Goal: Task Accomplishment & Management: Manage account settings

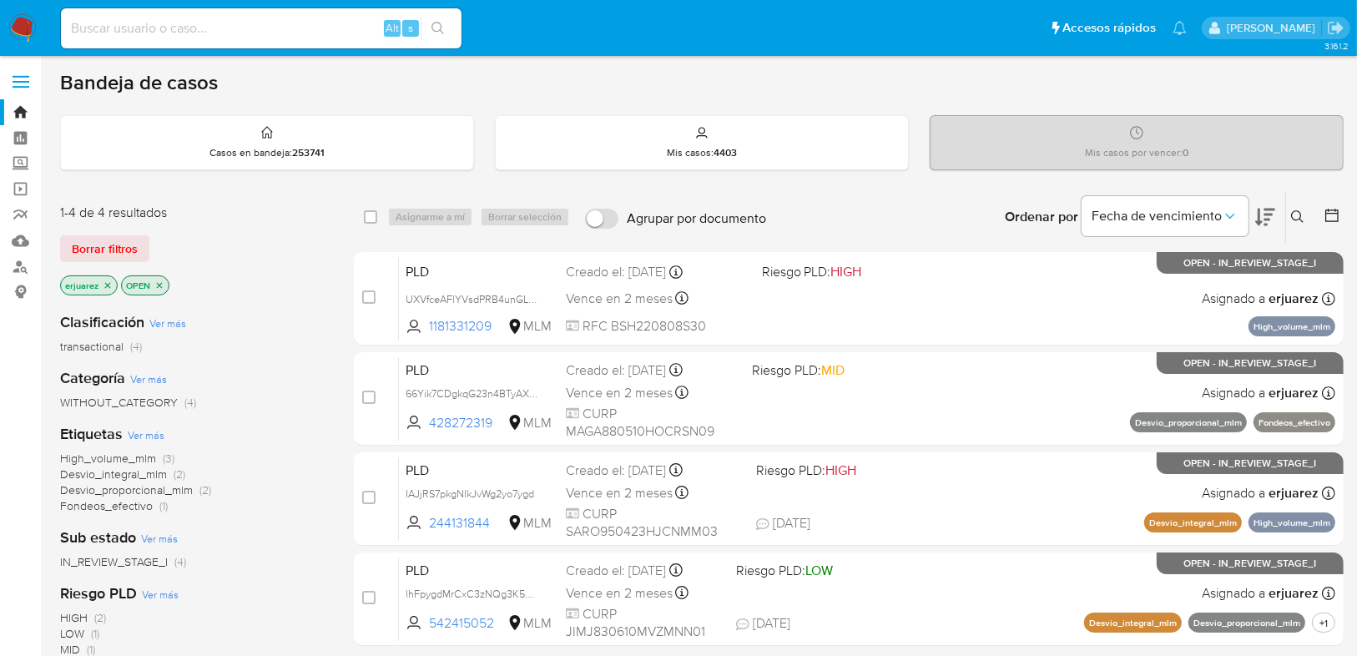
drag, startPoint x: 19, startPoint y: 161, endPoint x: 46, endPoint y: 178, distance: 31.5
click at [19, 161] on label "Screening" at bounding box center [99, 164] width 199 height 26
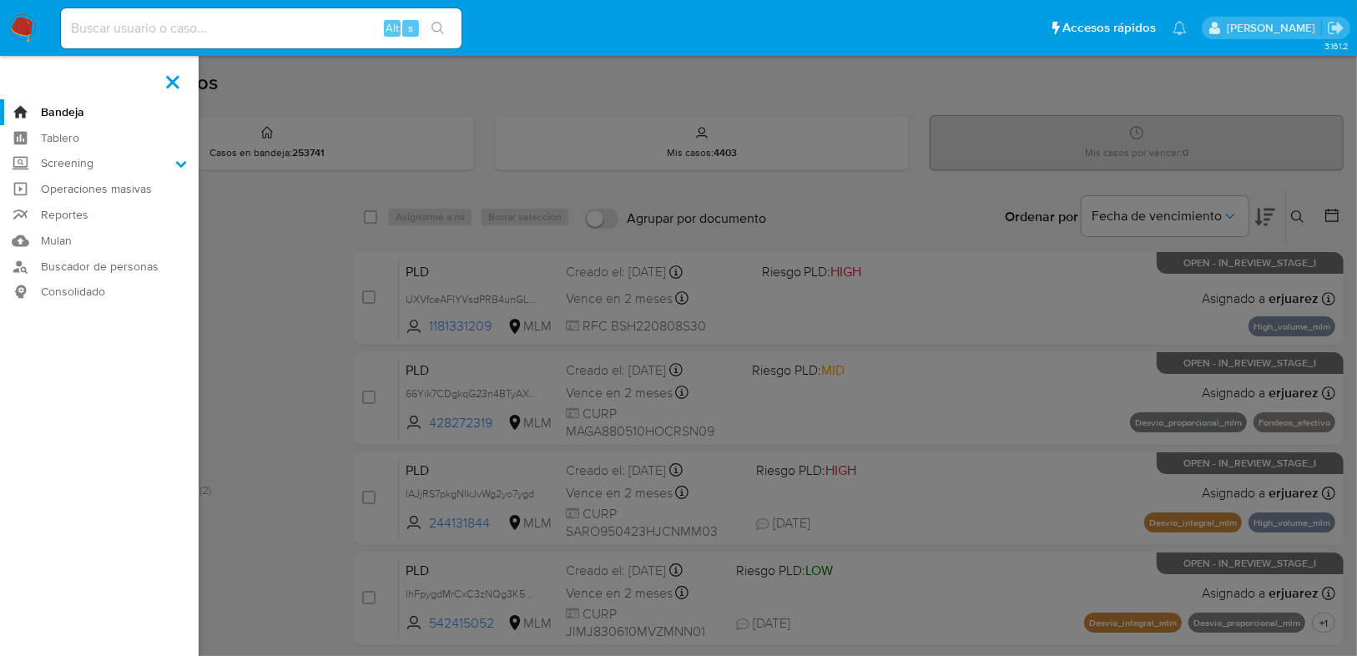
click at [0, 0] on input "Screening" at bounding box center [0, 0] width 0 height 0
click at [72, 225] on link "Herramientas" at bounding box center [99, 229] width 199 height 21
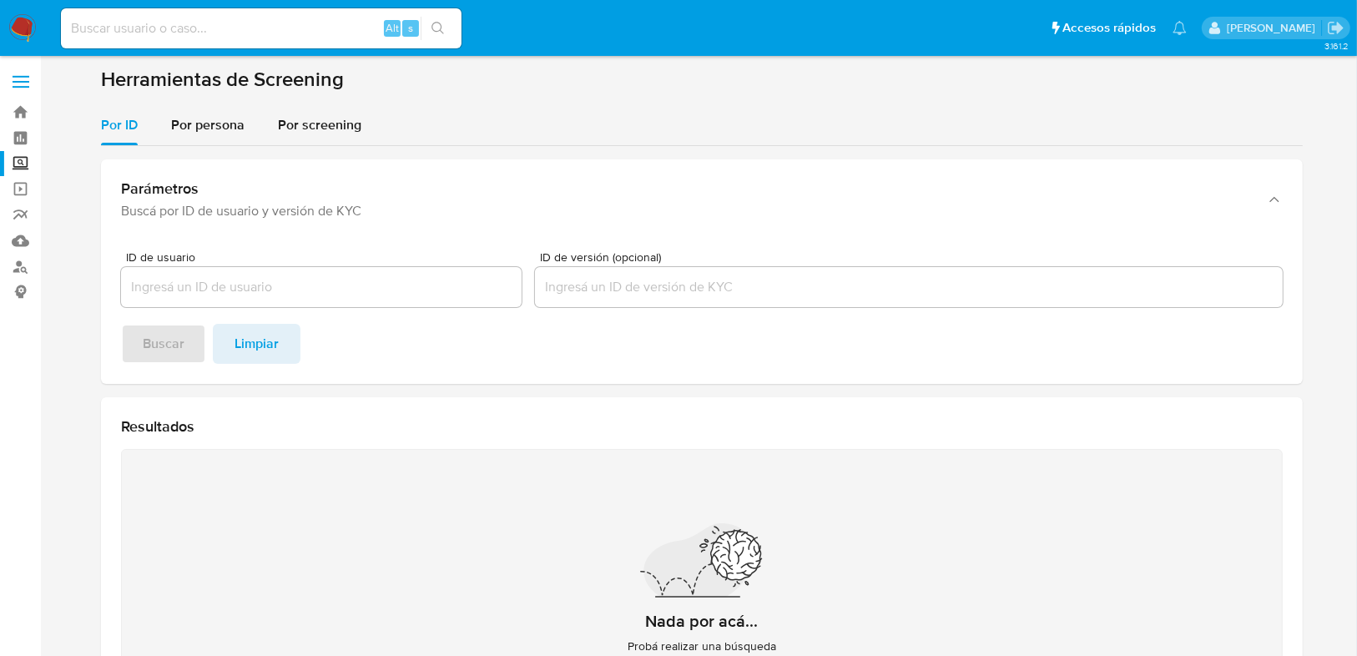
drag, startPoint x: 195, startPoint y: 131, endPoint x: 184, endPoint y: 150, distance: 22.0
click at [194, 131] on span "Por persona" at bounding box center [207, 124] width 73 height 19
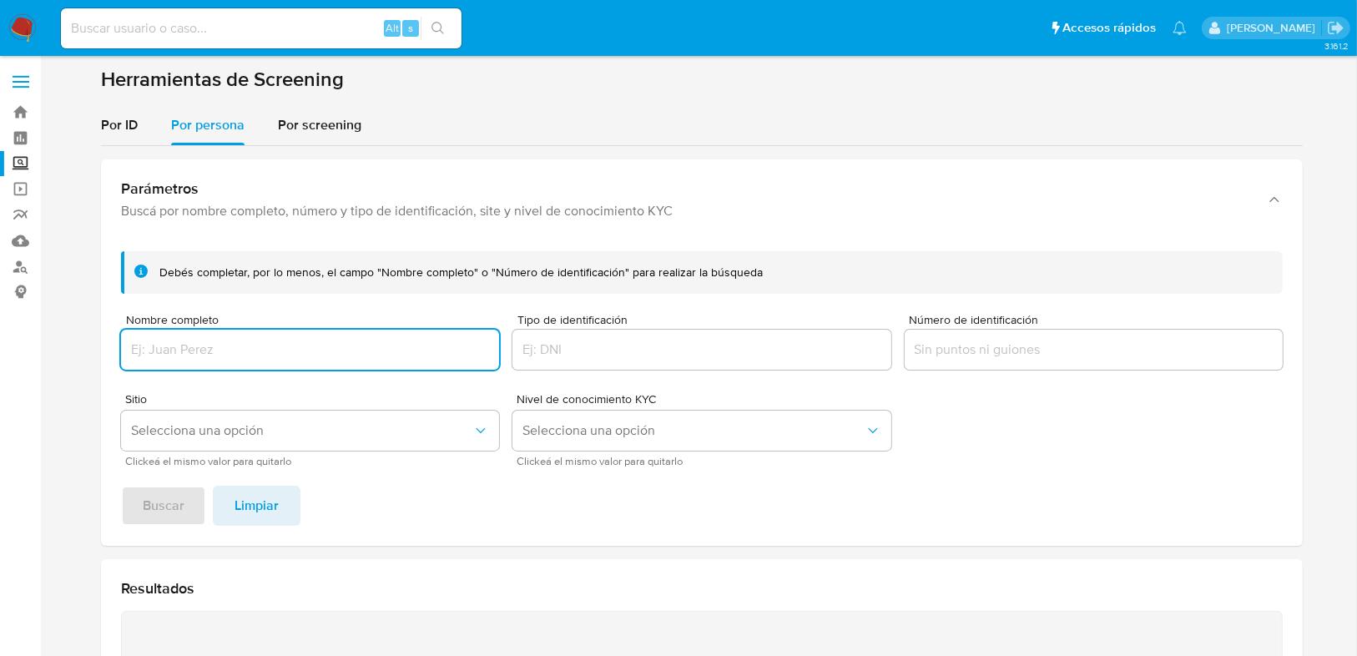
click at [153, 350] on input "Nombre completo" at bounding box center [310, 350] width 378 height 22
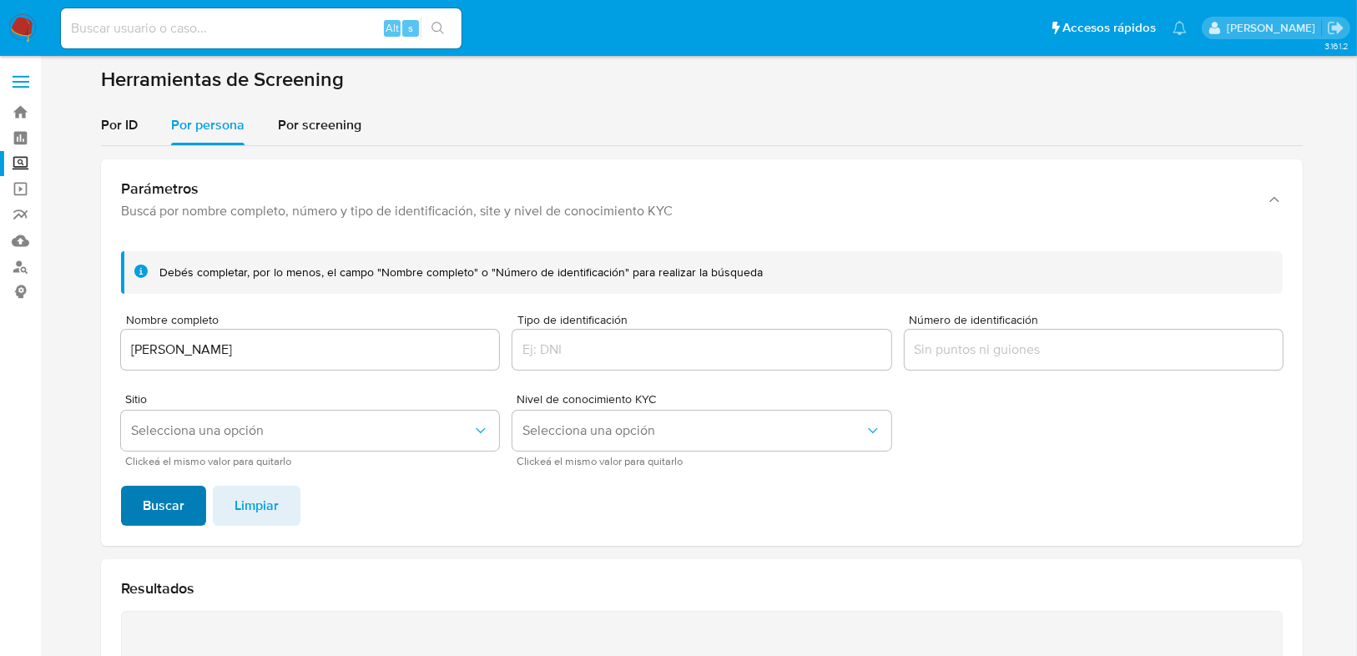
click at [175, 497] on span "Buscar" at bounding box center [164, 505] width 42 height 37
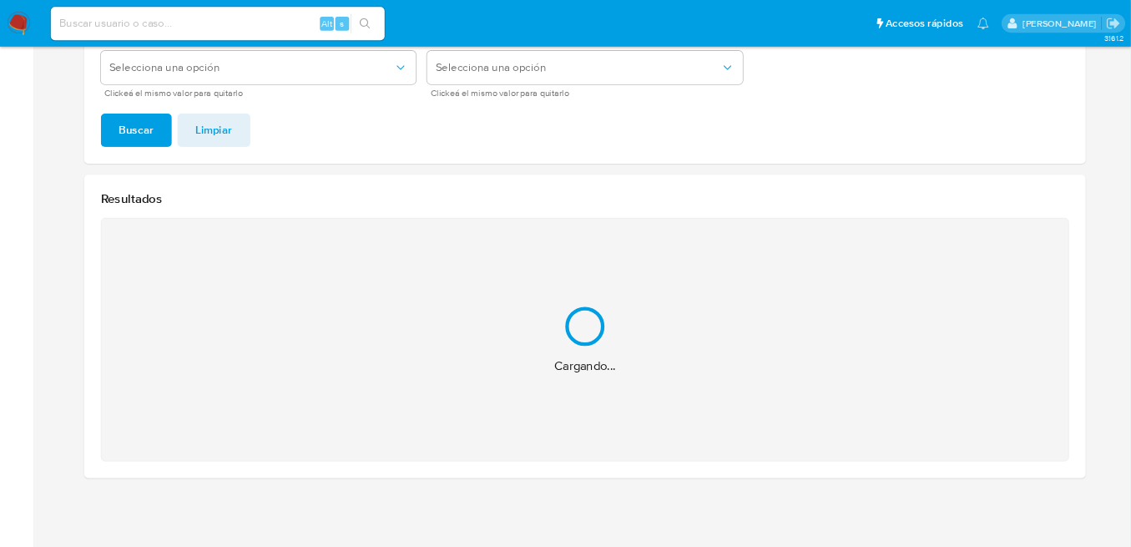
scroll to position [85, 0]
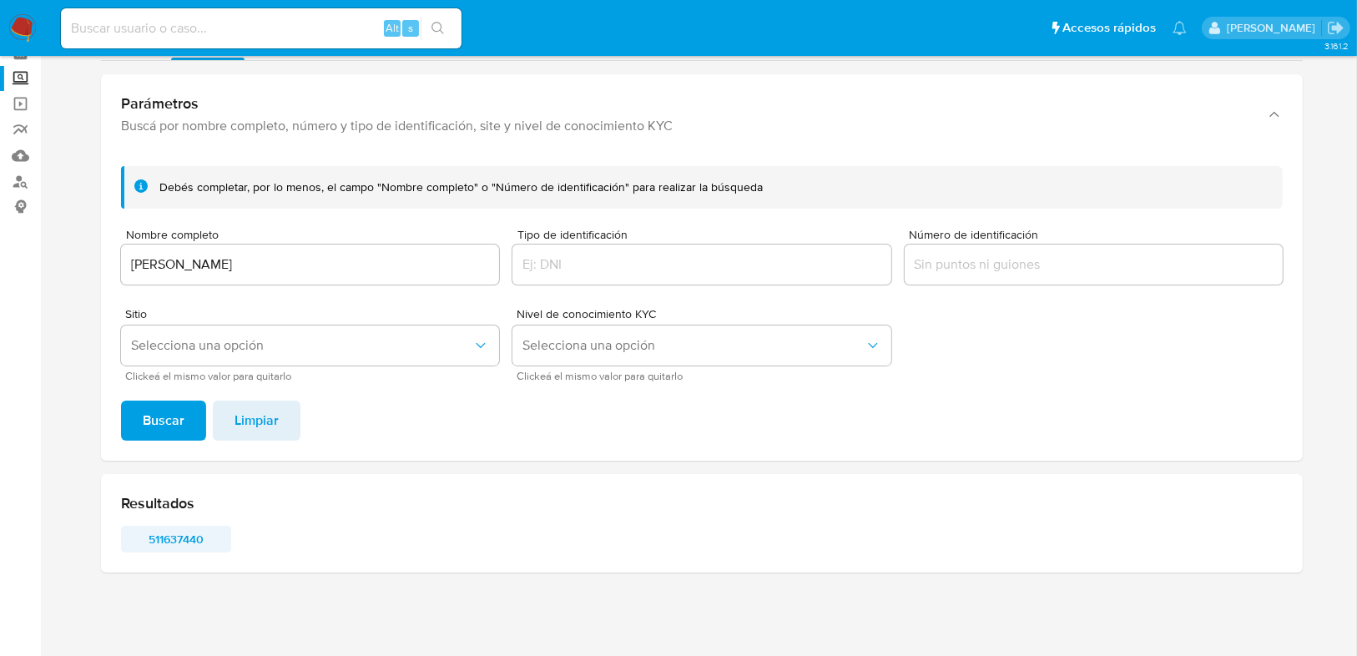
click at [179, 531] on span "511637440" at bounding box center [176, 538] width 87 height 23
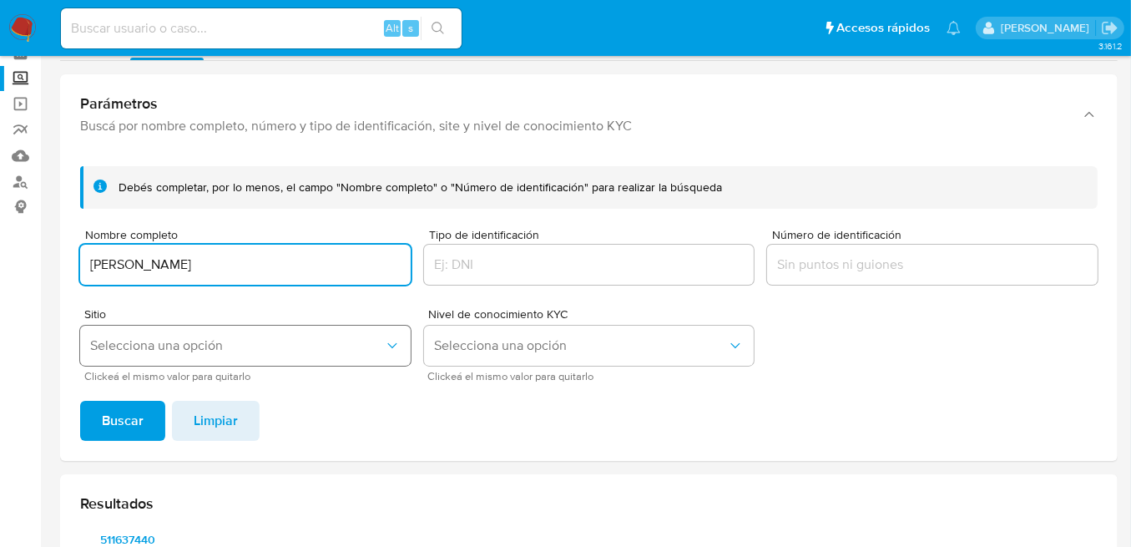
drag, startPoint x: 332, startPoint y: 263, endPoint x: 157, endPoint y: 359, distance: 199.8
click at [0, 268] on html "Pausado Ver notificaciones Alt s Accesos rápidos Presiona las siguientes teclas…" at bounding box center [565, 286] width 1131 height 742
type input "NADIA KARINA ABARCA GARCIA"
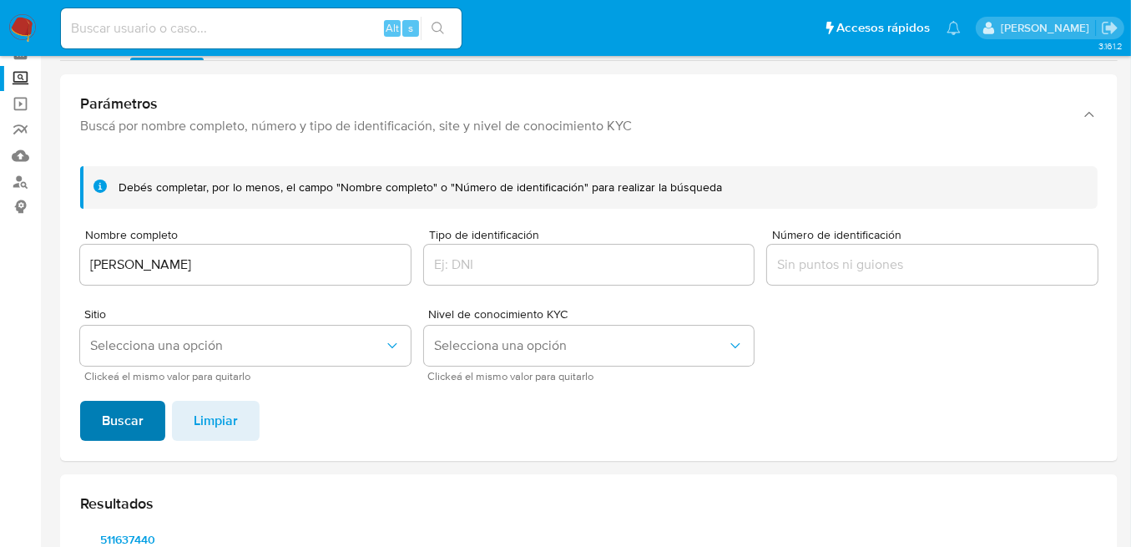
click at [124, 419] on span "Buscar" at bounding box center [123, 420] width 42 height 37
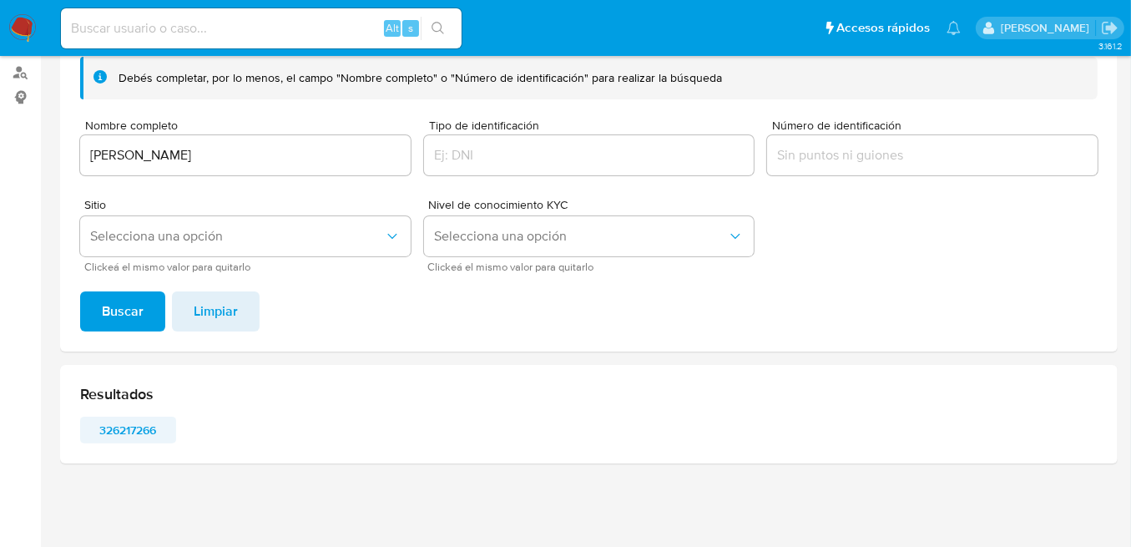
click at [105, 431] on span "326217266" at bounding box center [128, 429] width 73 height 23
click at [21, 27] on img at bounding box center [22, 28] width 28 height 28
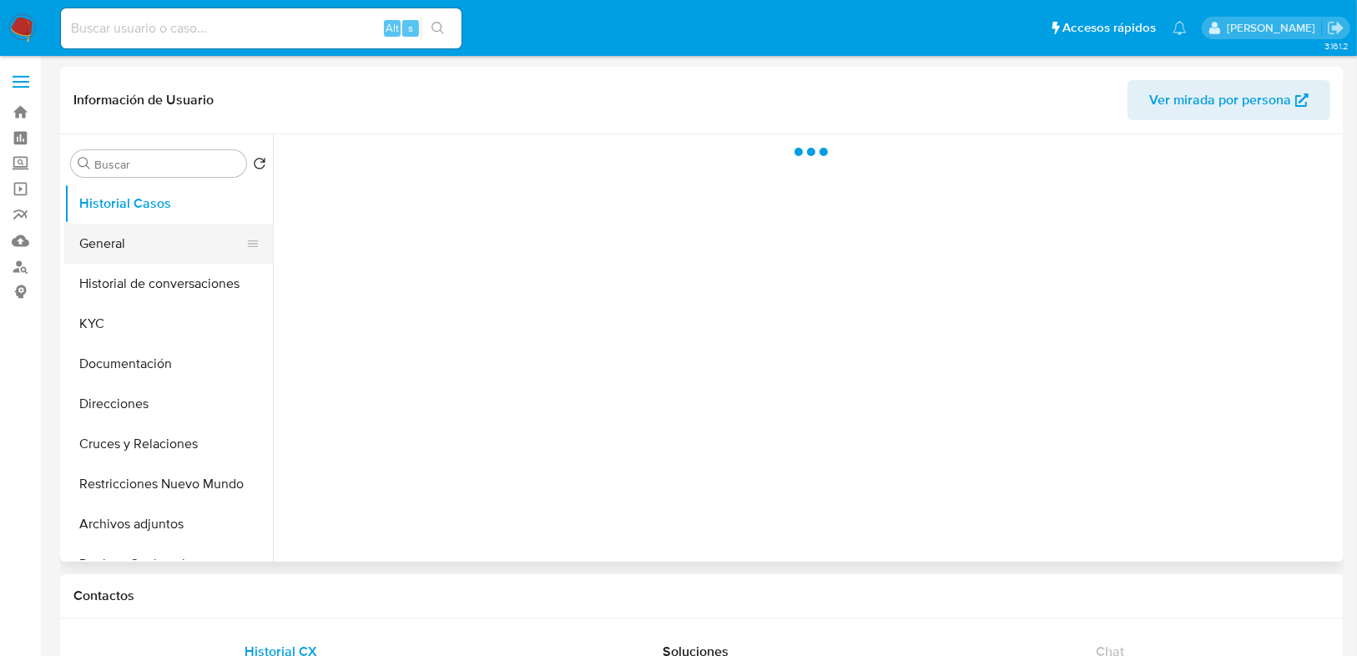
select select "10"
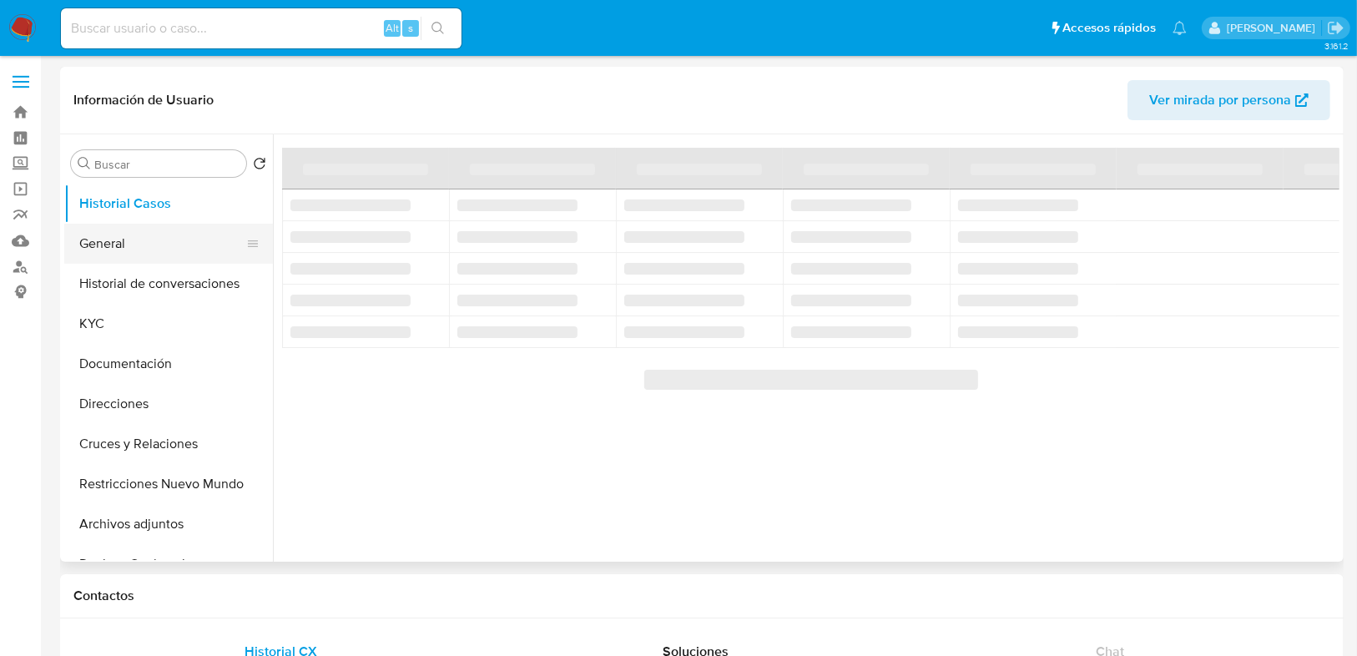
click at [118, 249] on button "General" at bounding box center [161, 244] width 195 height 40
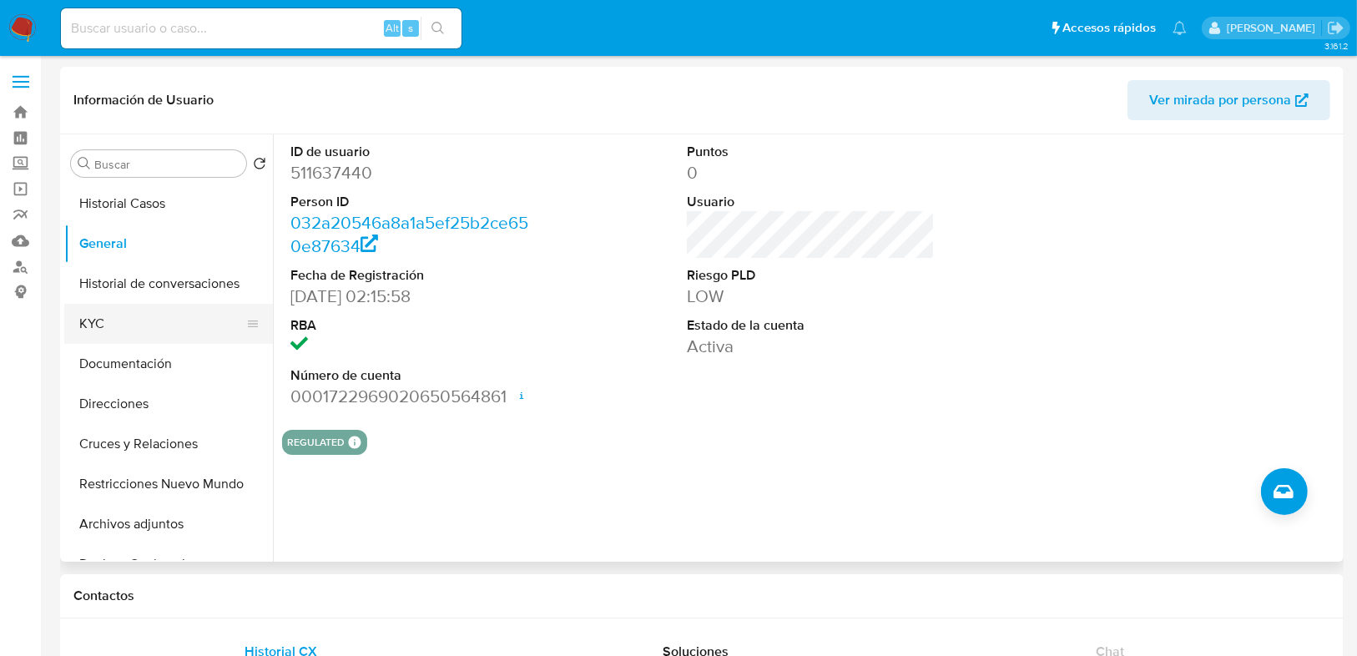
click at [100, 329] on button "KYC" at bounding box center [161, 324] width 195 height 40
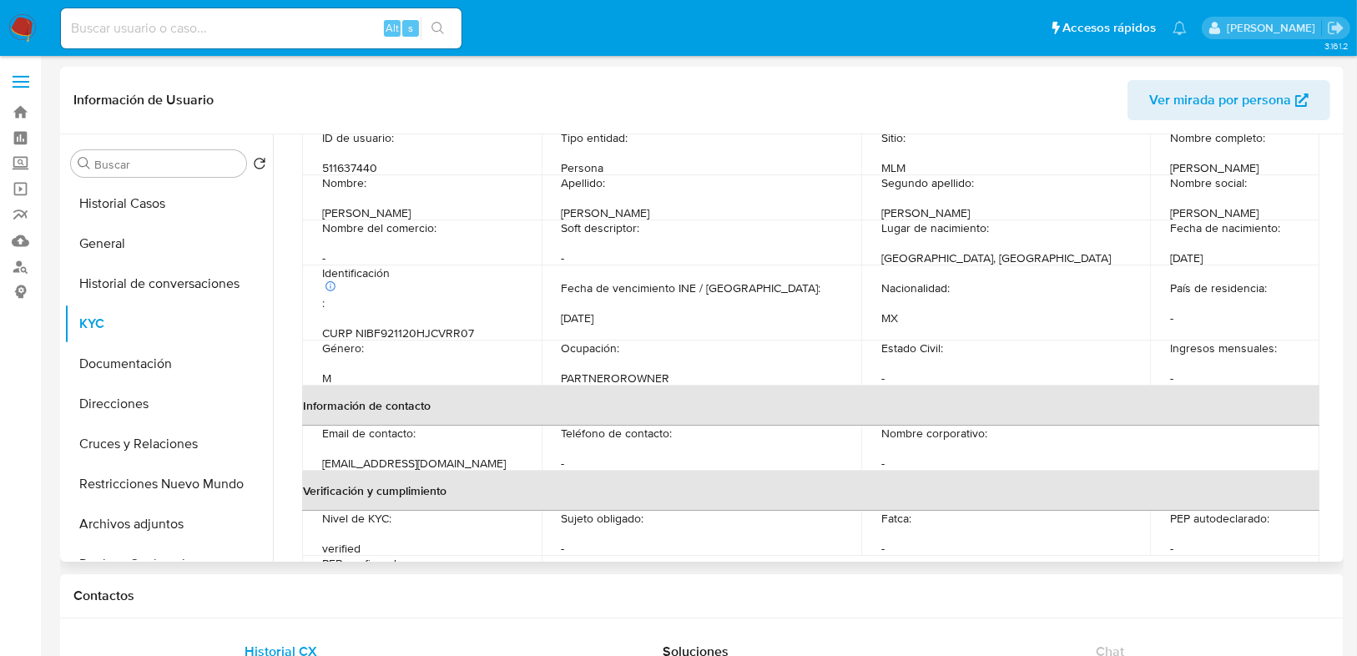
scroll to position [113, 0]
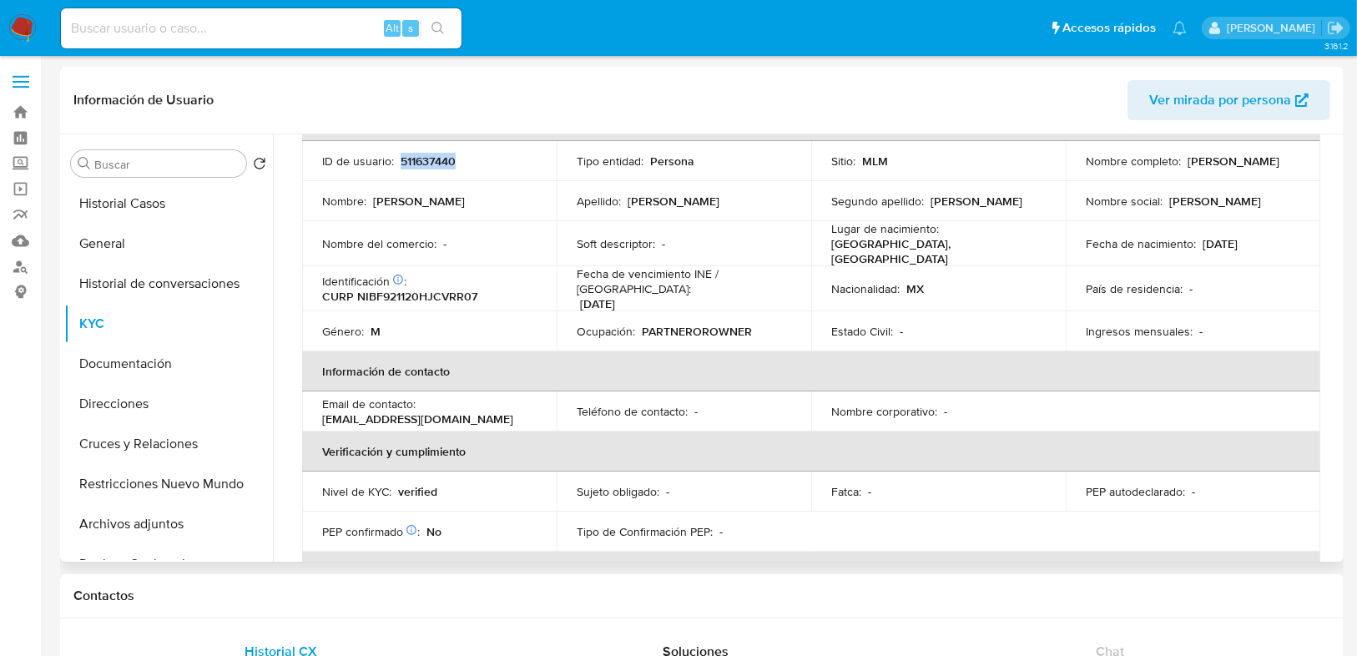
drag, startPoint x: 398, startPoint y: 159, endPoint x: 426, endPoint y: 165, distance: 28.1
click at [471, 159] on div "ID de usuario : 511637440" at bounding box center [429, 161] width 214 height 15
copy p "511637440"
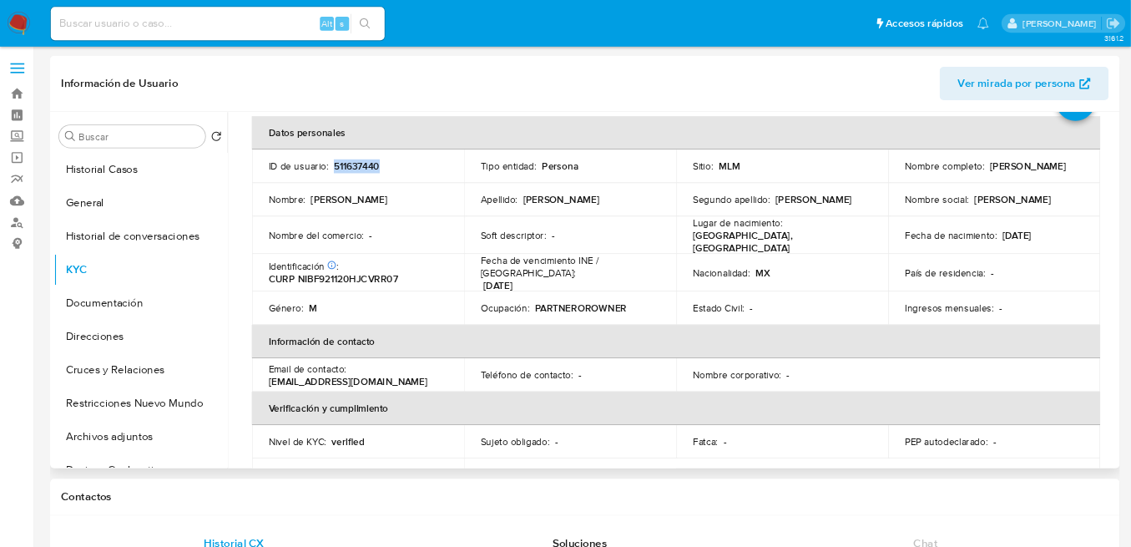
scroll to position [0, 0]
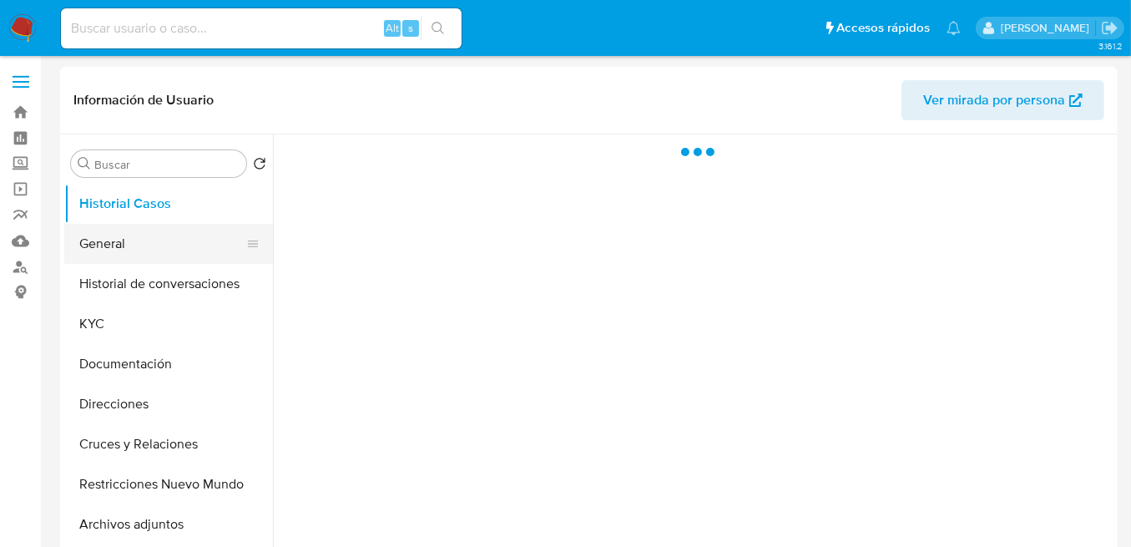
click at [123, 243] on button "General" at bounding box center [161, 244] width 195 height 40
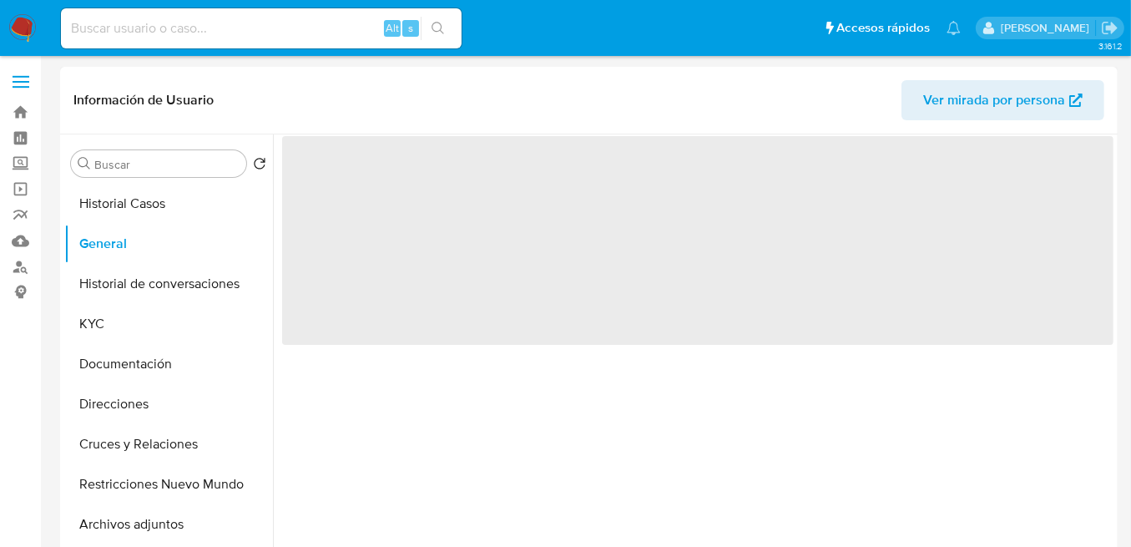
select select "10"
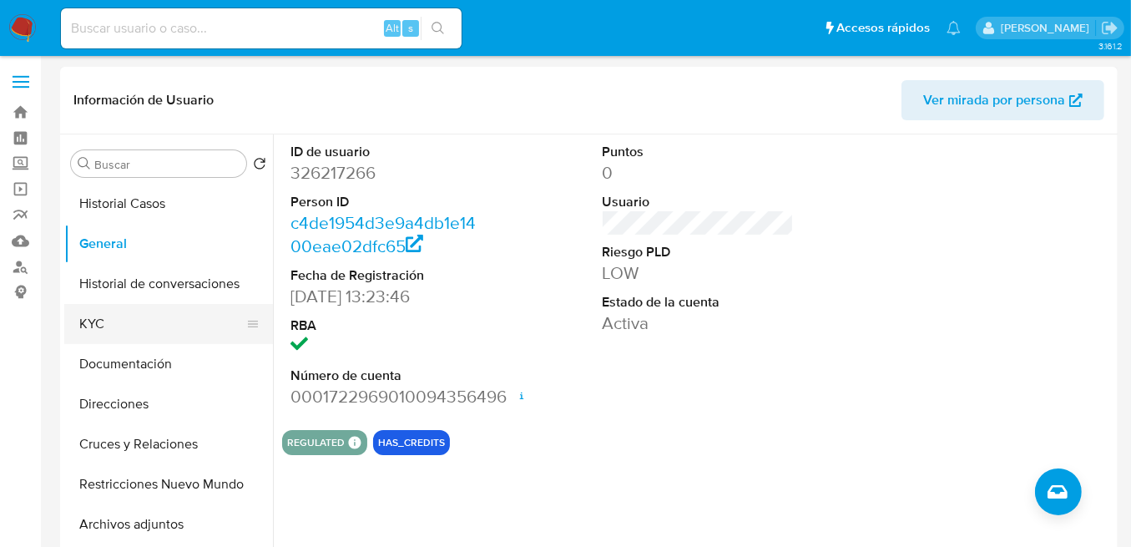
drag, startPoint x: 93, startPoint y: 330, endPoint x: 244, endPoint y: 329, distance: 151.0
click at [93, 330] on button "KYC" at bounding box center [161, 324] width 195 height 40
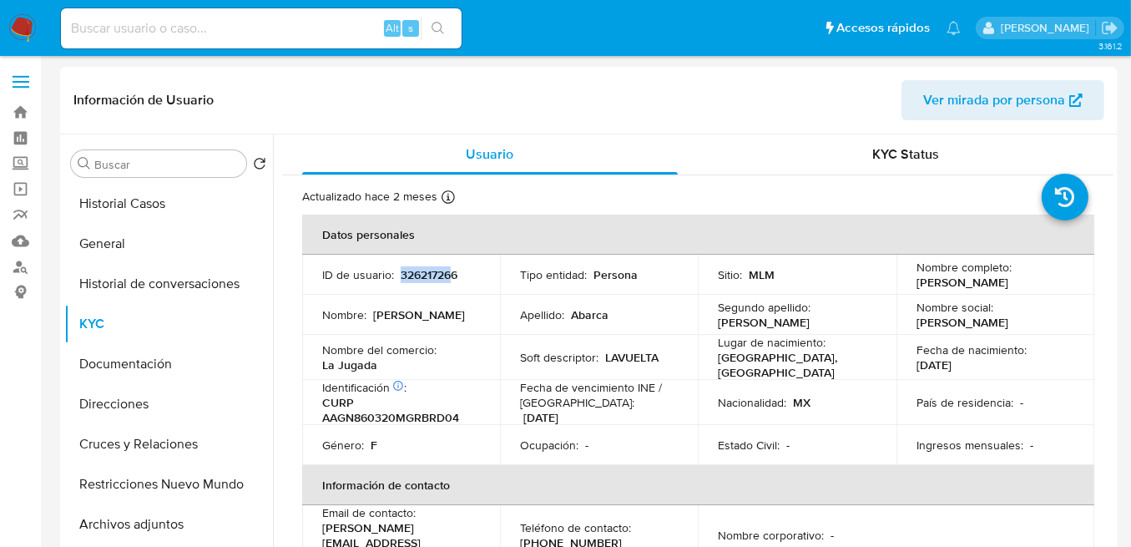
click at [451, 275] on p "326217266" at bounding box center [429, 274] width 57 height 15
copy p "32621726"
drag, startPoint x: 458, startPoint y: 273, endPoint x: 398, endPoint y: 280, distance: 60.5
click at [398, 280] on div "ID de usuario : 326217266" at bounding box center [401, 274] width 158 height 15
copy p "326217266"
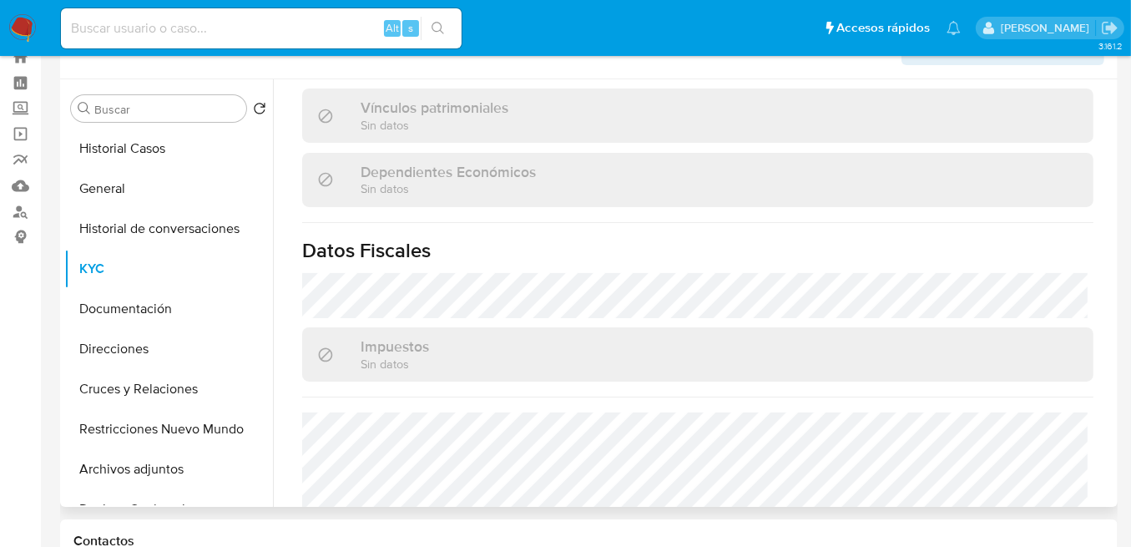
scroll to position [1053, 0]
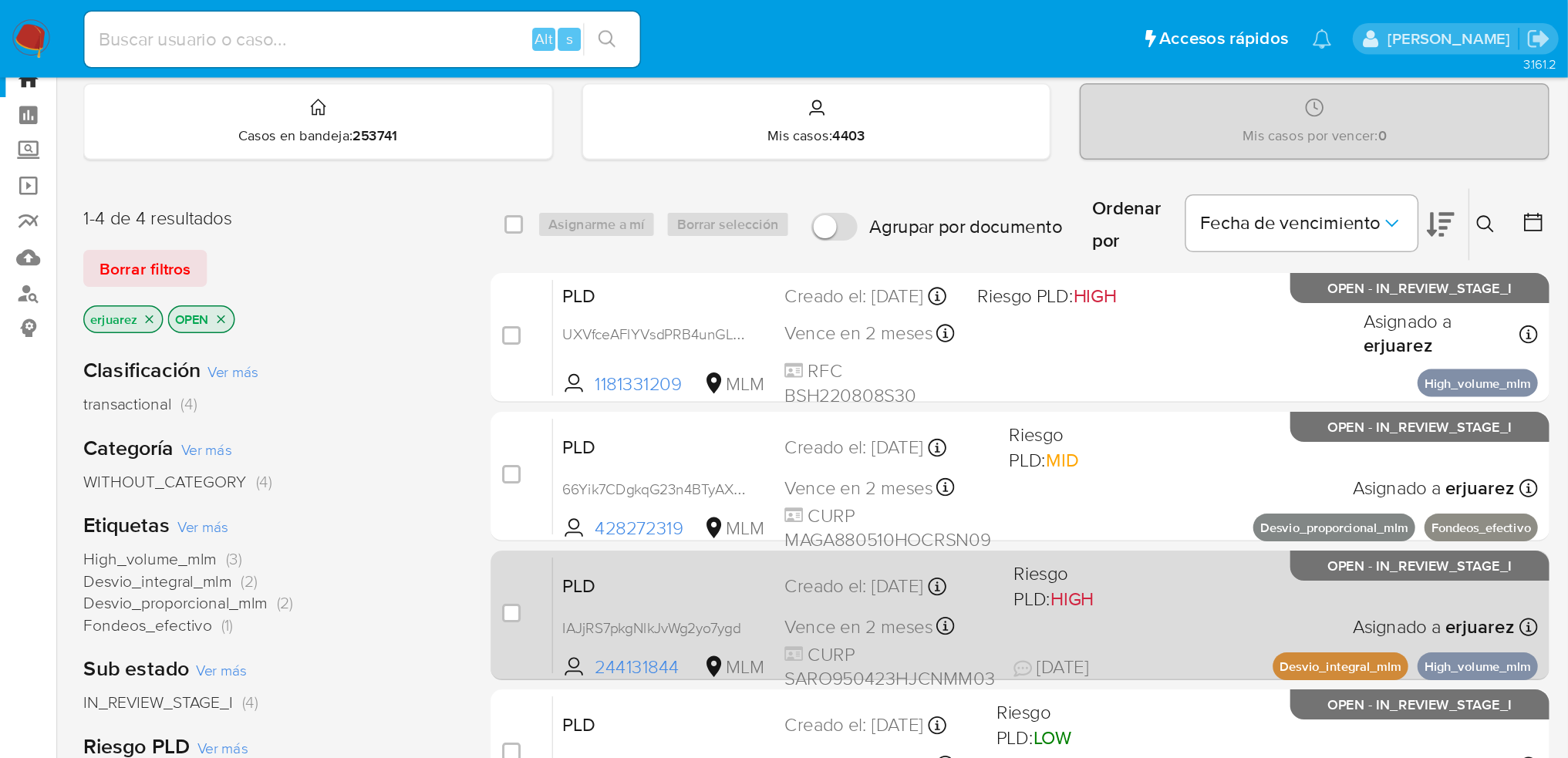
scroll to position [52, 0]
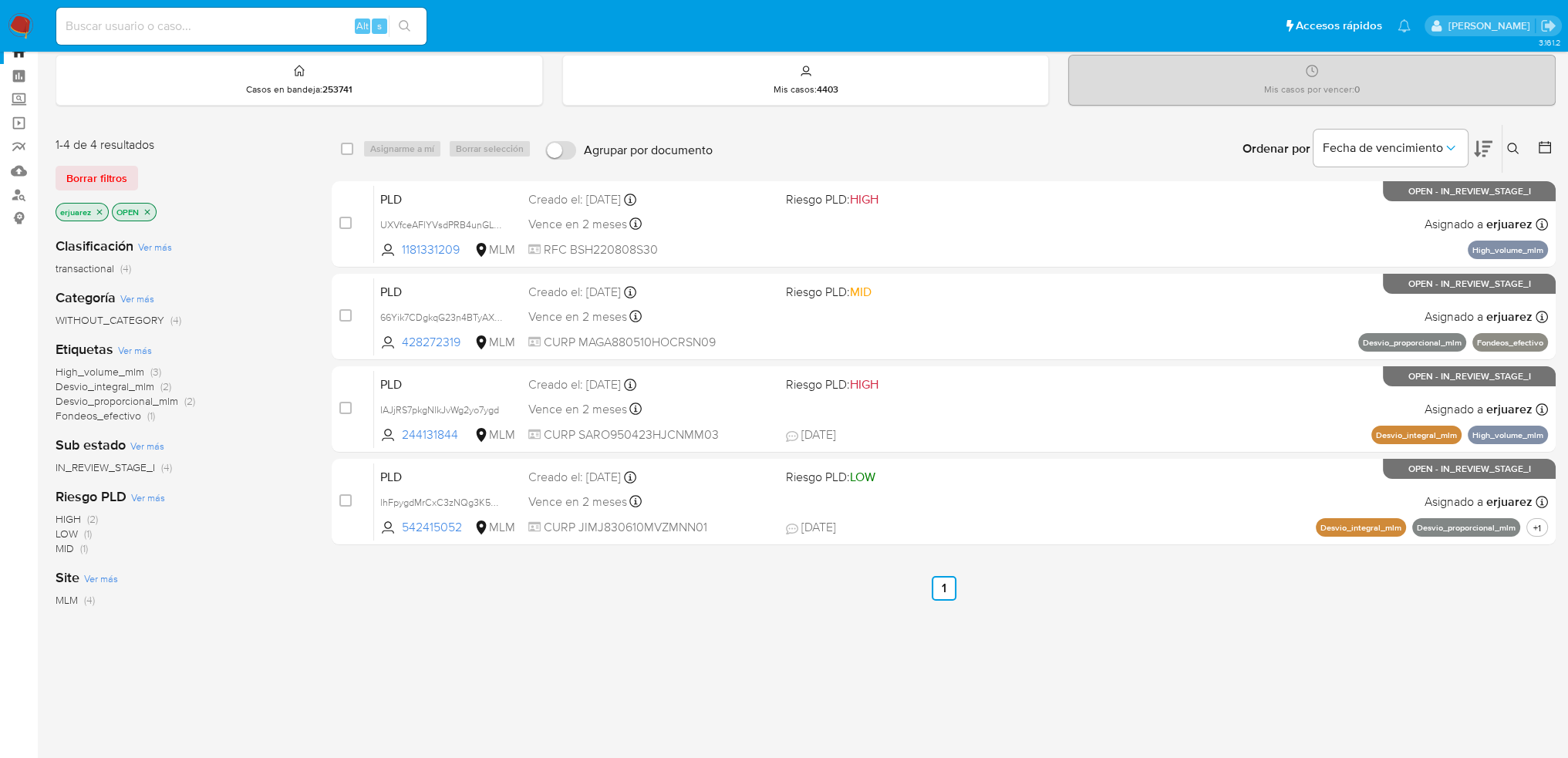
drag, startPoint x: 100, startPoint y: 209, endPoint x: 151, endPoint y: 210, distance: 51.0
click at [100, 209] on icon "close-filter" at bounding box center [100, 212] width 6 height 6
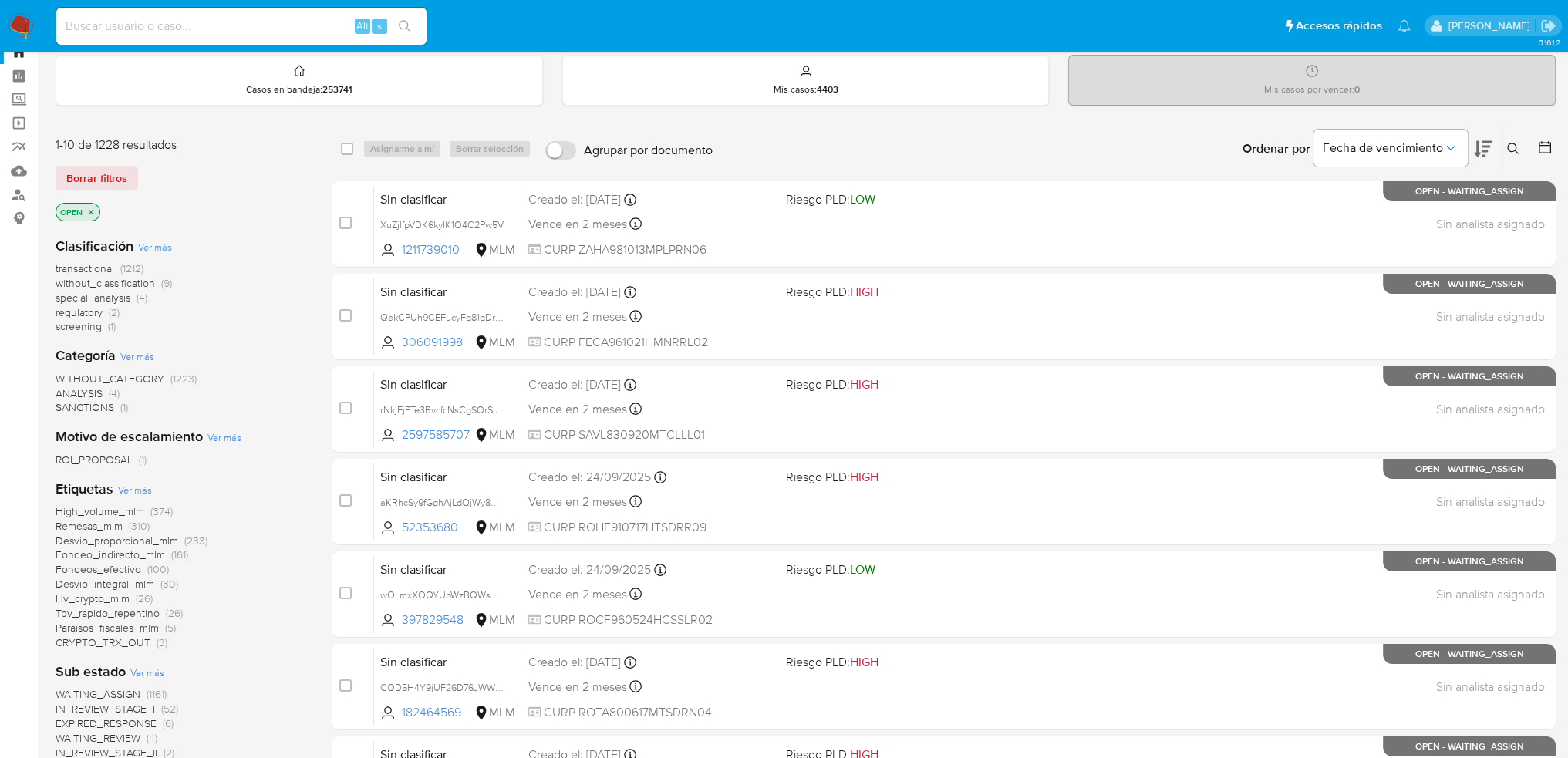
drag, startPoint x: 1514, startPoint y: 138, endPoint x: 1395, endPoint y: 214, distance: 141.2
click at [1052, 140] on button at bounding box center [1515, 149] width 26 height 18
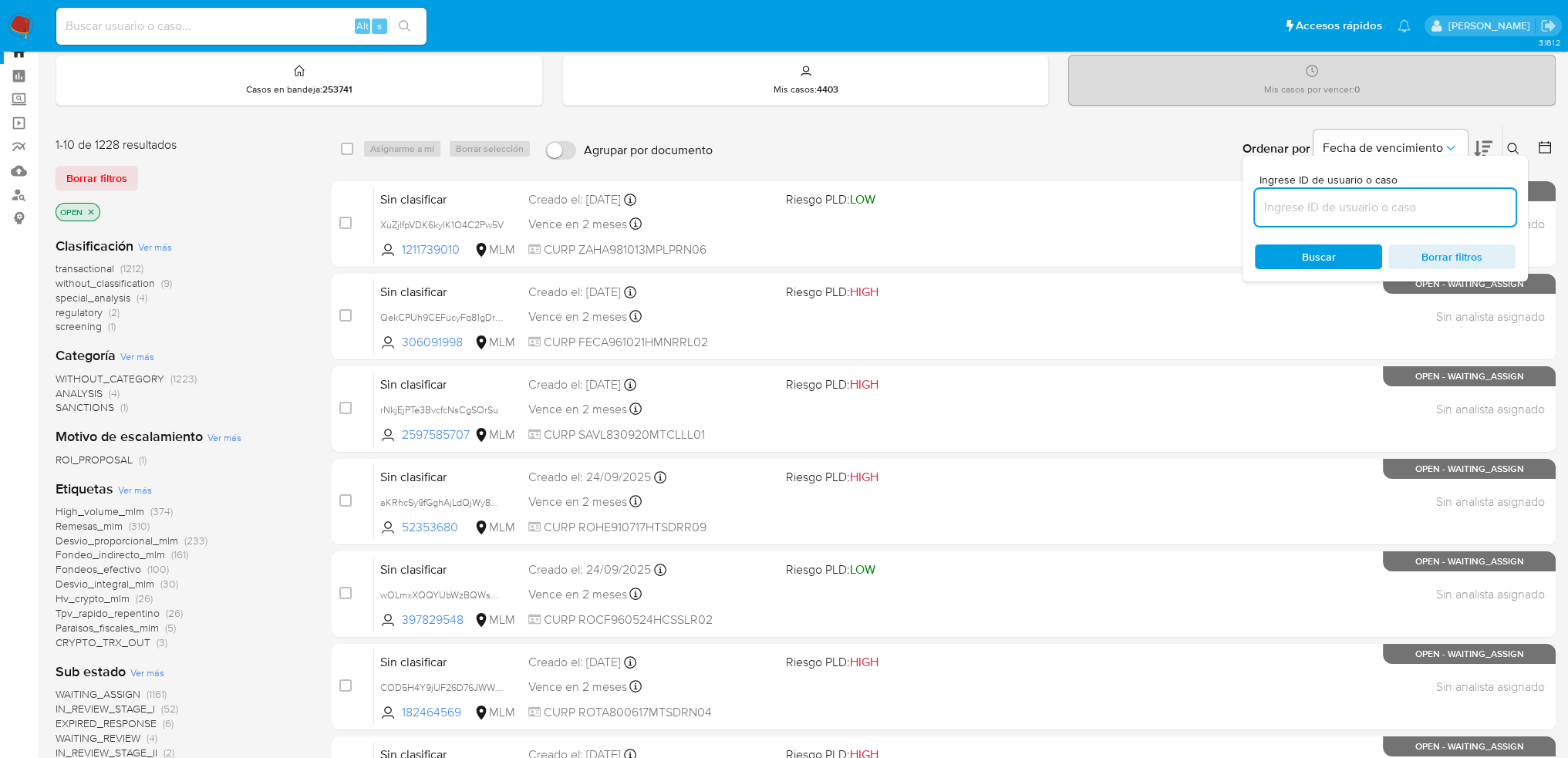
click at [1052, 211] on input at bounding box center [1386, 208] width 261 height 20
type input "428272319"
click at [1052, 255] on span "Buscar" at bounding box center [1318, 257] width 34 height 25
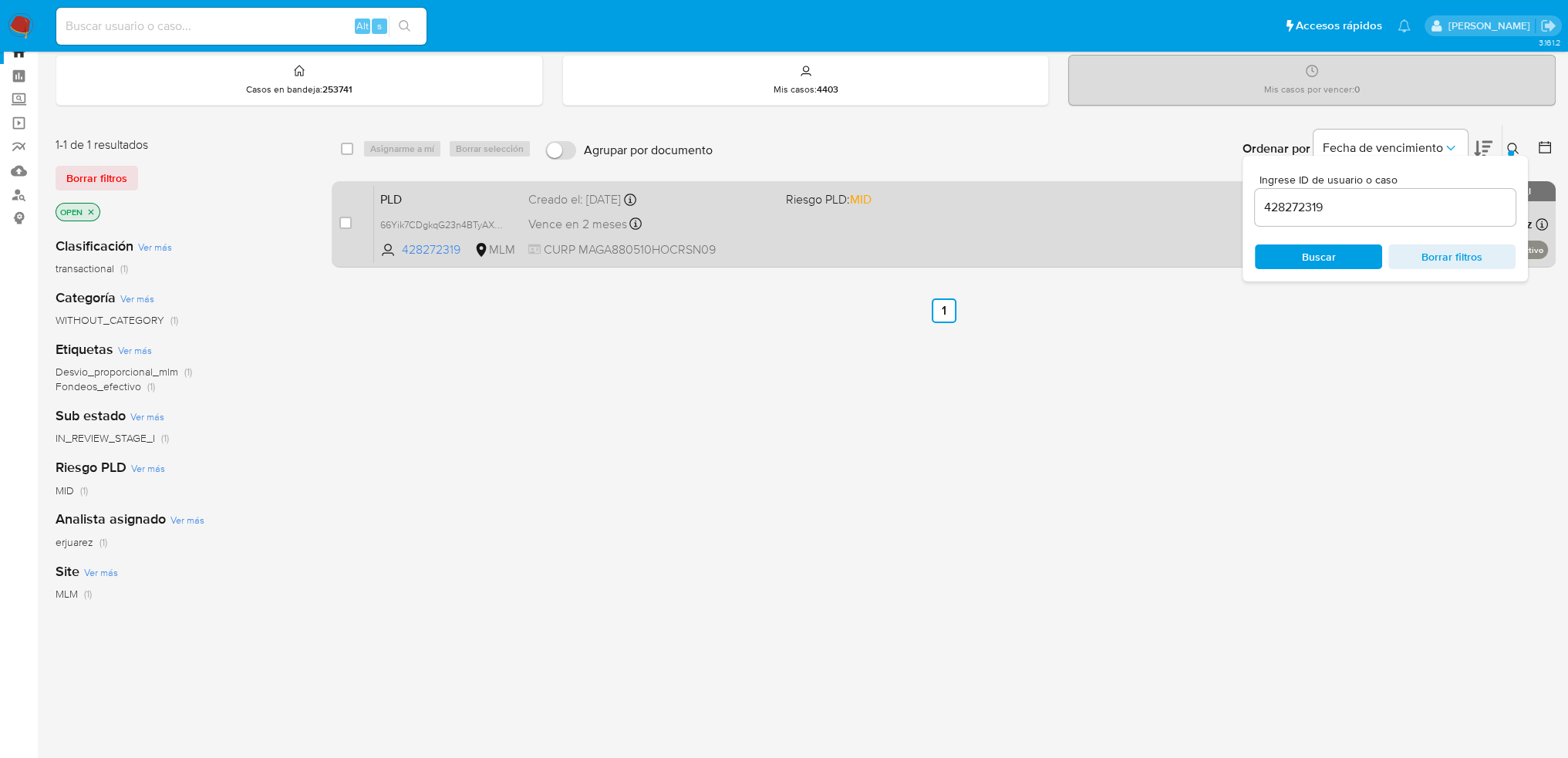
click at [776, 230] on div "PLD 66Yik7CDgkqG23n4BTyAX4WU 428272319 MLM Riesgo PLD: MID Creado el: 12/09/202…" at bounding box center [962, 224] width 1175 height 78
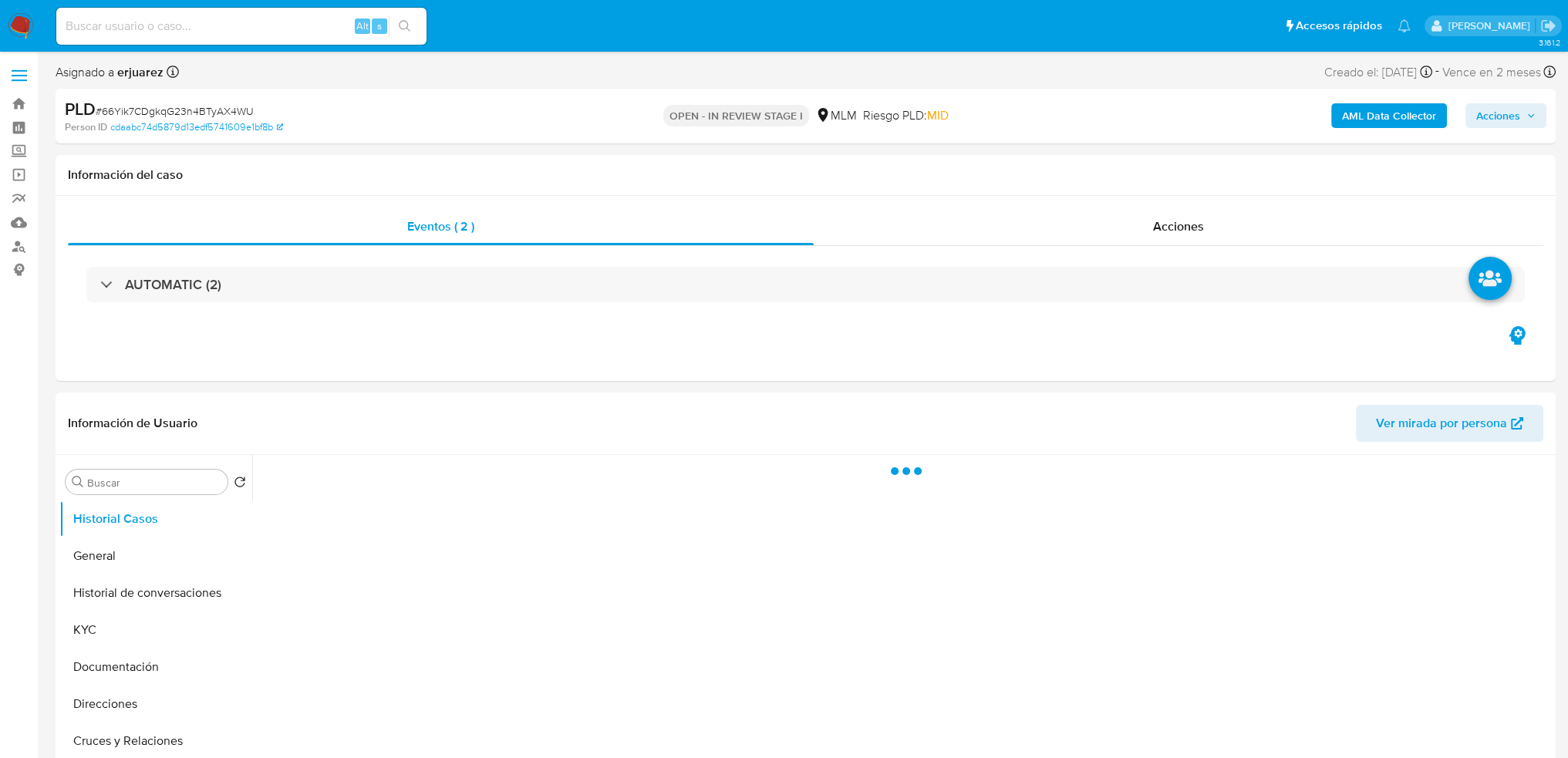
select select "10"
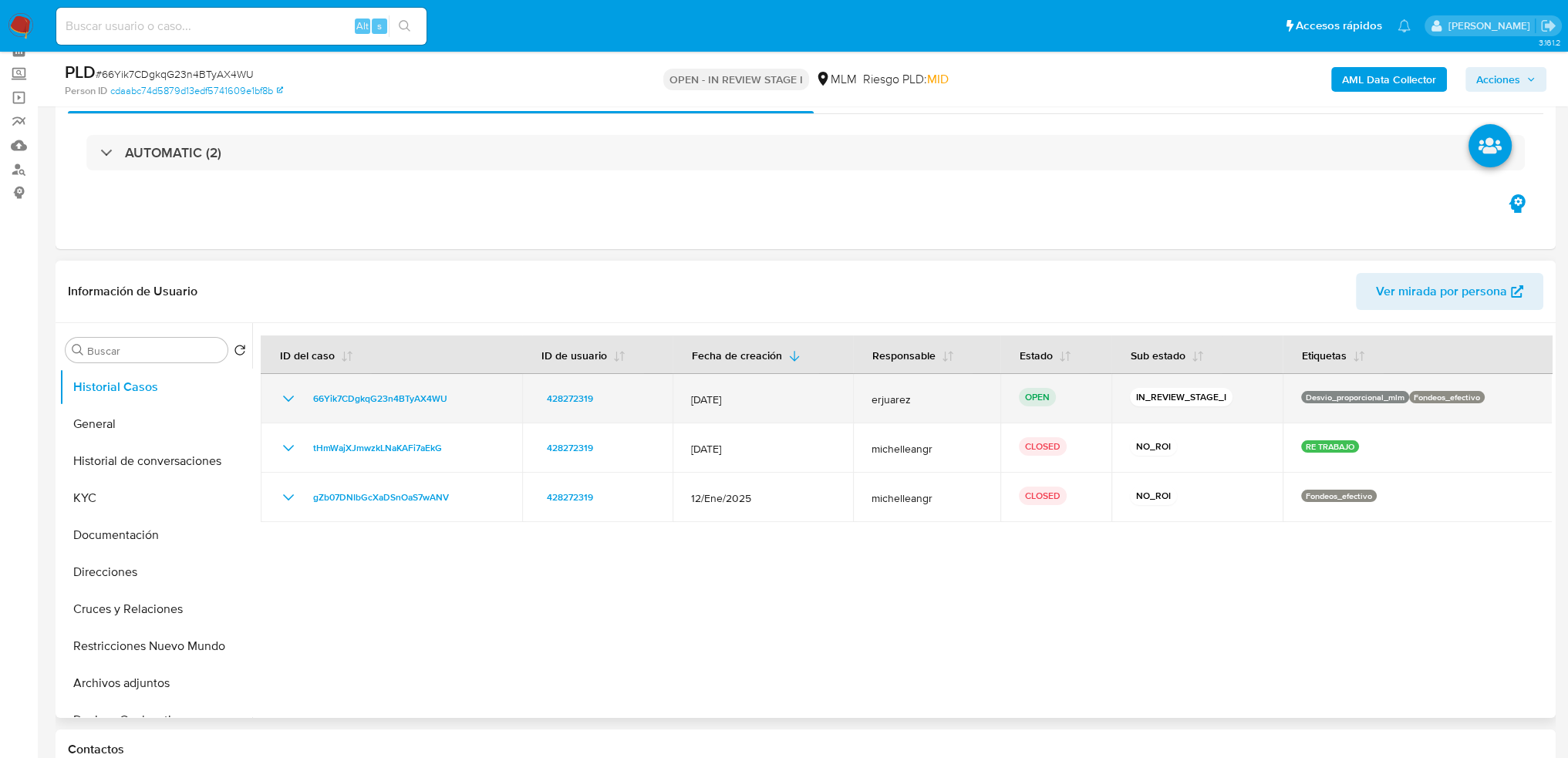
scroll to position [154, 0]
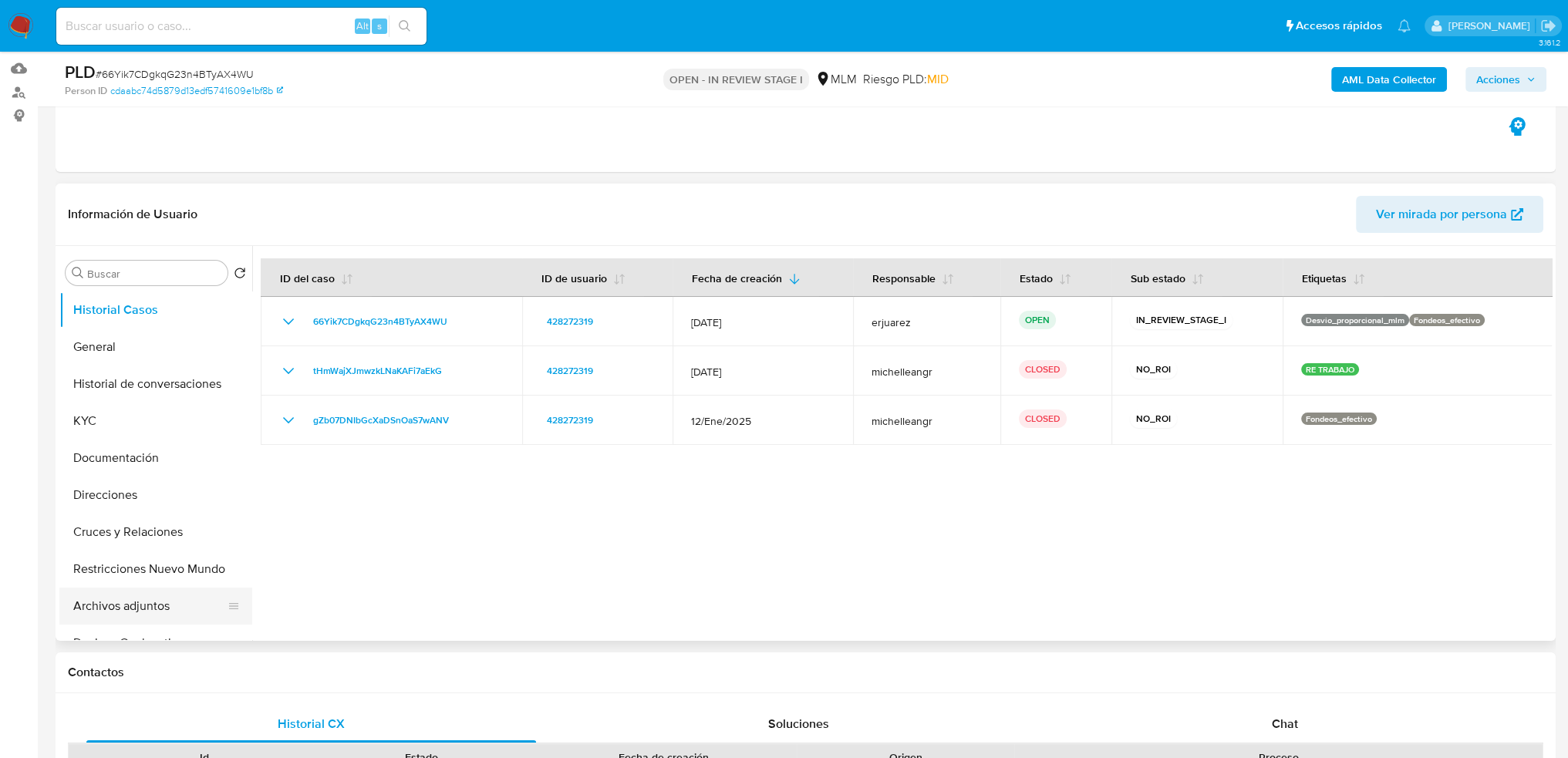
click at [139, 608] on button "Archivos adjuntos" at bounding box center [149, 606] width 180 height 37
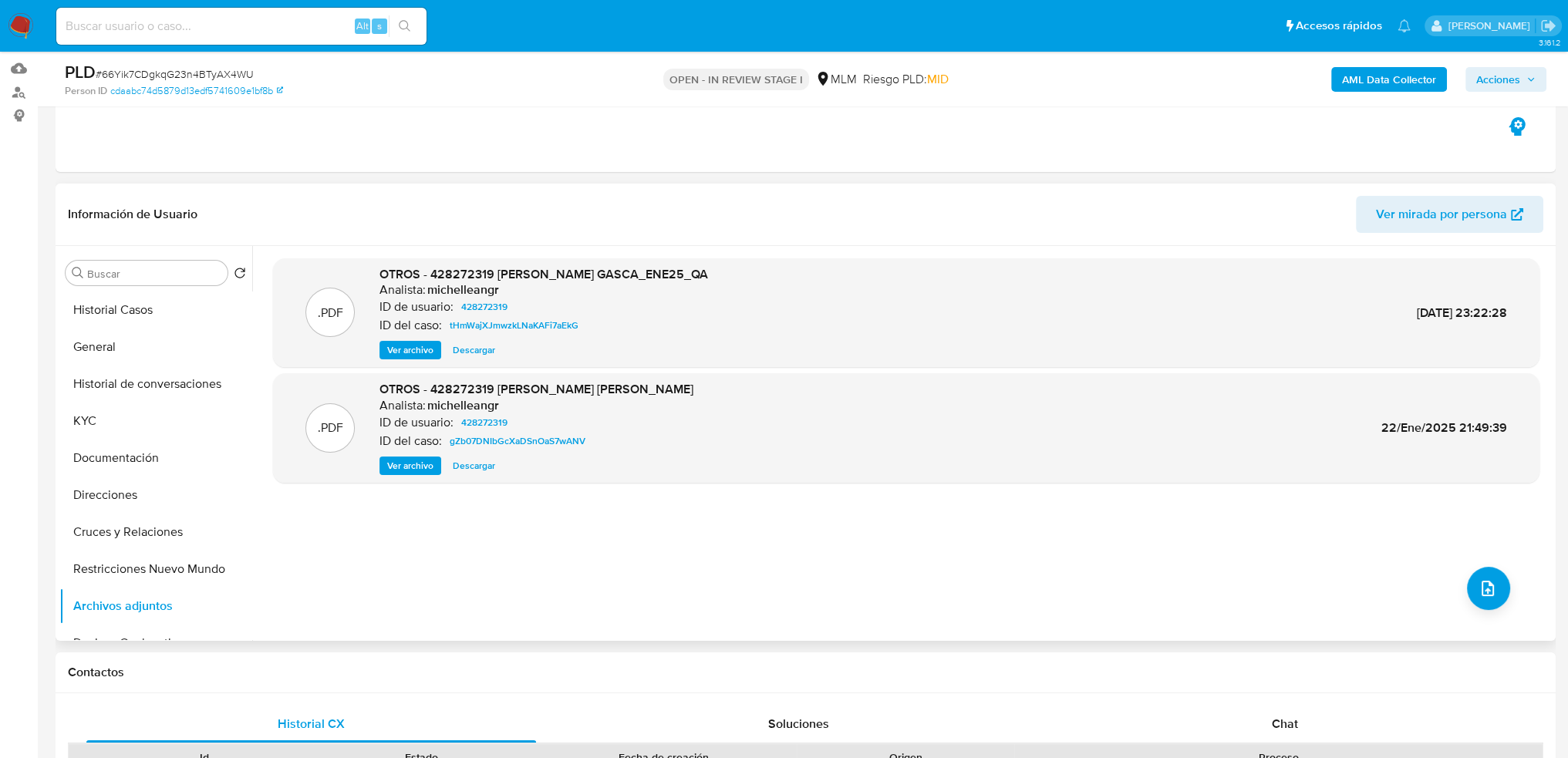
click at [395, 342] on span "Ver archivo" at bounding box center [410, 349] width 46 height 16
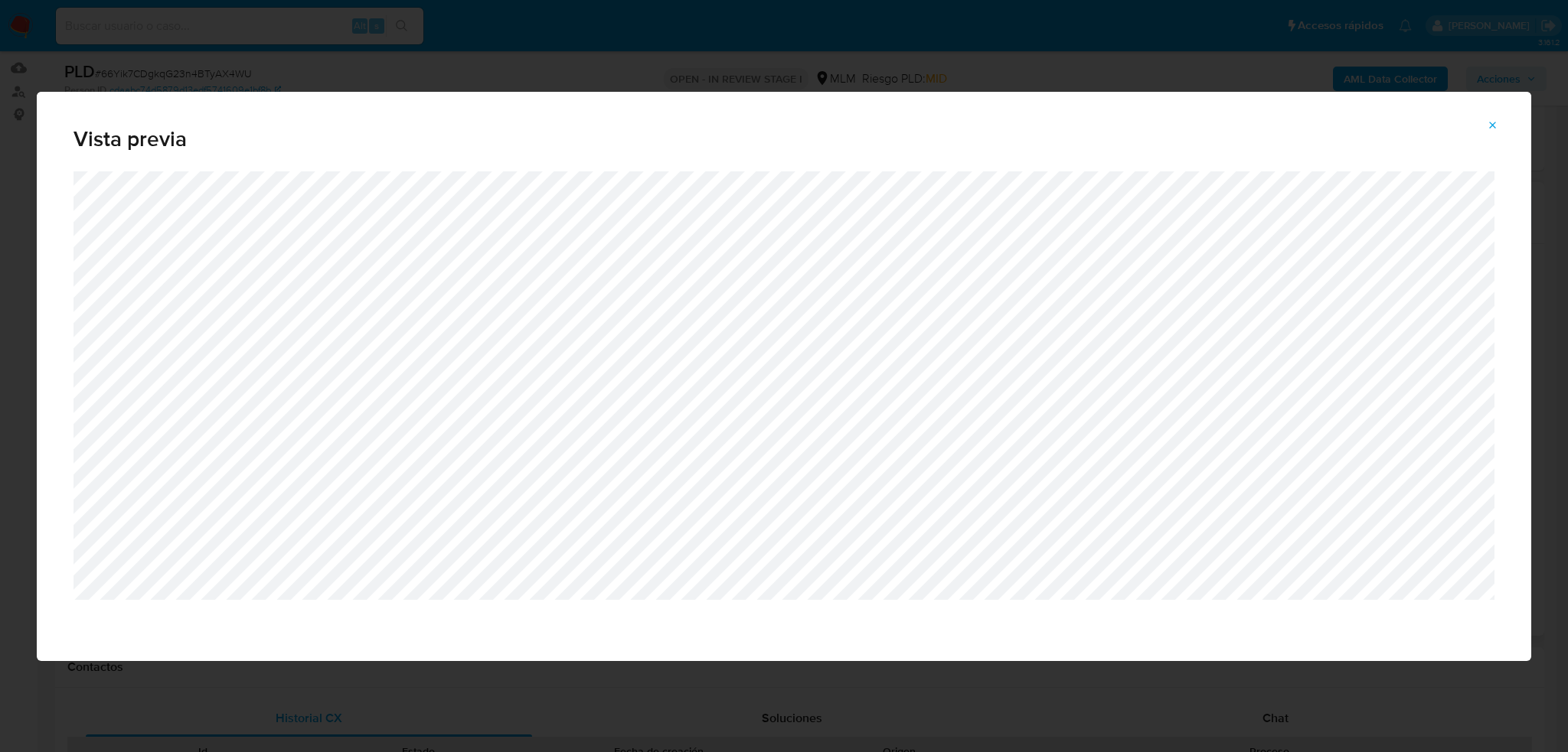
click at [1496, 115] on span "Attachment preview" at bounding box center [1492, 125] width 12 height 21
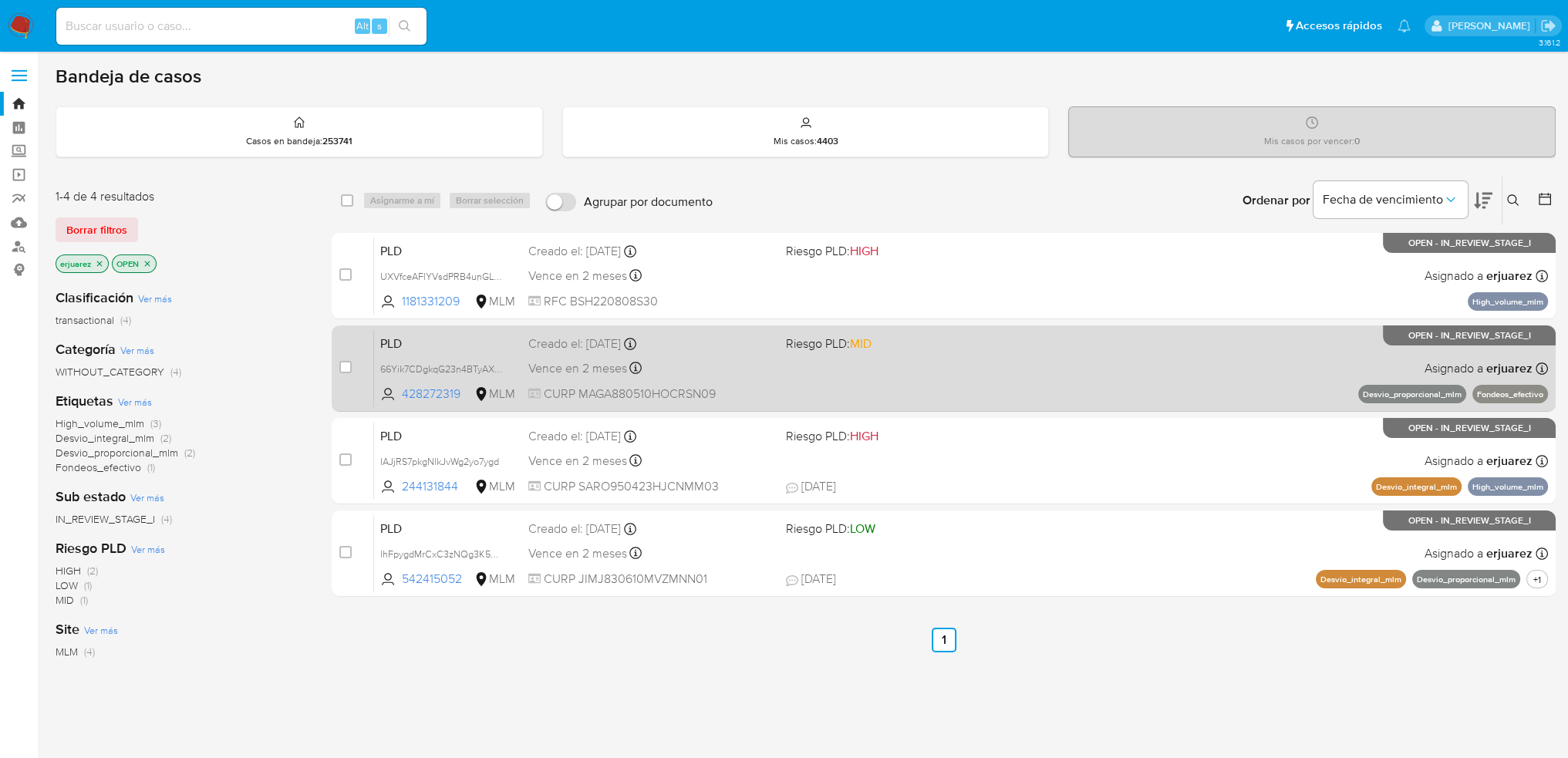
click at [653, 386] on span "CURP MAGA880510HOCRSN09" at bounding box center [652, 394] width 246 height 17
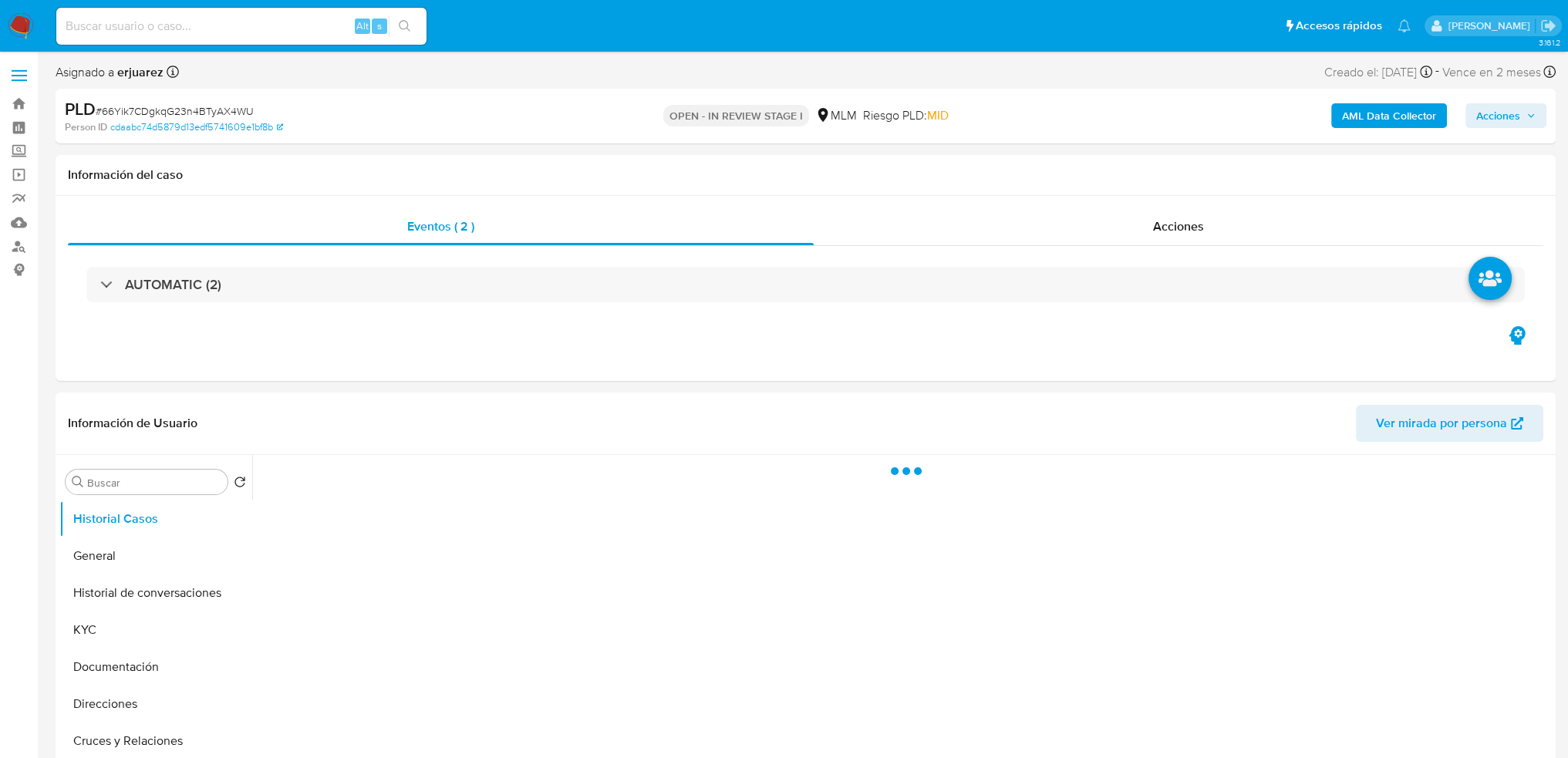
select select "10"
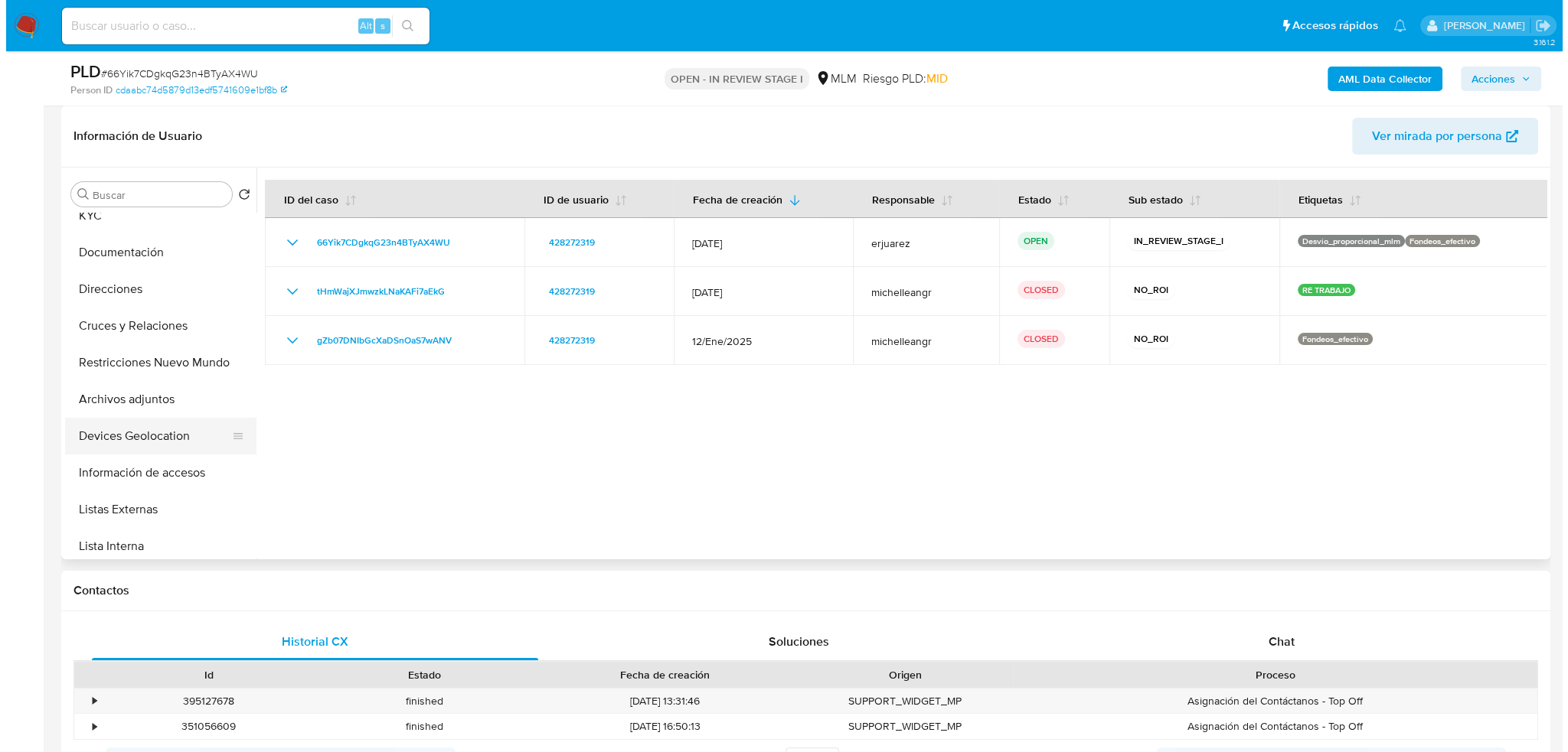
scroll to position [153, 0]
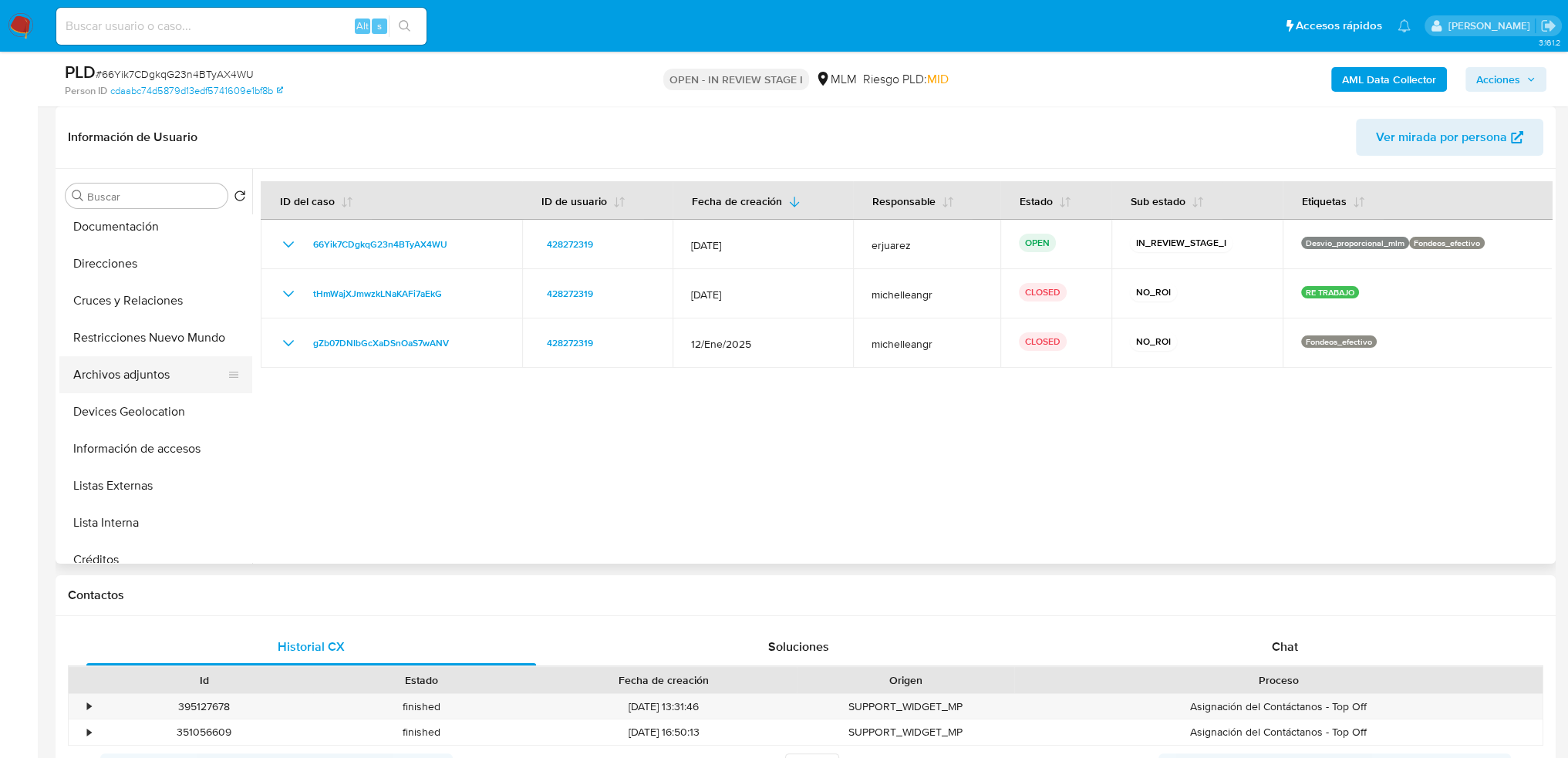
click at [116, 376] on button "Archivos adjuntos" at bounding box center [149, 375] width 180 height 37
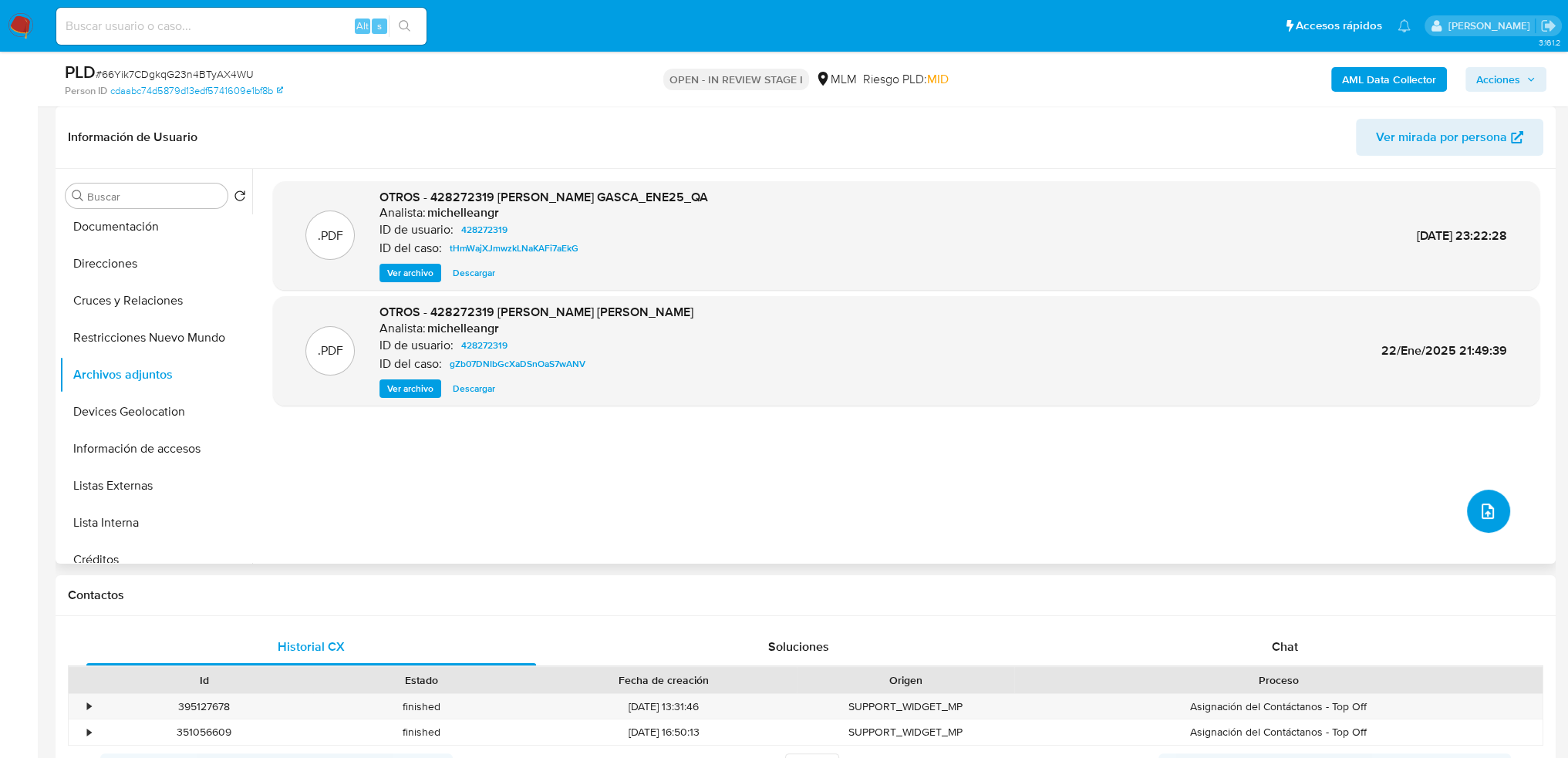
click at [1497, 503] on button "upload-file" at bounding box center [1488, 511] width 43 height 43
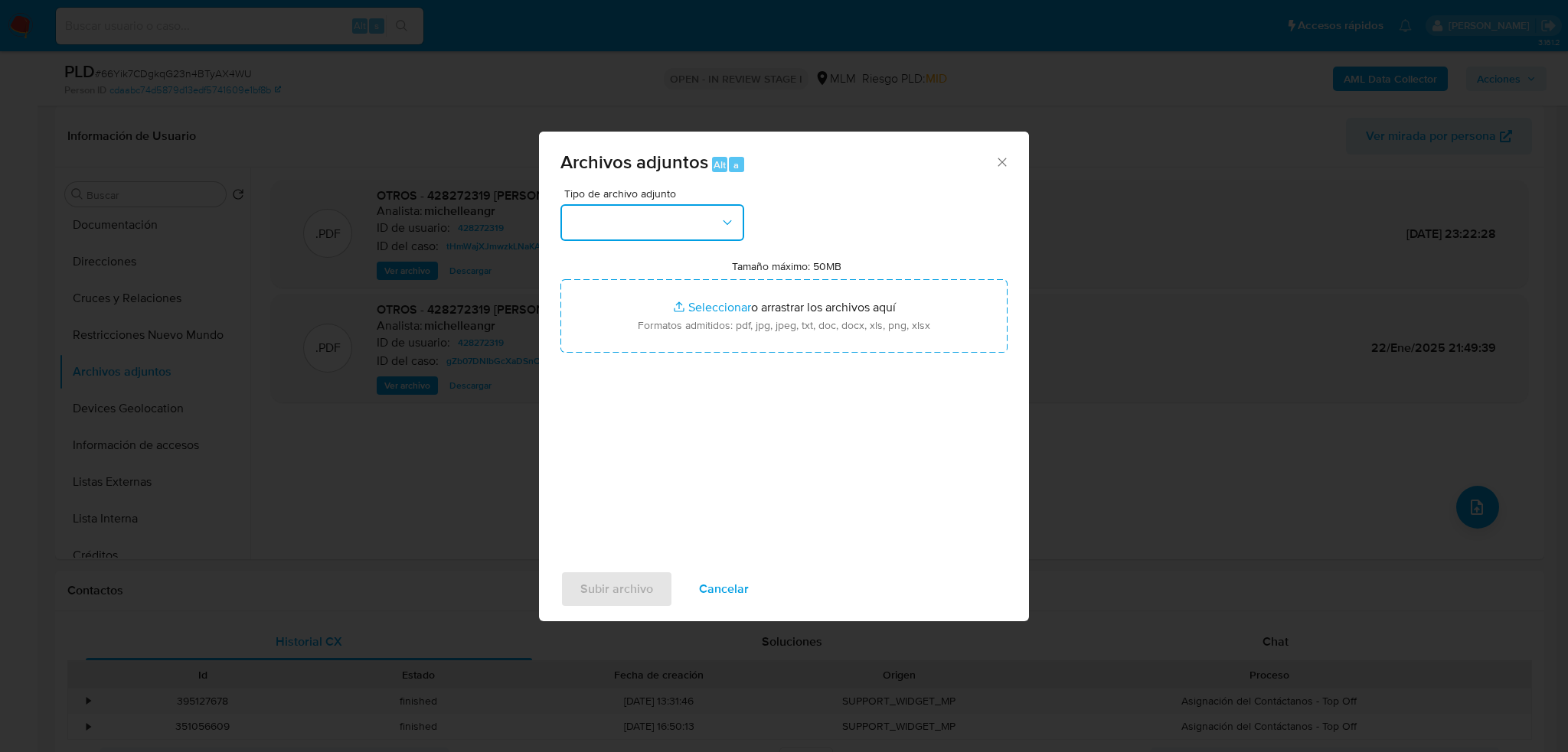
click at [616, 226] on button "button" at bounding box center [652, 223] width 183 height 37
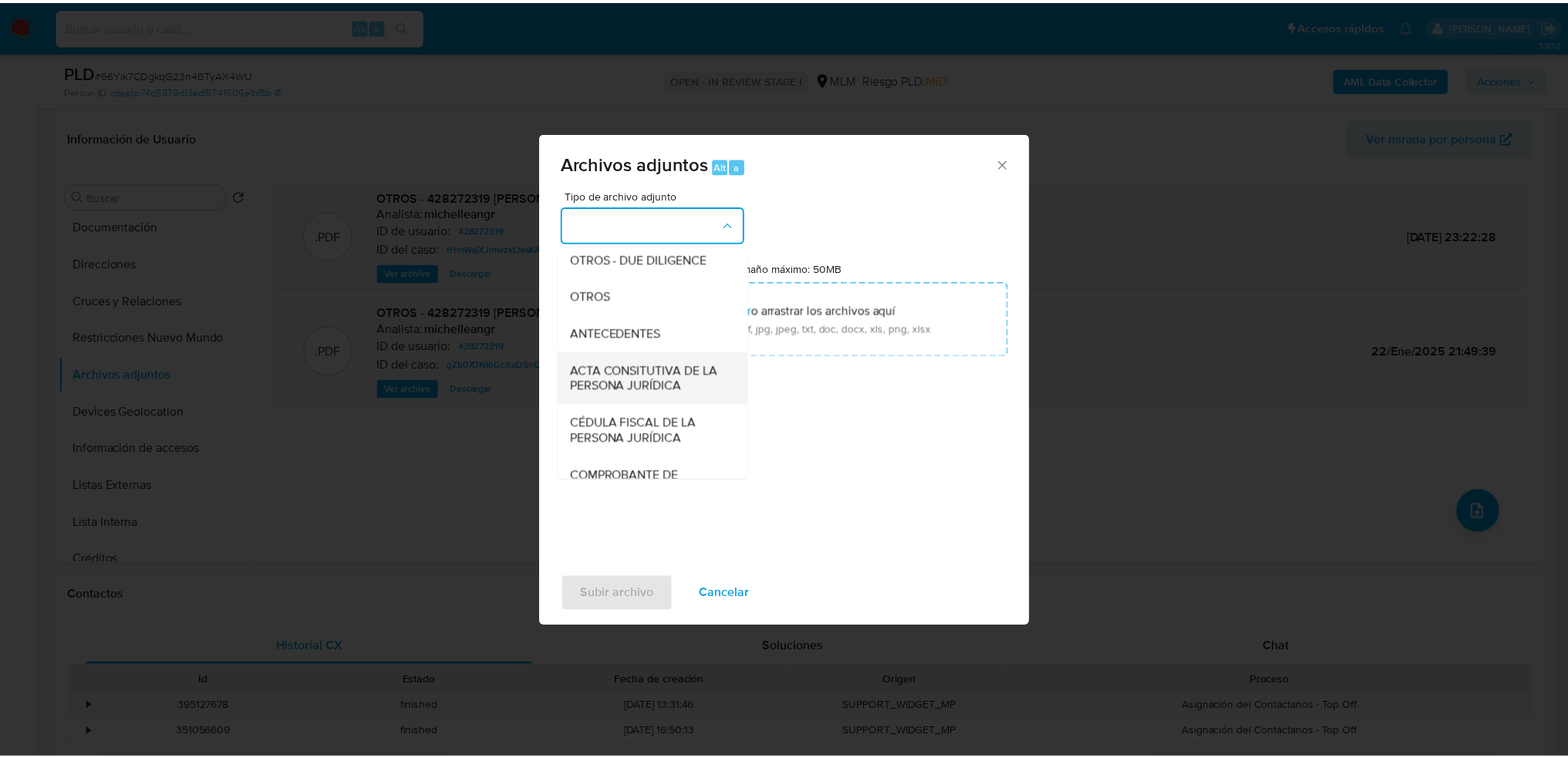
scroll to position [231, 0]
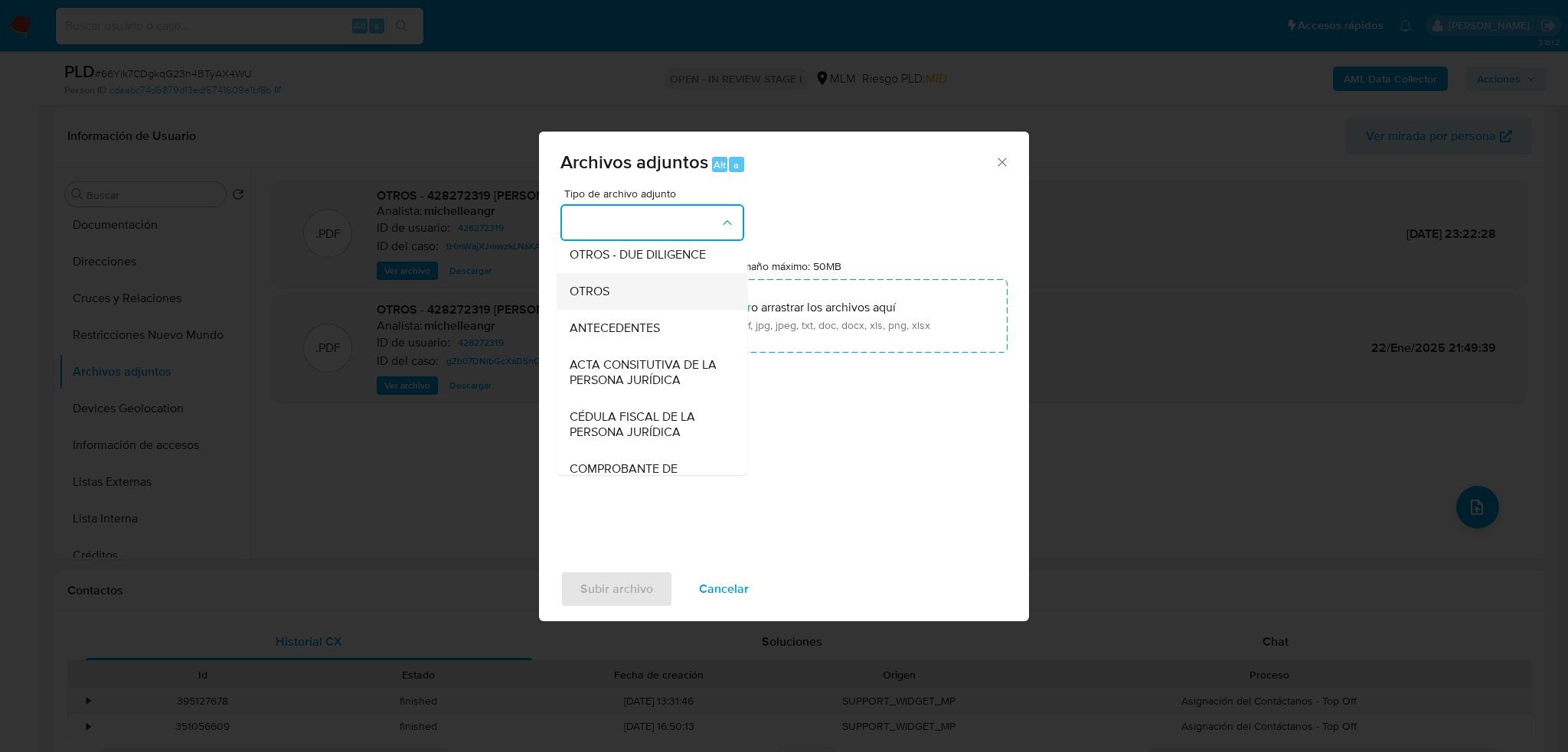
click at [596, 299] on span "OTROS" at bounding box center [589, 292] width 39 height 16
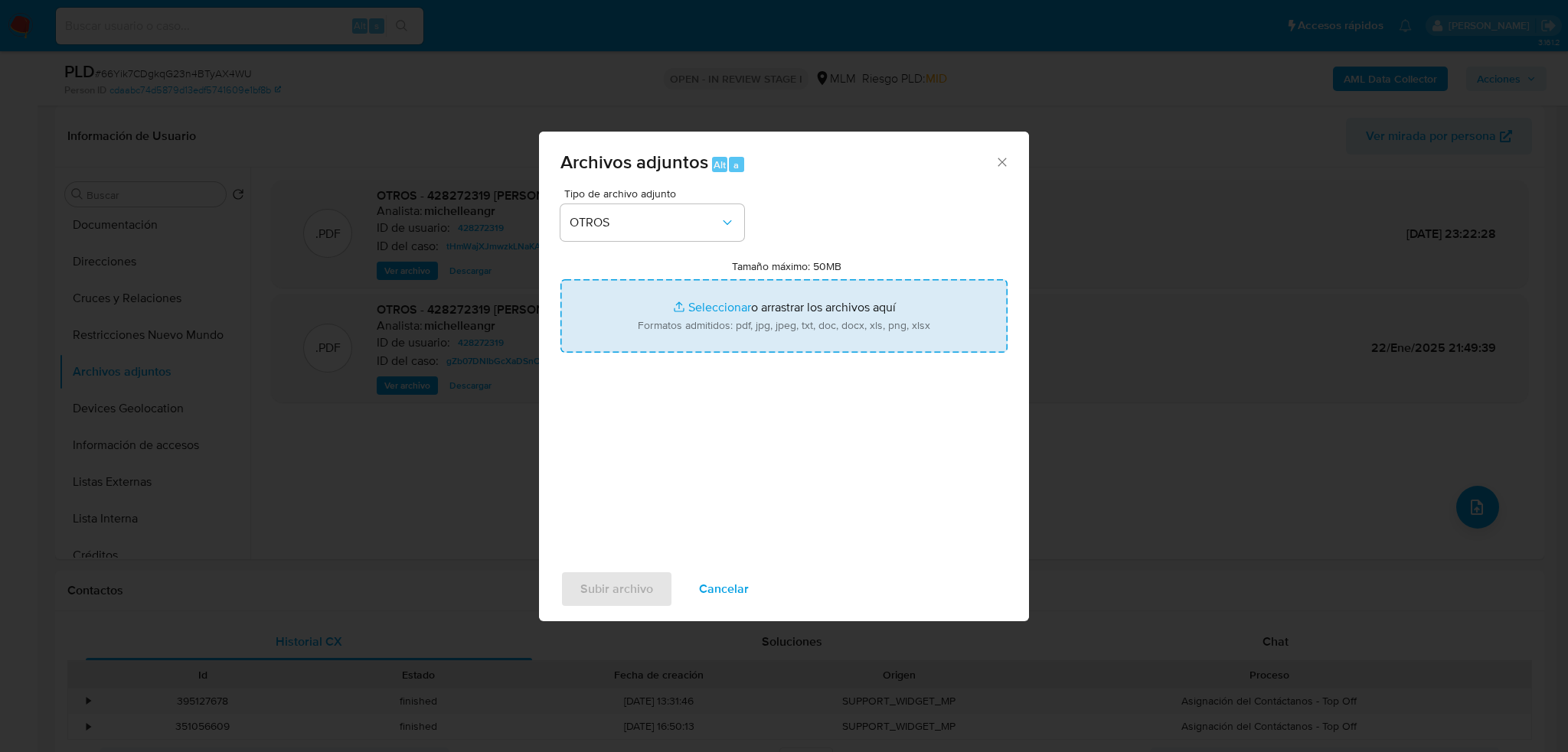
click at [701, 317] on input "Tamaño máximo: 50MB Seleccionar archivos" at bounding box center [784, 316] width 447 height 73
type input "C:\fakepath\428272319_ Antonio Carlos Mariche Gasga_Sep25.pdf"
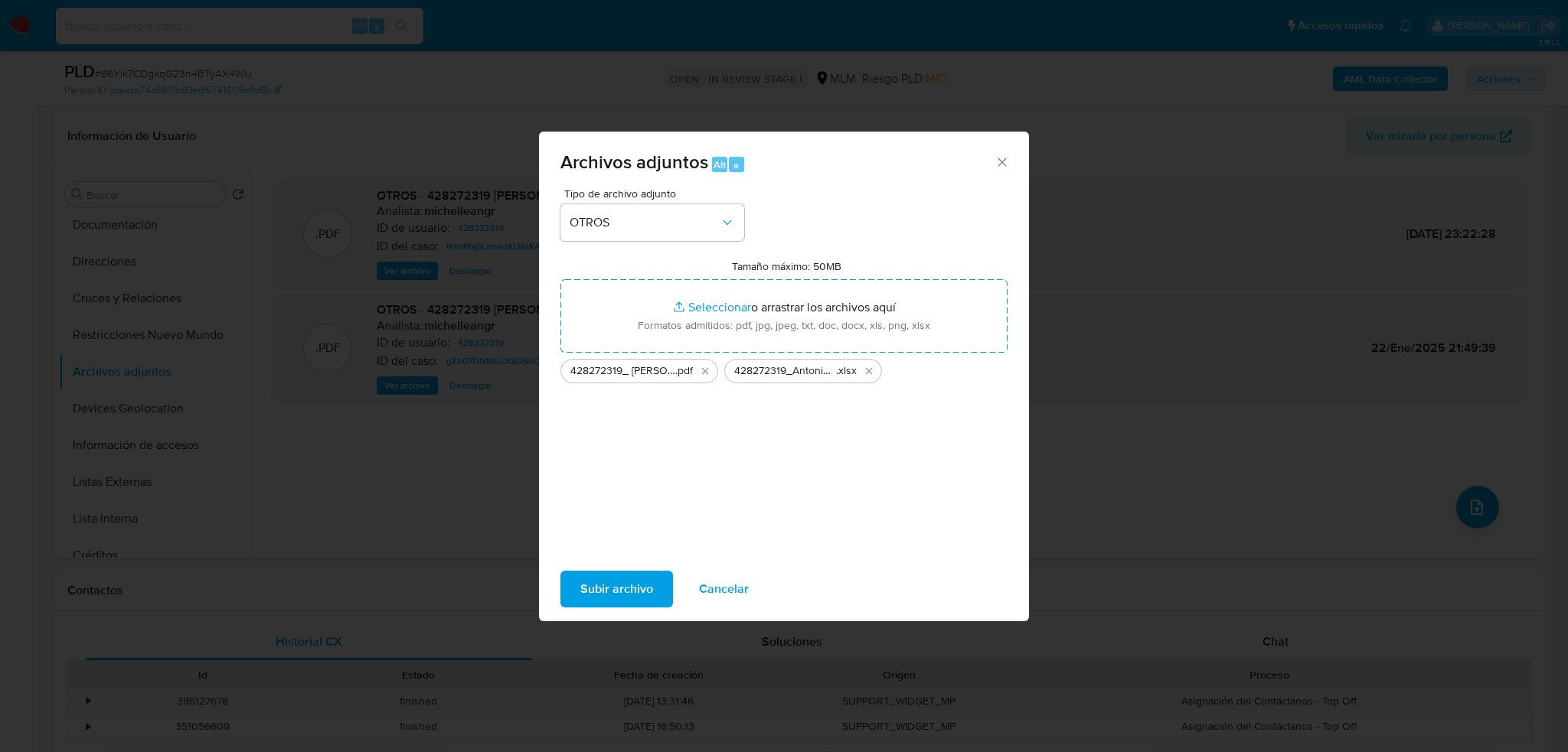
click at [613, 590] on span "Subir archivo" at bounding box center [616, 589] width 72 height 34
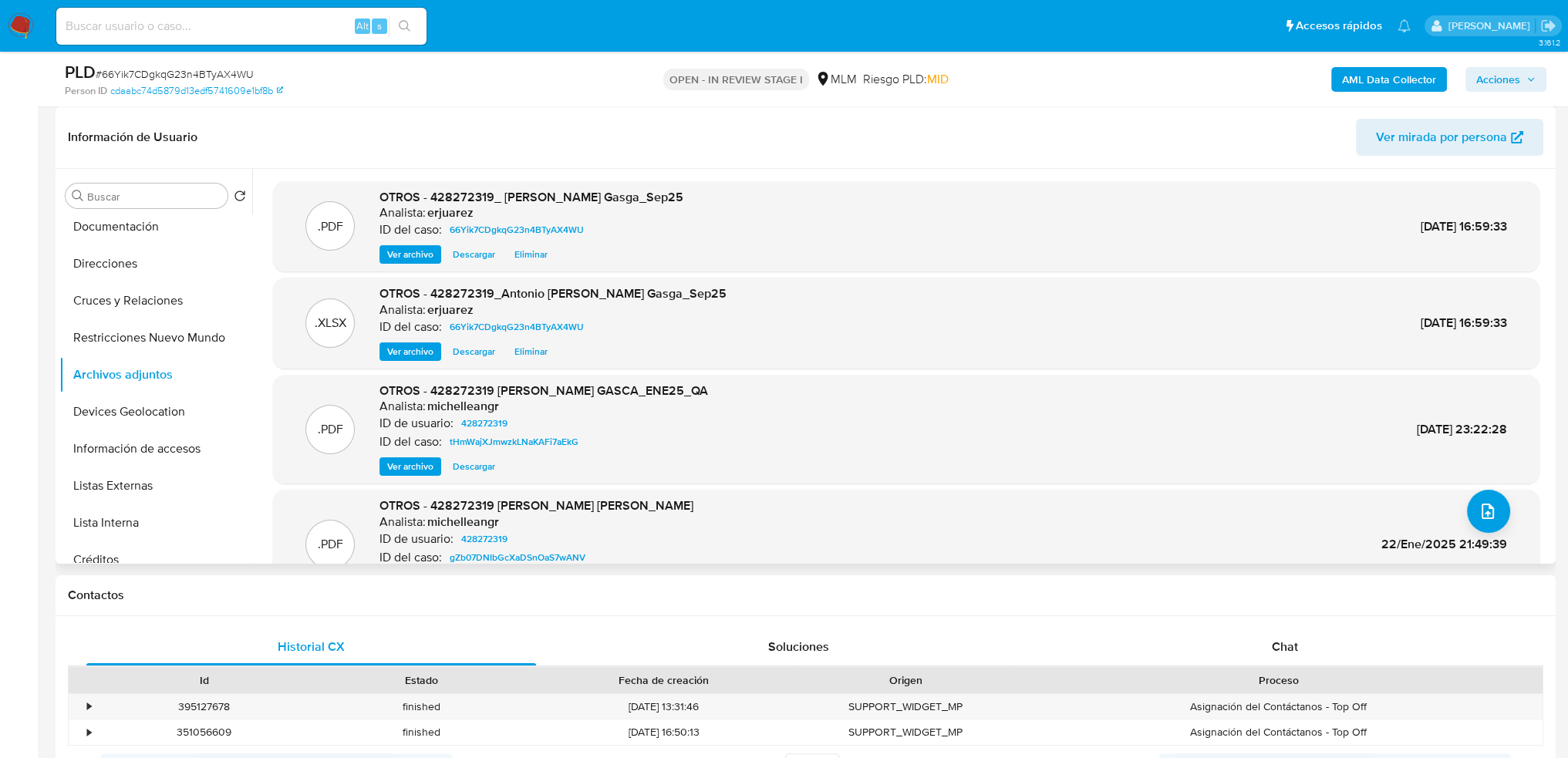
drag, startPoint x: 397, startPoint y: 258, endPoint x: 429, endPoint y: 259, distance: 32.0
click at [403, 259] on span "Ver archivo" at bounding box center [410, 254] width 46 height 16
click at [1490, 75] on span "Acciones" at bounding box center [1499, 79] width 44 height 25
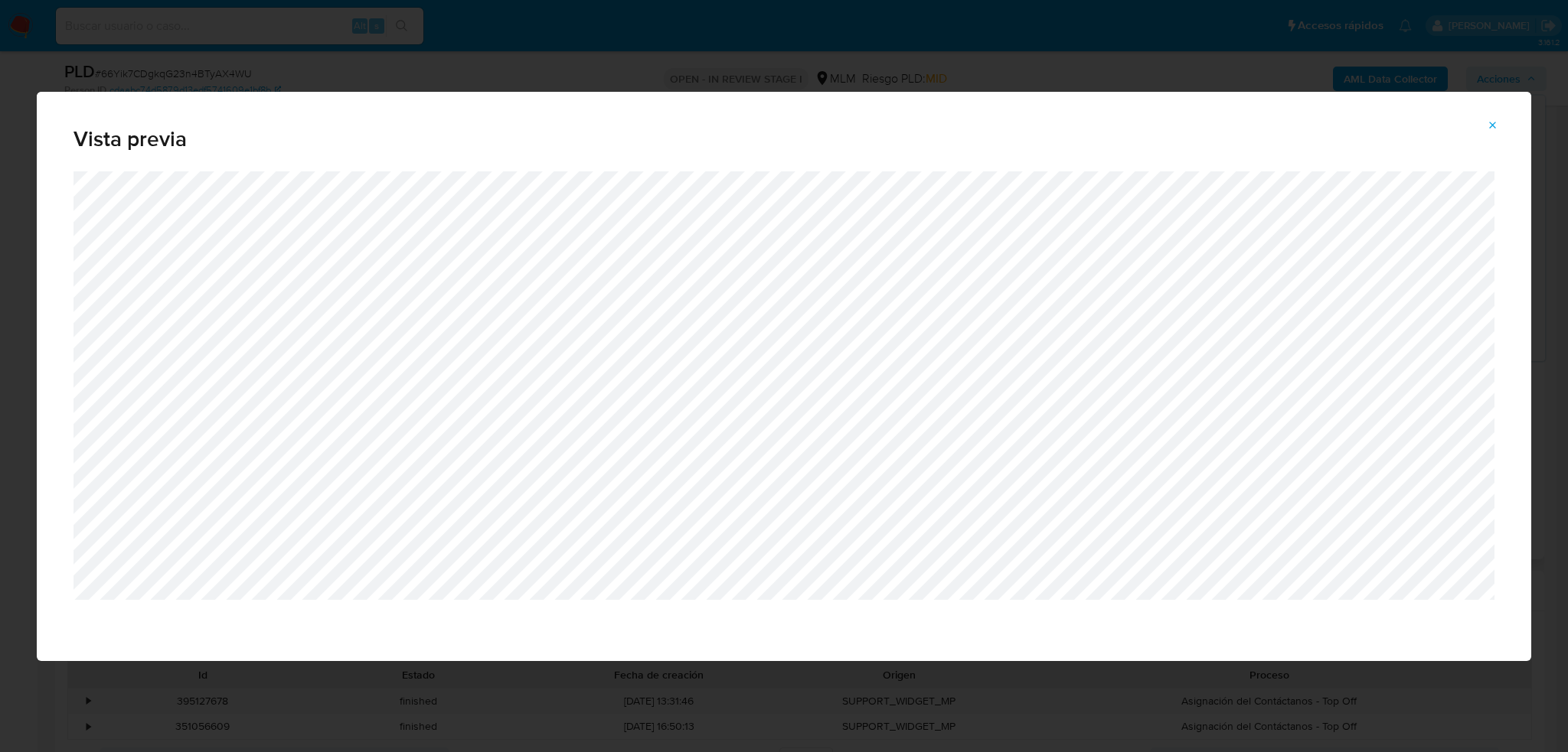
click at [1490, 119] on icon "Attachment preview" at bounding box center [1492, 125] width 12 height 12
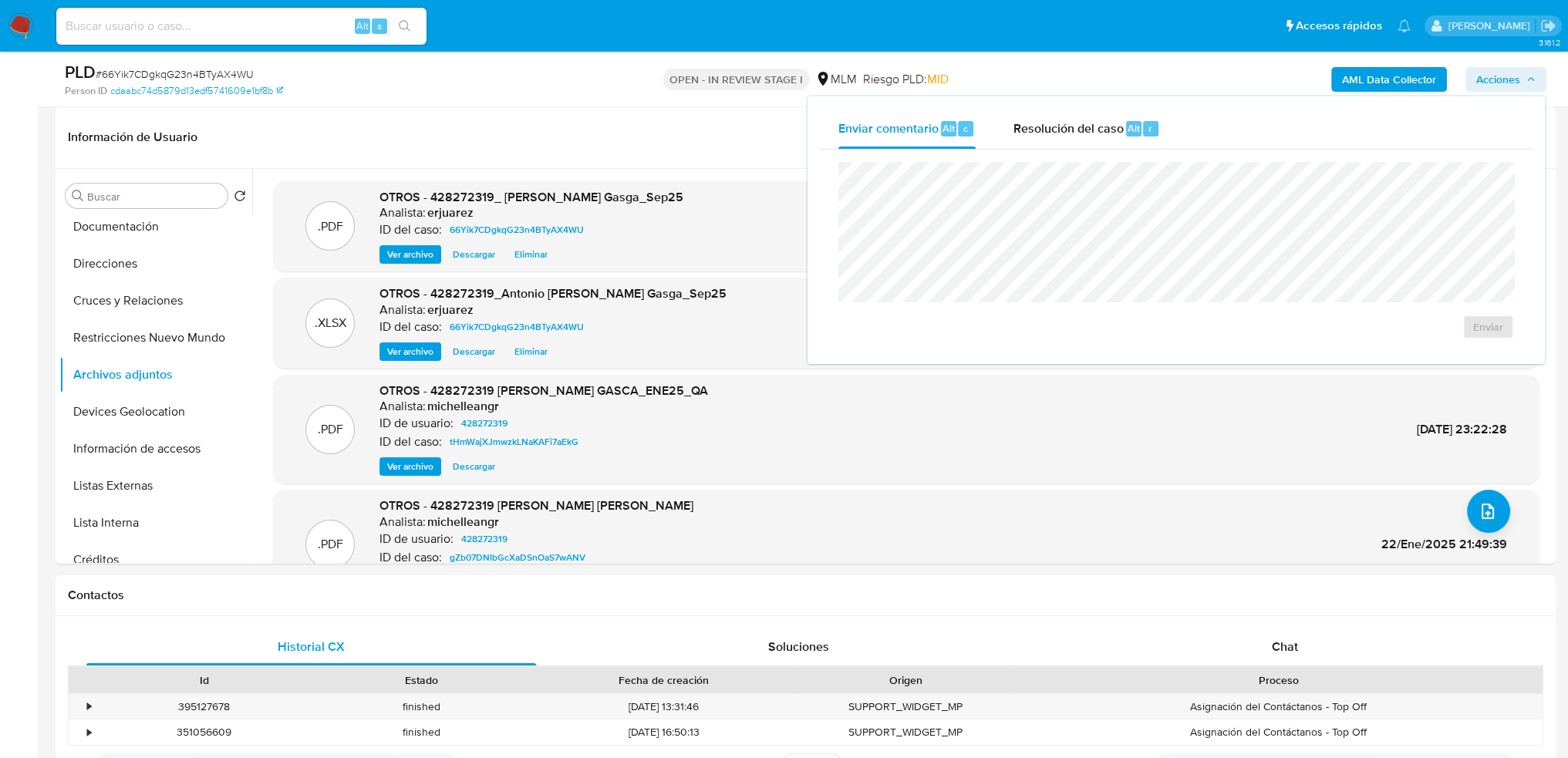
drag, startPoint x: 1095, startPoint y: 123, endPoint x: 1023, endPoint y: 153, distance: 78.0
click at [1094, 124] on div "Resolución del caso Alt r" at bounding box center [1086, 128] width 147 height 40
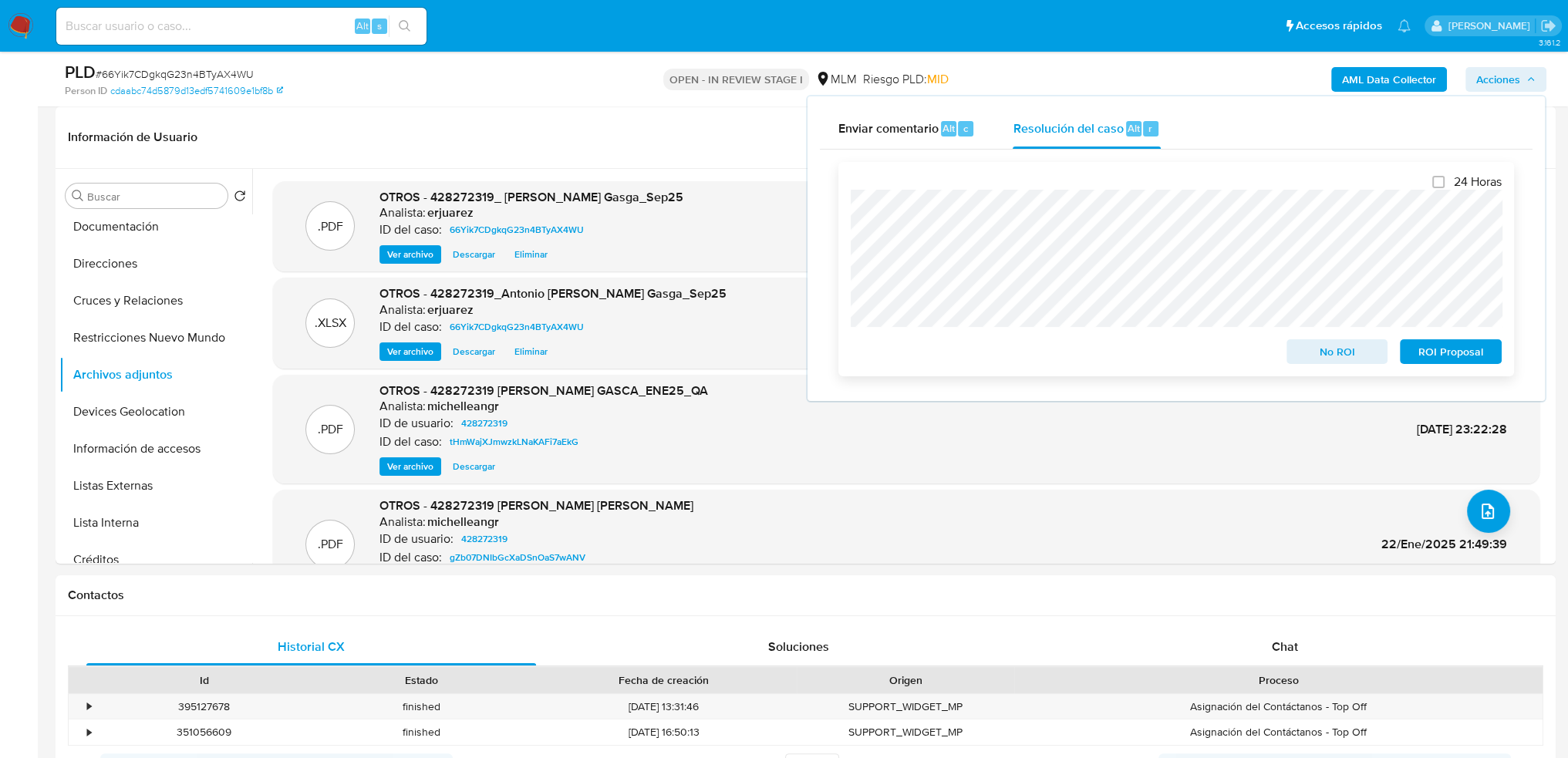
click at [1332, 357] on span "No ROI" at bounding box center [1337, 351] width 80 height 21
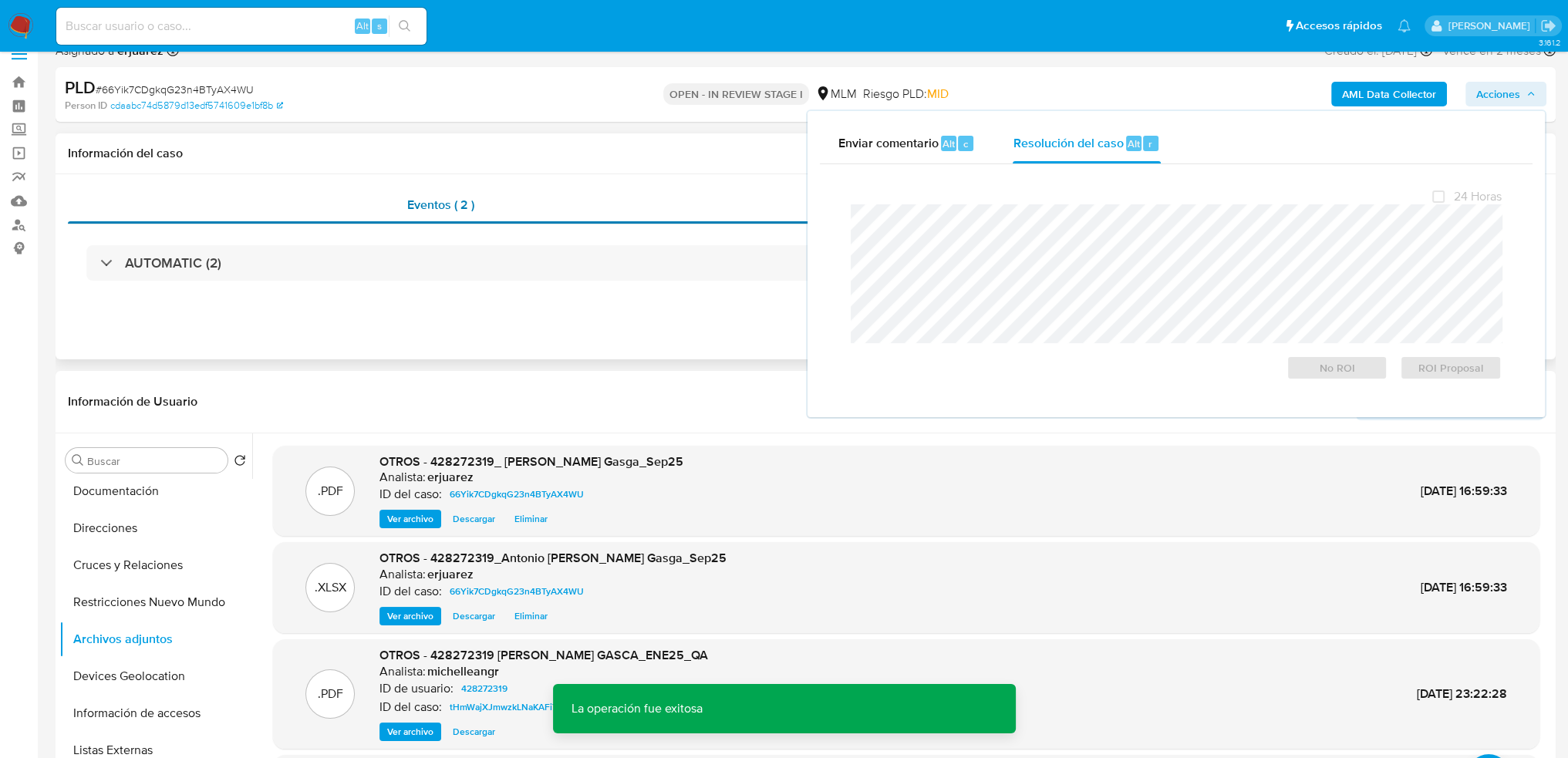
scroll to position [0, 0]
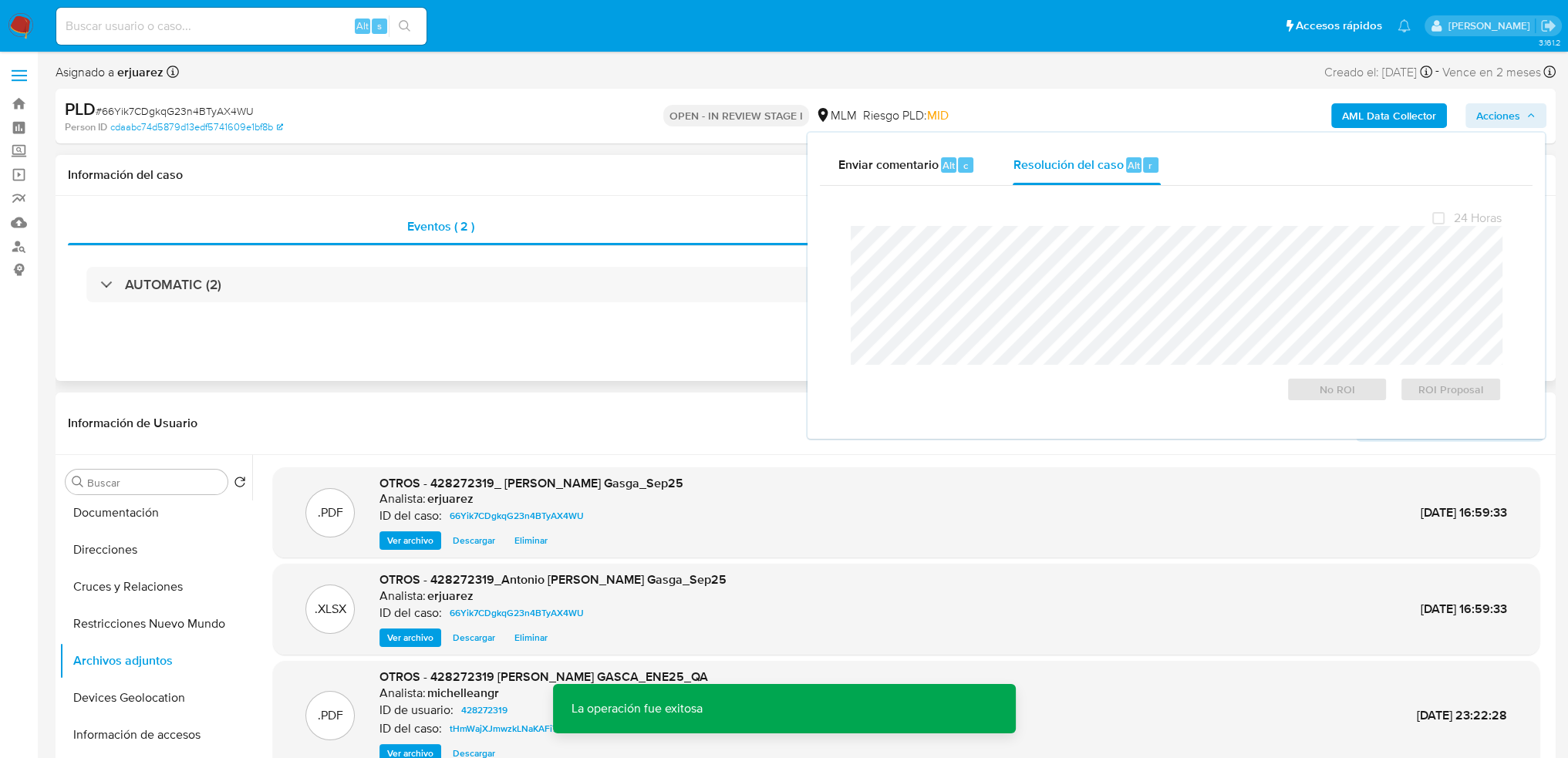
drag, startPoint x: 574, startPoint y: 327, endPoint x: 591, endPoint y: 325, distance: 17.1
click at [580, 329] on div "Eventos ( 2 ) Acciones AUTOMATIC (2)" at bounding box center [805, 288] width 1501 height 185
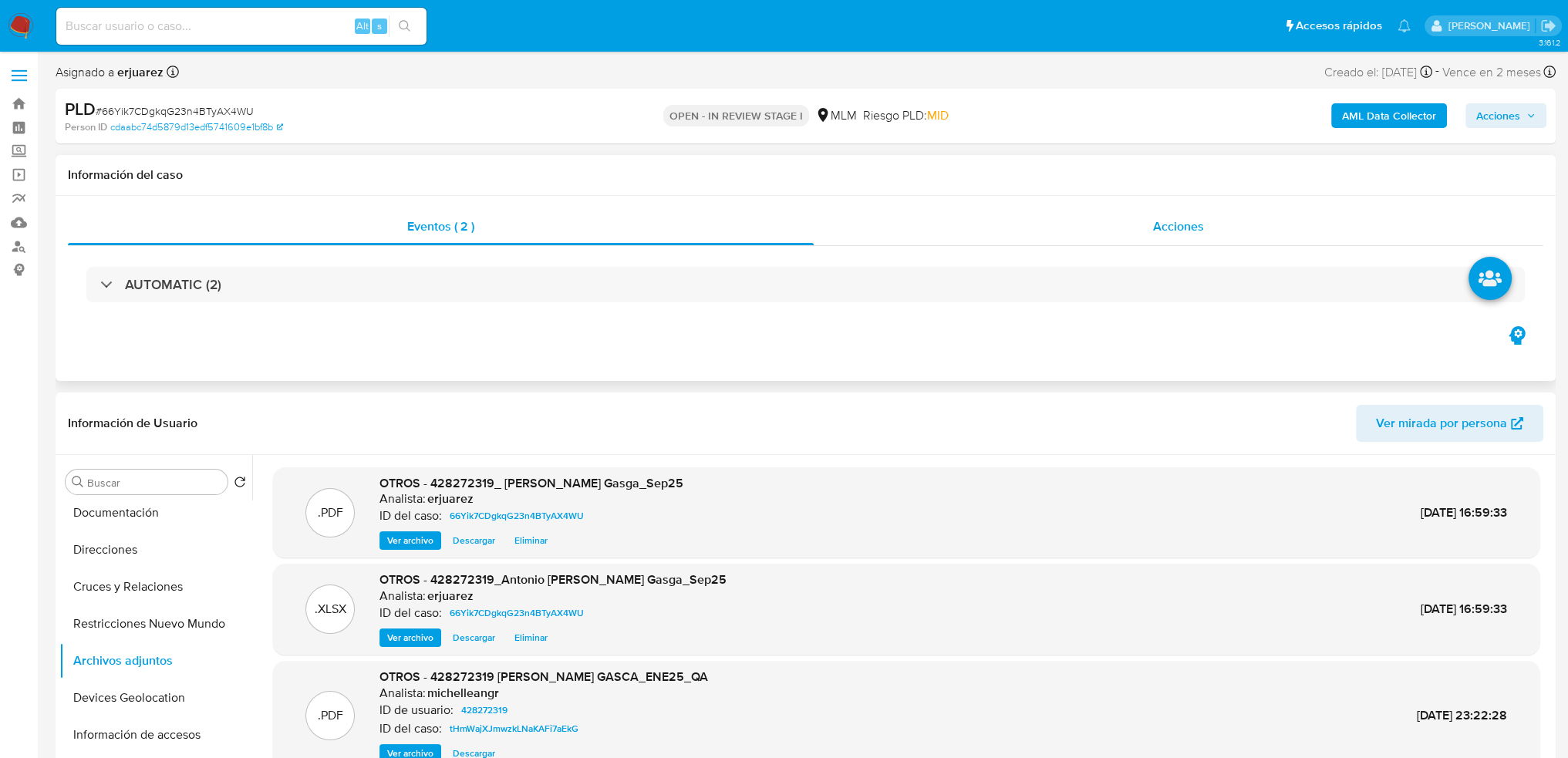
click at [999, 229] on div "Acciones" at bounding box center [1178, 226] width 729 height 37
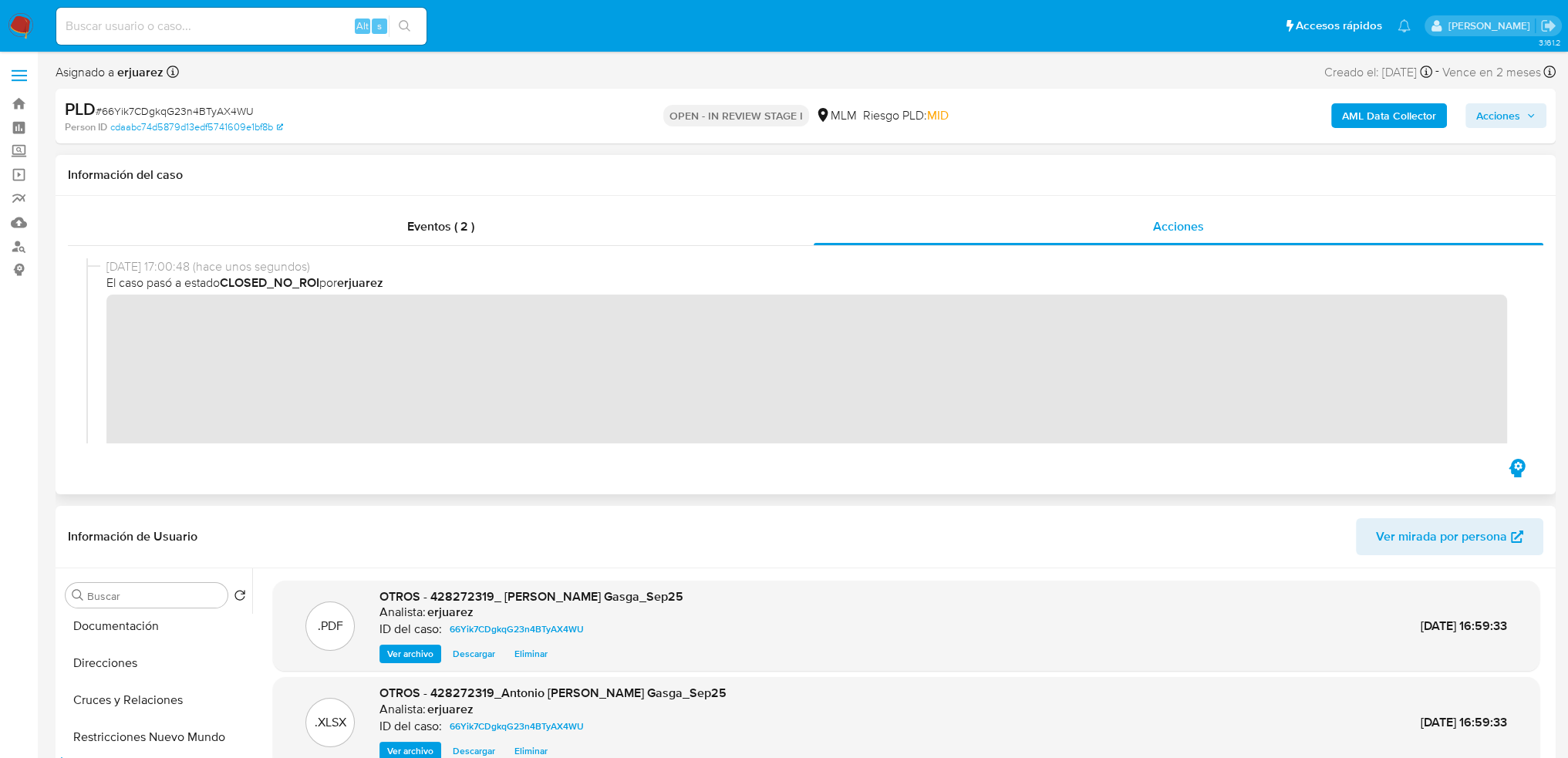
drag, startPoint x: 561, startPoint y: 257, endPoint x: 549, endPoint y: 256, distance: 12.0
click at [549, 264] on span "26/09/2025 17:00:48 (hace unos segundos)" at bounding box center [813, 267] width 1413 height 17
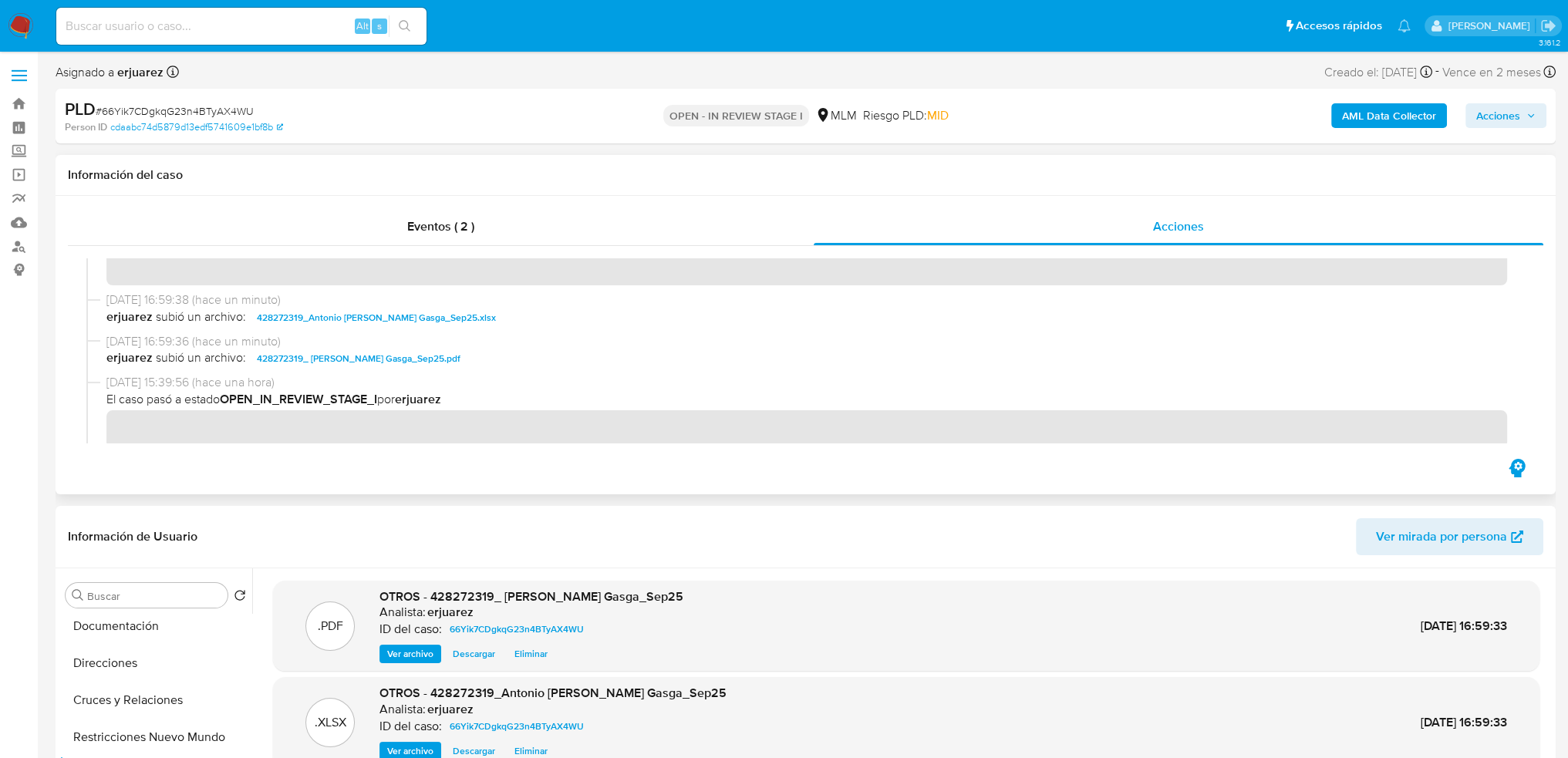
scroll to position [182, 0]
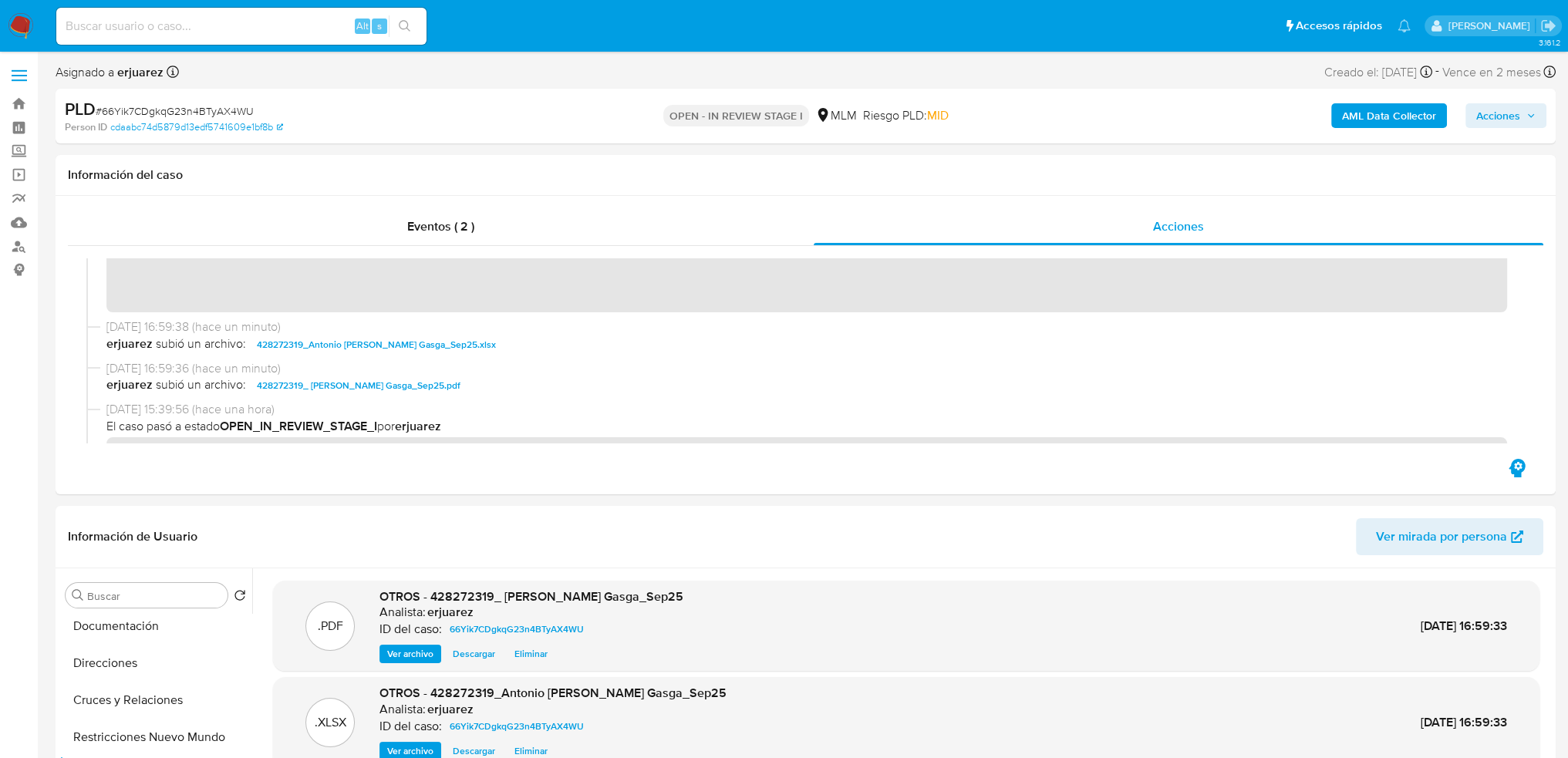
drag, startPoint x: 21, startPoint y: 30, endPoint x: 36, endPoint y: 6, distance: 28.3
click at [21, 30] on img at bounding box center [20, 26] width 26 height 26
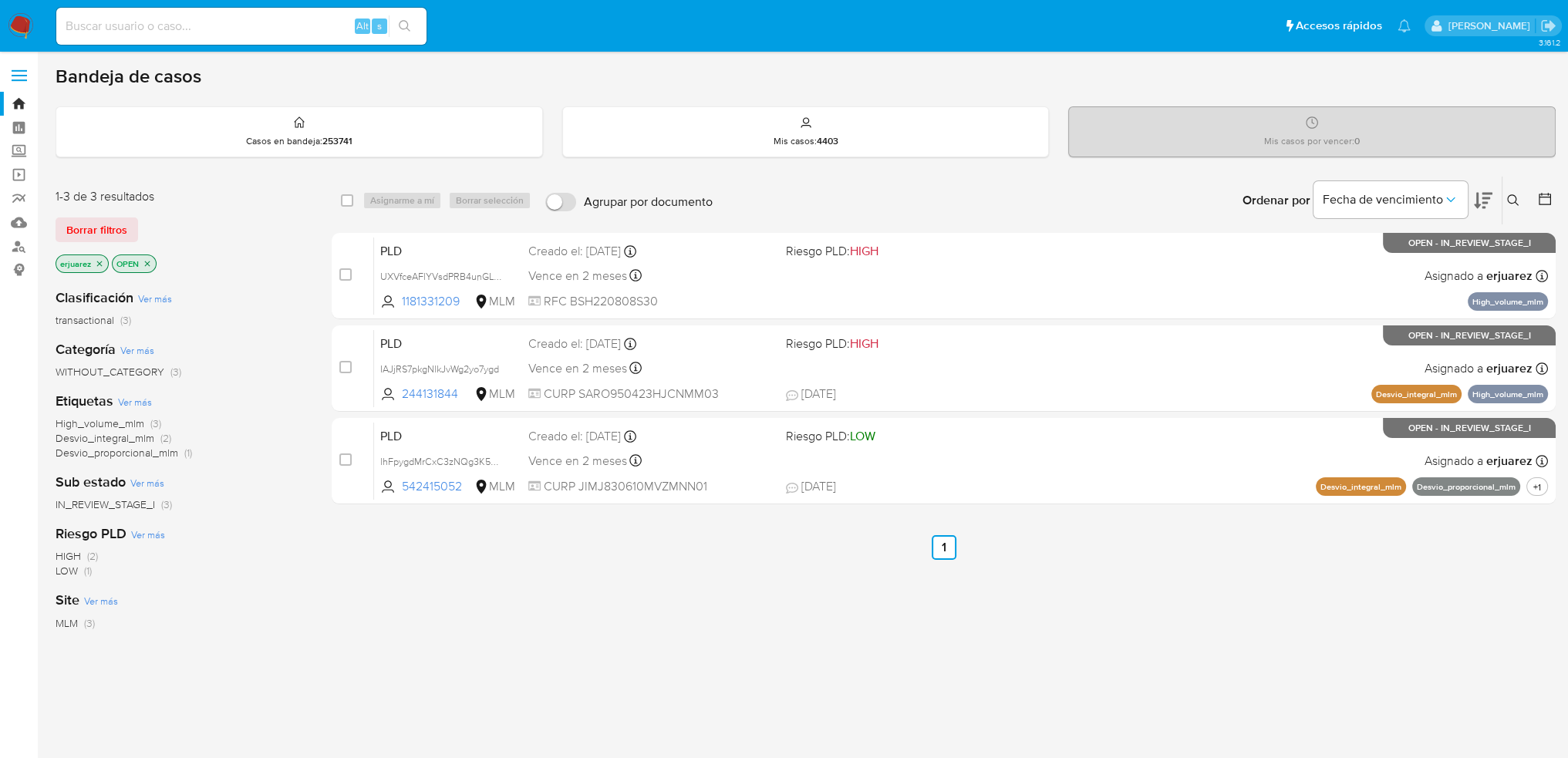
drag, startPoint x: 251, startPoint y: 25, endPoint x: 237, endPoint y: 35, distance: 17.2
click at [251, 25] on input at bounding box center [241, 27] width 371 height 20
drag, startPoint x: 287, startPoint y: 36, endPoint x: 300, endPoint y: 33, distance: 13.3
click at [292, 36] on div "Alt s" at bounding box center [241, 26] width 371 height 37
click at [300, 26] on input at bounding box center [241, 27] width 371 height 20
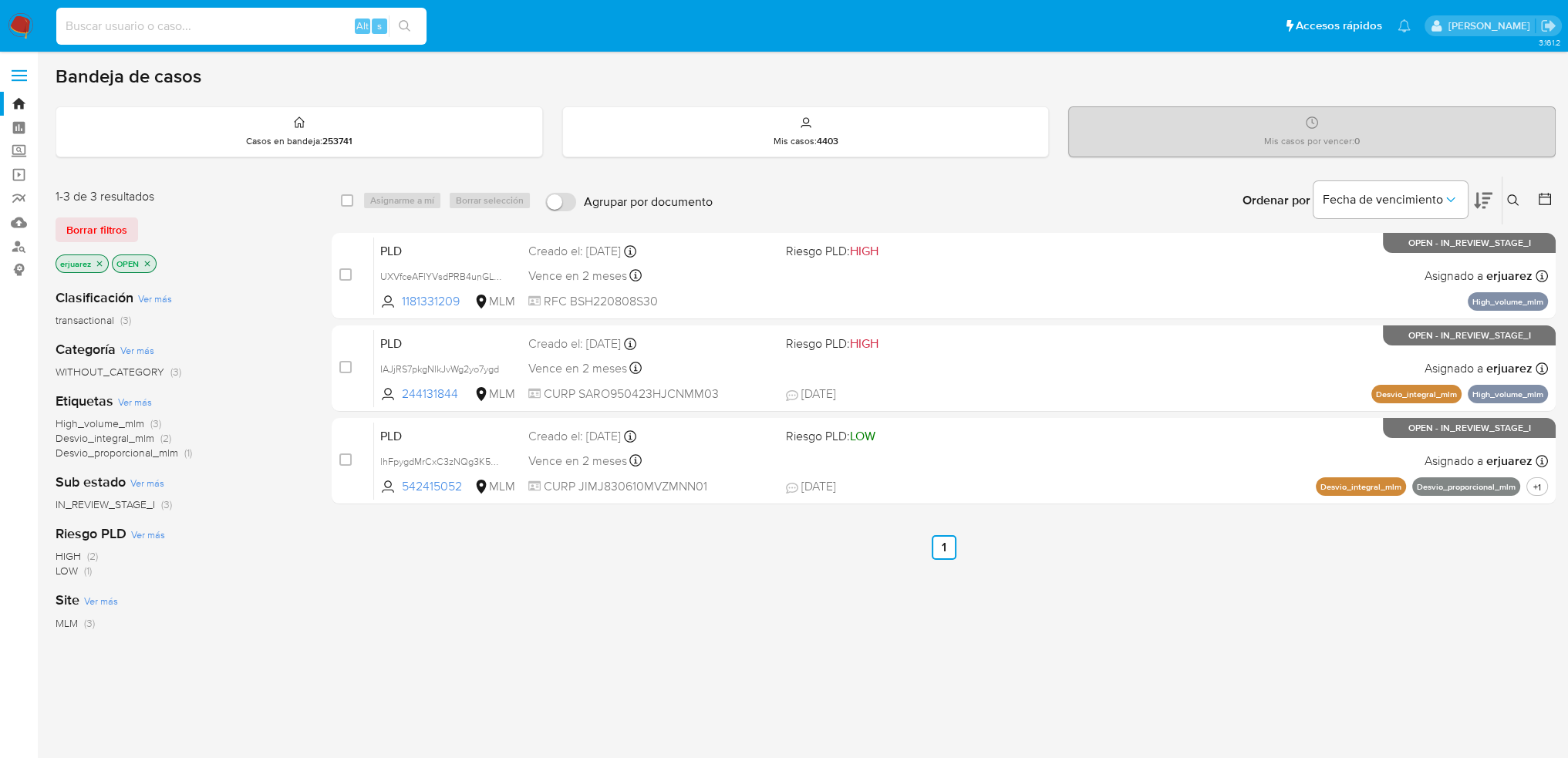
paste input "332236967"
type input "332236967"
drag, startPoint x: 410, startPoint y: 23, endPoint x: 246, endPoint y: 650, distance: 648.1
click at [409, 24] on icon "search-icon" at bounding box center [404, 26] width 12 height 12
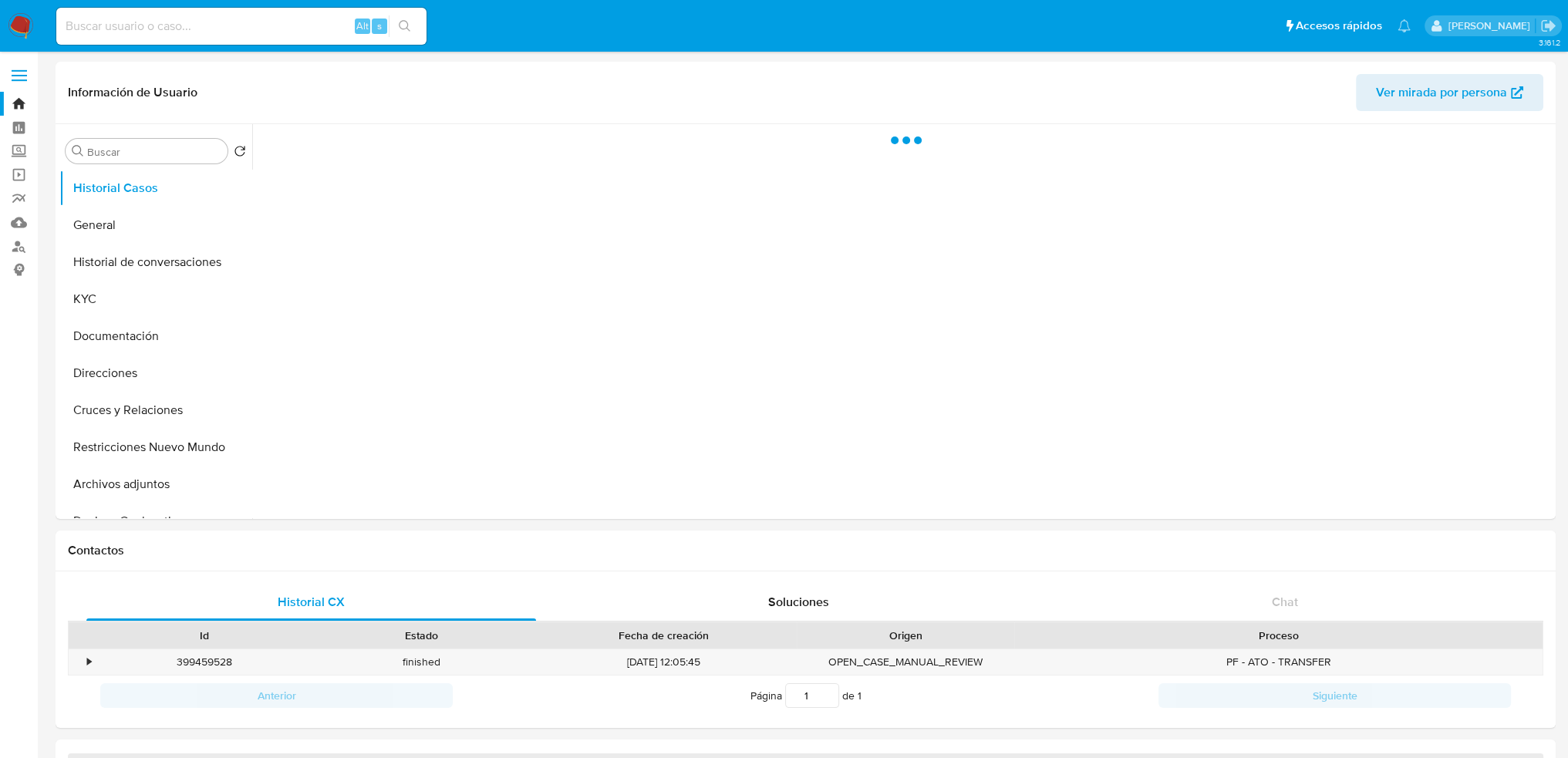
select select "10"
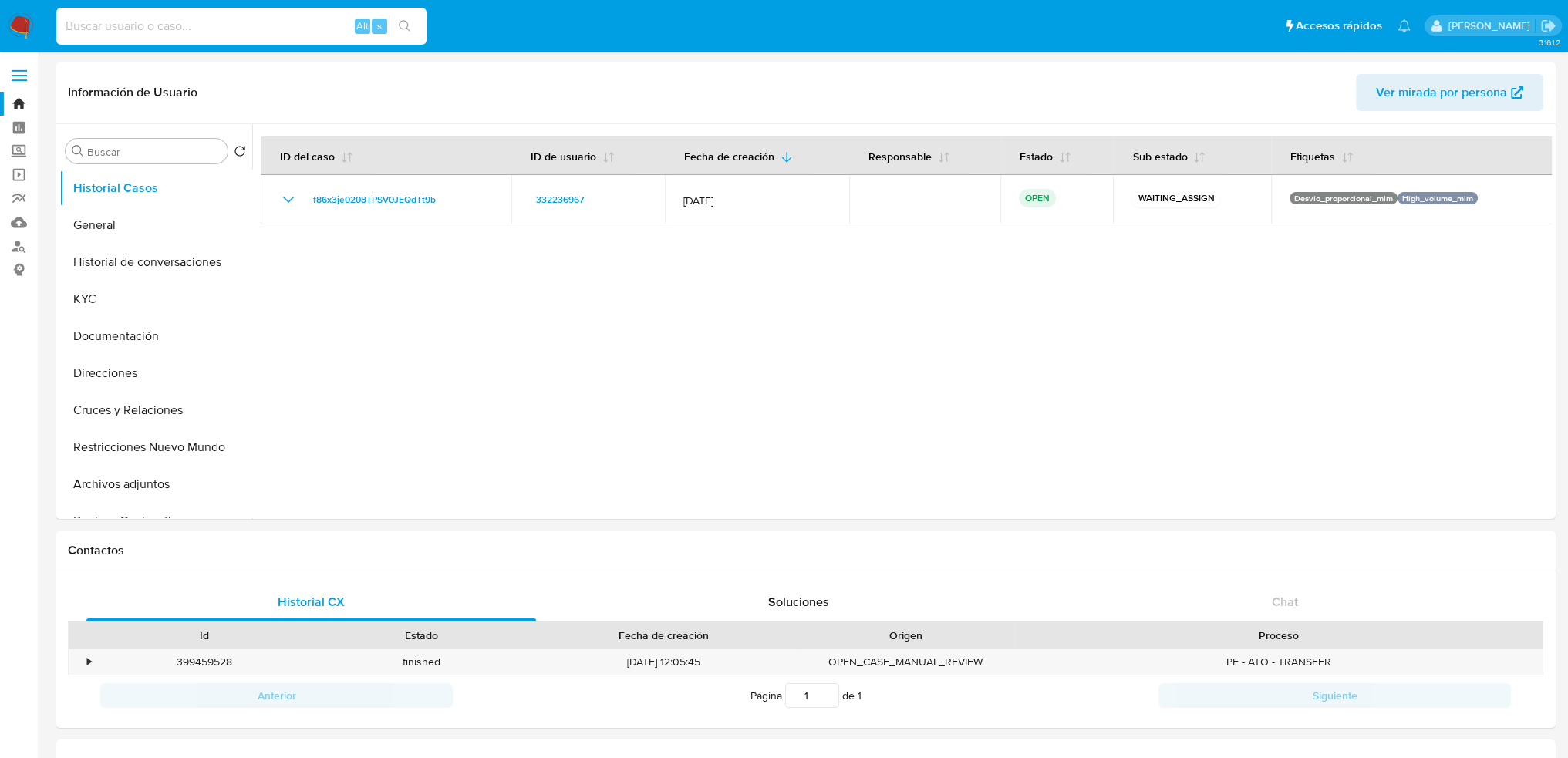
click at [157, 25] on input at bounding box center [241, 27] width 371 height 20
paste input "332236967"
type input "332236967"
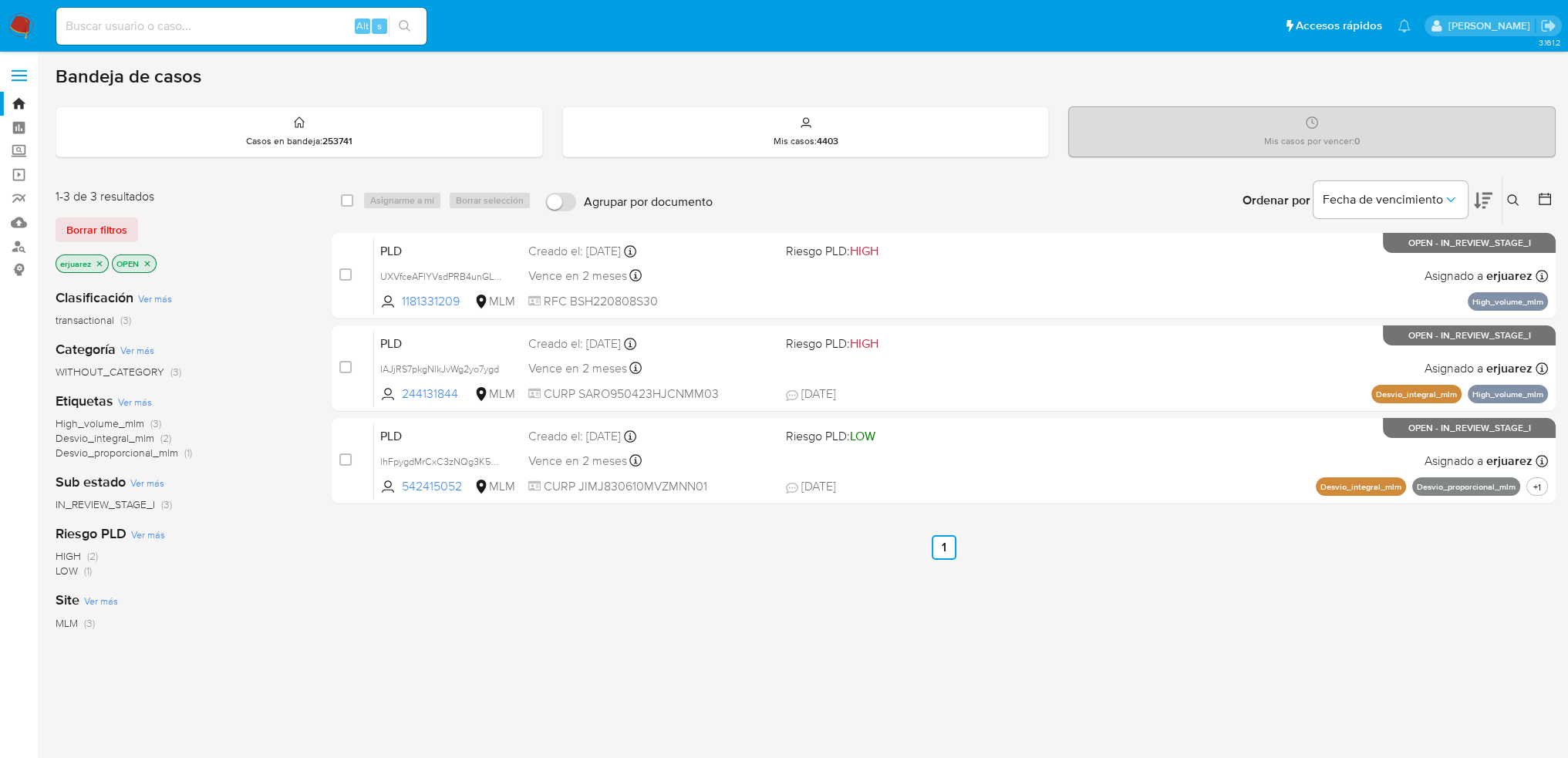
click at [95, 262] on icon "close-filter" at bounding box center [100, 263] width 9 height 9
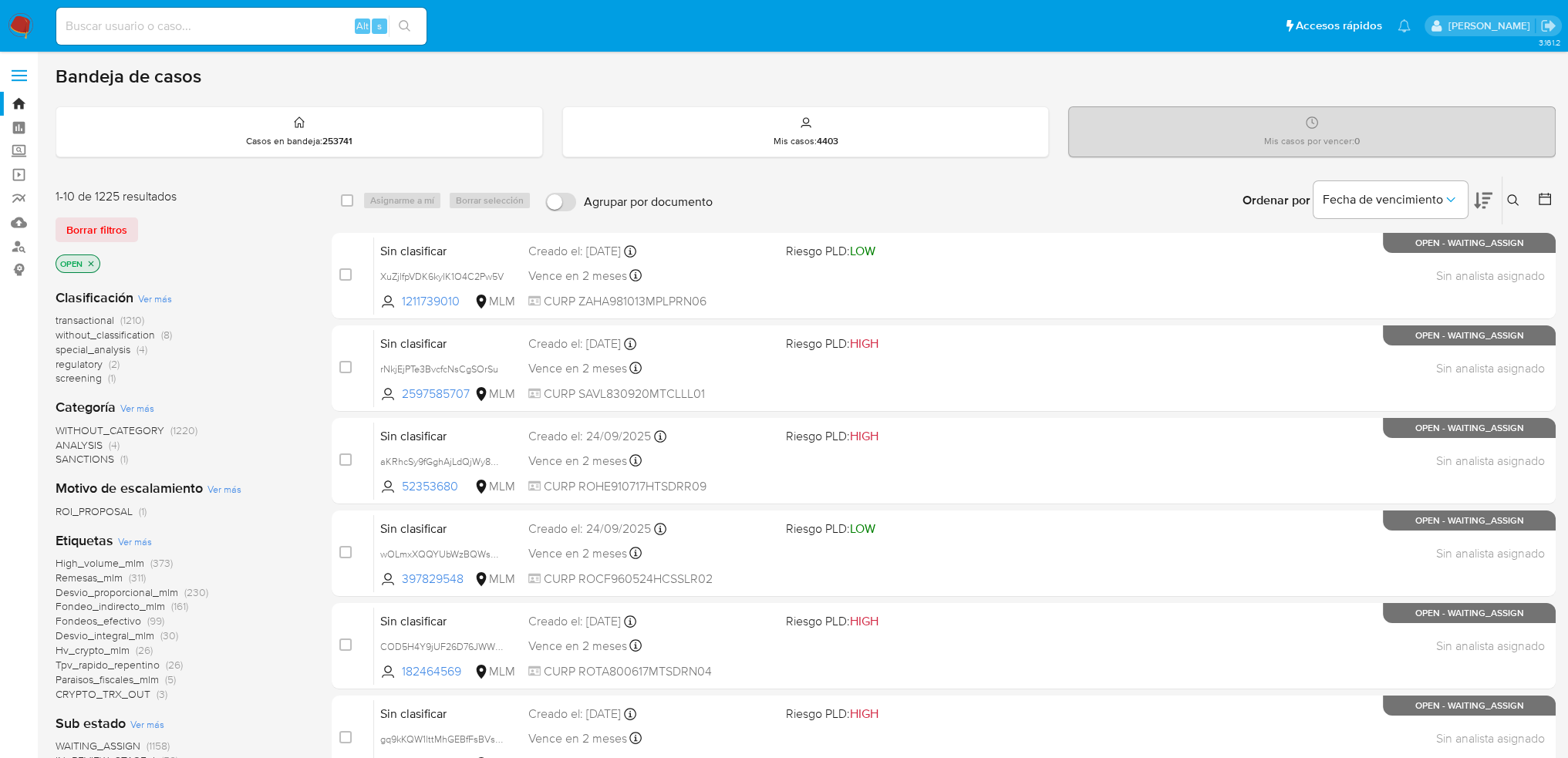
click at [1513, 198] on icon at bounding box center [1513, 200] width 12 height 12
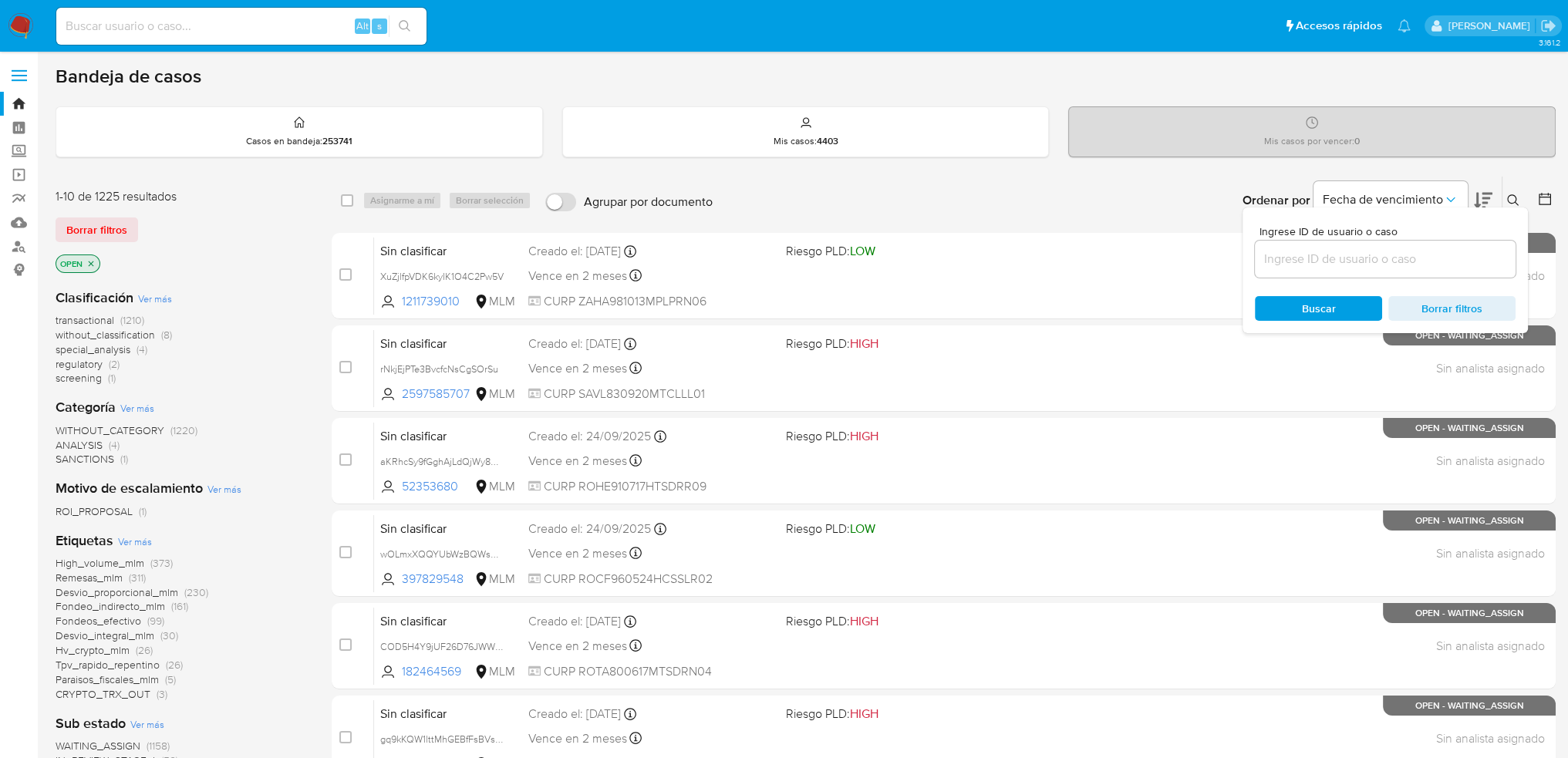
click at [1382, 261] on input at bounding box center [1386, 260] width 261 height 20
type input "253272112"
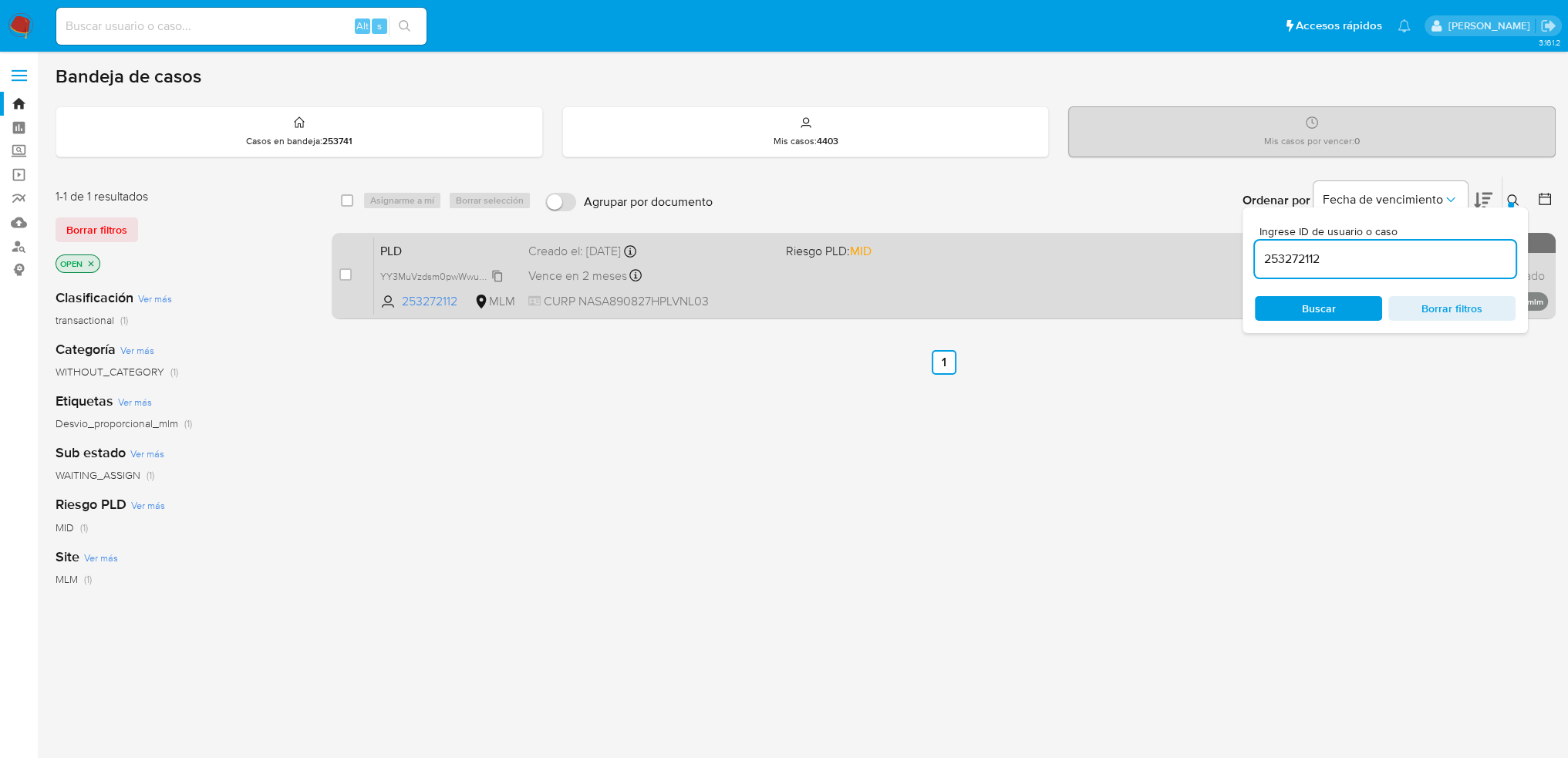
click at [420, 275] on span "YY3MuVzdsm0pwWwugsxg9raQ" at bounding box center [450, 275] width 141 height 17
drag, startPoint x: 350, startPoint y: 274, endPoint x: 374, endPoint y: 245, distance: 37.6
click at [350, 274] on input "checkbox" at bounding box center [345, 274] width 12 height 12
checkbox input "true"
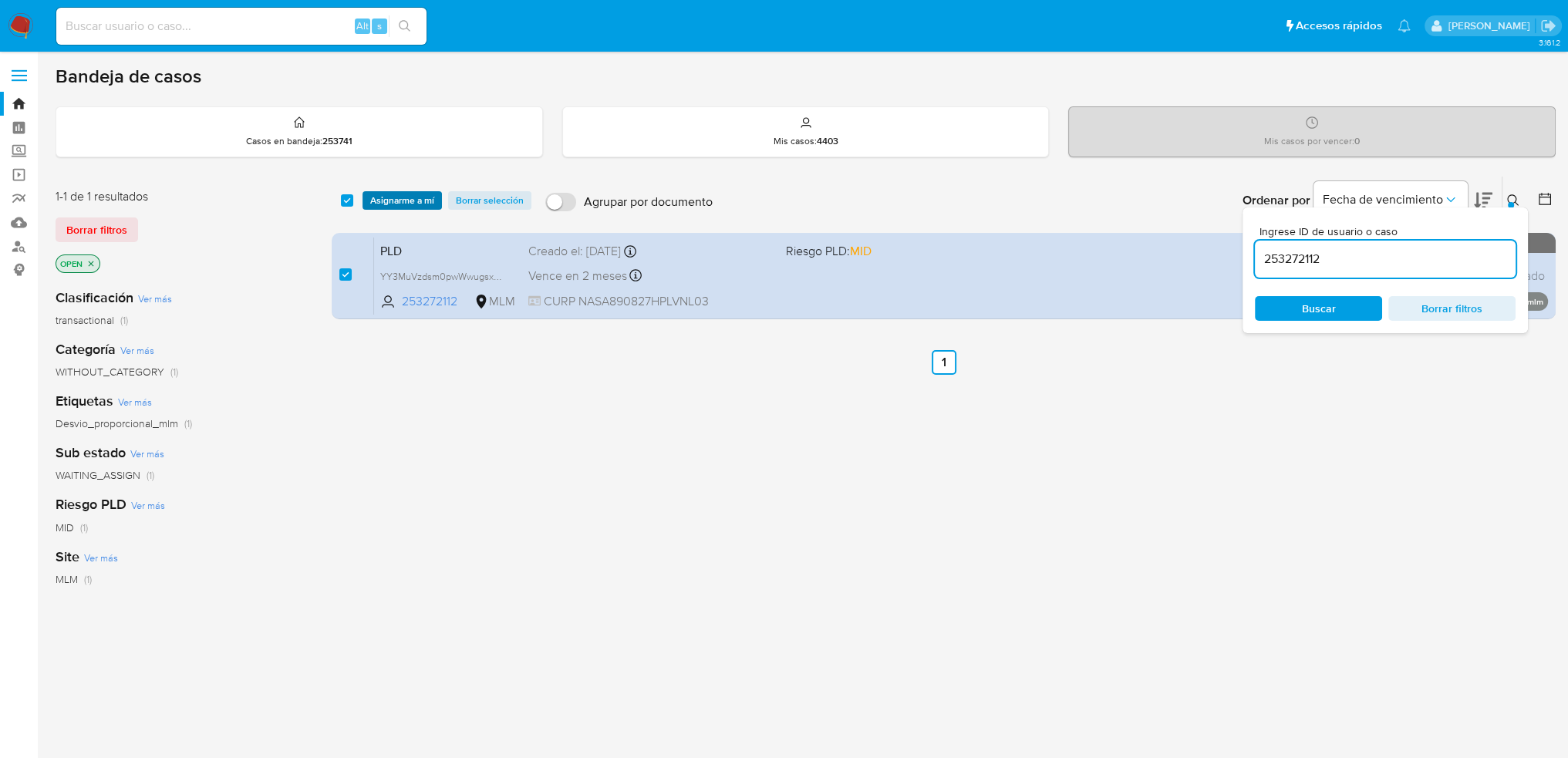
click at [408, 193] on span "Asignarme a mí" at bounding box center [402, 201] width 64 height 16
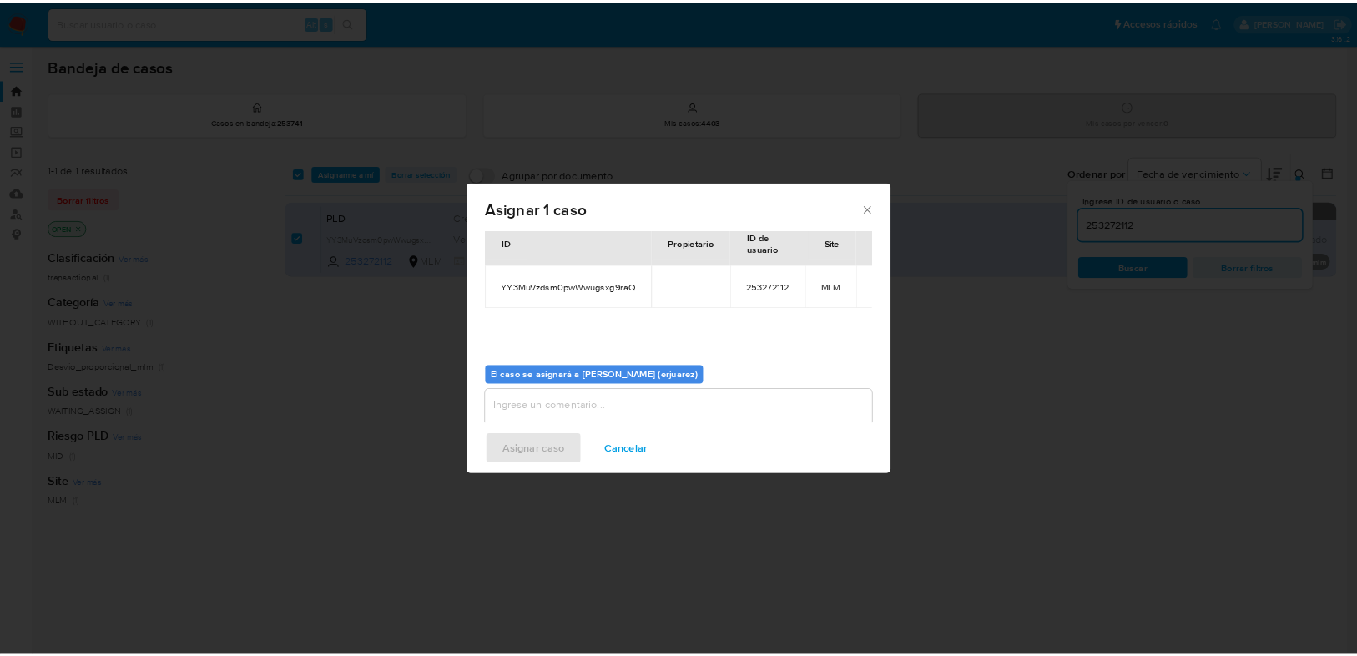
scroll to position [86, 0]
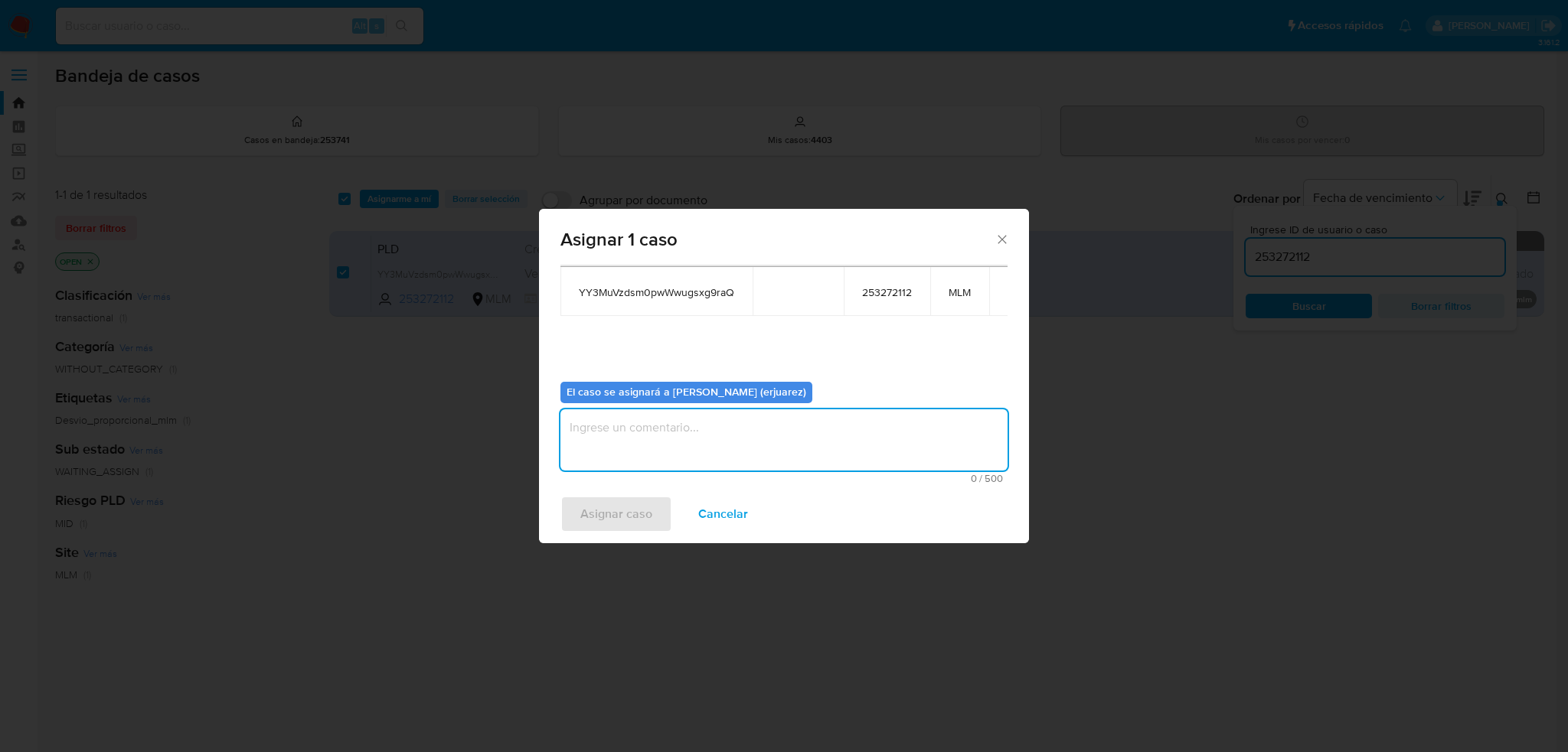
click at [634, 458] on textarea "assign-modal" at bounding box center [784, 439] width 447 height 61
type textarea "EPJU"
click at [636, 516] on span "Asignar caso" at bounding box center [616, 514] width 72 height 34
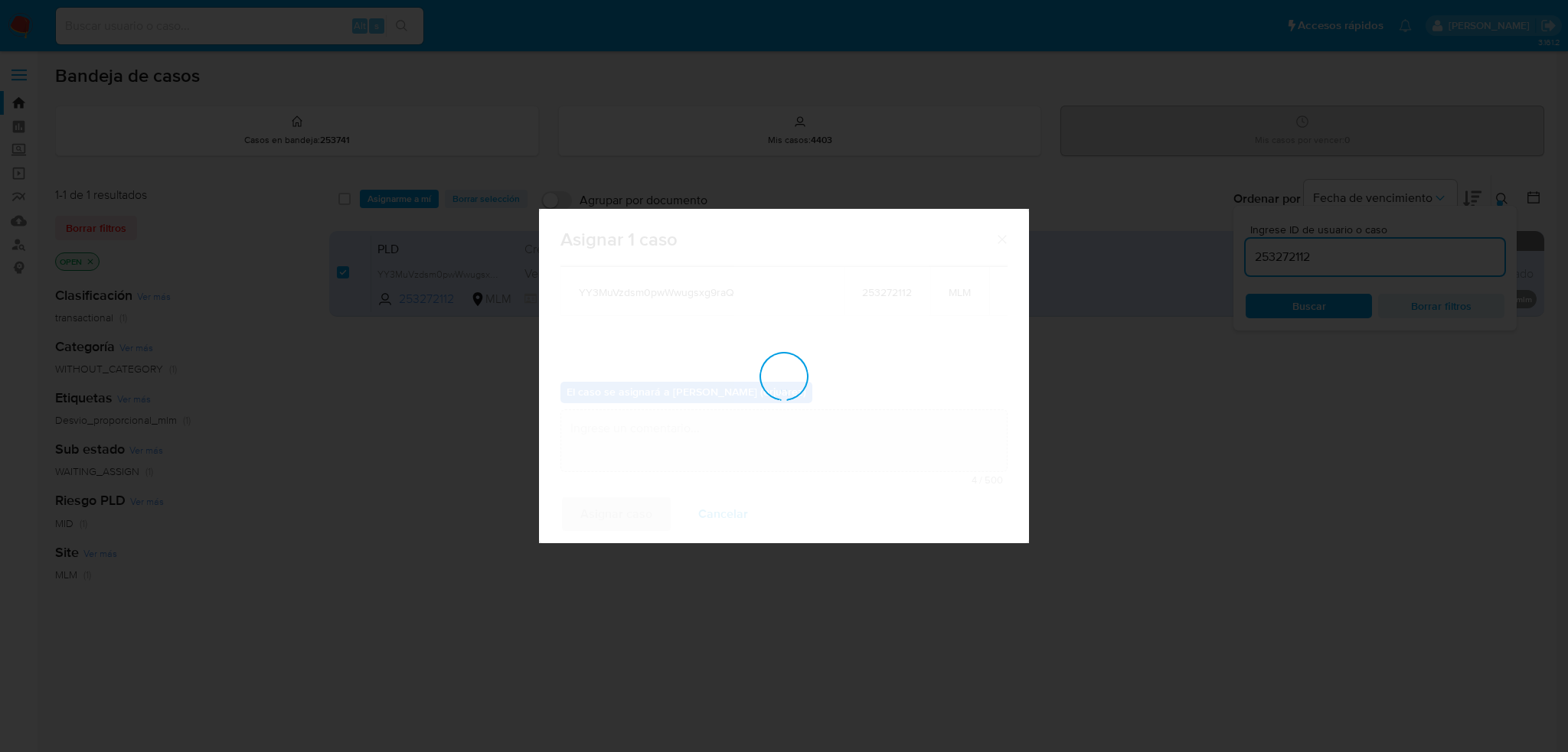
checkbox input "false"
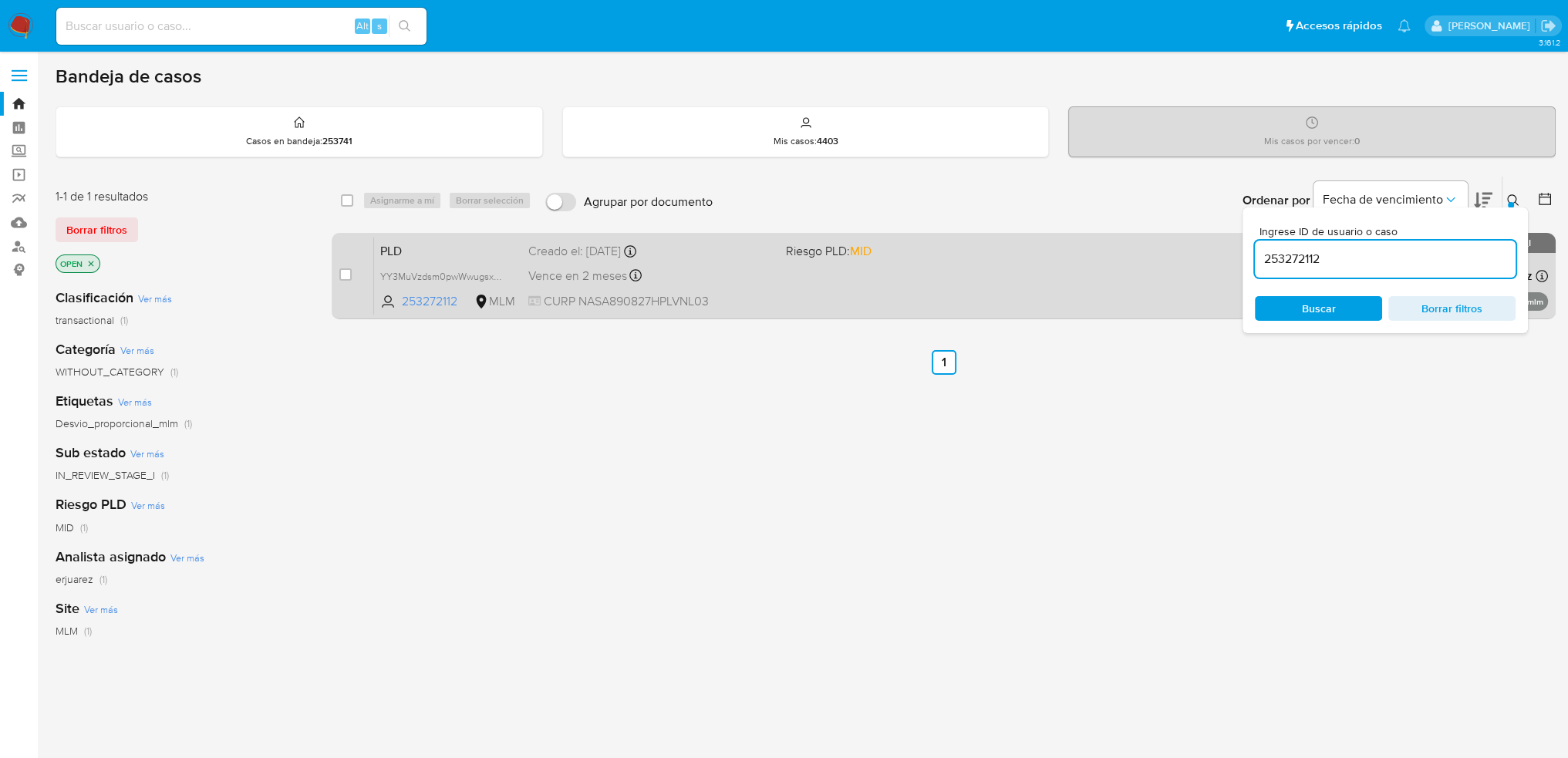
click at [892, 281] on div "PLD YY3MuVzdsm0pwWwugsxg9raQ 253272112 MLM Riesgo PLD: MID Creado el: 12/09/202…" at bounding box center [962, 275] width 1175 height 78
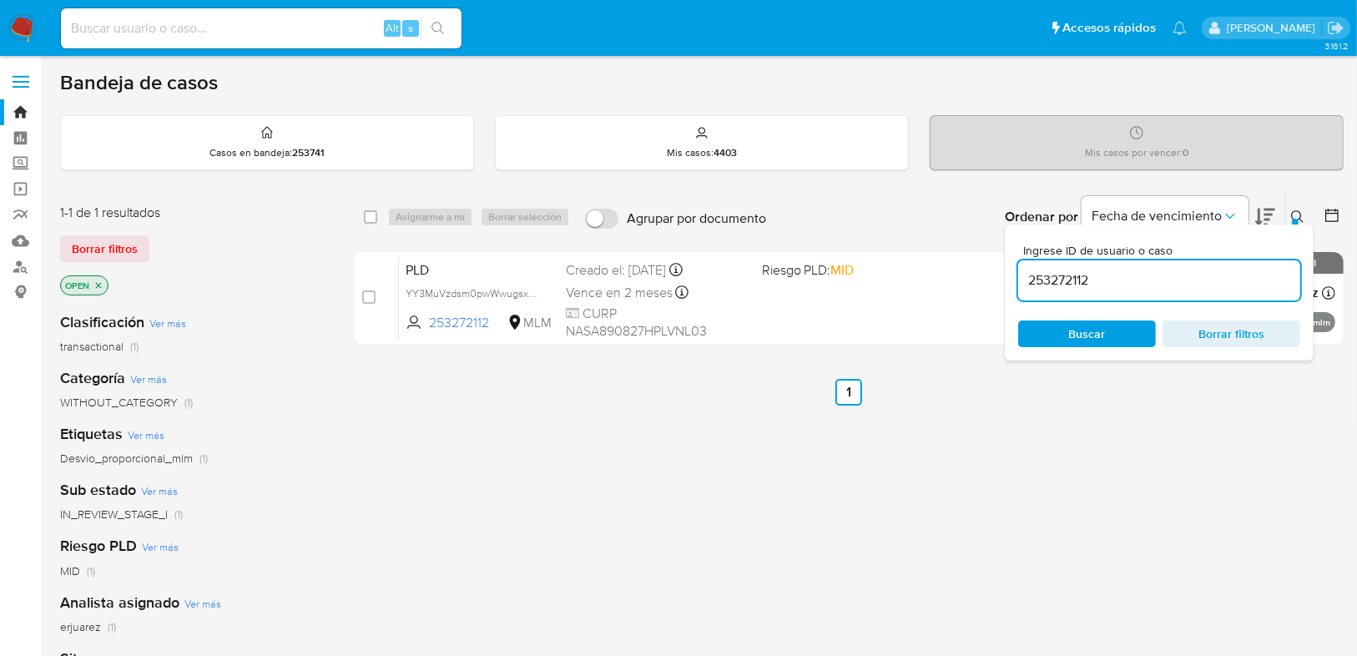
click at [123, 31] on input at bounding box center [261, 29] width 401 height 22
paste input "350239011,"
click at [73, 30] on input "350239011" at bounding box center [261, 29] width 401 height 22
type input "350239011"
drag, startPoint x: 178, startPoint y: 42, endPoint x: 270, endPoint y: 33, distance: 92.2
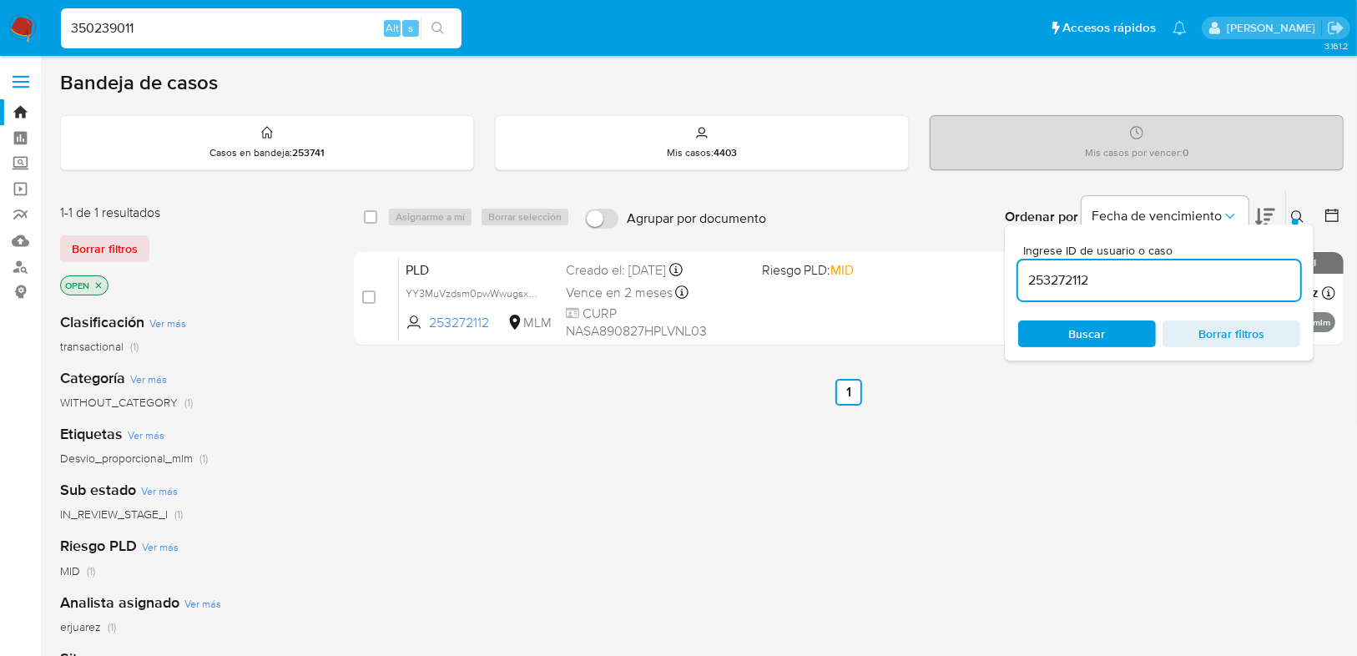
click at [180, 42] on div "350239011 Alt s" at bounding box center [261, 28] width 401 height 40
click at [449, 28] on button "search-icon" at bounding box center [438, 28] width 34 height 23
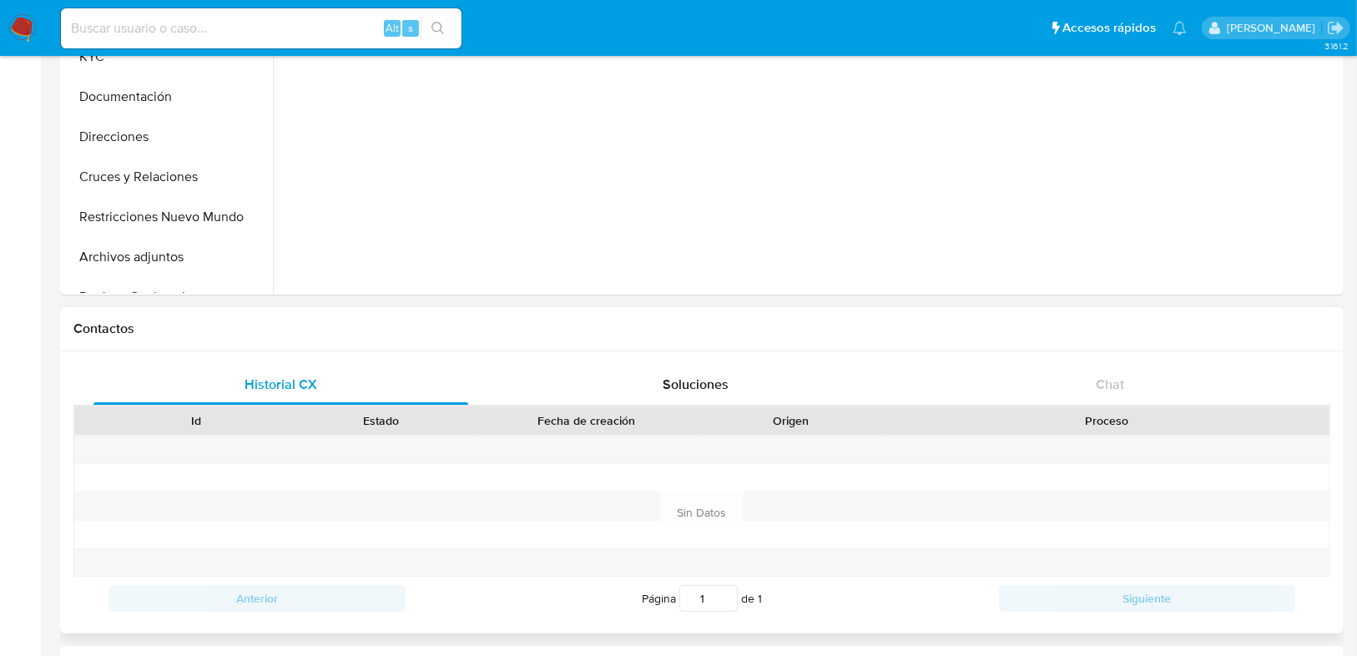
select select "10"
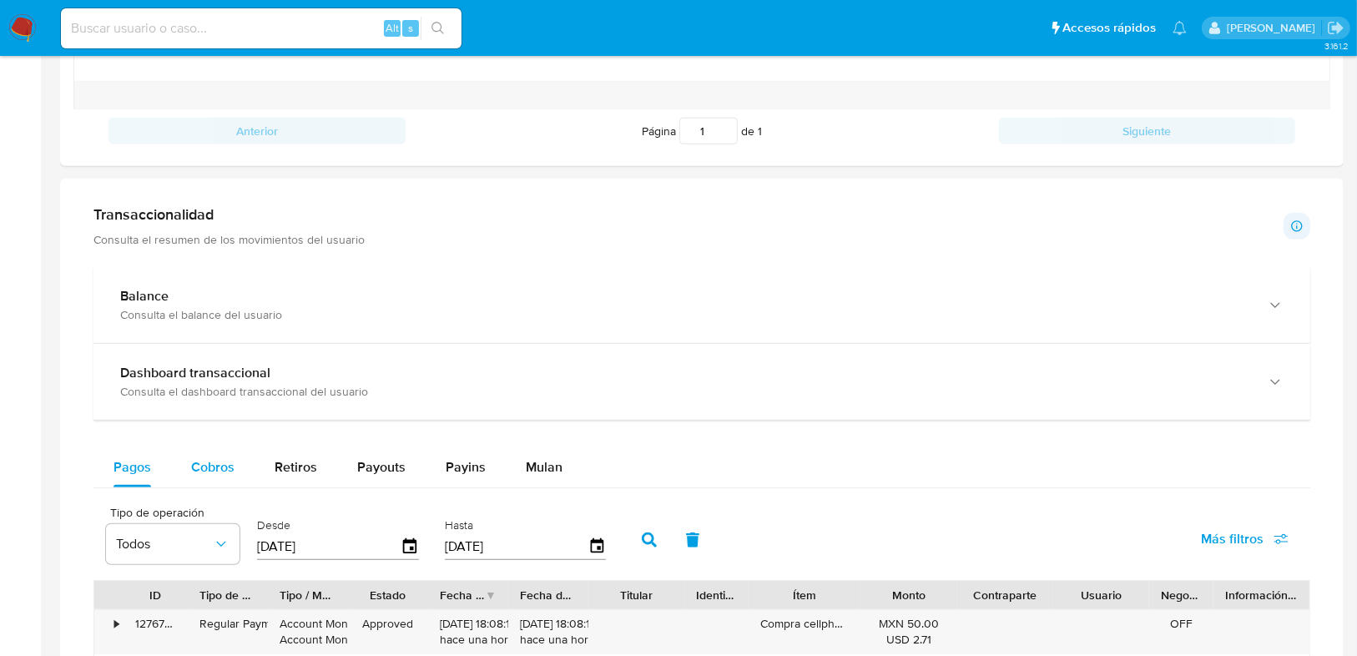
click at [214, 472] on span "Cobros" at bounding box center [212, 466] width 43 height 19
select select "10"
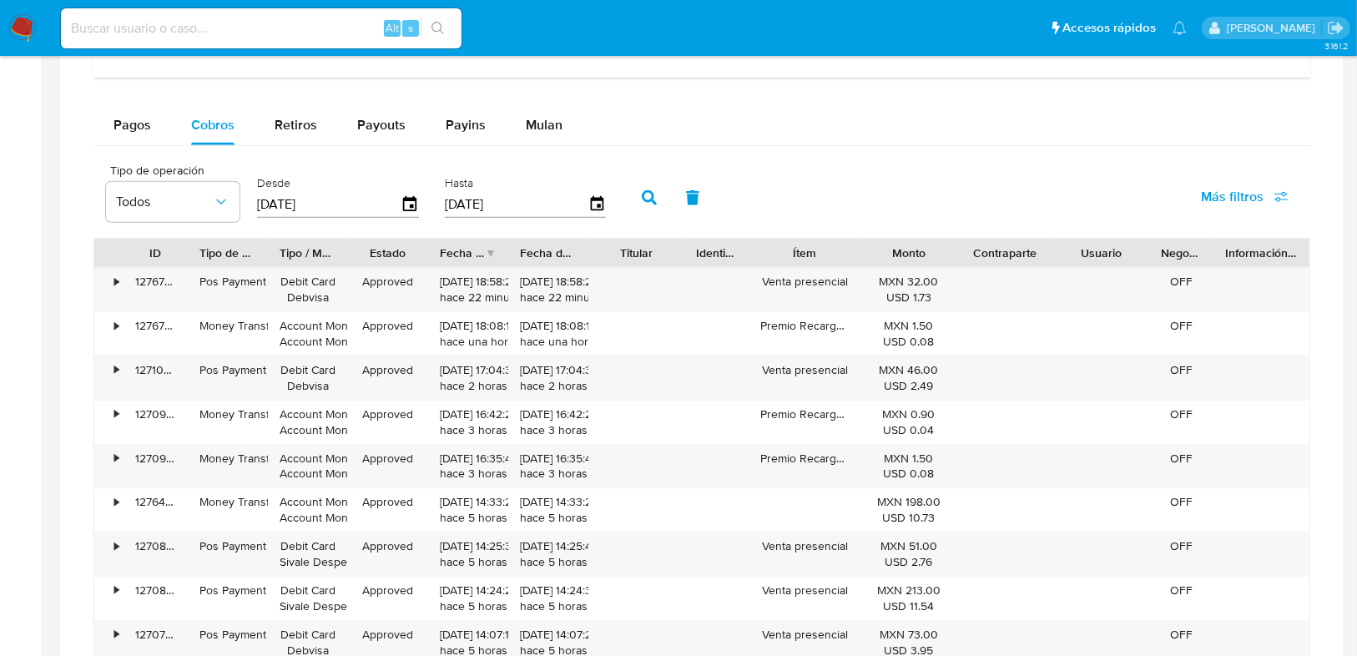
scroll to position [1135, 0]
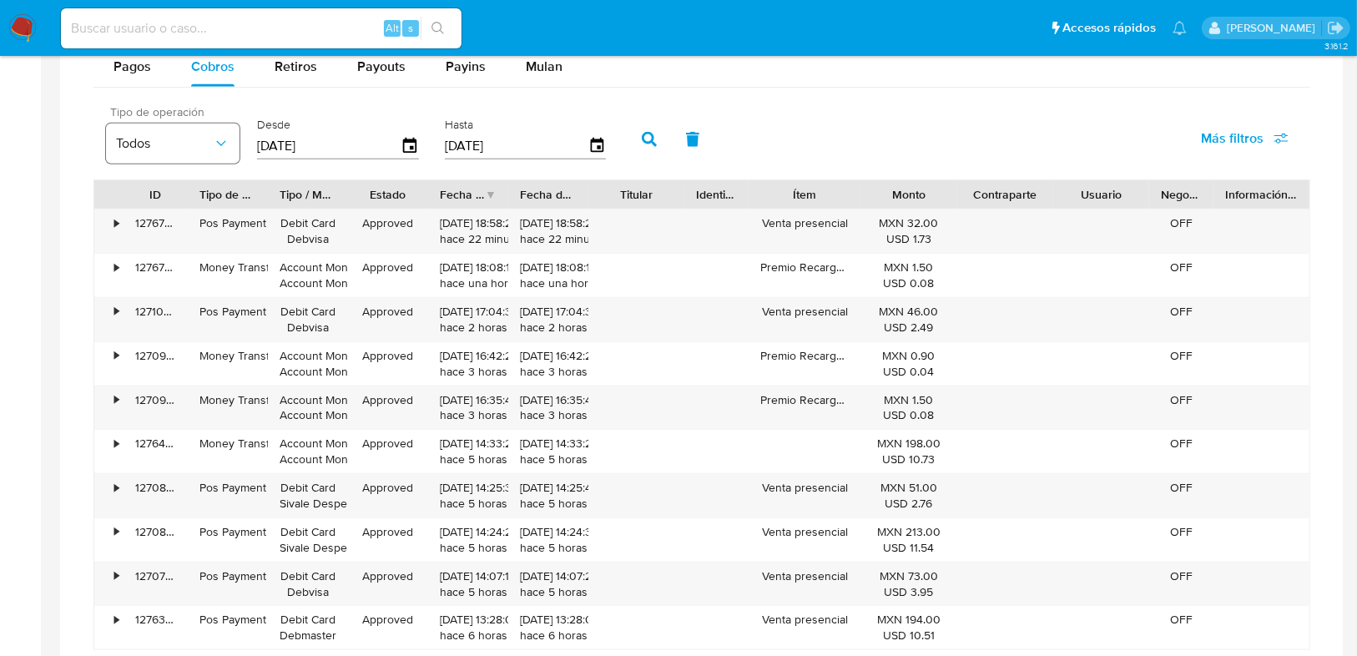
drag, startPoint x: 265, startPoint y: 131, endPoint x: 200, endPoint y: 124, distance: 64.6
click at [200, 124] on div "Tipo de operación Todos Desde 29/06/2025 Hasta 26/09/2025" at bounding box center [360, 137] width 525 height 67
type input "0_/__/____"
type input "01/05/2025"
click at [647, 137] on icon "button" at bounding box center [649, 139] width 15 height 15
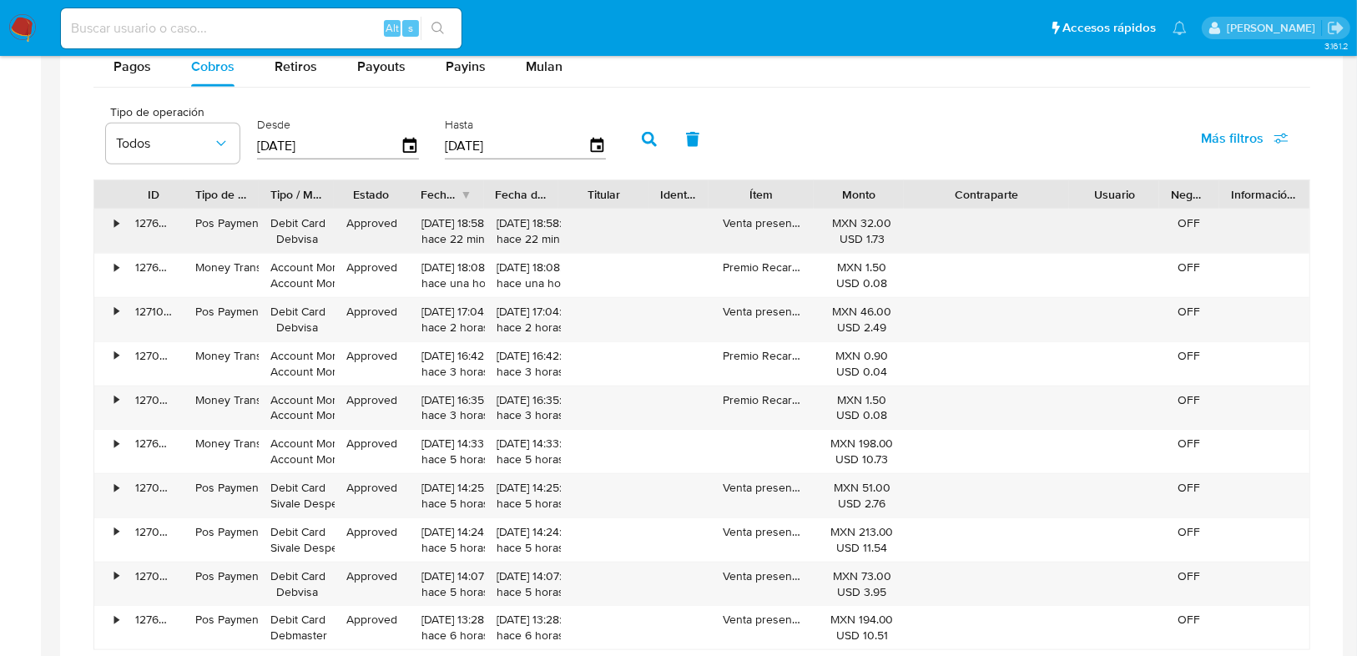
click at [1116, 237] on div "ID Tipo de operación Tipo / Método Estado Fecha de creación Fecha de aprobación…" at bounding box center [701, 414] width 1217 height 471
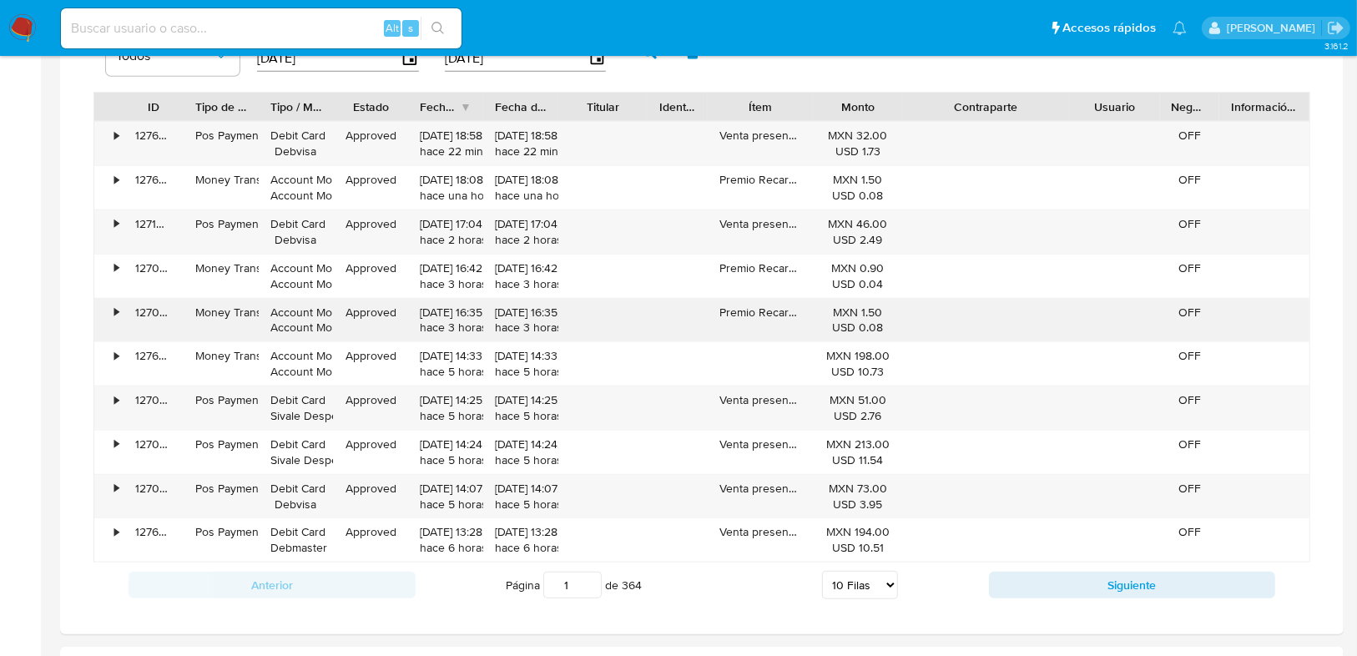
scroll to position [1268, 0]
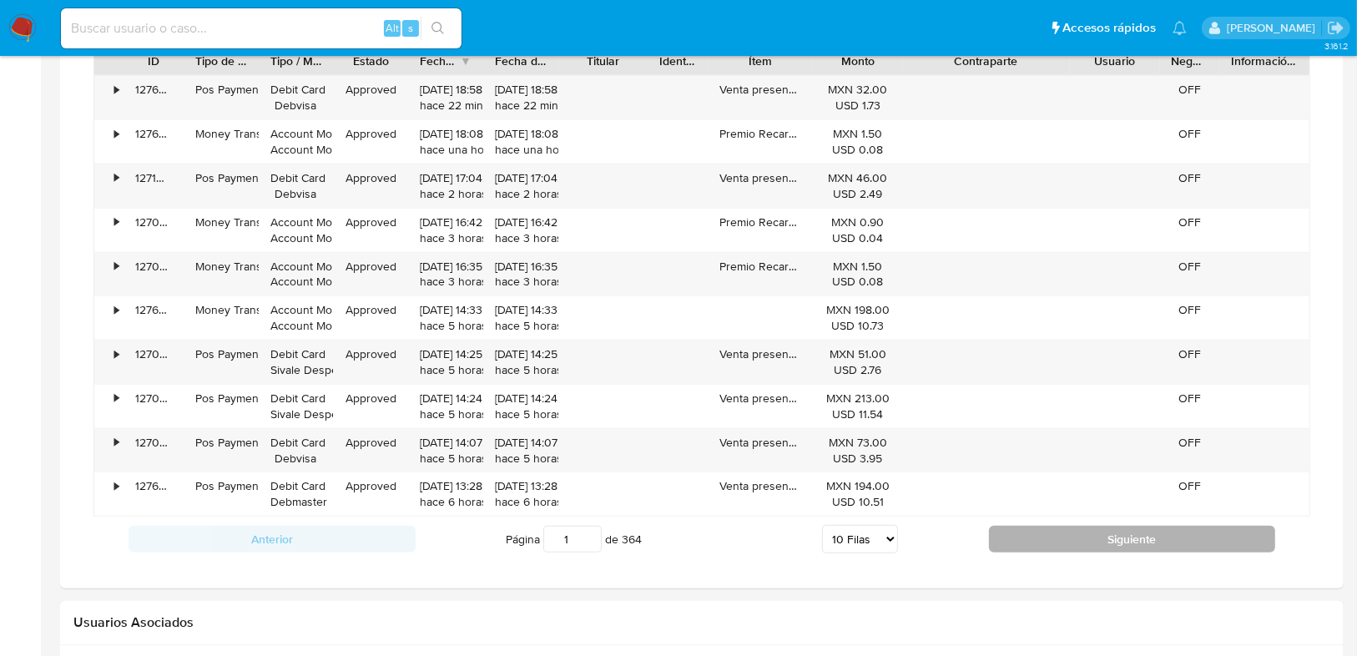
click at [1070, 540] on button "Siguiente" at bounding box center [1132, 539] width 287 height 27
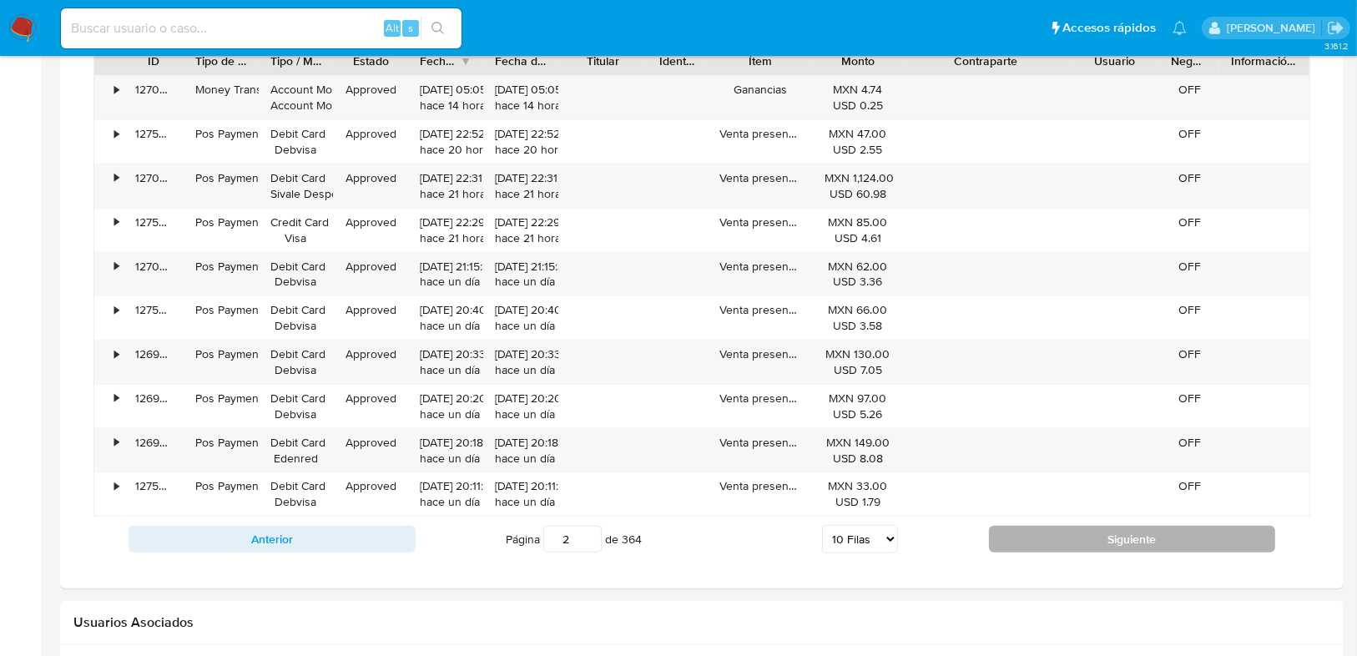
click at [1070, 540] on button "Siguiente" at bounding box center [1132, 539] width 287 height 27
type input "3"
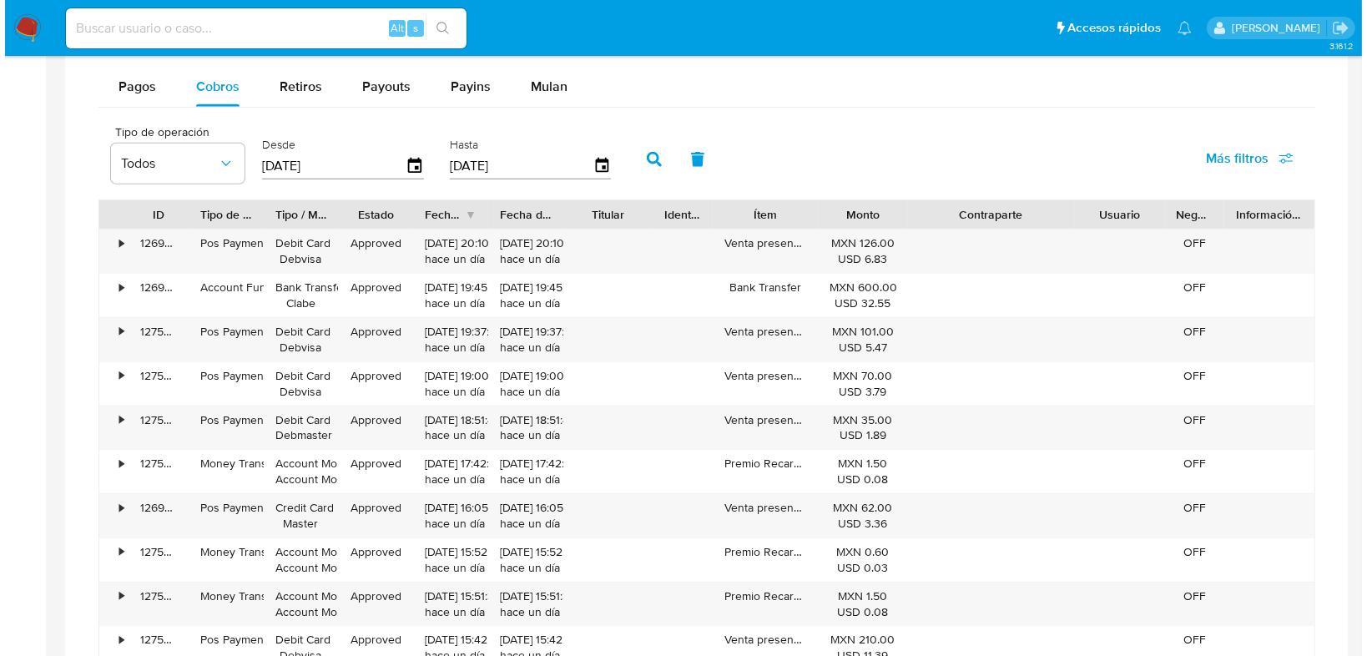
scroll to position [1001, 0]
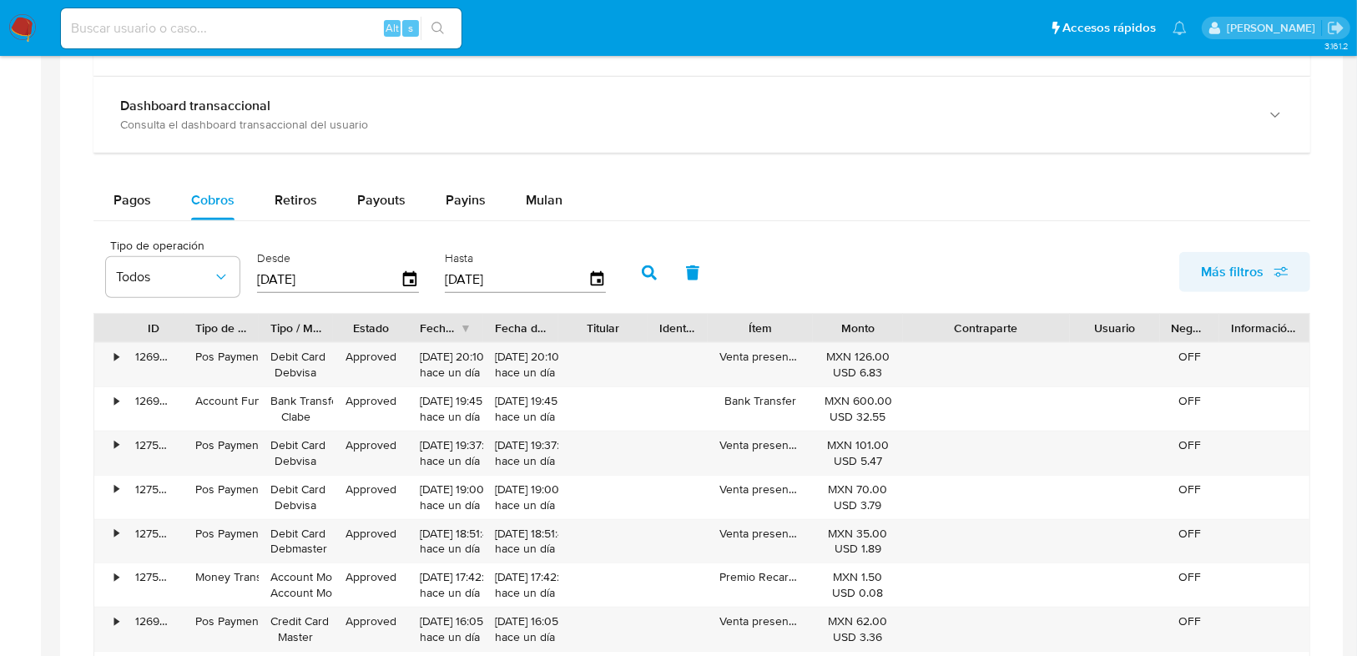
click at [1198, 259] on button "Más filtros" at bounding box center [1244, 272] width 131 height 40
click at [187, 269] on span "Todos" at bounding box center [164, 277] width 97 height 17
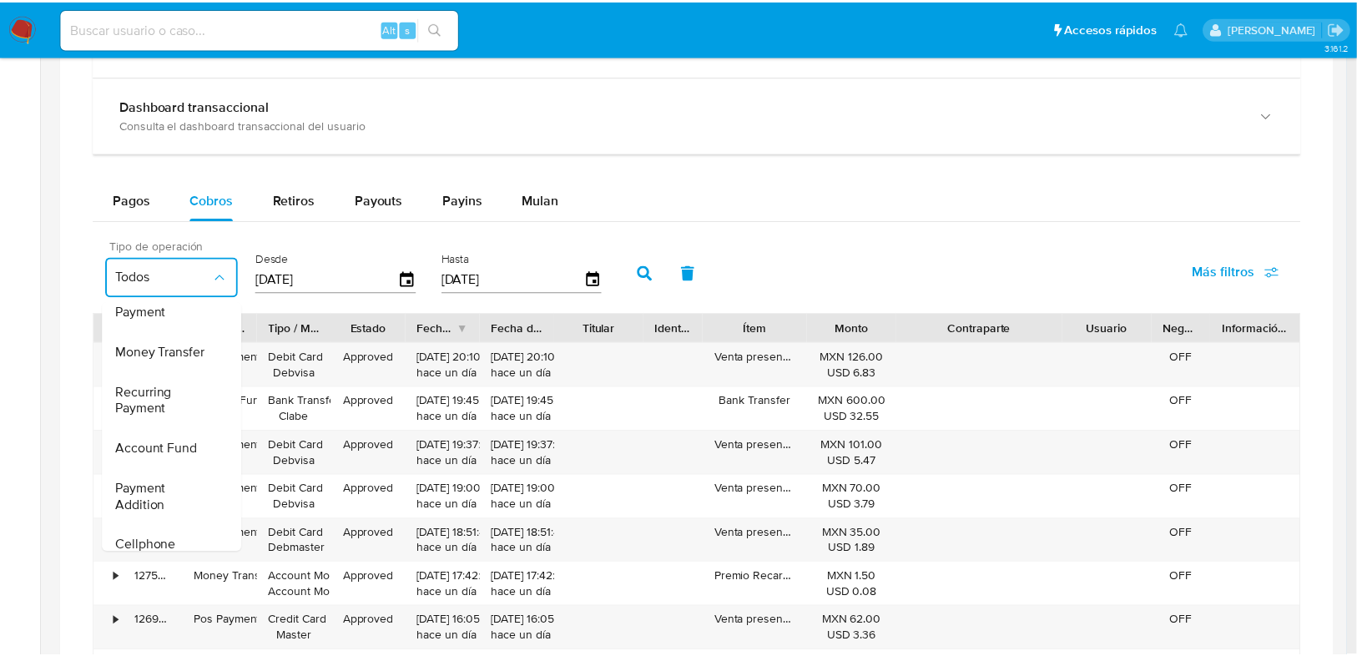
scroll to position [0, 0]
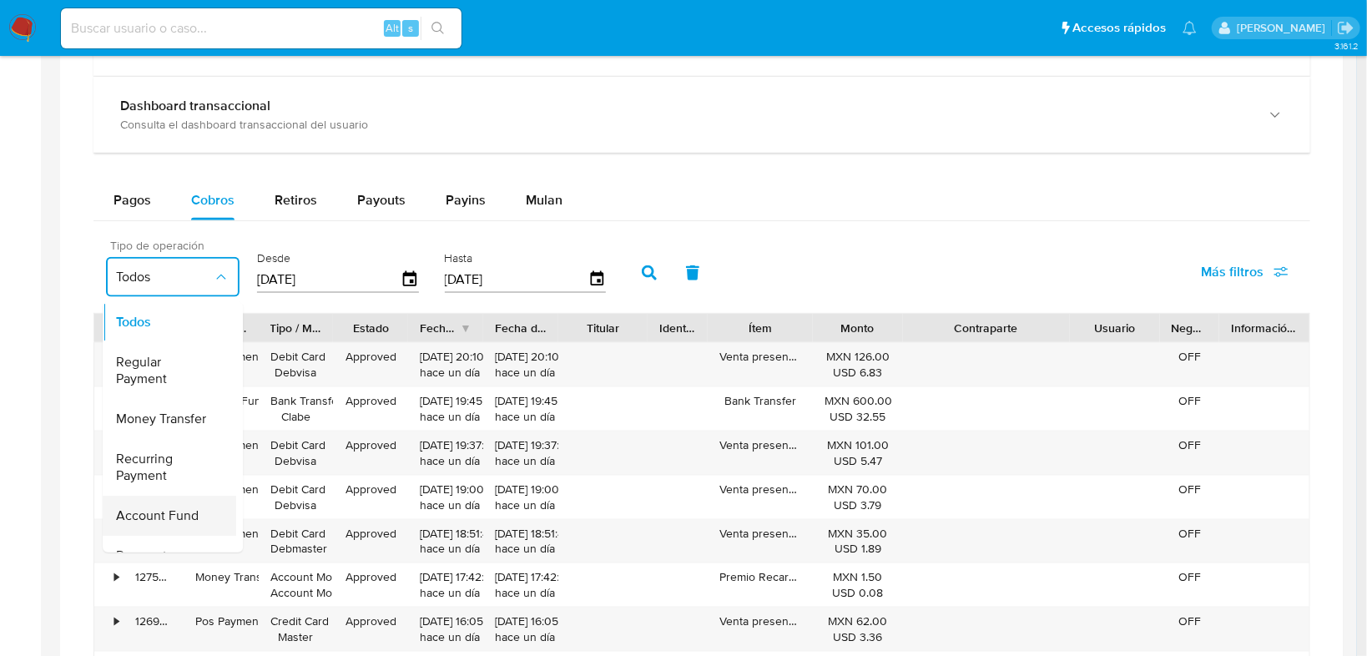
click at [137, 512] on span "Account Fund" at bounding box center [157, 515] width 83 height 17
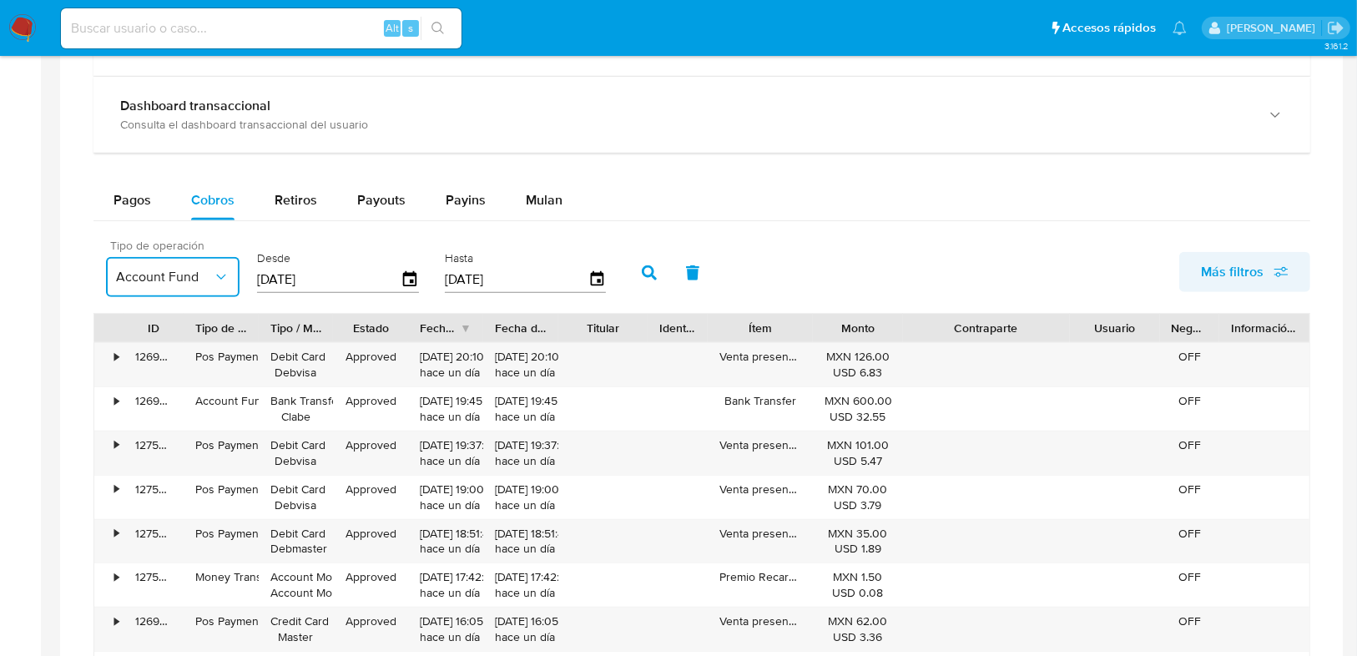
click at [1237, 273] on span "Más filtros" at bounding box center [1232, 272] width 63 height 40
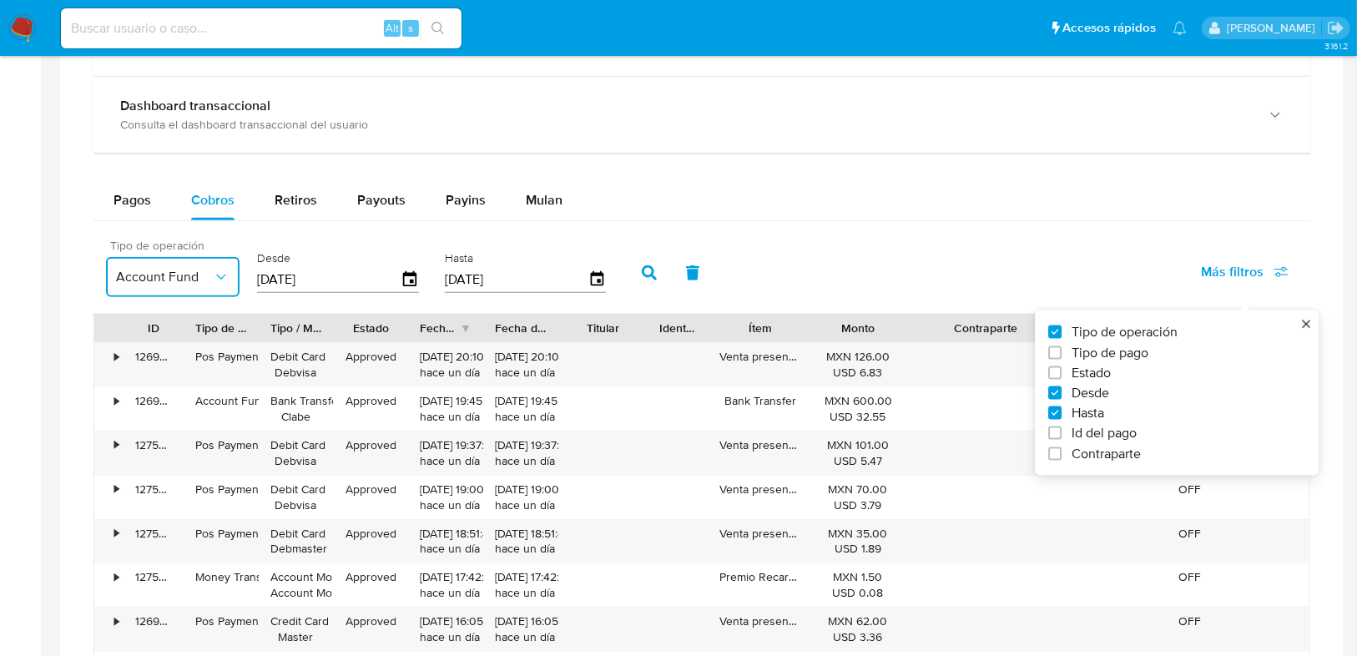
click at [1057, 356] on label "Tipo de pago" at bounding box center [1170, 352] width 244 height 17
click at [1057, 356] on input "Tipo de pago" at bounding box center [1054, 351] width 13 height 13
checkbox input "true"
type input "01/05/2025"
click at [313, 273] on span "Todos" at bounding box center [311, 277] width 97 height 17
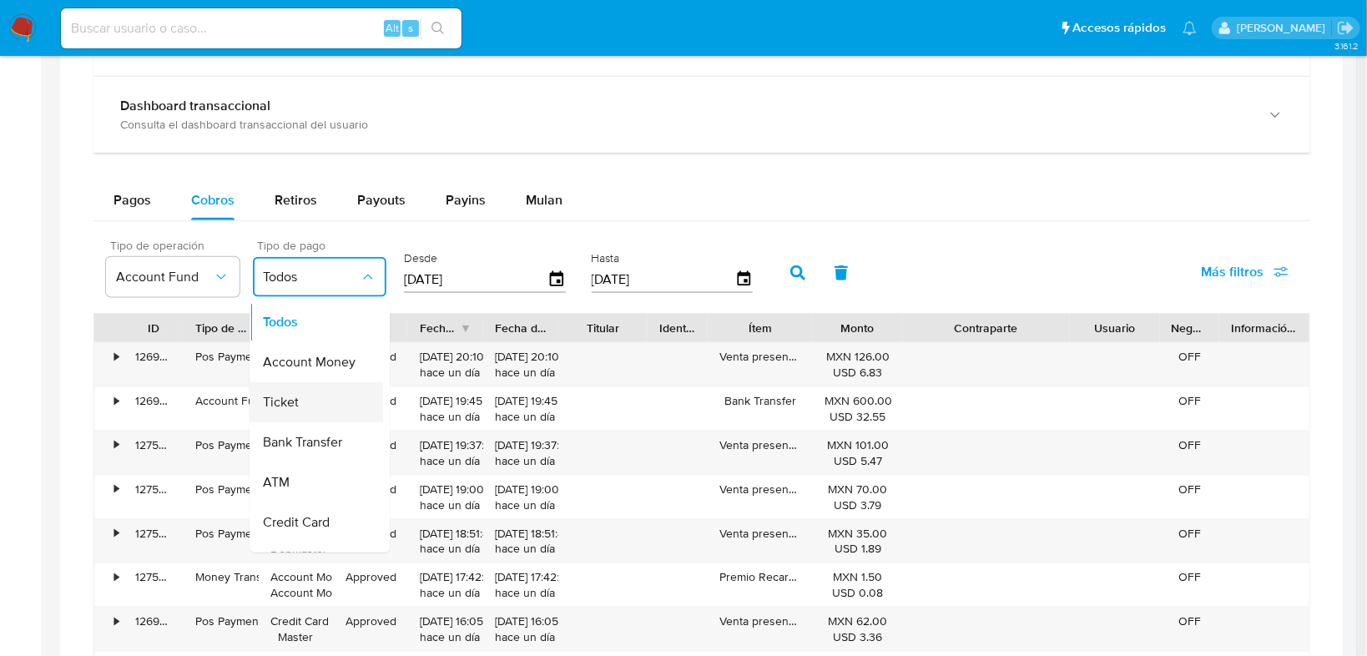
click at [301, 407] on div "Ticket" at bounding box center [311, 402] width 97 height 40
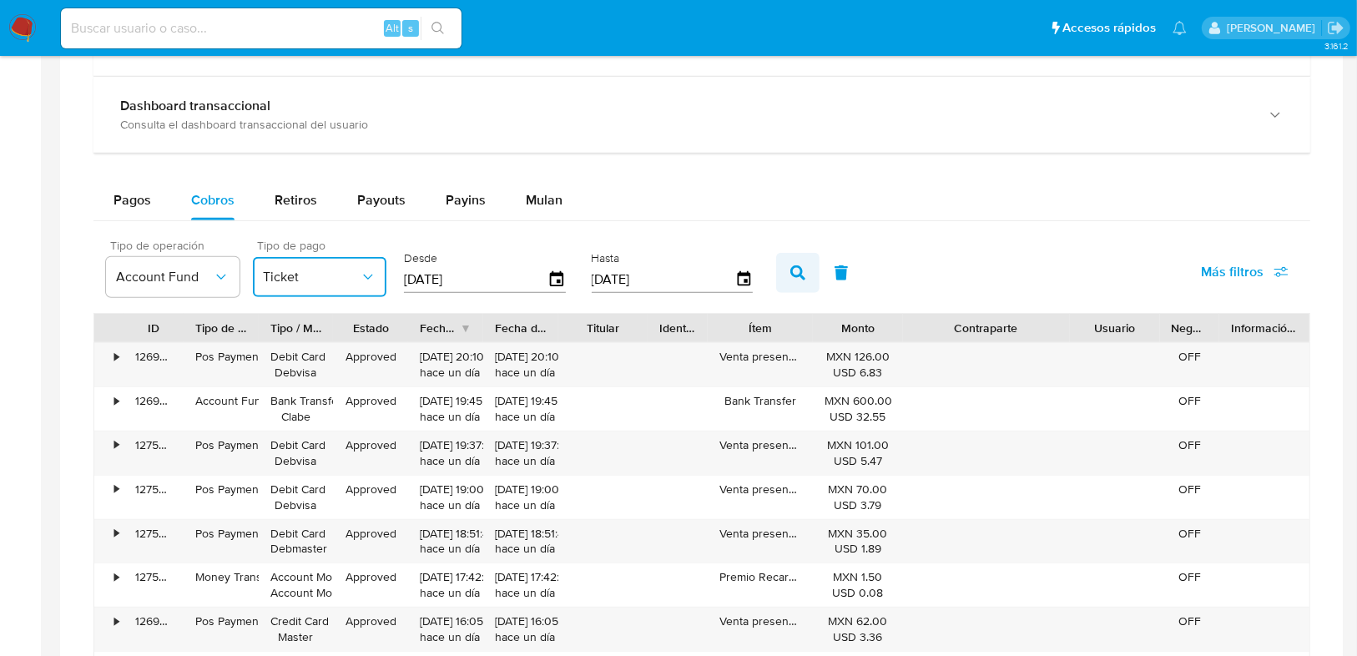
click at [799, 265] on button "button" at bounding box center [797, 273] width 43 height 40
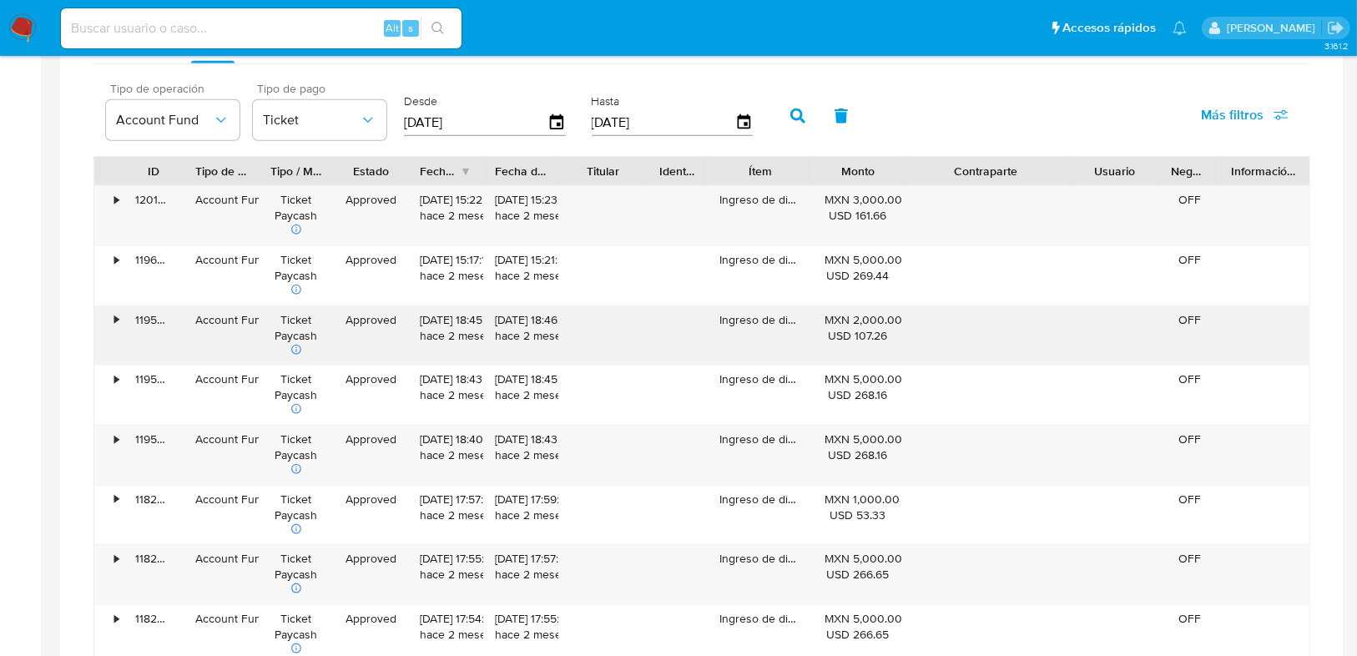
scroll to position [1135, 0]
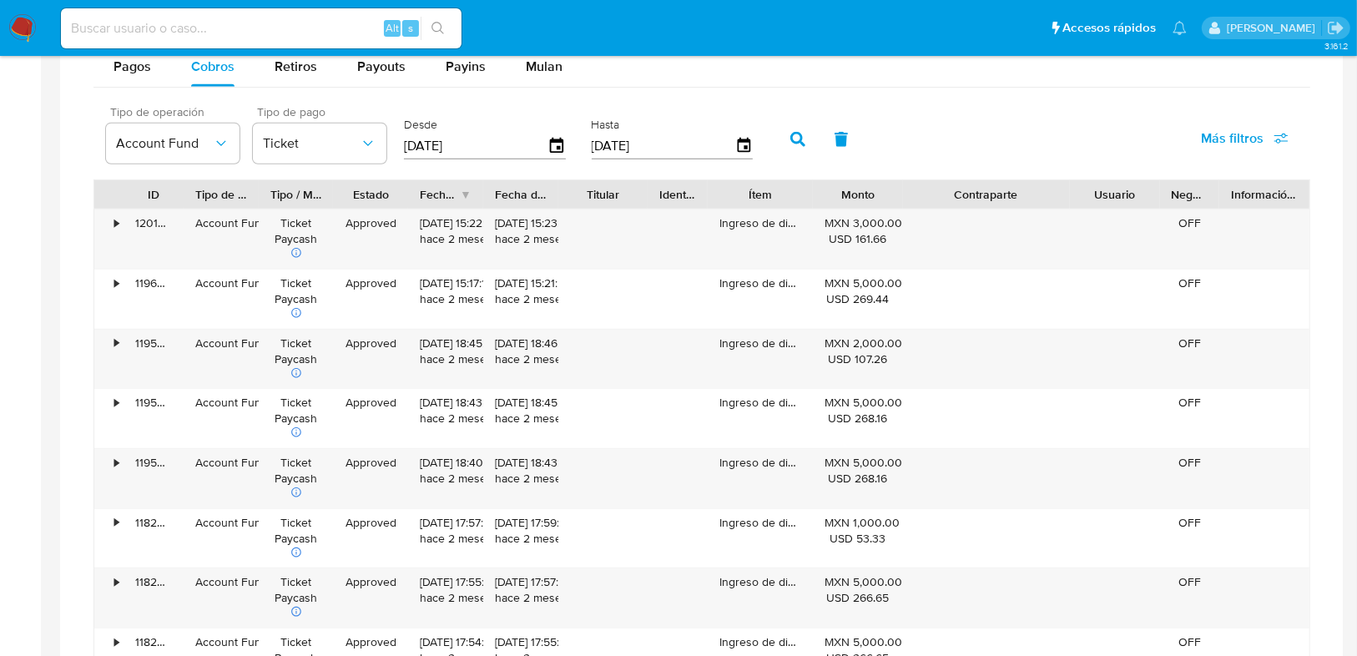
drag, startPoint x: 496, startPoint y: 144, endPoint x: 418, endPoint y: 187, distance: 88.5
click at [401, 148] on div "Desde 01/05/2025" at bounding box center [487, 137] width 174 height 67
click at [463, 194] on div "Fecha de creación" at bounding box center [445, 194] width 75 height 28
click at [467, 191] on div "Fecha de creación" at bounding box center [445, 194] width 75 height 28
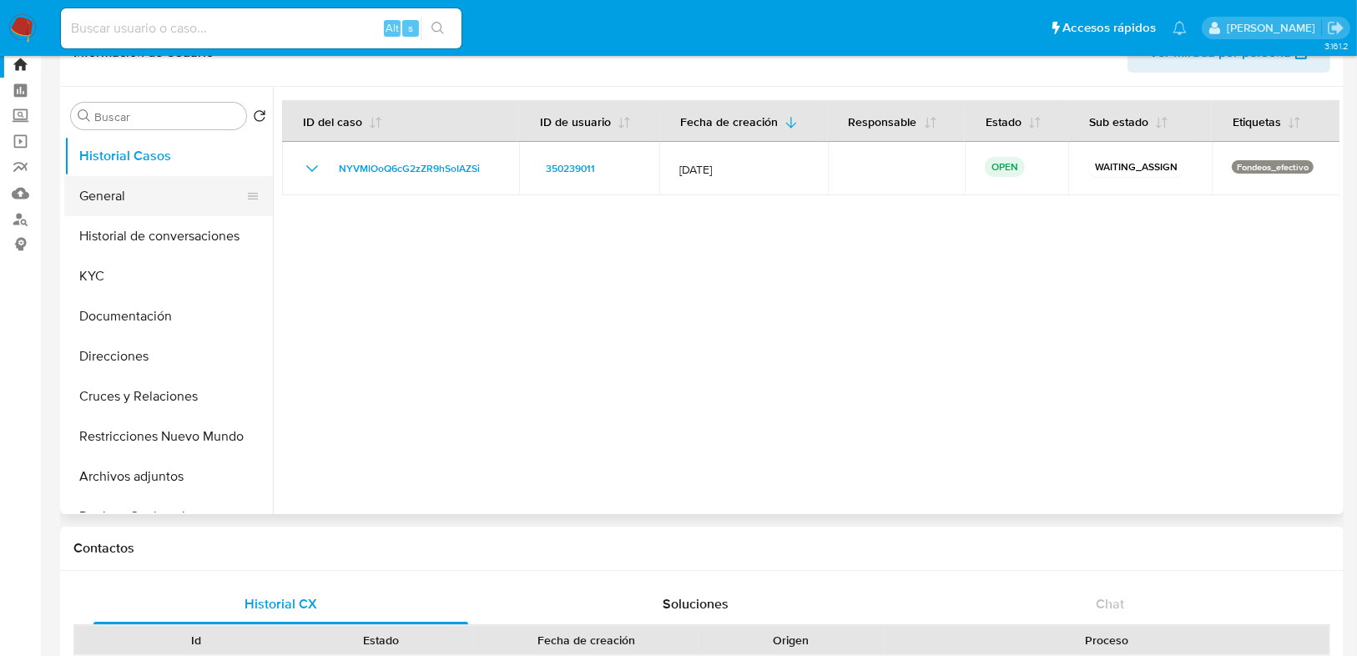
scroll to position [0, 0]
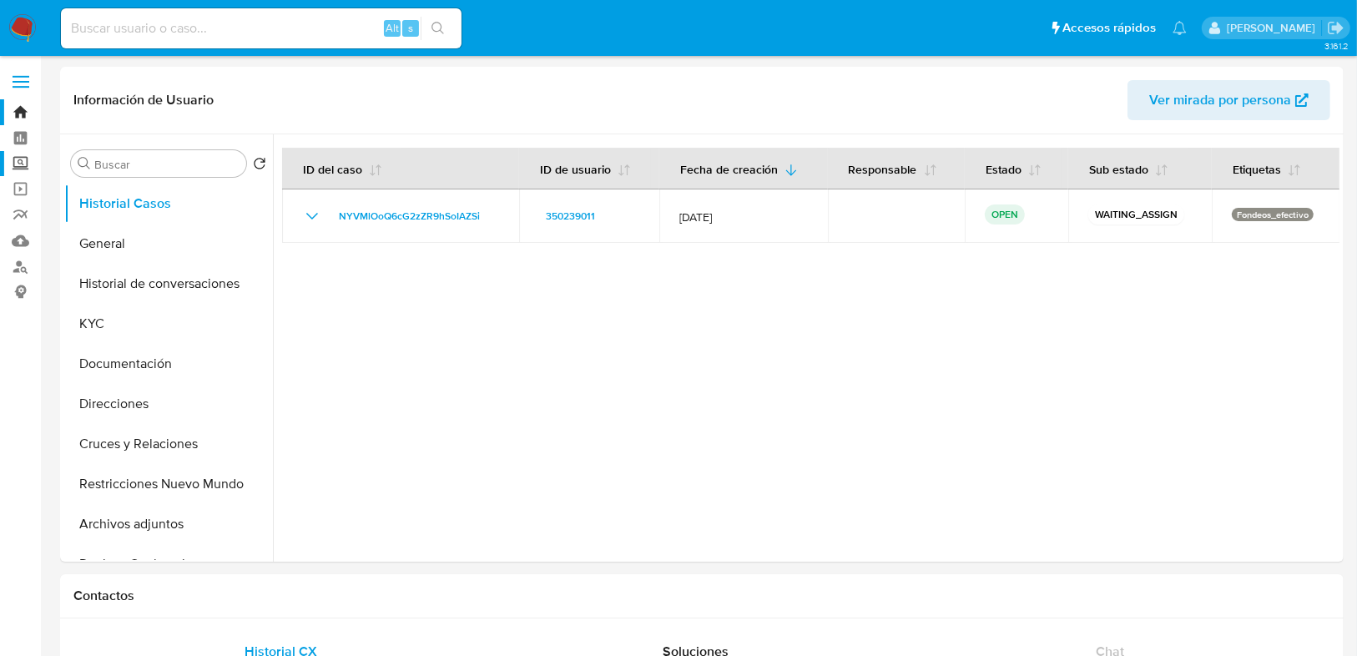
click at [26, 158] on label "Screening" at bounding box center [99, 164] width 199 height 26
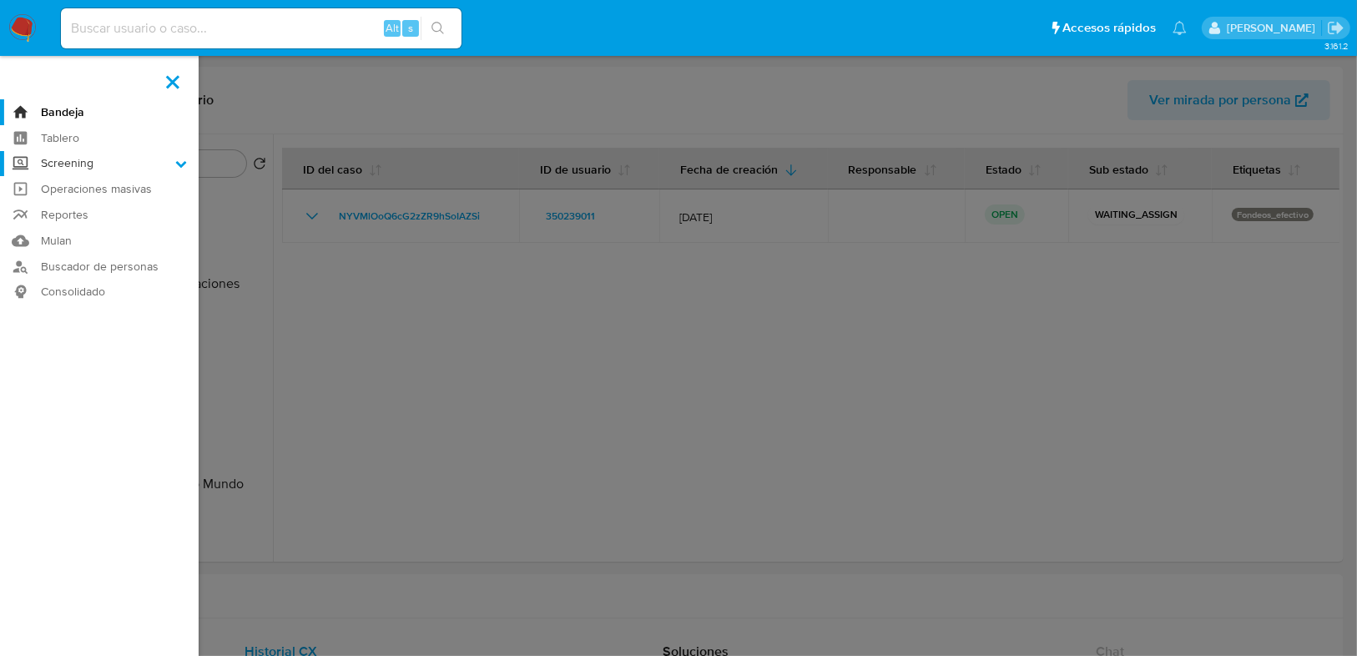
click at [0, 0] on input "Screening" at bounding box center [0, 0] width 0 height 0
click at [75, 238] on link "Herramientas" at bounding box center [99, 229] width 199 height 21
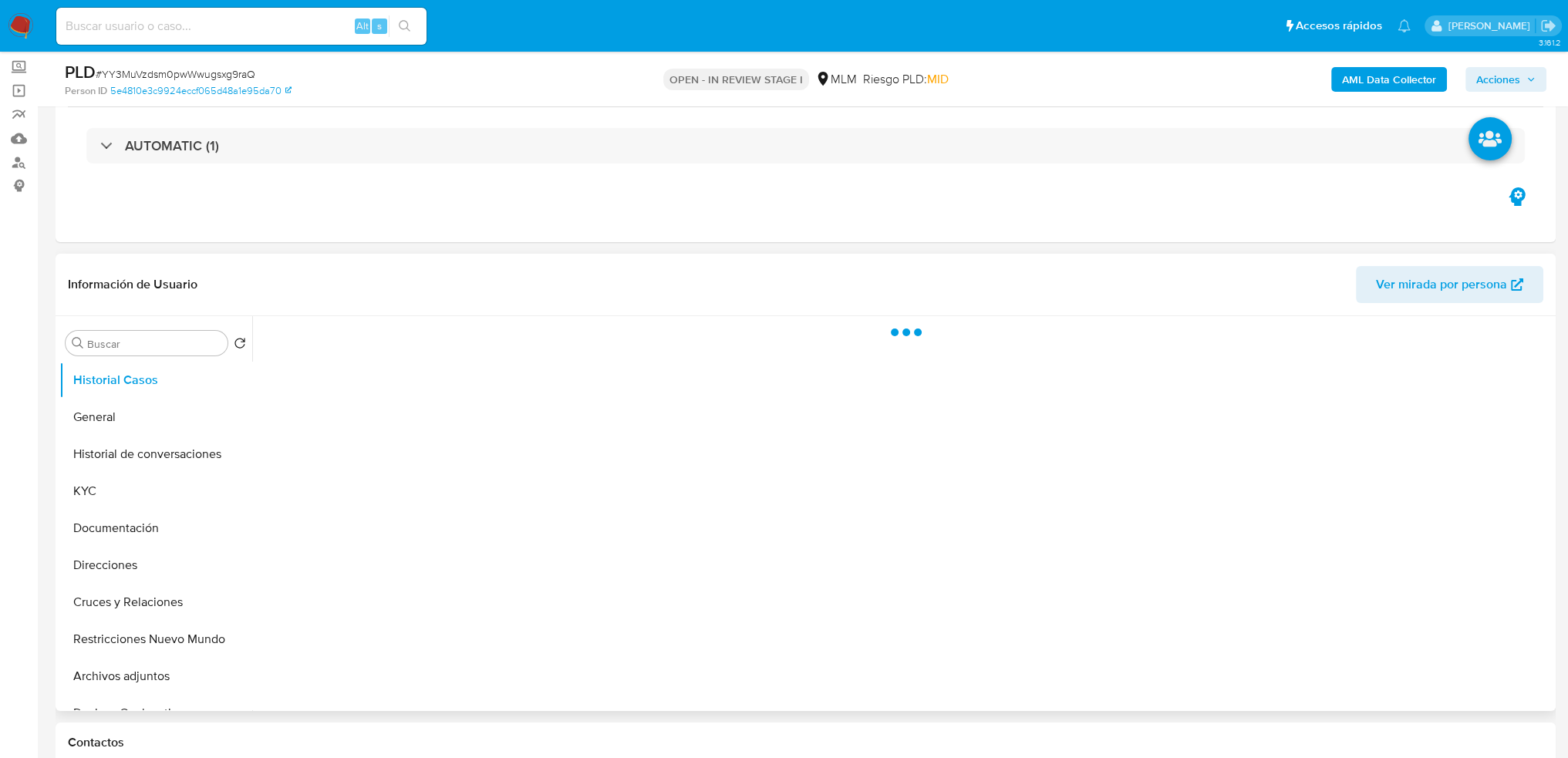
scroll to position [231, 0]
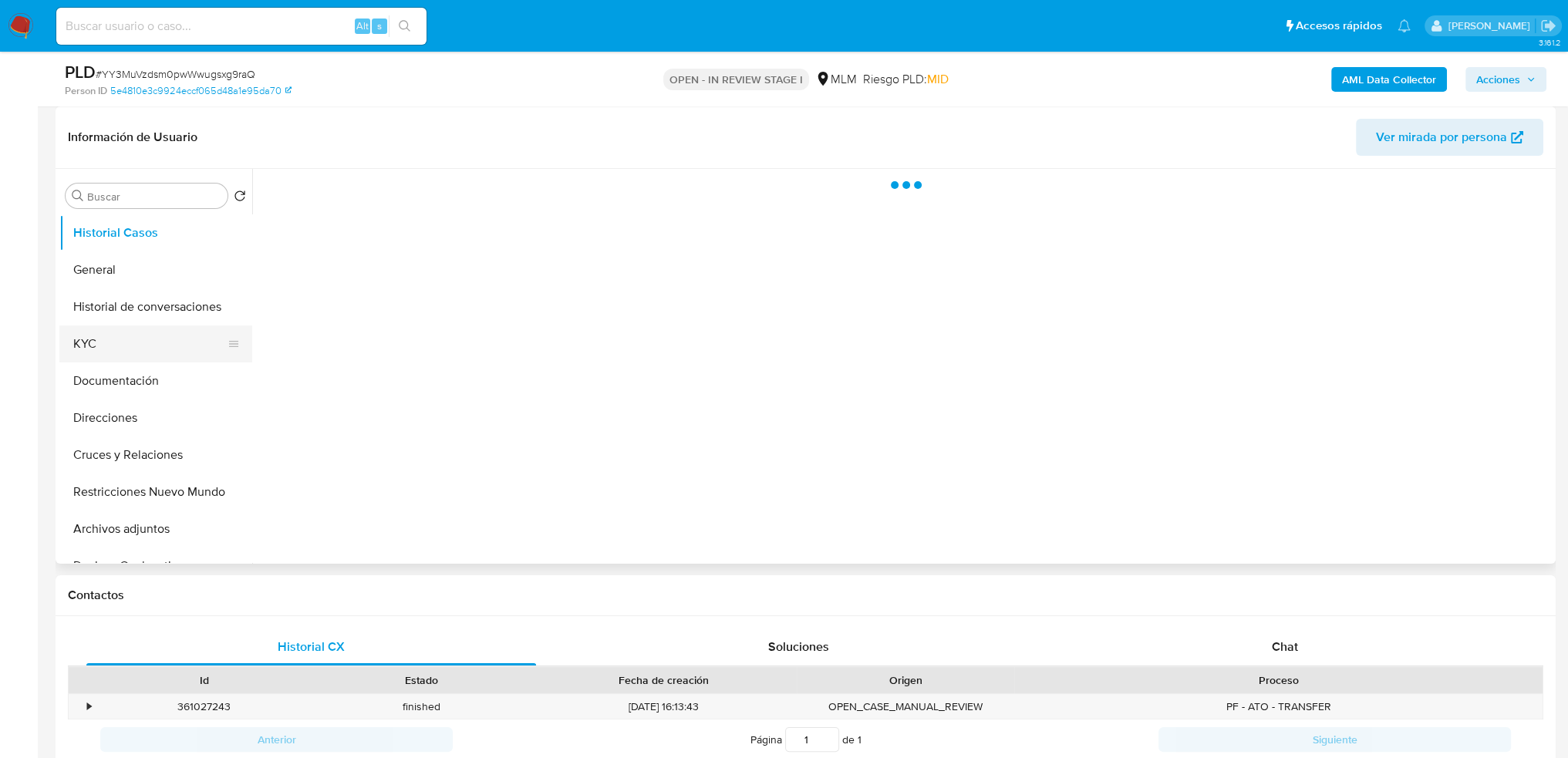
click at [103, 348] on button "KYC" at bounding box center [149, 344] width 180 height 37
select select "10"
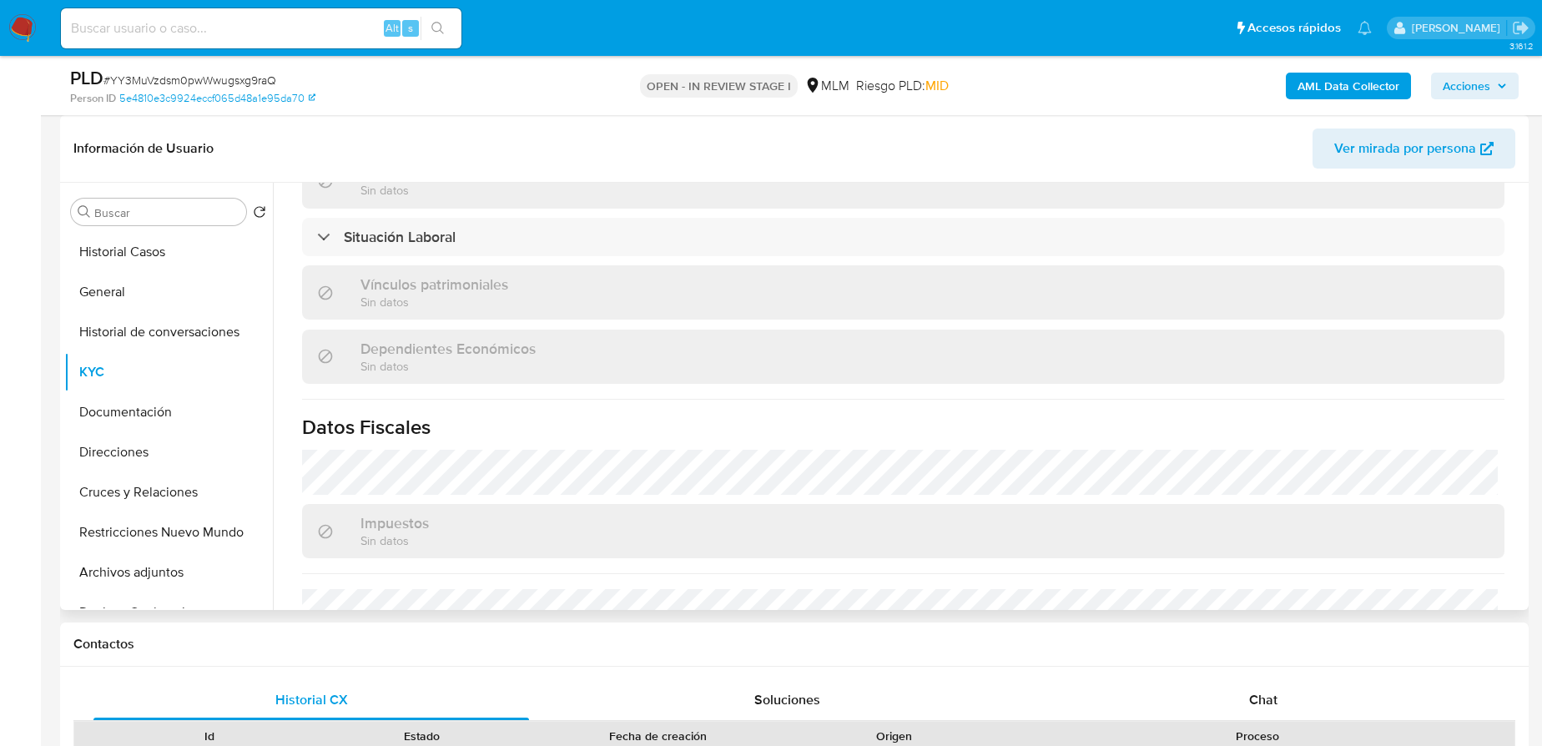
scroll to position [683, 0]
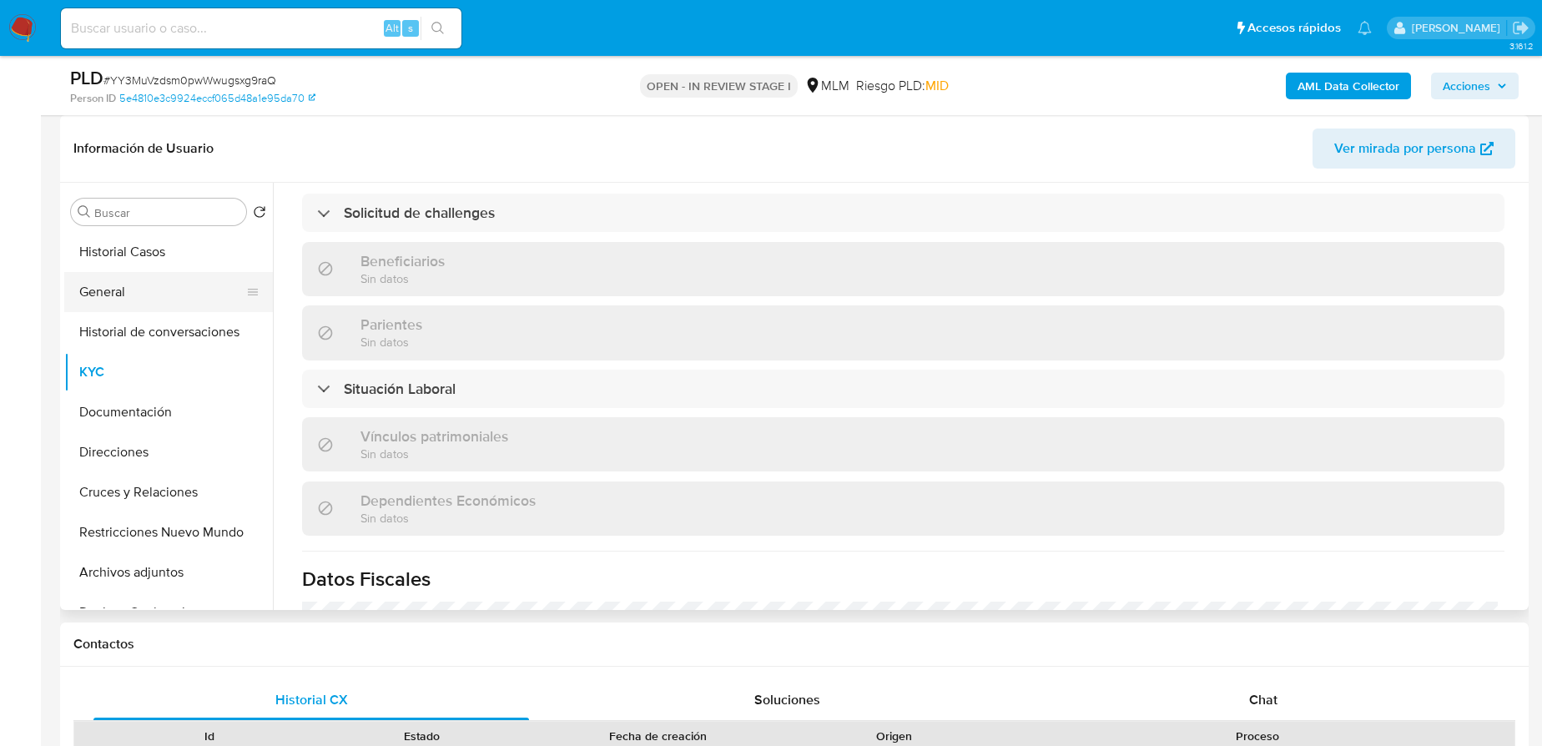
click at [155, 295] on button "General" at bounding box center [161, 292] width 195 height 40
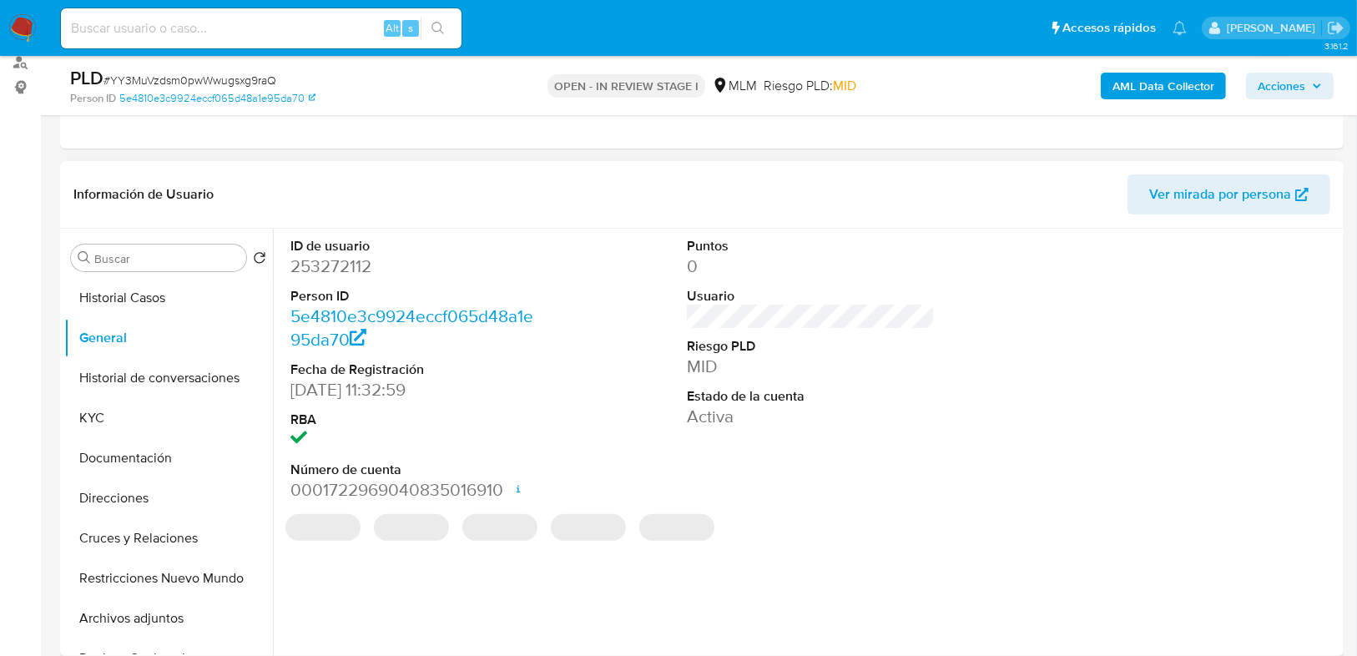
scroll to position [250, 0]
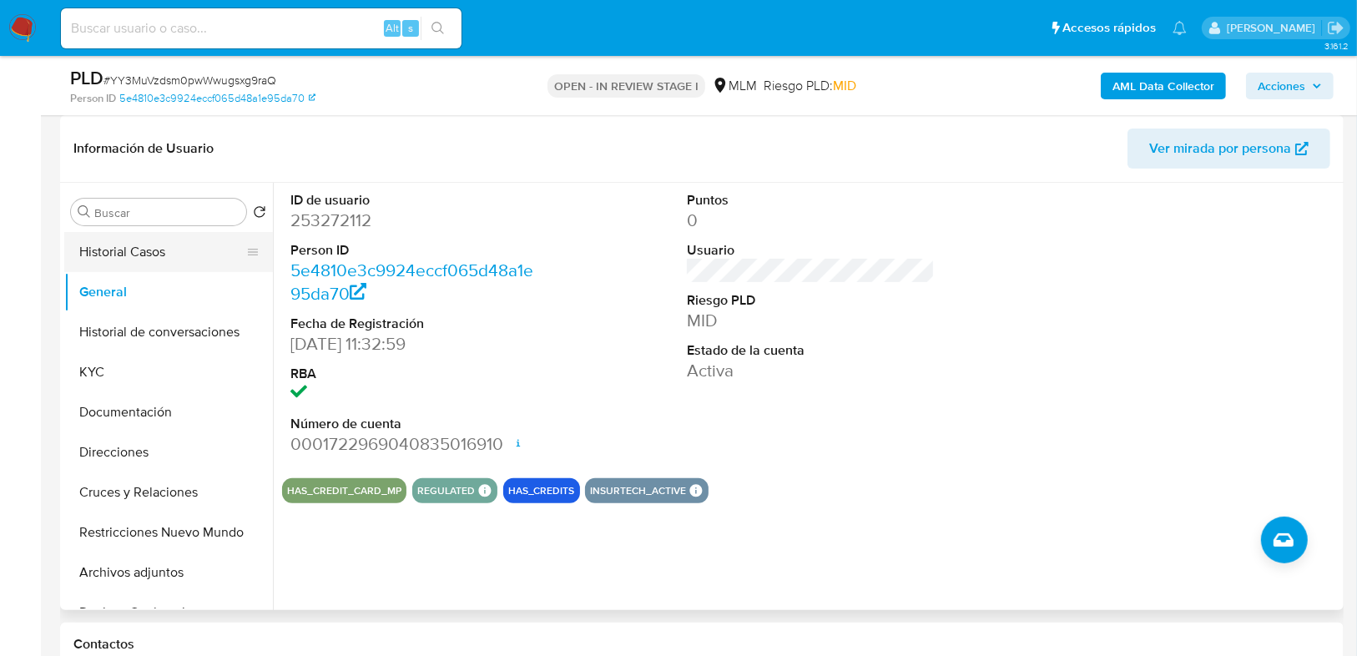
click at [126, 251] on button "Historial Casos" at bounding box center [161, 252] width 195 height 40
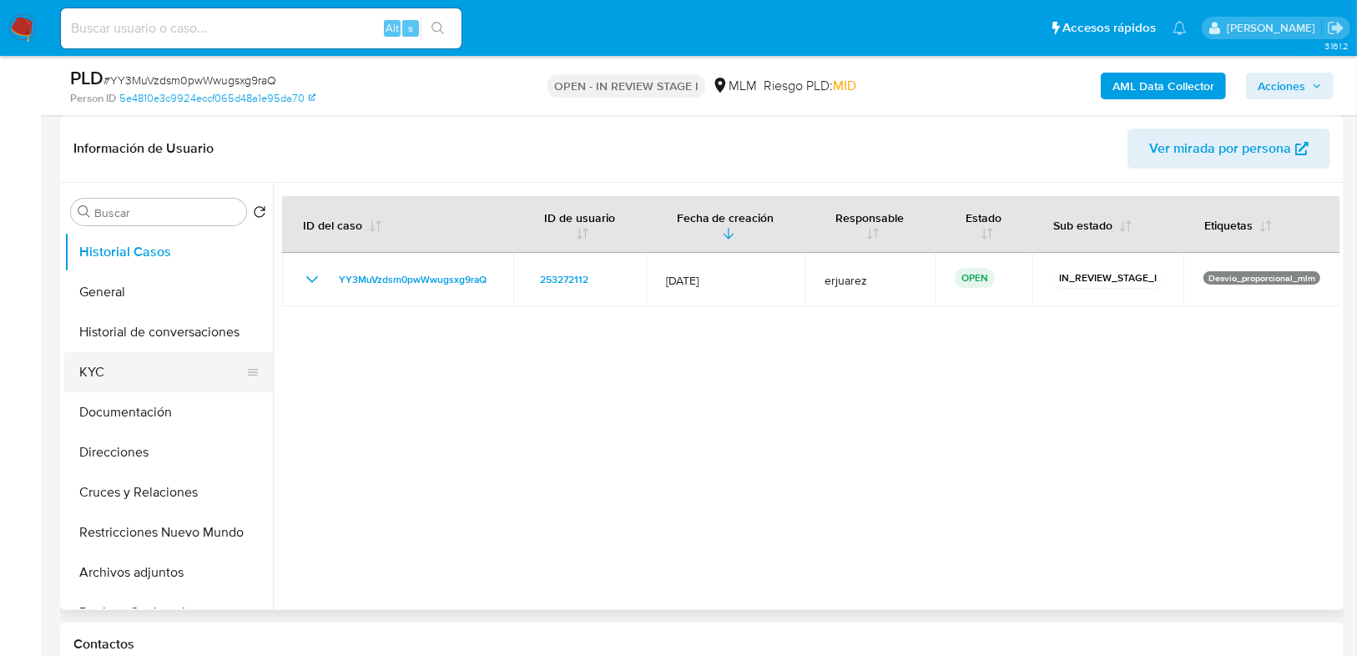
click at [139, 363] on button "KYC" at bounding box center [161, 372] width 195 height 40
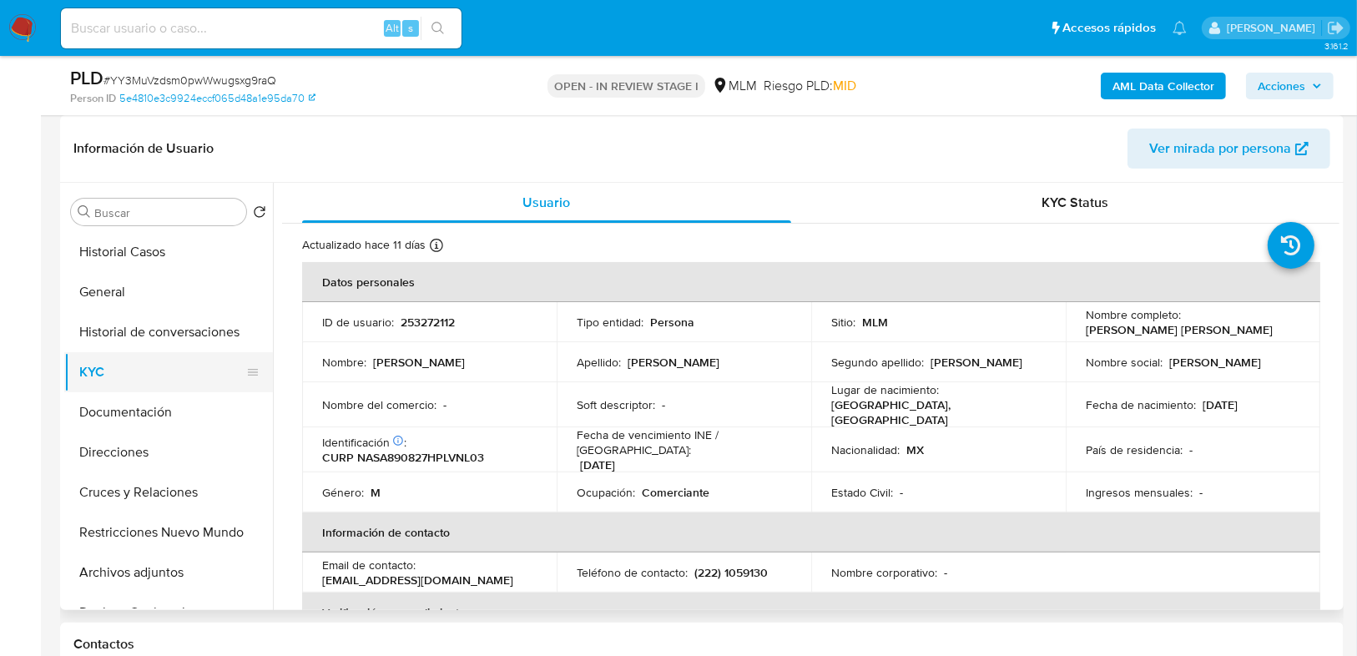
click at [129, 370] on button "KYC" at bounding box center [161, 372] width 195 height 40
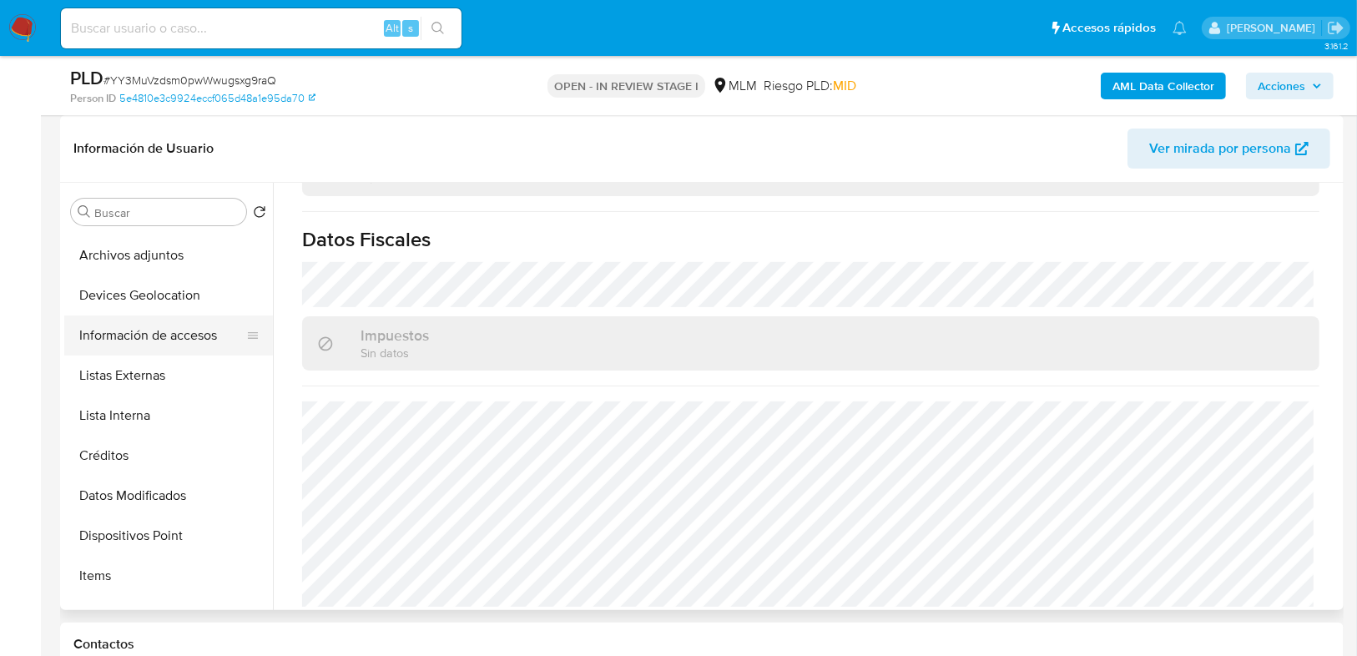
scroll to position [334, 0]
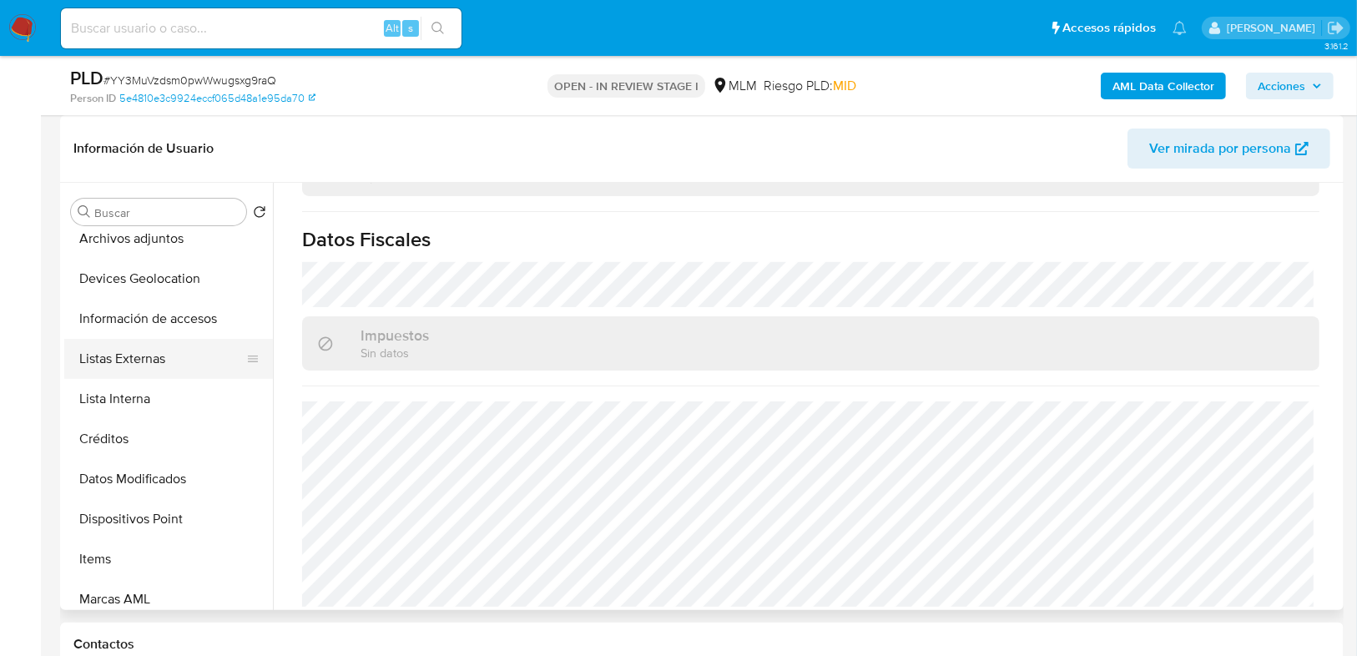
click at [141, 361] on button "Listas Externas" at bounding box center [161, 359] width 195 height 40
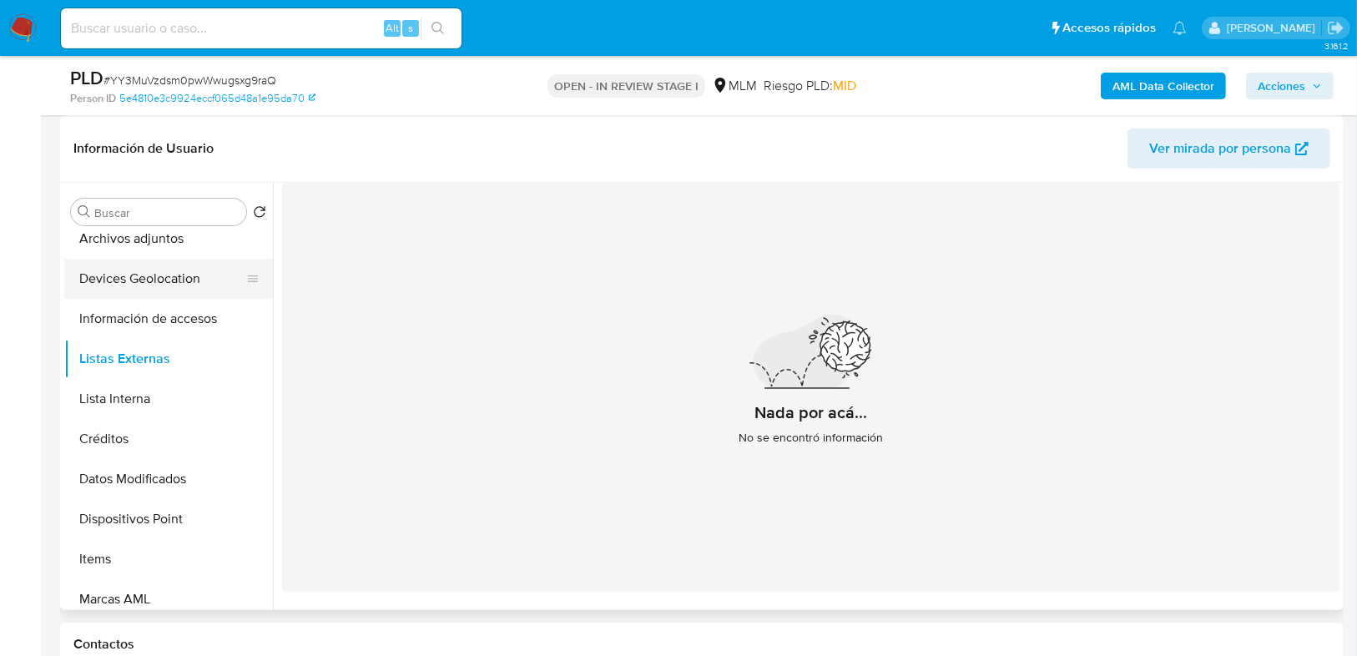
click at [154, 280] on button "Devices Geolocation" at bounding box center [161, 279] width 195 height 40
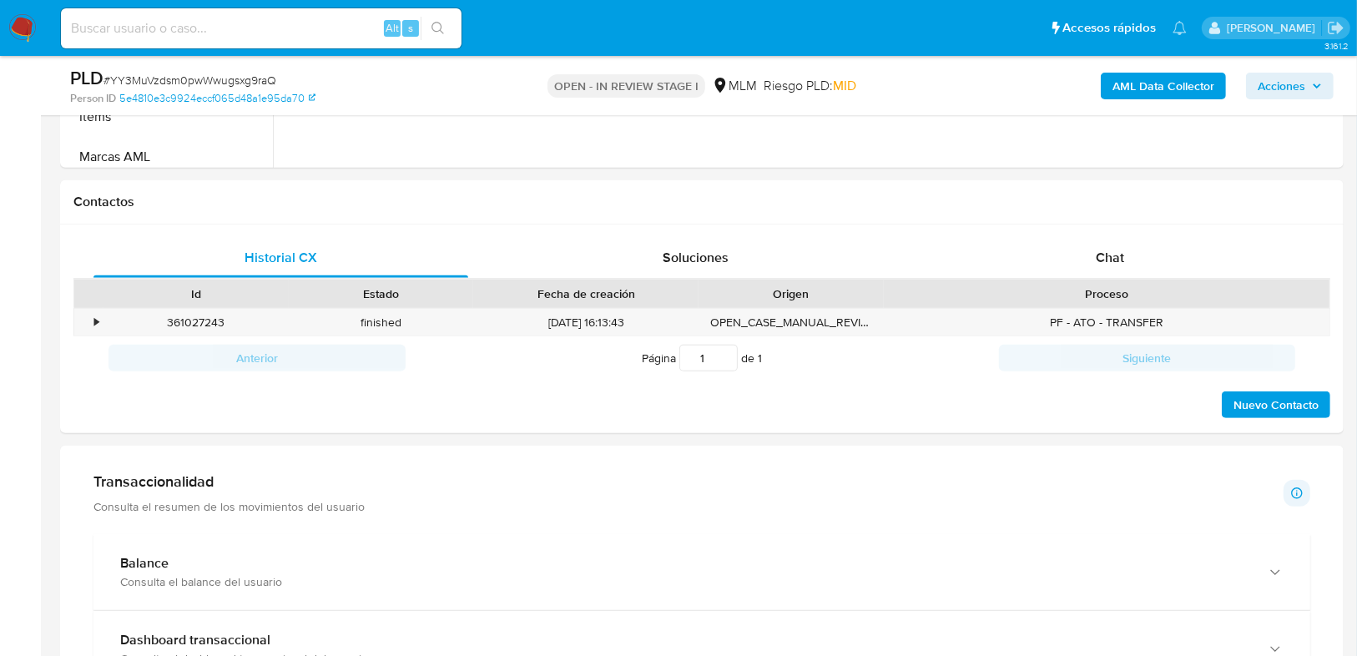
scroll to position [918, 0]
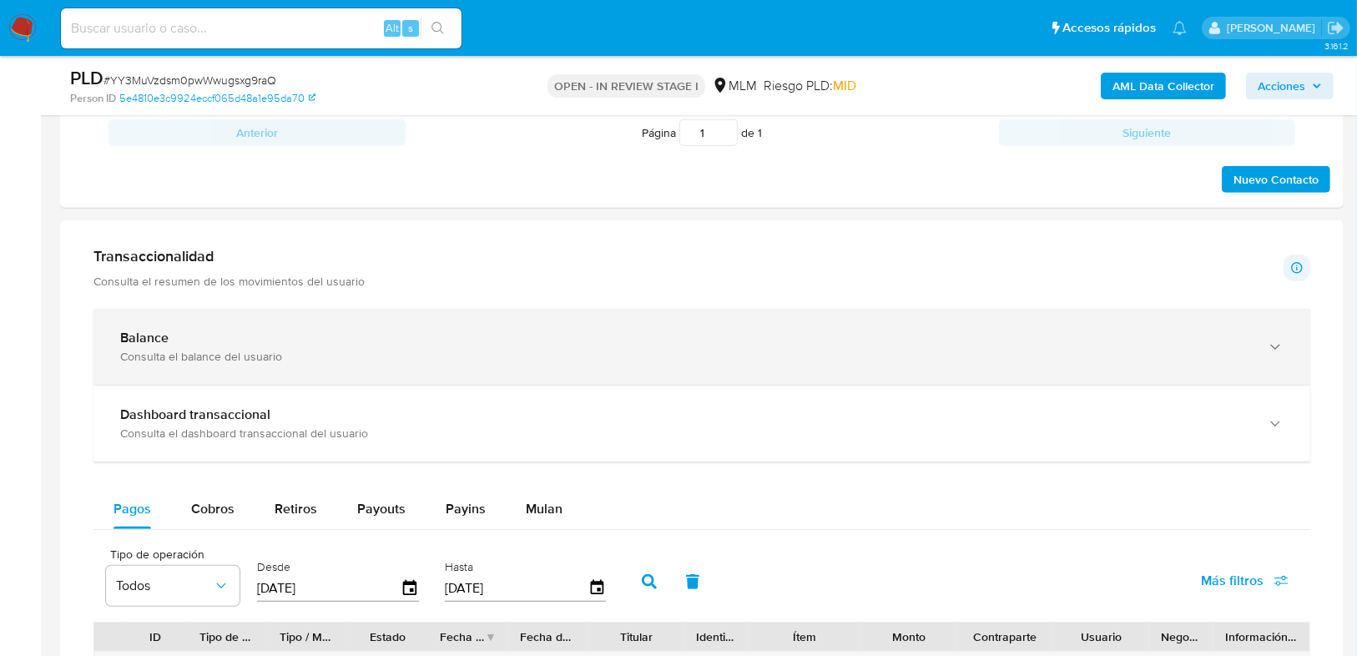
click at [196, 344] on div "Balance" at bounding box center [685, 338] width 1130 height 17
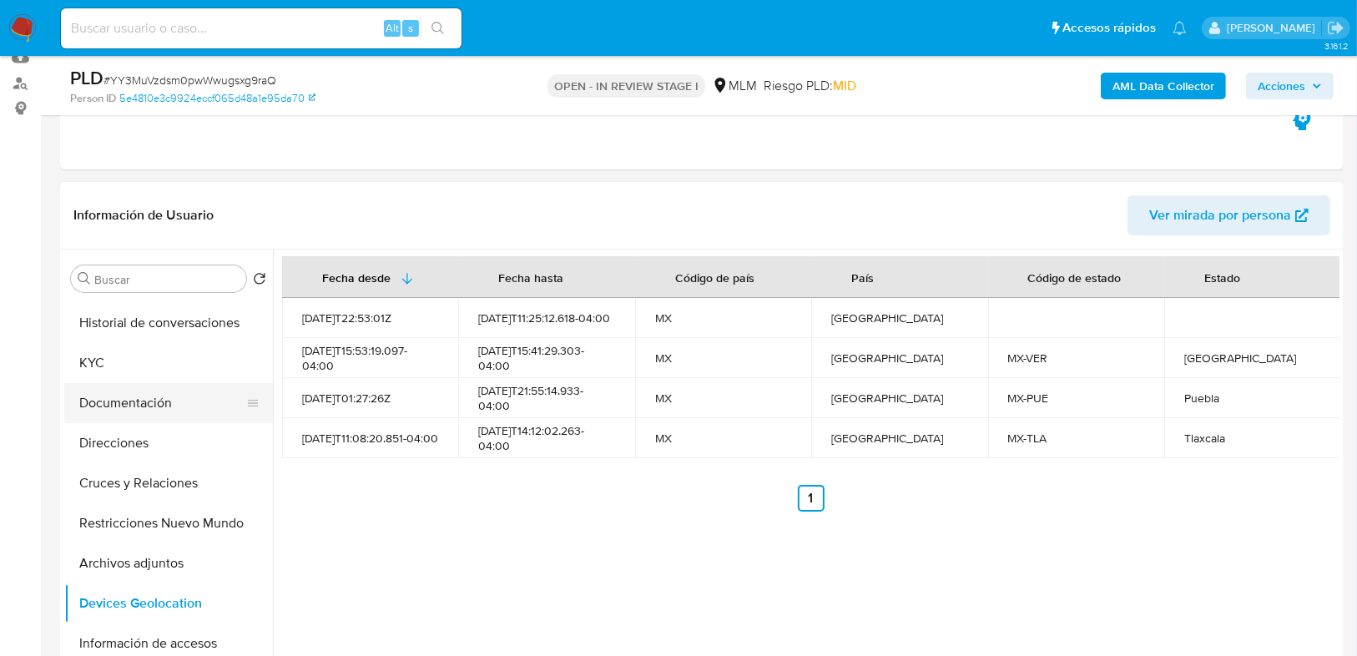
scroll to position [67, 0]
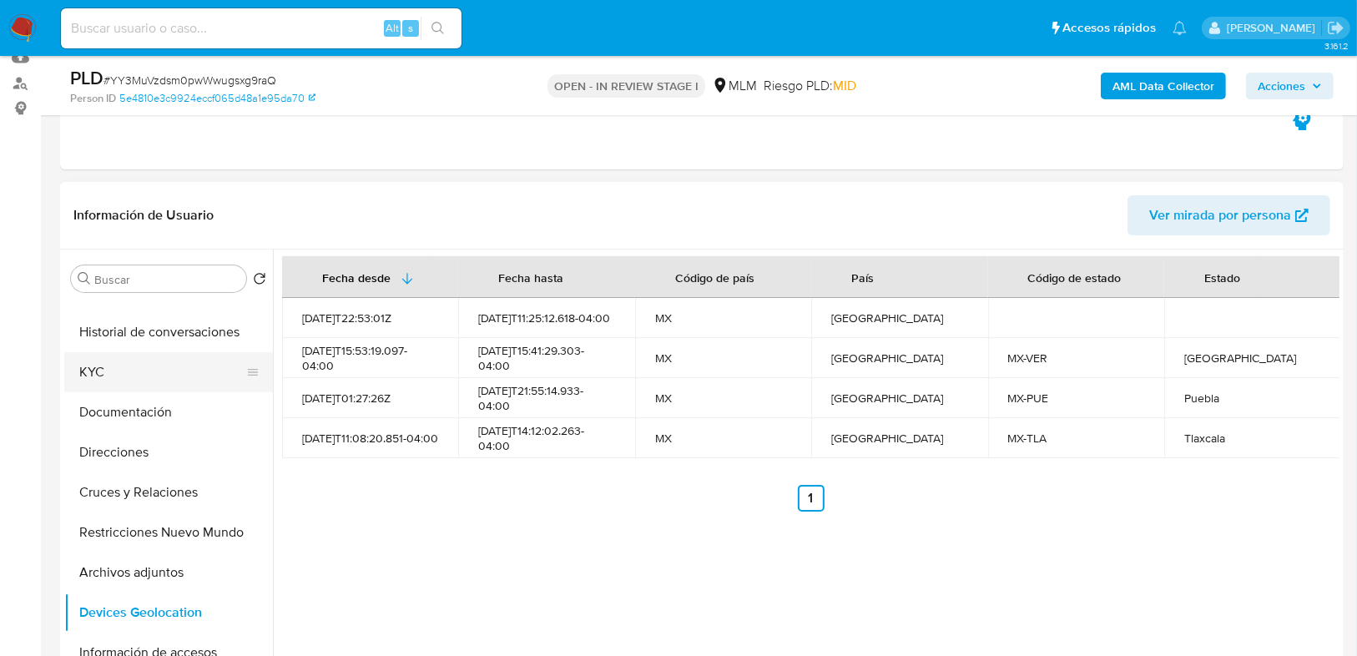
click at [93, 374] on button "KYC" at bounding box center [161, 372] width 195 height 40
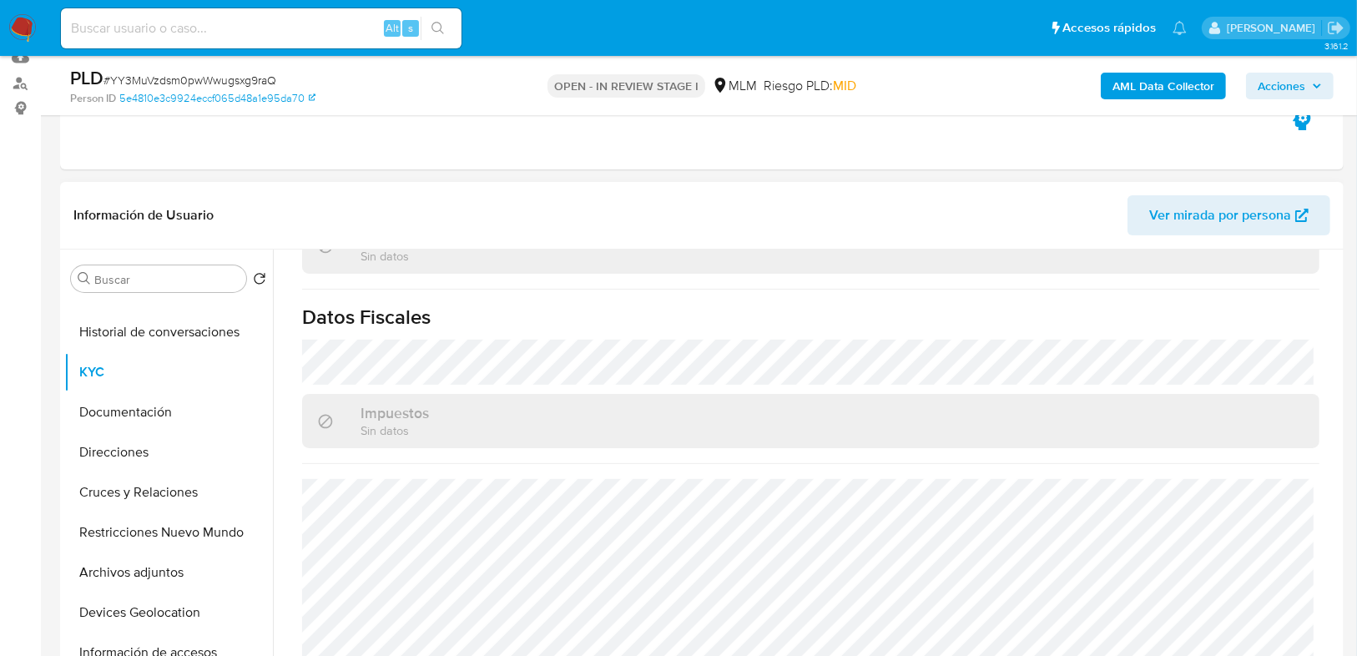
scroll to position [1031, 0]
click at [120, 446] on button "Direcciones" at bounding box center [161, 452] width 195 height 40
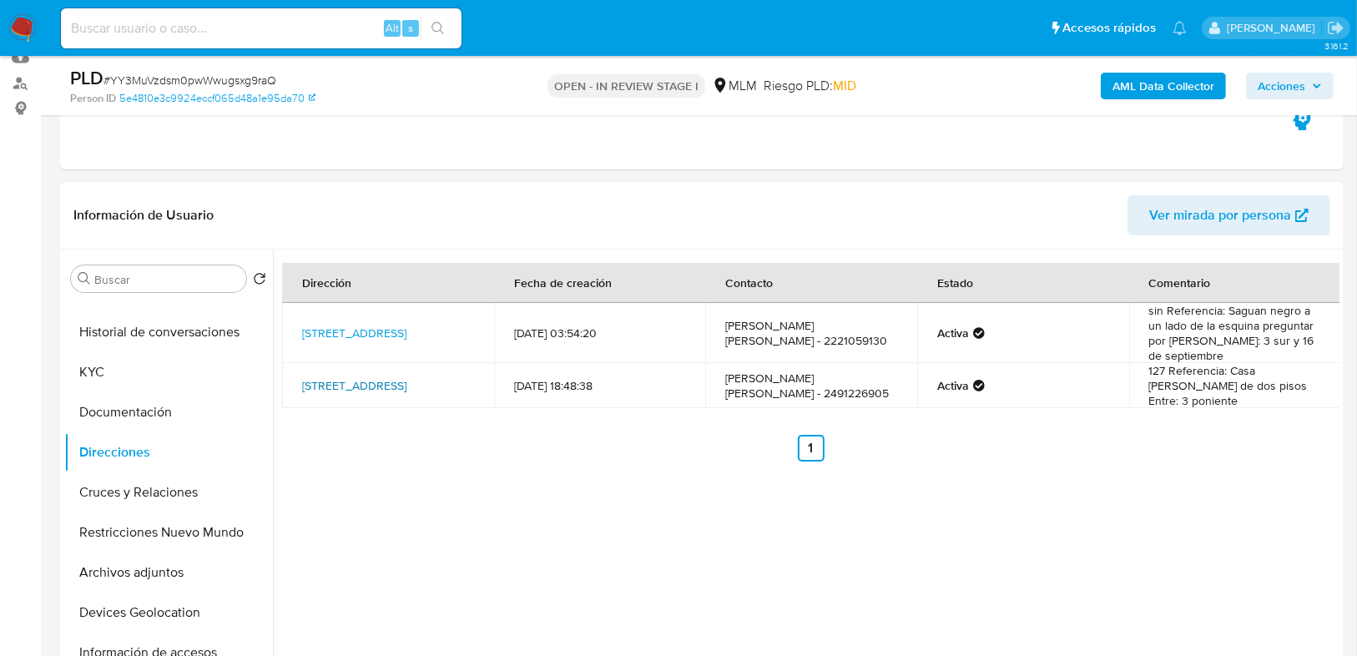
click at [315, 377] on link "9 Sur 127, Quecholac, Puebla, 75470, Mexico 127" at bounding box center [354, 385] width 104 height 17
click at [138, 416] on button "Documentación" at bounding box center [161, 412] width 195 height 40
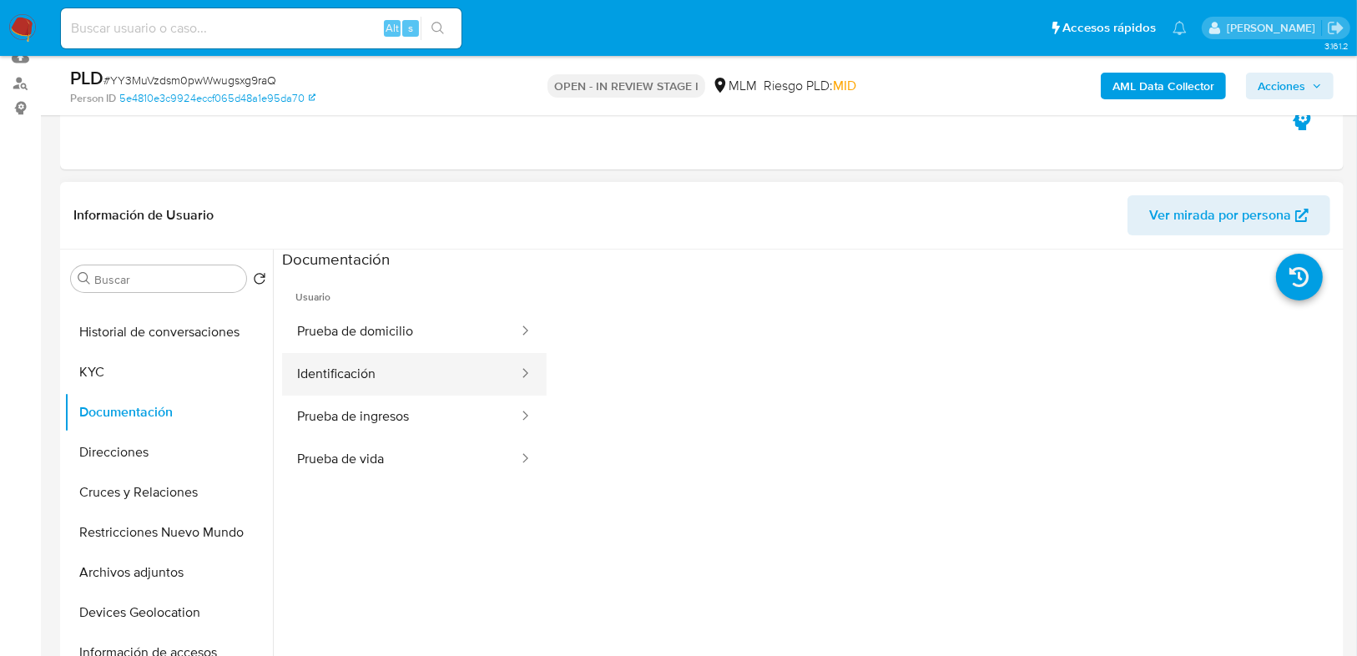
click at [340, 377] on button "Identificación" at bounding box center [401, 374] width 238 height 43
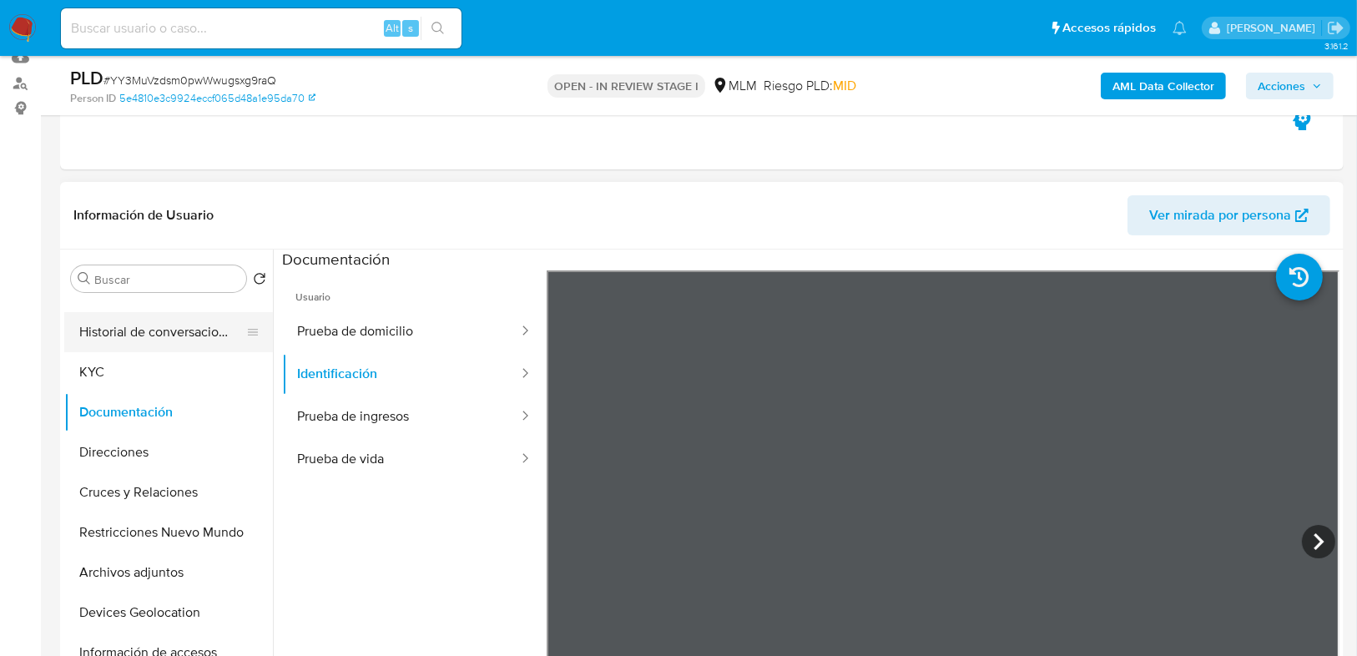
drag, startPoint x: 138, startPoint y: 327, endPoint x: 75, endPoint y: 325, distance: 62.6
click at [125, 327] on button "Historial de conversaciones" at bounding box center [161, 332] width 195 height 40
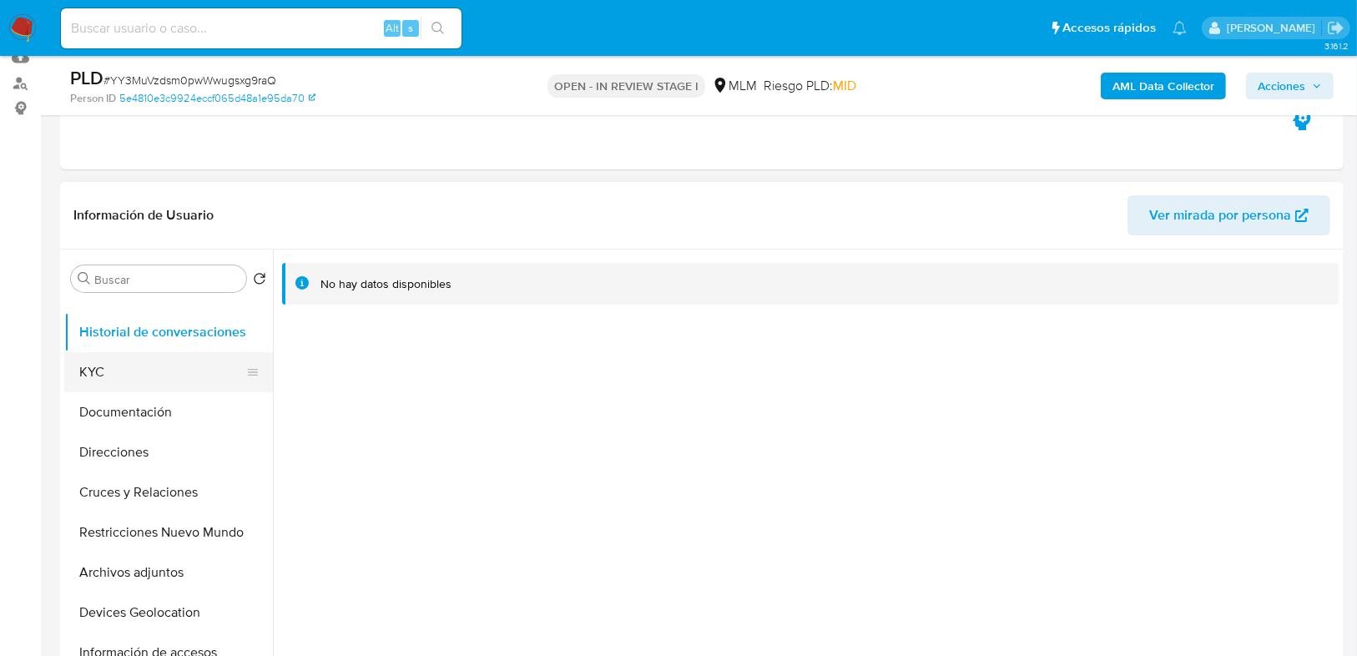
click at [120, 380] on button "KYC" at bounding box center [161, 372] width 195 height 40
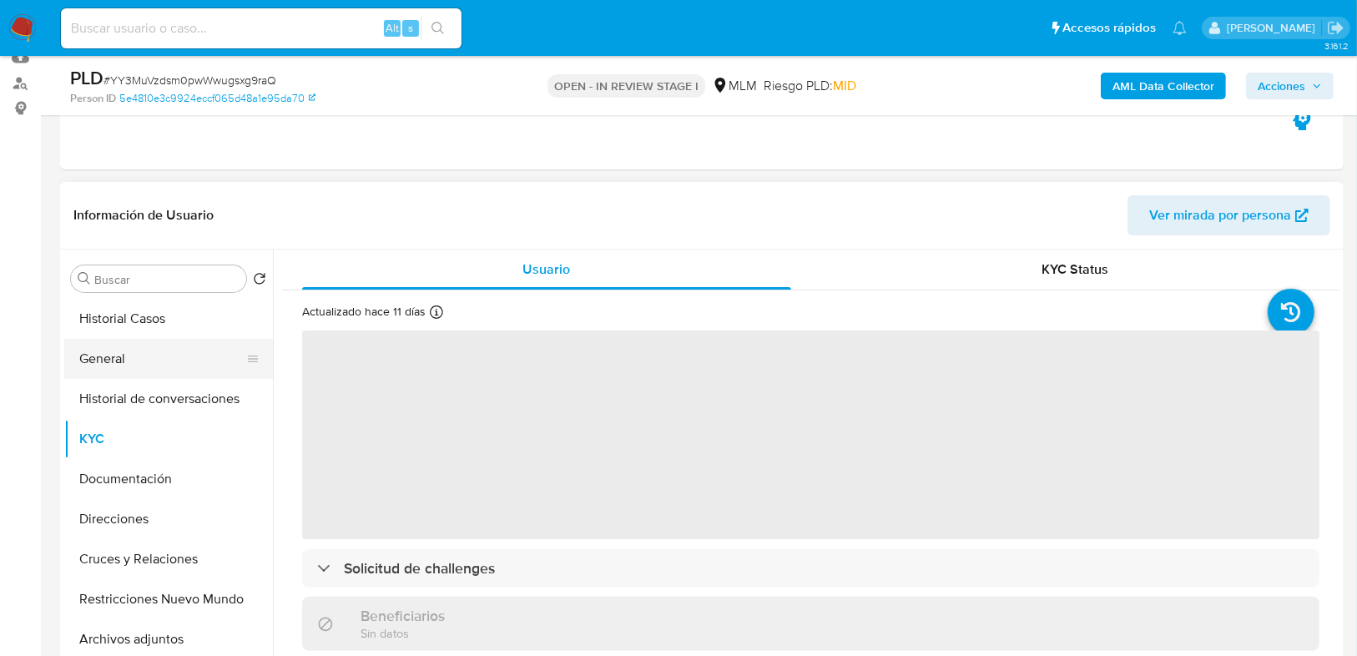
drag, startPoint x: 105, startPoint y: 360, endPoint x: 159, endPoint y: 348, distance: 54.7
click at [105, 359] on button "General" at bounding box center [161, 359] width 195 height 40
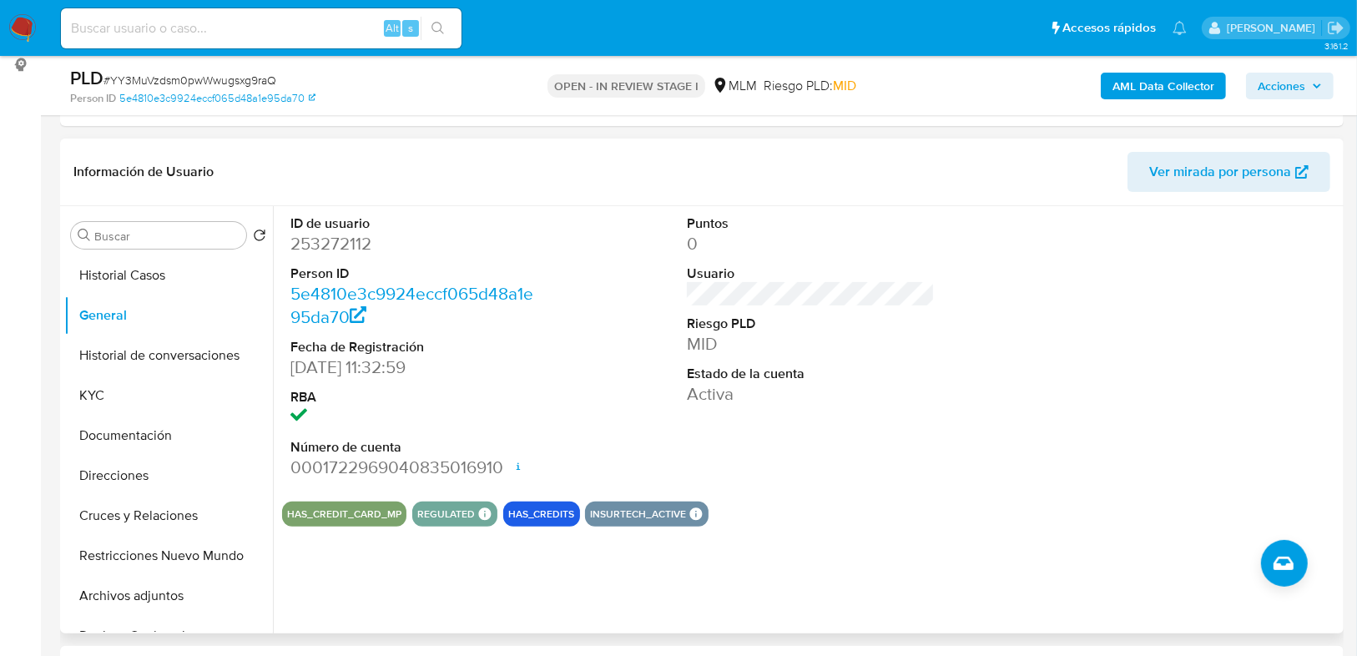
scroll to position [250, 0]
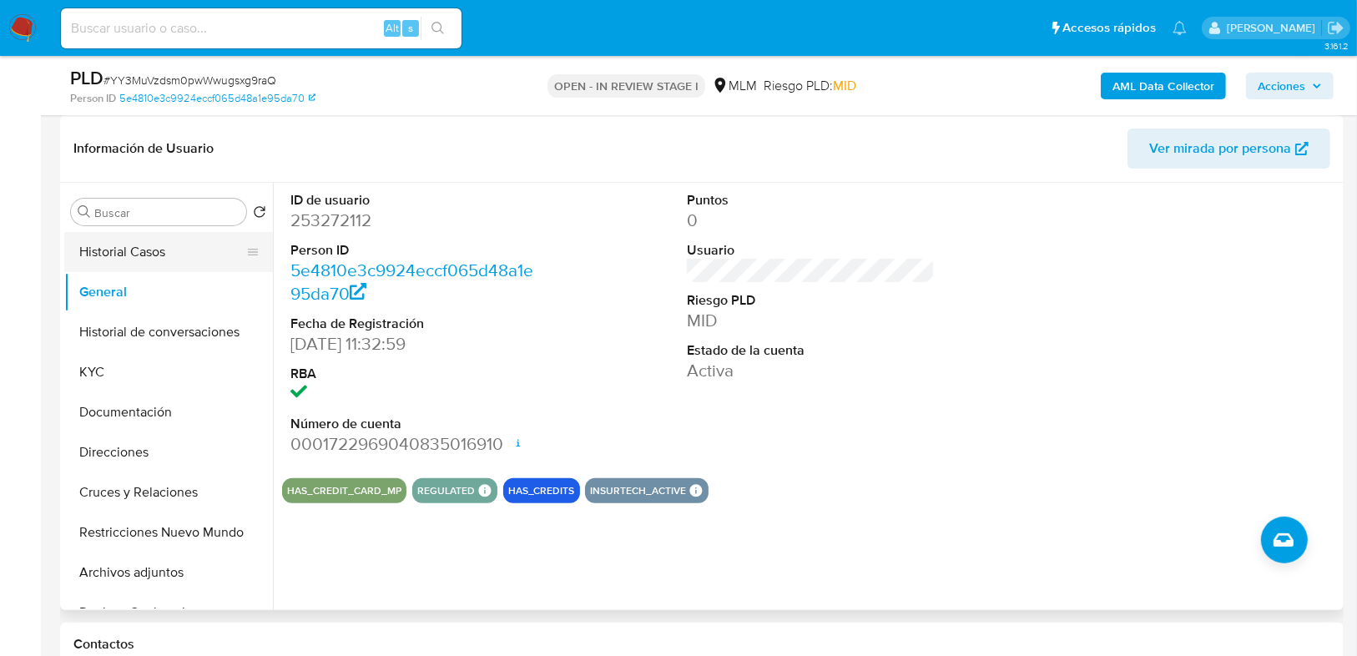
click at [143, 250] on button "Historial Casos" at bounding box center [161, 252] width 195 height 40
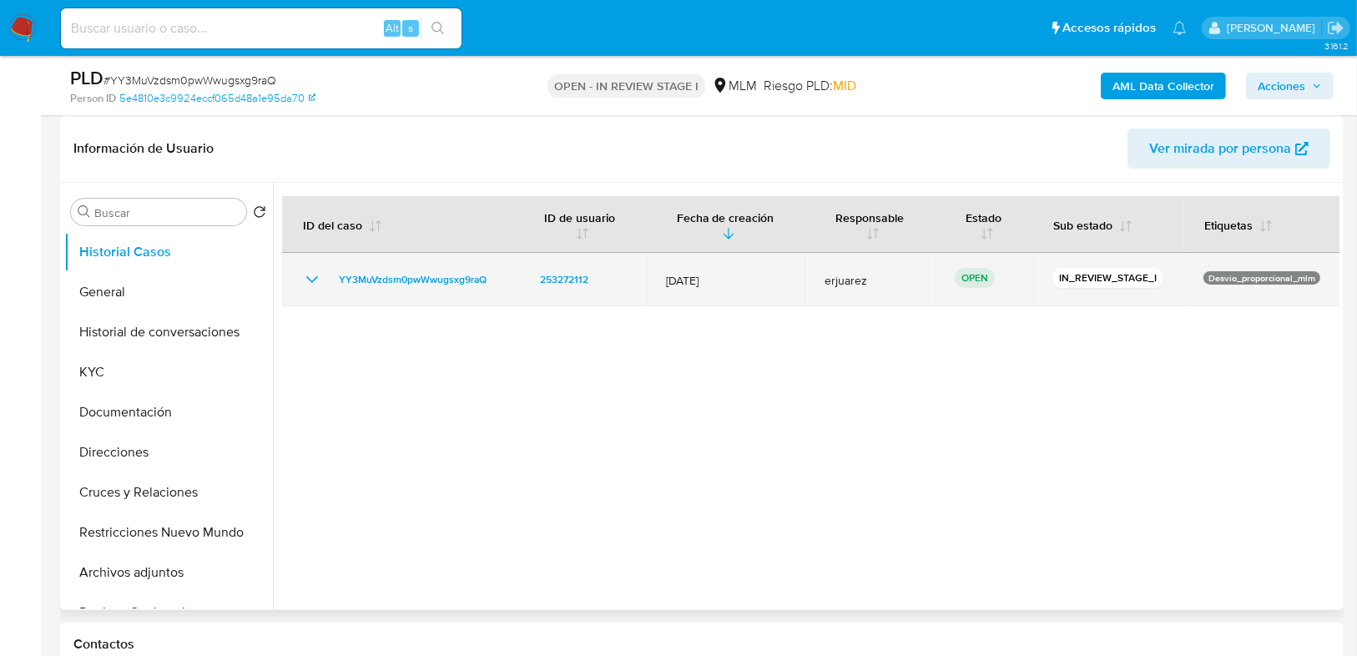
click at [320, 270] on icon "Mostrar/Ocultar" at bounding box center [312, 280] width 20 height 20
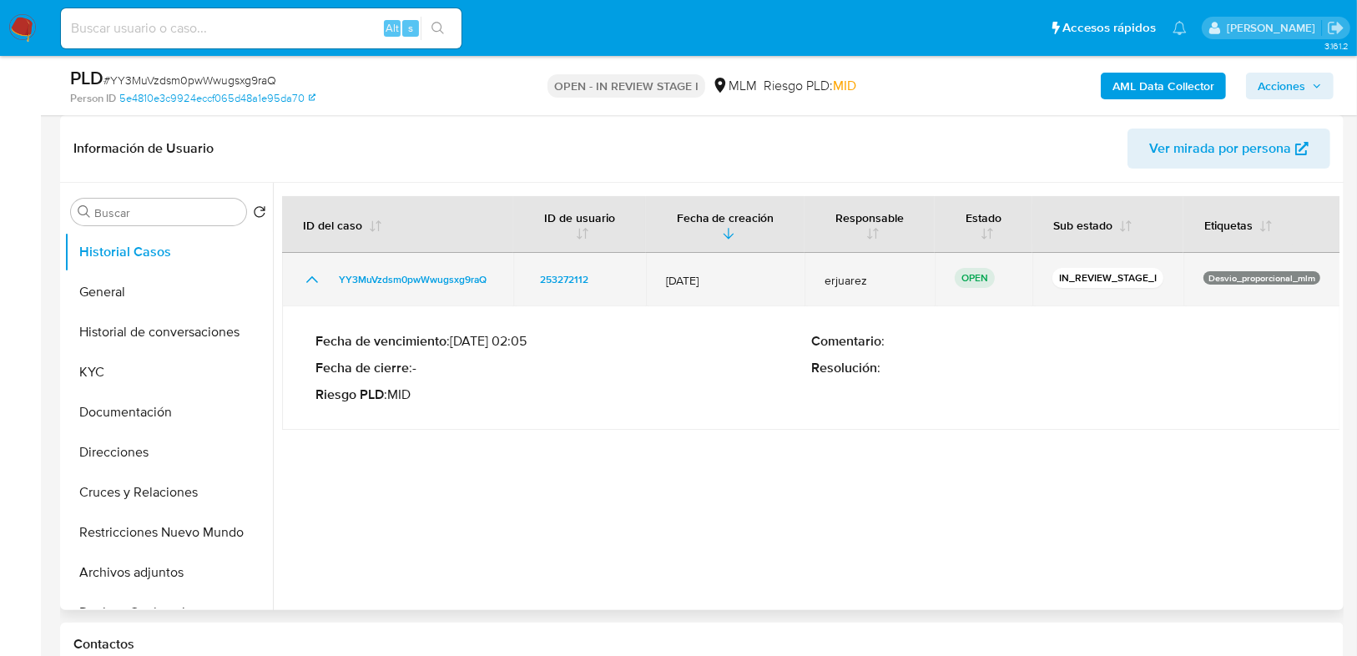
click at [320, 270] on icon "Mostrar/Ocultar" at bounding box center [312, 280] width 20 height 20
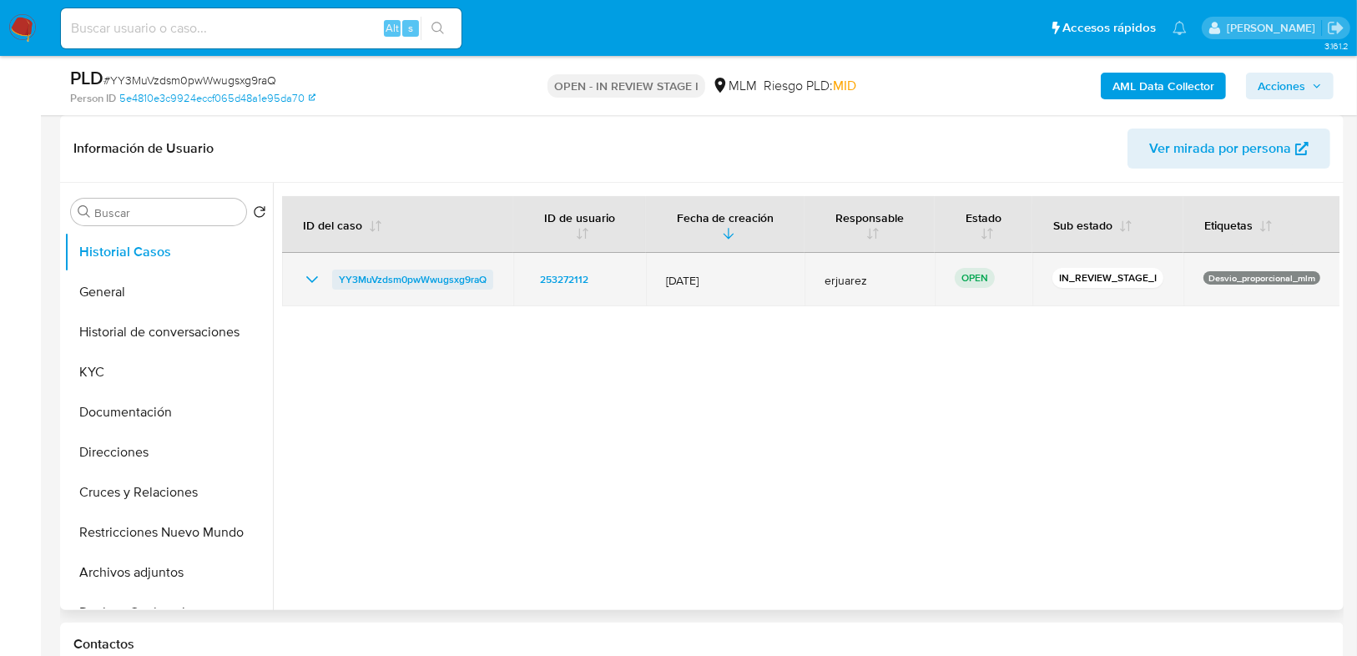
click at [365, 270] on span "YY3MuVzdsm0pwWwugsxg9raQ" at bounding box center [413, 280] width 148 height 20
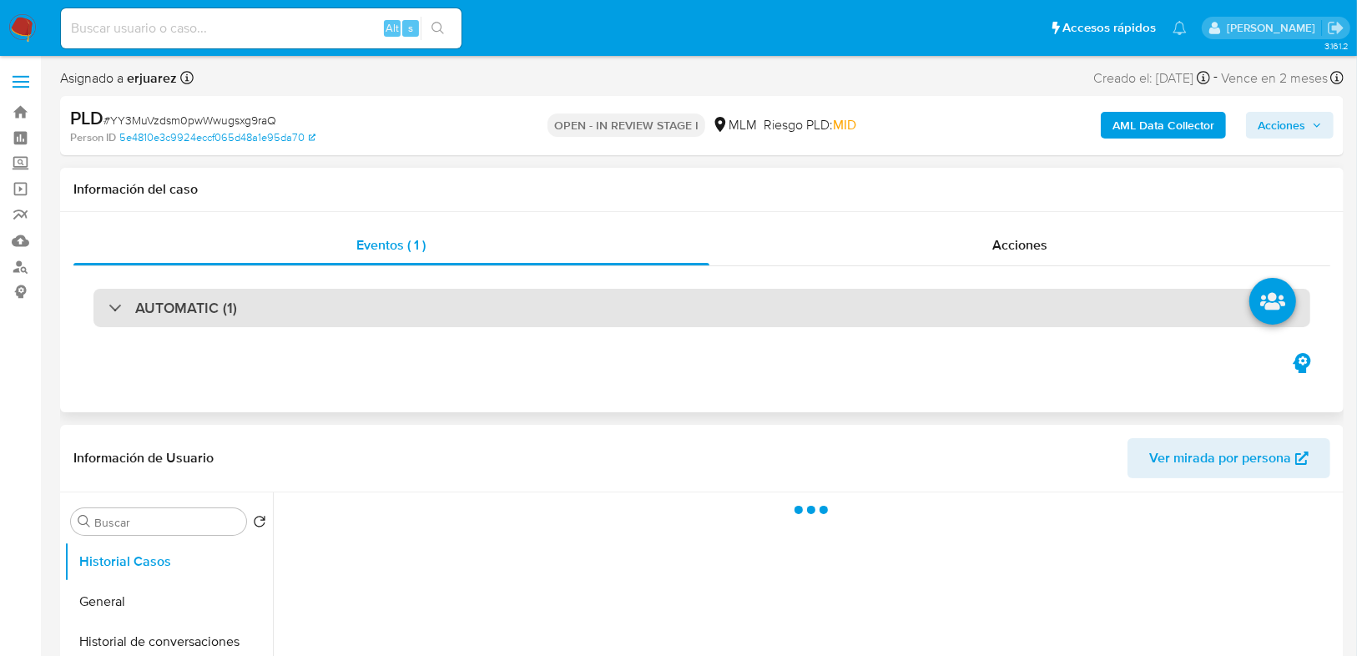
click at [163, 305] on h3 "AUTOMATIC (1)" at bounding box center [186, 308] width 102 height 18
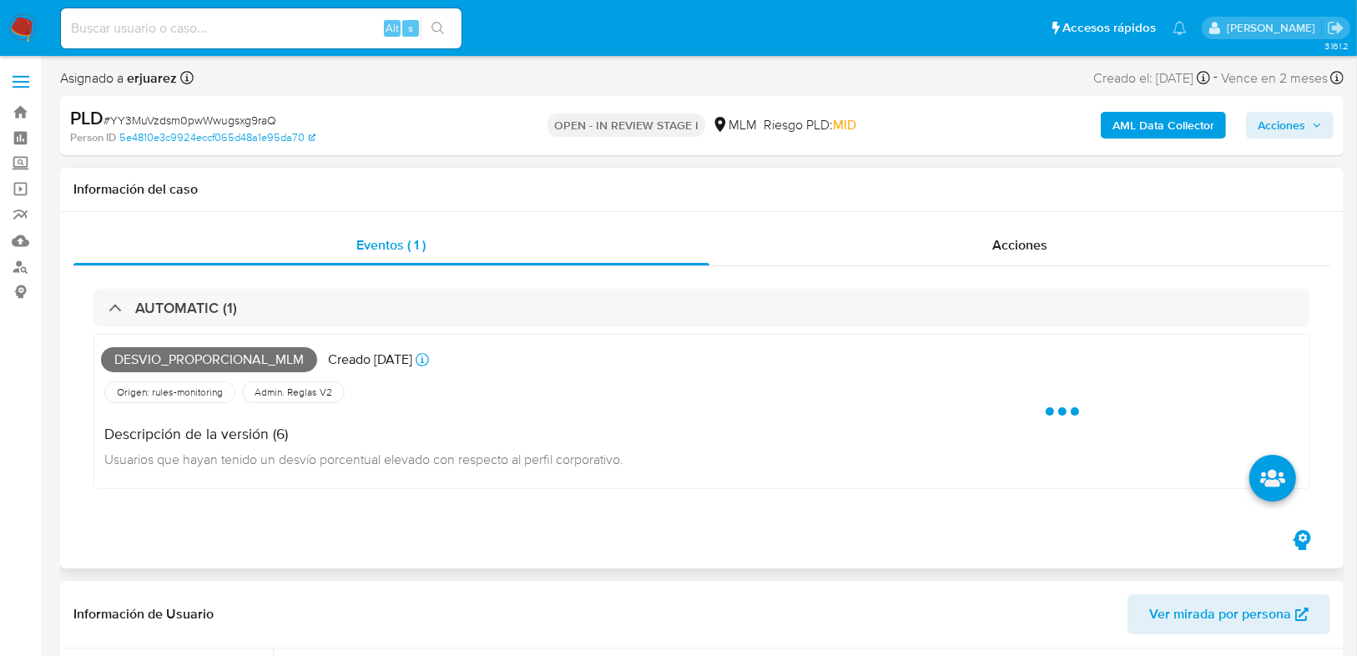
select select "10"
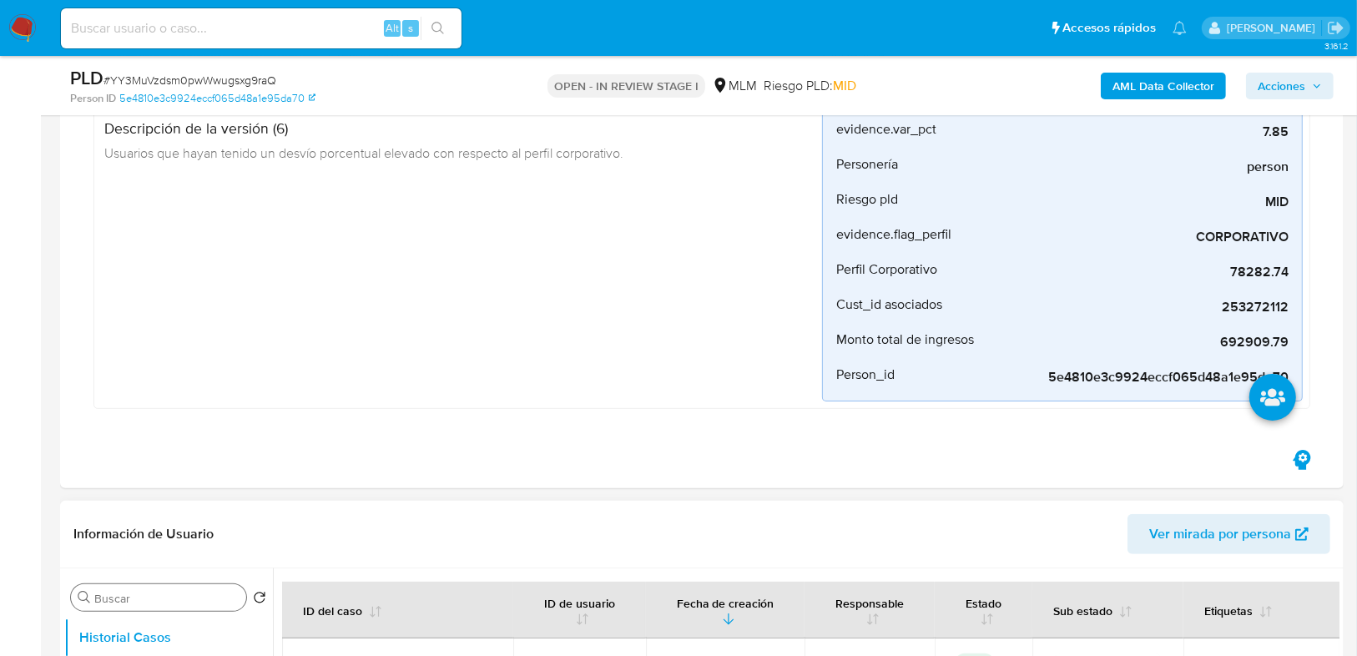
scroll to position [467, 0]
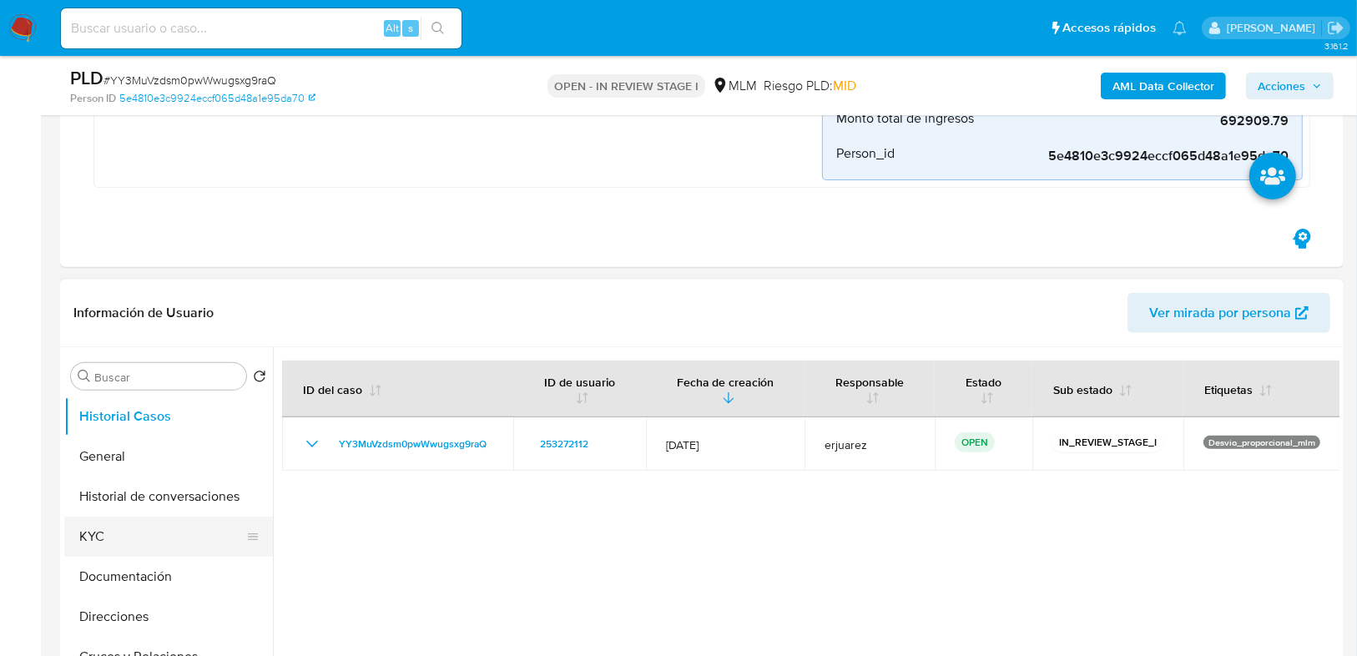
click at [101, 538] on button "KYC" at bounding box center [161, 537] width 195 height 40
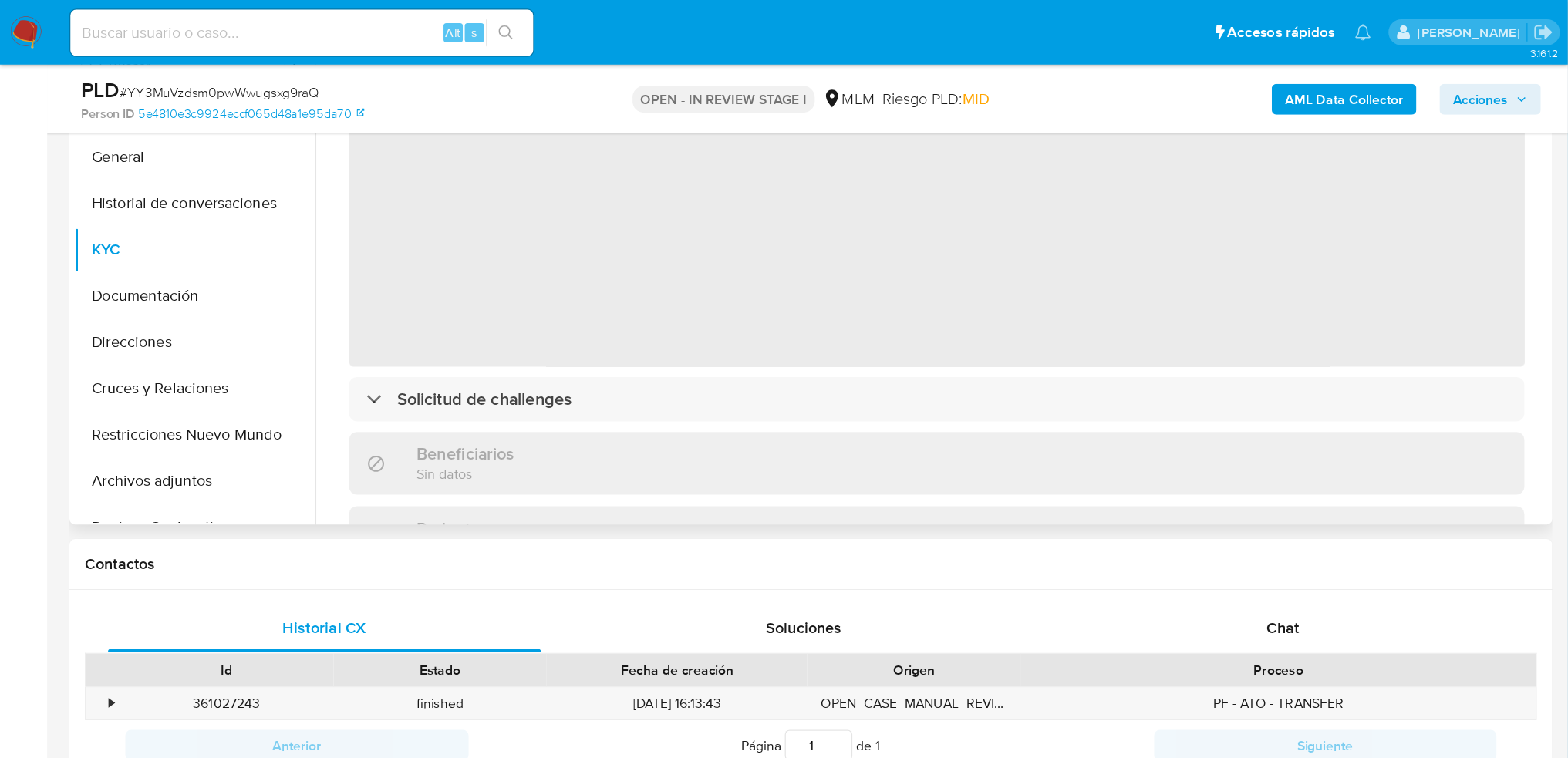
scroll to position [617, 0]
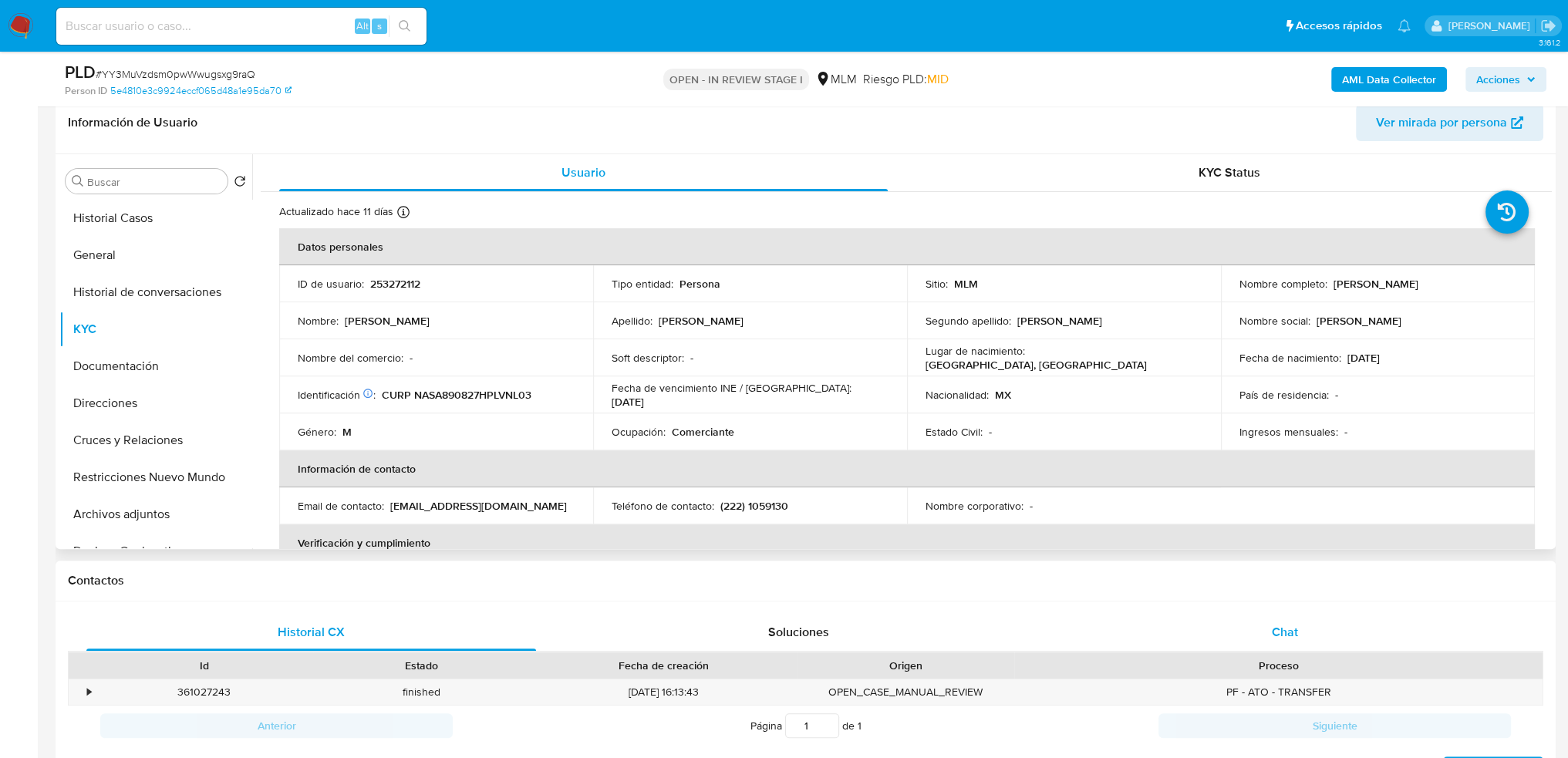
click at [1263, 605] on span "Chat" at bounding box center [1285, 631] width 26 height 18
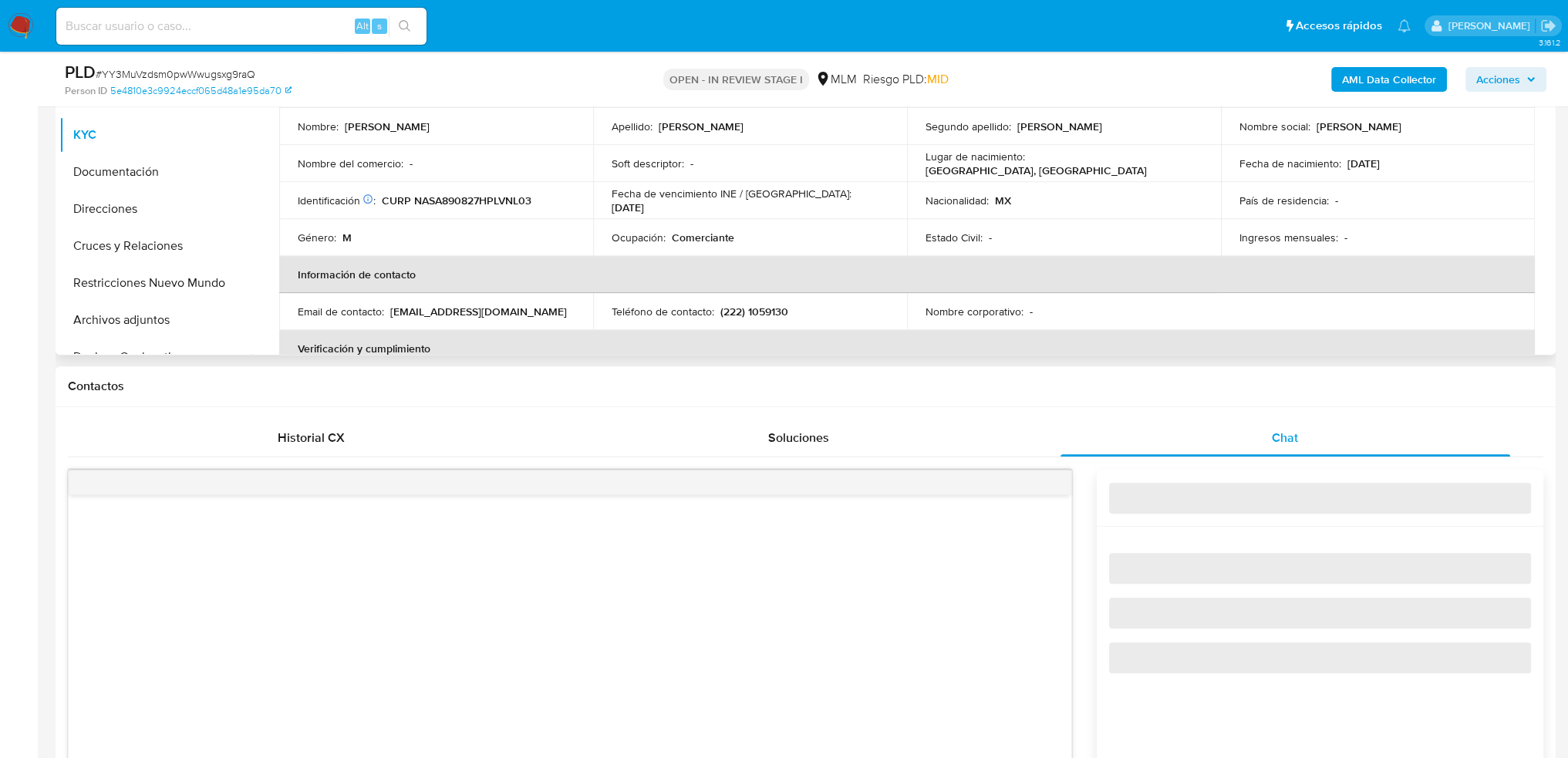
scroll to position [1080, 0]
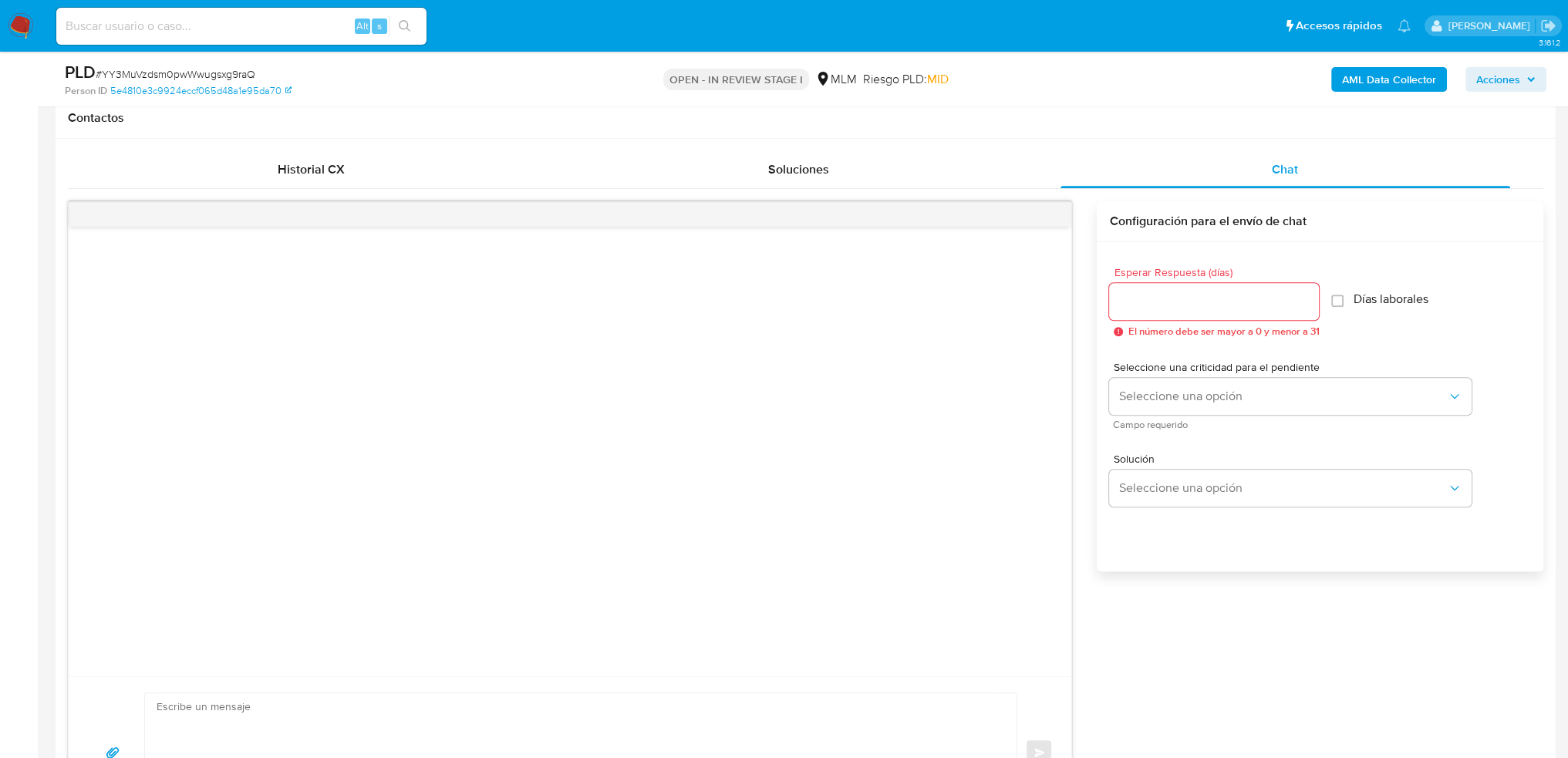
click at [1163, 300] on input "Esperar Respuesta (días)" at bounding box center [1214, 301] width 210 height 20
type input "5"
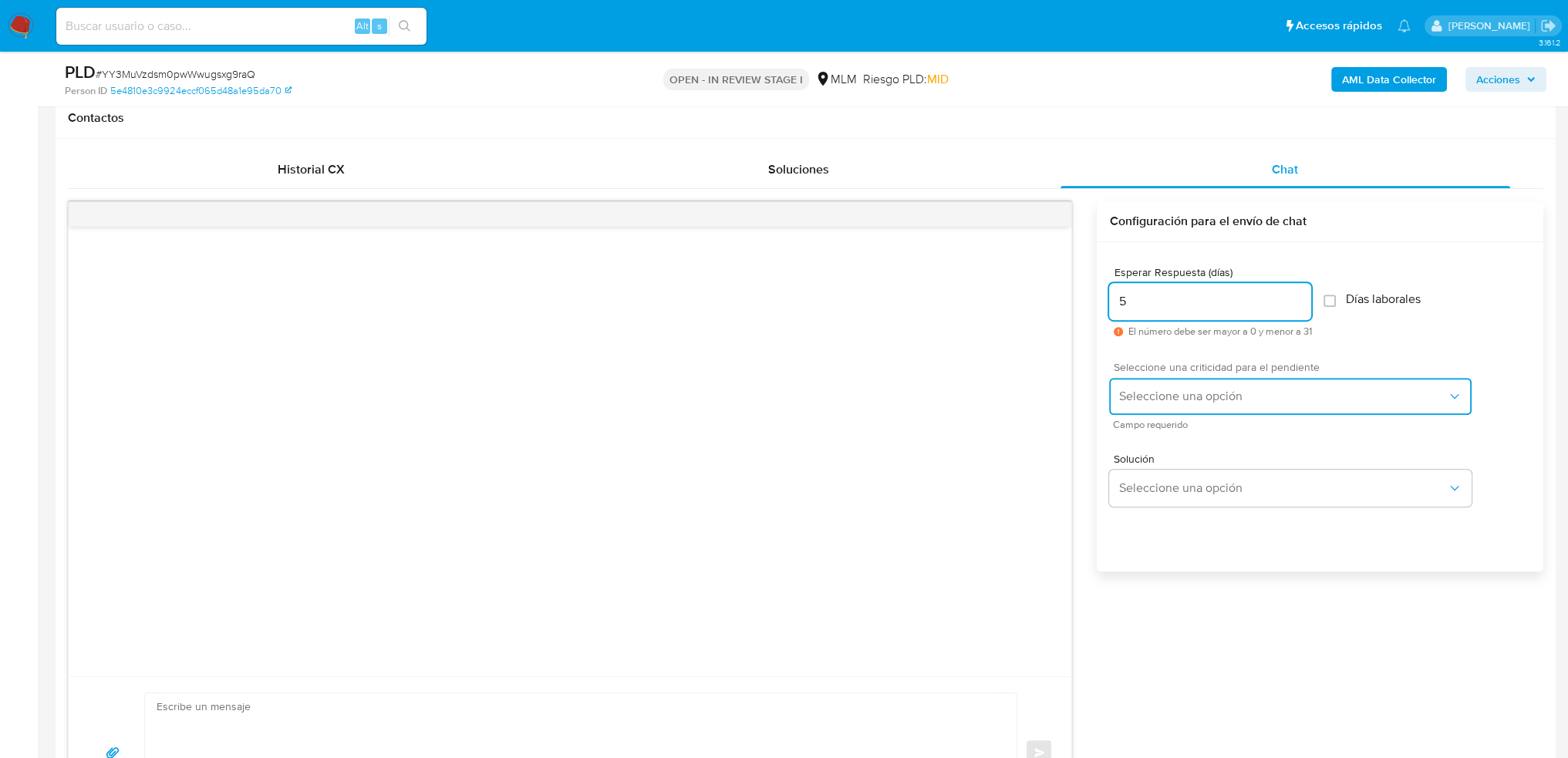
click at [1177, 409] on button "Seleccione una opción" at bounding box center [1291, 397] width 362 height 37
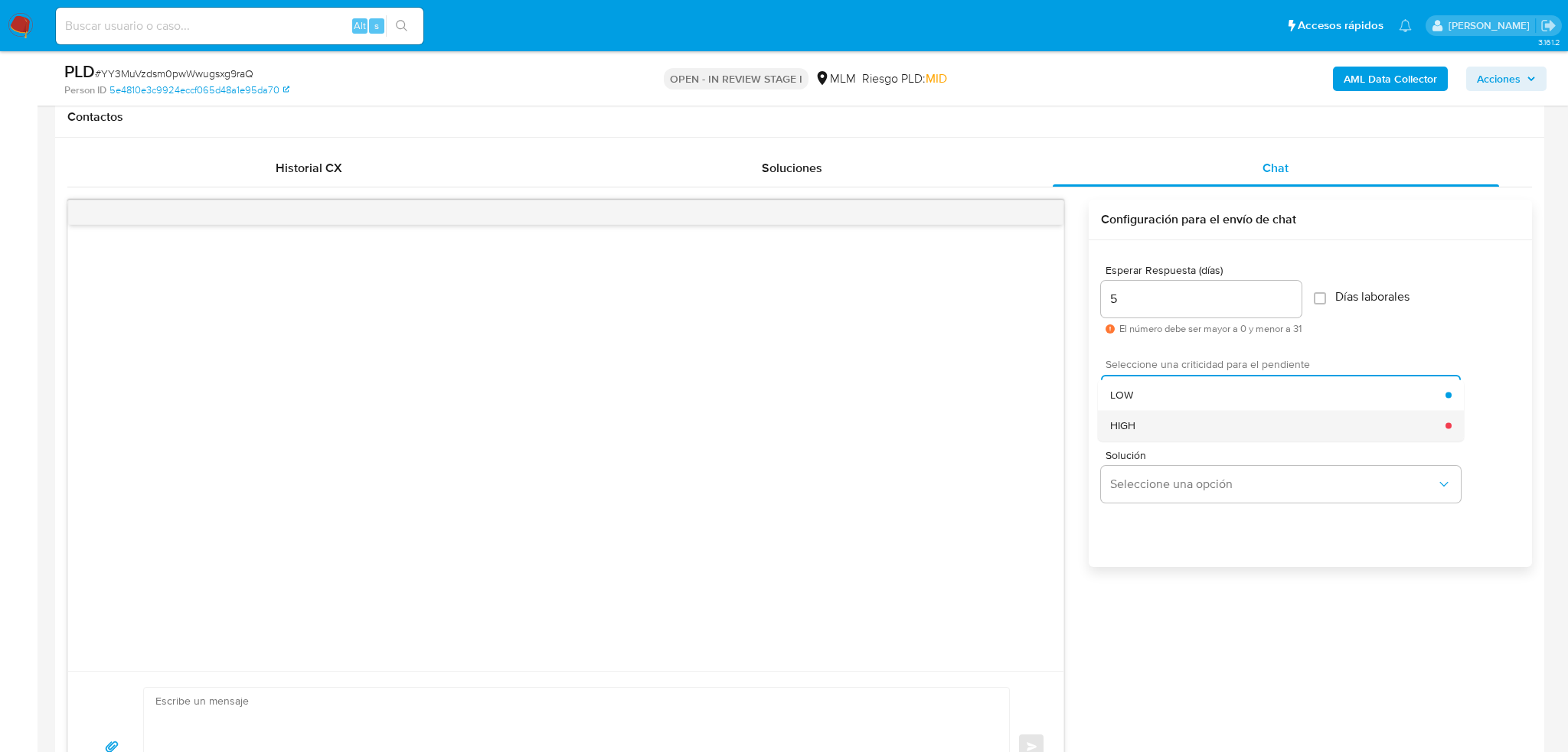
click at [1142, 425] on div "HIGH" at bounding box center [1277, 425] width 335 height 30
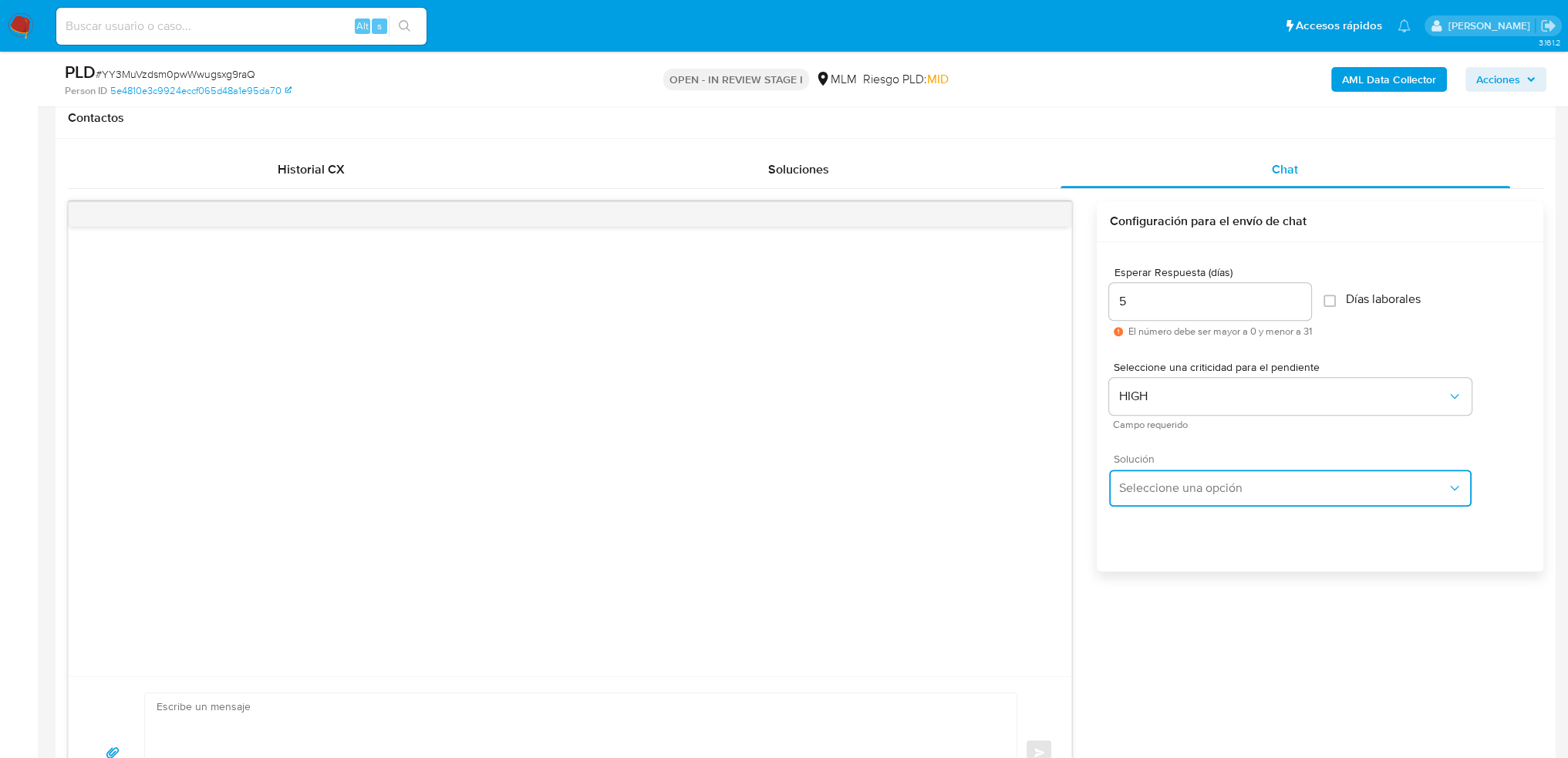
drag, startPoint x: 1201, startPoint y: 490, endPoint x: 1256, endPoint y: 479, distance: 56.1
click at [1206, 489] on span "Seleccione una opción" at bounding box center [1282, 488] width 328 height 16
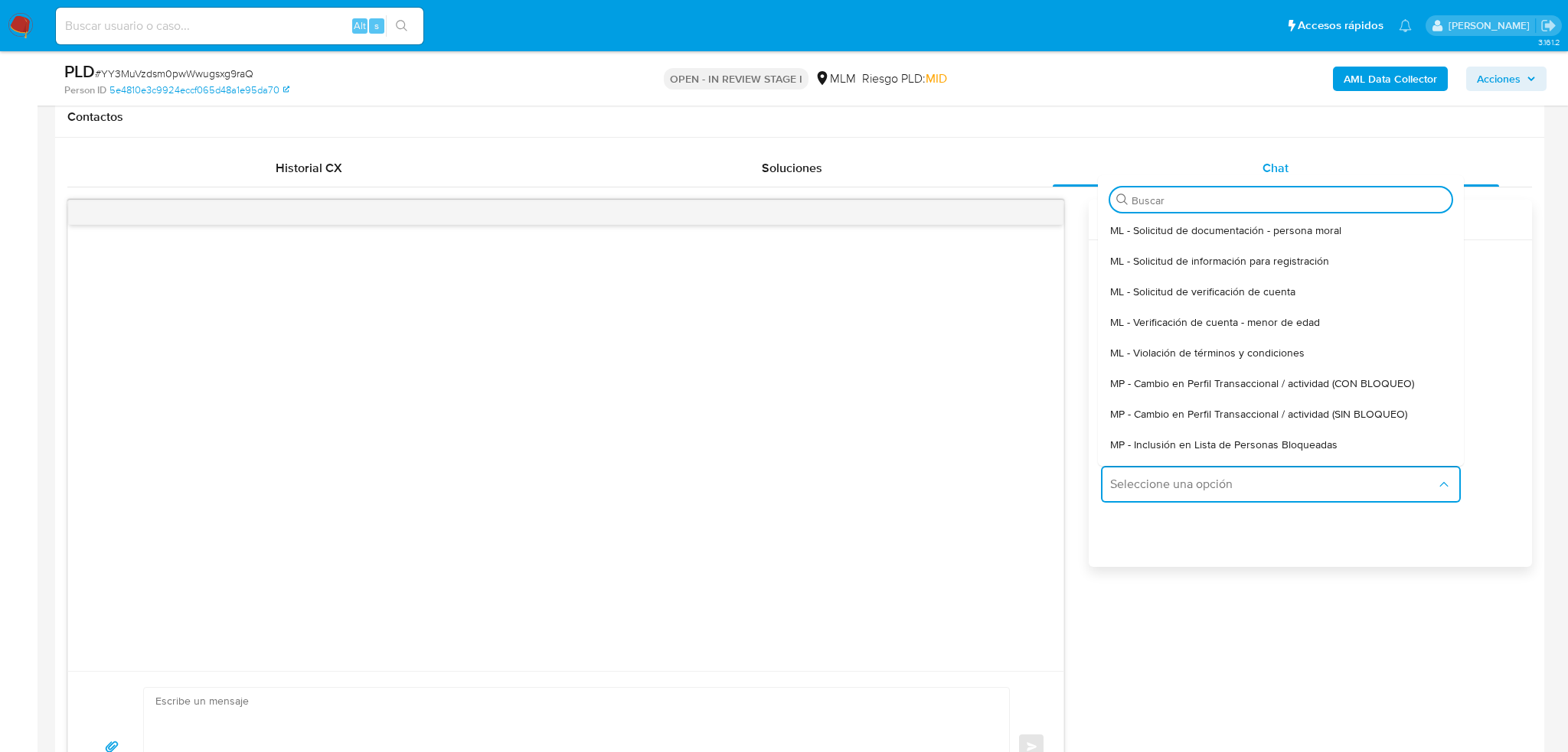
drag, startPoint x: 1357, startPoint y: 405, endPoint x: 1341, endPoint y: 415, distance: 18.9
click at [1253, 409] on span "MP - Cambio en Perfil Transaccional / actividad (SIN BLOQUEO)" at bounding box center [1259, 414] width 297 height 14
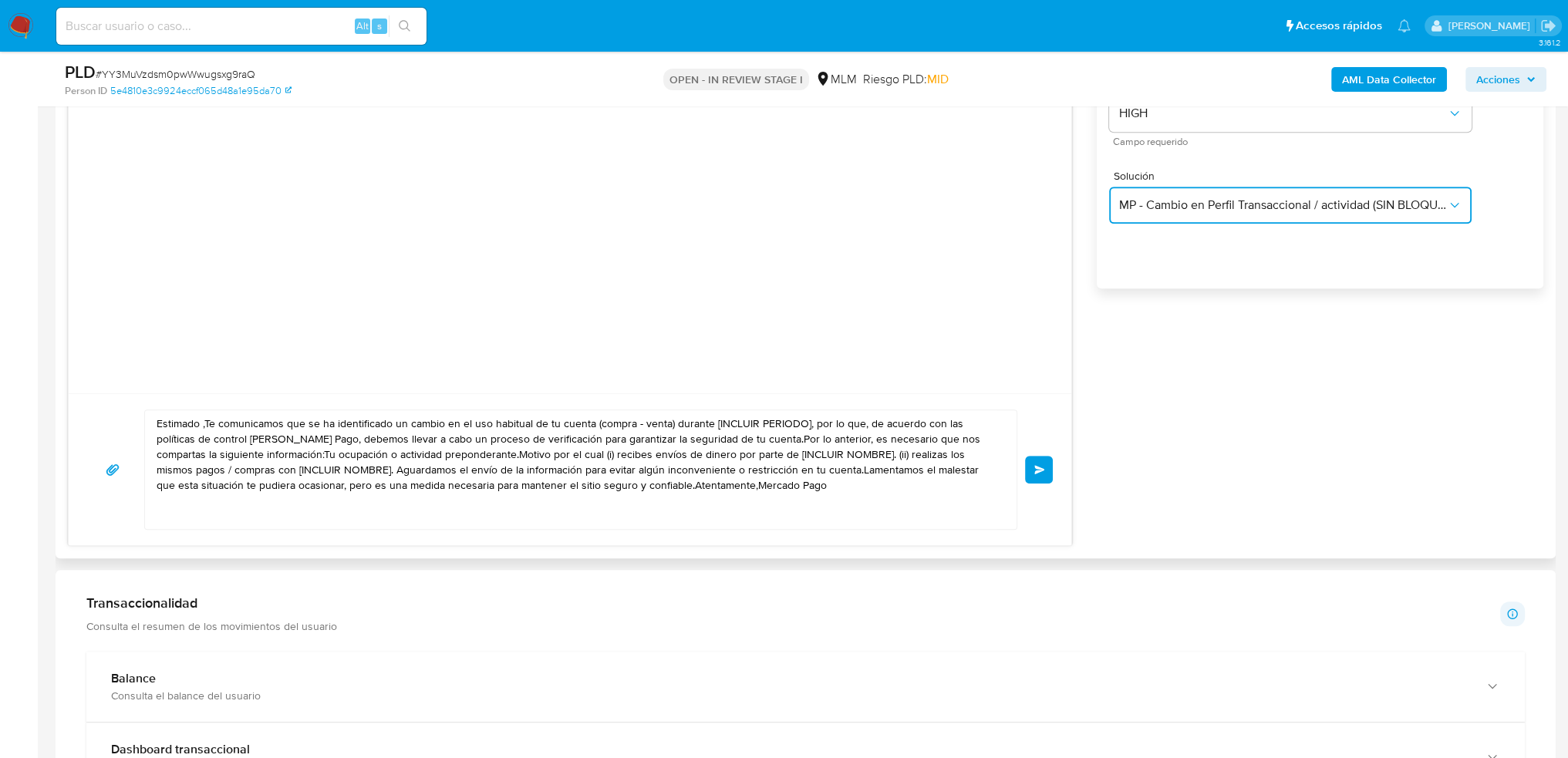
scroll to position [1388, 0]
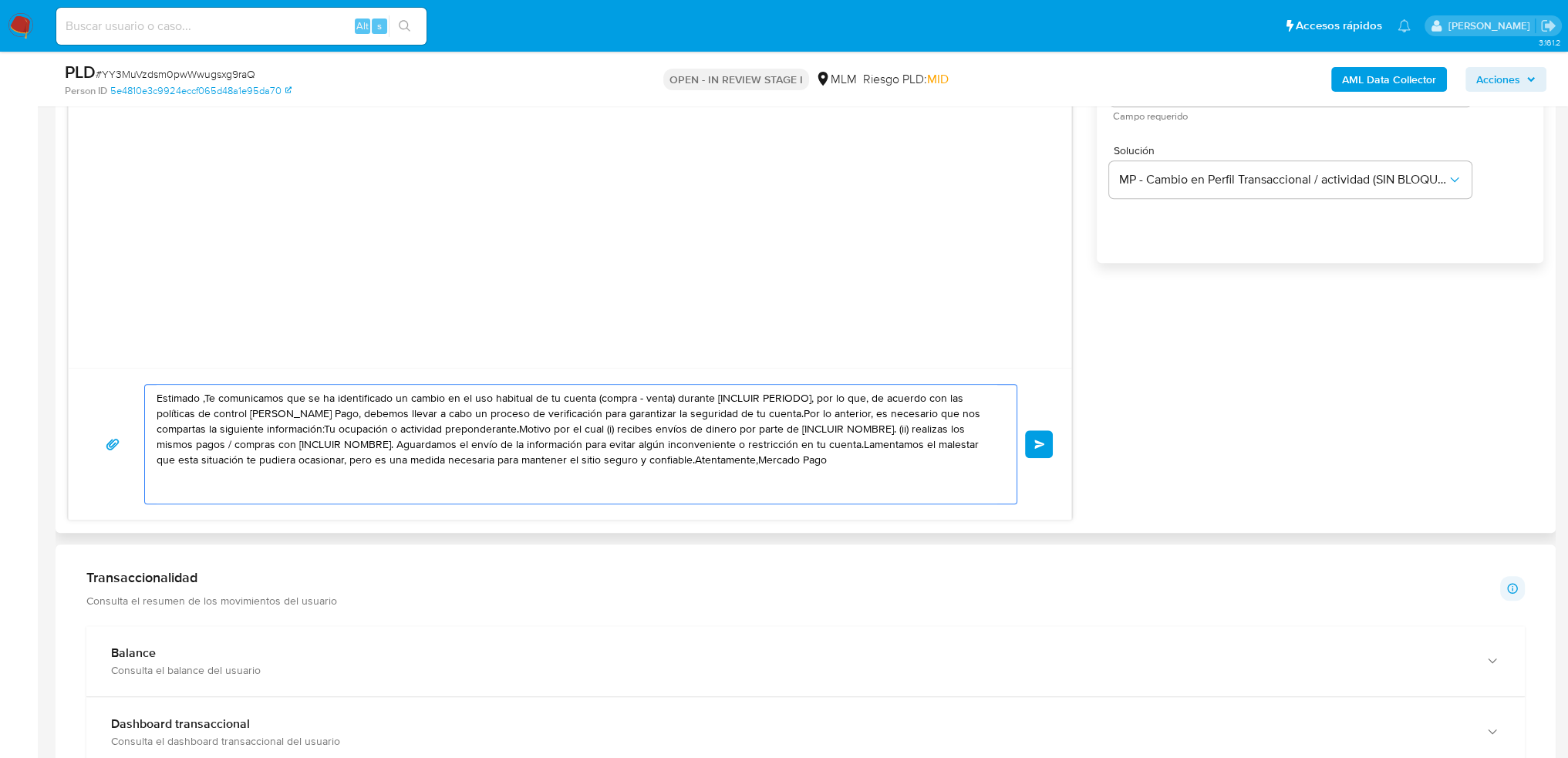
drag, startPoint x: 642, startPoint y: 443, endPoint x: 273, endPoint y: 385, distance: 373.5
click at [46, 330] on main "3.161.2 Asignado a erjuarez Asignado el: 26/09/2025 18:16:59 Creado el: 12/09/2…" at bounding box center [784, 363] width 1568 height 3504
paste textarea "Alberto se ha identificado un cambio en el uso habitual de tu cuenta para garan…"
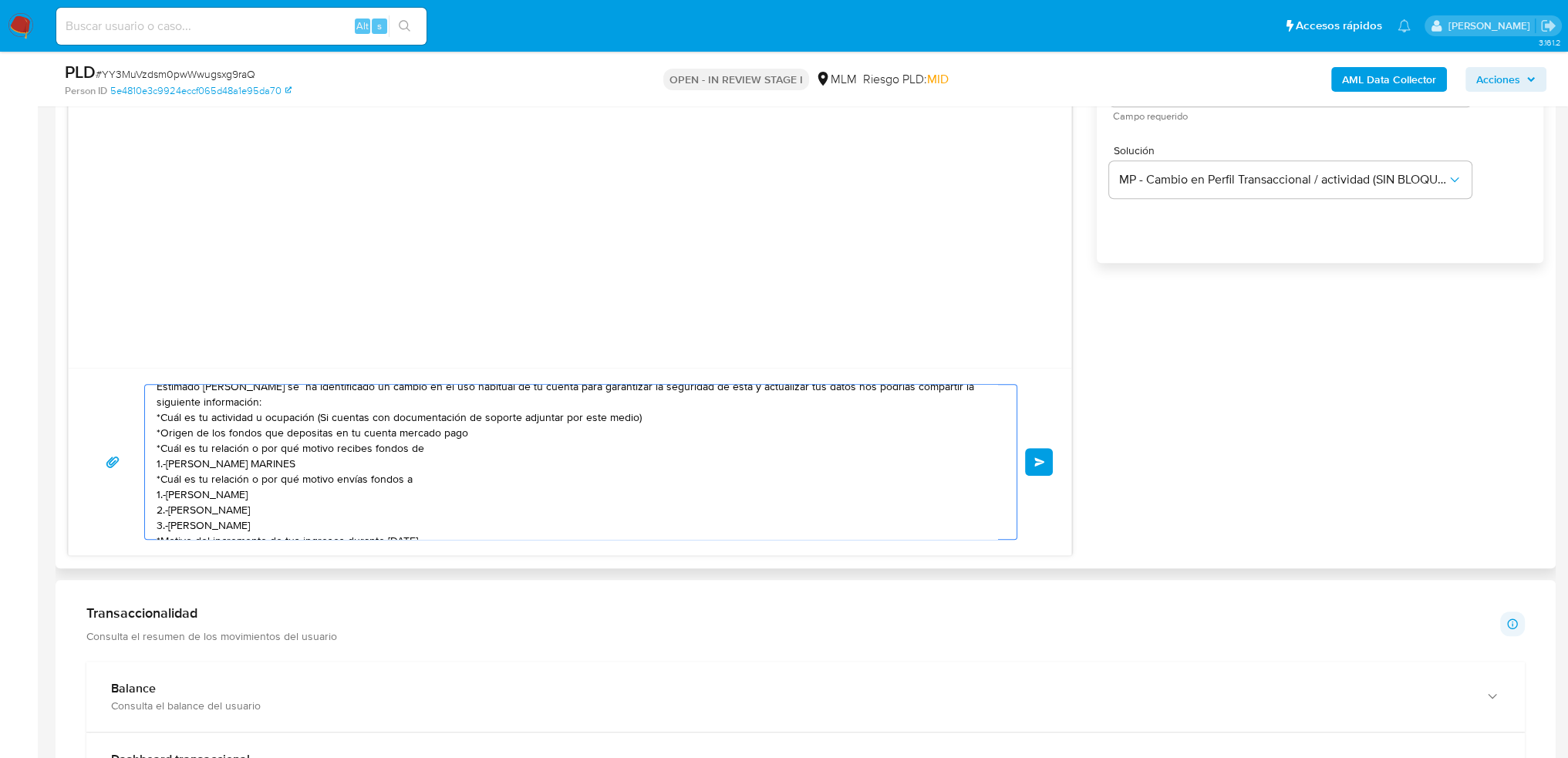
scroll to position [0, 0]
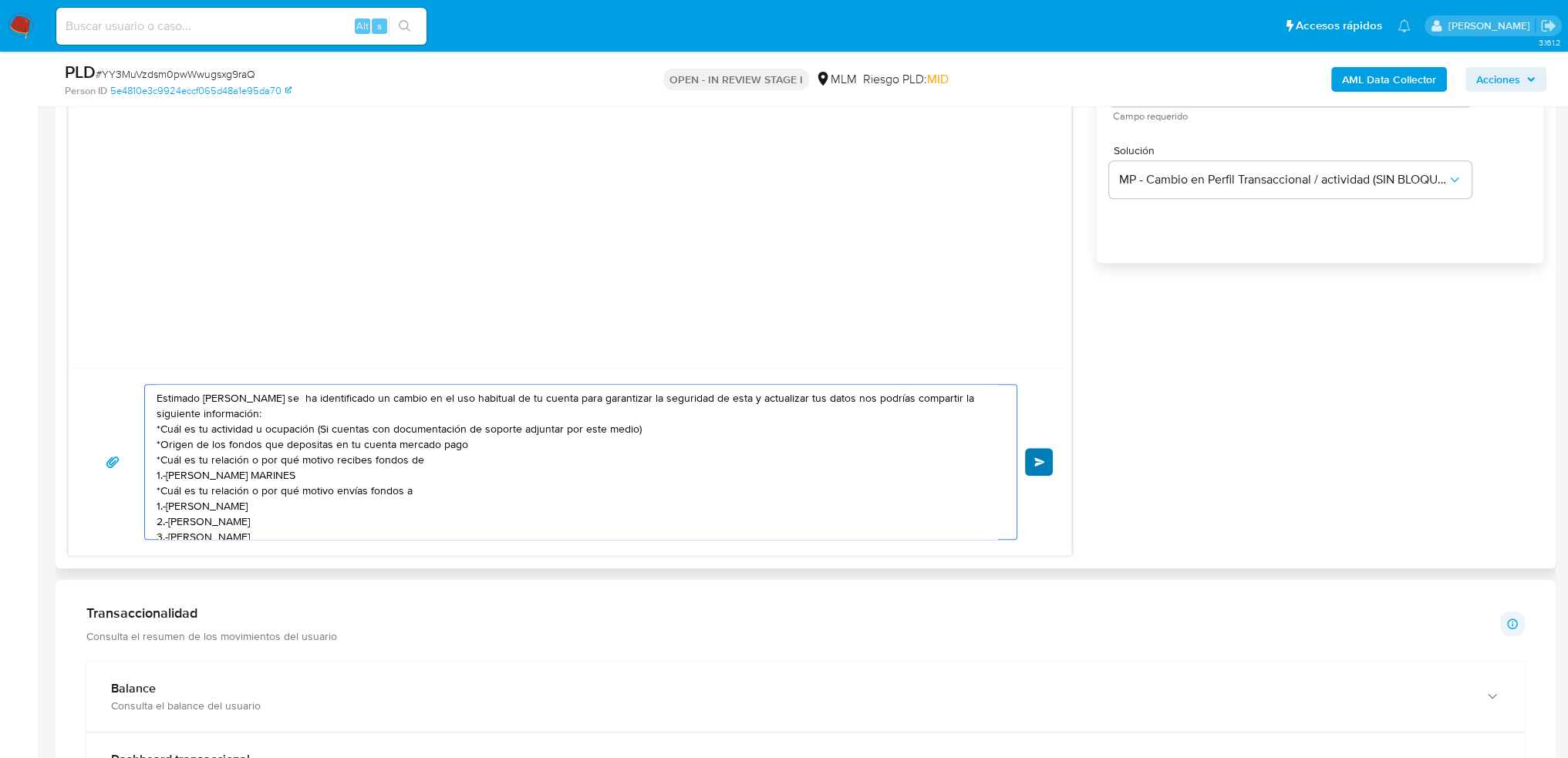
type textarea "Estimado Alberto se ha identificado un cambio en el uso habitual de tu cuenta p…"
drag, startPoint x: 1049, startPoint y: 466, endPoint x: 953, endPoint y: 445, distance: 98.3
click at [1047, 465] on button "Enviar" at bounding box center [1039, 462] width 28 height 28
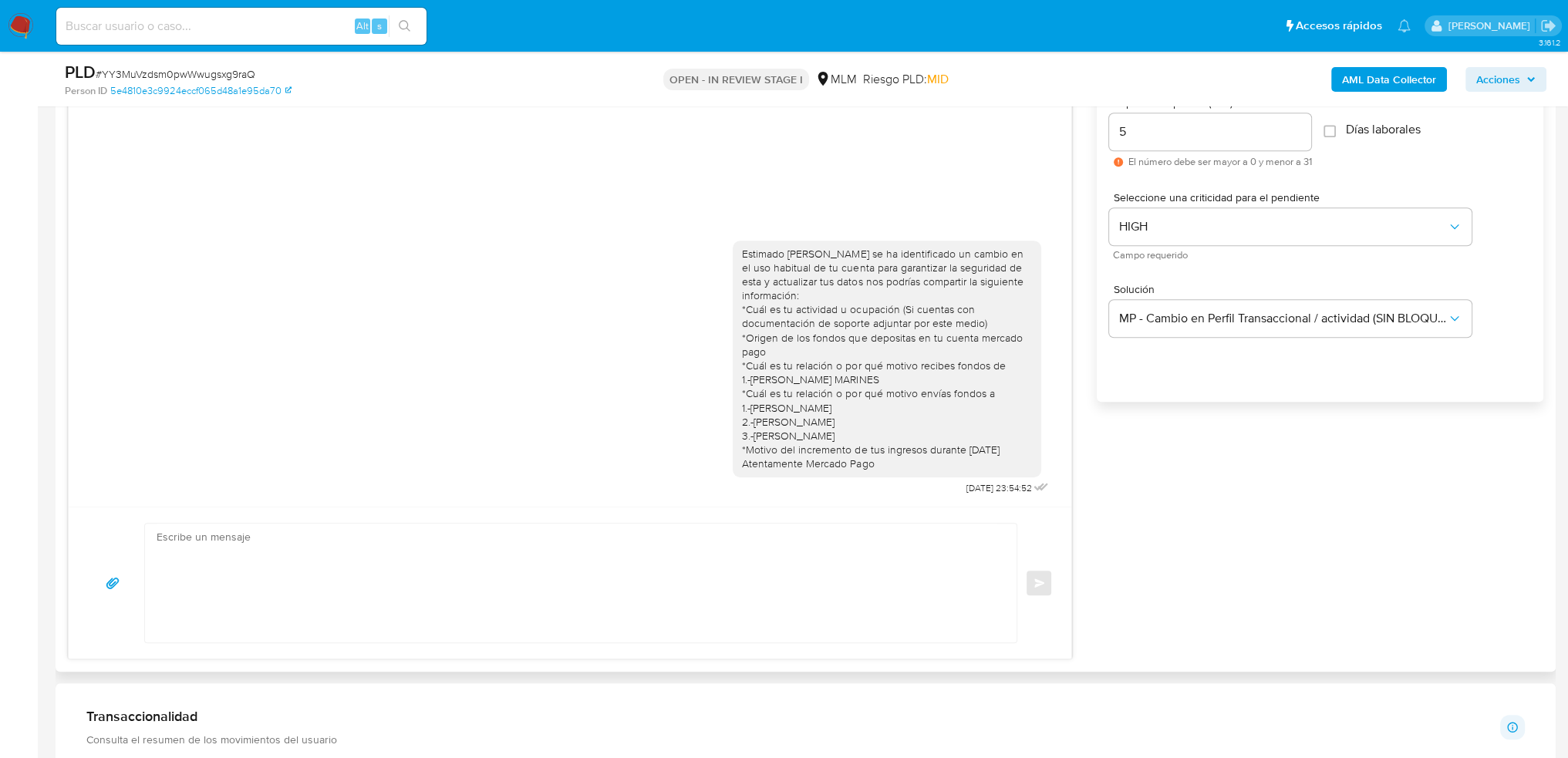
scroll to position [1234, 0]
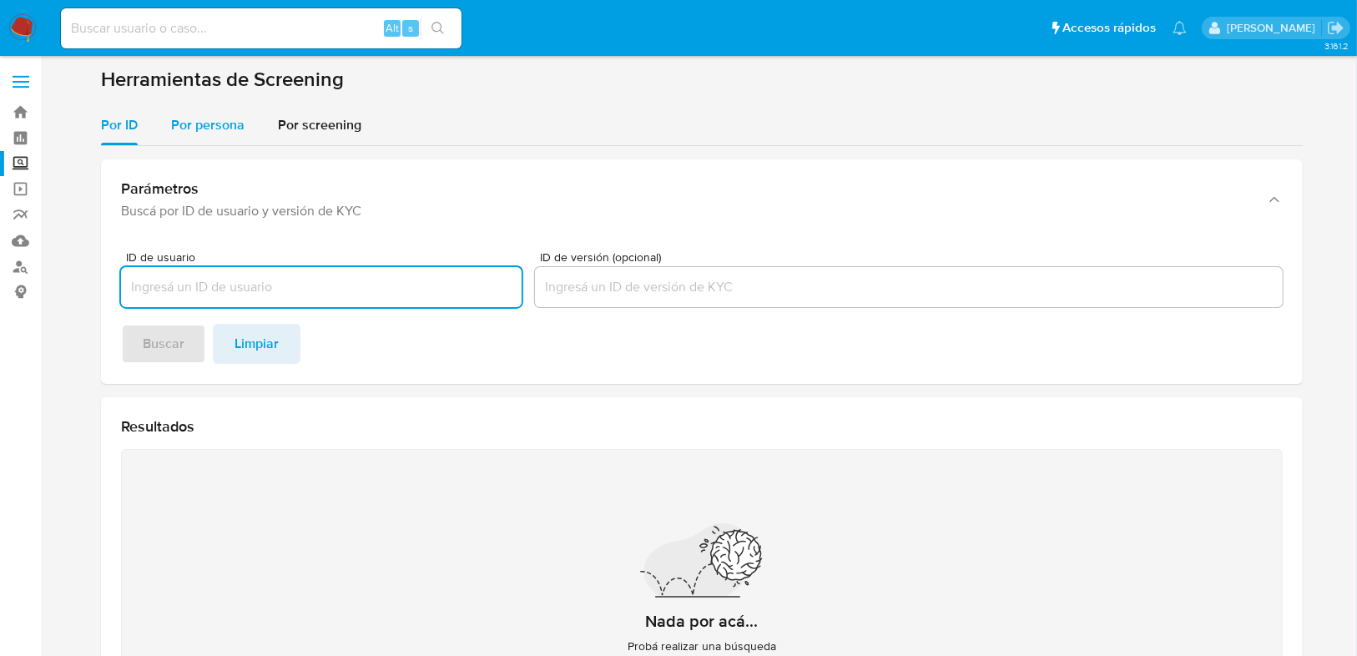
click at [200, 123] on span "Por persona" at bounding box center [207, 124] width 73 height 19
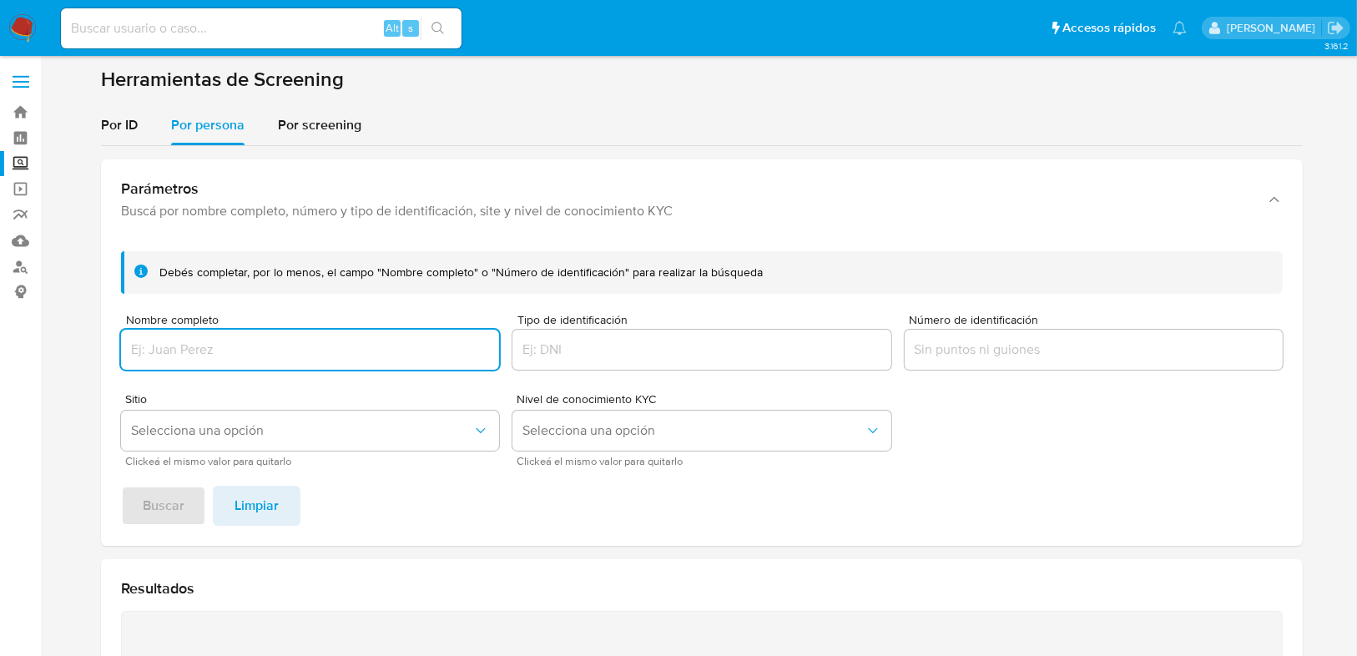
click at [186, 366] on div at bounding box center [310, 350] width 378 height 40
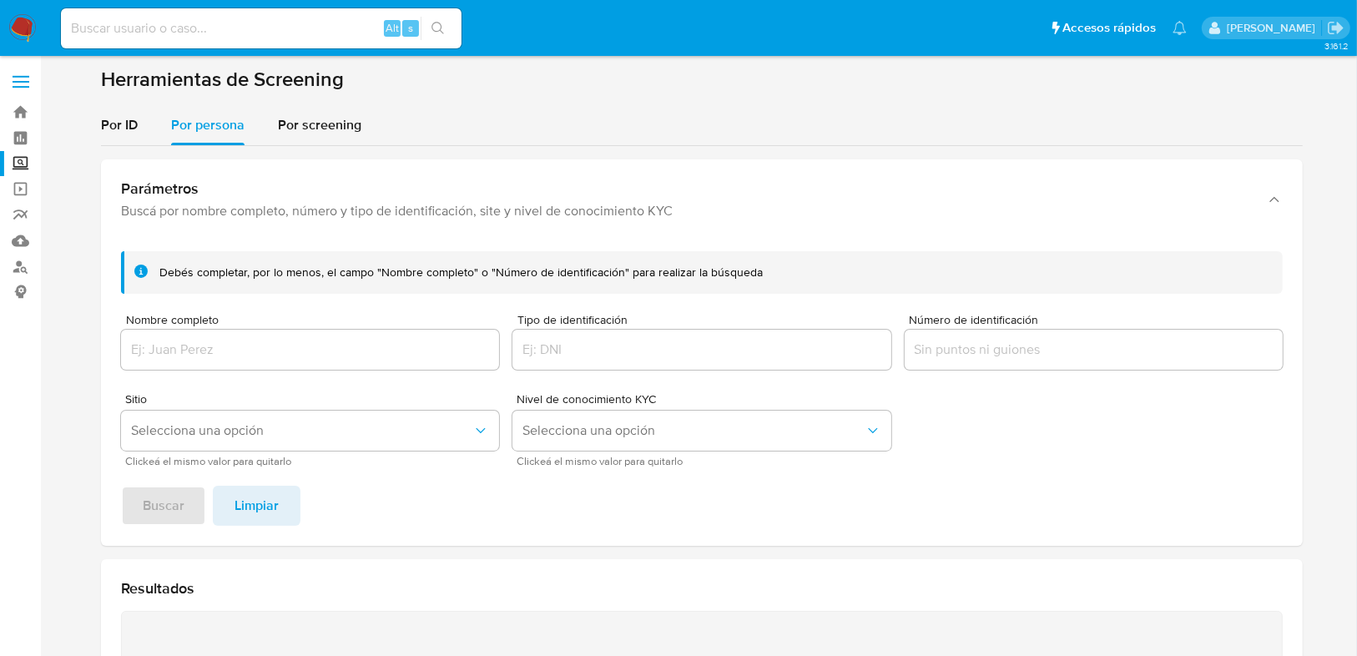
click at [184, 348] on input "Nombre completo" at bounding box center [310, 350] width 378 height 22
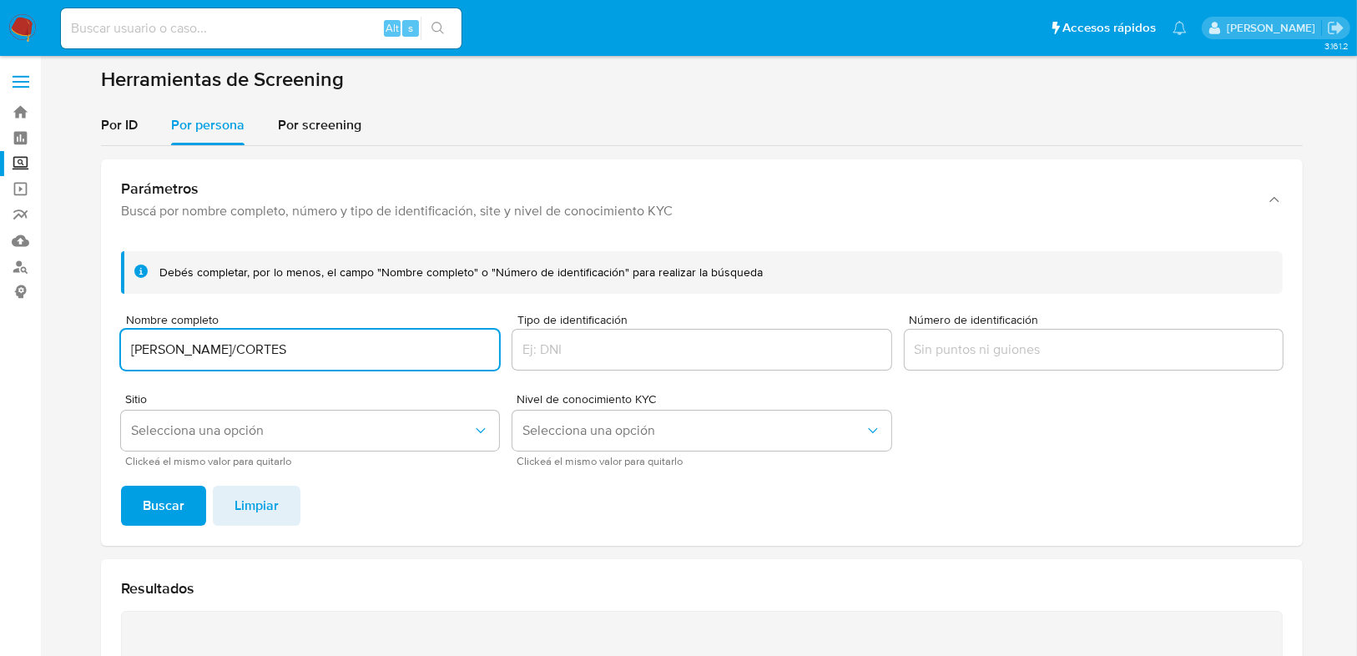
click at [177, 353] on input "[PERSON_NAME]/CORTES" at bounding box center [310, 350] width 378 height 22
click at [220, 350] on input "[PERSON_NAME]/CORTES" at bounding box center [310, 350] width 378 height 22
drag, startPoint x: 275, startPoint y: 349, endPoint x: 212, endPoint y: 440, distance: 110.4
click at [275, 351] on input "[PERSON_NAME]" at bounding box center [310, 350] width 378 height 22
click at [169, 511] on span "Buscar" at bounding box center [164, 505] width 42 height 37
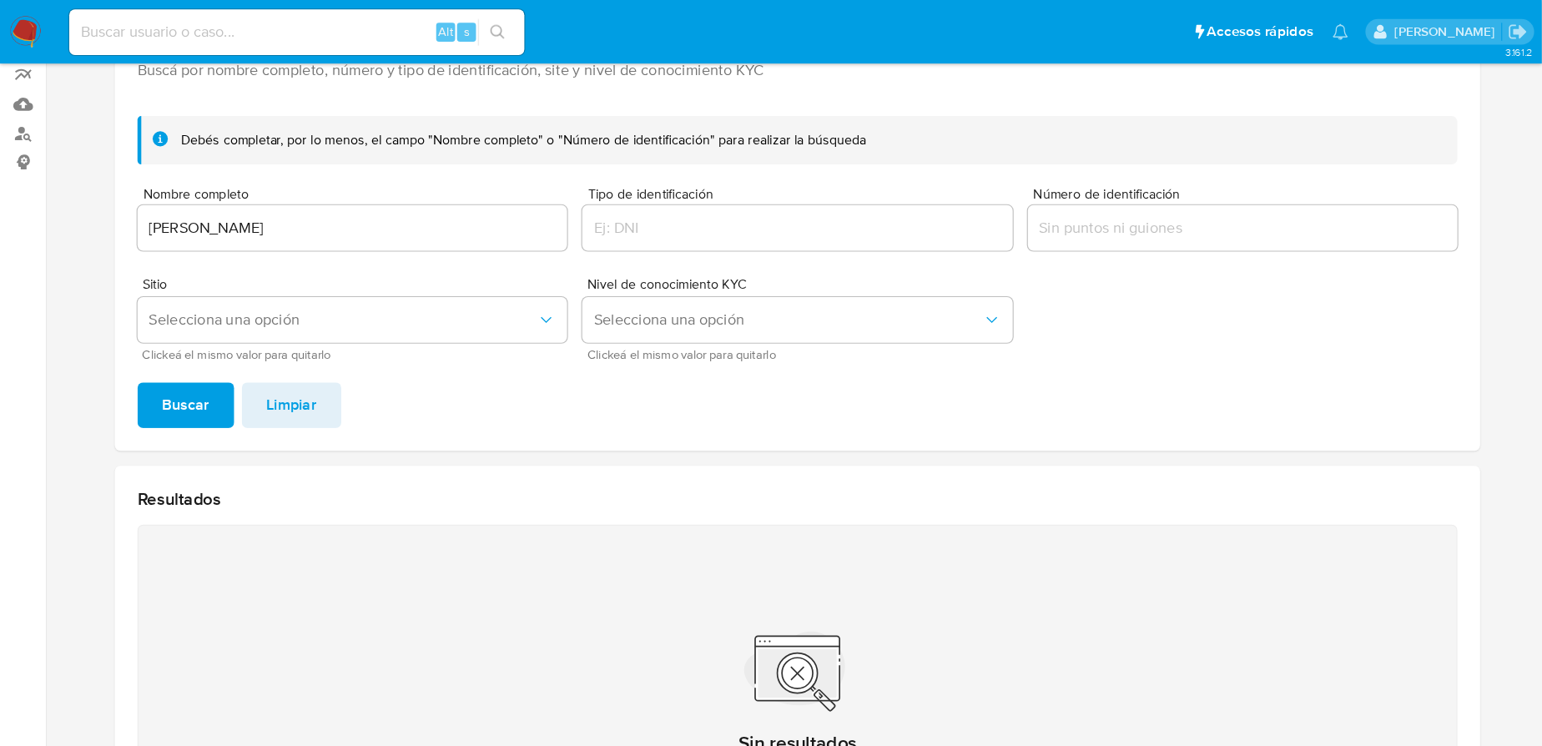
scroll to position [149, 0]
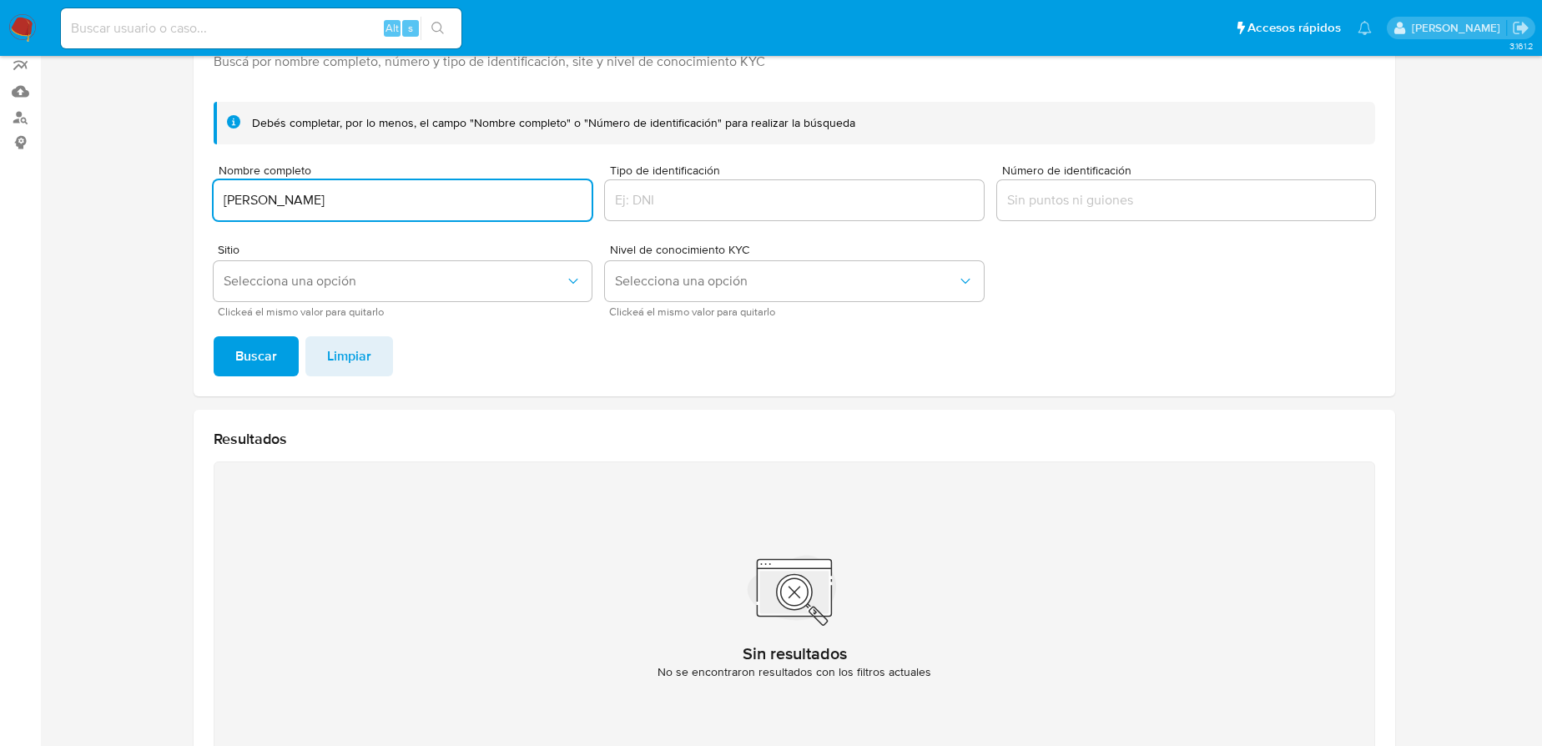
drag, startPoint x: 406, startPoint y: 208, endPoint x: 300, endPoint y: 364, distance: 188.2
click at [164, 189] on section at bounding box center [794, 351] width 1469 height 869
click at [243, 354] on span "Buscar" at bounding box center [256, 356] width 42 height 37
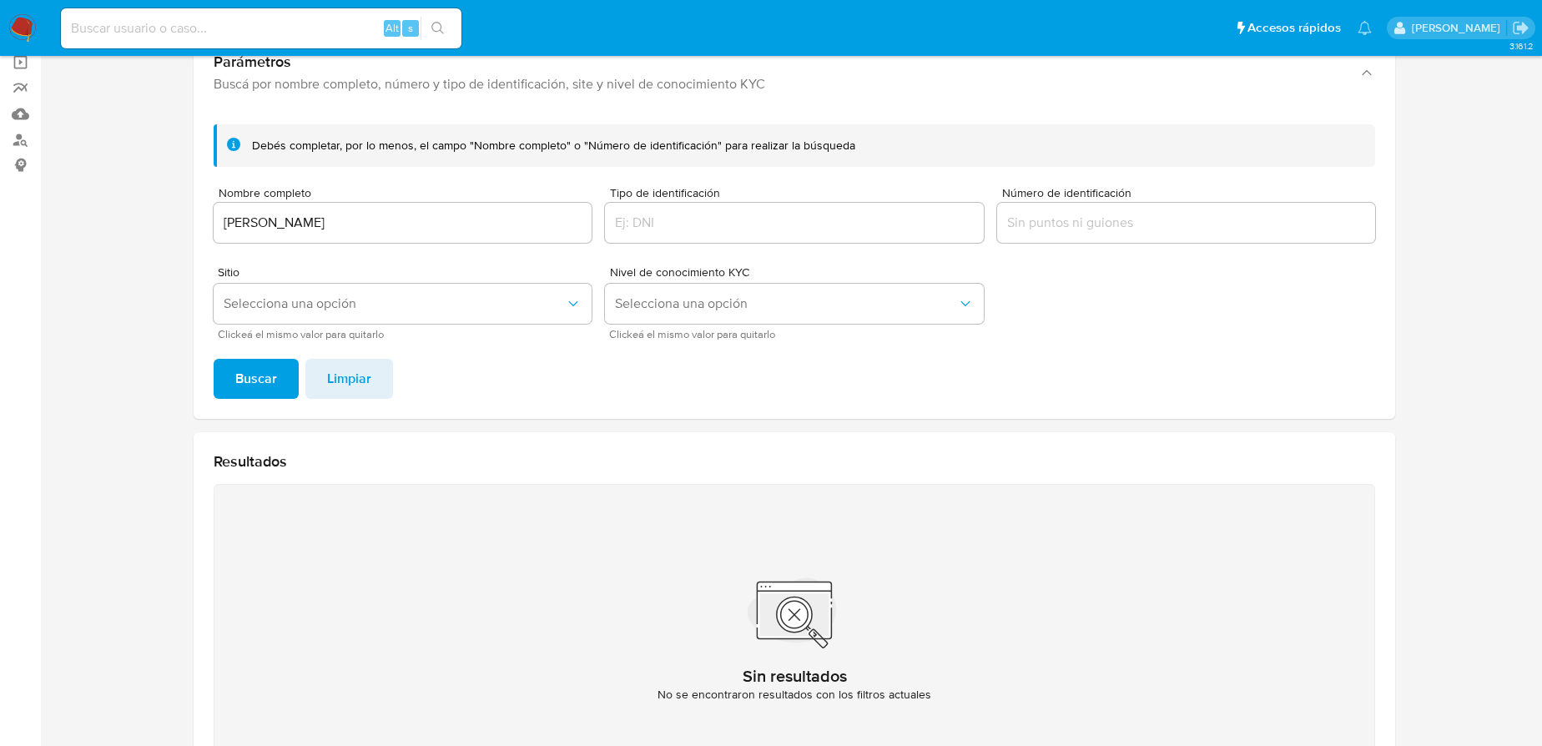
scroll to position [108, 0]
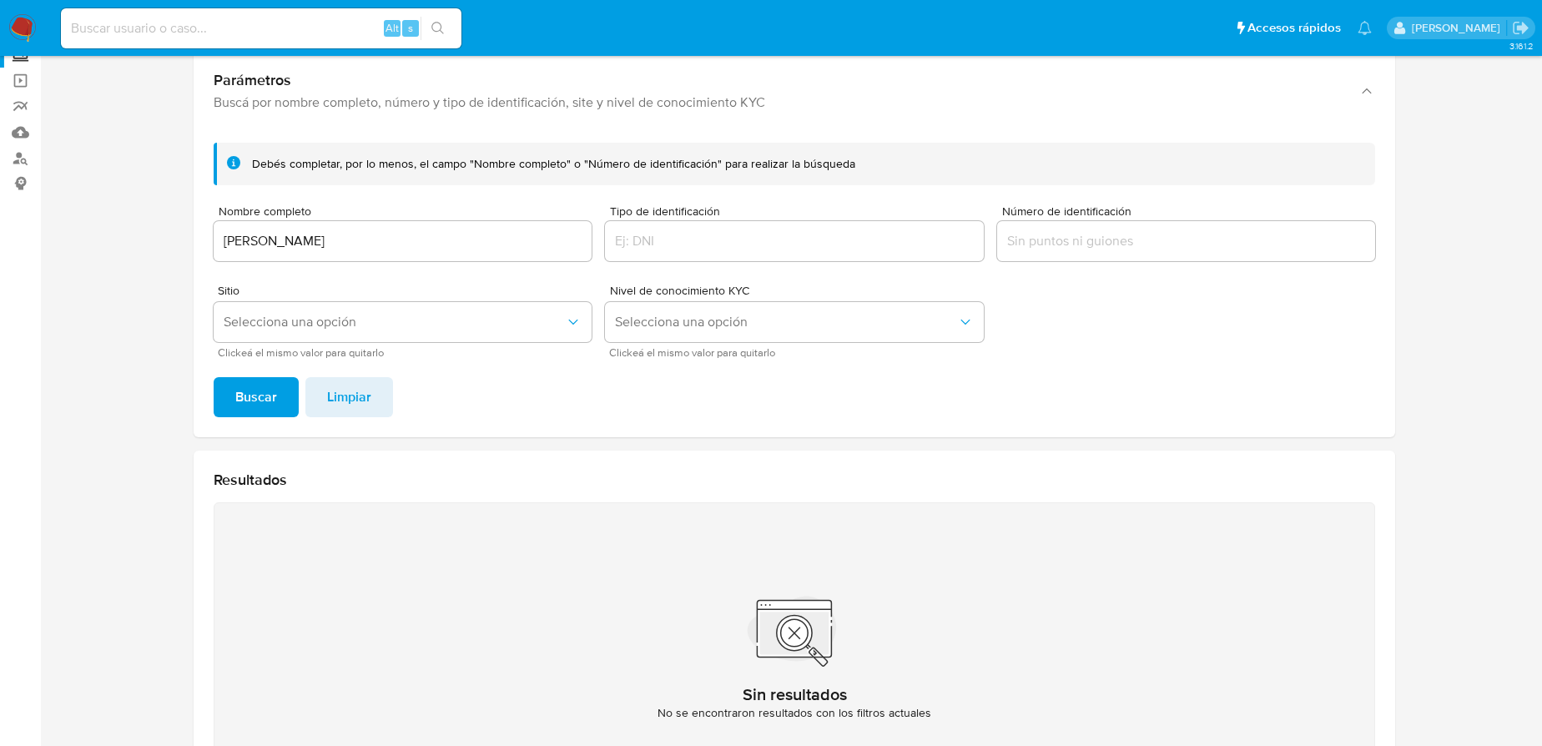
drag, startPoint x: 376, startPoint y: 252, endPoint x: 256, endPoint y: 219, distance: 124.5
click at [147, 244] on section at bounding box center [794, 392] width 1469 height 869
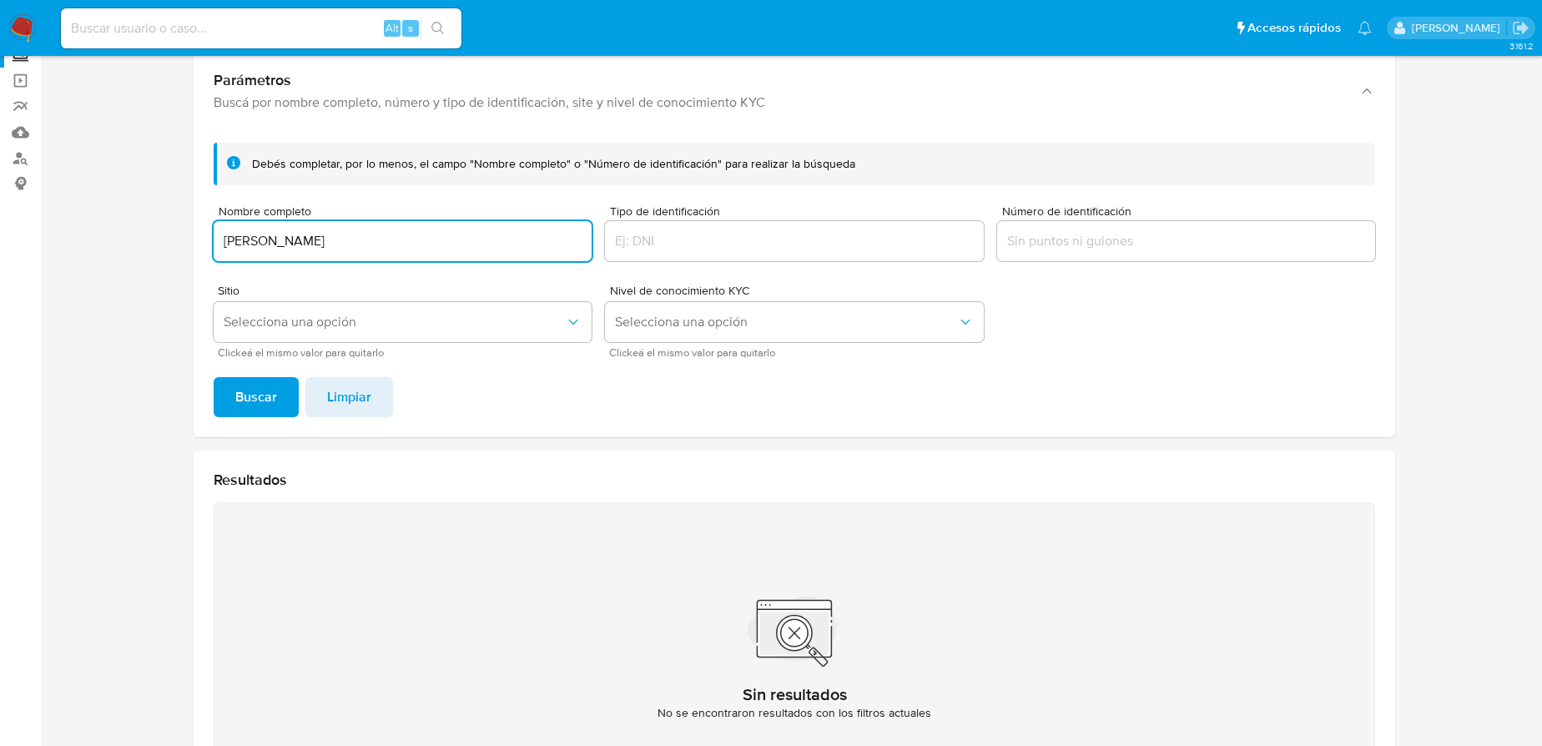
drag, startPoint x: 421, startPoint y: 249, endPoint x: 219, endPoint y: 234, distance: 202.5
click at [219, 234] on input "[PERSON_NAME]" at bounding box center [403, 241] width 378 height 22
click at [461, 237] on input "[PERSON_NAME]" at bounding box center [403, 241] width 378 height 22
click at [460, 244] on input "[PERSON_NAME]" at bounding box center [403, 241] width 378 height 22
drag, startPoint x: 370, startPoint y: 241, endPoint x: 107, endPoint y: 206, distance: 265.2
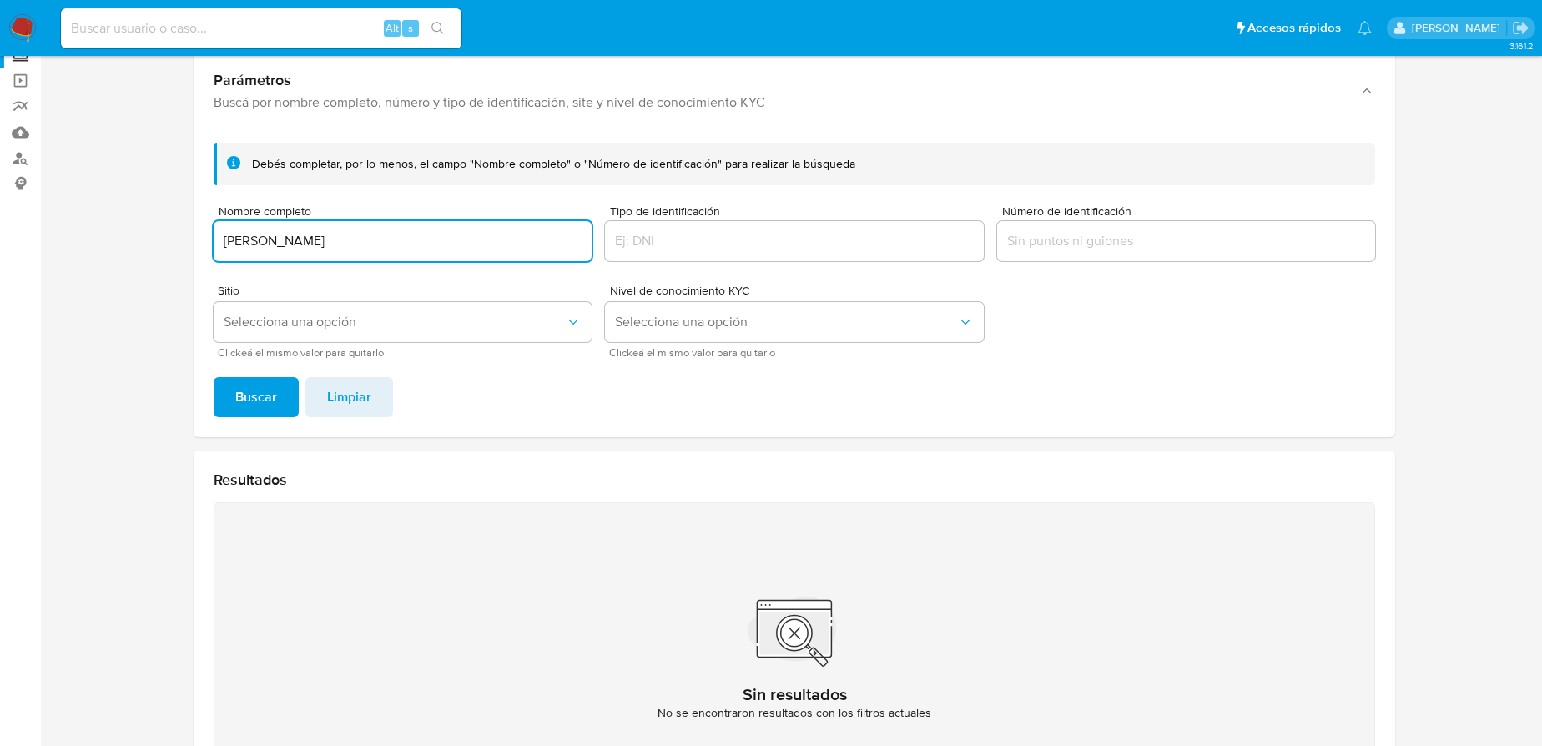
click at [107, 206] on section at bounding box center [794, 392] width 1469 height 869
paste input "[PERSON_NAME]"
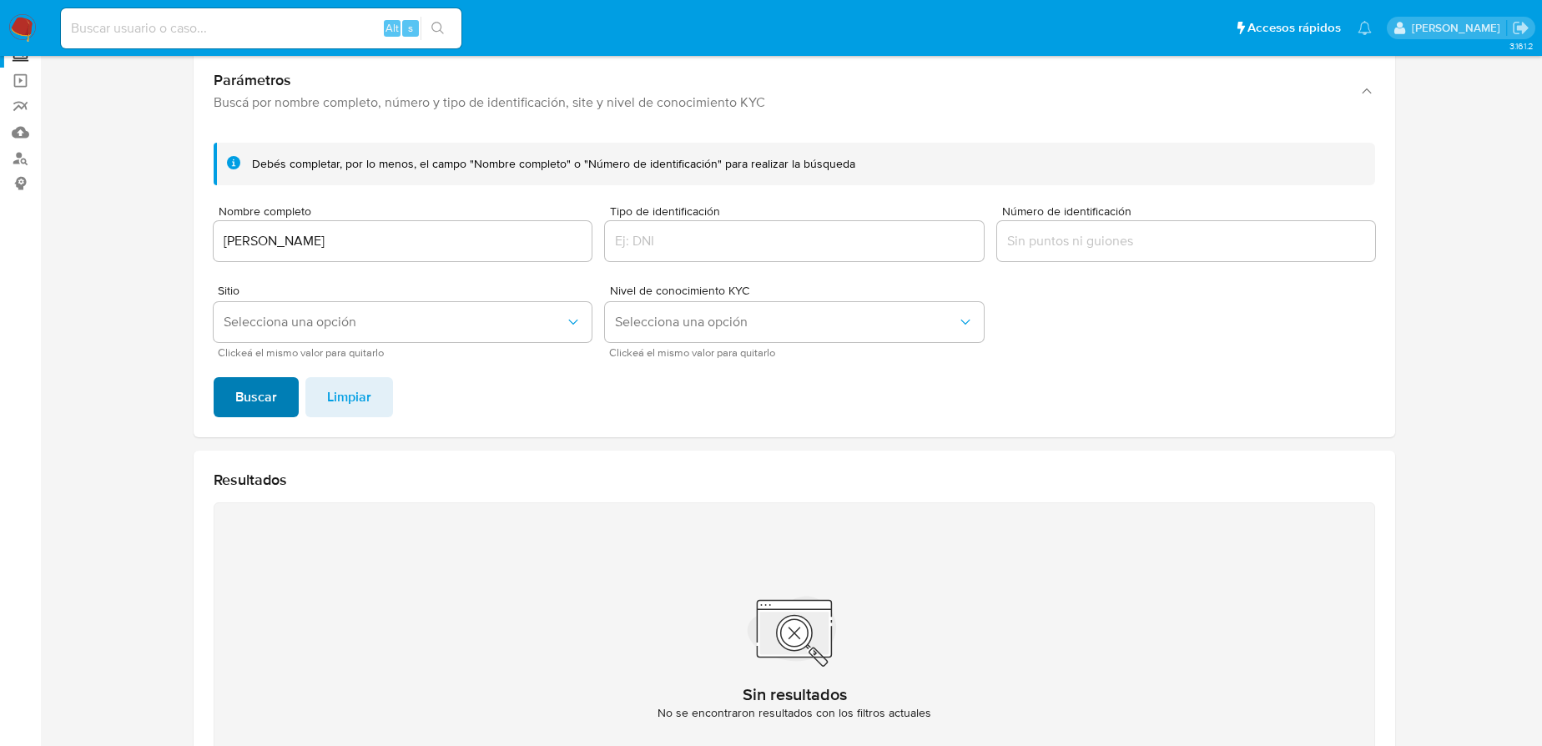
click at [239, 409] on span "Buscar" at bounding box center [256, 397] width 42 height 37
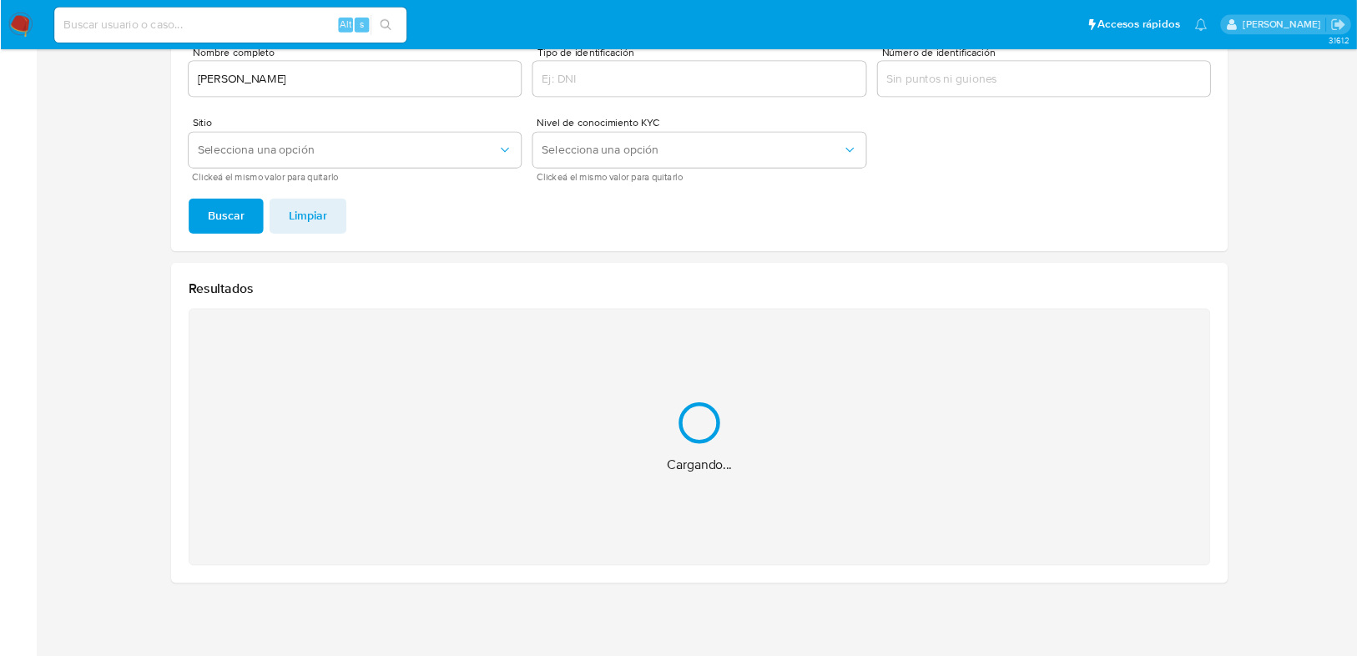
scroll to position [0, 0]
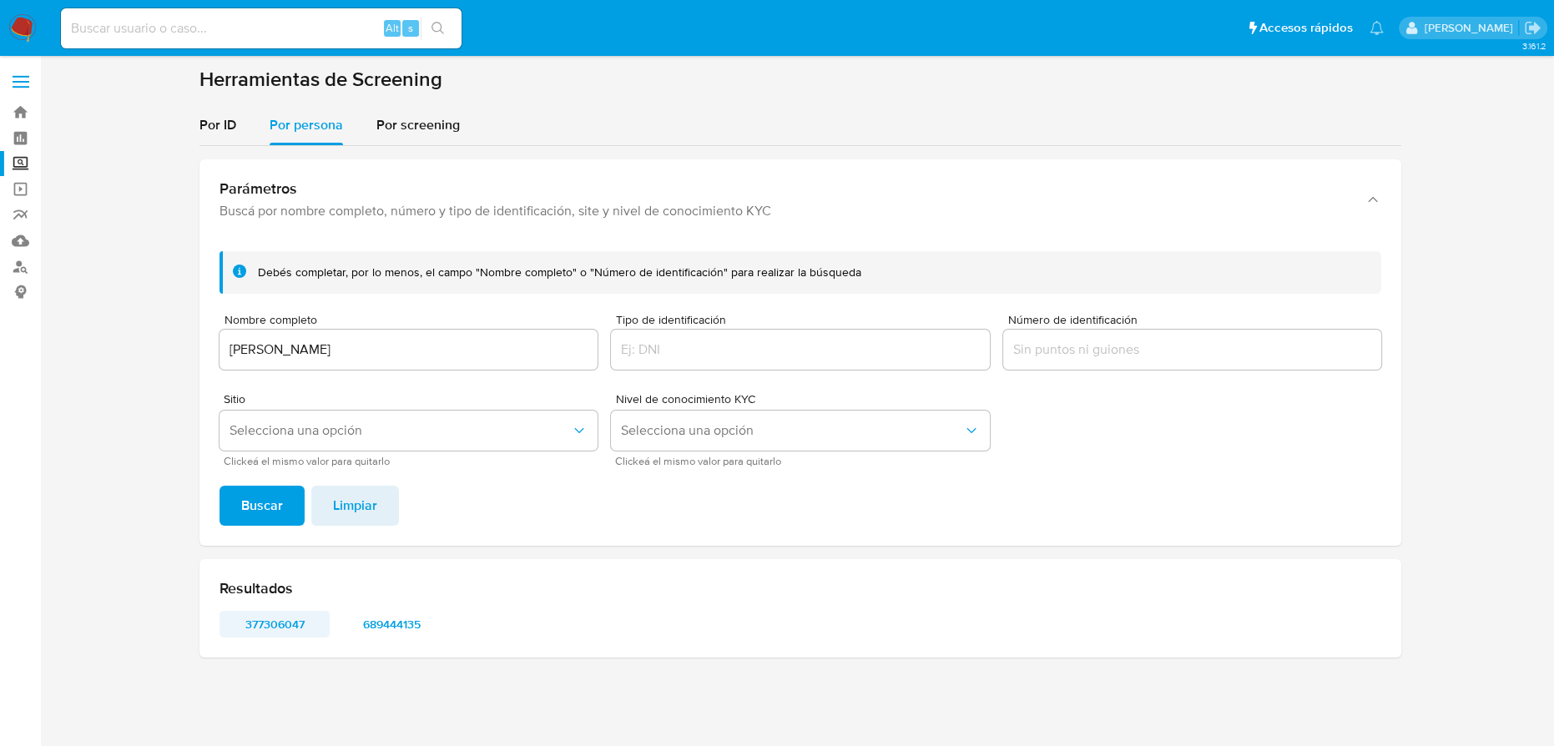
click at [280, 627] on span "377306047" at bounding box center [274, 623] width 87 height 23
click at [375, 616] on span "689444135" at bounding box center [391, 623] width 87 height 23
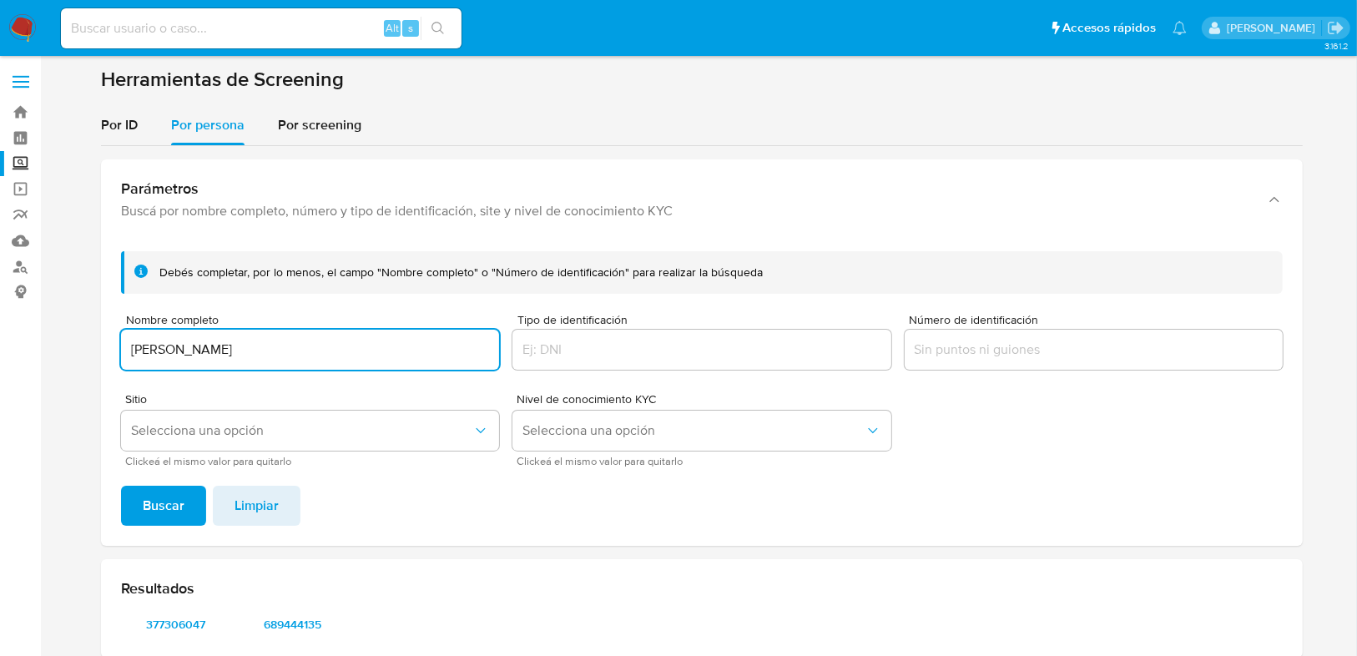
drag, startPoint x: 326, startPoint y: 352, endPoint x: 126, endPoint y: 380, distance: 202.1
click at [115, 352] on div "Debés completar, por lo menos, el campo "Nombre completo" o "Número de identifi…" at bounding box center [702, 392] width 1202 height 308
type input "[PERSON_NAME] MARINES"
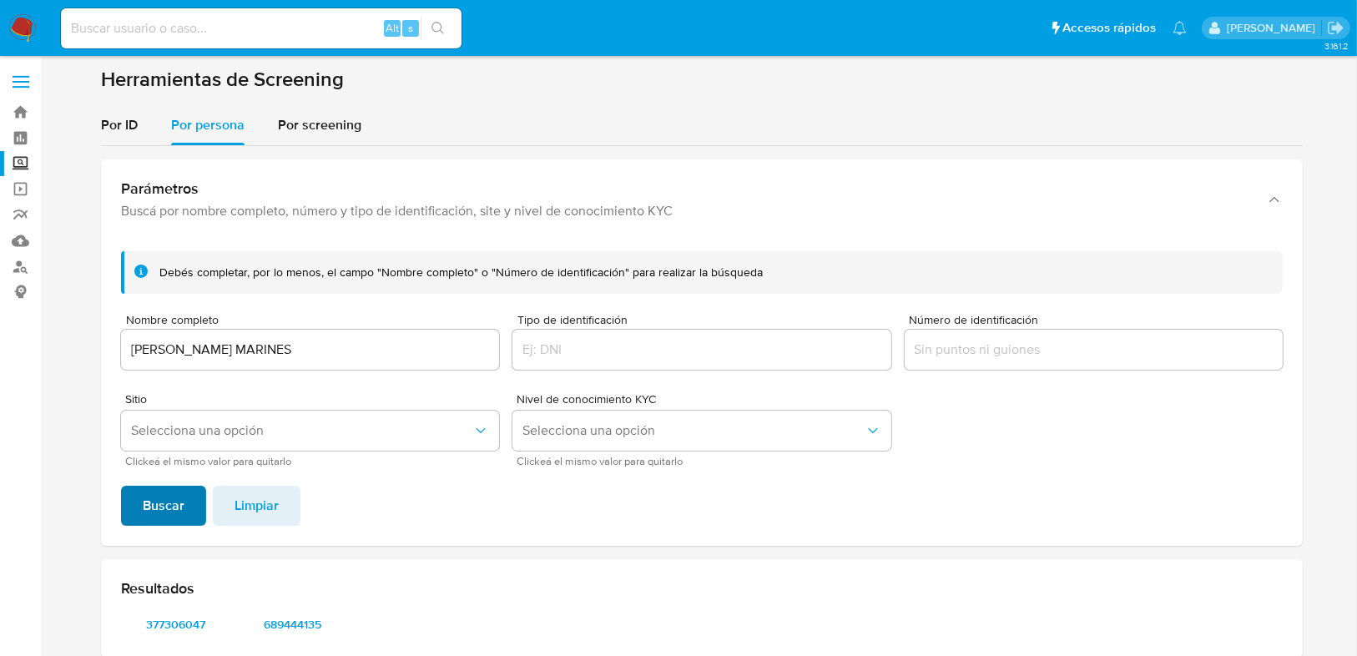
click at [148, 493] on span "Buscar" at bounding box center [164, 505] width 42 height 37
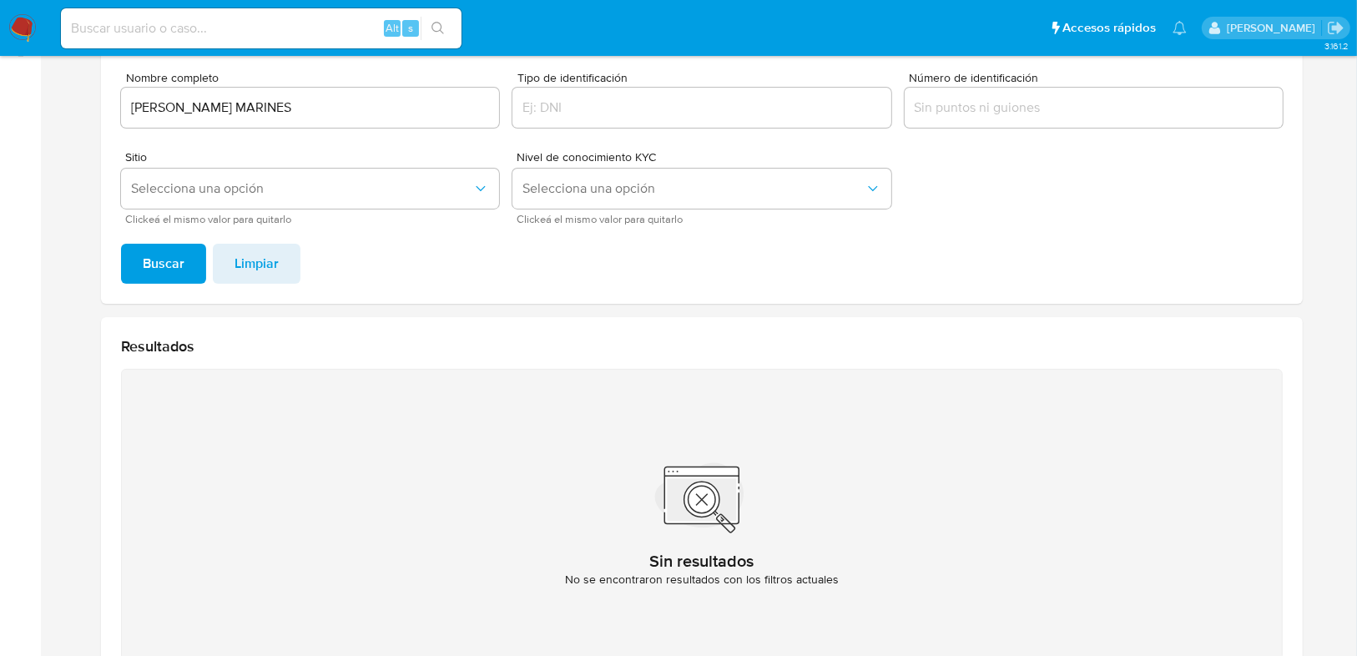
scroll to position [219, 0]
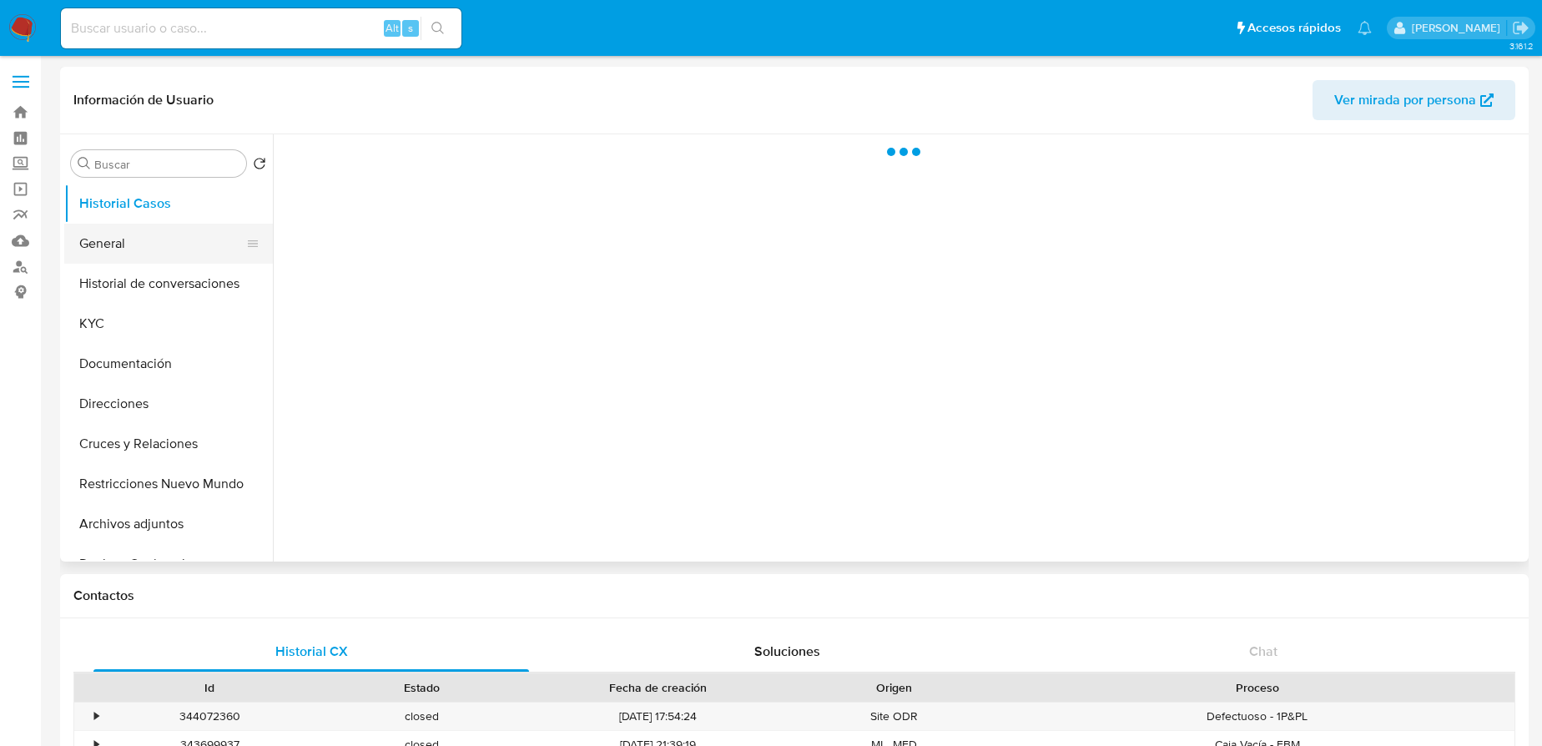
click at [109, 235] on button "General" at bounding box center [161, 244] width 195 height 40
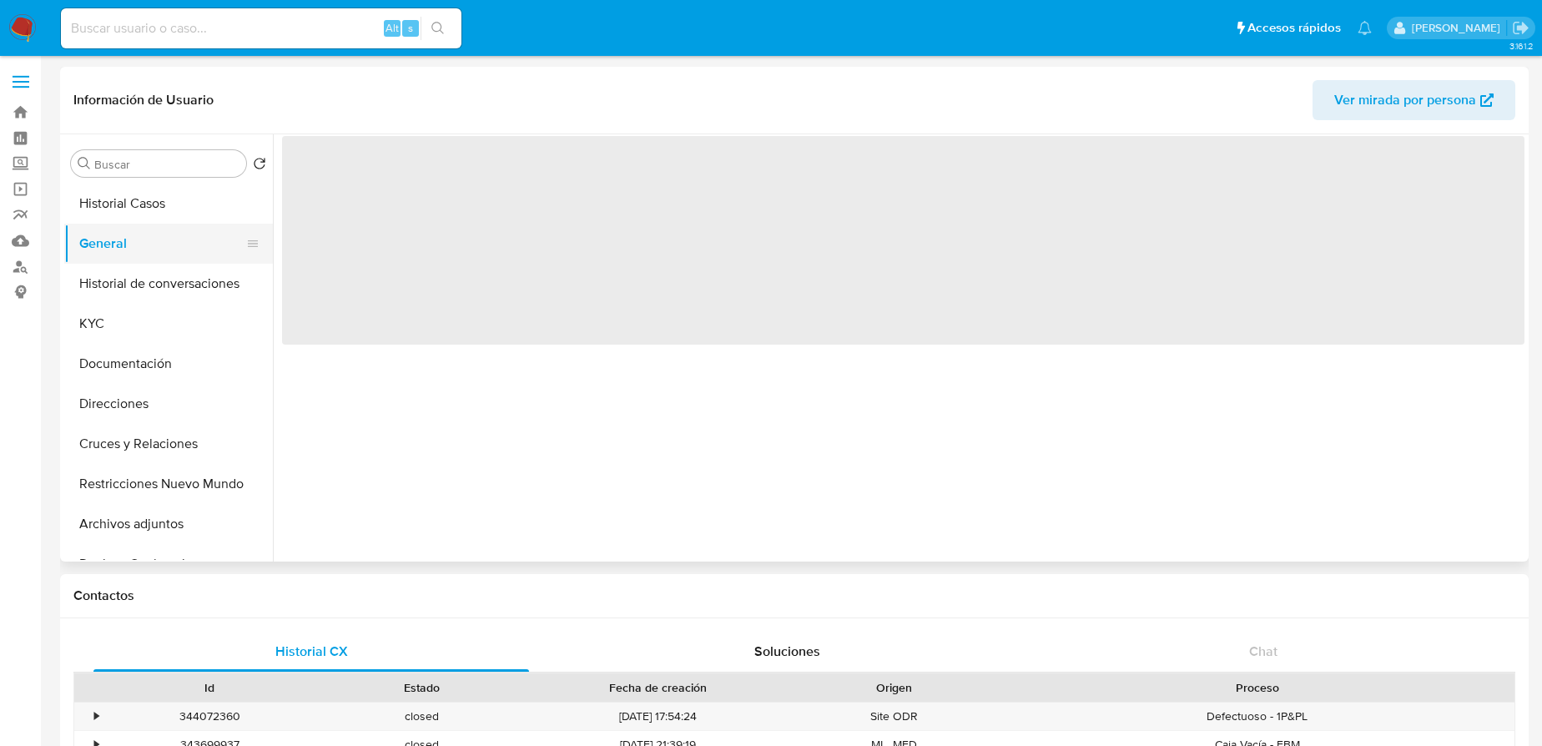
select select "10"
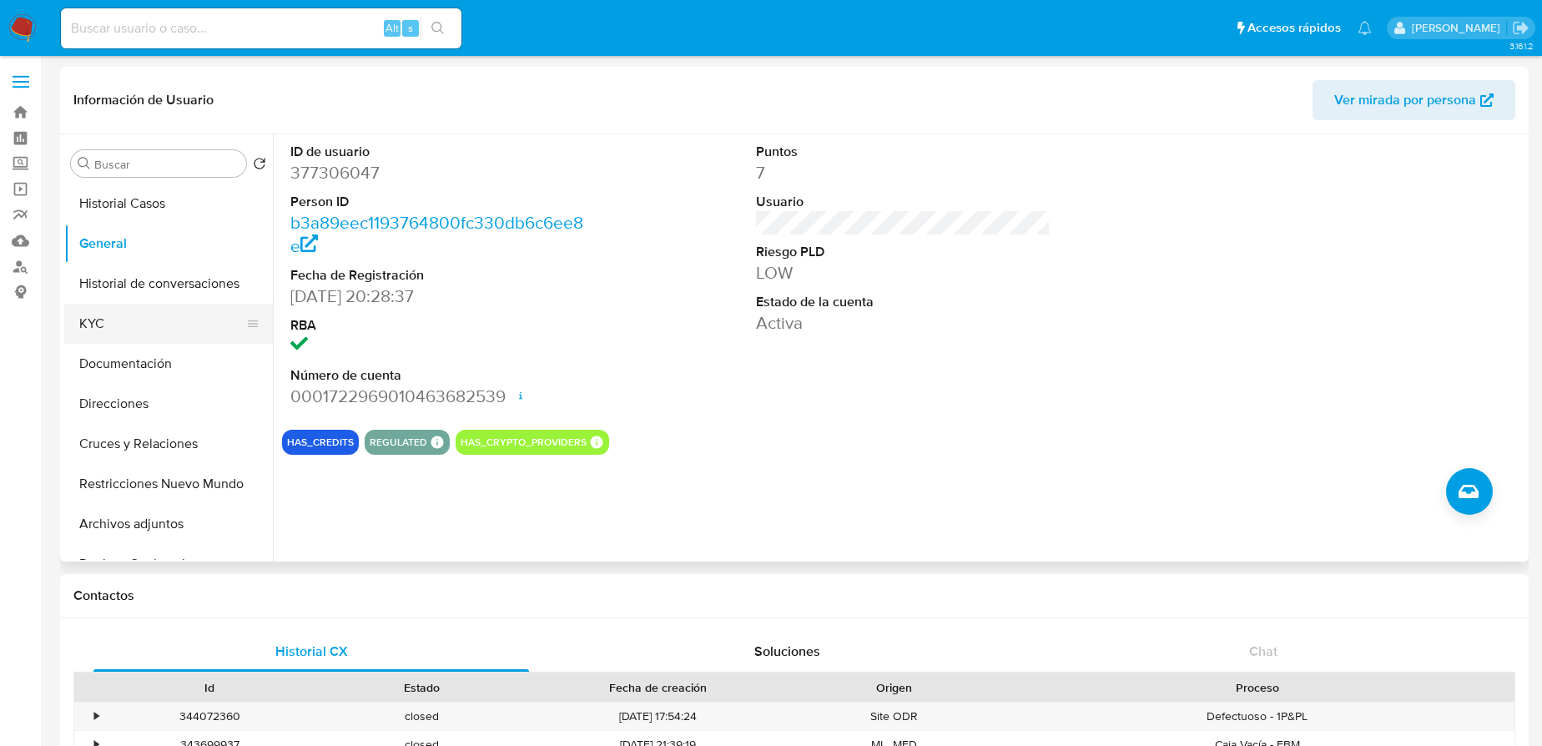
click at [88, 325] on button "KYC" at bounding box center [161, 324] width 195 height 40
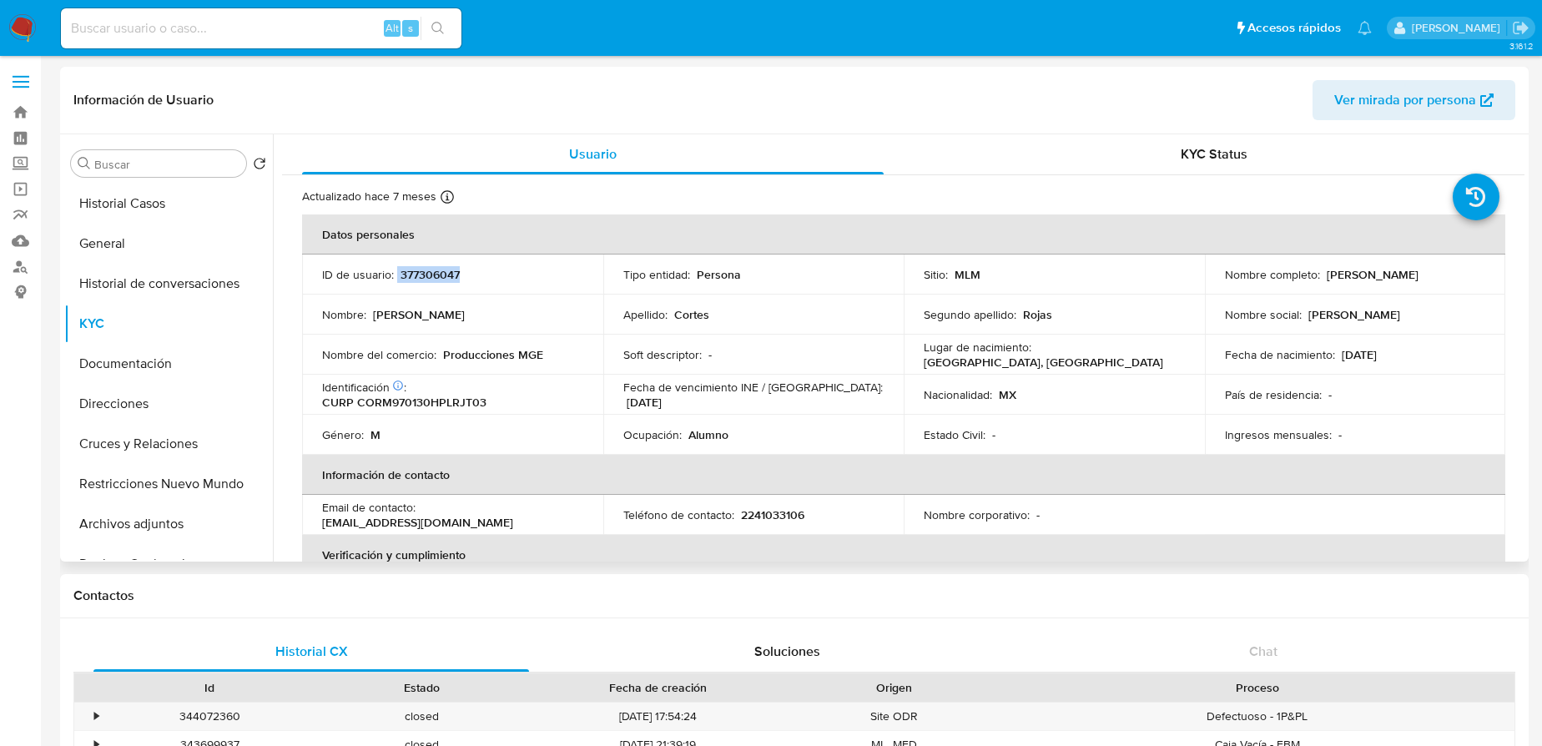
drag, startPoint x: 396, startPoint y: 272, endPoint x: 482, endPoint y: 270, distance: 86.0
click at [482, 270] on div "ID de usuario : 377306047" at bounding box center [452, 274] width 261 height 15
copy div "377306047"
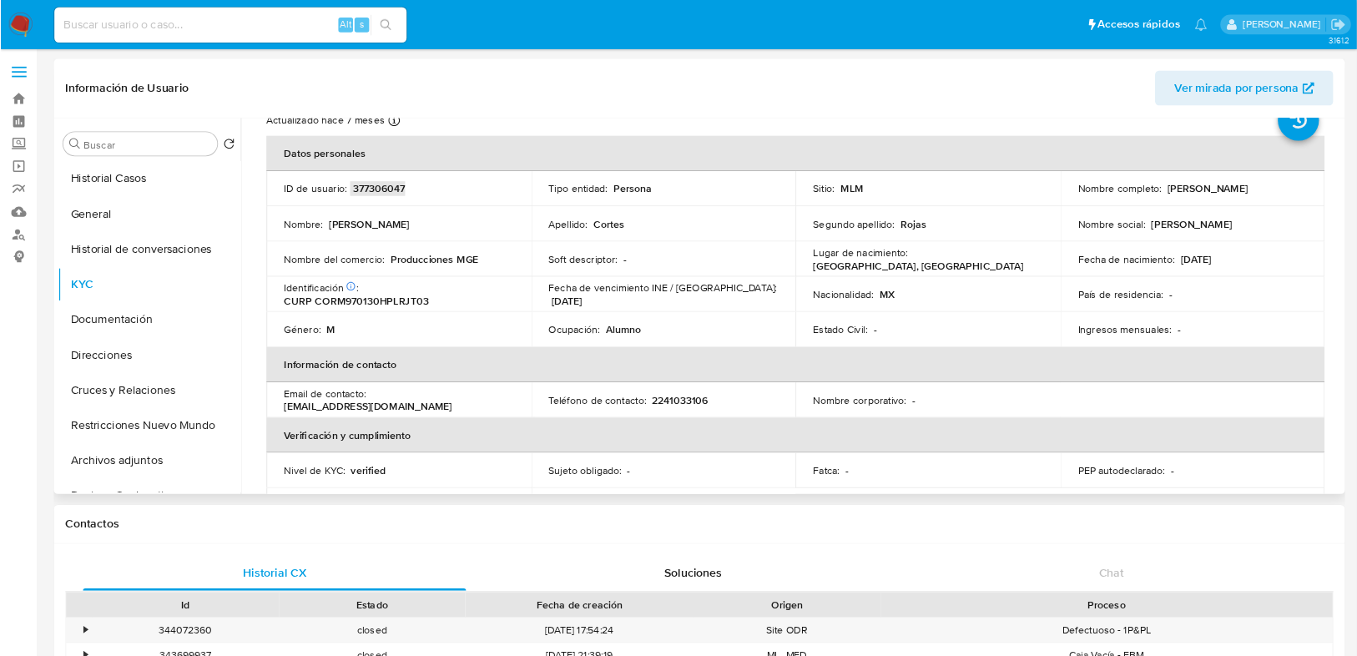
scroll to position [60, 0]
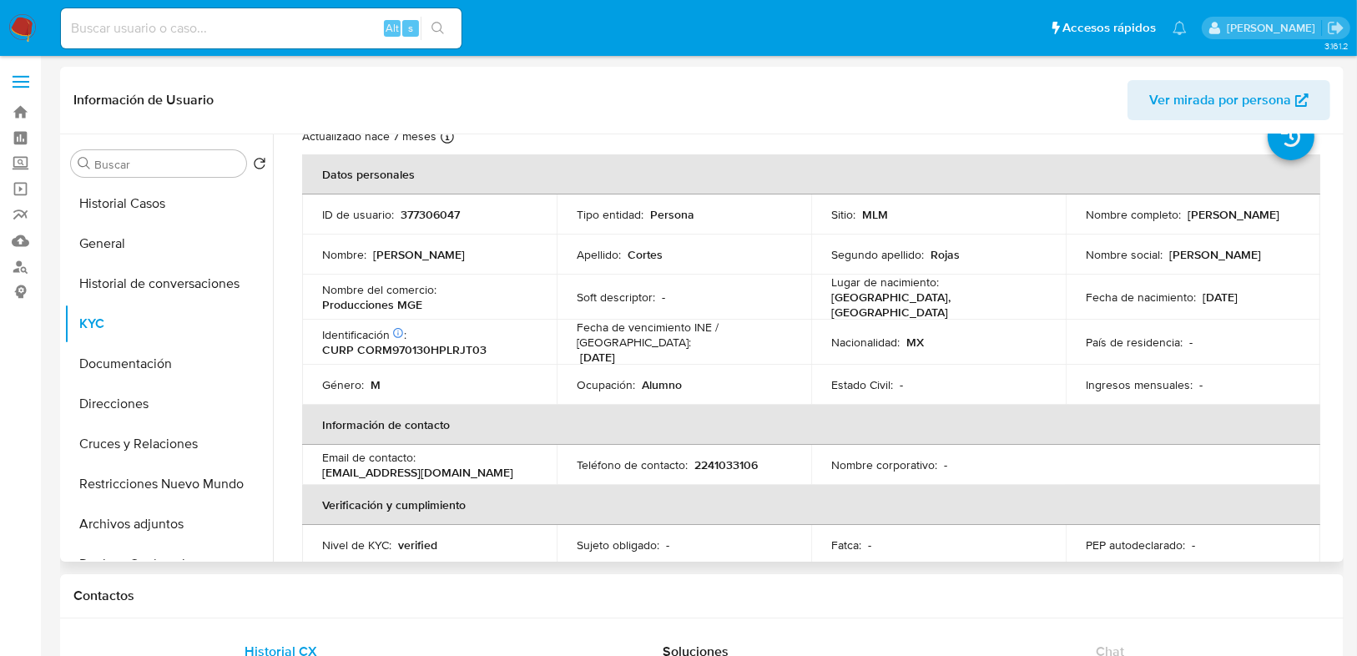
drag, startPoint x: 881, startPoint y: 133, endPoint x: 864, endPoint y: 129, distance: 18.0
click at [881, 133] on div "Información de Usuario Ver mirada por persona" at bounding box center [701, 101] width 1283 height 68
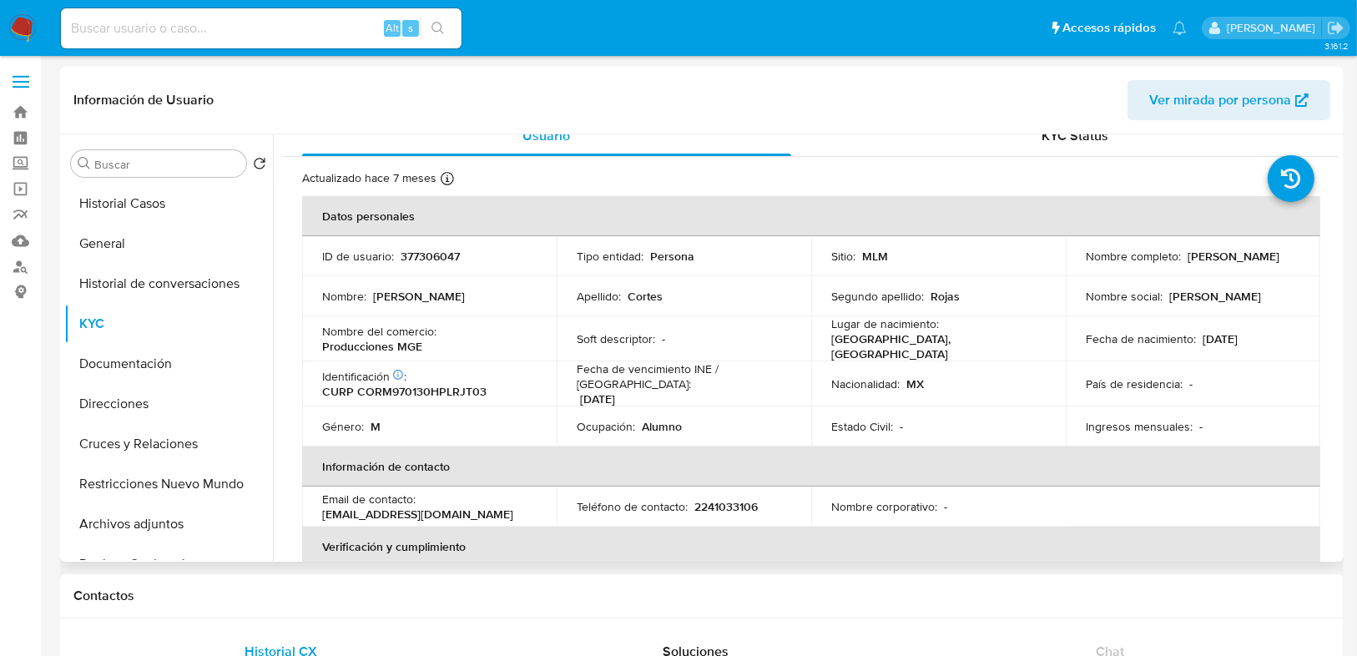
scroll to position [0, 0]
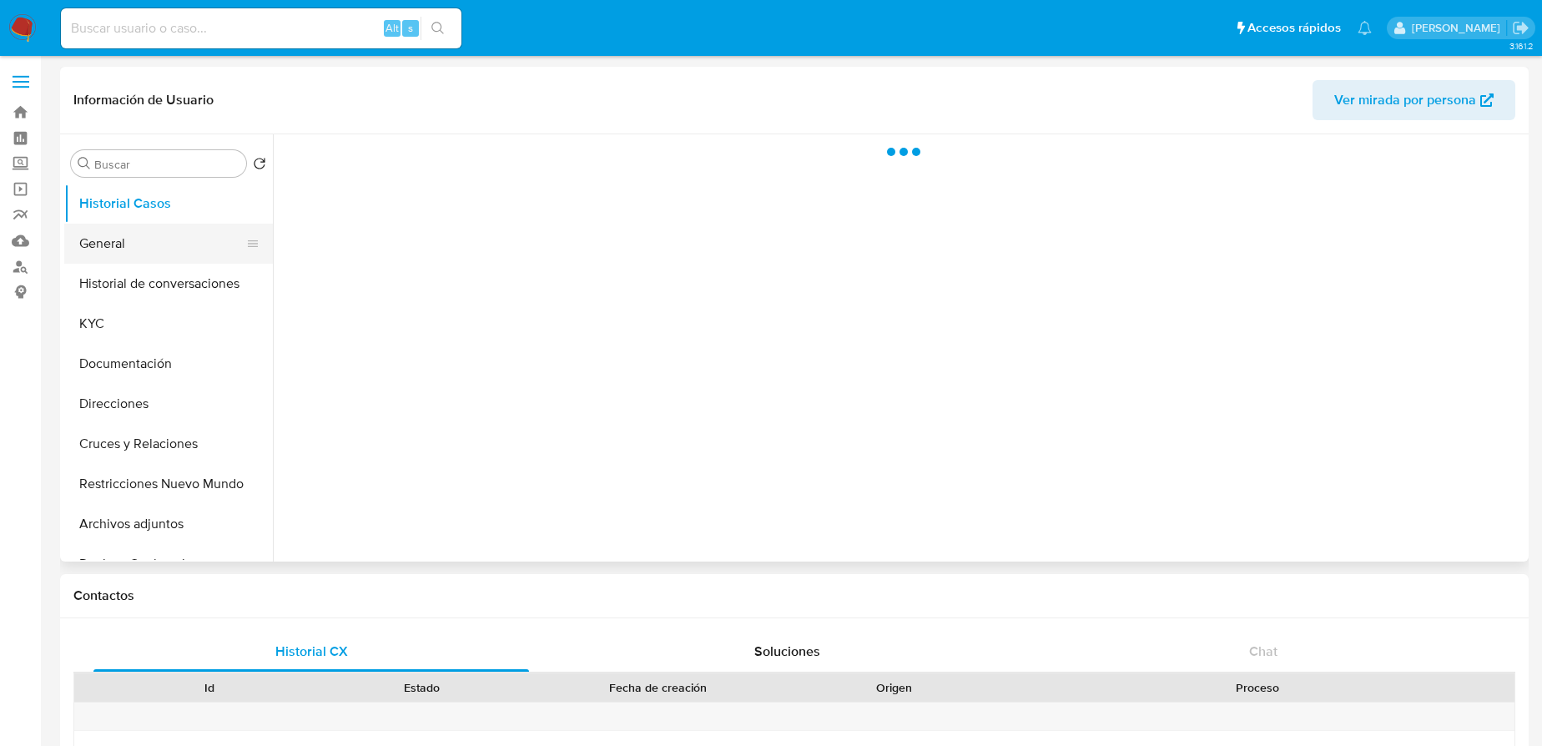
select select "10"
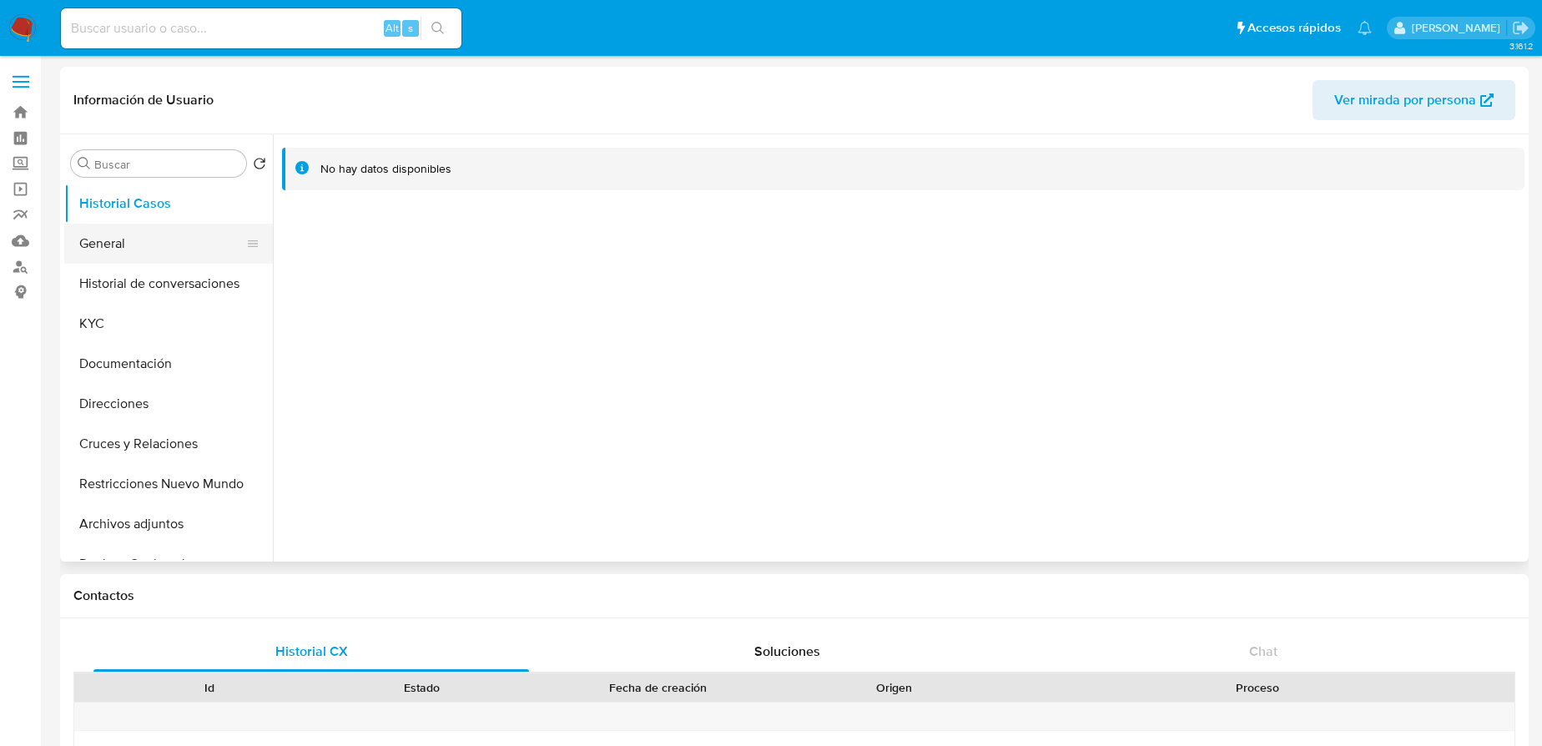
click at [115, 255] on button "General" at bounding box center [161, 244] width 195 height 40
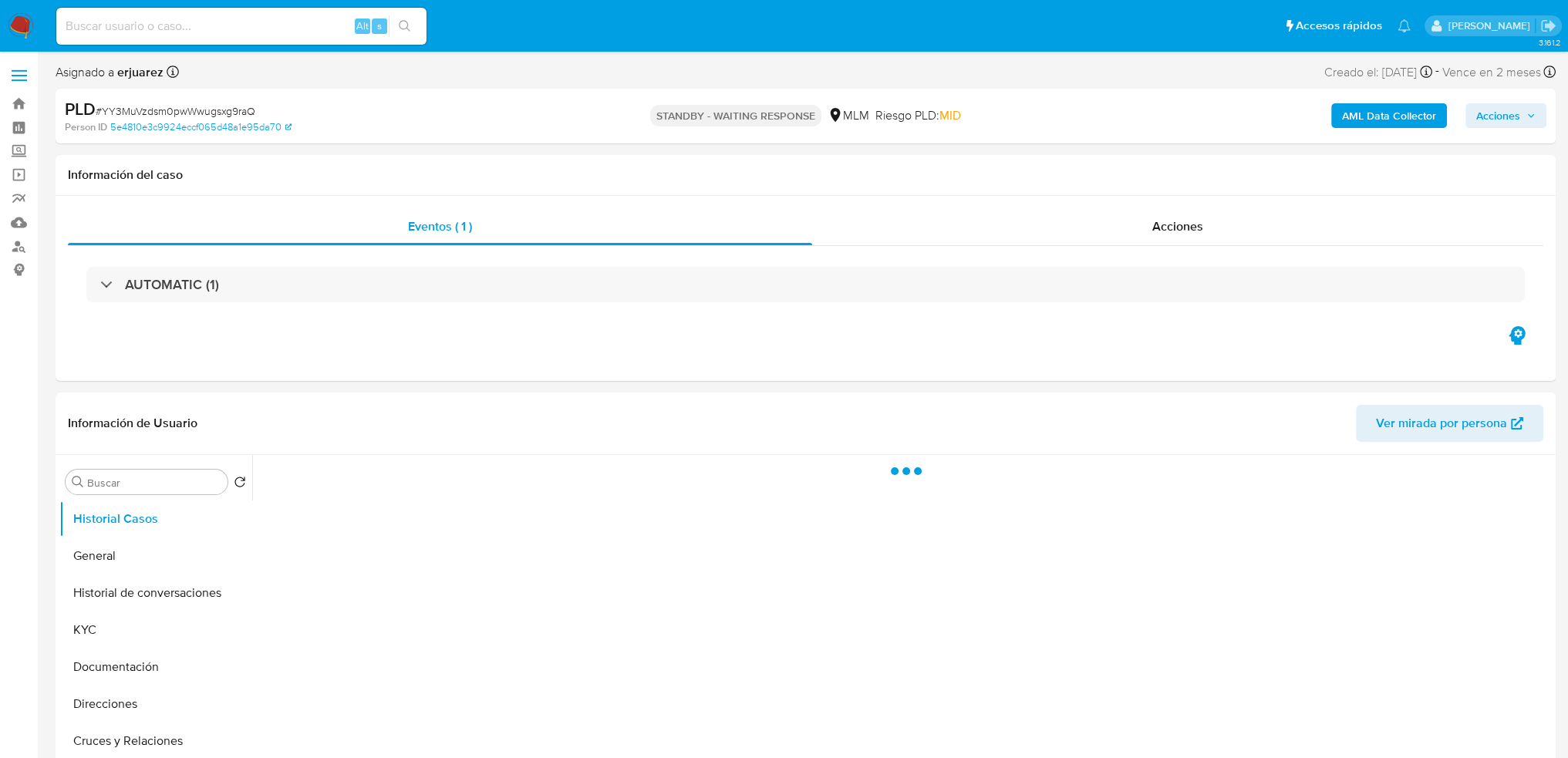
select select "10"
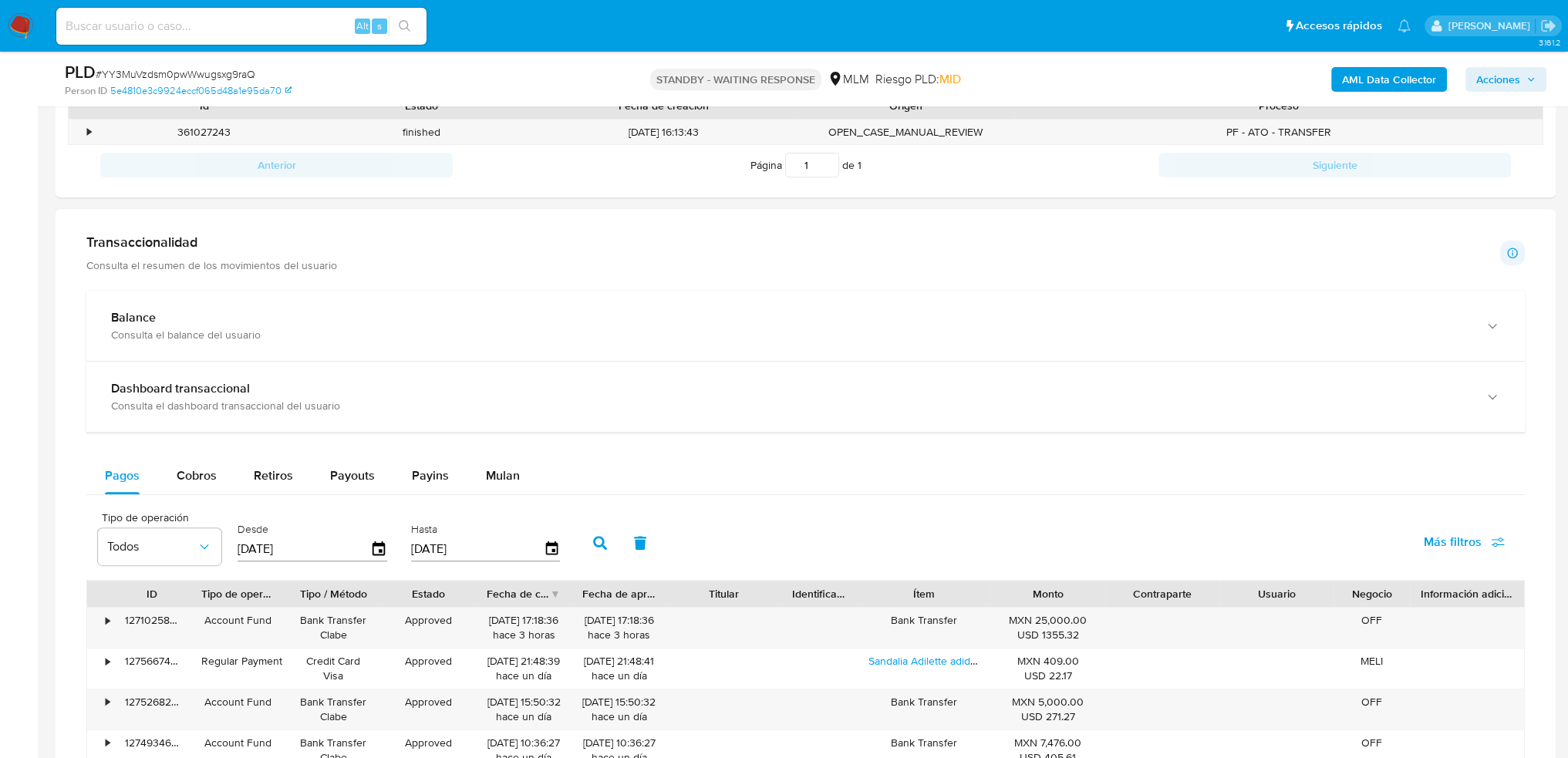
scroll to position [1080, 0]
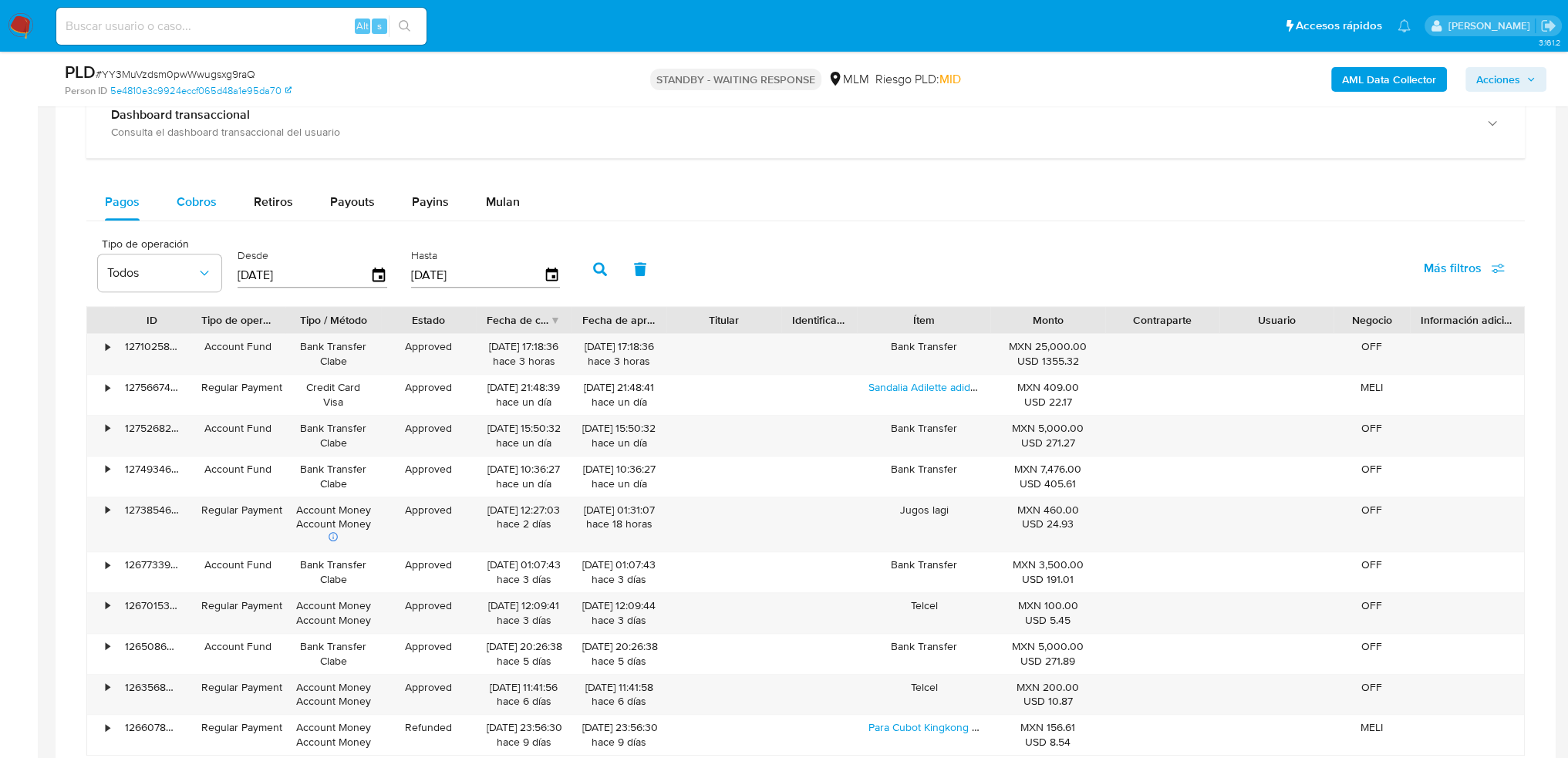
click at [198, 199] on span "Cobros" at bounding box center [196, 202] width 40 height 18
select select "10"
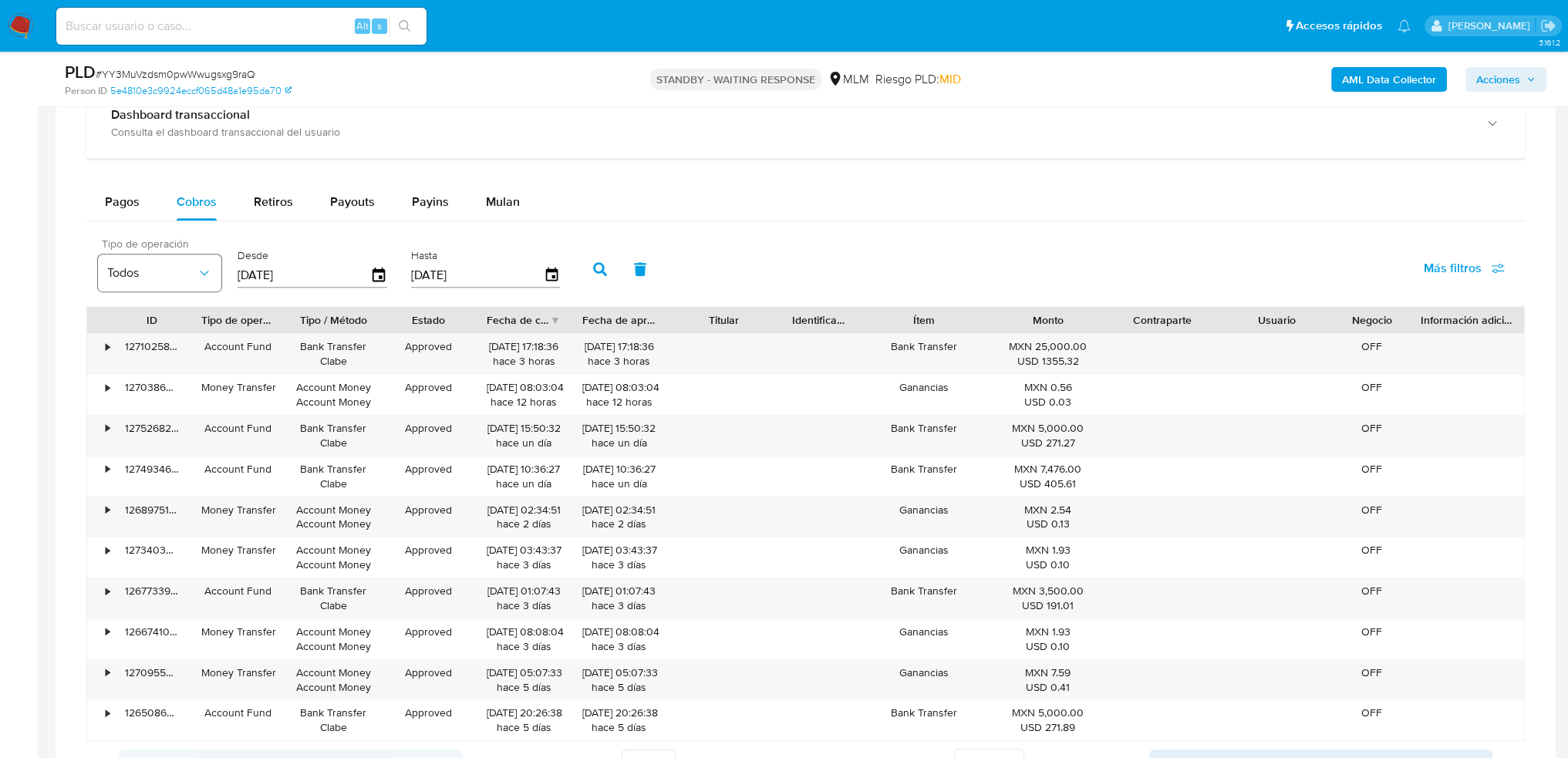
drag, startPoint x: 324, startPoint y: 277, endPoint x: 192, endPoint y: 277, distance: 132.0
click at [192, 277] on div "Tipo de operación Todos Desde 29/06/2025 Hasta 26/09/2025" at bounding box center [333, 267] width 485 height 62
type input "0_/__/____"
type input "01/09/2025"
click at [599, 260] on button "button" at bounding box center [599, 269] width 40 height 37
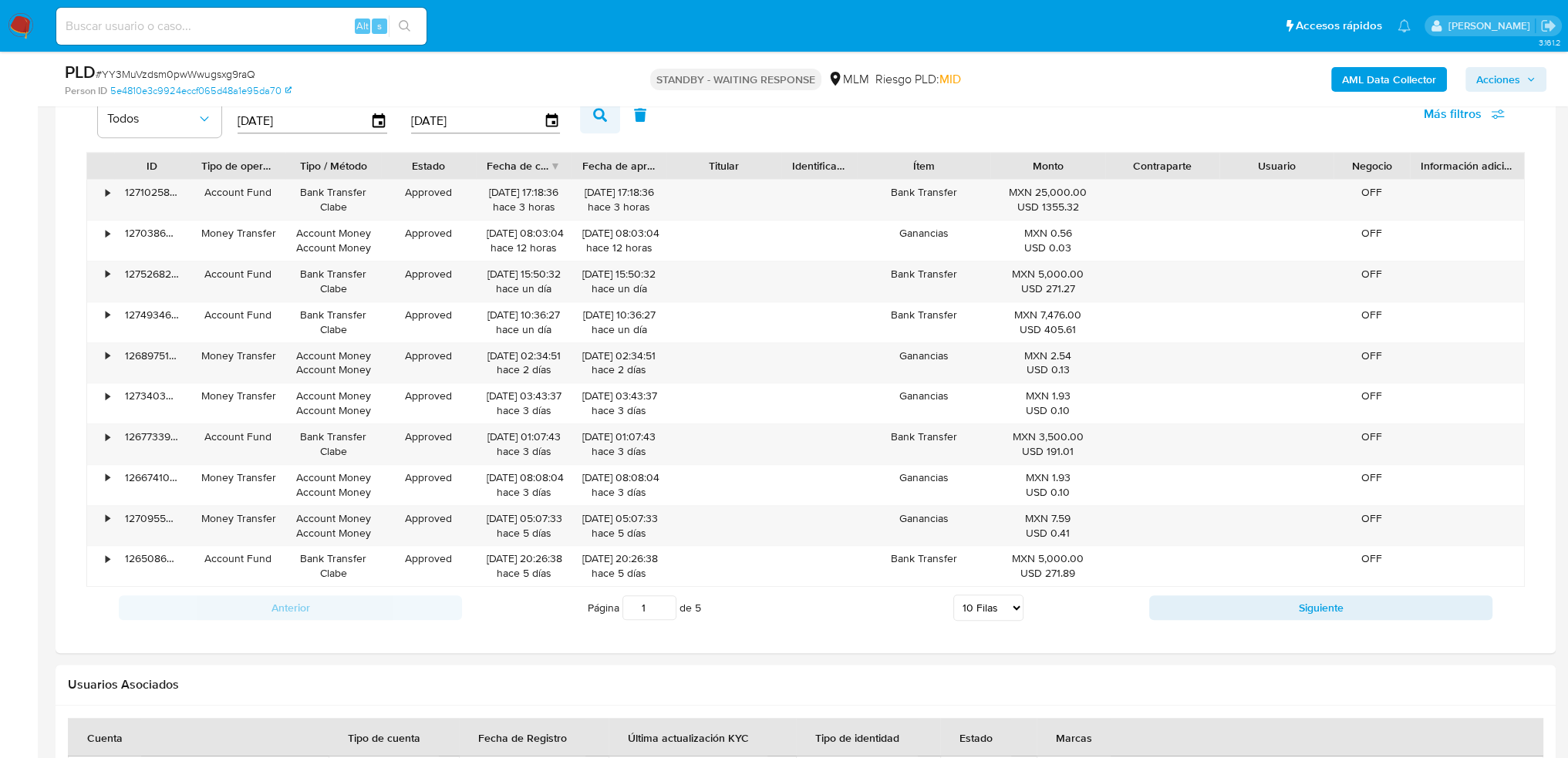
scroll to position [1157, 0]
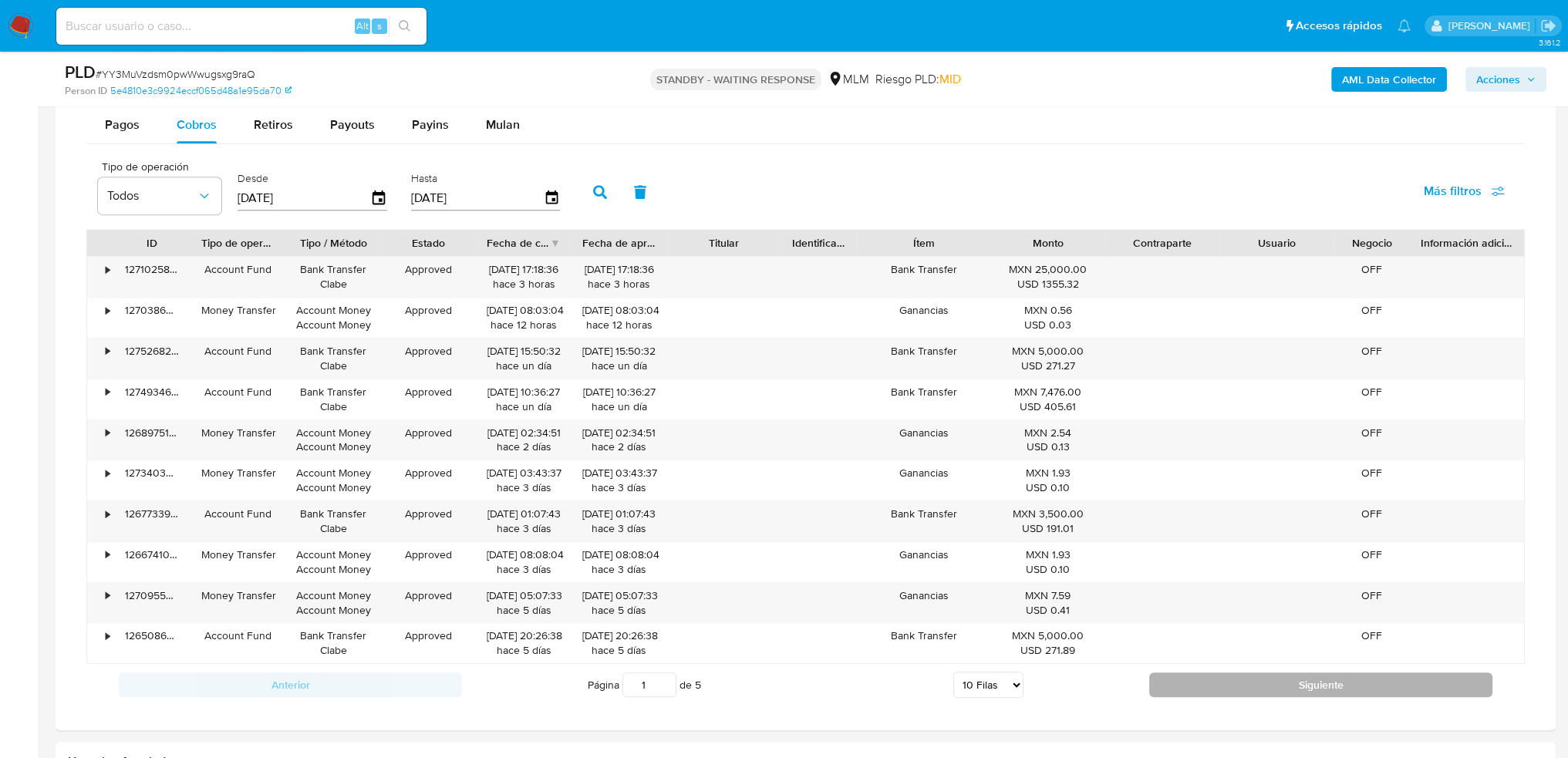
click at [1220, 682] on button "Siguiente" at bounding box center [1320, 685] width 343 height 25
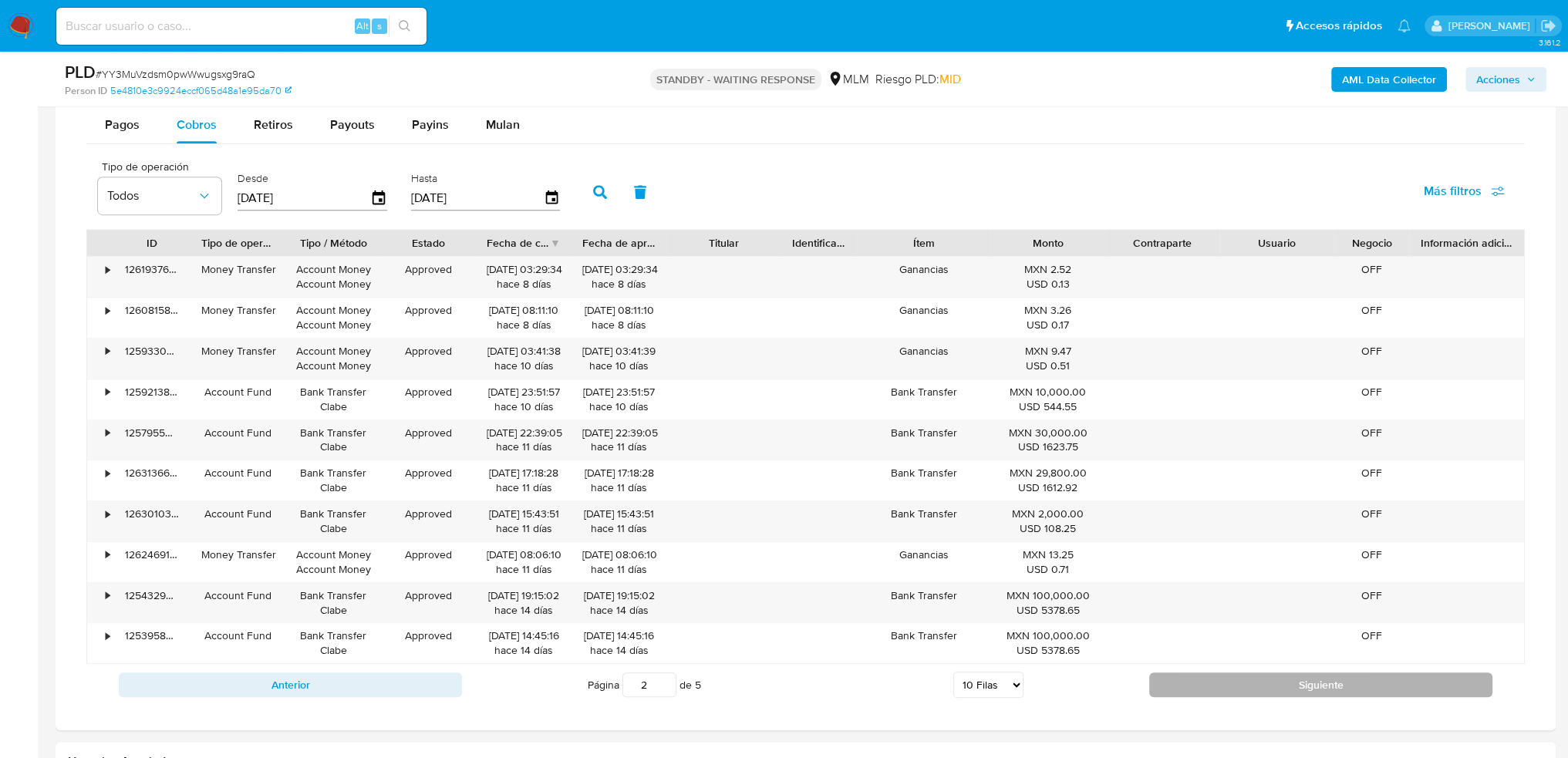
click at [1220, 682] on button "Siguiente" at bounding box center [1320, 685] width 343 height 25
click at [1221, 679] on button "Siguiente" at bounding box center [1320, 685] width 343 height 25
type input "5"
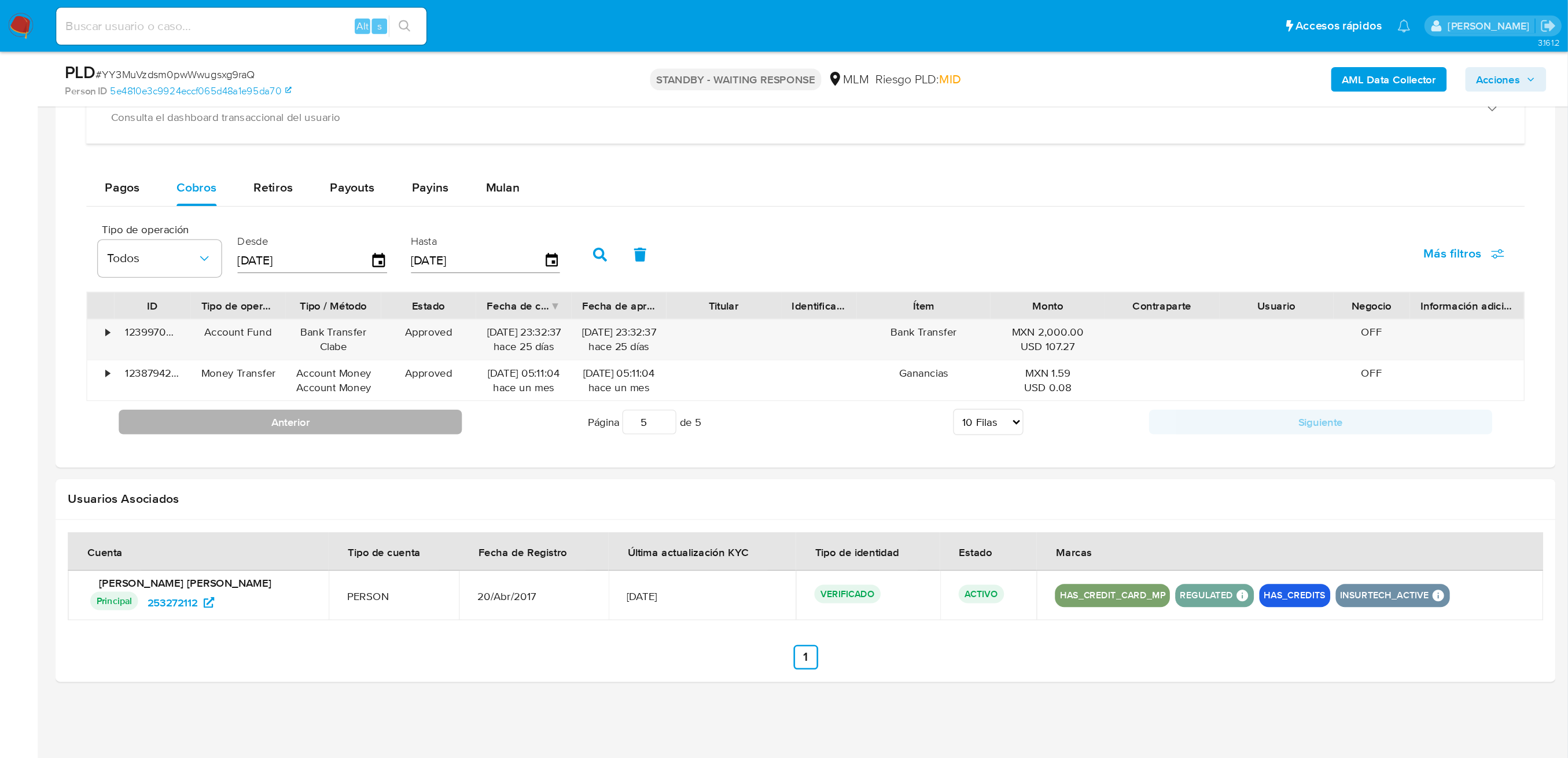
scroll to position [632, 0]
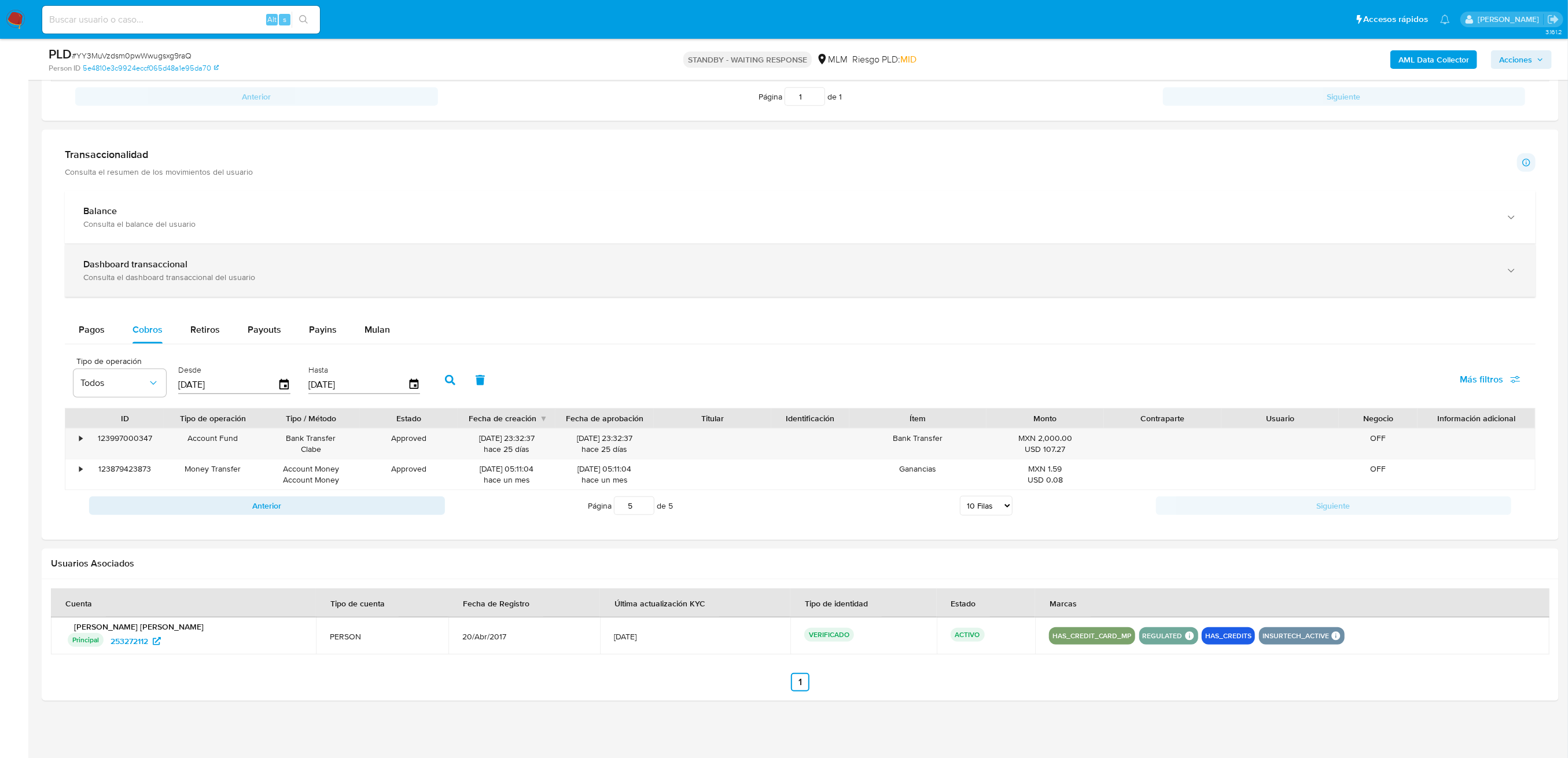
click at [141, 268] on b "Dashboard transaccional" at bounding box center [135, 264] width 104 height 13
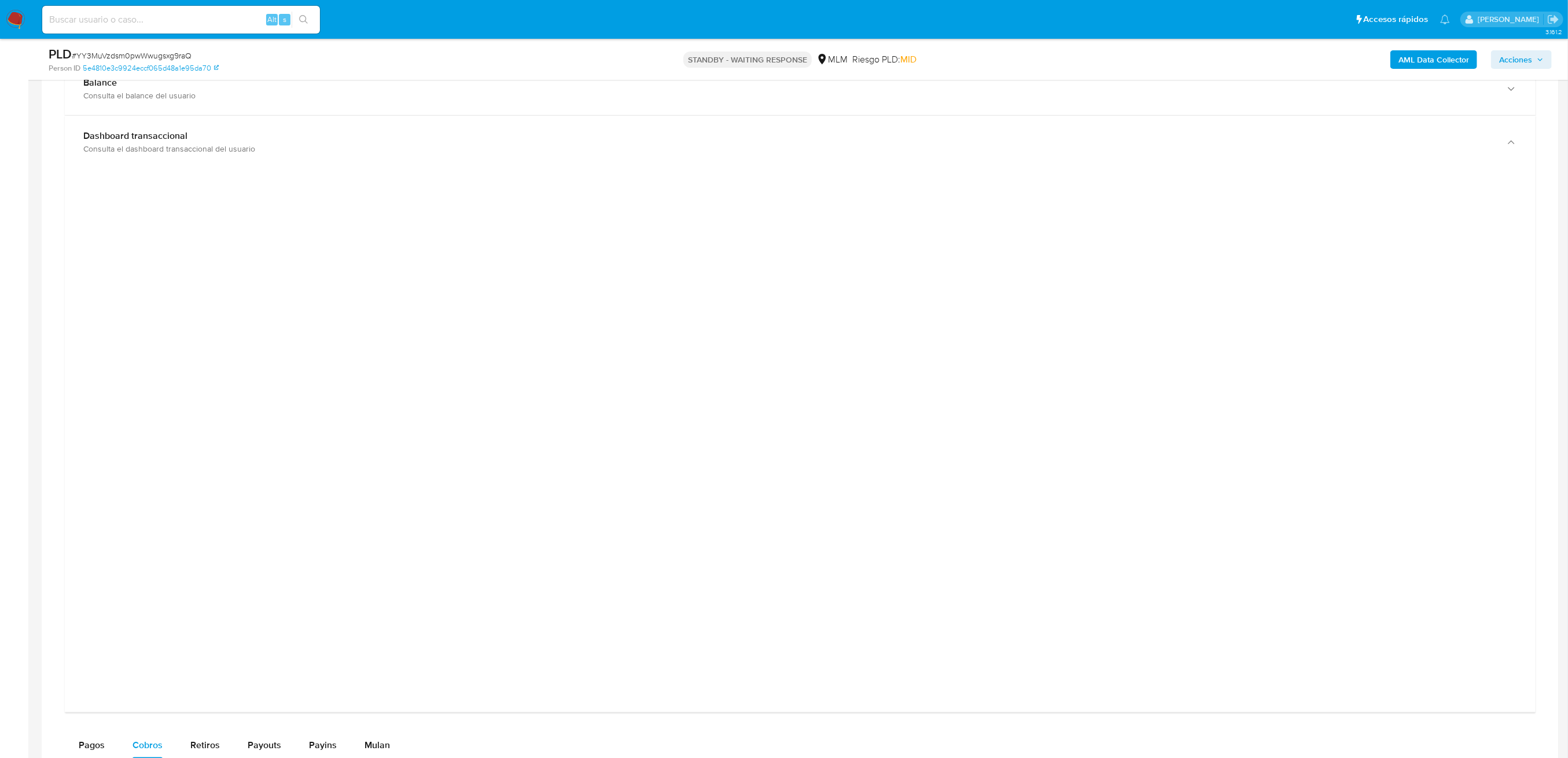
scroll to position [786, 0]
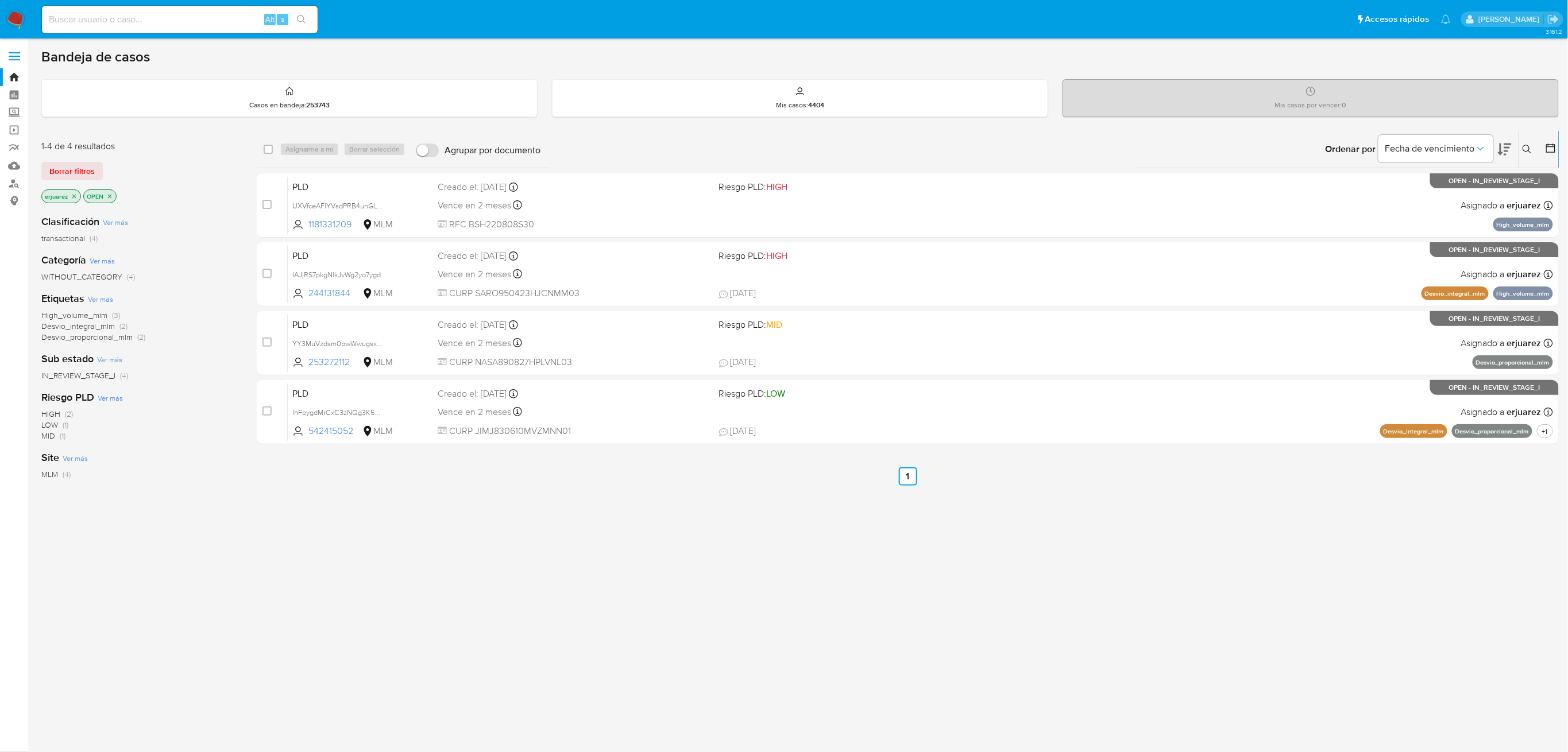
click at [72, 194] on icon "close-filter" at bounding box center [74, 196] width 7 height 7
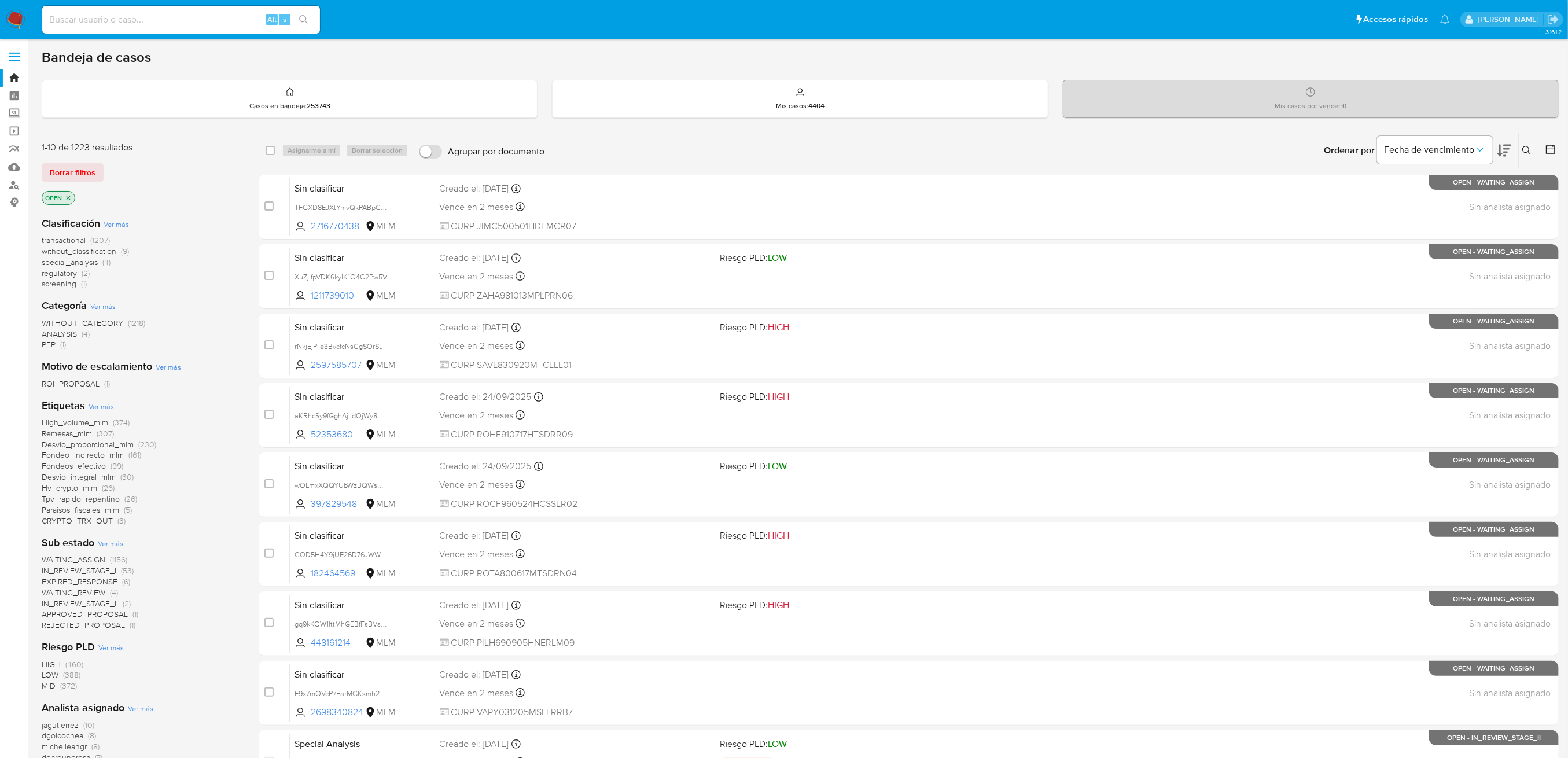
click at [1529, 148] on icon at bounding box center [1526, 150] width 9 height 9
click at [1394, 194] on input at bounding box center [1431, 195] width 196 height 15
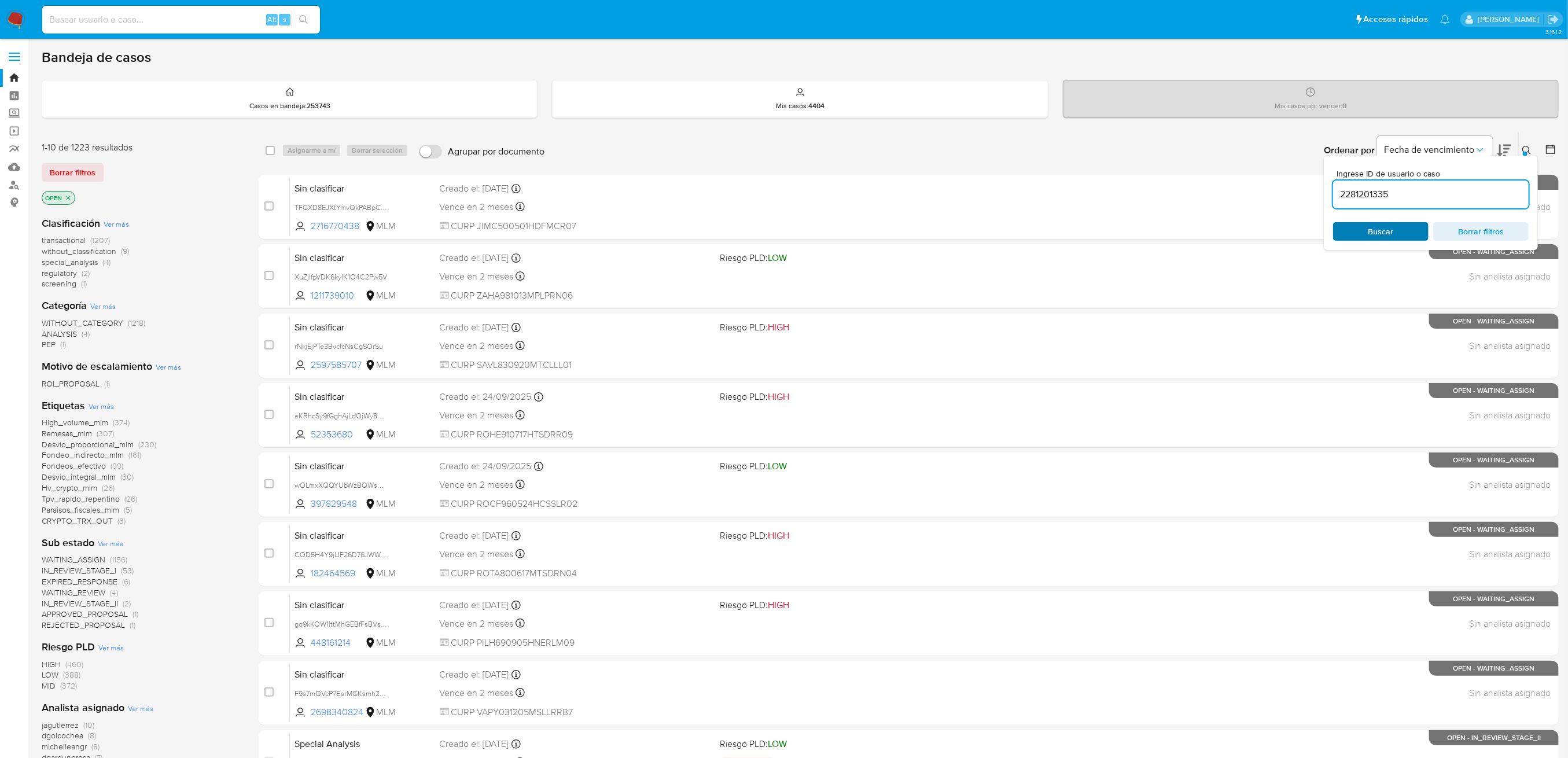
type input "2281201335"
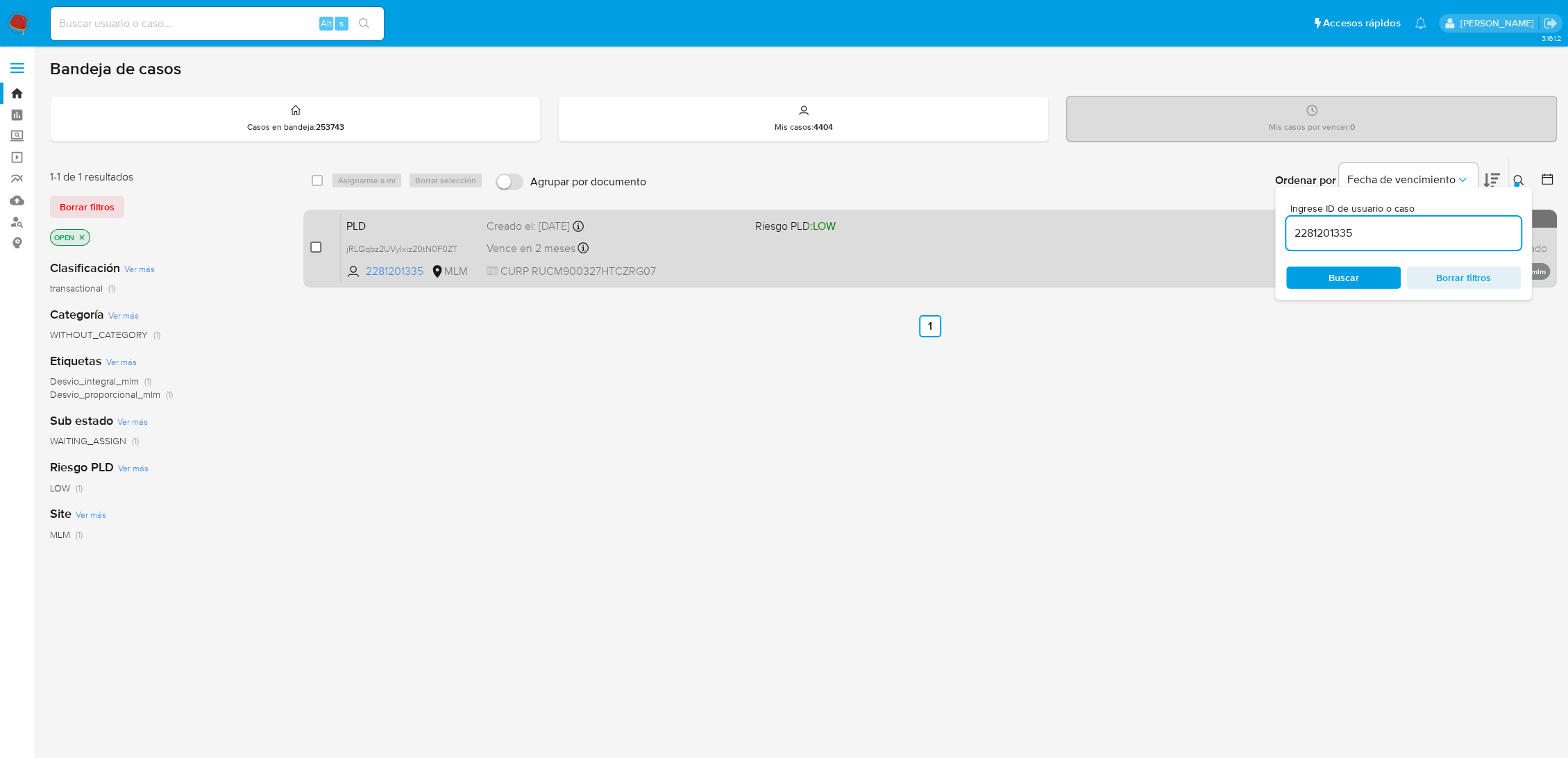
click at [313, 245] on input "checkbox" at bounding box center [315, 246] width 11 height 11
checkbox input "true"
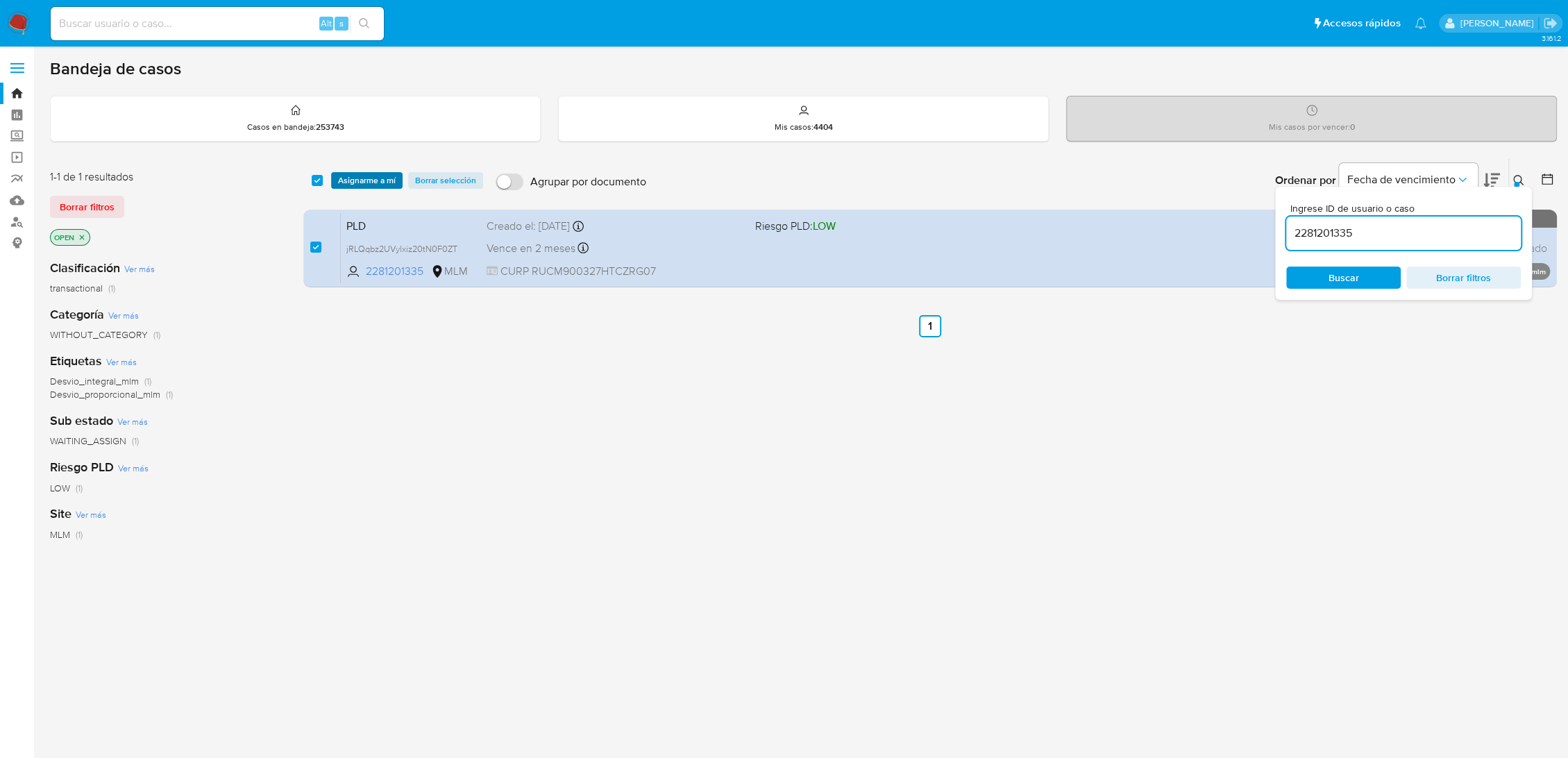
click at [370, 182] on span "Asignarme a mí" at bounding box center [366, 181] width 57 height 14
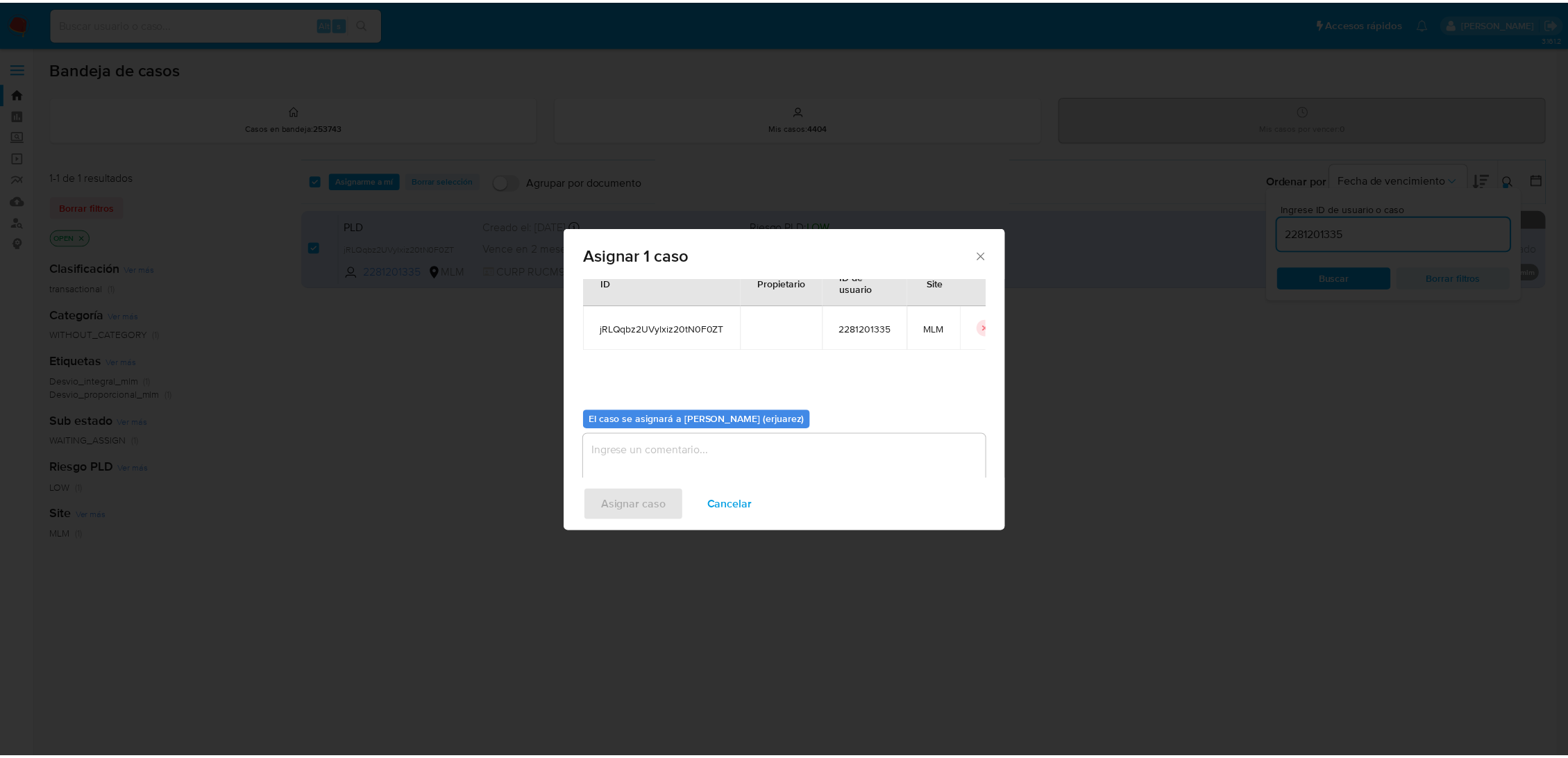
scroll to position [71, 0]
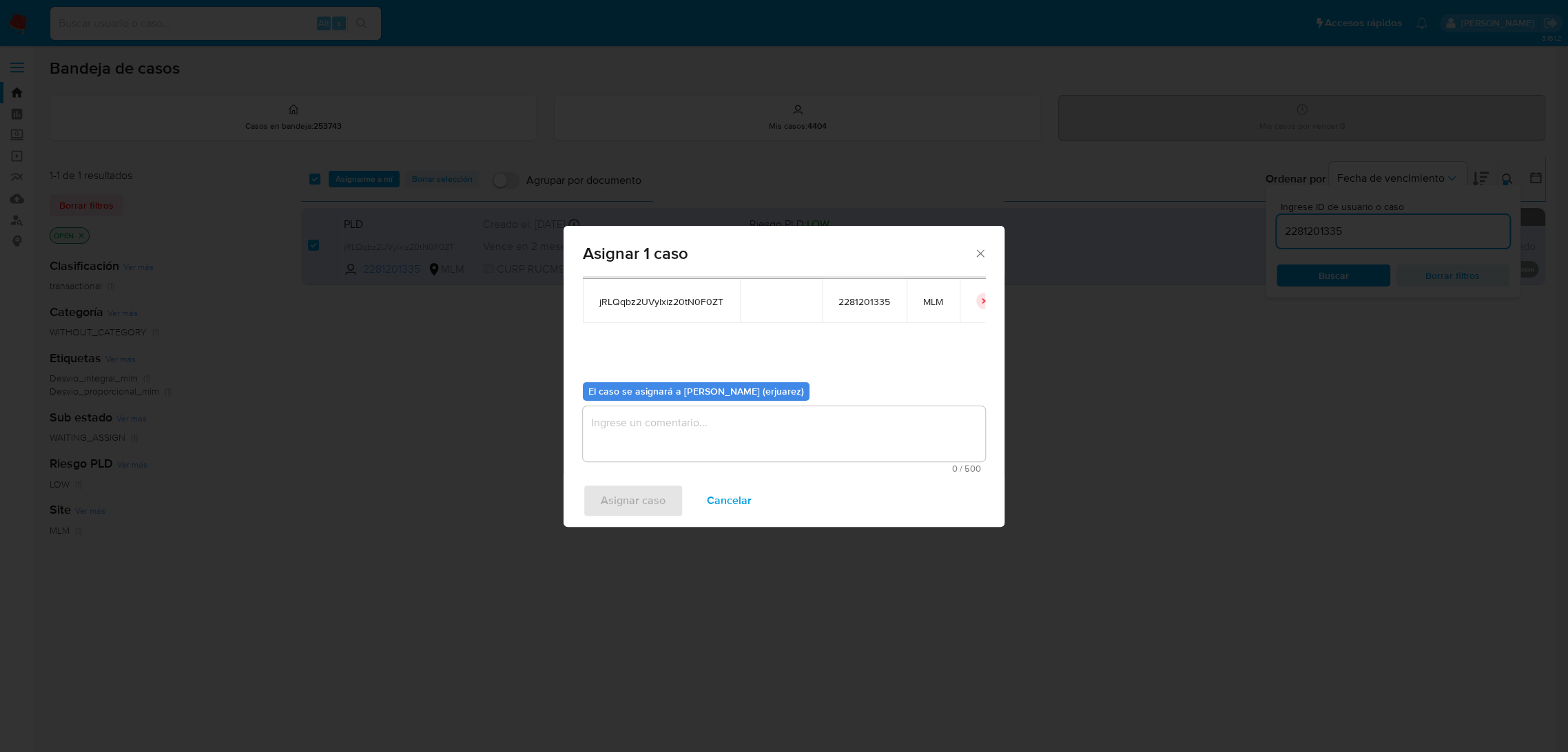
click at [651, 436] on textarea "assign-modal" at bounding box center [784, 433] width 402 height 55
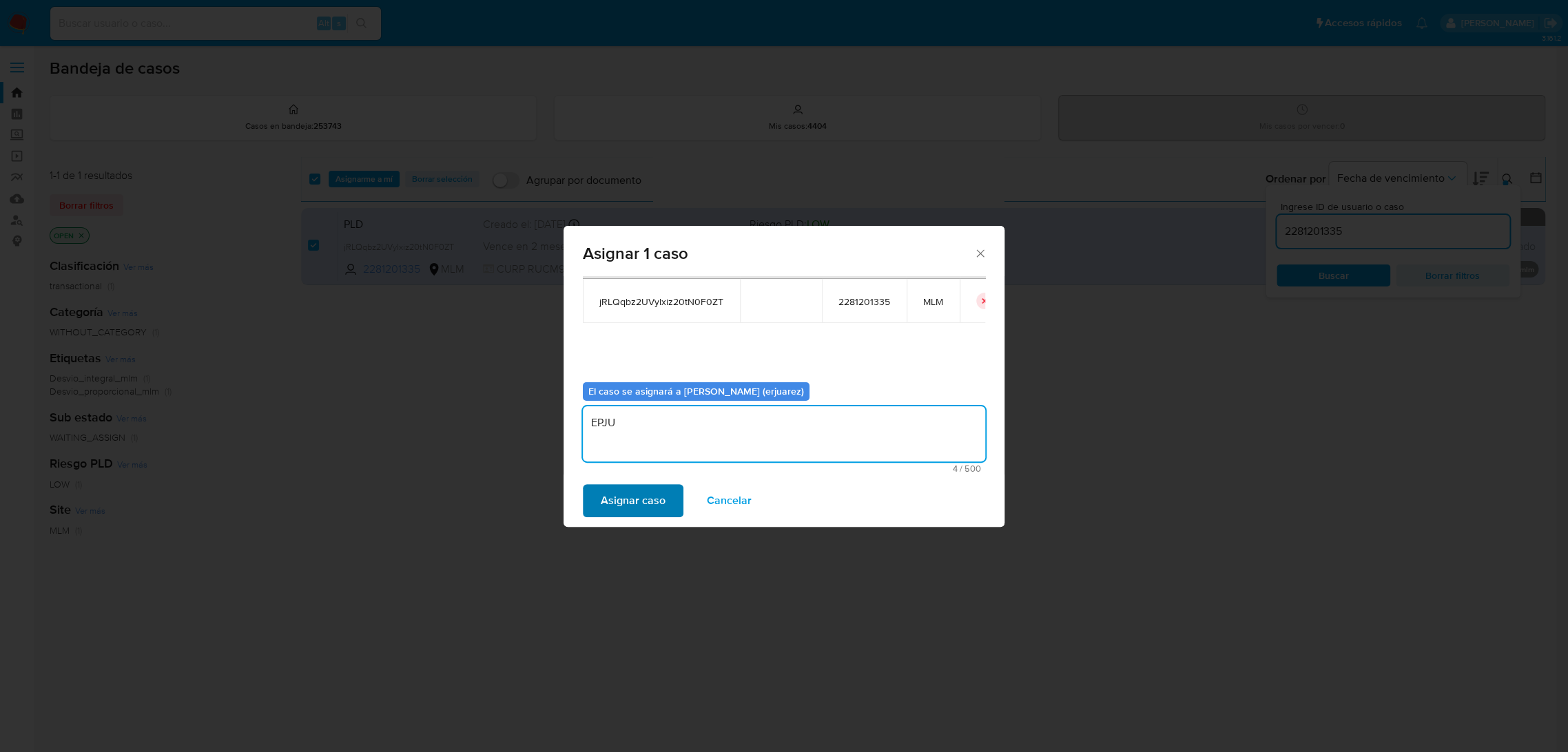
type textarea "EPJU"
click at [618, 494] on span "Asignar caso" at bounding box center [633, 500] width 64 height 31
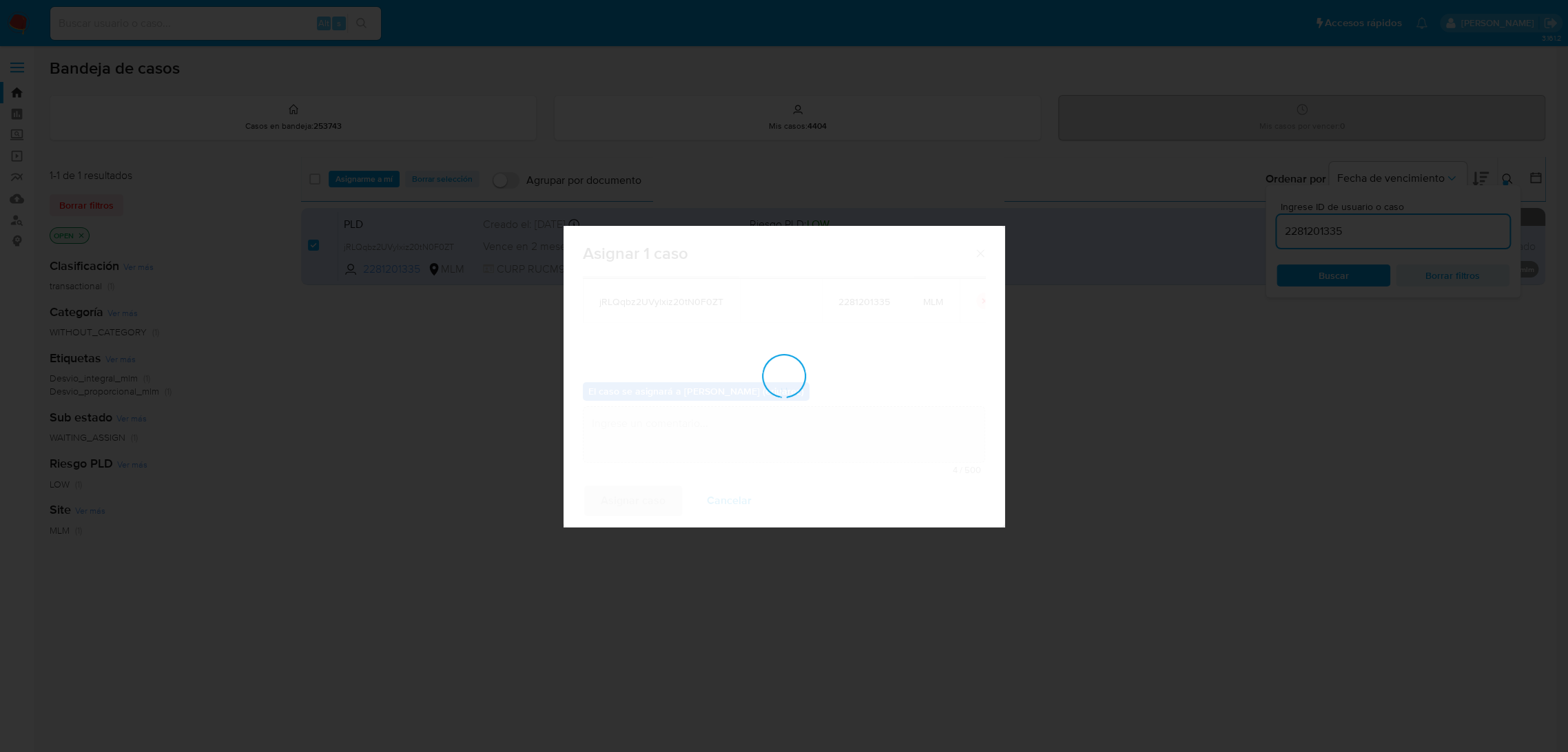
checkbox input "false"
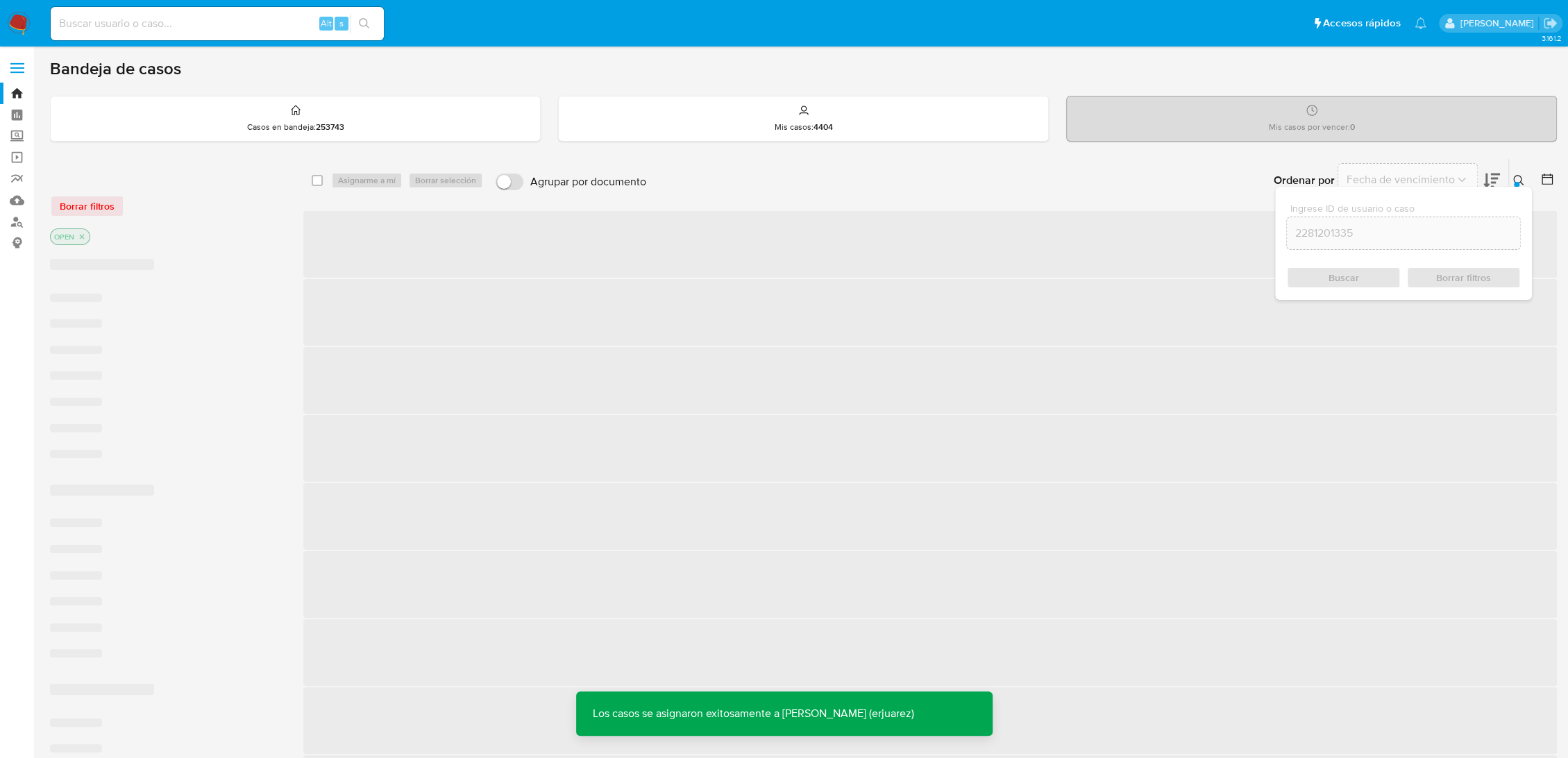
click at [1520, 182] on icon at bounding box center [1518, 180] width 11 height 11
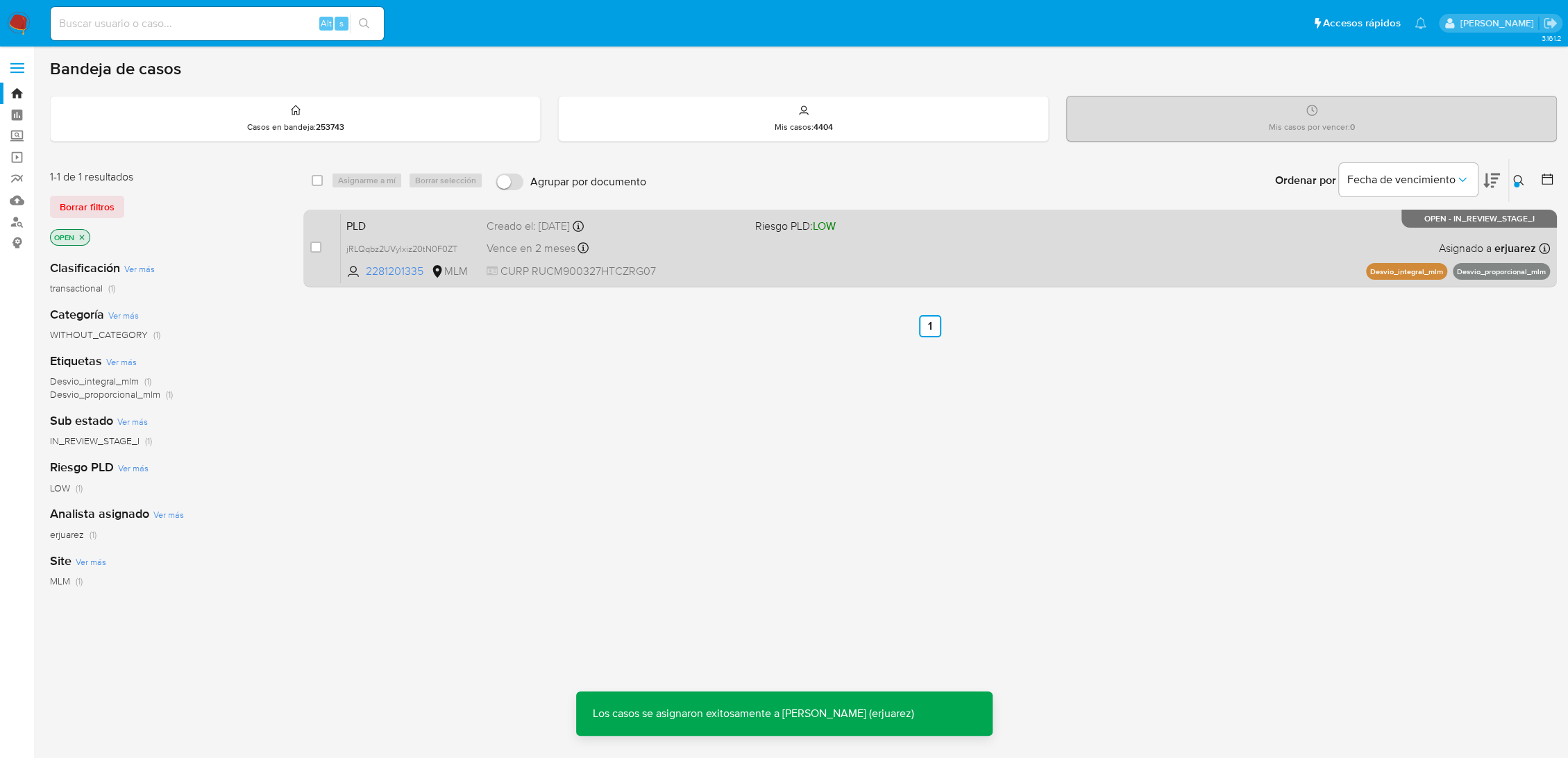
drag, startPoint x: 1240, startPoint y: 263, endPoint x: 1233, endPoint y: 260, distance: 7.6
click at [1233, 260] on div "PLD jRLQqbz2UVylxiz20tN0F0ZT 2281201335 MLM Riesgo PLD: LOW Creado el: 12/09/20…" at bounding box center [946, 248] width 1209 height 70
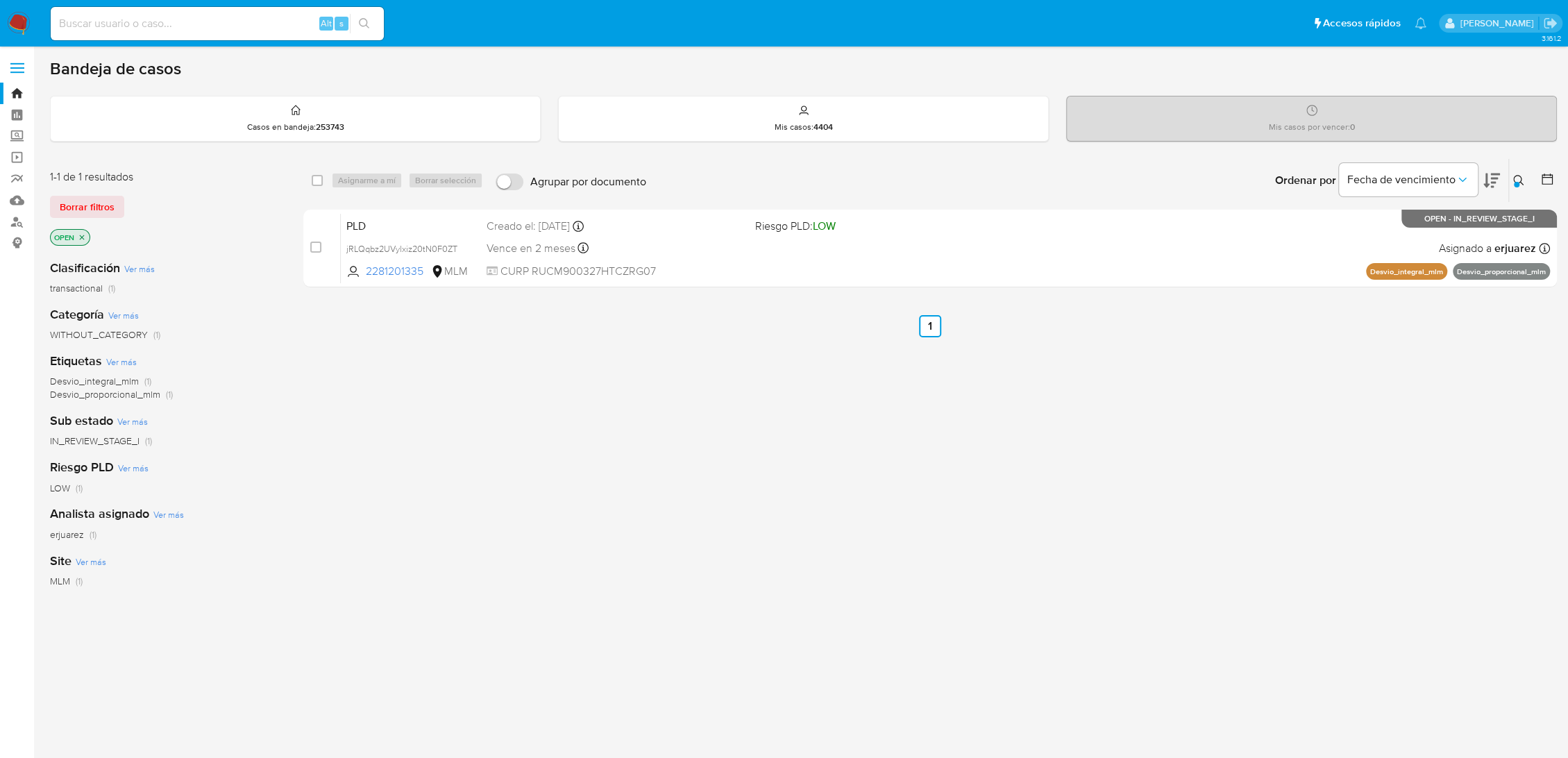
click at [15, 24] on img at bounding box center [18, 23] width 23 height 23
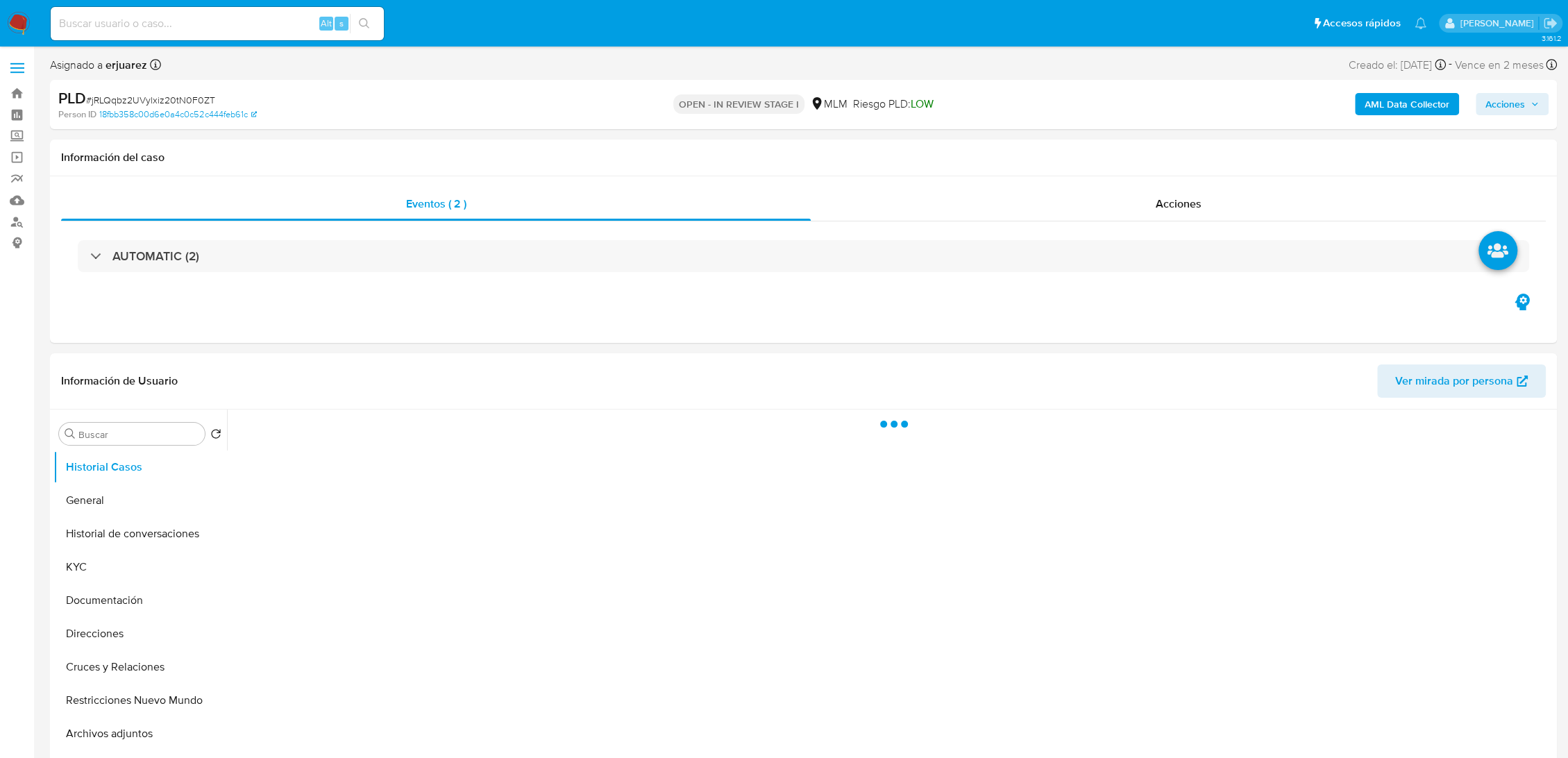
select select "10"
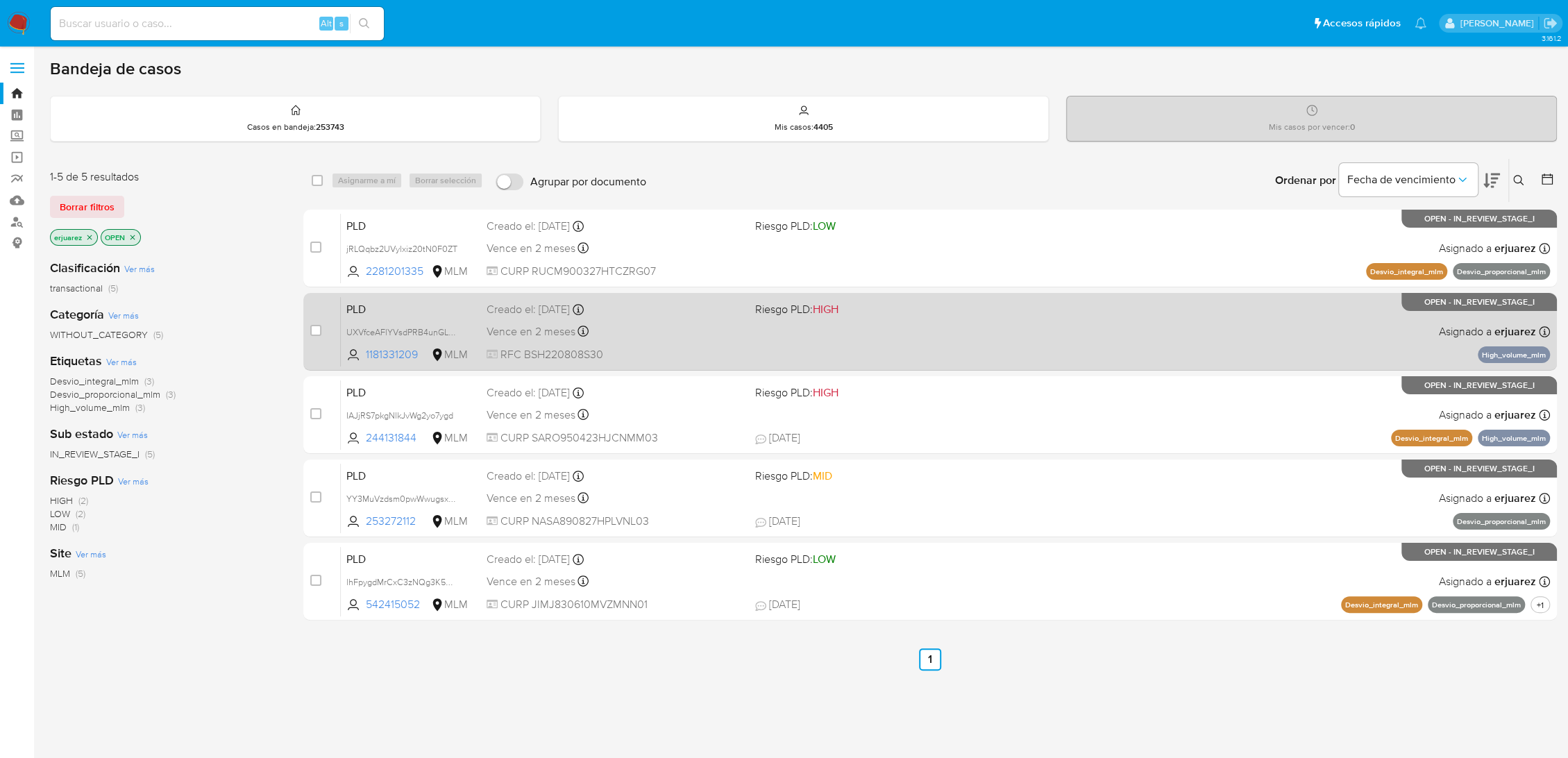
click at [601, 320] on div "PLD UXVfceAFlYVsdPRB4unGL6FB 1181331209 MLM Riesgo PLD: HIGH Creado el: [DATE] …" at bounding box center [946, 331] width 1209 height 70
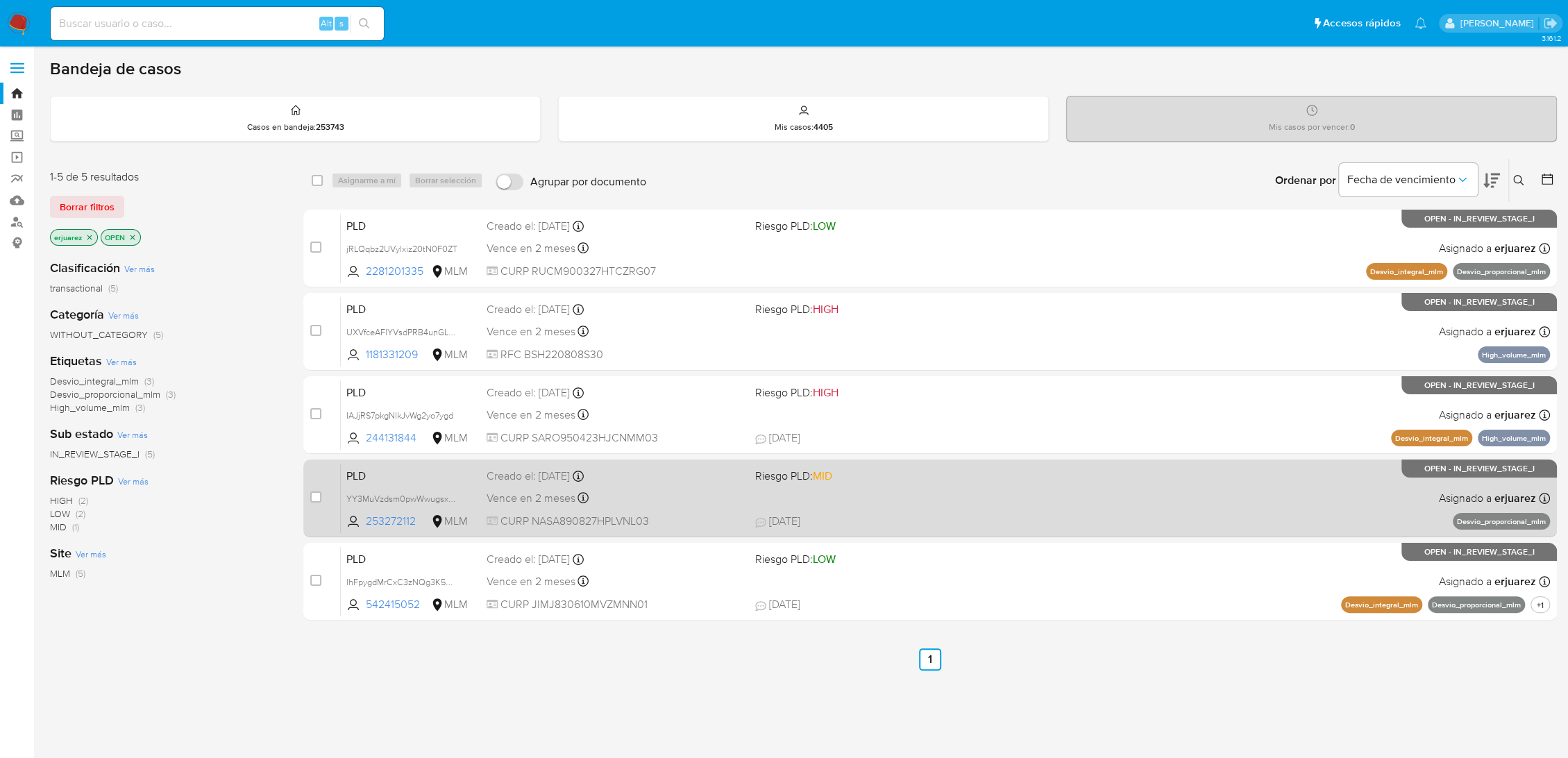
click at [862, 493] on div "PLD YY3MuVzdsm0pwWwugsxg9raQ 253272112 MLM Riesgo PLD: MID Creado el: [DATE] Cr…" at bounding box center [946, 498] width 1209 height 70
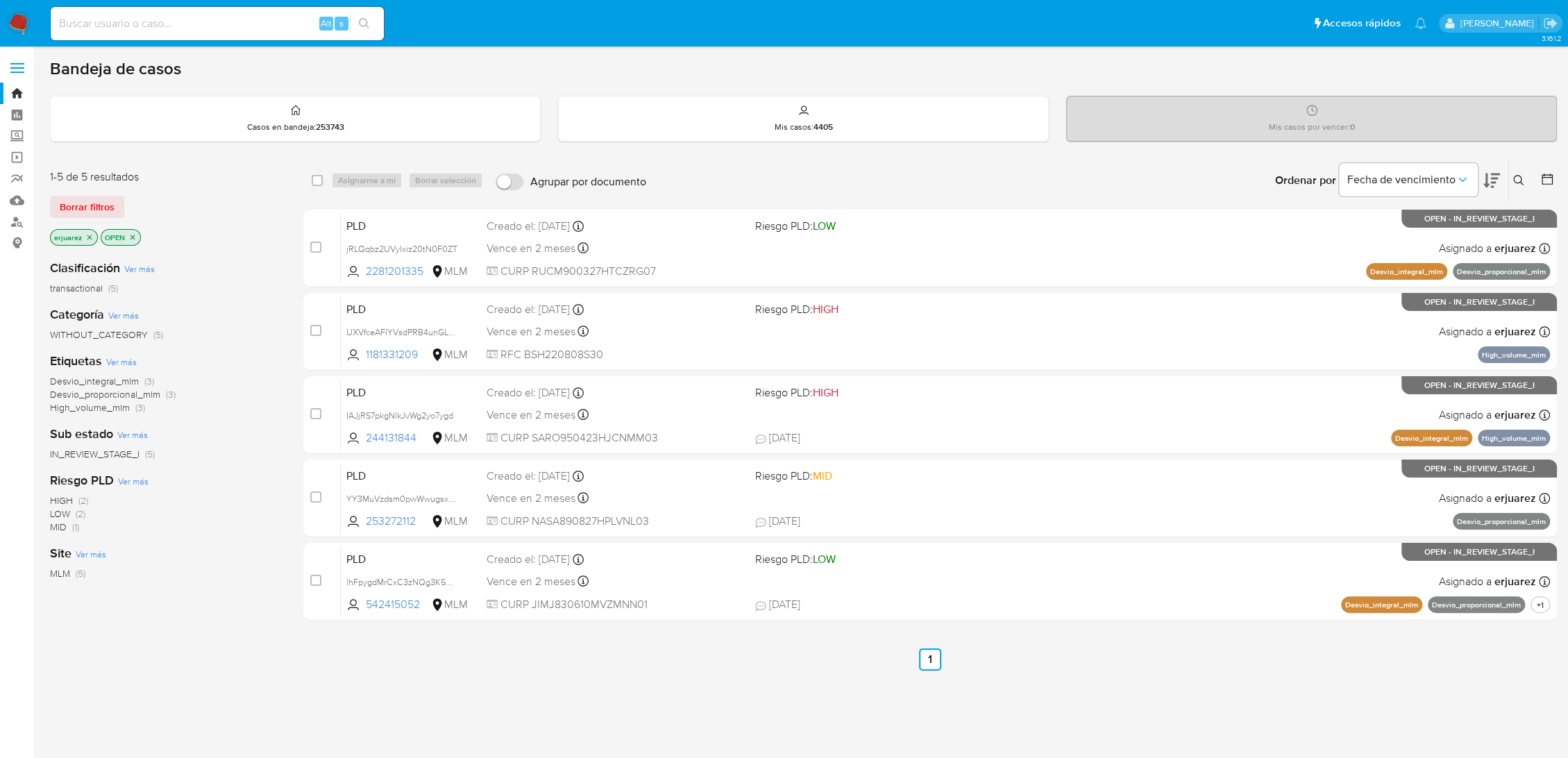
drag, startPoint x: 19, startPoint y: 27, endPoint x: 646, endPoint y: 192, distance: 648.3
click at [18, 27] on img at bounding box center [18, 23] width 23 height 23
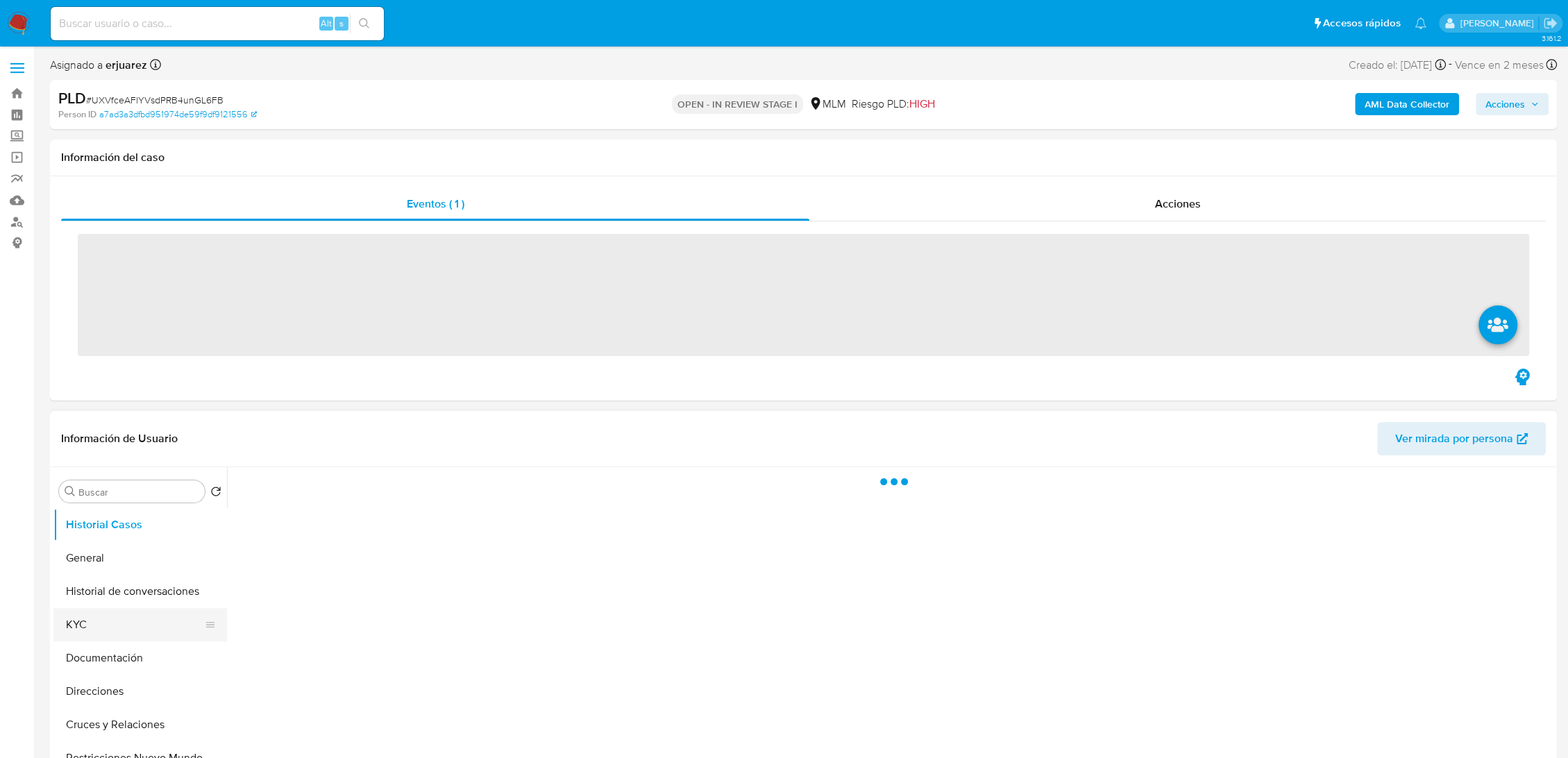
click at [60, 624] on button "KYC" at bounding box center [134, 625] width 162 height 33
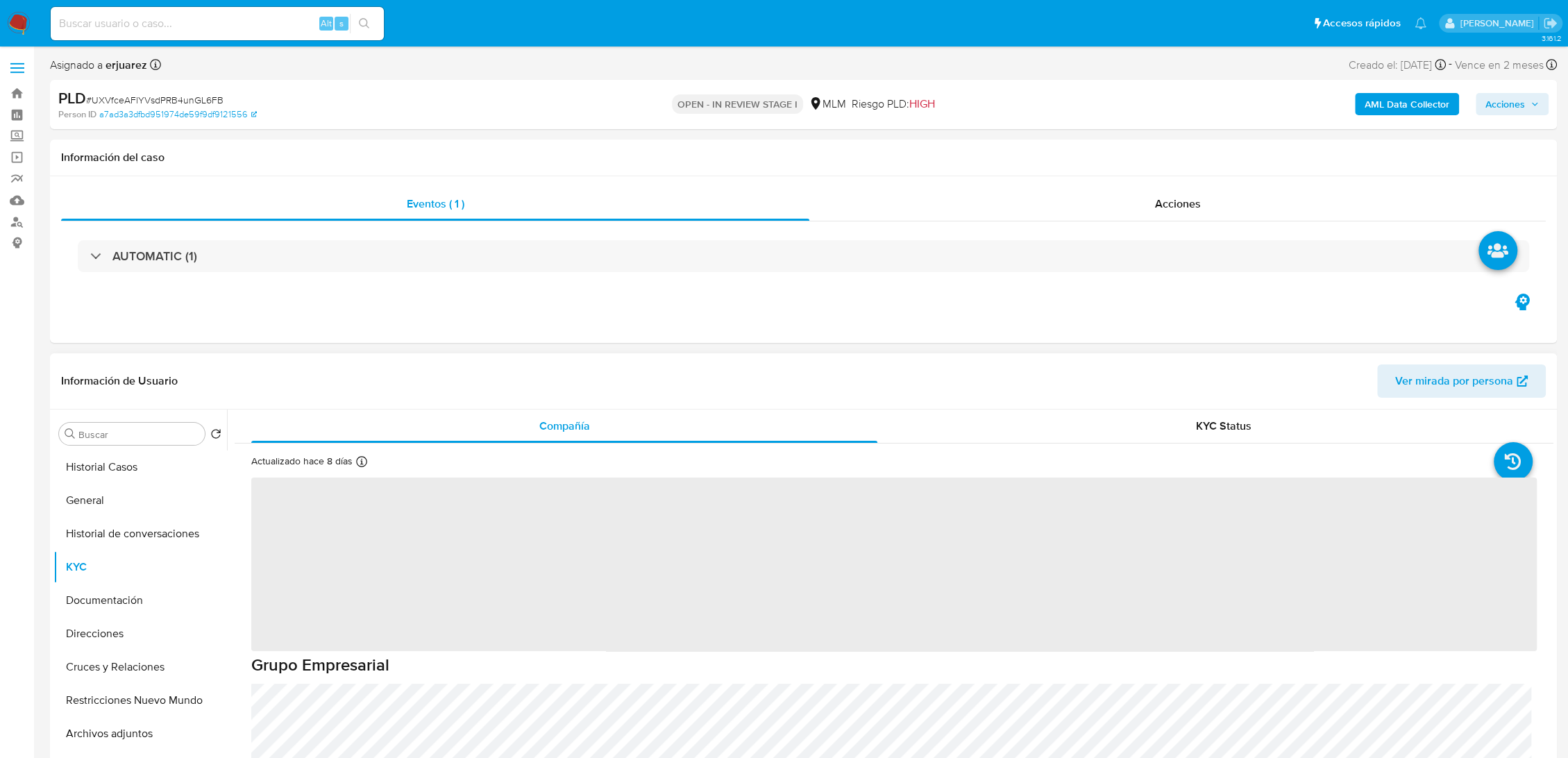
select select "10"
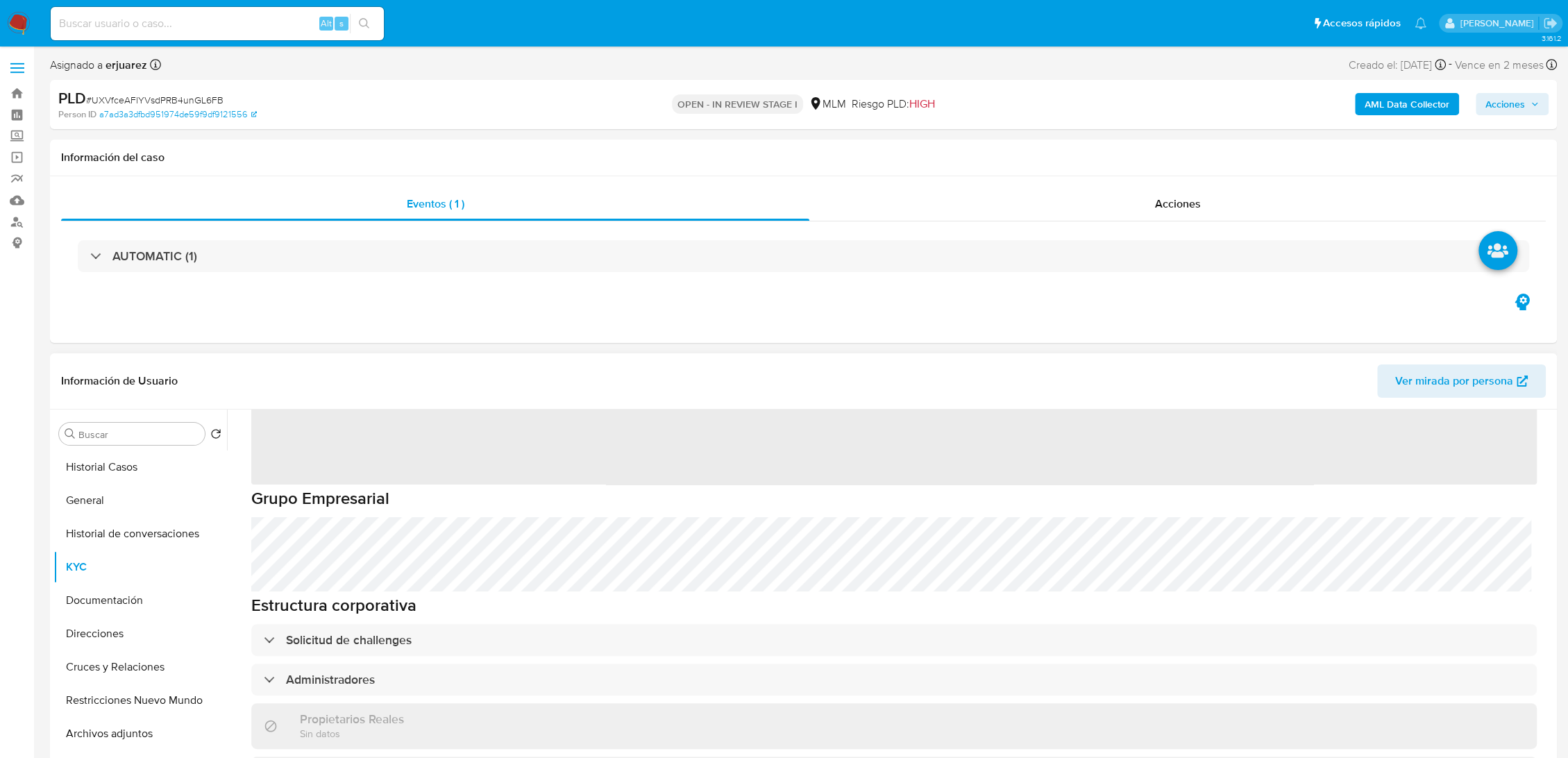
scroll to position [77, 0]
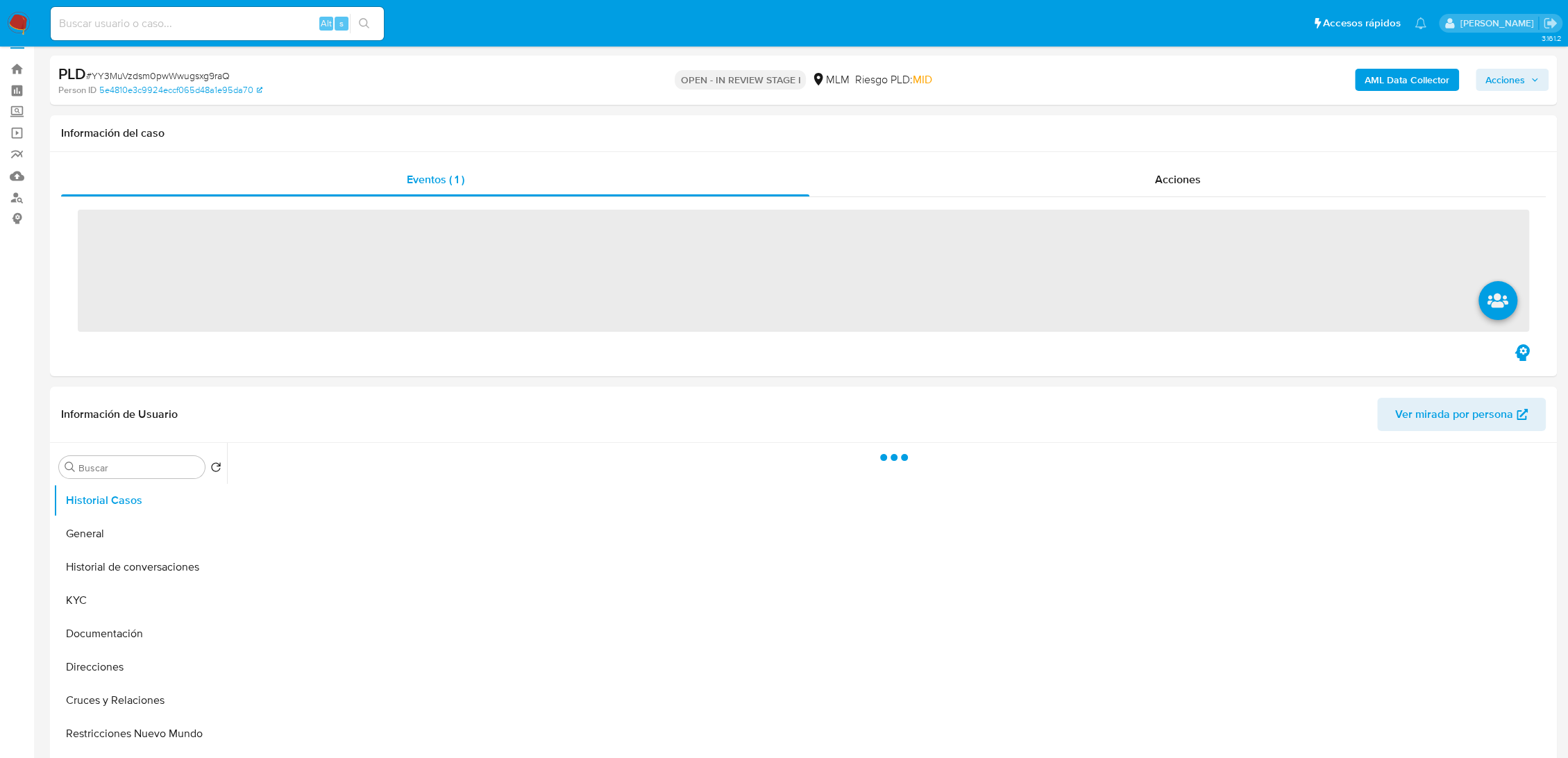
scroll to position [308, 0]
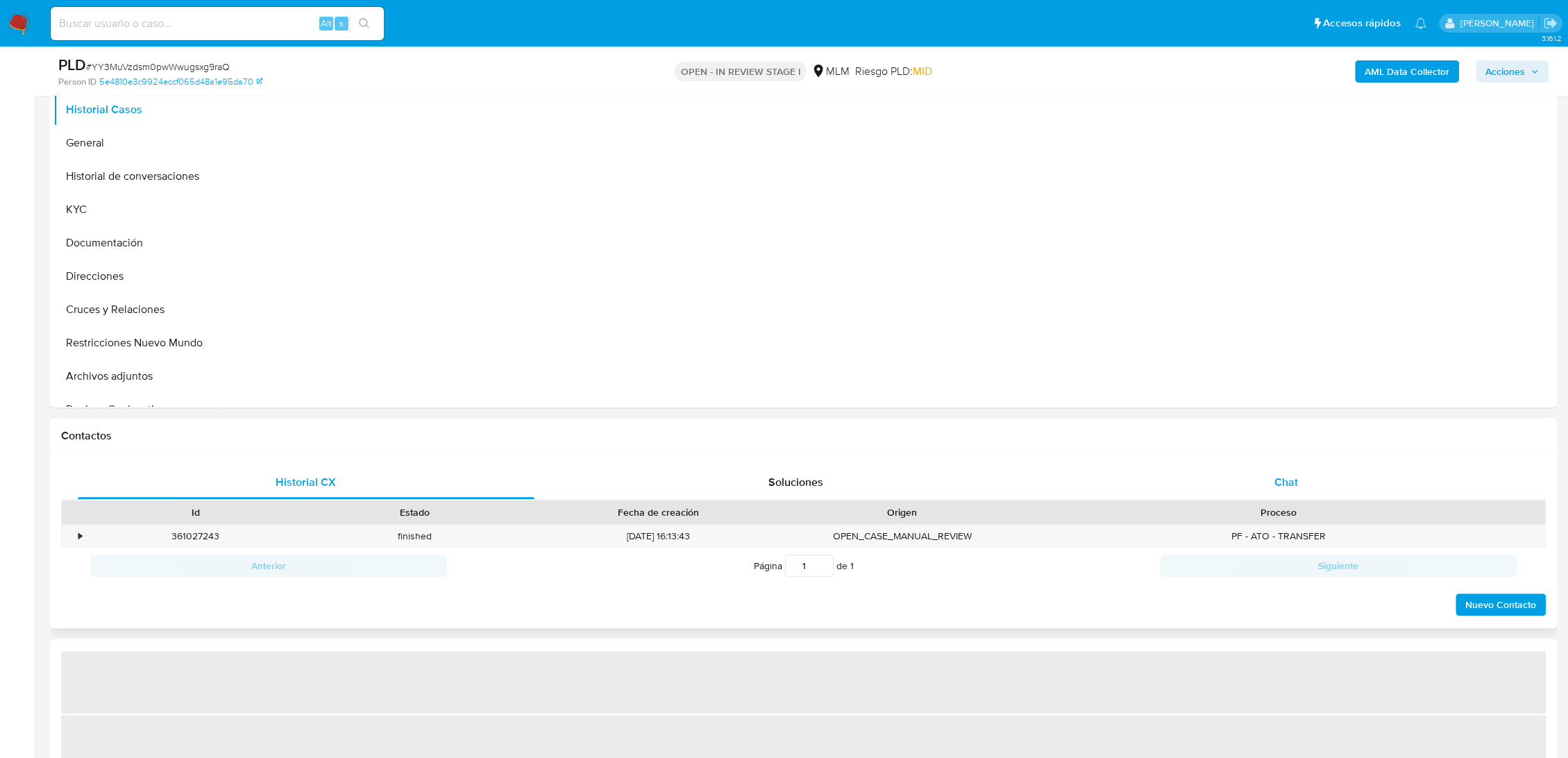
click at [1257, 482] on div "Chat" at bounding box center [1286, 483] width 457 height 33
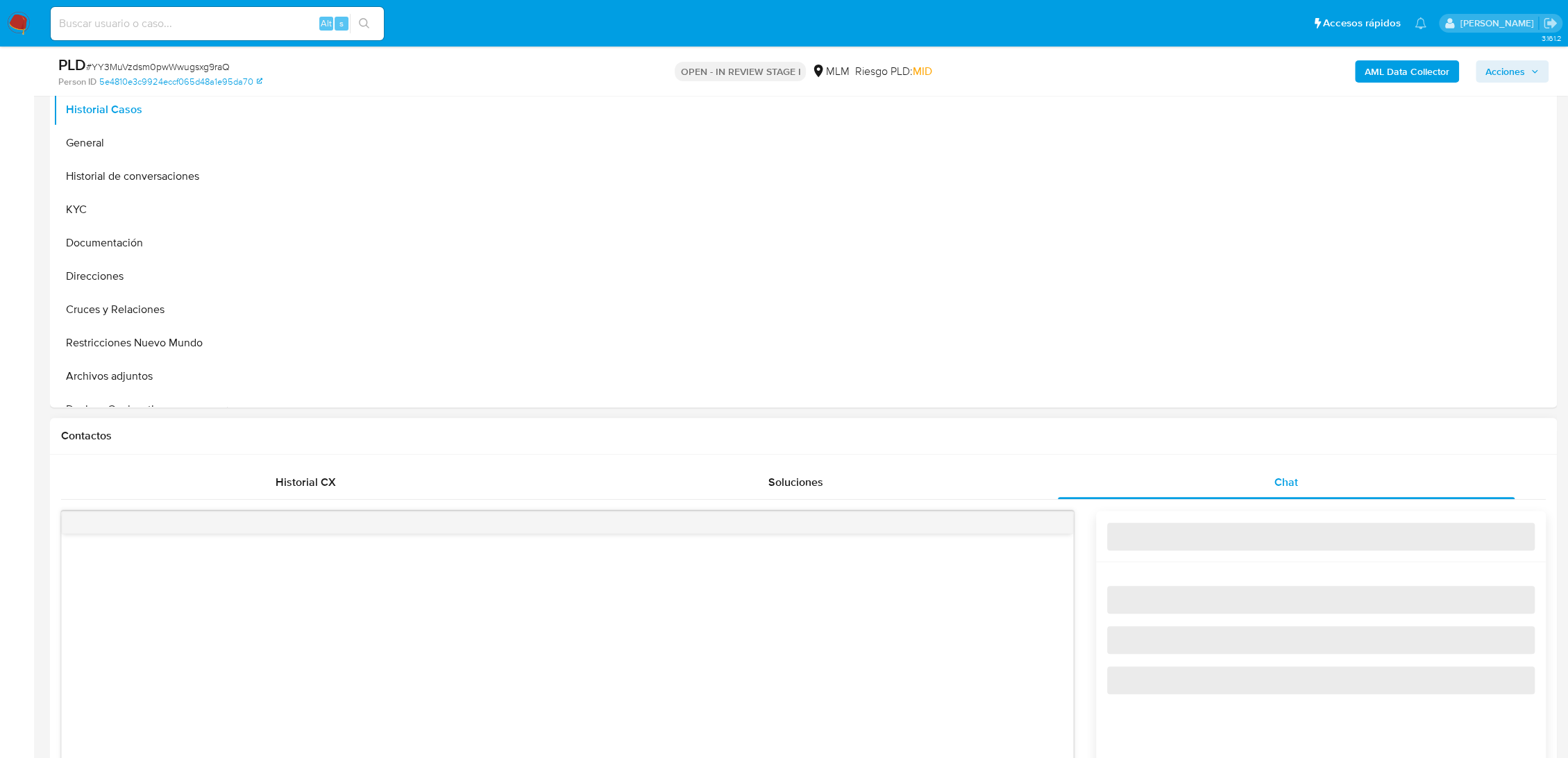
select select "10"
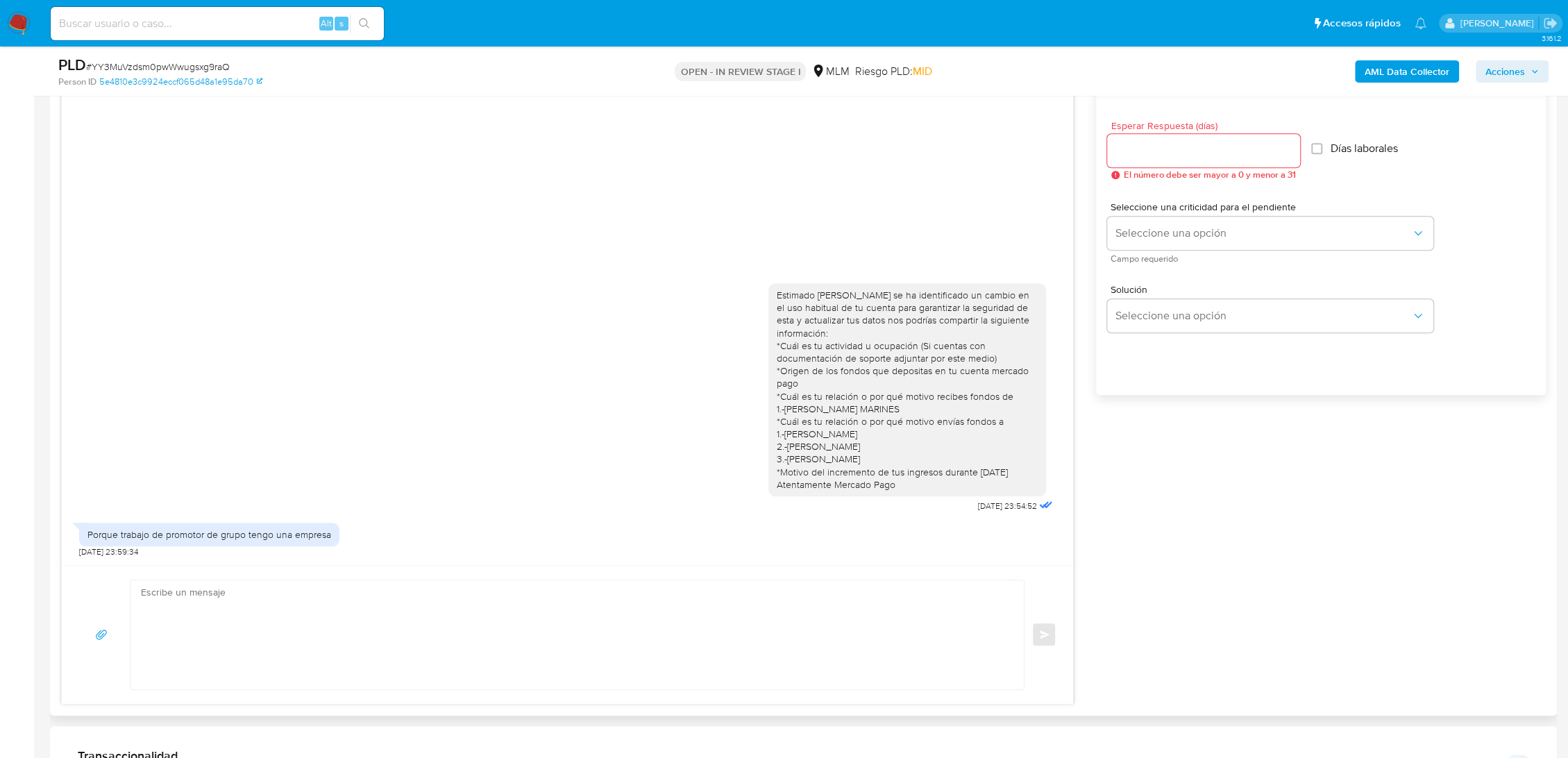
scroll to position [771, 0]
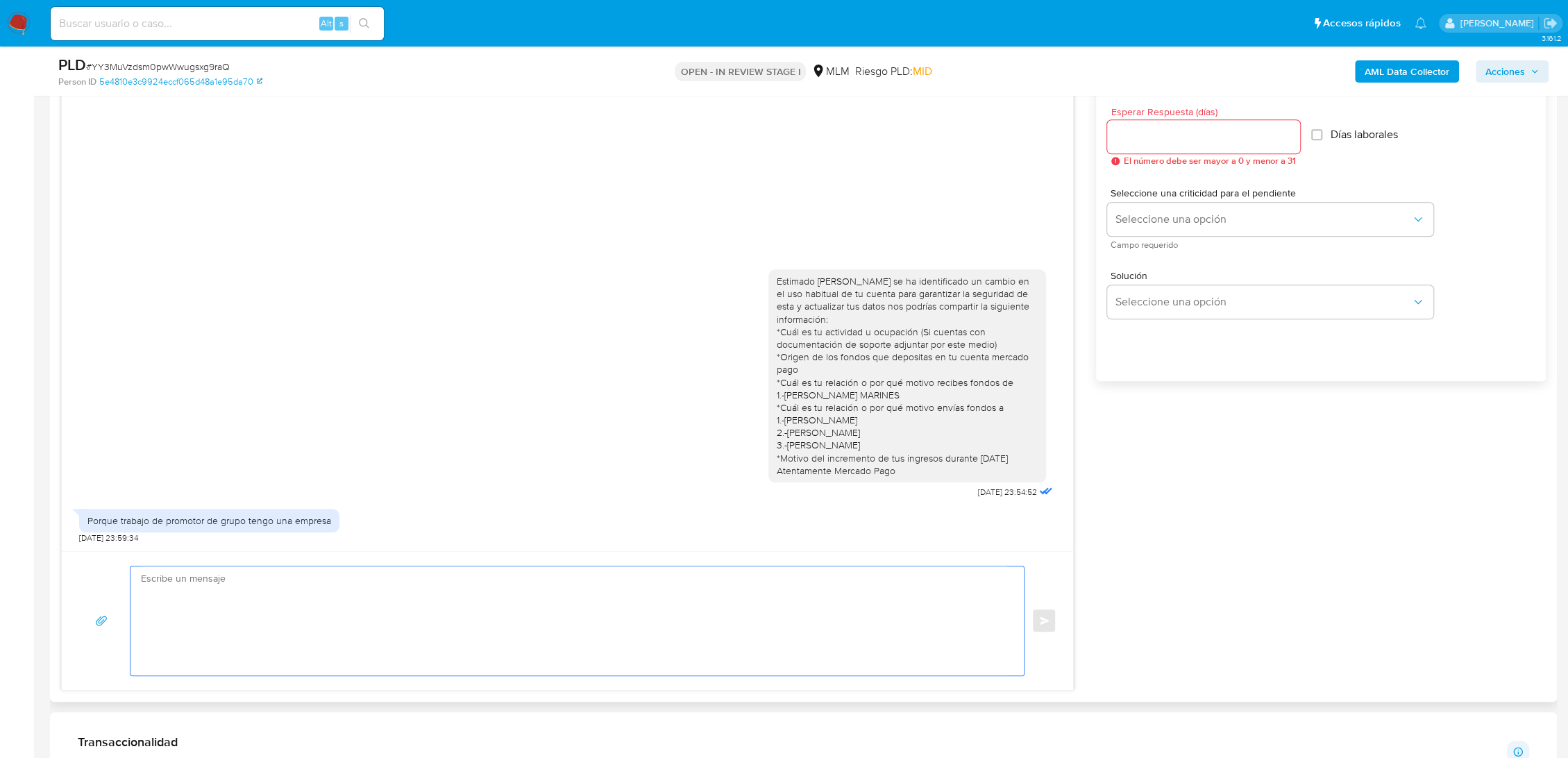
click at [324, 592] on textarea at bounding box center [573, 621] width 866 height 109
type textarea "h"
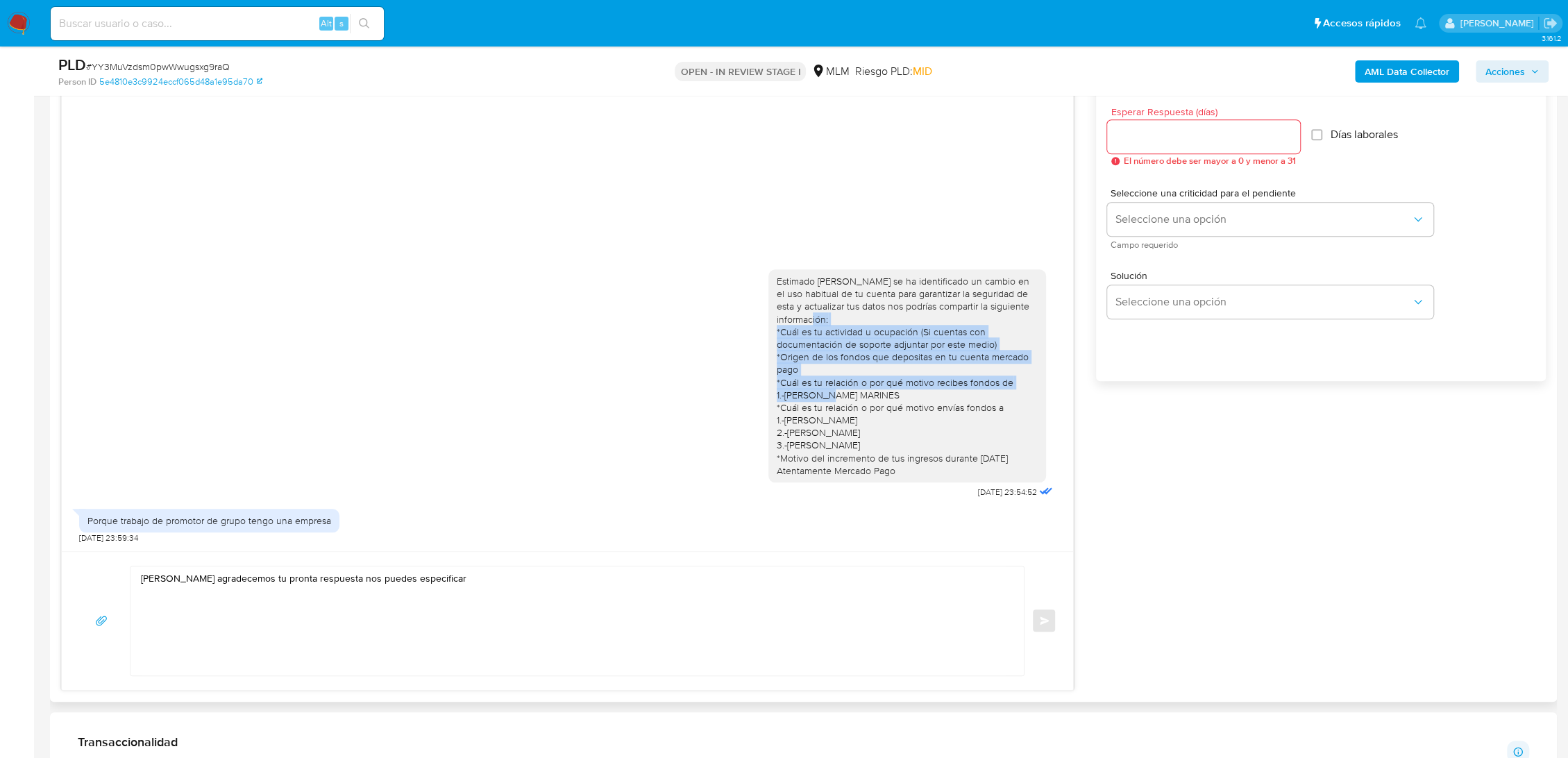
drag, startPoint x: 779, startPoint y: 331, endPoint x: 846, endPoint y: 384, distance: 85.4
click at [866, 396] on div "Estimado Alberto se ha identificado un cambio en el uso habitual de tu cuenta p…" at bounding box center [908, 375] width 261 height 202
click at [790, 353] on div "Estimado Alberto se ha identificado un cambio en el uso habitual de tu cuenta p…" at bounding box center [908, 375] width 261 height 202
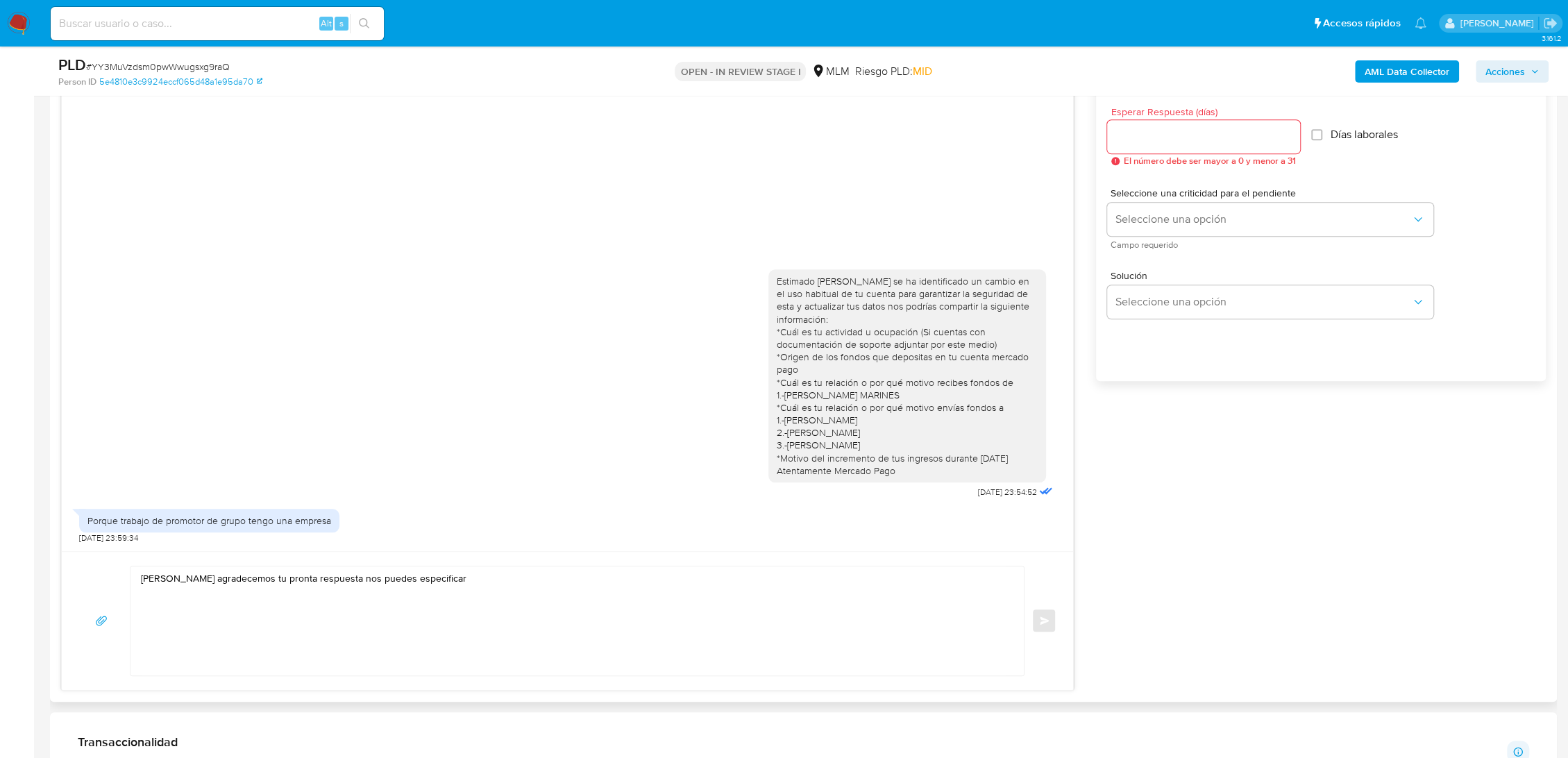
drag, startPoint x: 778, startPoint y: 332, endPoint x: 918, endPoint y: 473, distance: 198.7
click at [918, 473] on div "Estimado Alberto se ha identificado un cambio en el uso habitual de tu cuenta p…" at bounding box center [908, 375] width 261 height 202
copy div "*Cuál es tu actividad u ocupación (Si cuentas con documentación de soporte adju…"
drag, startPoint x: 311, startPoint y: 595, endPoint x: 318, endPoint y: 598, distance: 7.6
click at [314, 597] on textarea "Hola Alberto agradecemos tu pronta respuesta nos puedes especificar" at bounding box center [573, 621] width 866 height 109
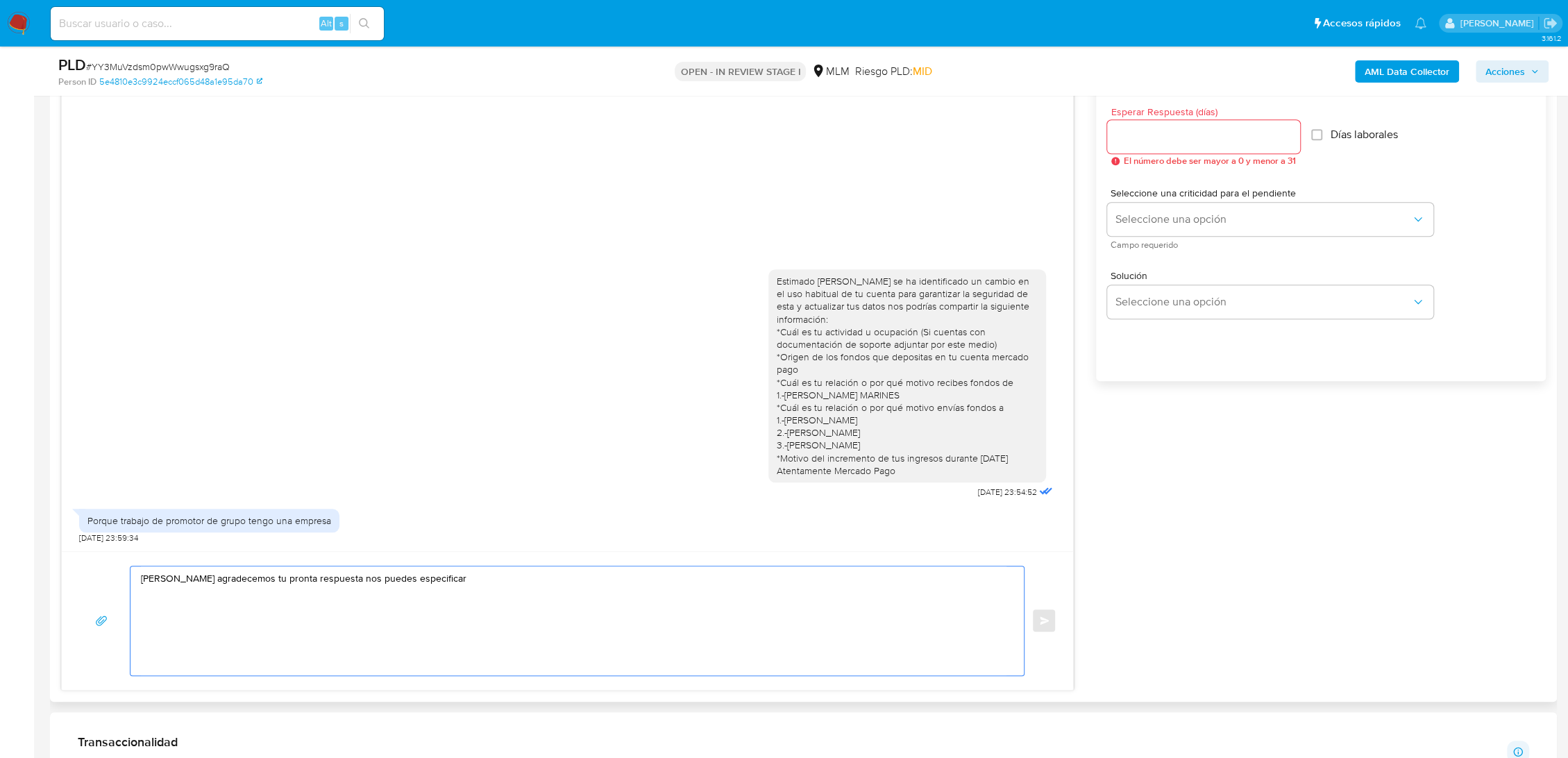
click at [458, 576] on textarea "Hola Alberto agradecemos tu pronta respuesta nos puedes especificar" at bounding box center [573, 621] width 866 height 109
paste textarea "*Cuál es tu actividad u ocupación (Si cuentas con documentación de soporte adju…"
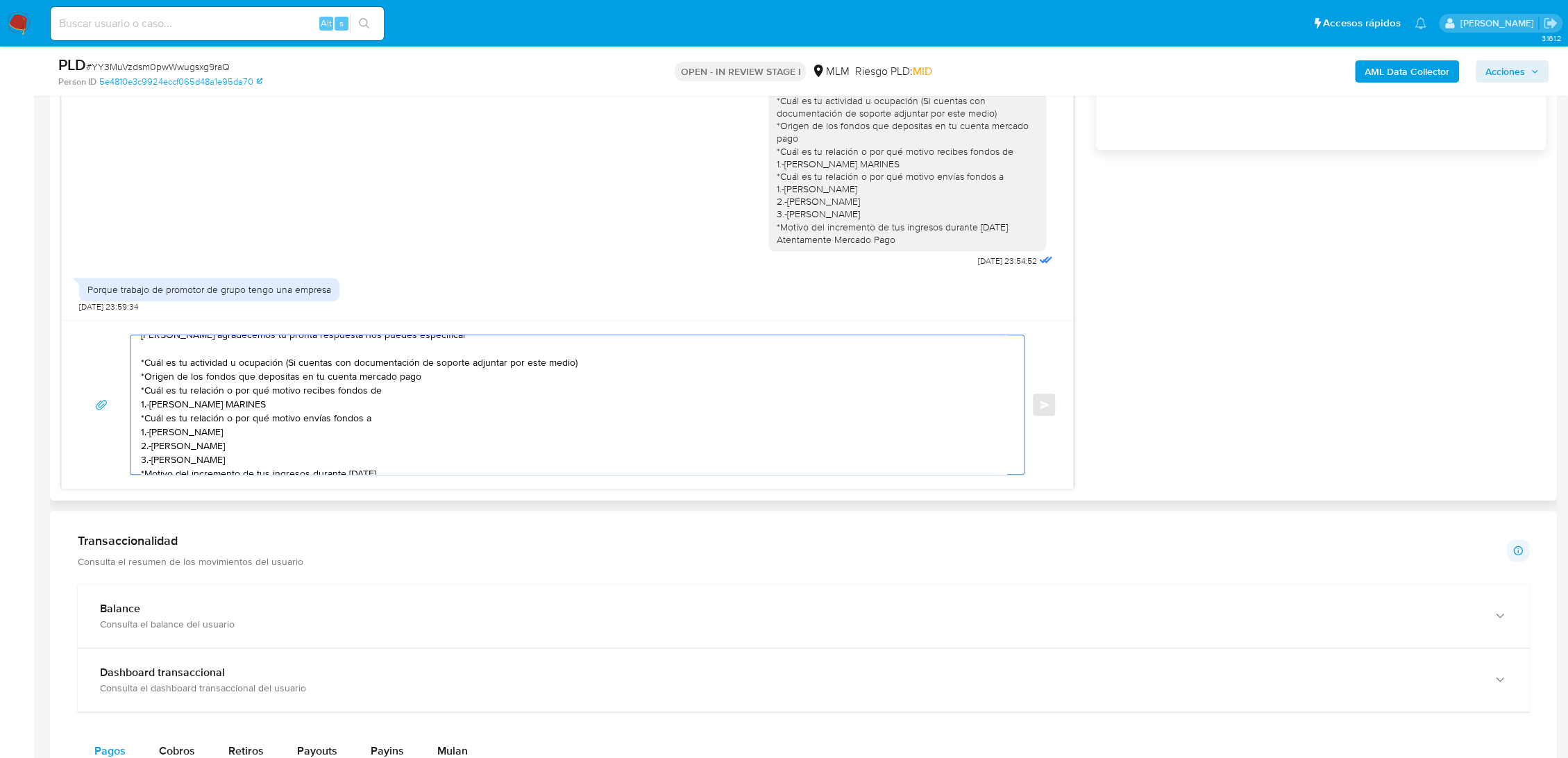
scroll to position [0, 0]
click at [153, 367] on textarea "Hola Alberto agradecemos tu pronta respuesta nos puedes especificar *Cuál es tu…" at bounding box center [573, 404] width 866 height 139
click at [146, 359] on textarea "Hola Alberto agradecemos tu pronta respuesta nos puedes especificar *Cuál es tu…" at bounding box center [573, 404] width 866 height 139
drag, startPoint x: 423, startPoint y: 376, endPoint x: 135, endPoint y: 378, distance: 288.0
click at [135, 378] on div "Hola Alberto agradecemos tu pronta respuesta nos puedes especificar *Cuál es tu…" at bounding box center [574, 404] width 887 height 139
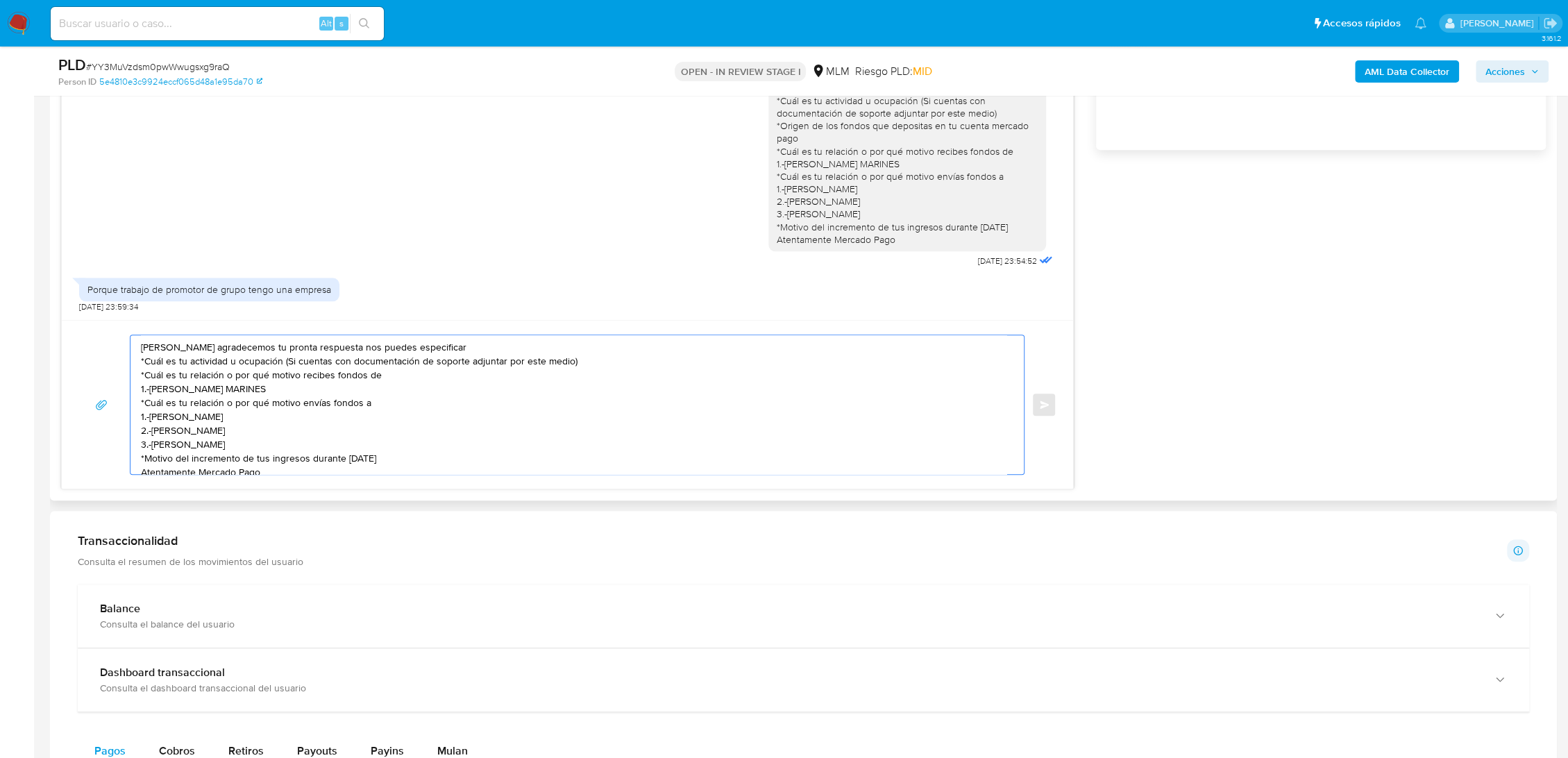
drag, startPoint x: 151, startPoint y: 359, endPoint x: 583, endPoint y: 360, distance: 432.0
click at [583, 360] on textarea "Hola Alberto agradecemos tu pronta respuesta nos puedes especificar *Cuál es tu…" at bounding box center [573, 404] width 866 height 139
click at [458, 364] on textarea "Hola Alberto agradecemos tu pronta respuesta nos puedes especificar *Si cuentas…" at bounding box center [573, 404] width 866 height 139
type textarea "Hola Alberto agradecemos tu pronta respuesta nos puedes especificar *Si cuentas…"
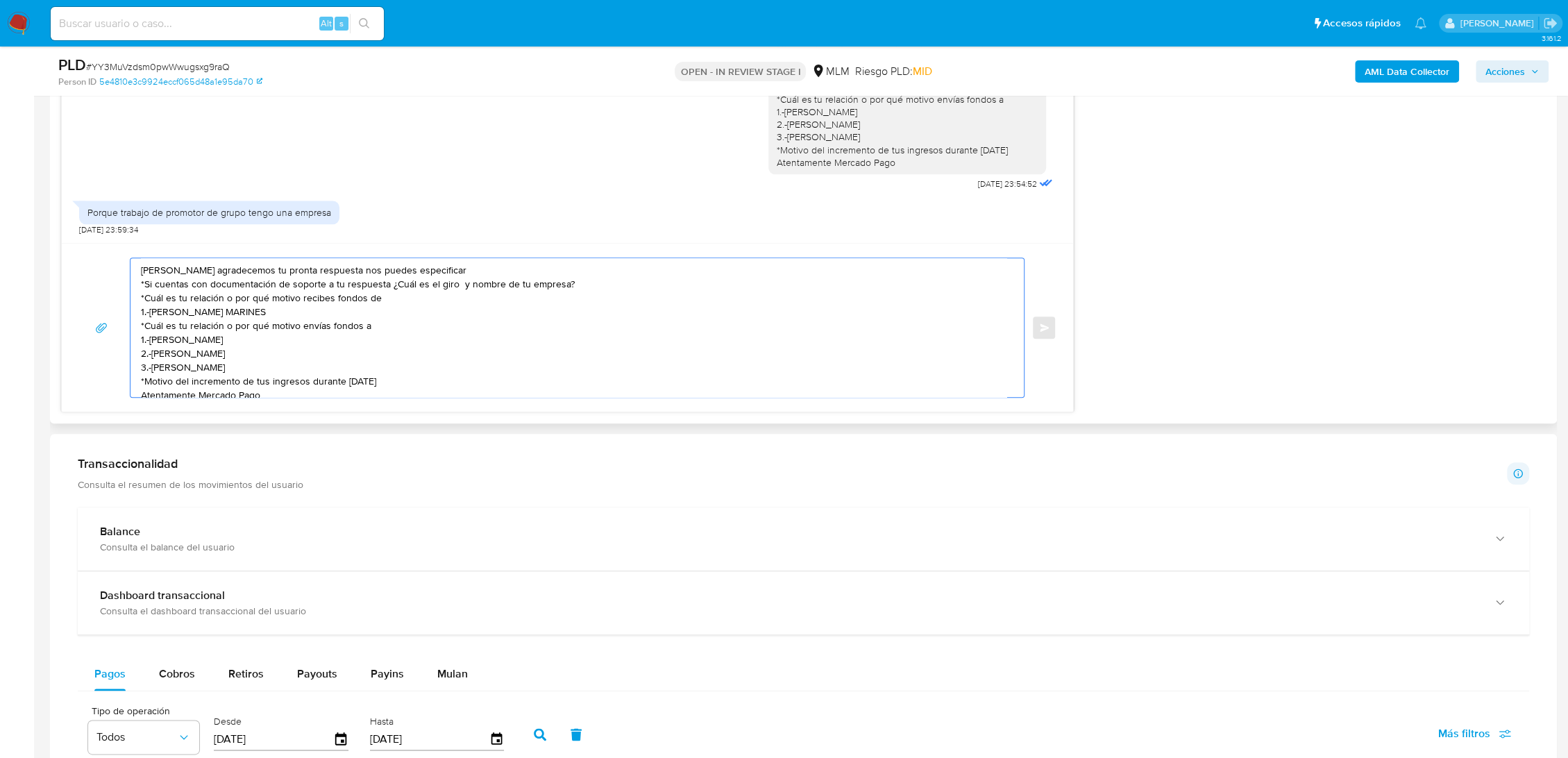
drag, startPoint x: 226, startPoint y: 357, endPoint x: 116, endPoint y: 259, distance: 147.3
click at [116, 259] on div "Hola Alberto agradecemos tu pronta respuesta nos puedes especificar *Si cuentas…" at bounding box center [567, 328] width 978 height 141
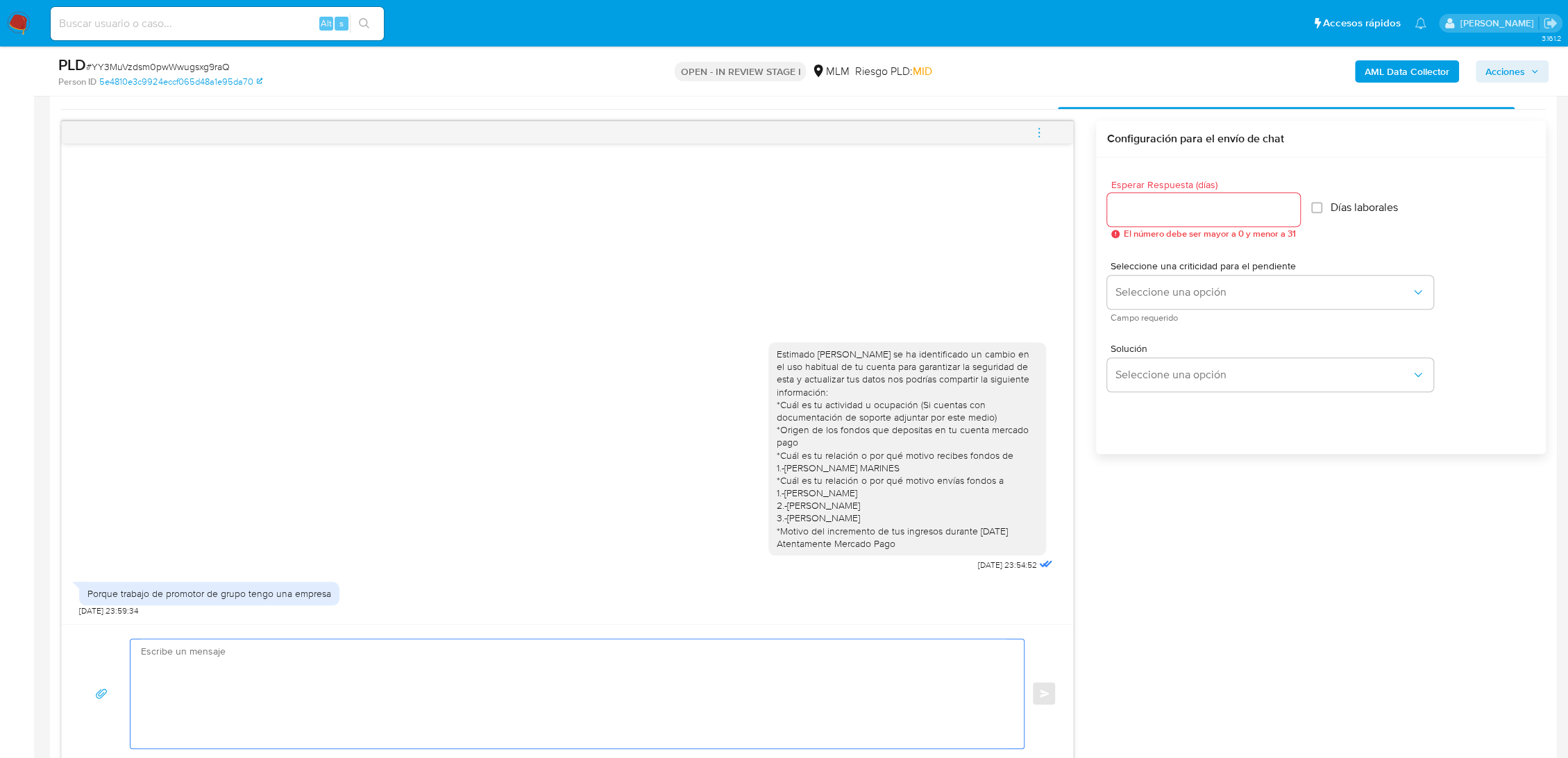
scroll to position [694, 0]
click at [1155, 211] on input "Esperar Respuesta (días)" at bounding box center [1204, 214] width 193 height 18
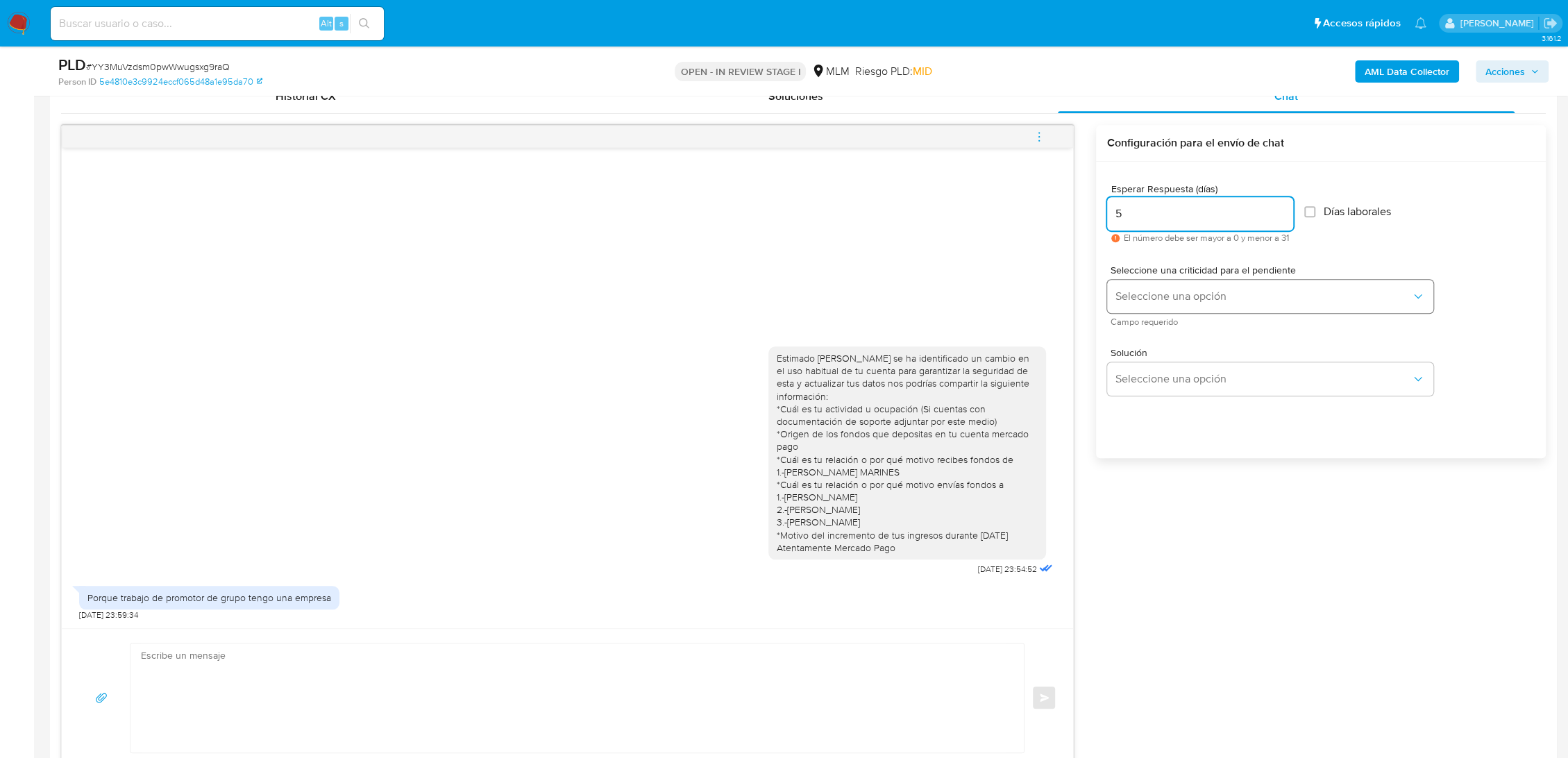
type input "5"
click at [1138, 290] on span "Seleccione una opción" at bounding box center [1263, 296] width 295 height 14
click at [1131, 320] on span "HIGH" at bounding box center [1127, 325] width 23 height 12
drag, startPoint x: 1138, startPoint y: 377, endPoint x: 1246, endPoint y: 382, distance: 108.1
click at [1142, 378] on span "Seleccione una opción" at bounding box center [1263, 379] width 295 height 14
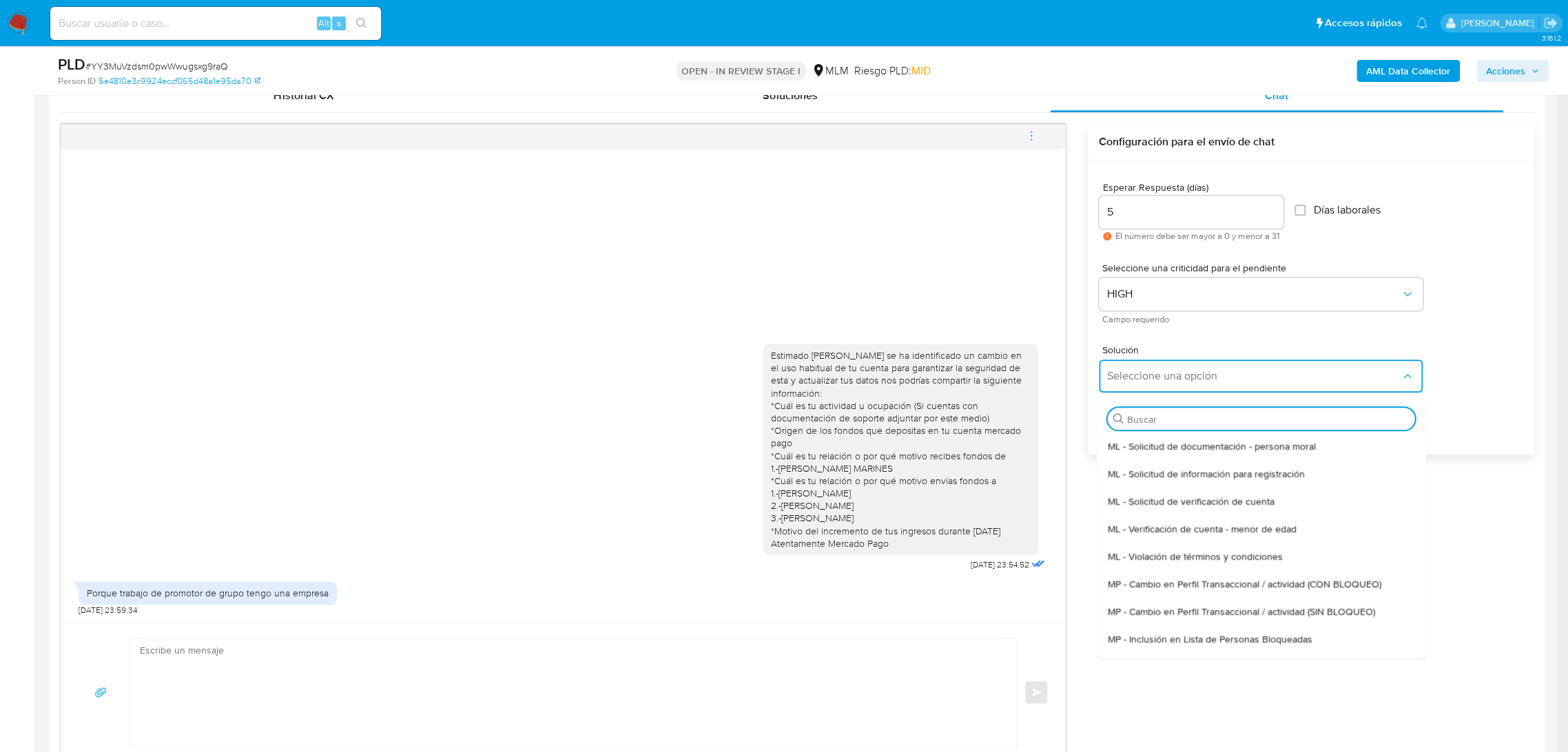
click at [1291, 612] on span "MP - Cambio en Perfil Transaccional / actividad (SIN BLOQUEO)" at bounding box center [1241, 611] width 268 height 12
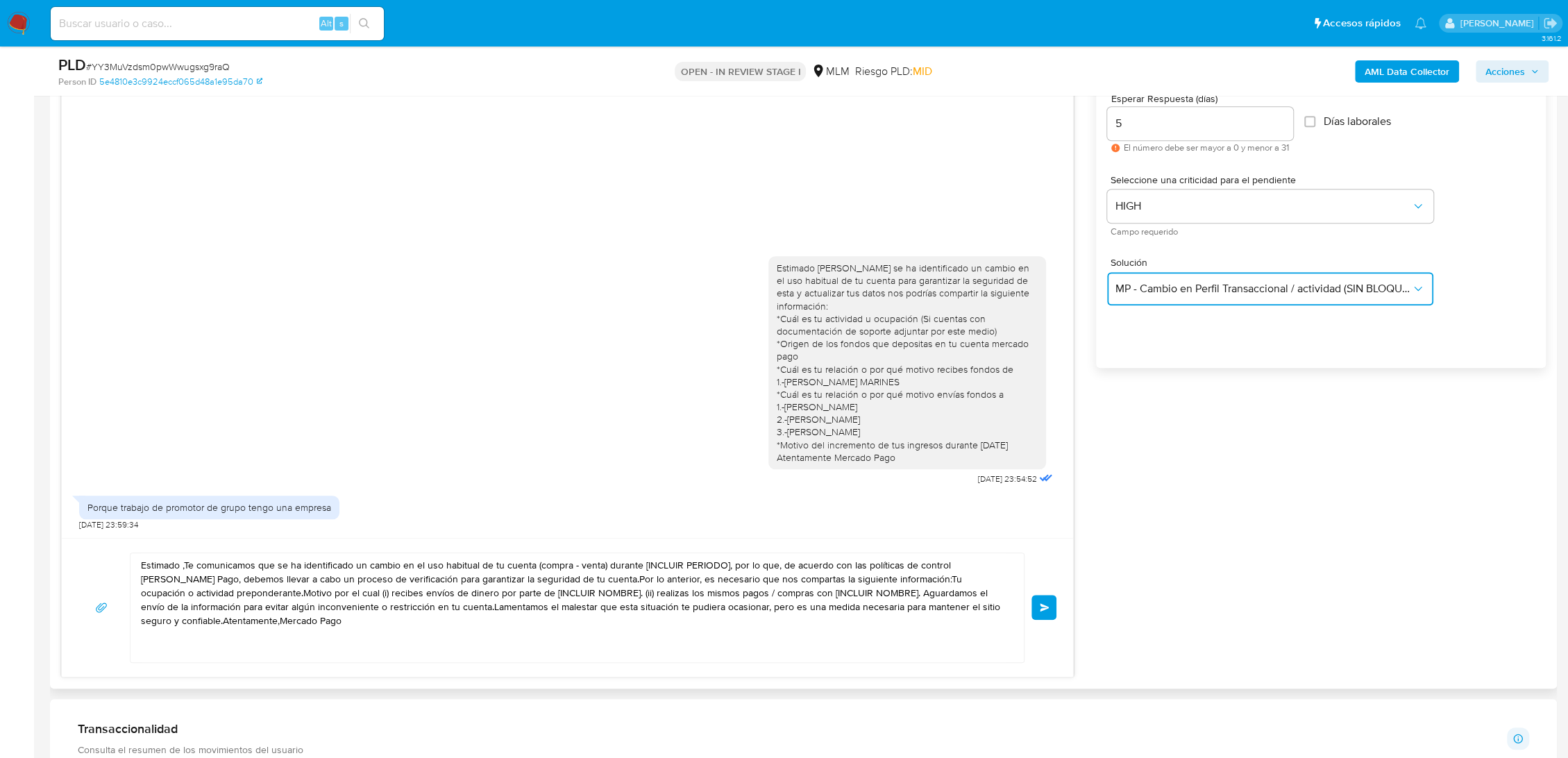
scroll to position [925, 0]
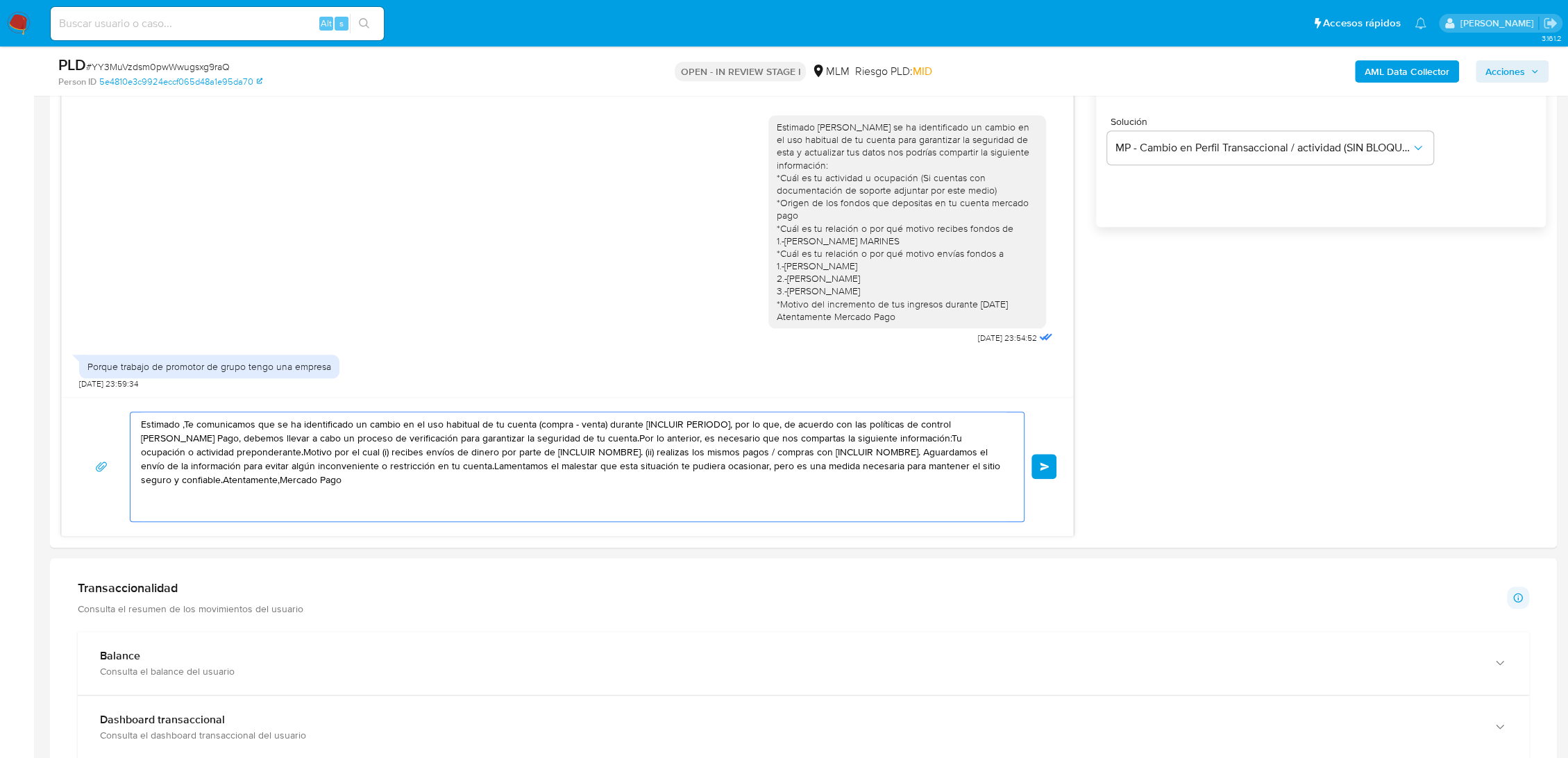
drag, startPoint x: 335, startPoint y: 477, endPoint x: -11, endPoint y: 349, distance: 368.9
click at [0, 349] on html "Pausado Ver notificaciones Alt s Accesos rápidos Presiona las siguientes teclas…" at bounding box center [784, 523] width 1568 height 2898
paste textarea "Hola Alberto agradecemos tu pronta respuesta nos puedes especificar *Si cuentas…"
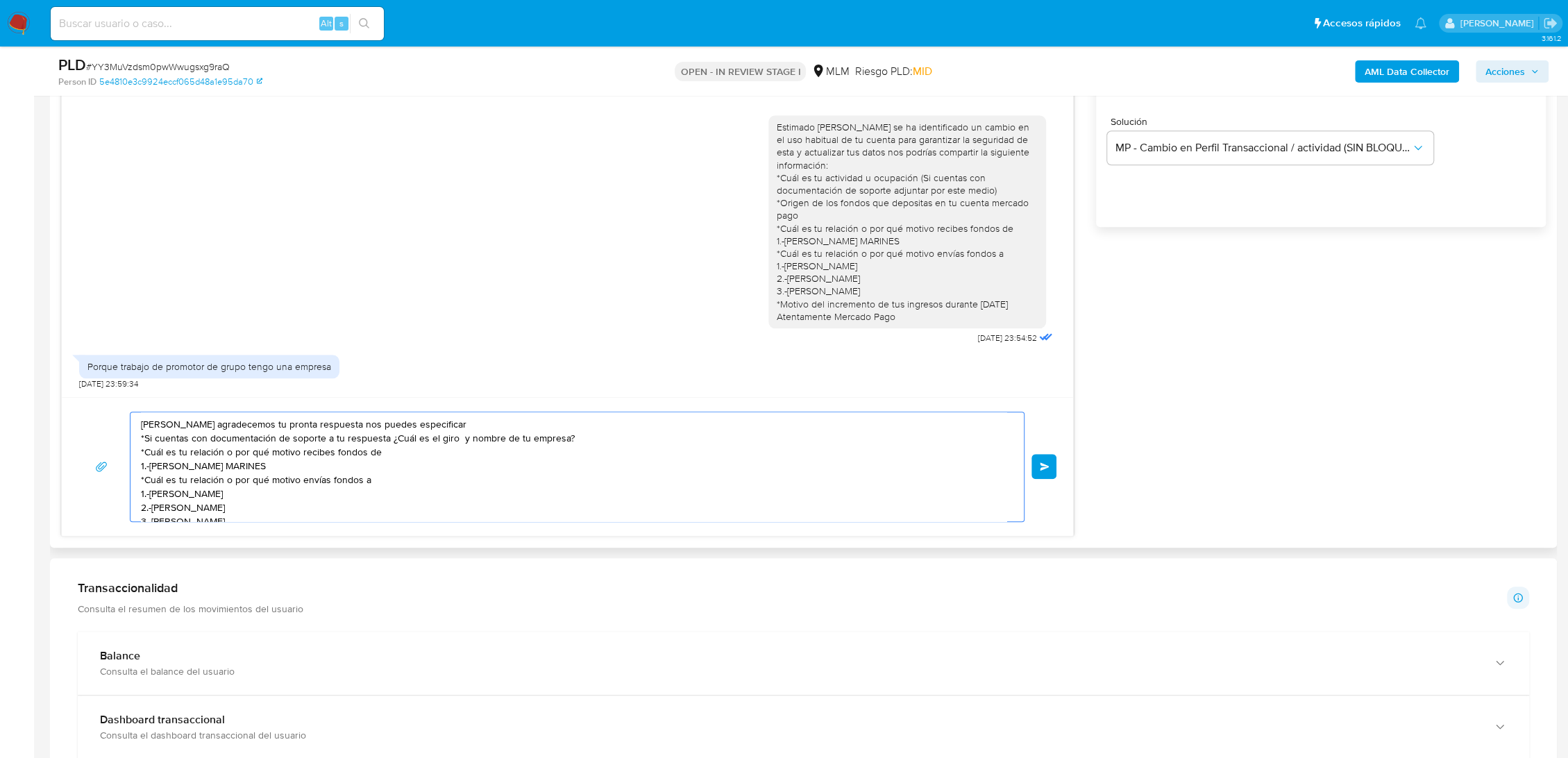
scroll to position [7, 0]
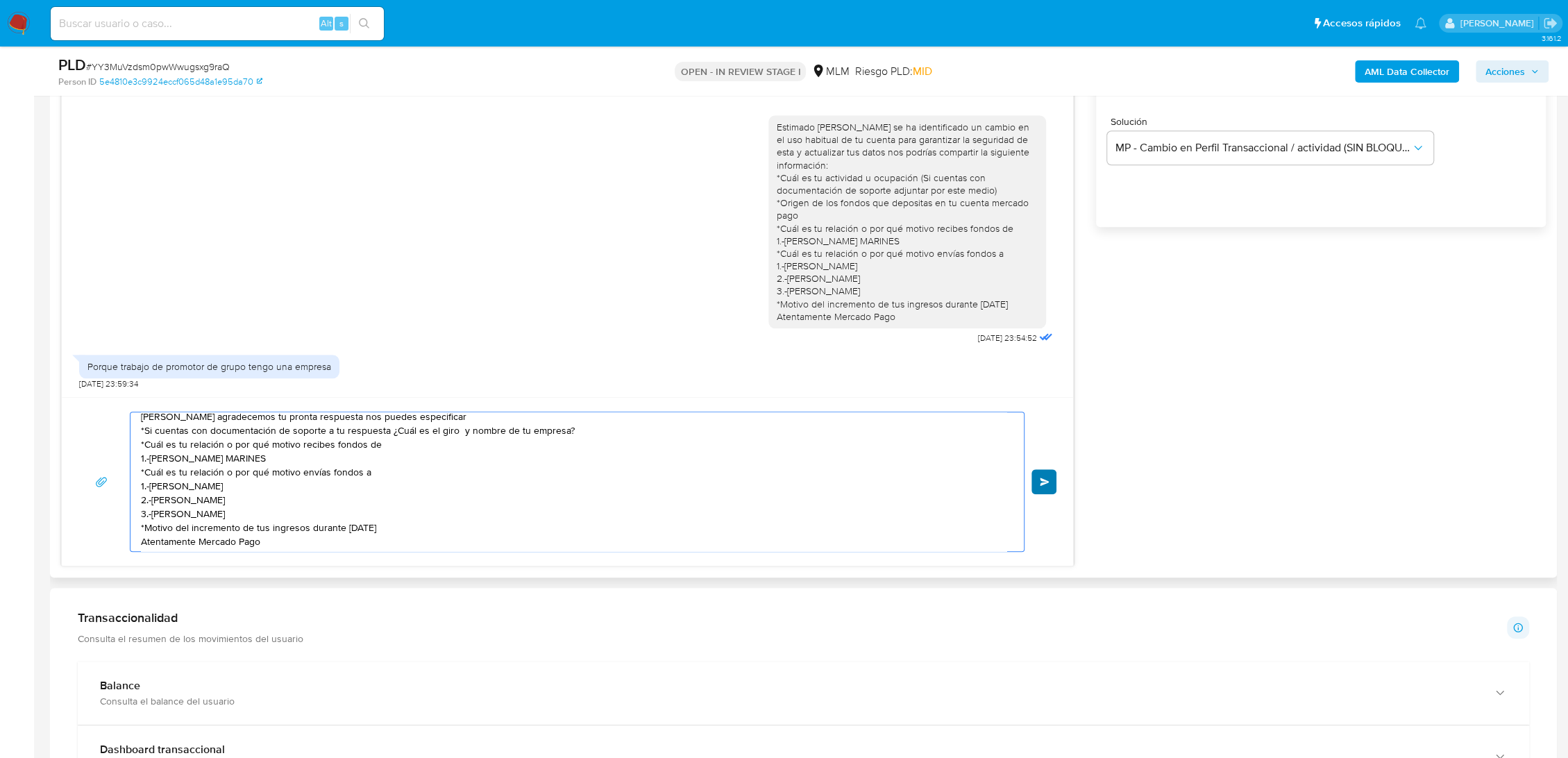
type textarea "Hola Alberto agradecemos tu pronta respuesta nos puedes especificar *Si cuentas…"
click at [1043, 479] on span "Enviar" at bounding box center [1045, 482] width 10 height 8
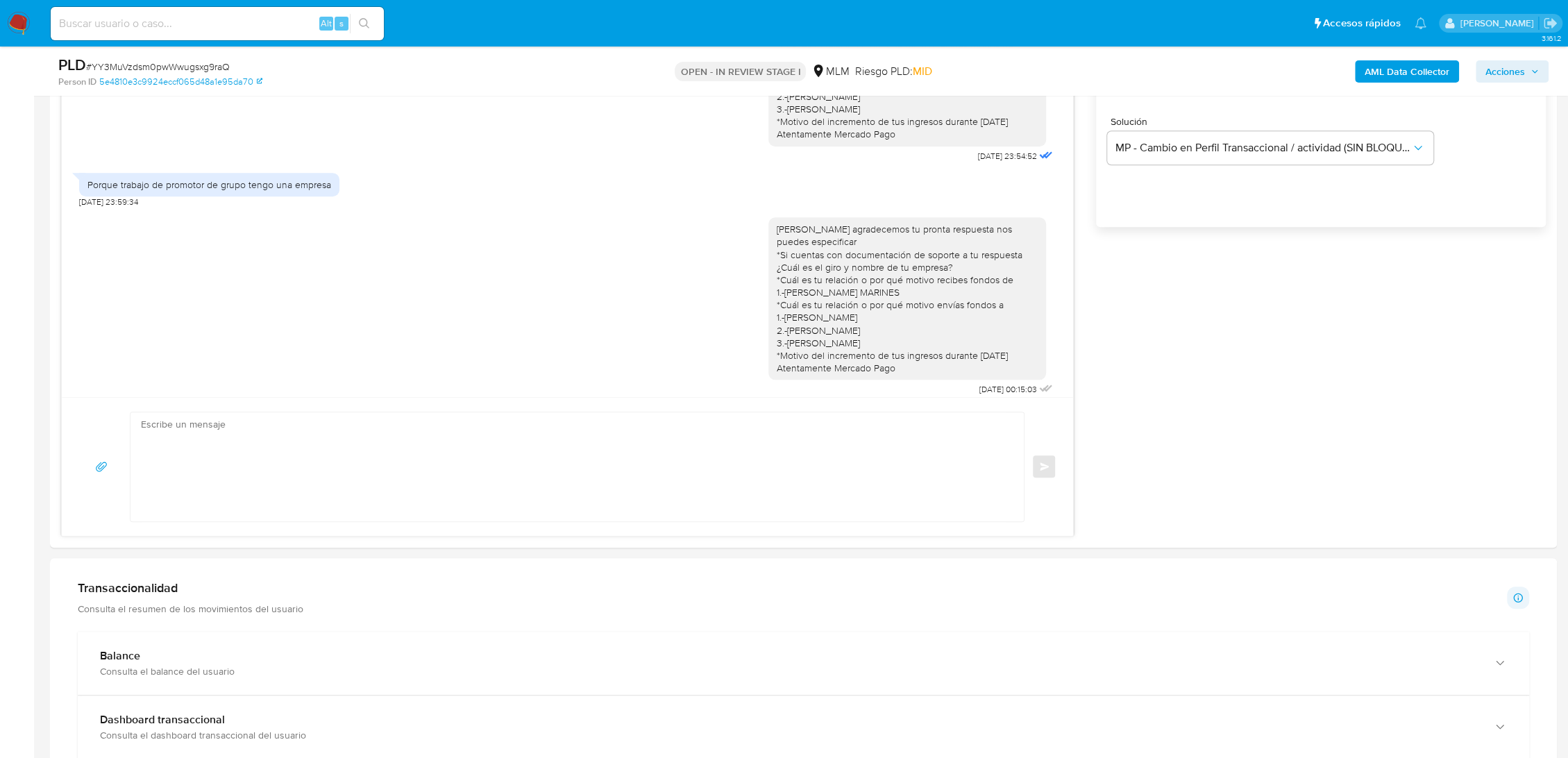
scroll to position [9, 0]
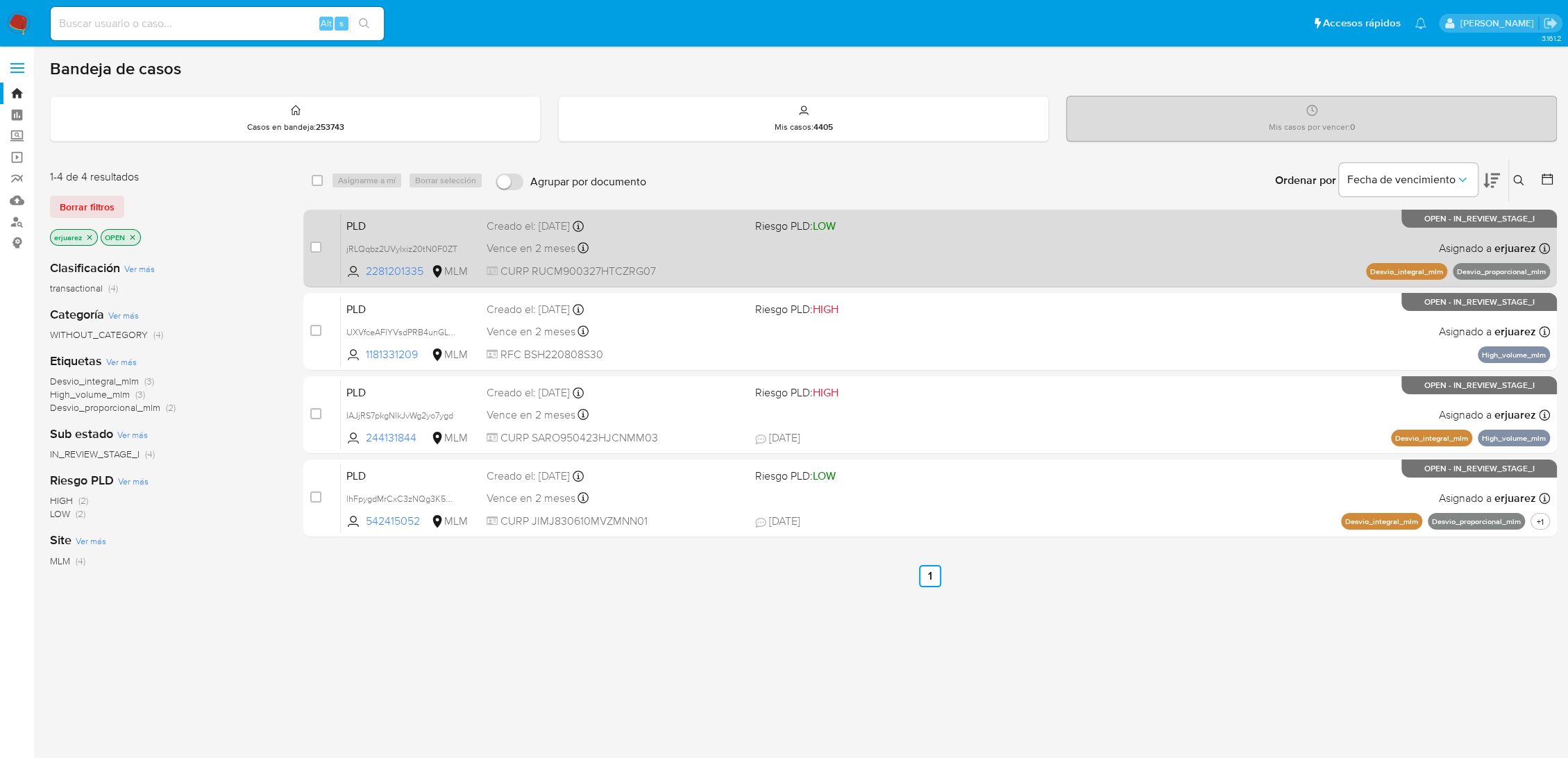
click at [690, 240] on div "Vence en 2 meses Vence el [DATE] 02:13:15" at bounding box center [616, 248] width 258 height 19
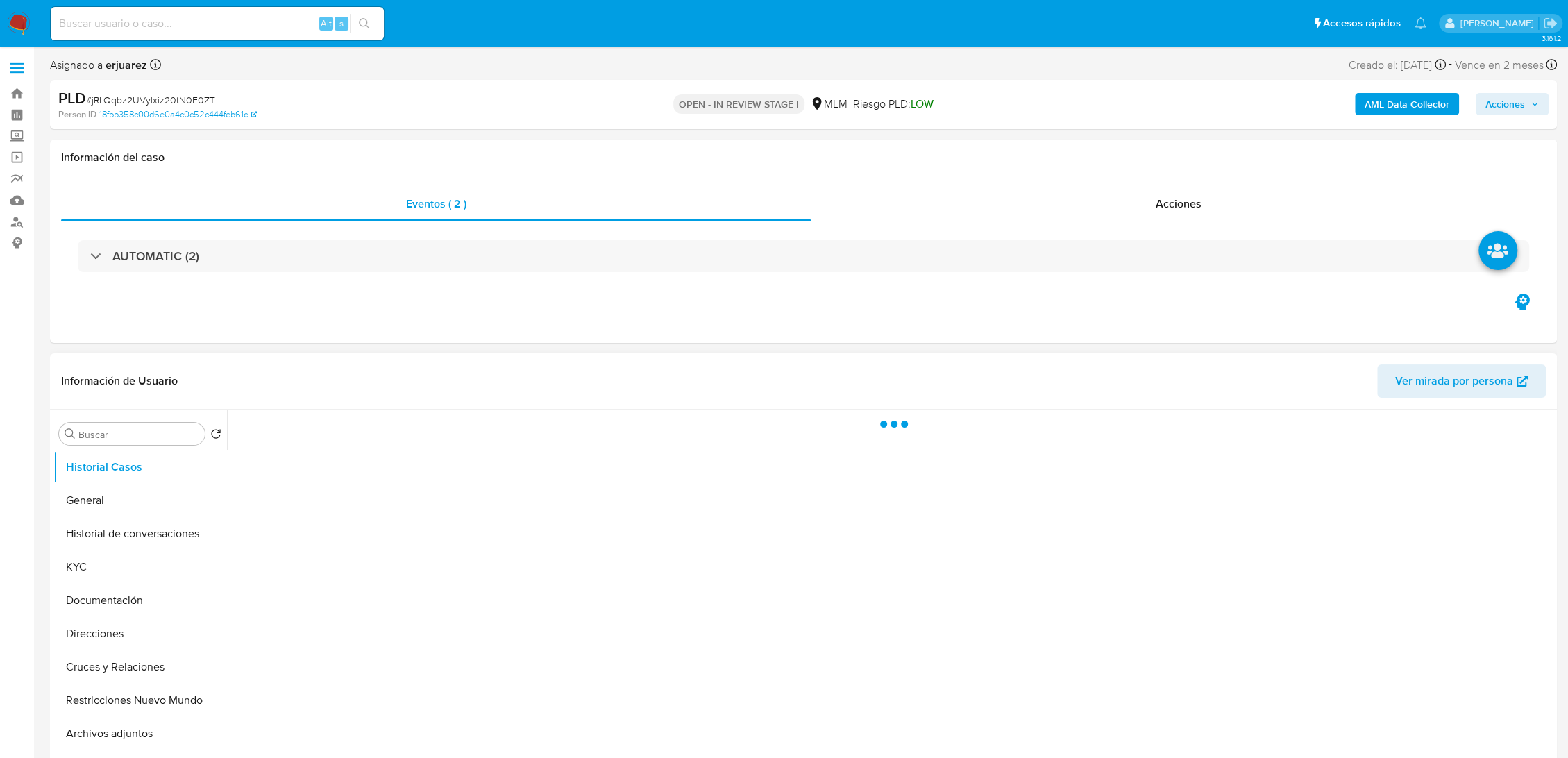
scroll to position [77, 0]
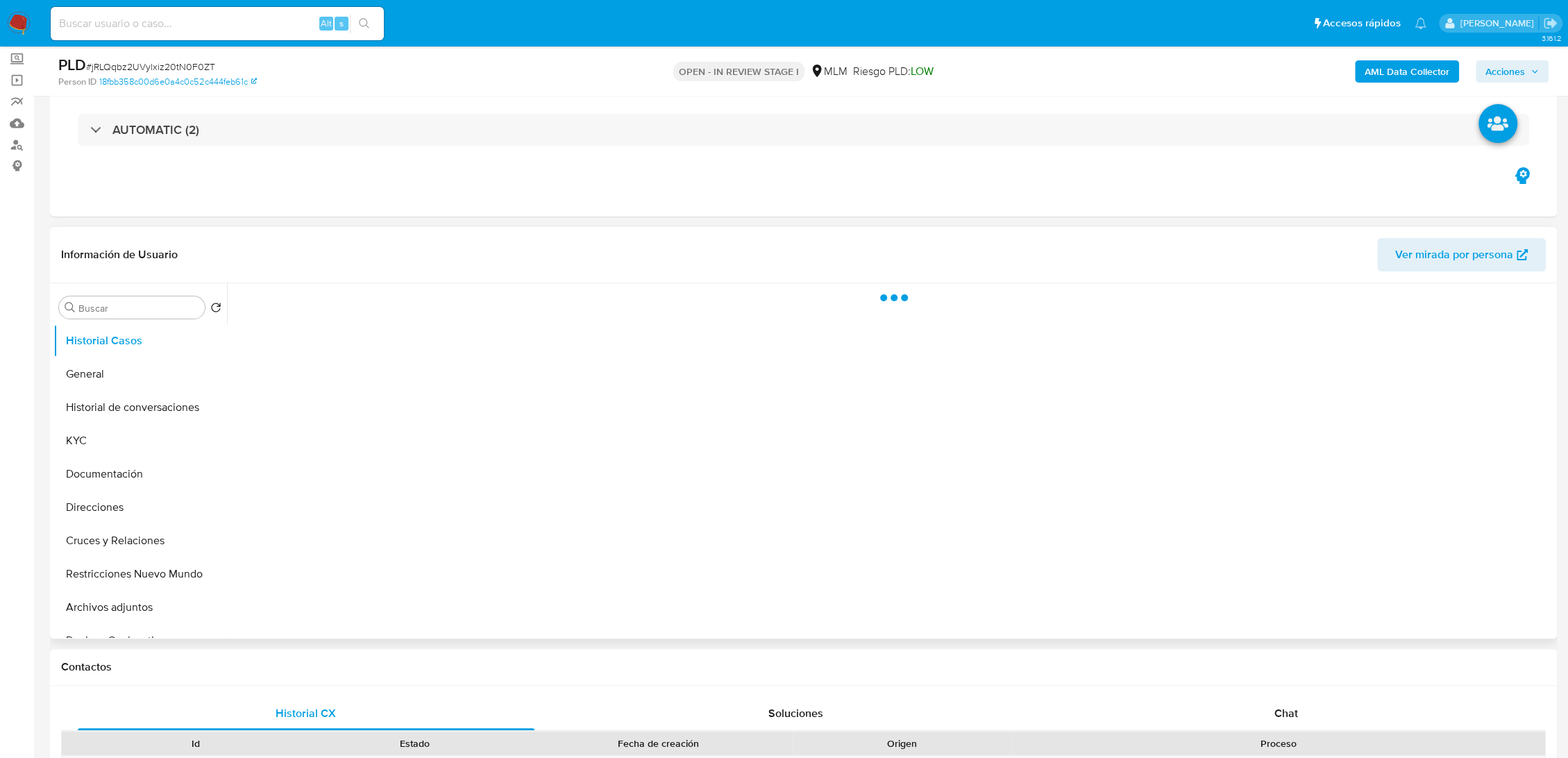
select select "10"
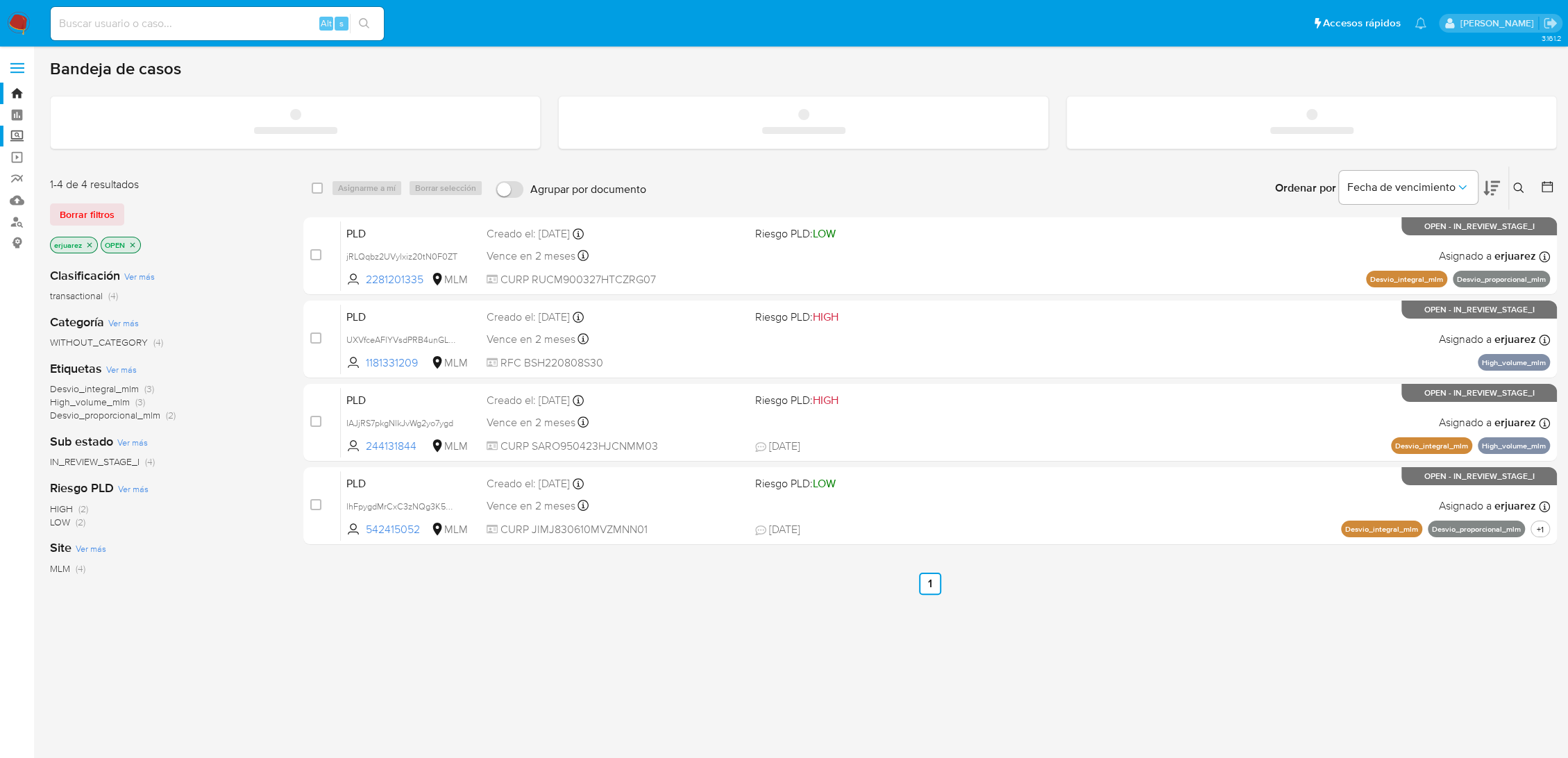
click at [15, 140] on label "Screening" at bounding box center [82, 136] width 166 height 22
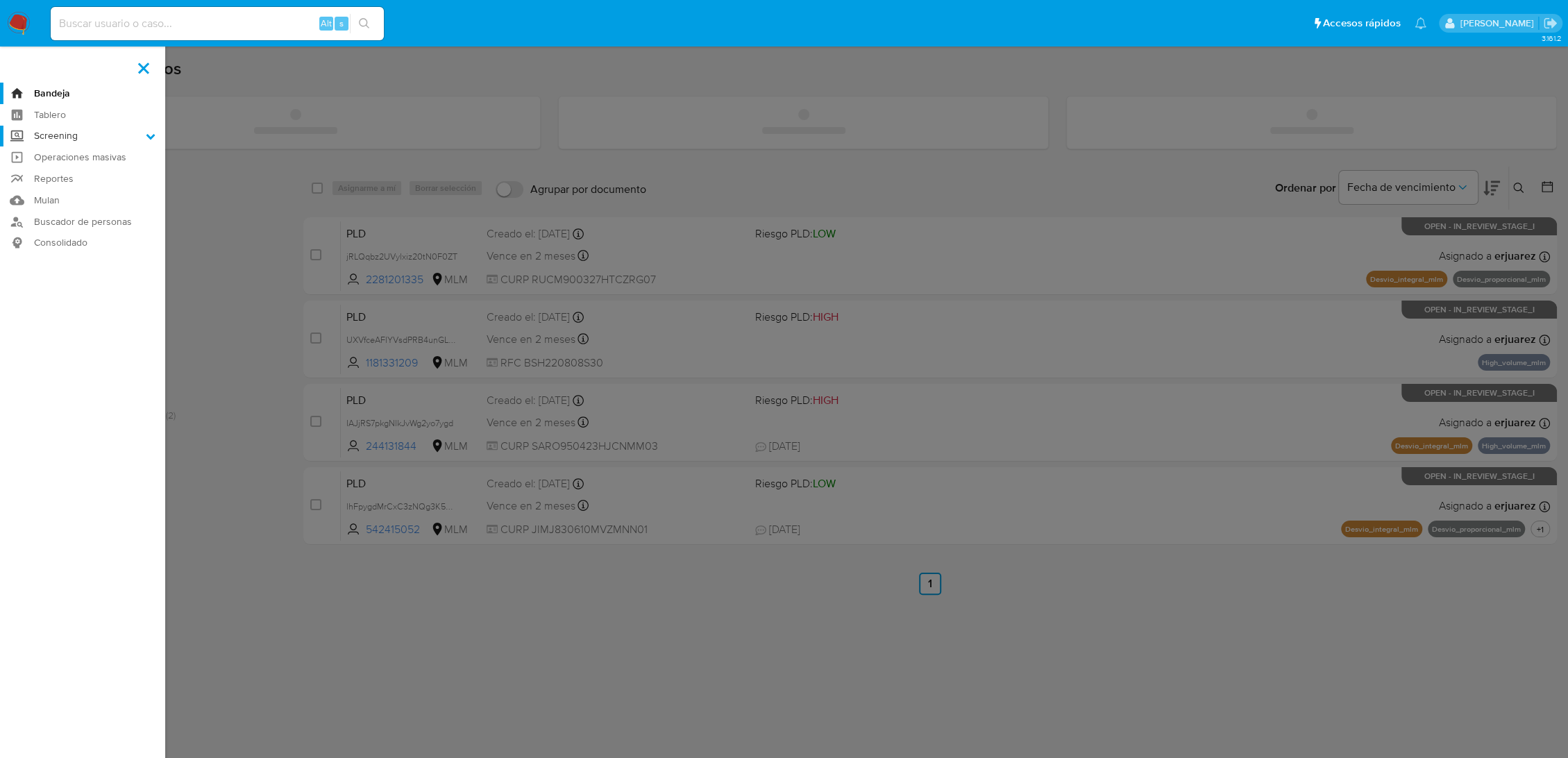
click at [0, 0] on input "Screening" at bounding box center [0, 0] width 0 height 0
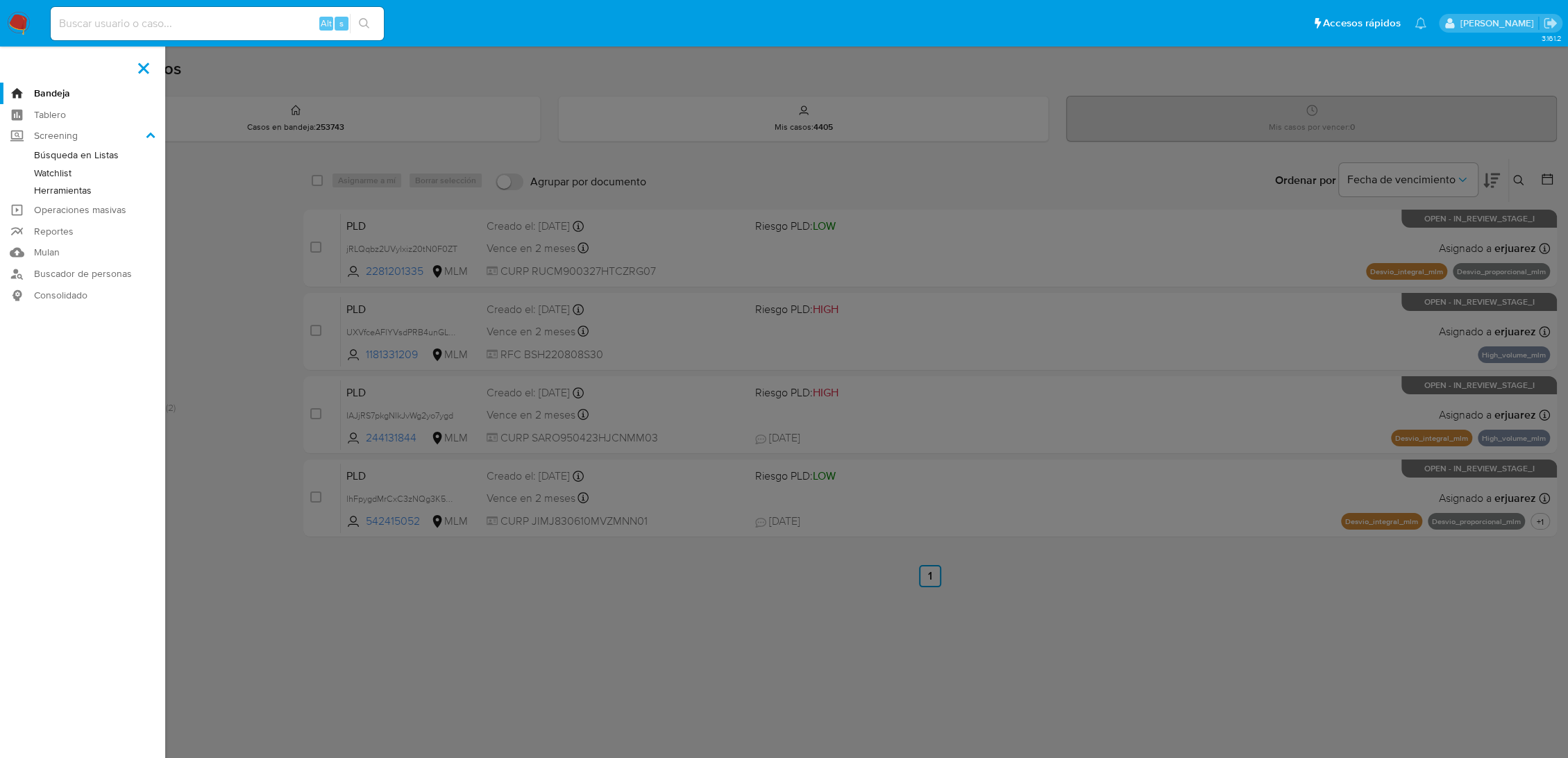
click at [61, 194] on link "Herramientas" at bounding box center [82, 191] width 166 height 17
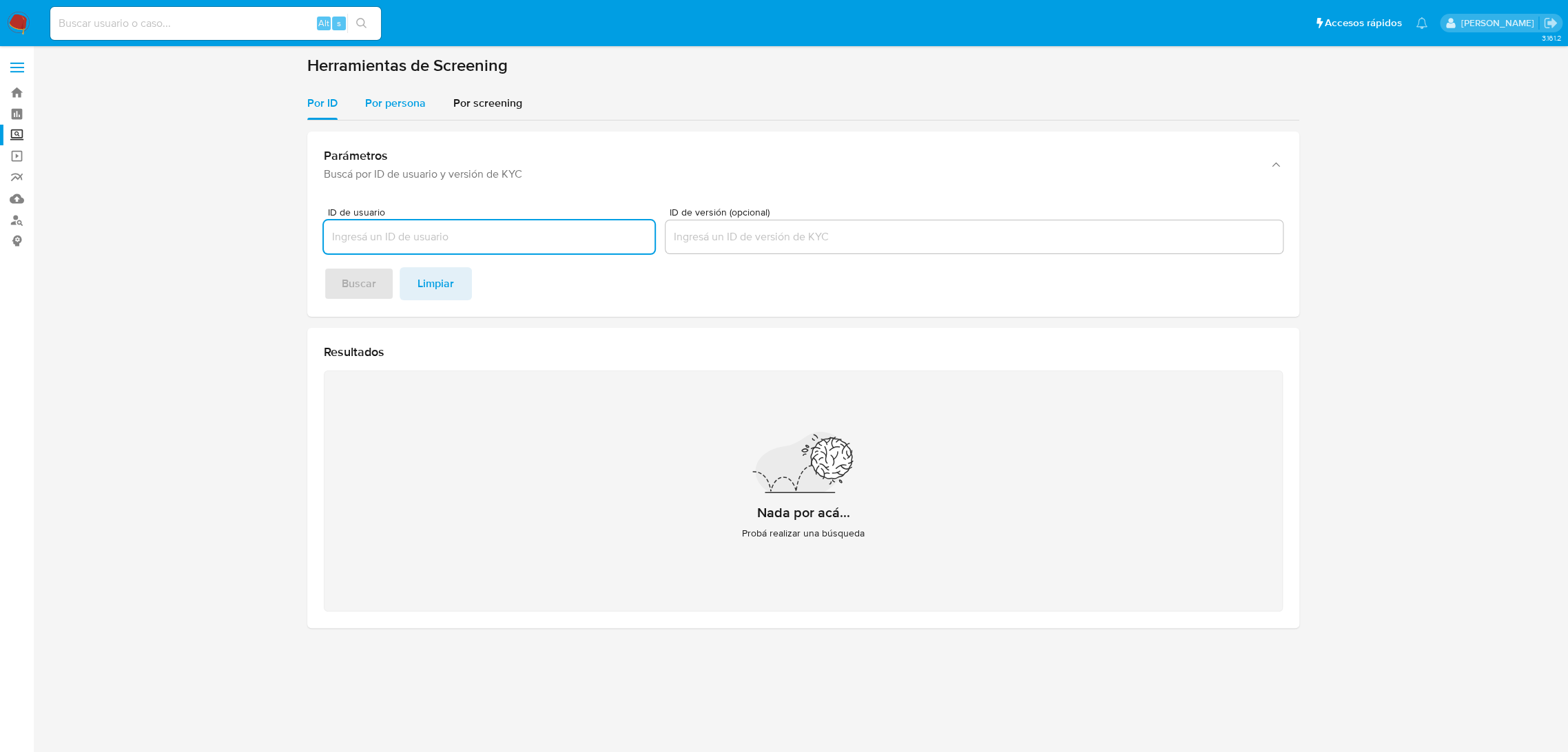
click at [379, 106] on span "Por persona" at bounding box center [395, 102] width 60 height 16
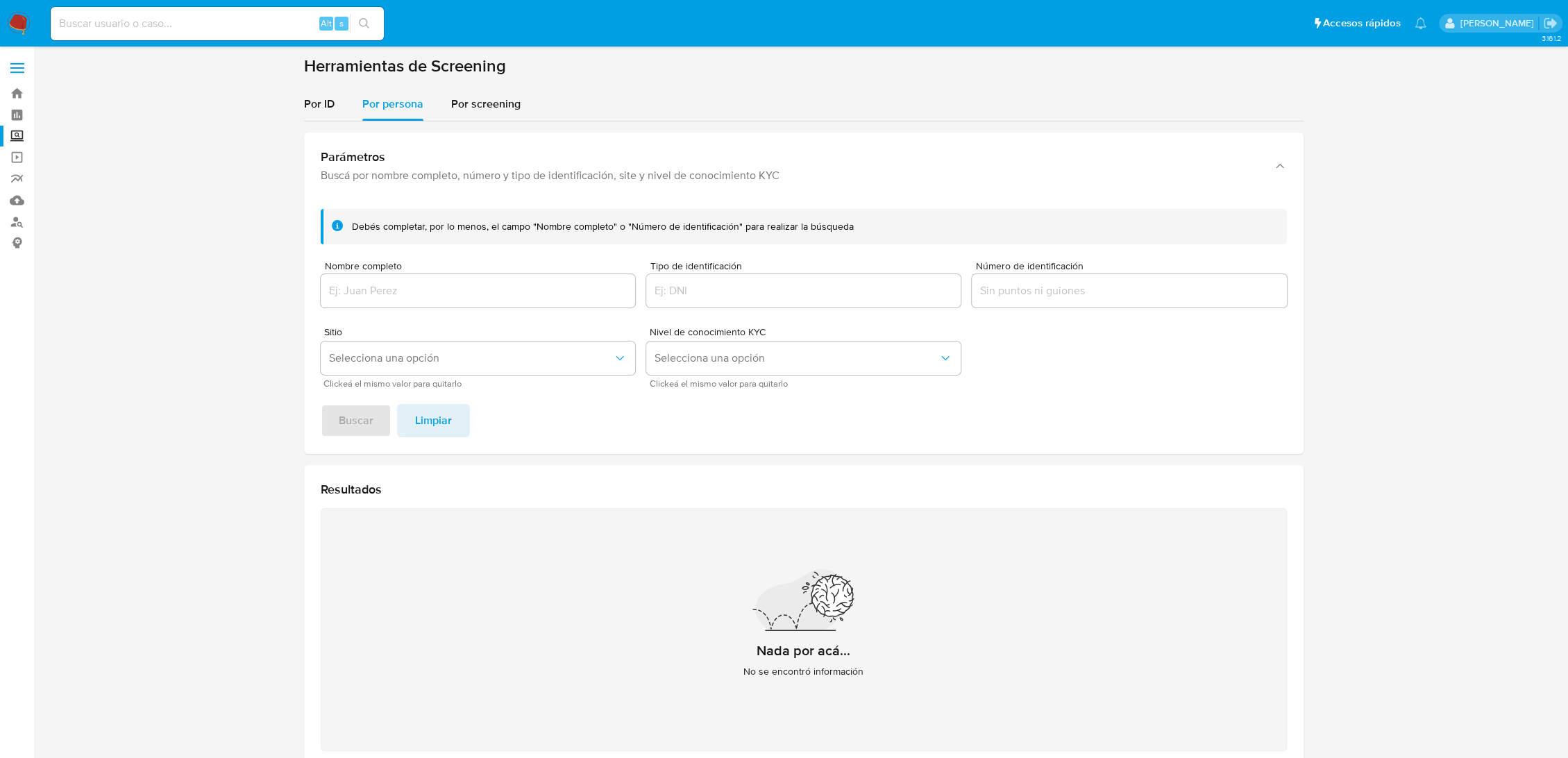
click at [371, 279] on div at bounding box center [478, 291] width 314 height 33
click at [358, 295] on input "Nombre completo" at bounding box center [478, 291] width 314 height 18
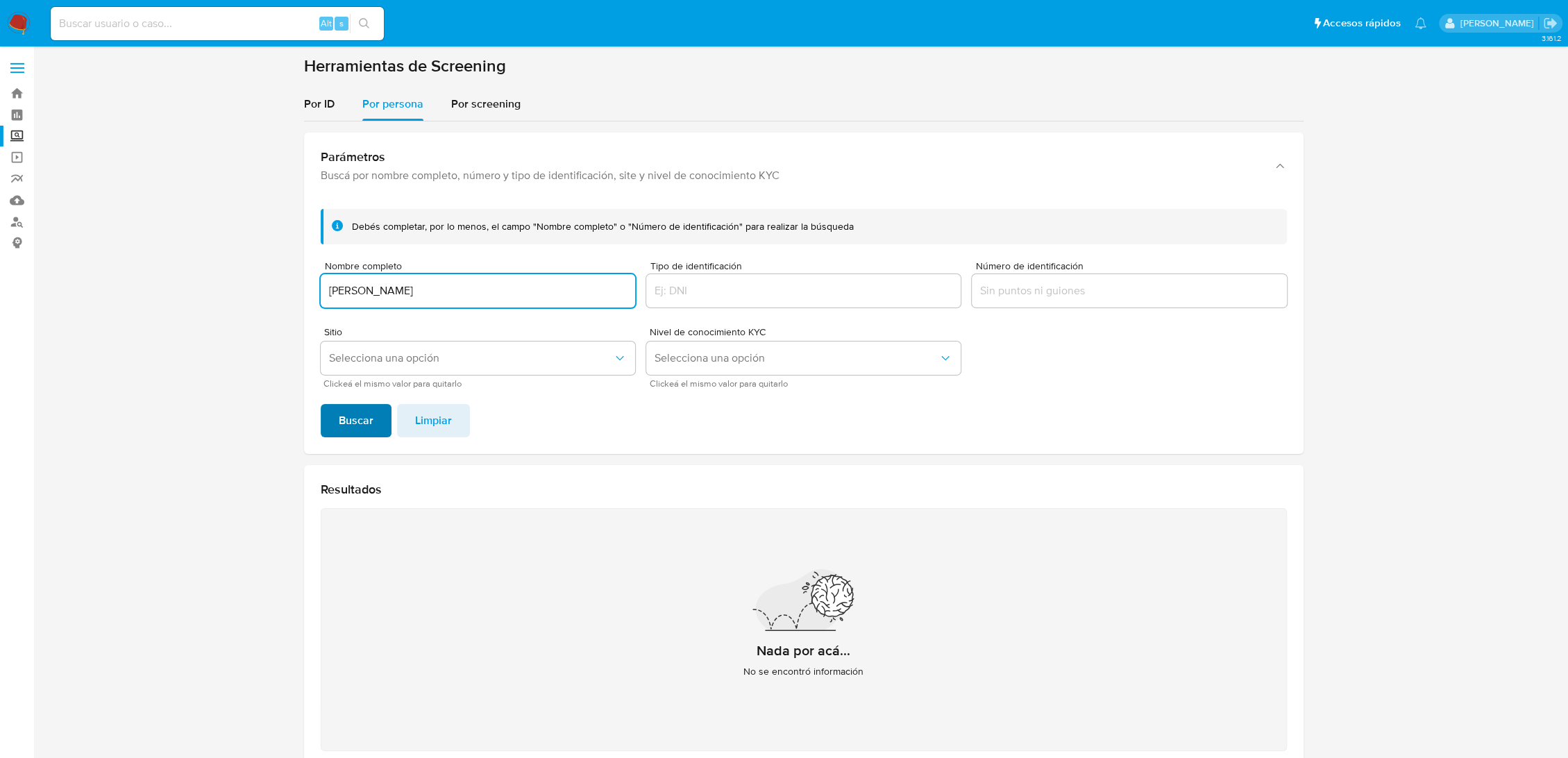
type input "DAVID CERON RIOS"
click at [364, 419] on span "Buscar" at bounding box center [356, 420] width 35 height 31
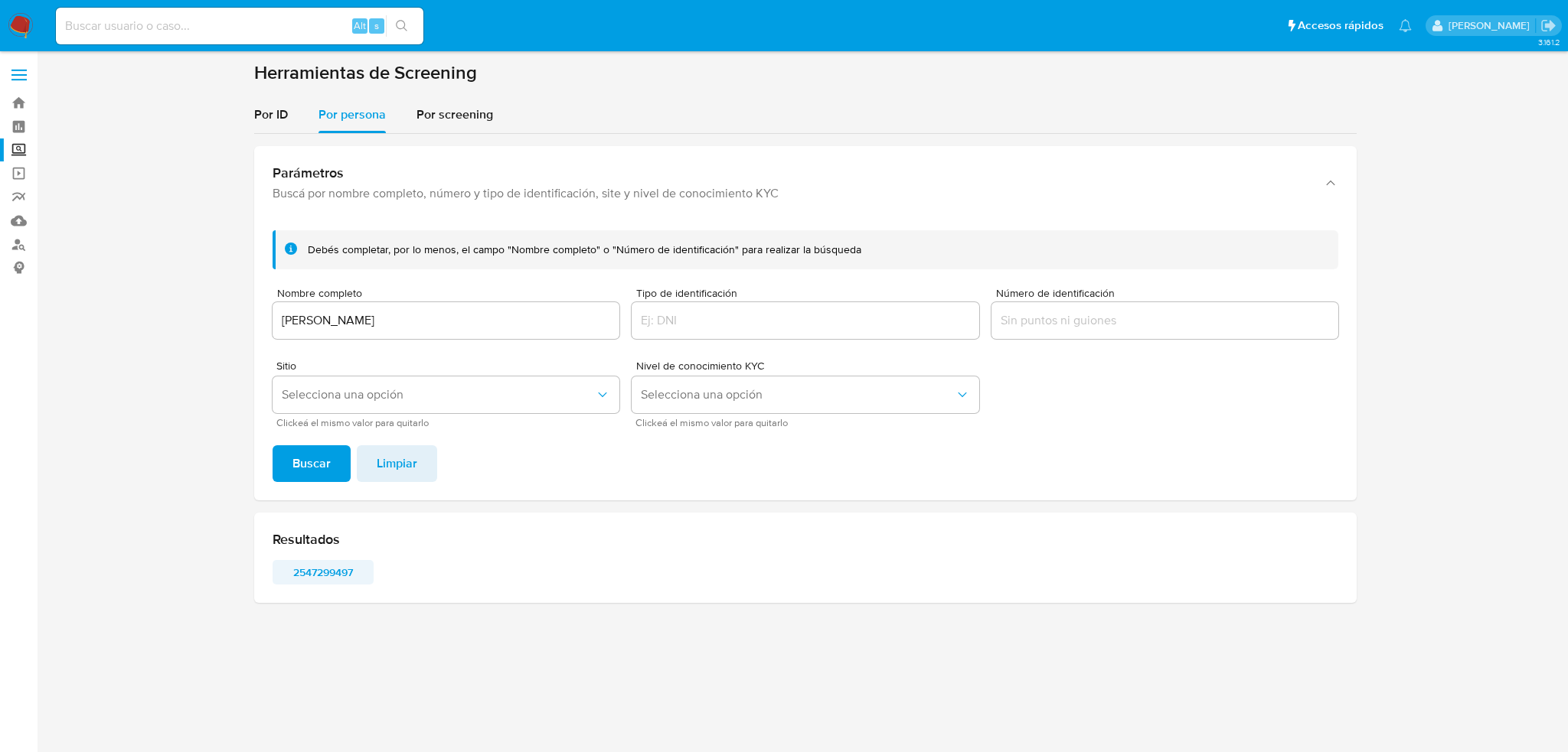
click at [312, 572] on span "2547299497" at bounding box center [323, 571] width 80 height 21
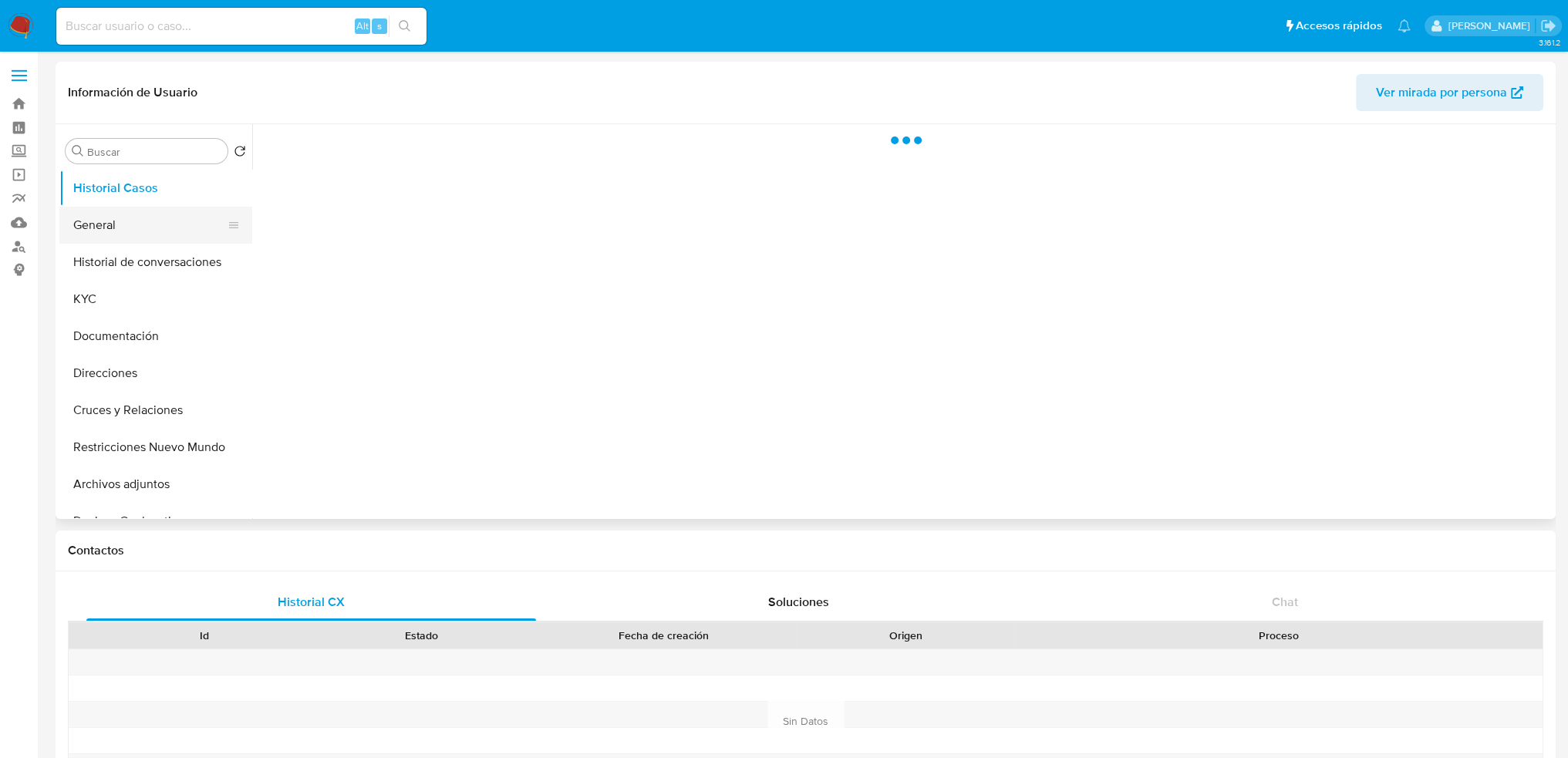
select select "10"
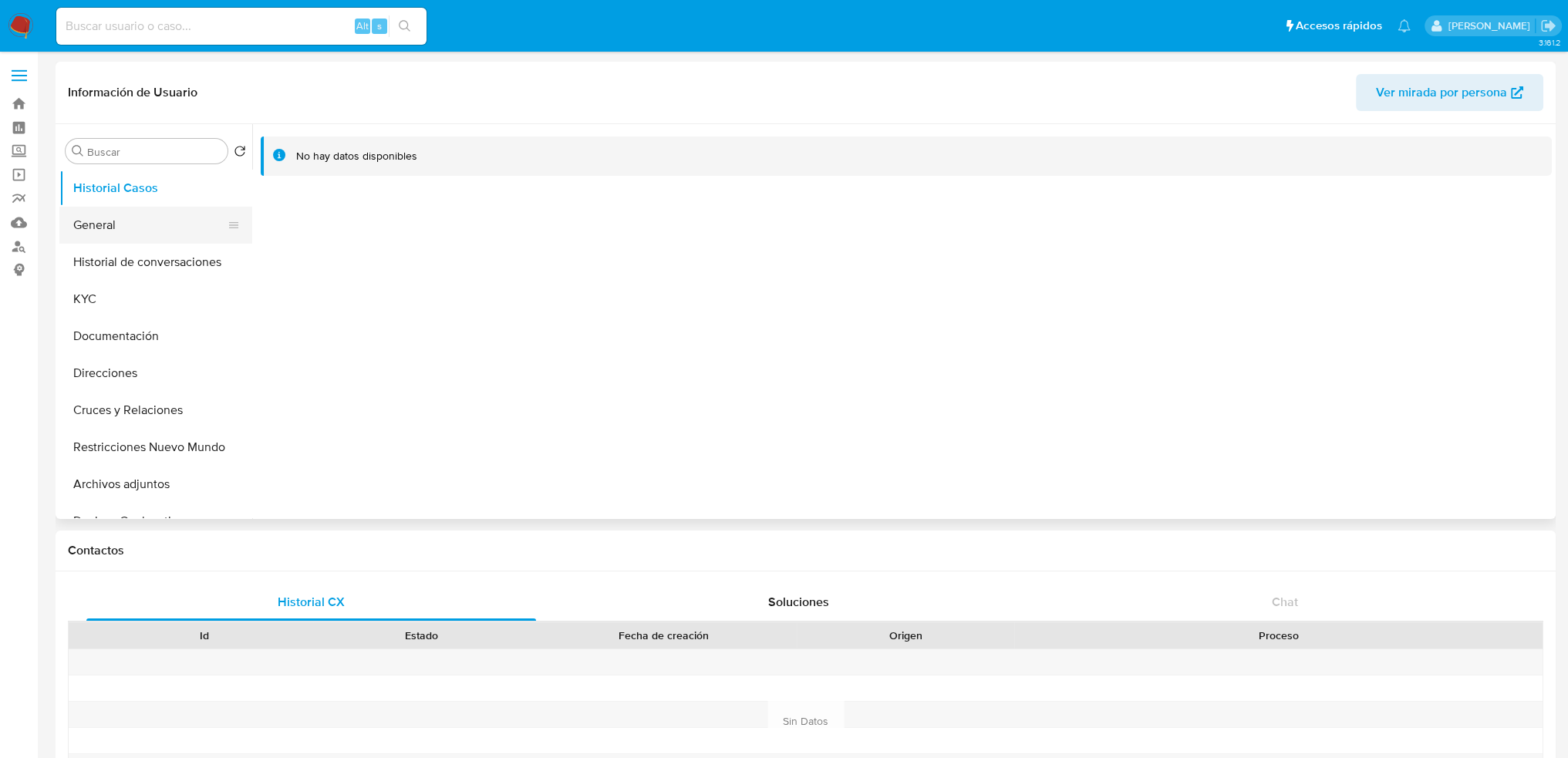
click at [104, 214] on button "General" at bounding box center [149, 226] width 180 height 37
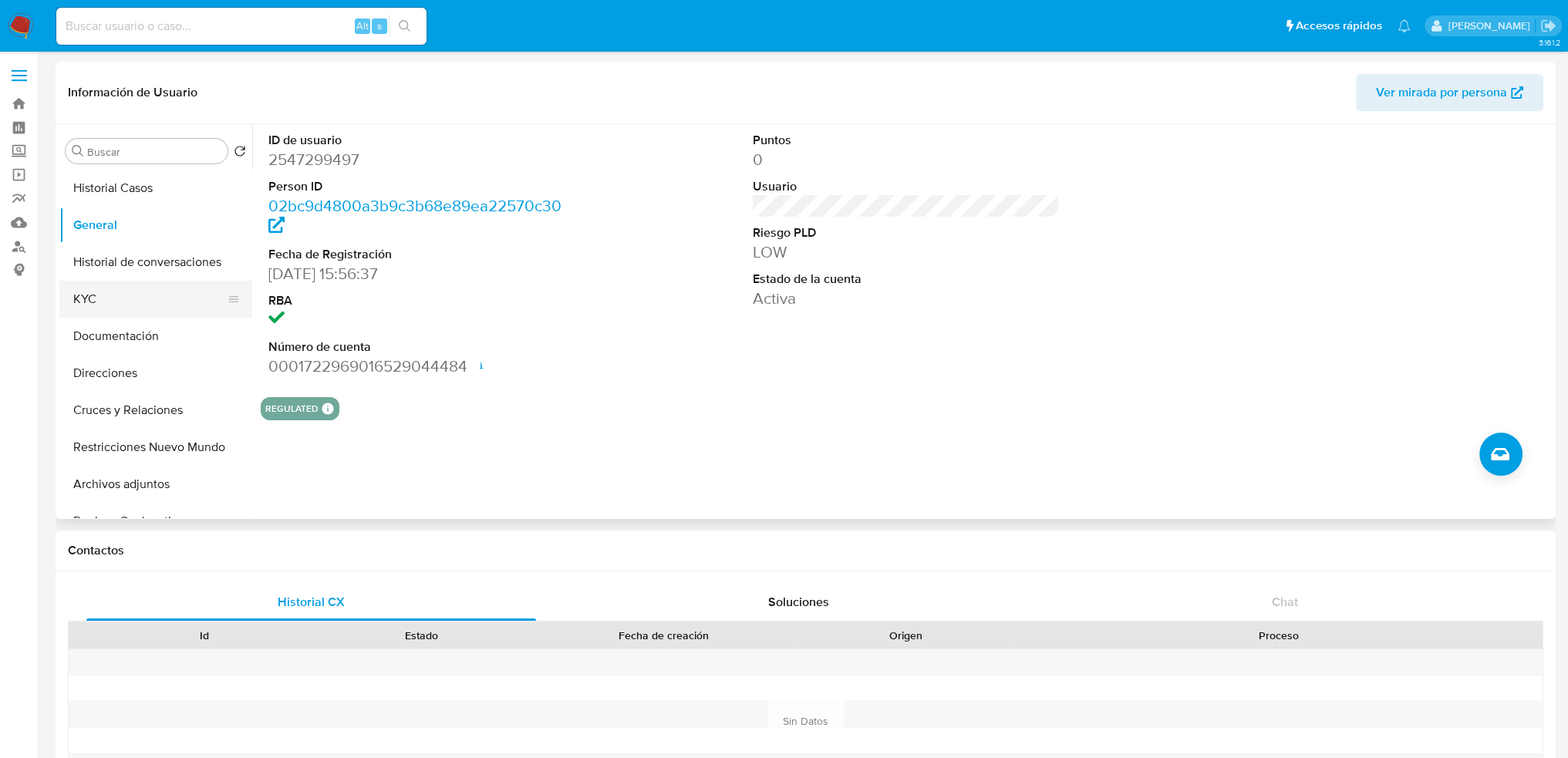
click at [85, 296] on button "KYC" at bounding box center [149, 300] width 180 height 37
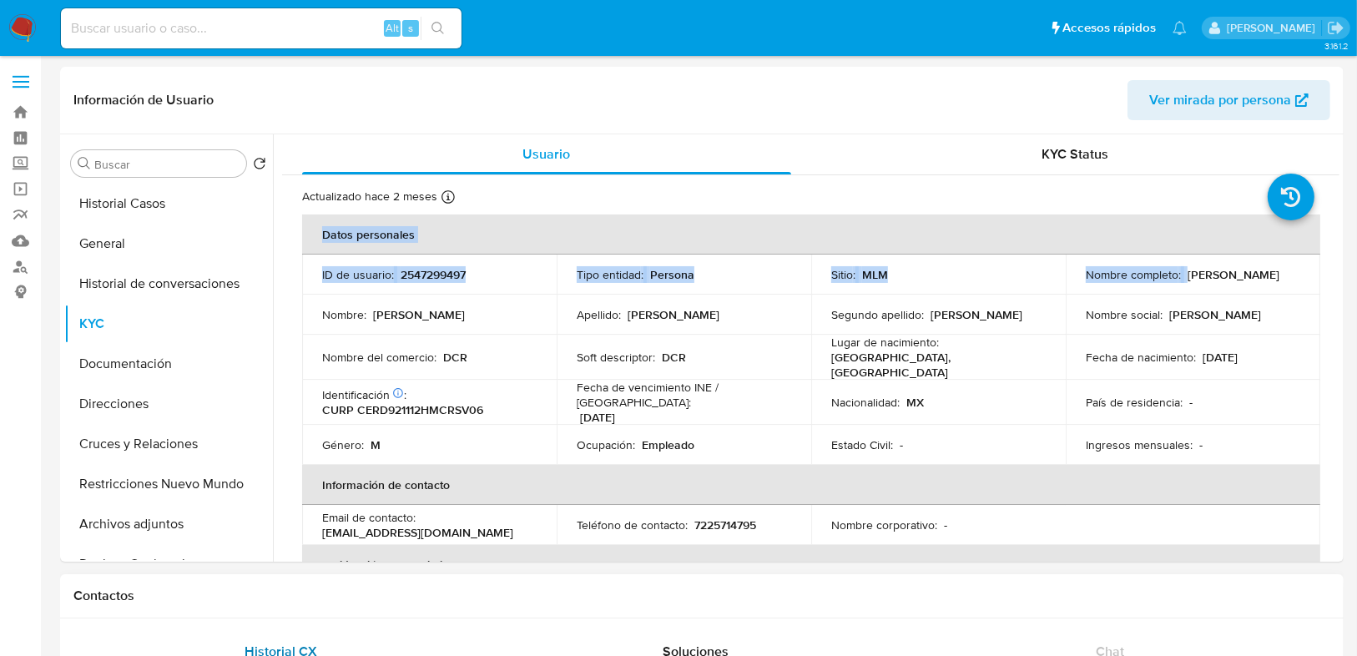
drag, startPoint x: 1182, startPoint y: 274, endPoint x: 481, endPoint y: 639, distance: 789.7
click at [1342, 273] on div "Buscar Volver al orden por defecto Historial Casos General Historial de convers…" at bounding box center [701, 347] width 1283 height 427
copy table "Datos personales ID de usuario : 2547299497 Tipo entidad : Persona Sitio : MLM …"
click at [1217, 304] on td "Nombre social : David" at bounding box center [1193, 315] width 254 height 40
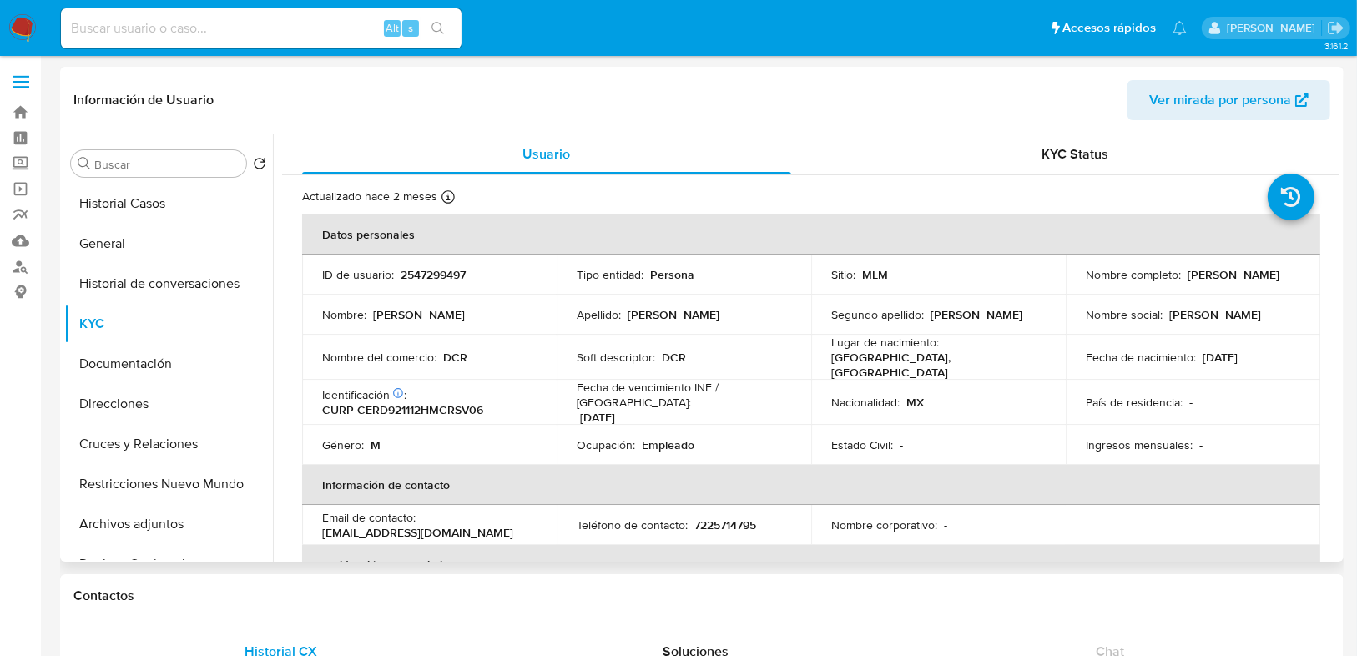
drag, startPoint x: 1184, startPoint y: 275, endPoint x: 1020, endPoint y: 429, distance: 224.9
click at [1287, 274] on div "Nombre completo : David Ceron Rios" at bounding box center [1193, 274] width 214 height 15
copy p "[PERSON_NAME]"
drag, startPoint x: 35, startPoint y: 20, endPoint x: 43, endPoint y: 10, distance: 12.5
click at [33, 22] on img at bounding box center [22, 28] width 28 height 28
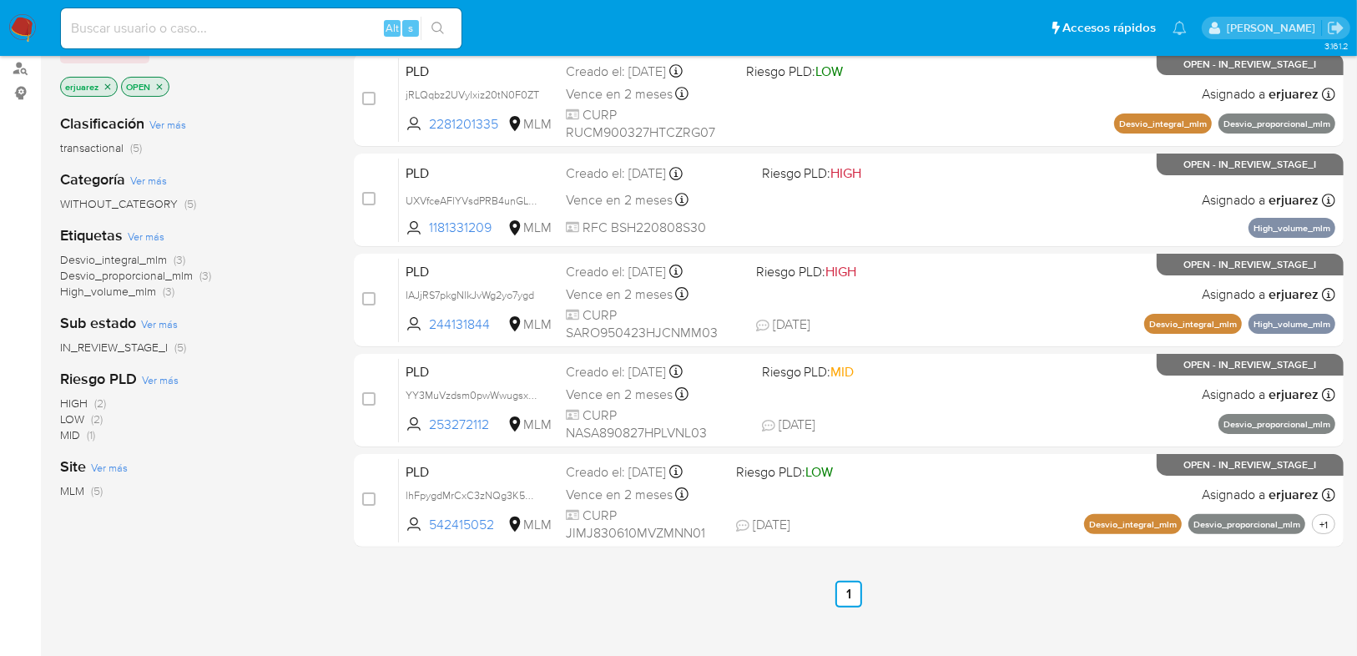
scroll to position [134, 0]
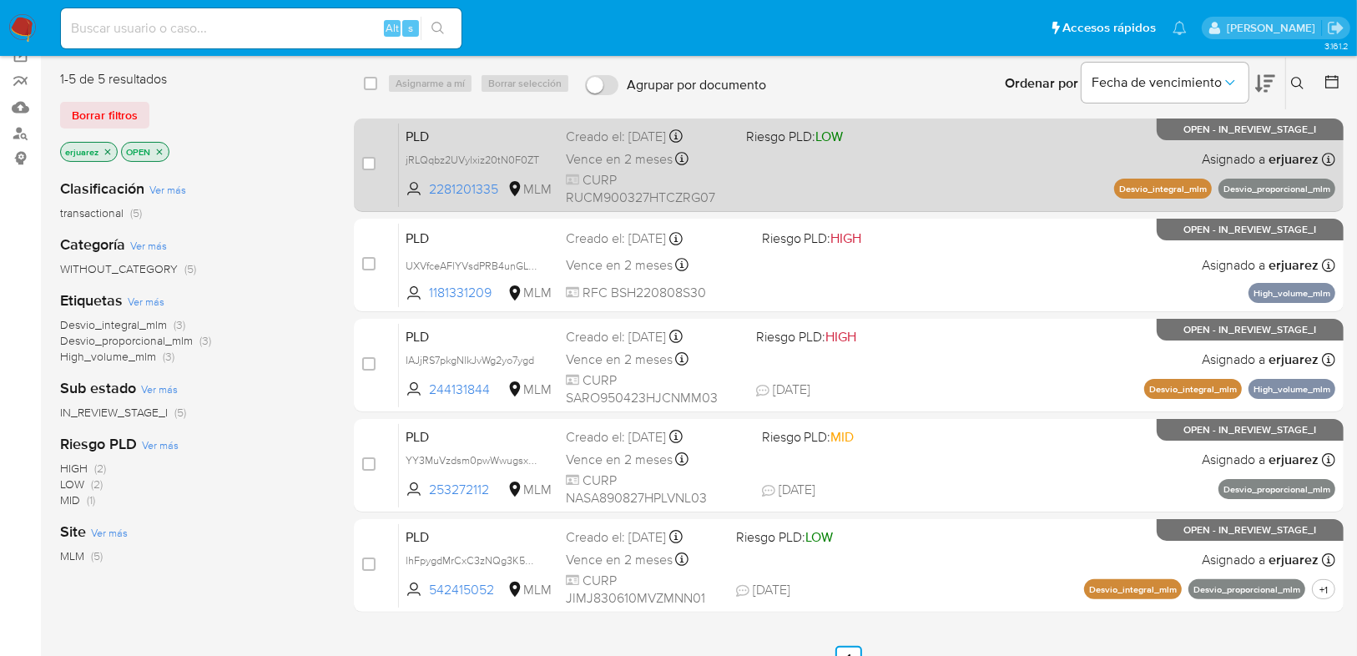
click at [761, 177] on div "PLD jRLQqbz2UVylxiz20tN0F0ZT 2281201335 MLM Riesgo PLD: LOW Creado el: [DATE] C…" at bounding box center [867, 165] width 936 height 84
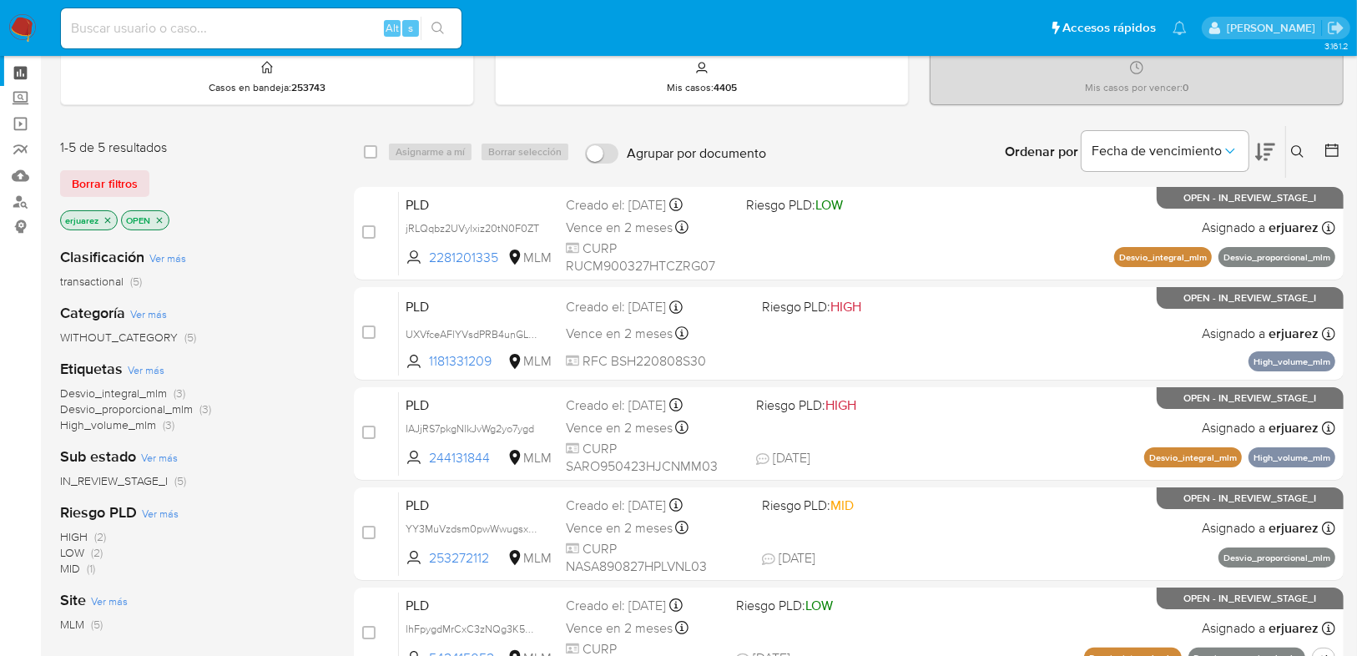
scroll to position [0, 0]
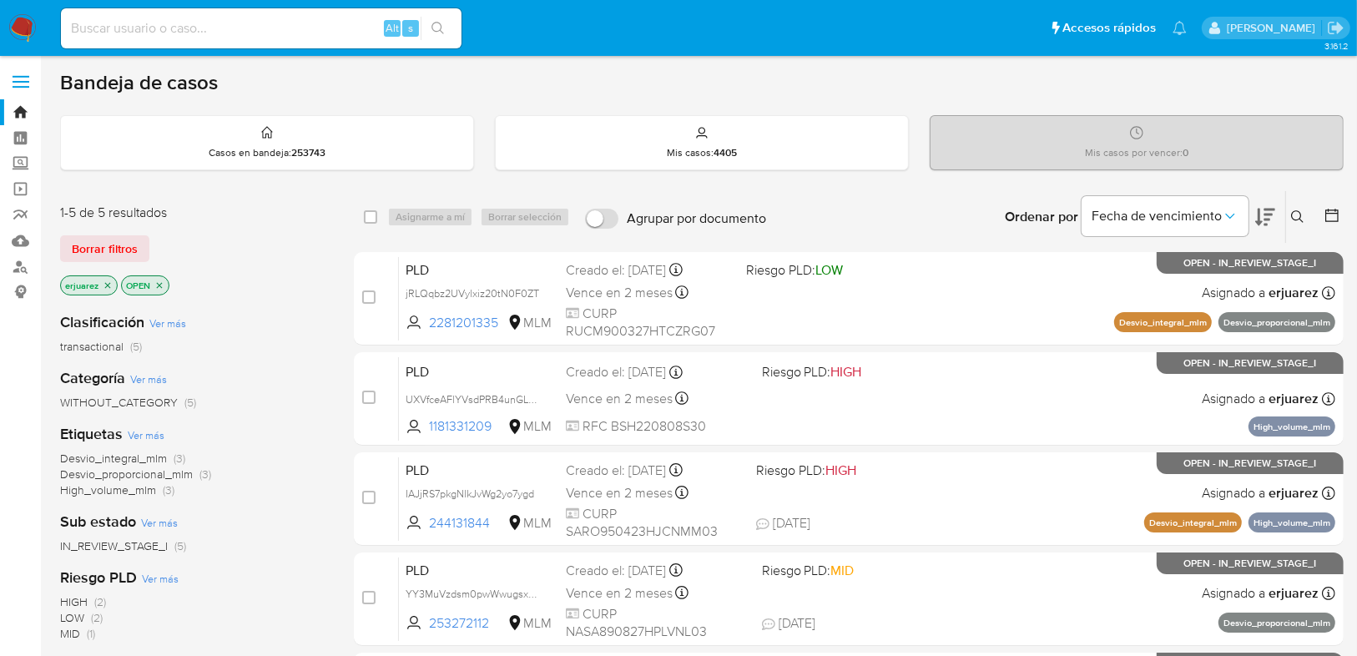
drag, startPoint x: 18, startPoint y: 161, endPoint x: 146, endPoint y: 214, distance: 139.2
click at [18, 161] on label "Screening" at bounding box center [99, 164] width 199 height 26
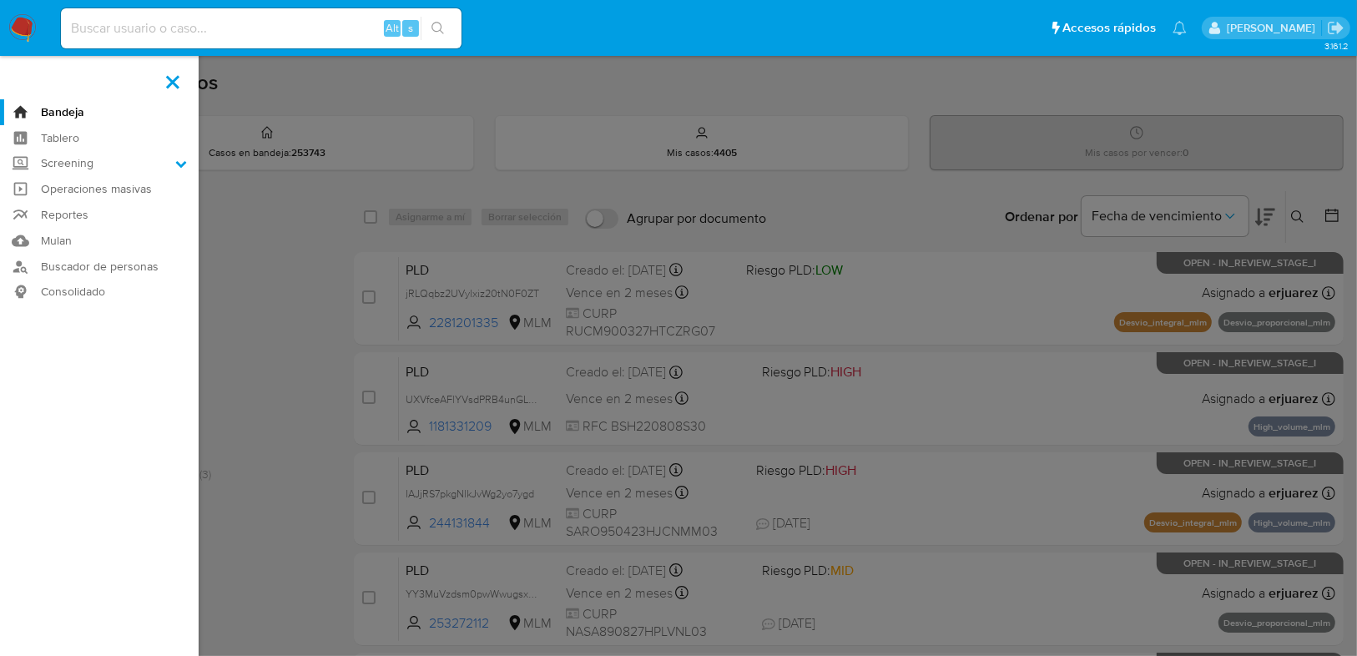
click at [0, 0] on input "Screening" at bounding box center [0, 0] width 0 height 0
click at [93, 226] on link "Herramientas" at bounding box center [99, 229] width 199 height 21
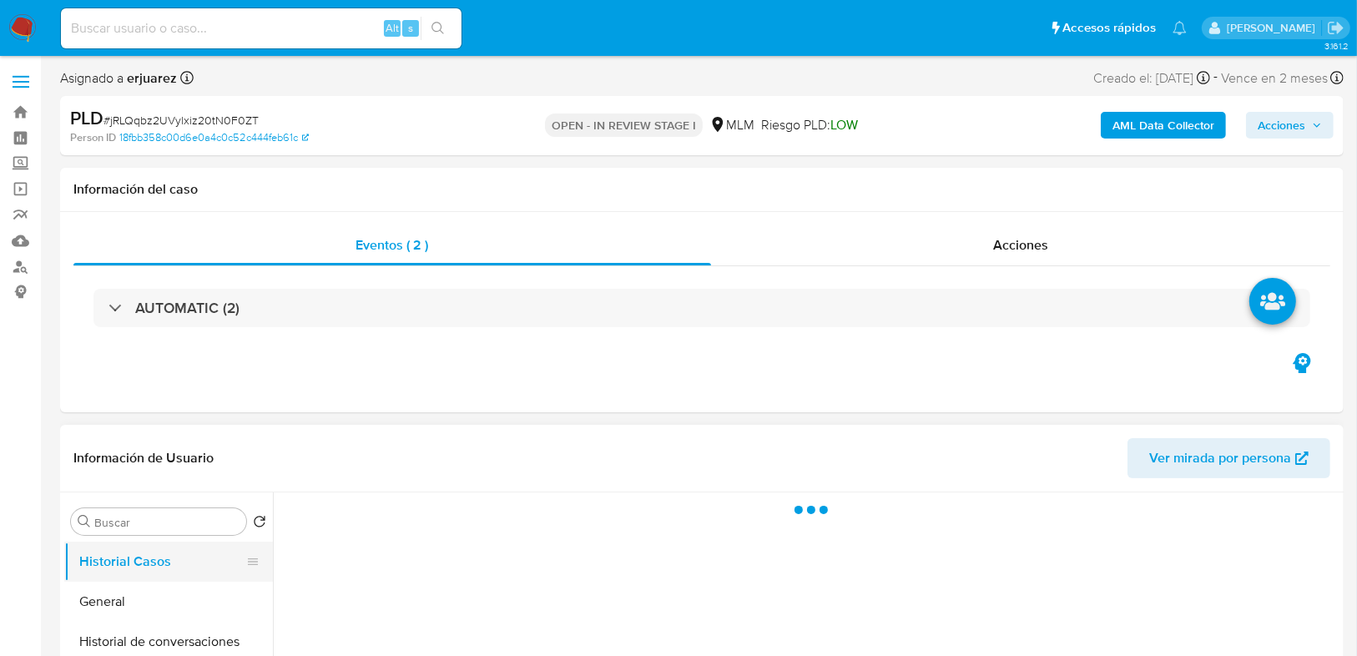
scroll to position [200, 0]
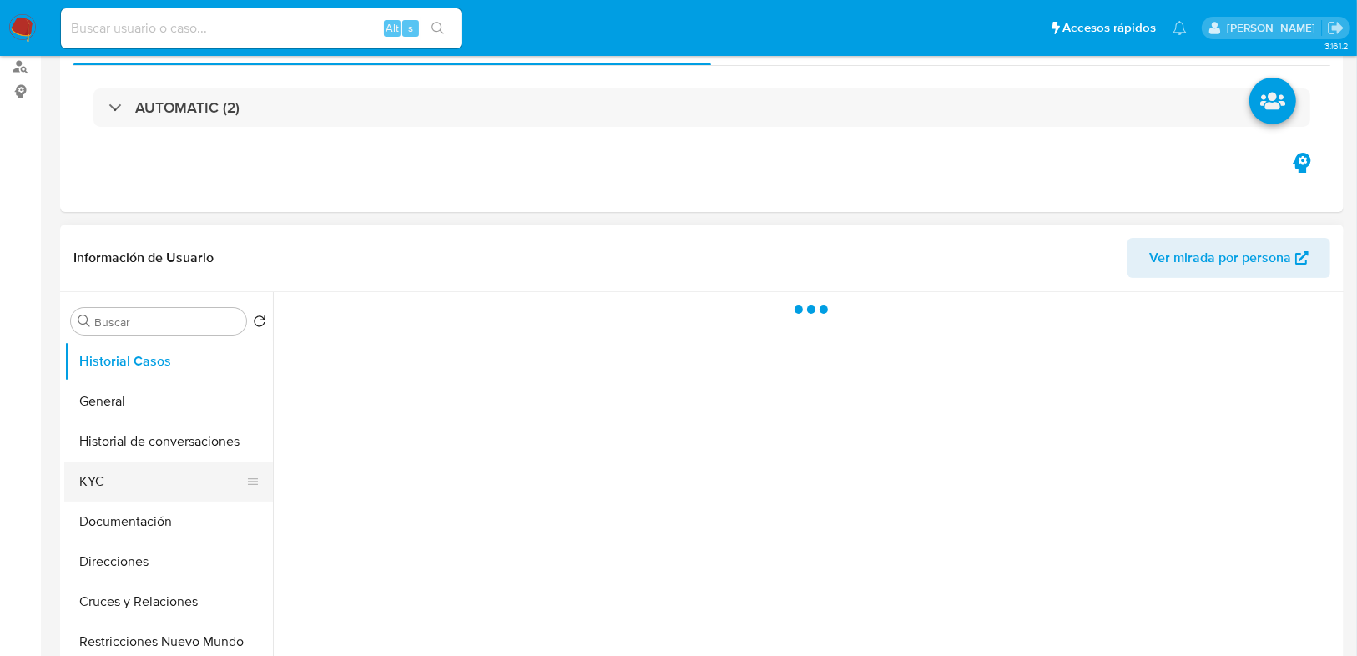
select select "10"
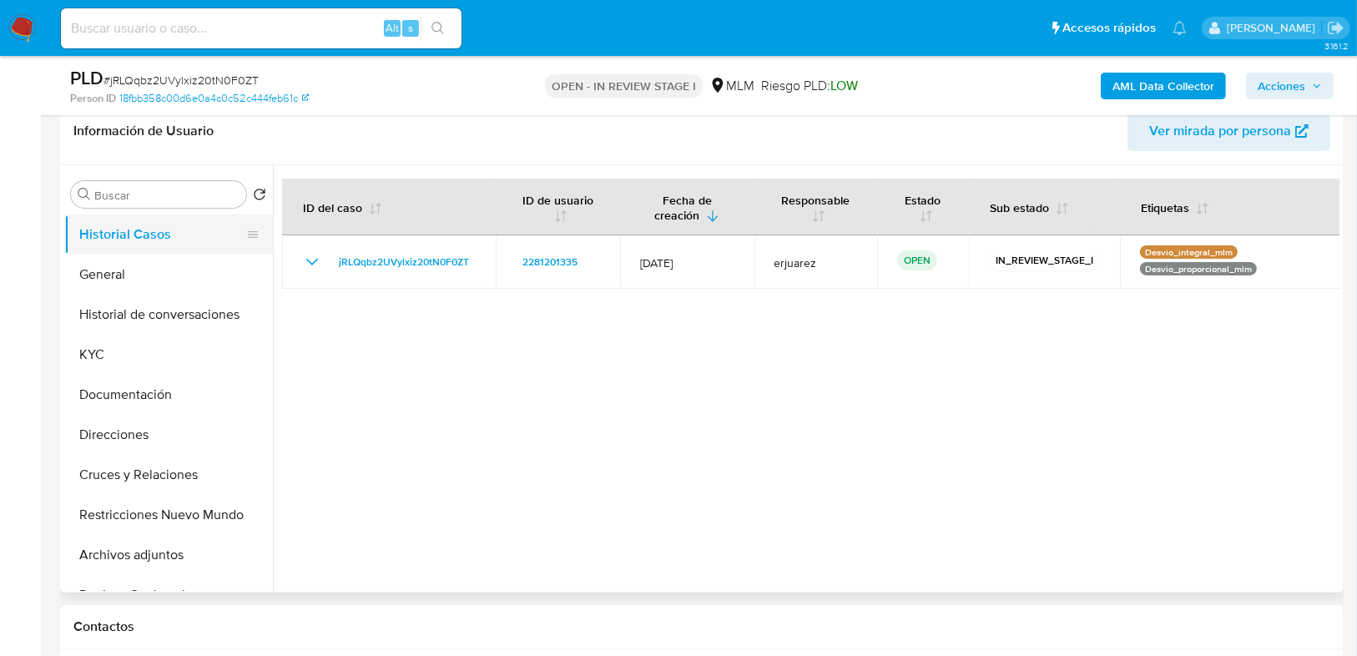
scroll to position [267, 0]
click at [118, 273] on button "General" at bounding box center [161, 275] width 195 height 40
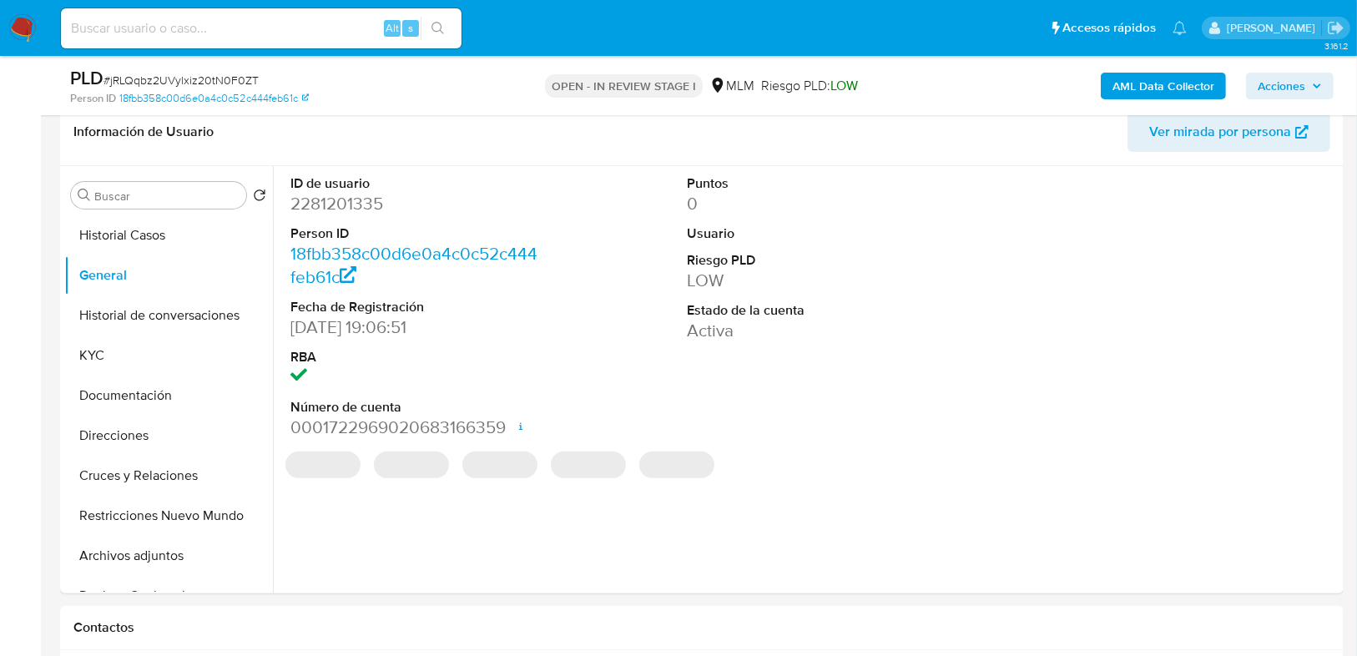
scroll to position [200, 0]
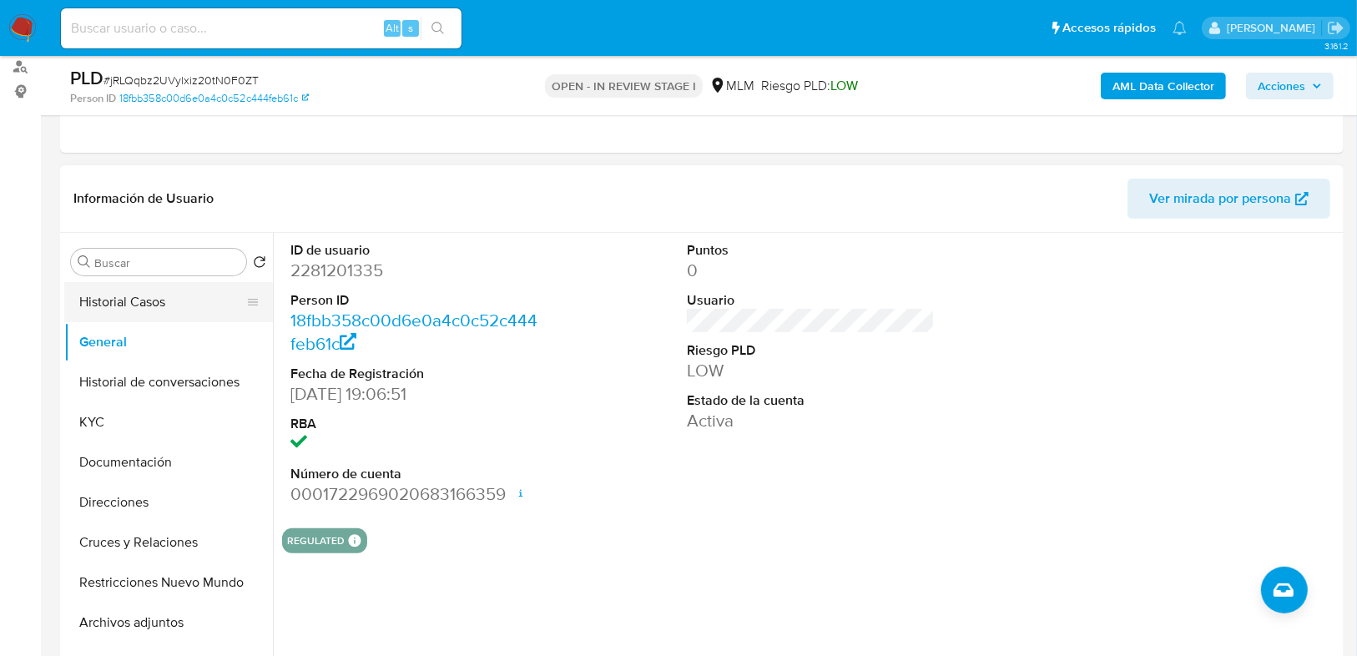
drag, startPoint x: 139, startPoint y: 304, endPoint x: 547, endPoint y: 304, distance: 407.2
click at [140, 304] on button "Historial Casos" at bounding box center [168, 302] width 209 height 40
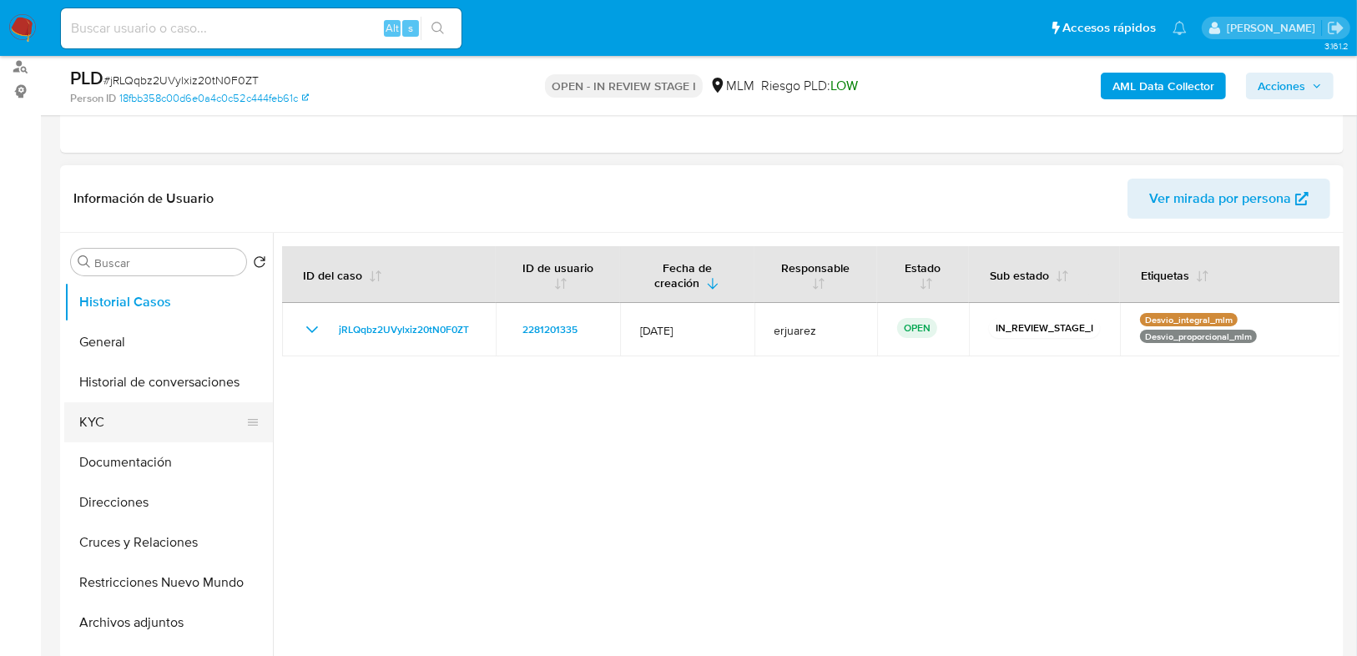
click at [105, 409] on button "KYC" at bounding box center [161, 422] width 195 height 40
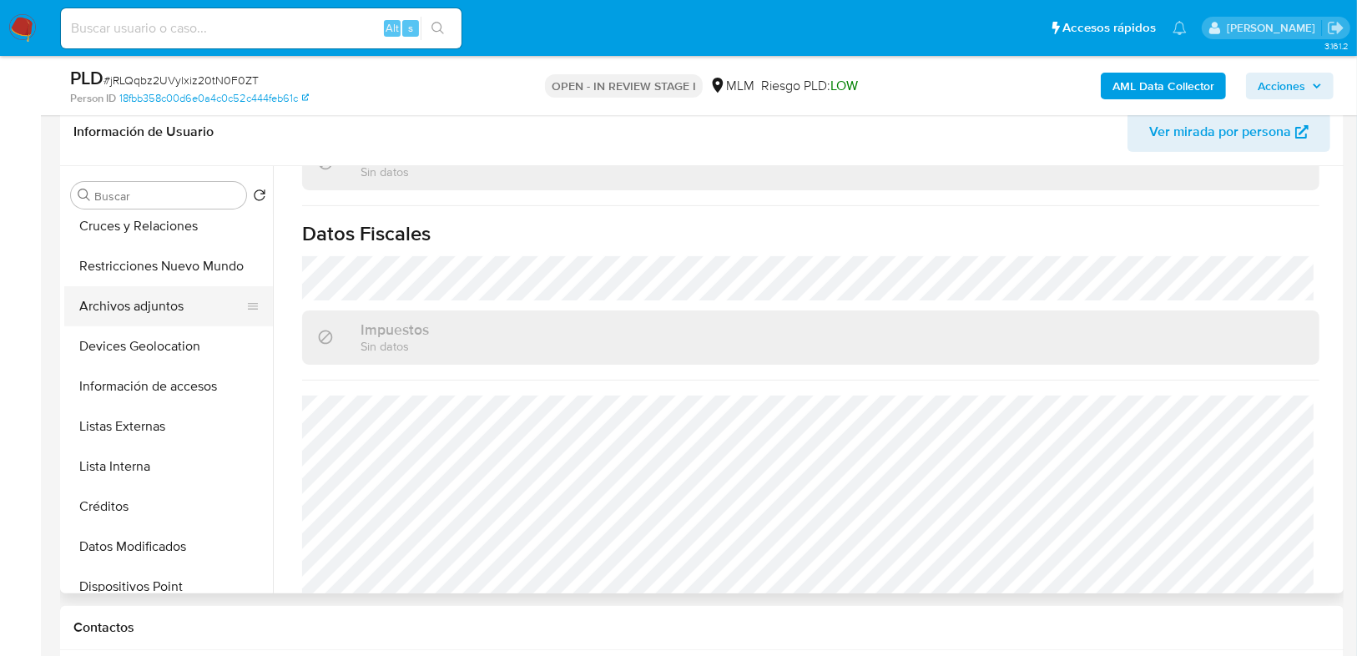
scroll to position [334, 0]
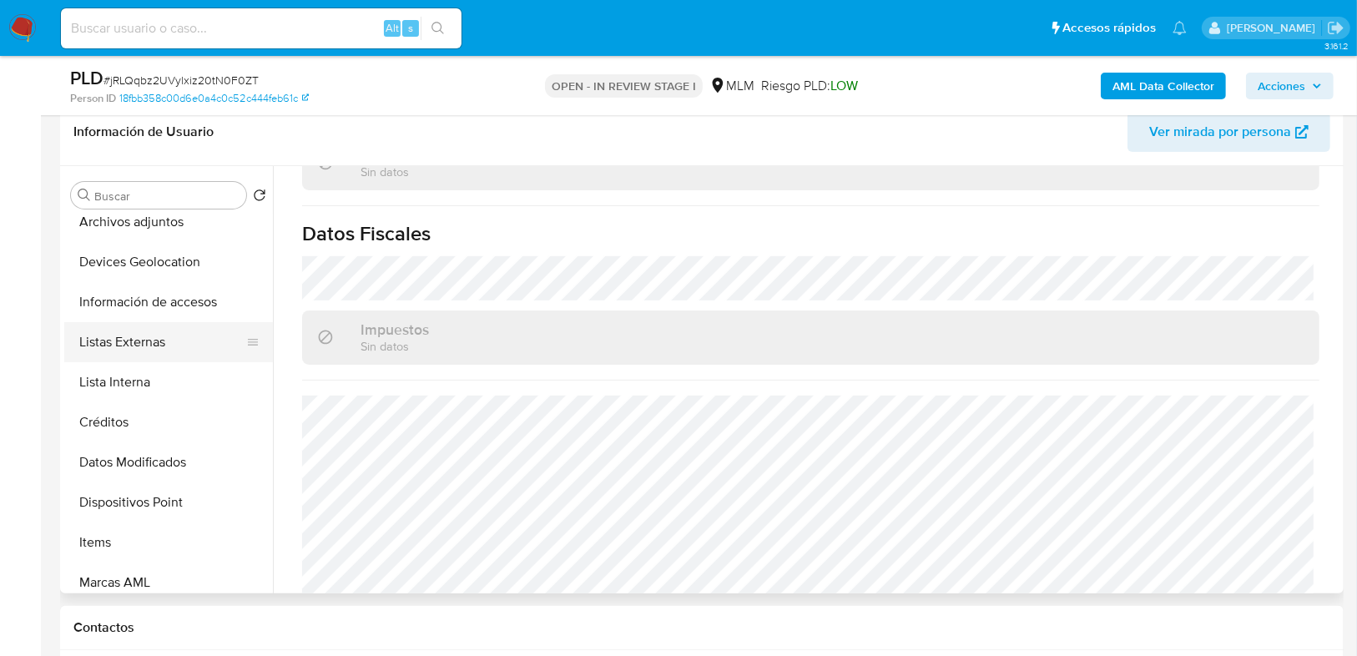
drag, startPoint x: 178, startPoint y: 345, endPoint x: 215, endPoint y: 345, distance: 37.6
click at [178, 345] on button "Listas Externas" at bounding box center [161, 342] width 195 height 40
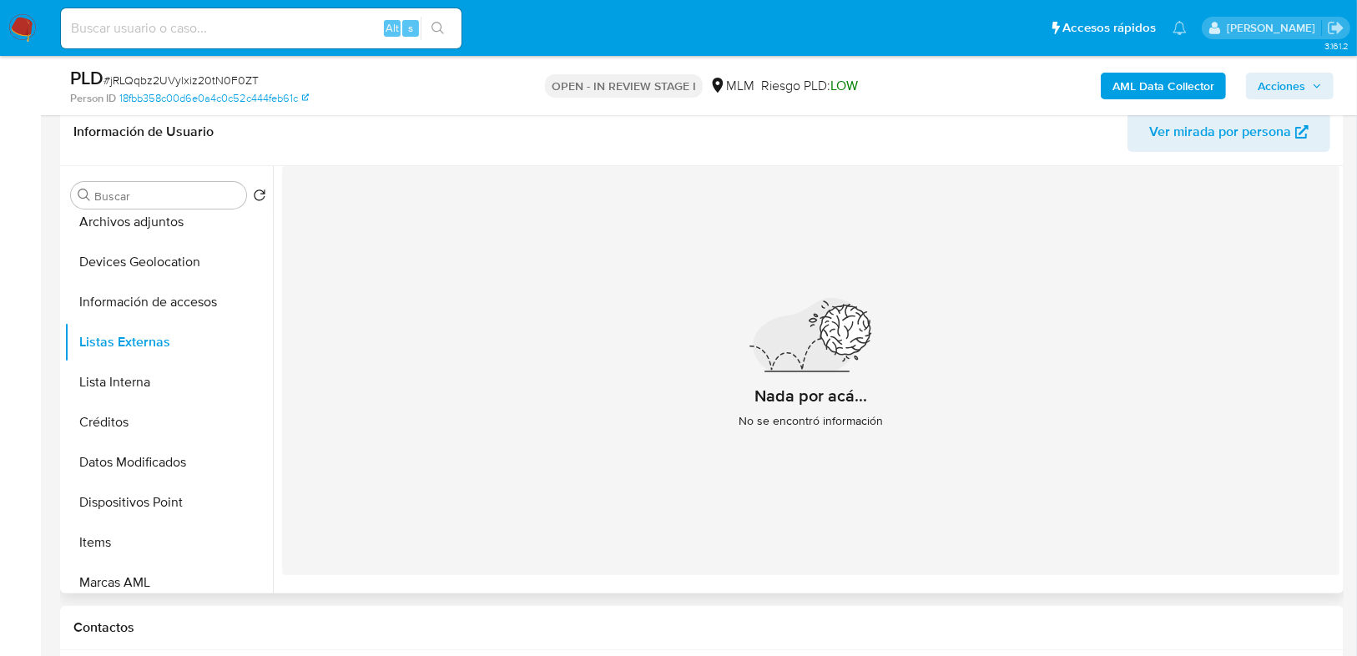
scroll to position [200, 0]
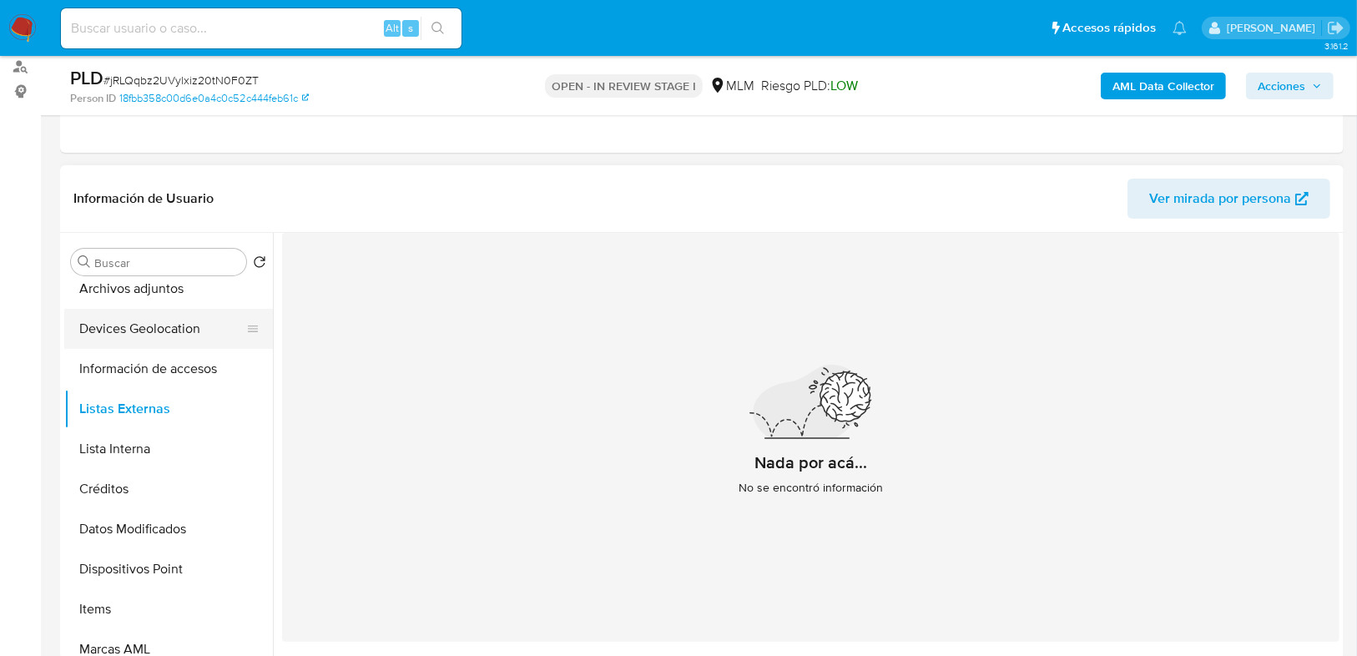
drag, startPoint x: 164, startPoint y: 360, endPoint x: 159, endPoint y: 337, distance: 23.1
click at [164, 360] on button "Información de accesos" at bounding box center [168, 369] width 209 height 40
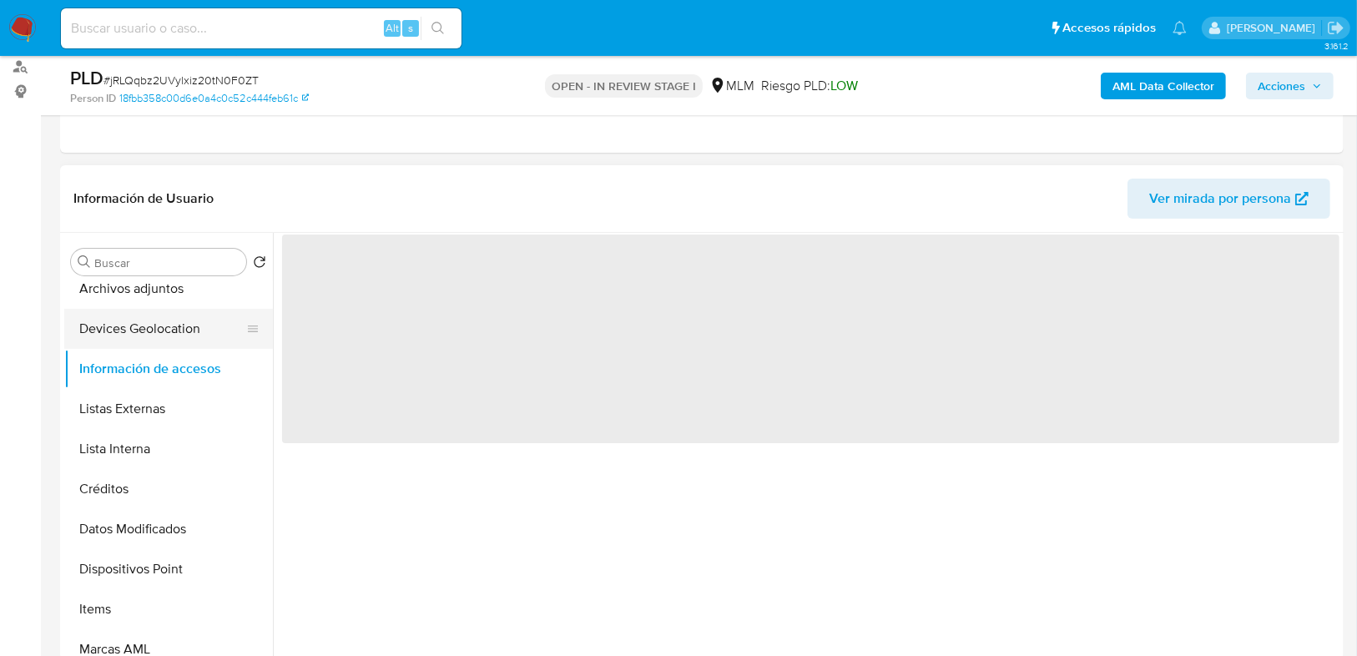
click at [159, 335] on button "Devices Geolocation" at bounding box center [161, 329] width 195 height 40
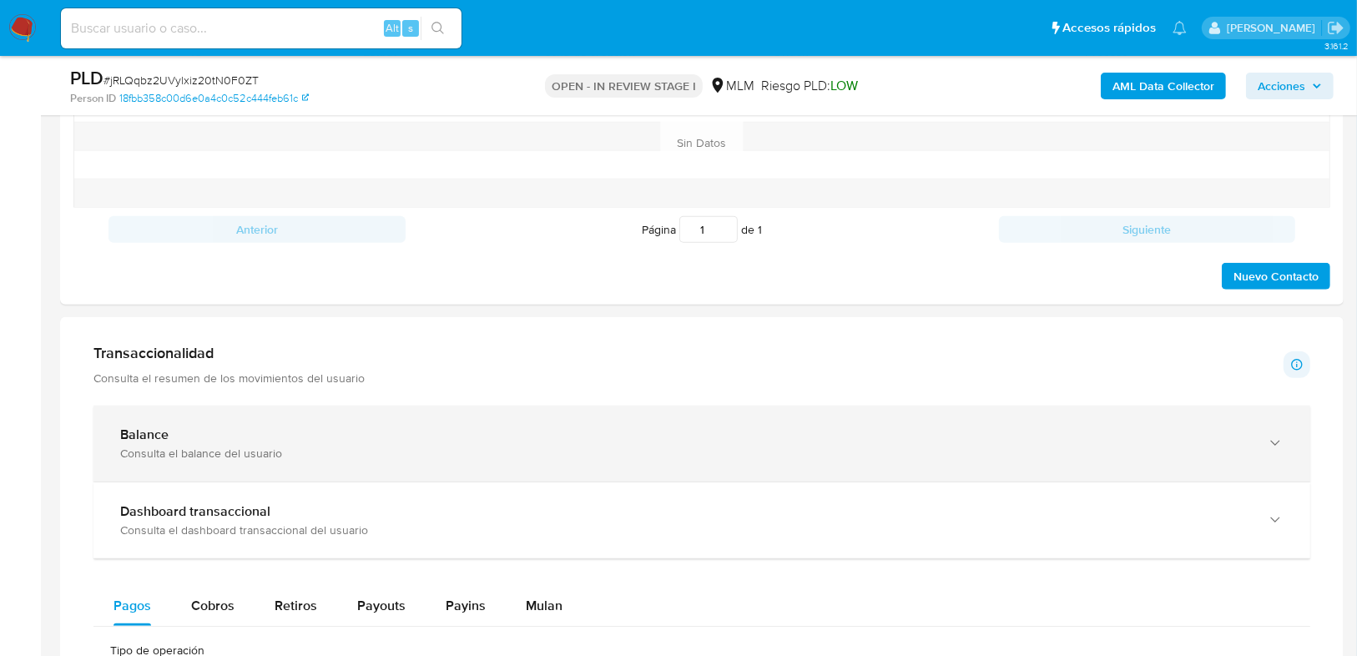
drag, startPoint x: 205, startPoint y: 424, endPoint x: 279, endPoint y: 374, distance: 88.9
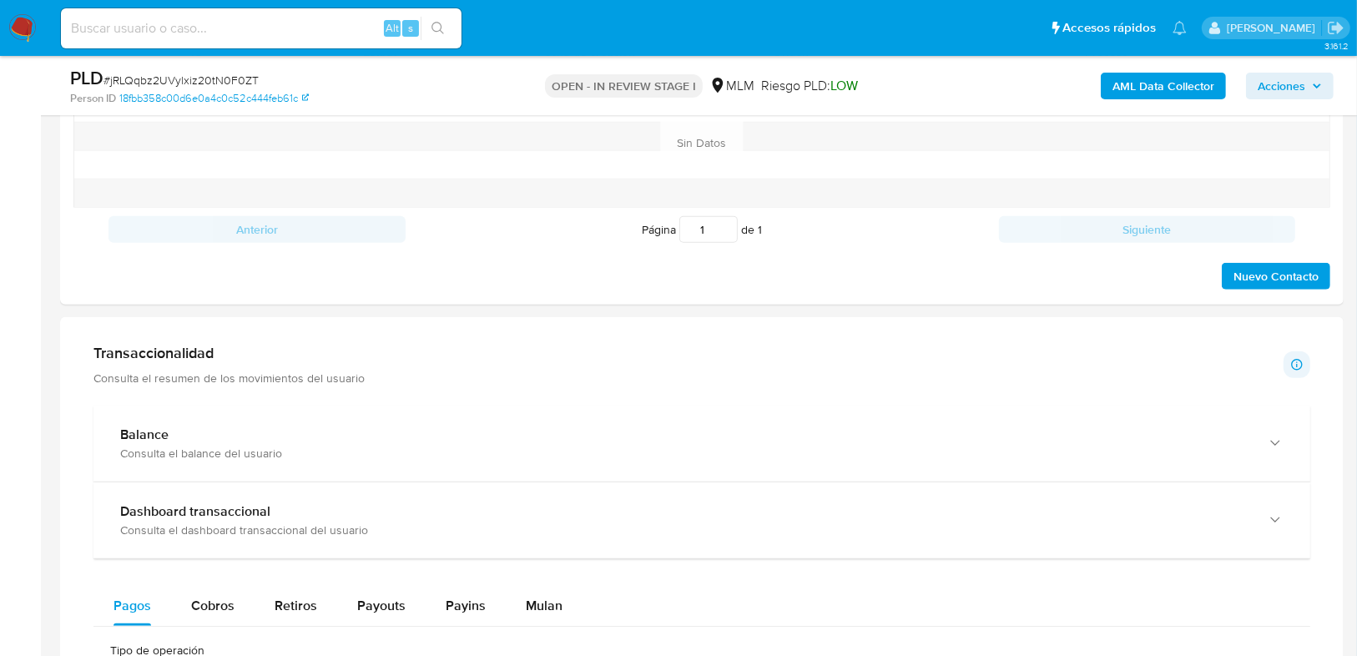
click at [206, 422] on div "Balance Consulta el balance del usuario" at bounding box center [701, 444] width 1217 height 76
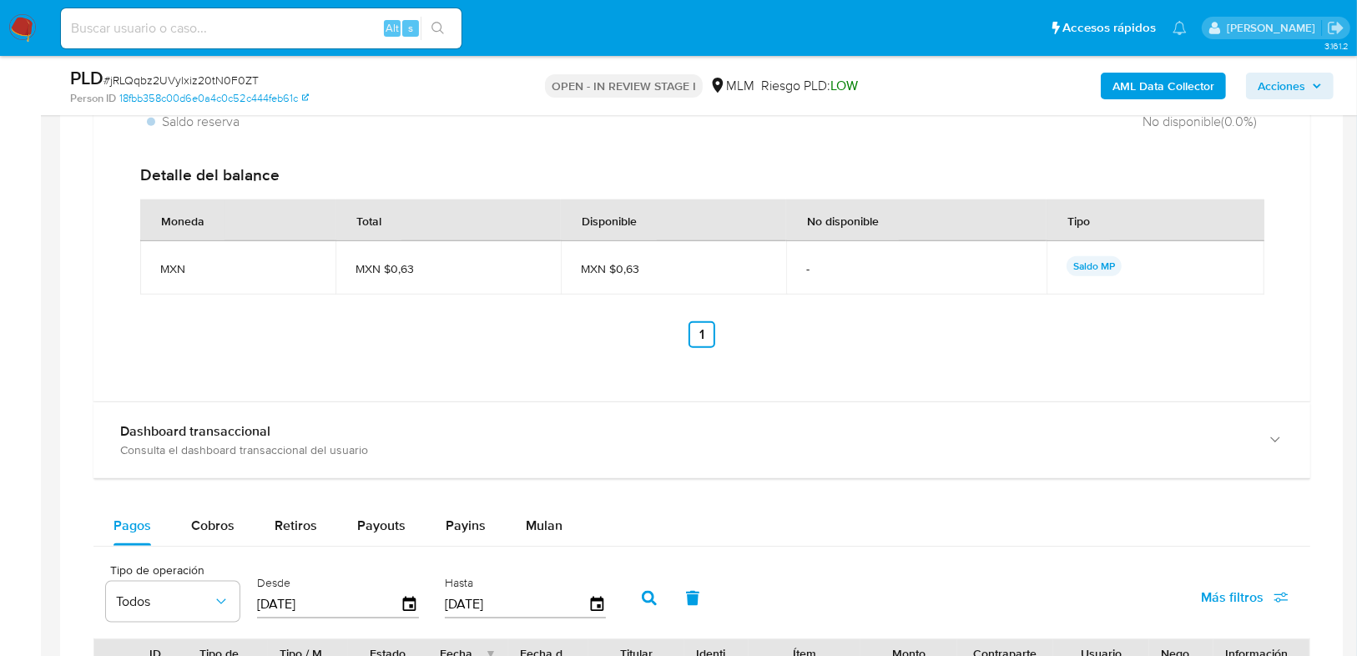
scroll to position [1736, 0]
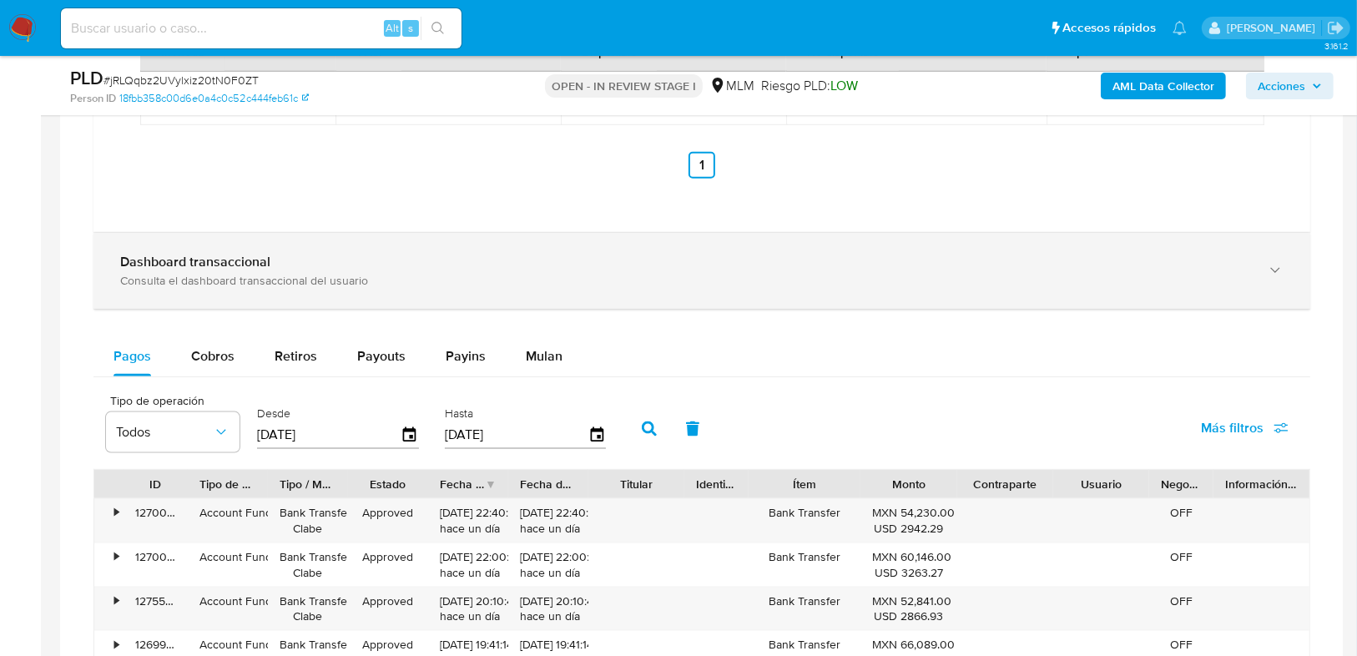
click at [228, 277] on div "Consulta el dashboard transaccional del usuario" at bounding box center [685, 280] width 1130 height 15
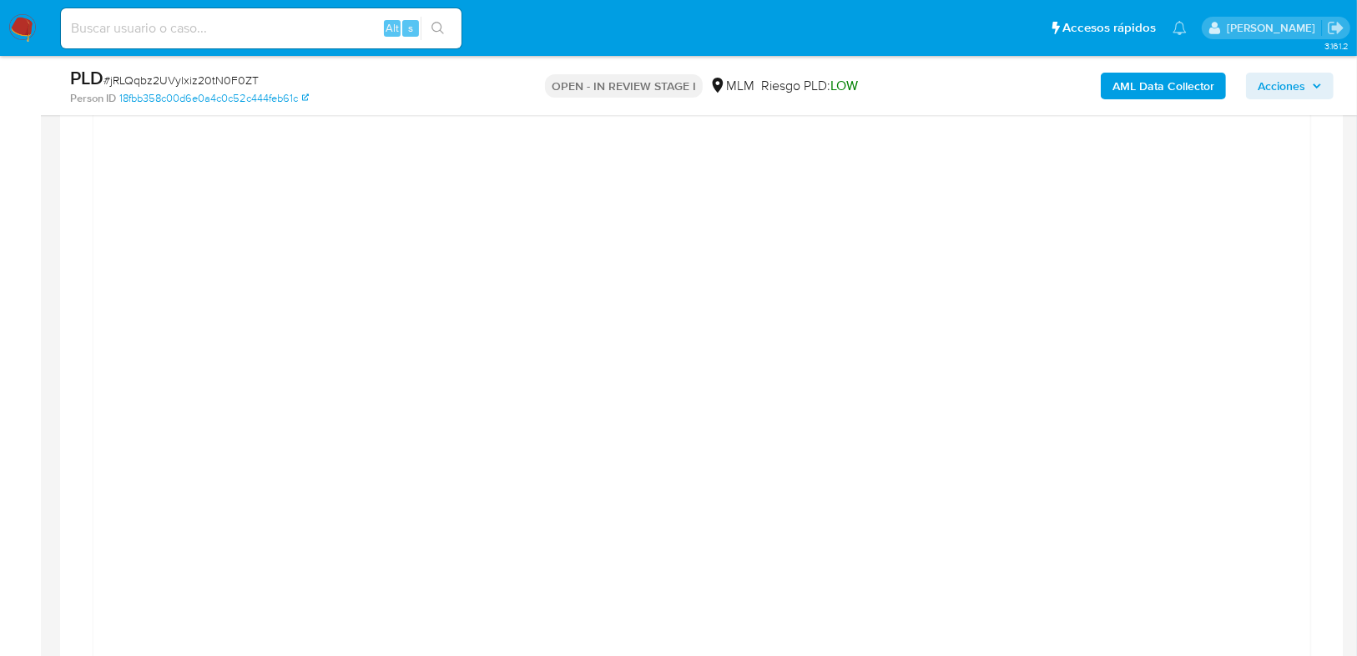
scroll to position [1936, 0]
click at [107, 343] on div at bounding box center [701, 500] width 1217 height 784
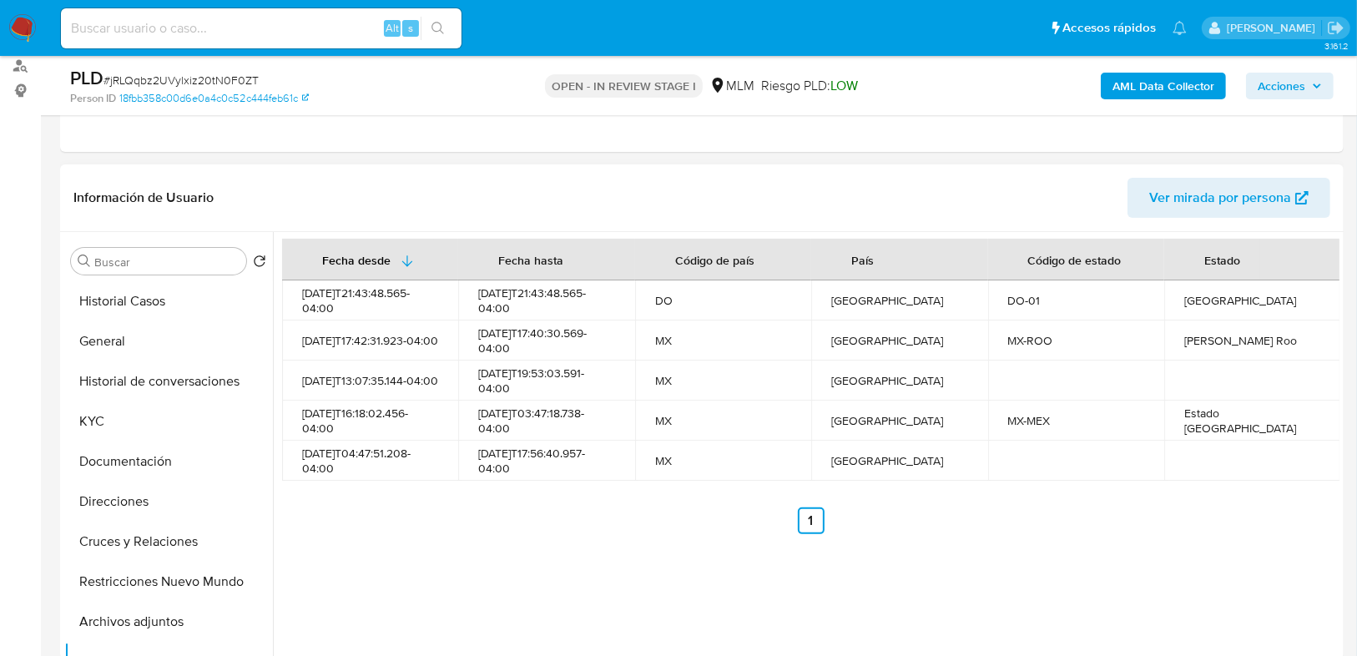
scroll to position [200, 0]
click at [146, 451] on button "Documentación" at bounding box center [161, 462] width 195 height 40
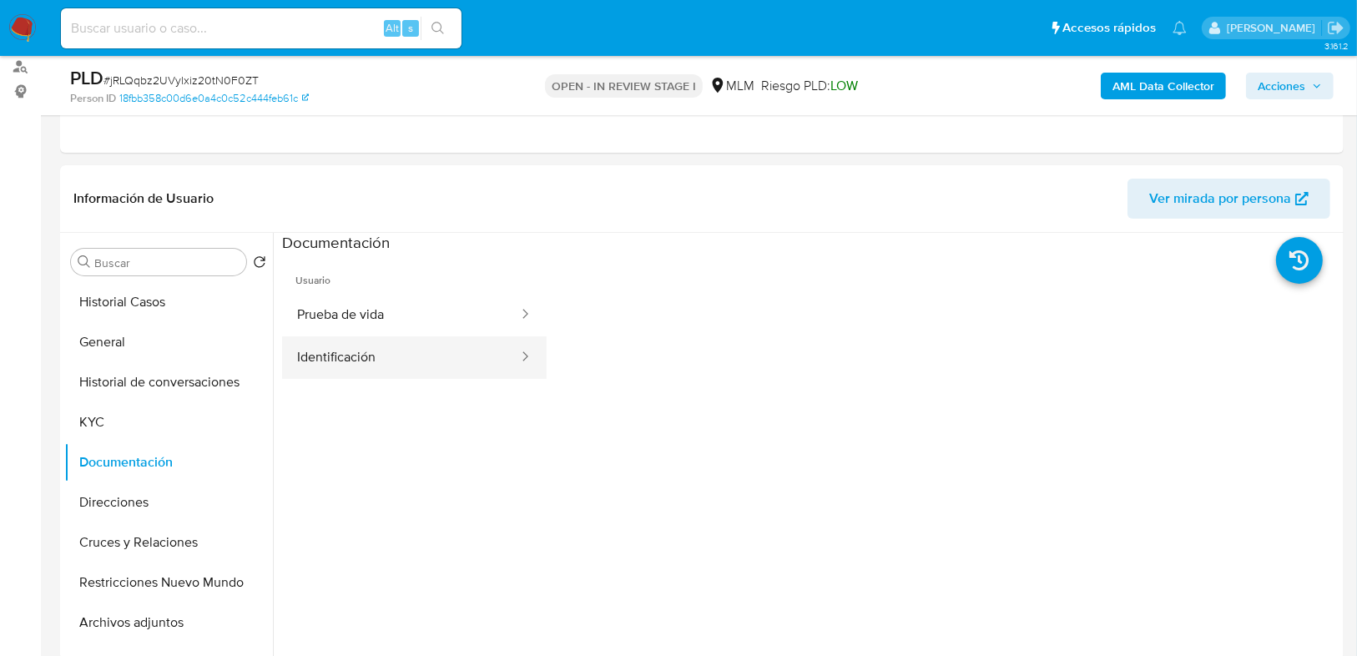
drag, startPoint x: 345, startPoint y: 324, endPoint x: 461, endPoint y: 335, distance: 117.3
click at [345, 323] on button "Prueba de vida" at bounding box center [401, 315] width 238 height 43
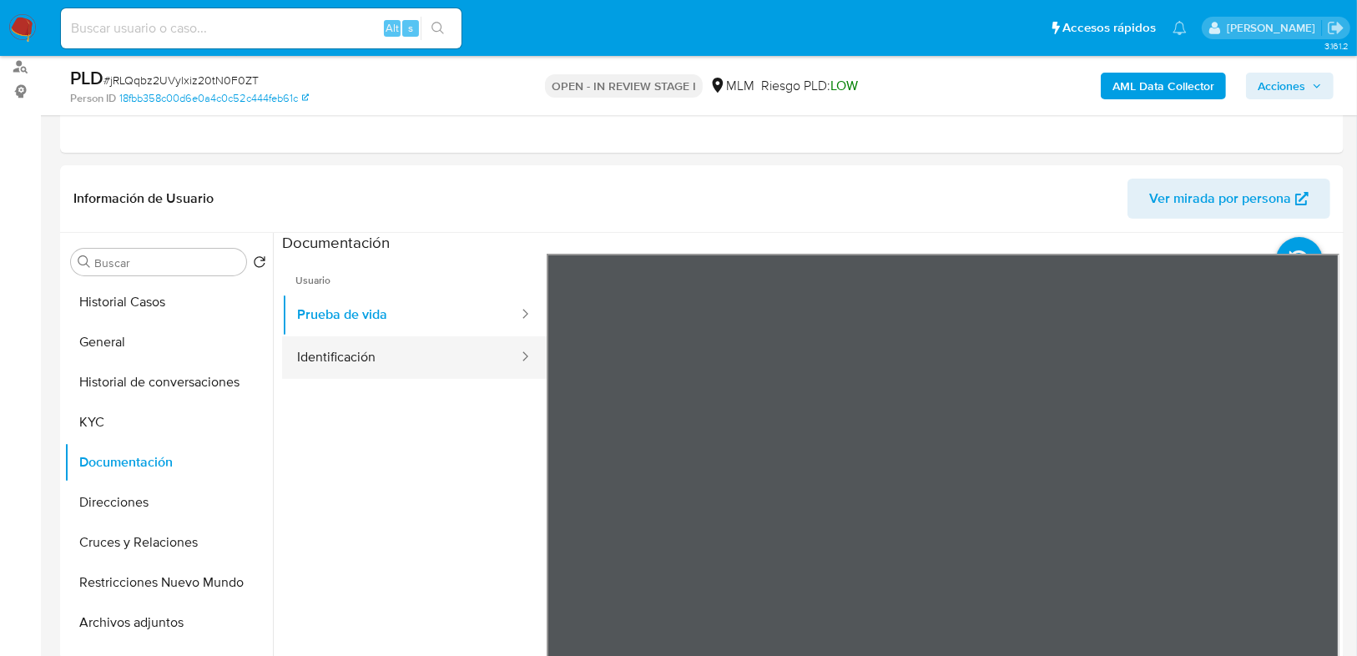
click at [421, 354] on button "Identificación" at bounding box center [401, 357] width 238 height 43
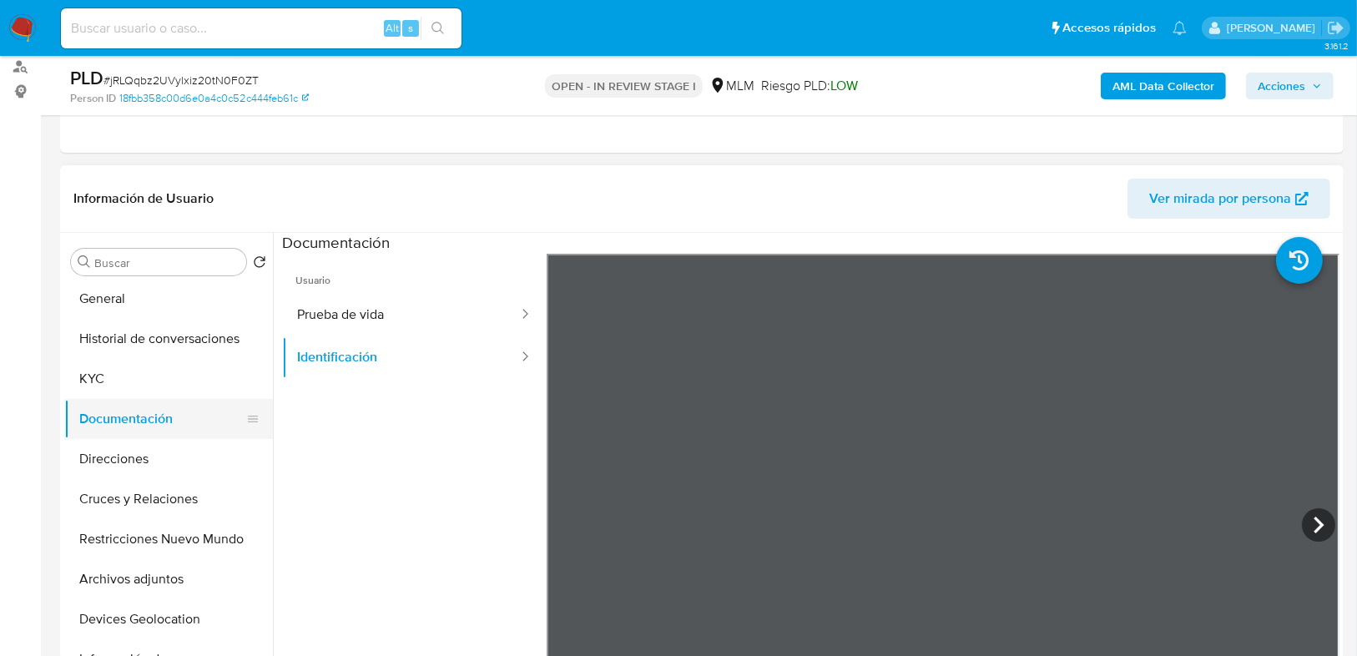
scroll to position [67, 0]
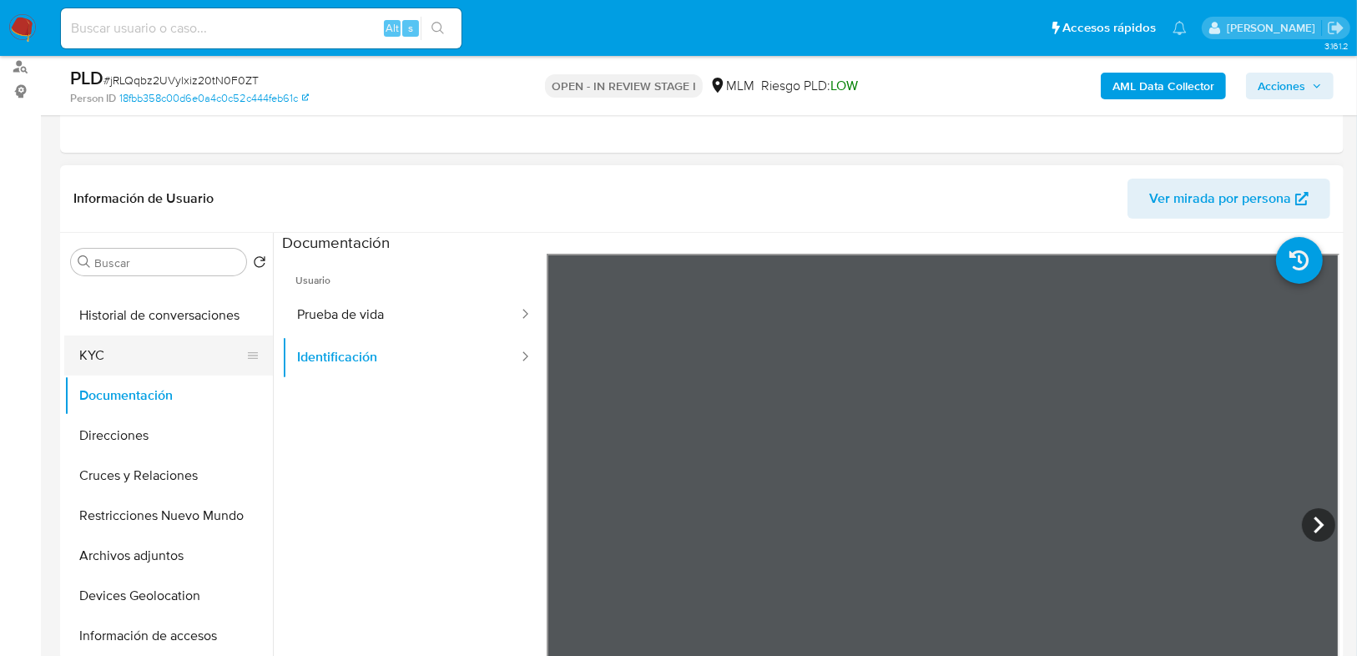
click at [119, 350] on button "KYC" at bounding box center [161, 355] width 195 height 40
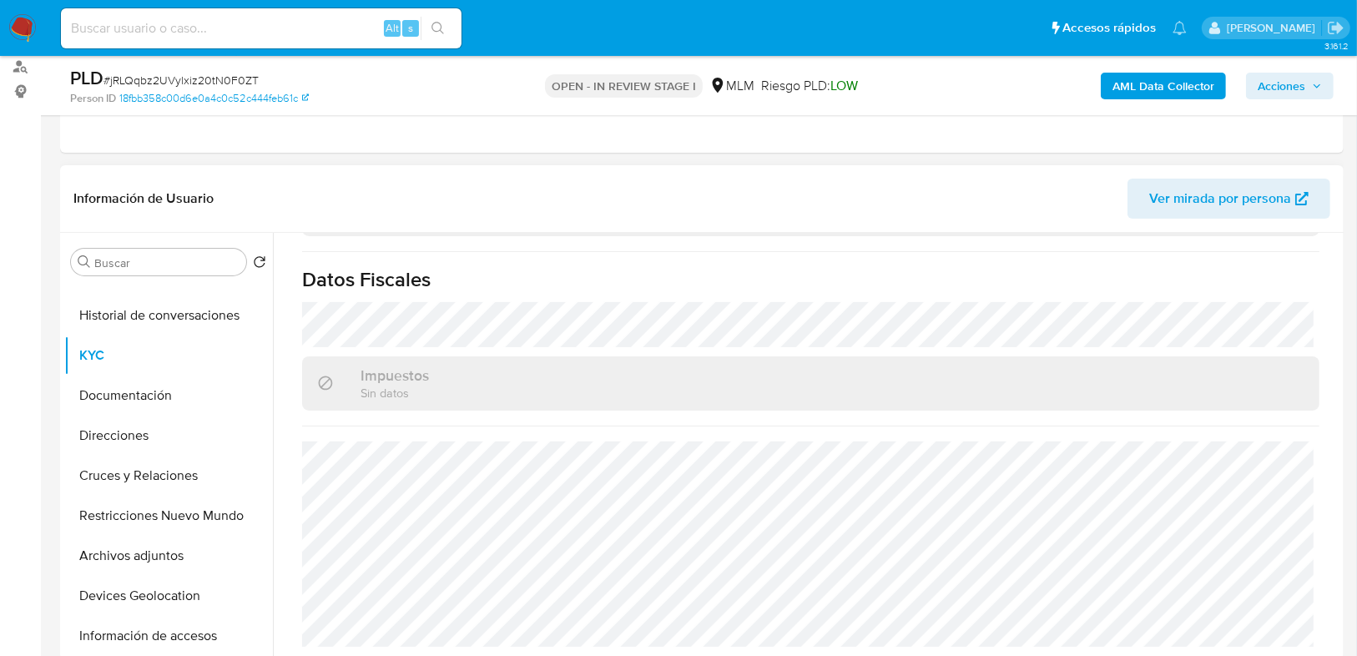
scroll to position [1048, 0]
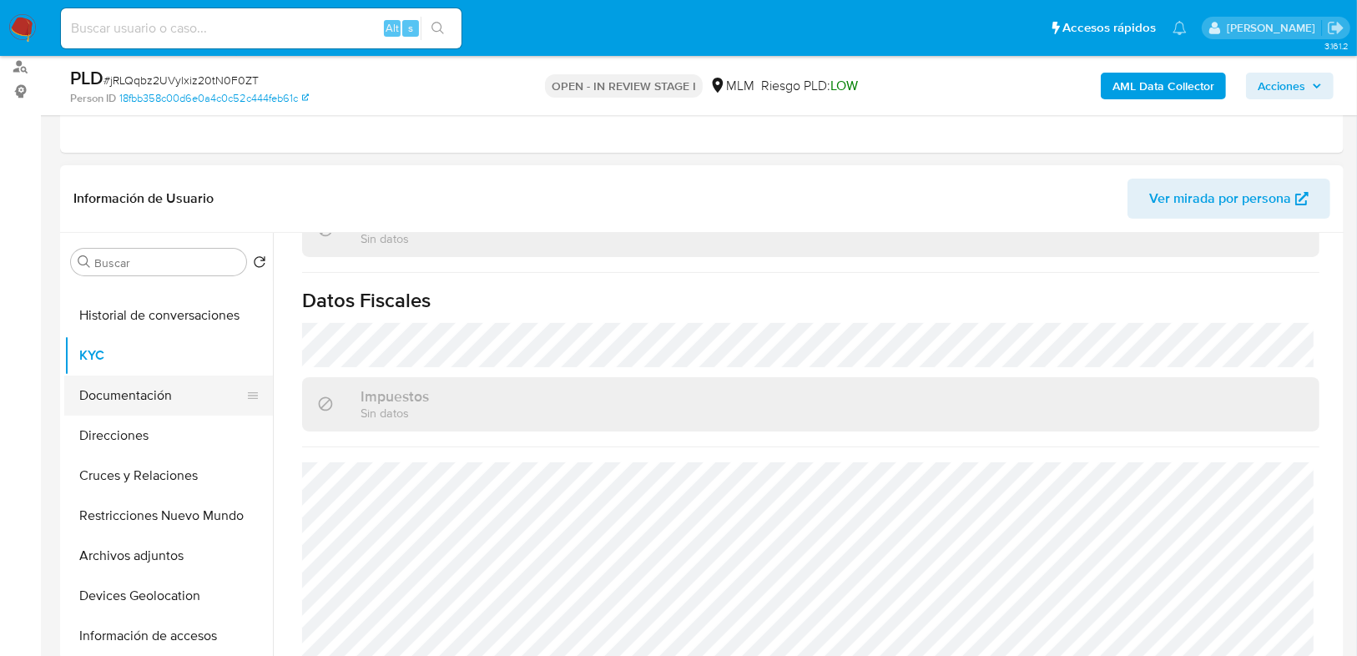
click at [138, 406] on button "Documentación" at bounding box center [161, 395] width 195 height 40
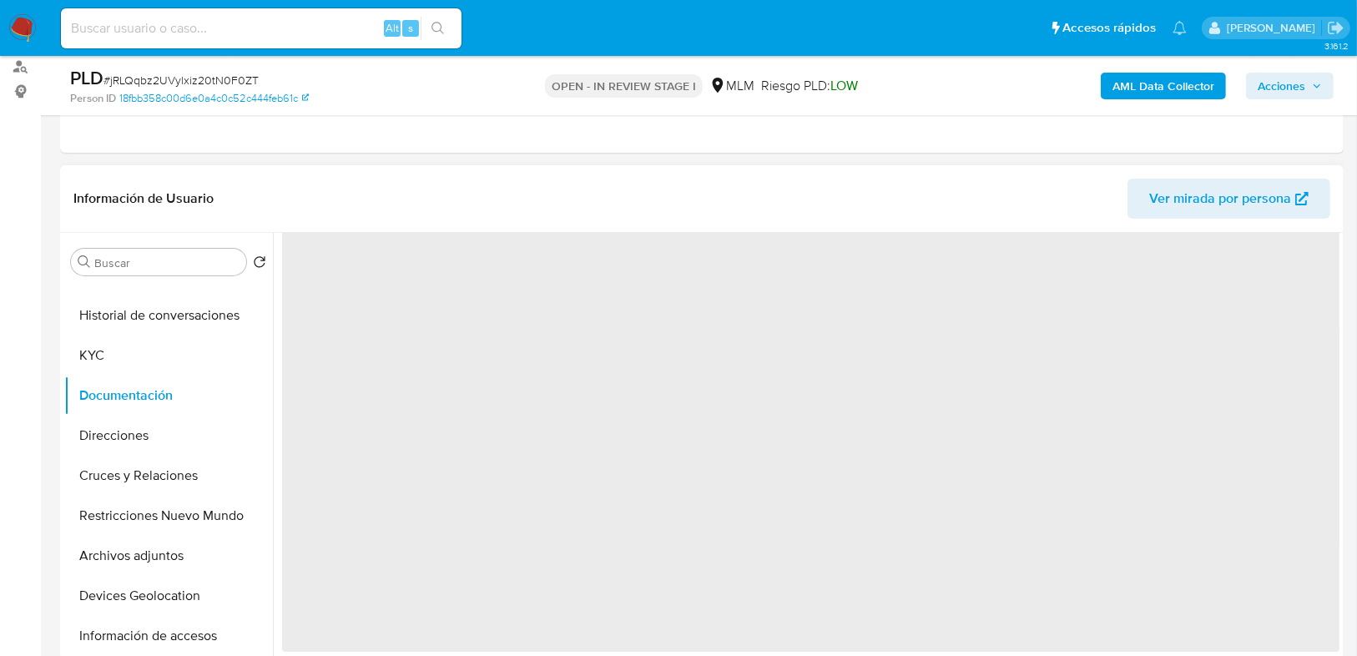
scroll to position [0, 0]
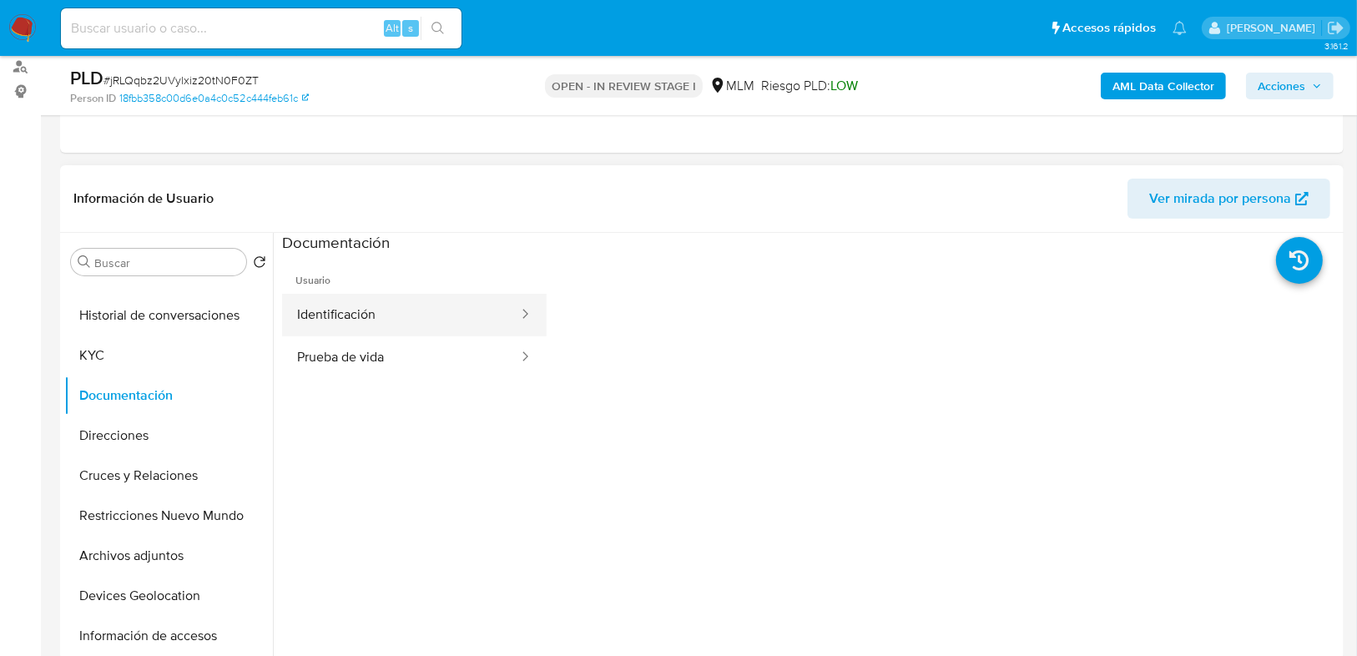
click at [369, 315] on button "Identificación" at bounding box center [401, 315] width 238 height 43
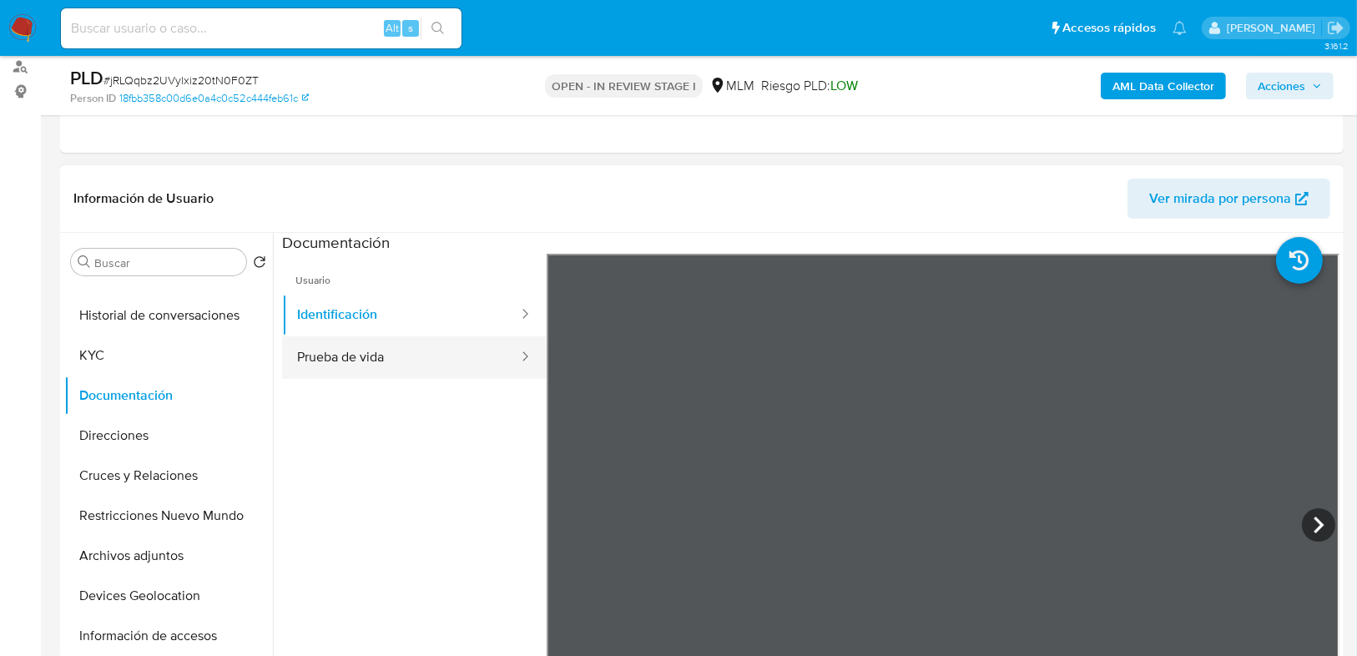
click at [367, 360] on button "Prueba de vida" at bounding box center [401, 357] width 238 height 43
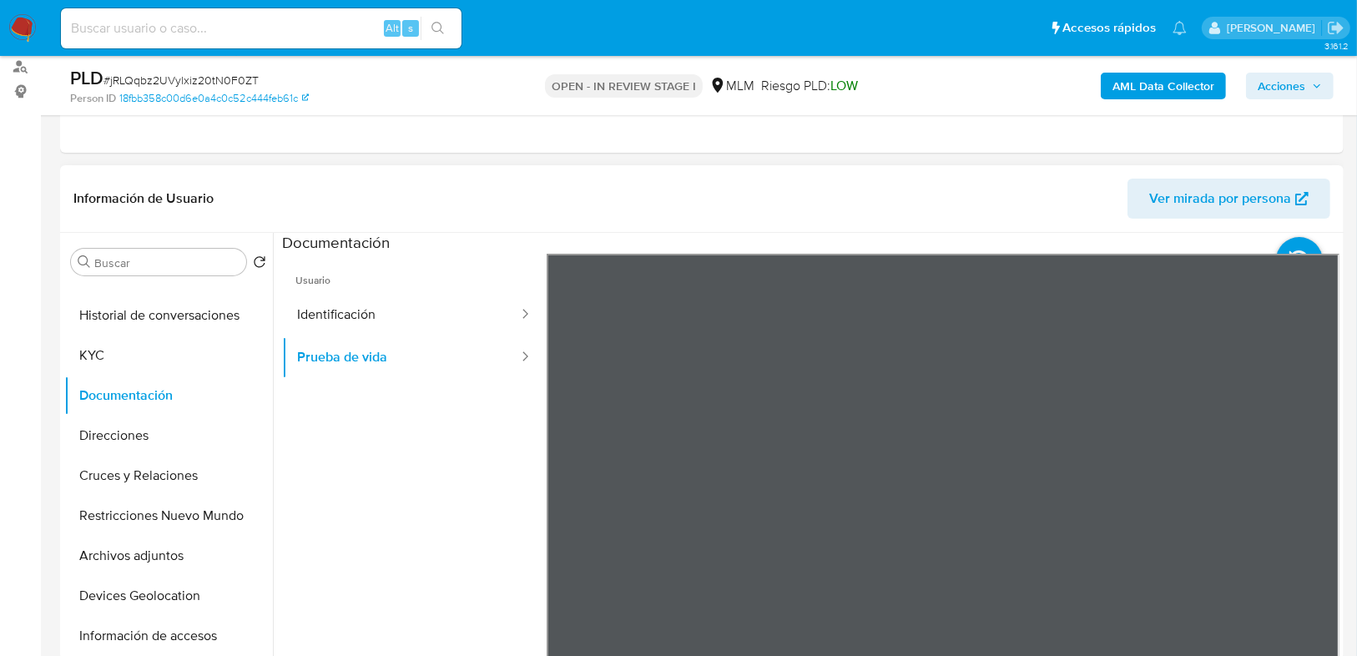
scroll to position [53, 0]
drag, startPoint x: 93, startPoint y: 360, endPoint x: 270, endPoint y: 360, distance: 176.1
click at [98, 360] on button "KYC" at bounding box center [168, 355] width 209 height 40
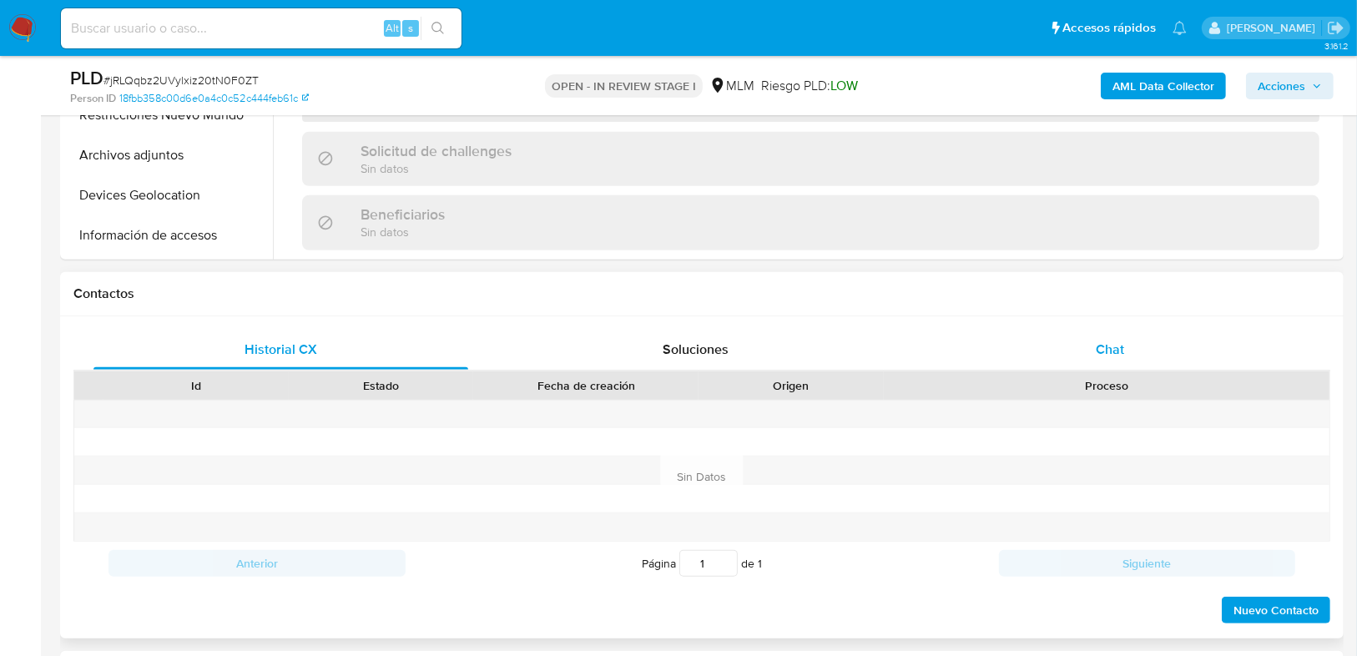
click at [1096, 344] on span "Chat" at bounding box center [1110, 349] width 28 height 19
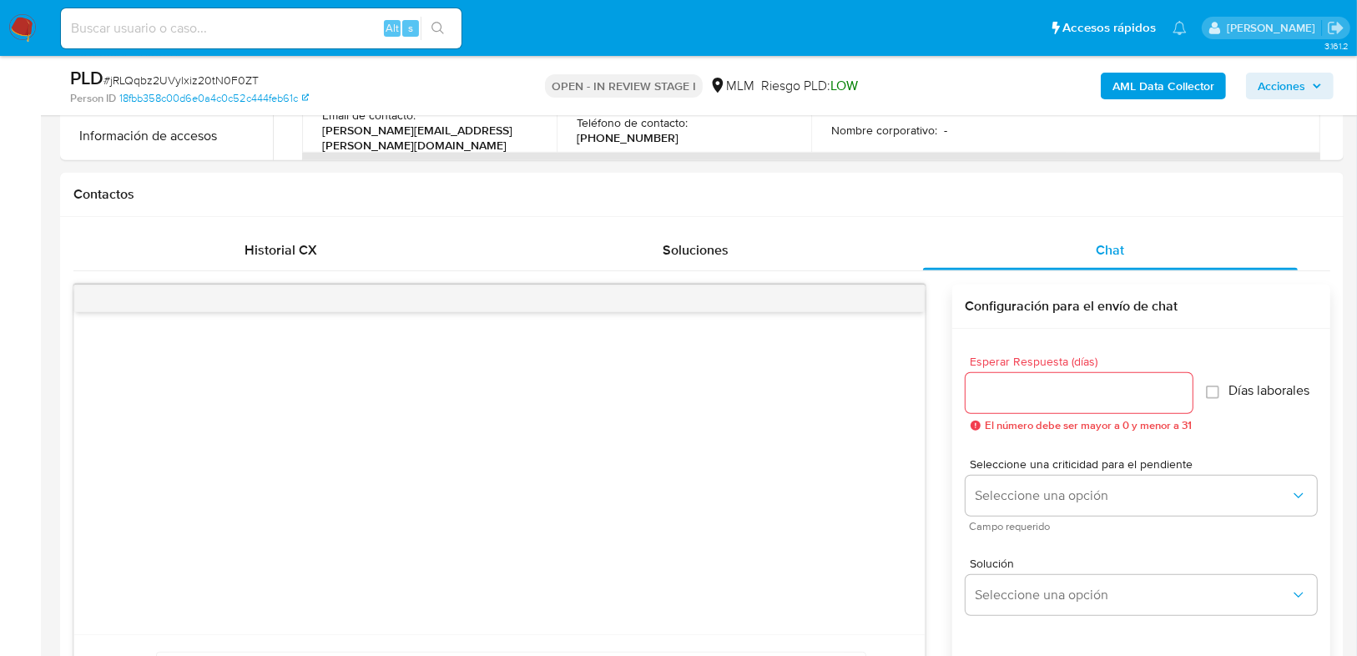
scroll to position [801, 0]
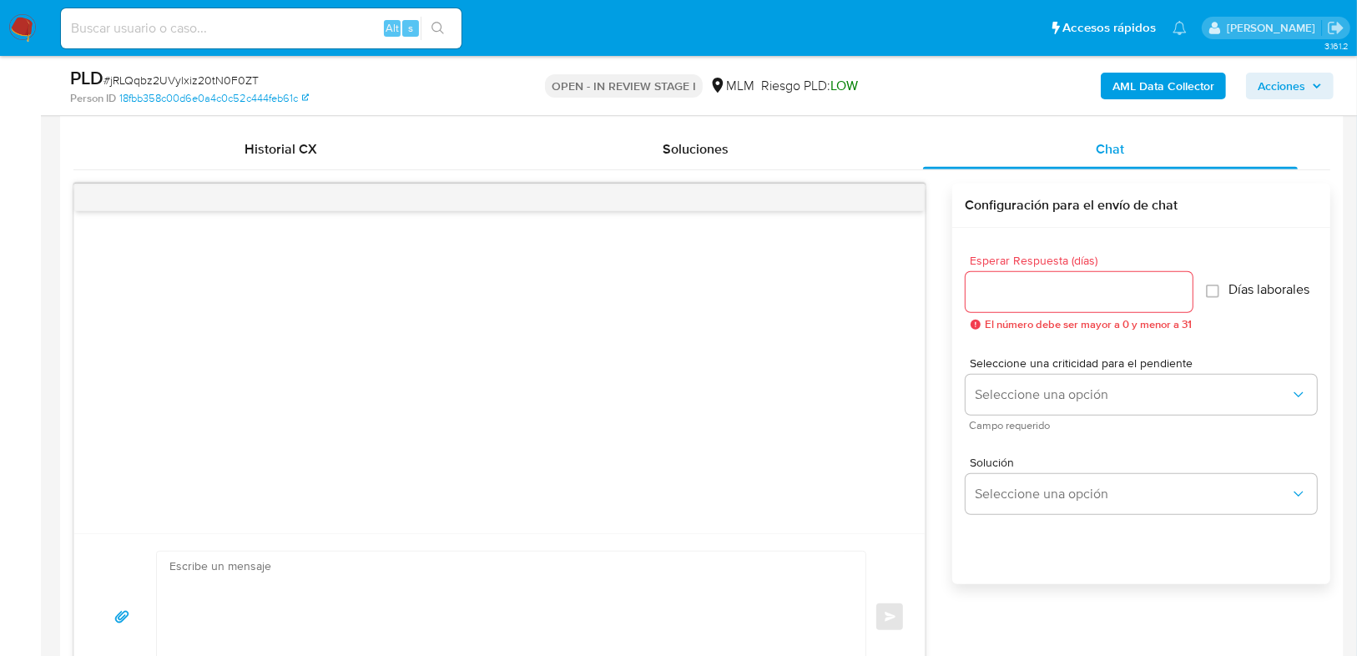
click at [1038, 300] on input "Esperar Respuesta (días)" at bounding box center [1078, 292] width 227 height 22
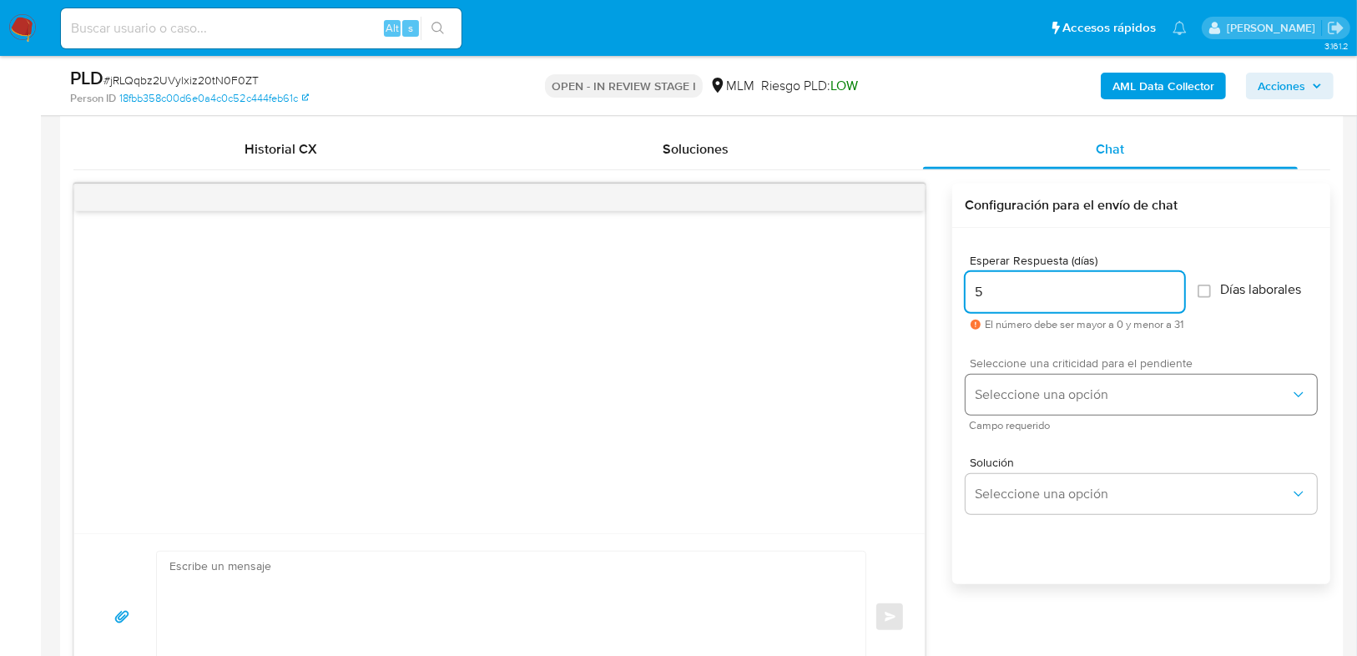
type input "5"
click at [996, 395] on span "Seleccione una opción" at bounding box center [1132, 394] width 315 height 17
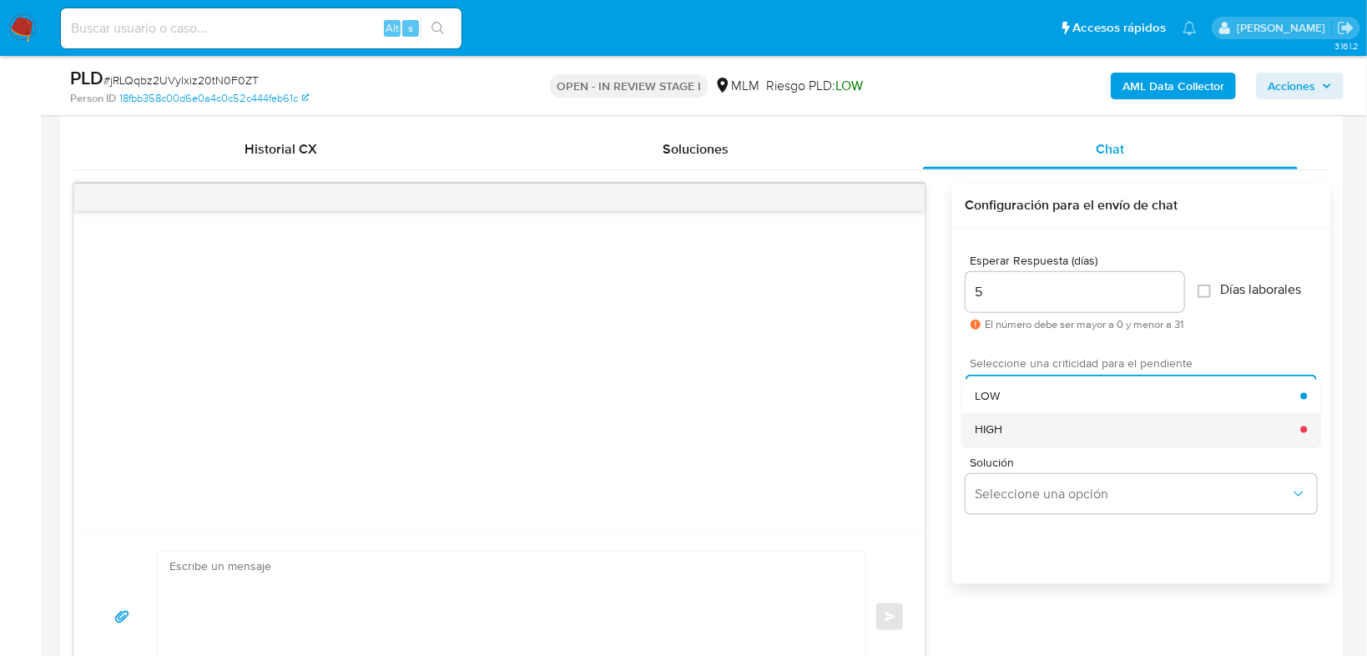
click at [1002, 419] on div "HIGH" at bounding box center [1137, 428] width 325 height 33
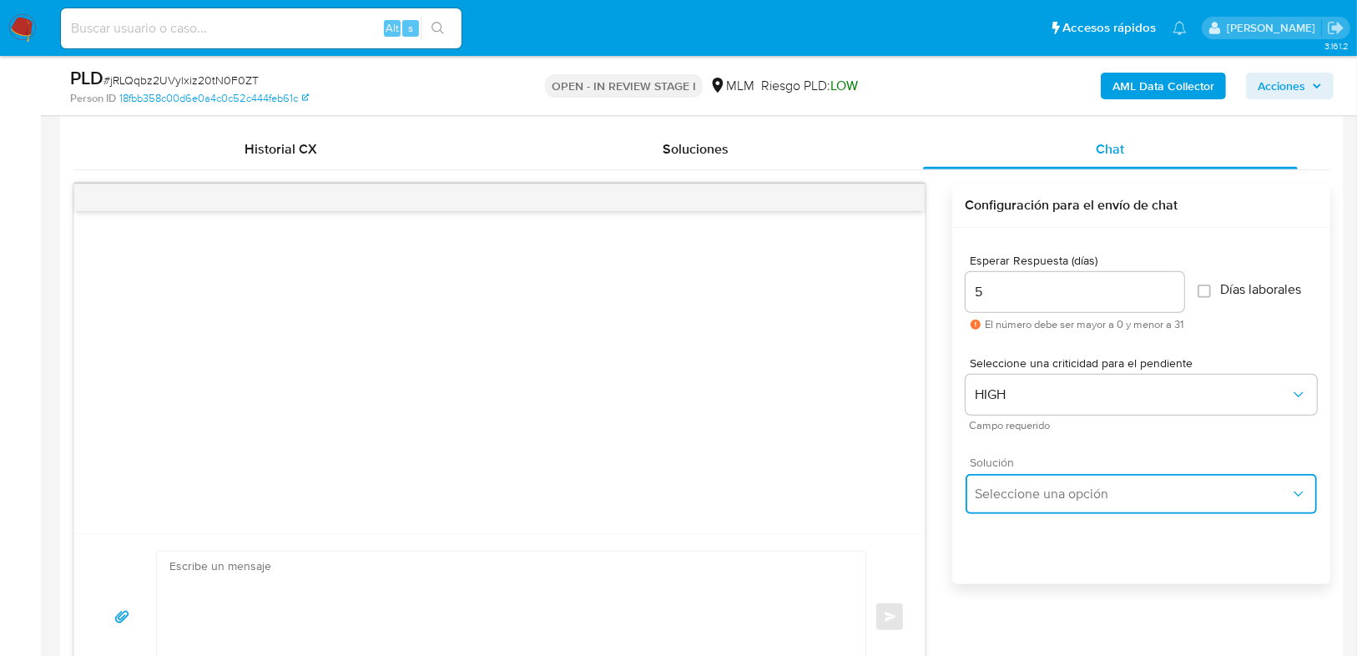
drag, startPoint x: 1040, startPoint y: 488, endPoint x: 1270, endPoint y: 472, distance: 230.8
click at [1041, 489] on span "Seleccione una opción" at bounding box center [1132, 494] width 315 height 17
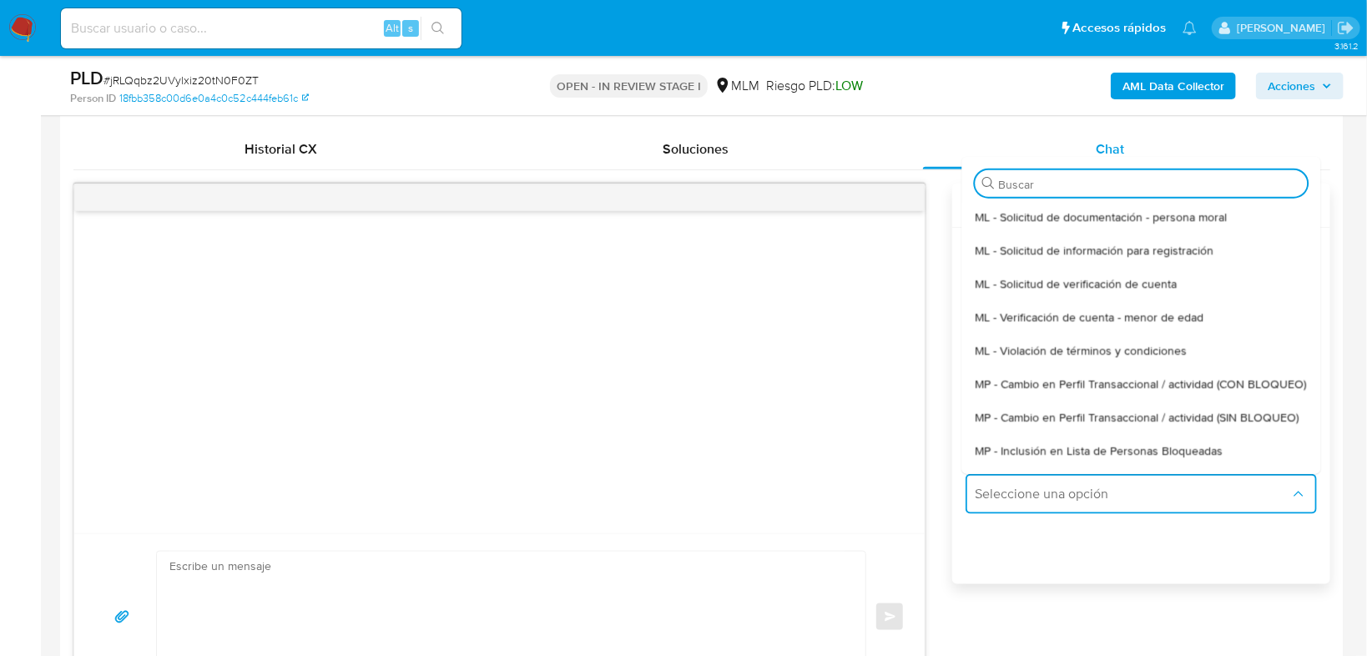
click at [1207, 425] on span "MP - Cambio en Perfil Transaccional / actividad (SIN BLOQUEO)" at bounding box center [1137, 417] width 324 height 15
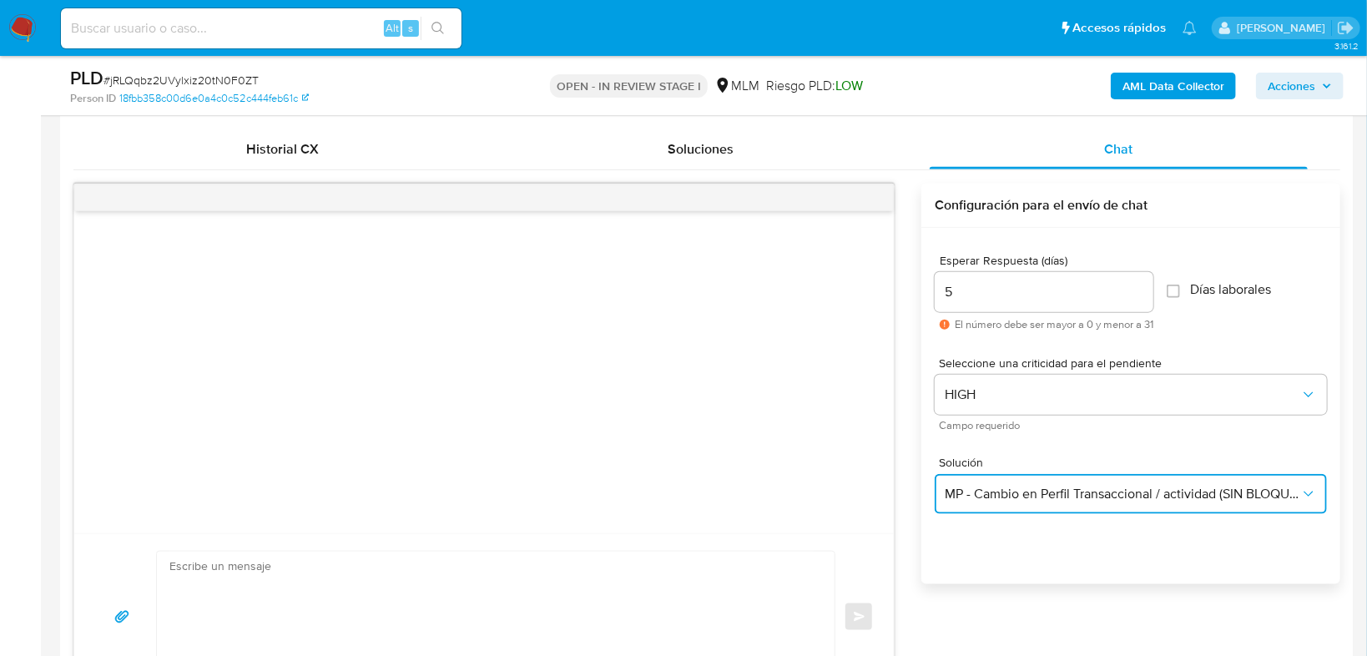
type textarea "Estimado ,Te comunicamos que se ha identificado un cambio en el uso habitual de…"
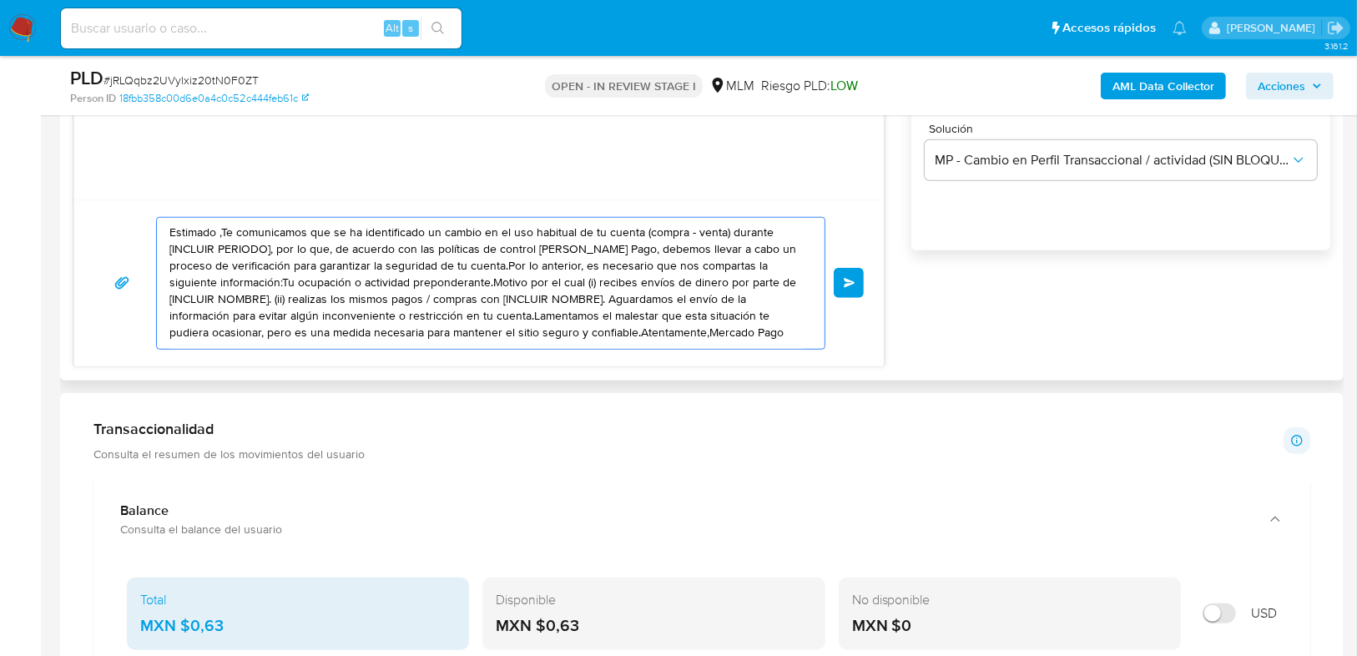
scroll to position [0, 0]
drag, startPoint x: 171, startPoint y: 229, endPoint x: 878, endPoint y: 368, distance: 720.2
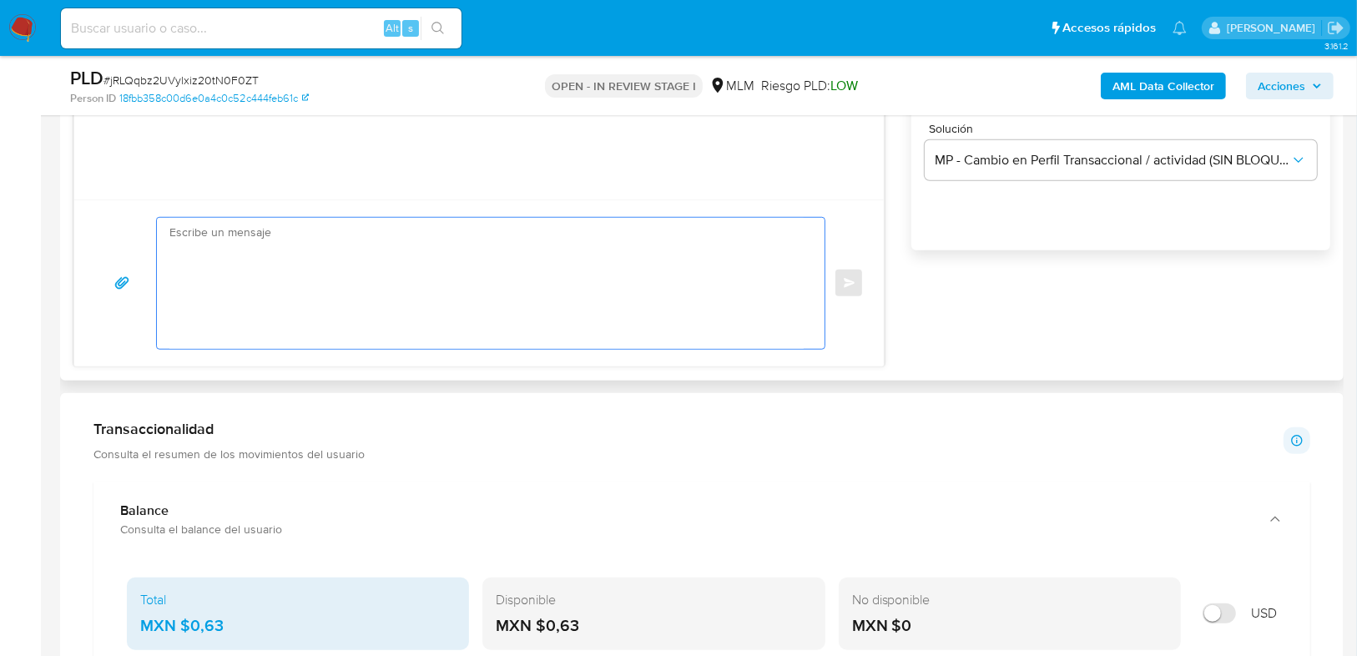
paste textarea "Estimado Miguel se ha identificado un cambio en el uso habitual de tu cuenta pa…"
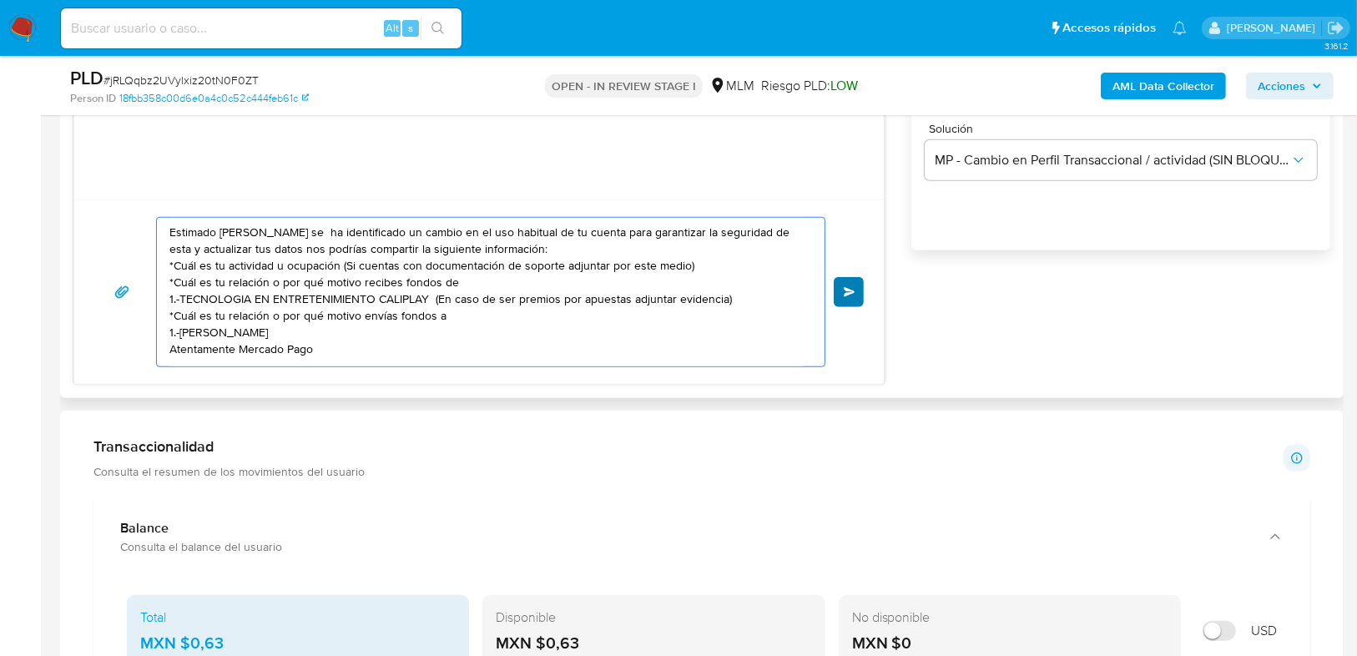
type textarea "Estimado Miguel se ha identificado un cambio en el uso habitual de tu cuenta pa…"
click at [845, 296] on button "Enviar" at bounding box center [849, 292] width 30 height 30
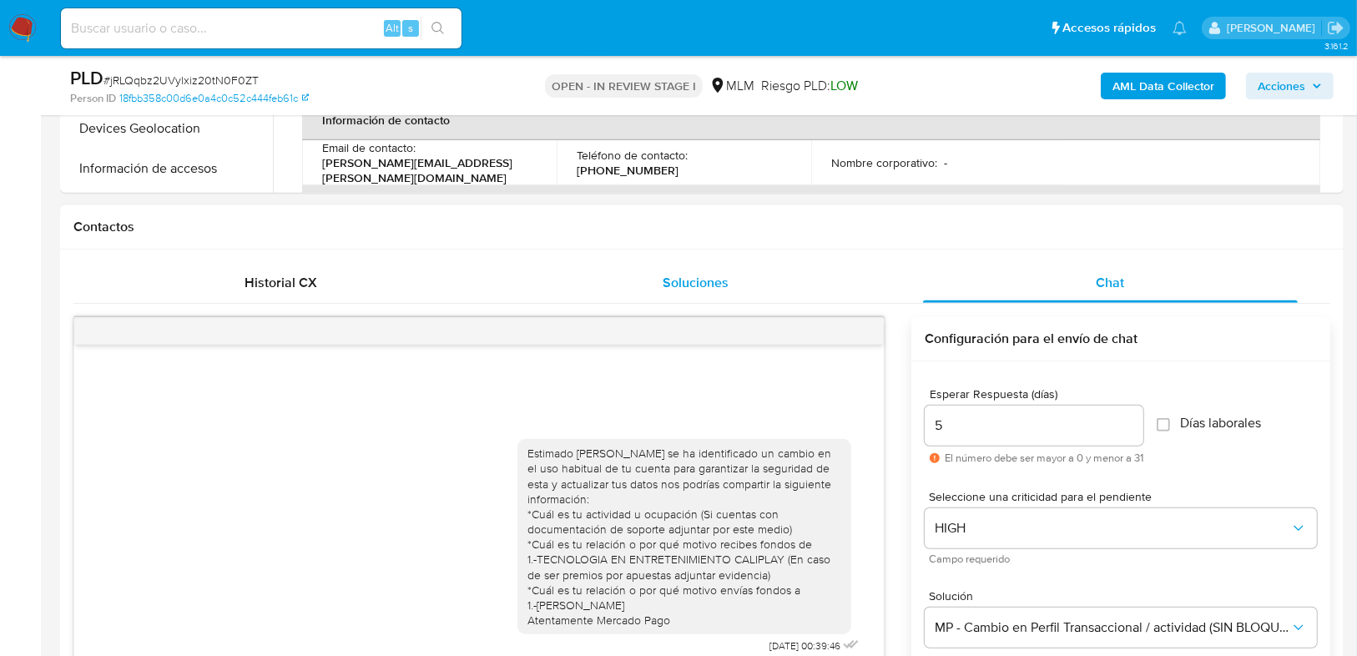
scroll to position [401, 0]
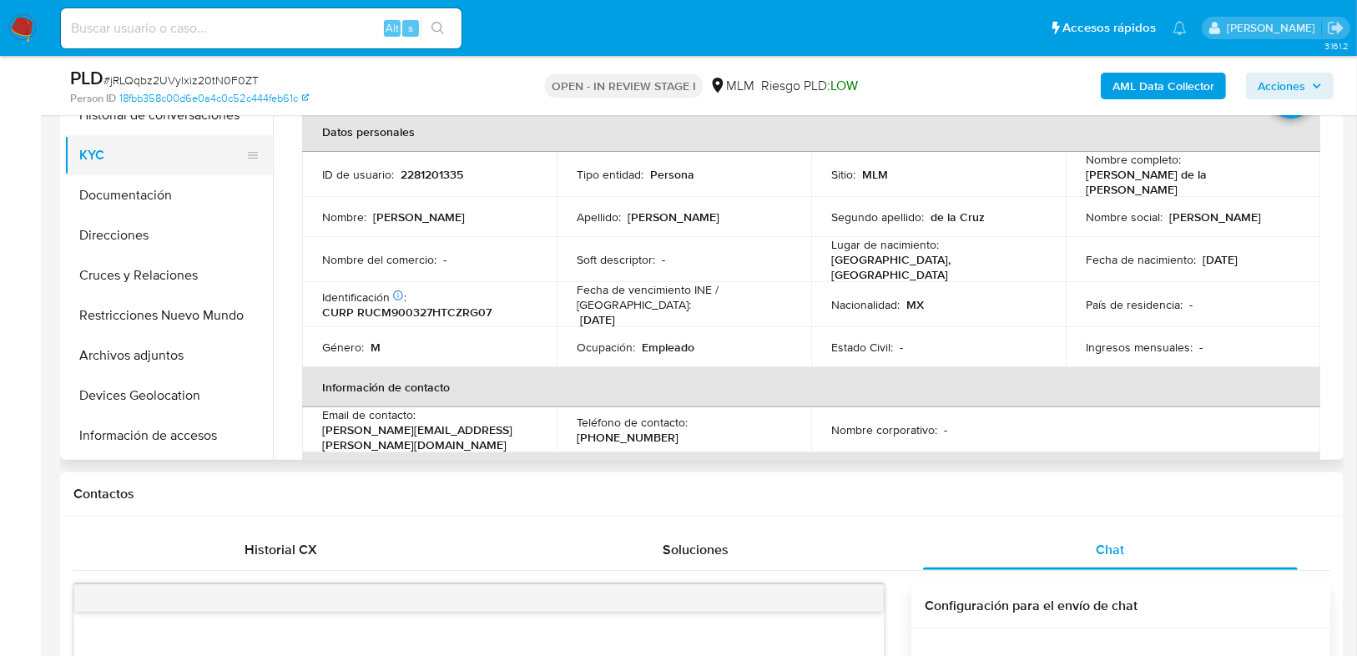
click at [111, 159] on button "KYC" at bounding box center [161, 155] width 195 height 40
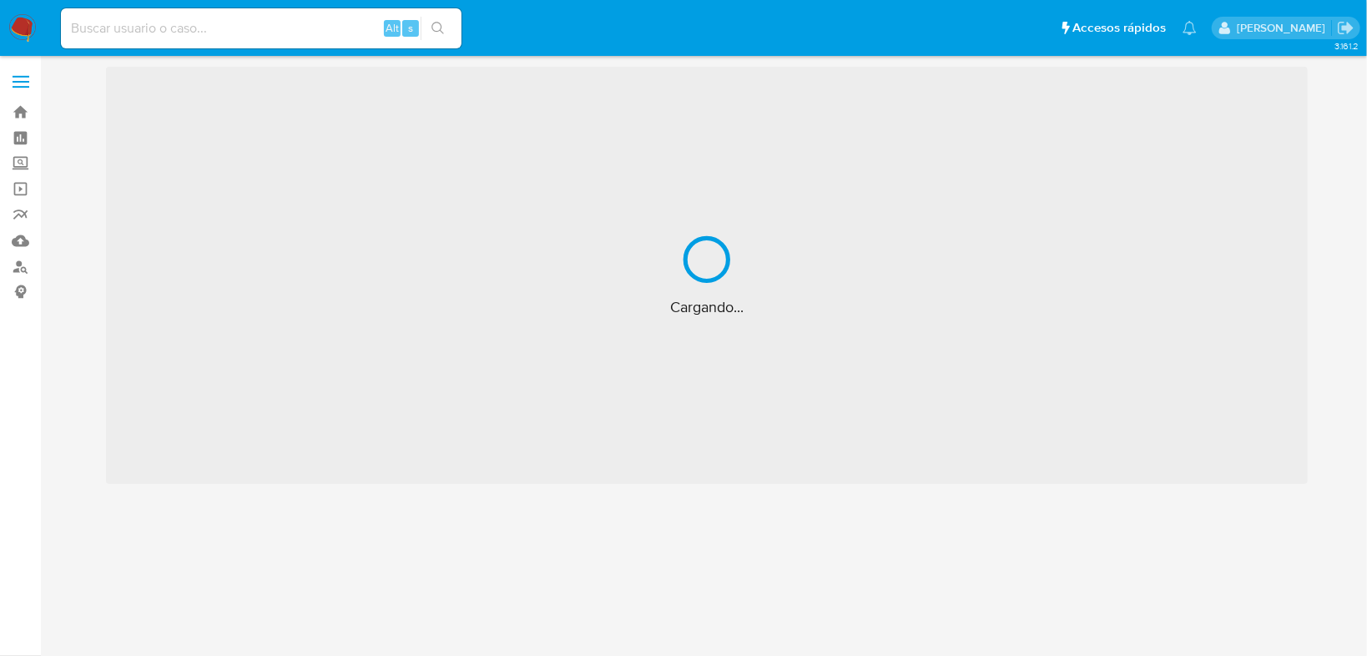
click at [85, 225] on section "Cargando..." at bounding box center [706, 275] width 1293 height 417
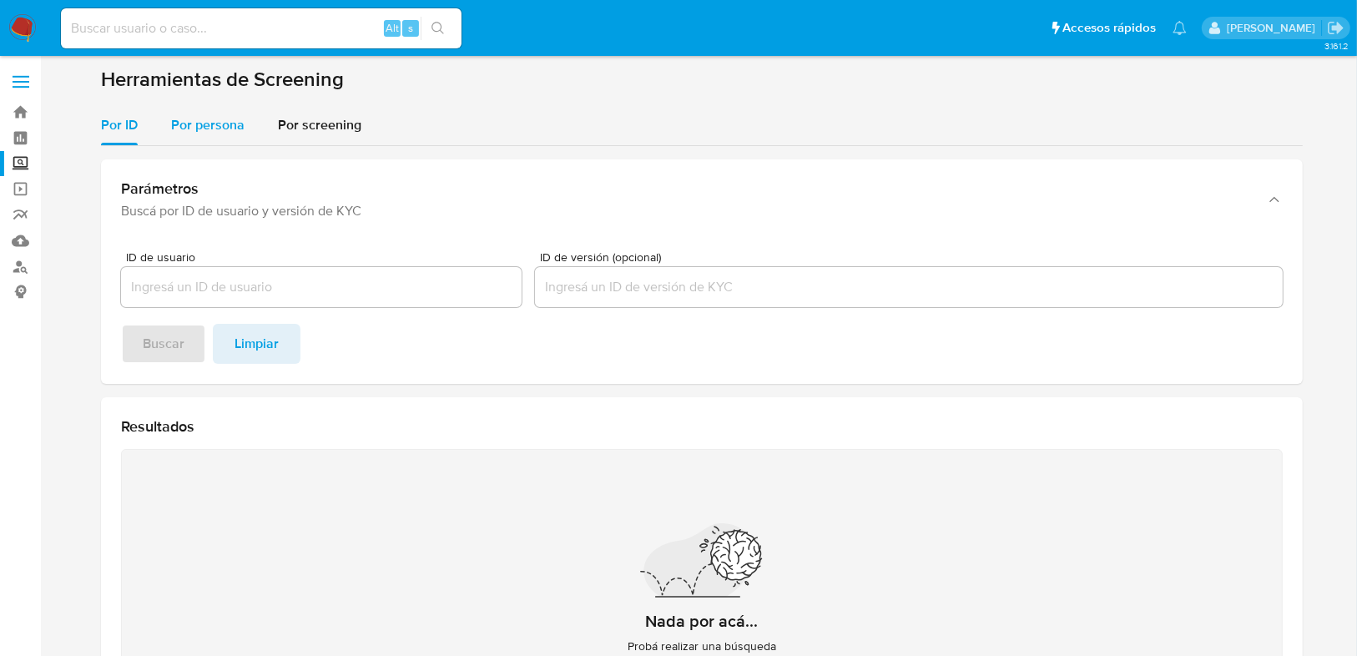
click at [178, 131] on span "Por persona" at bounding box center [207, 124] width 73 height 19
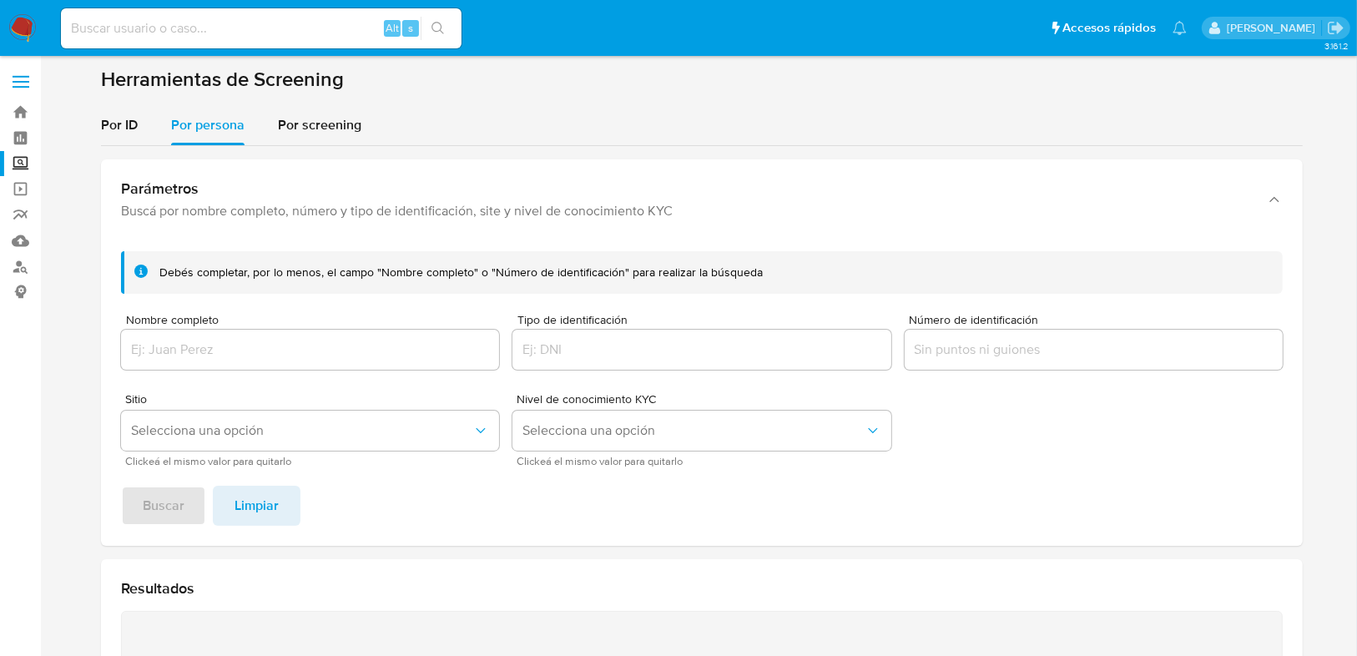
click at [170, 335] on div at bounding box center [310, 350] width 378 height 40
drag, startPoint x: 172, startPoint y: 367, endPoint x: 179, endPoint y: 359, distance: 11.2
click at [172, 365] on div at bounding box center [310, 350] width 378 height 40
click at [189, 351] on input "Nombre completo" at bounding box center [310, 350] width 378 height 22
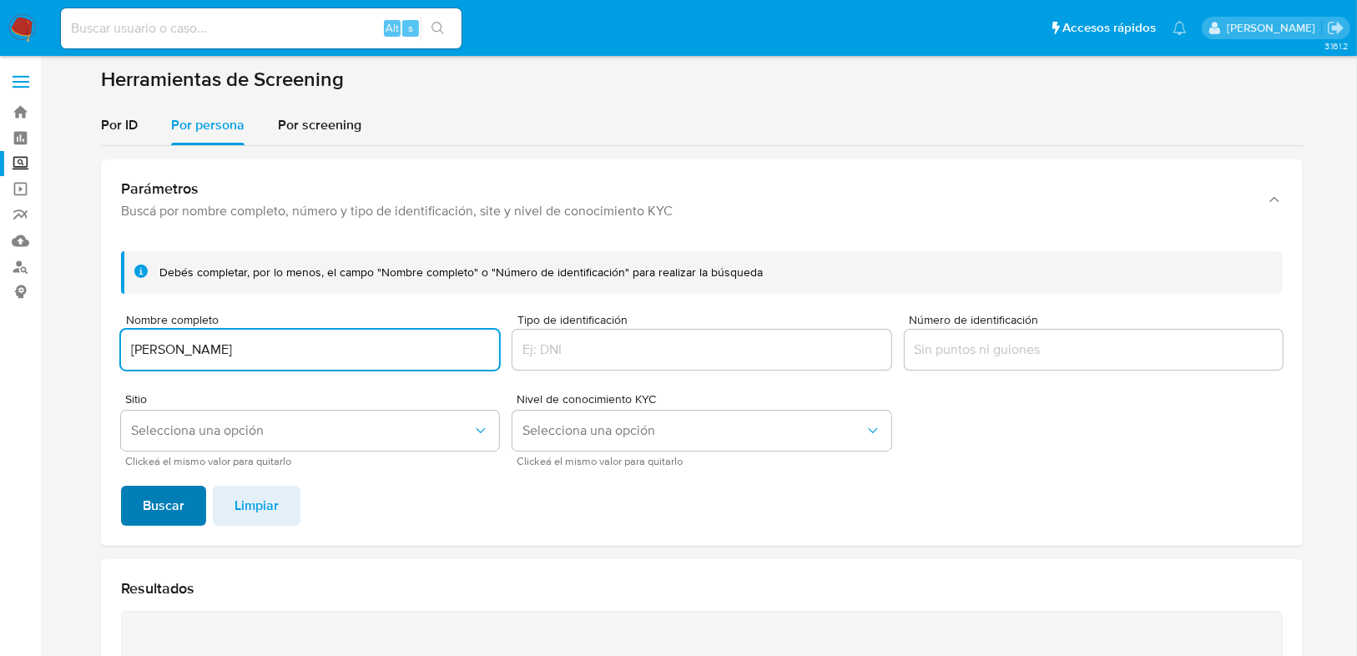
type input "[PERSON_NAME]"
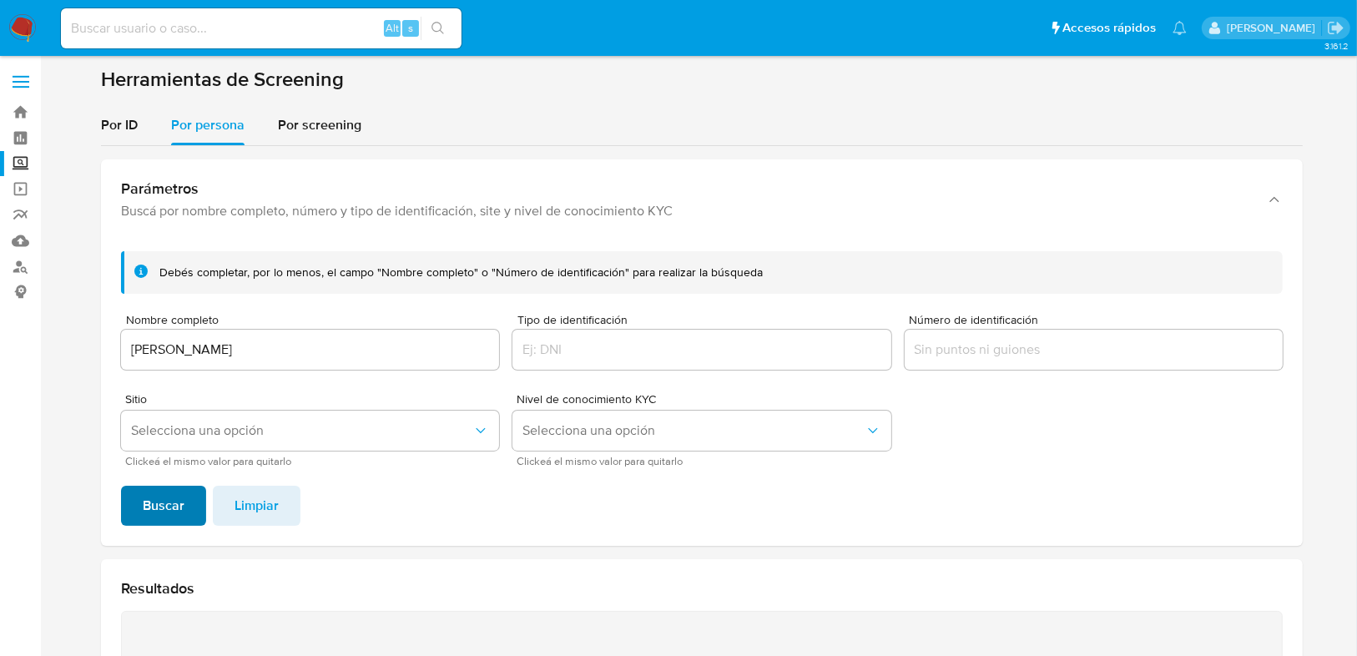
click at [159, 500] on span "Buscar" at bounding box center [164, 505] width 42 height 37
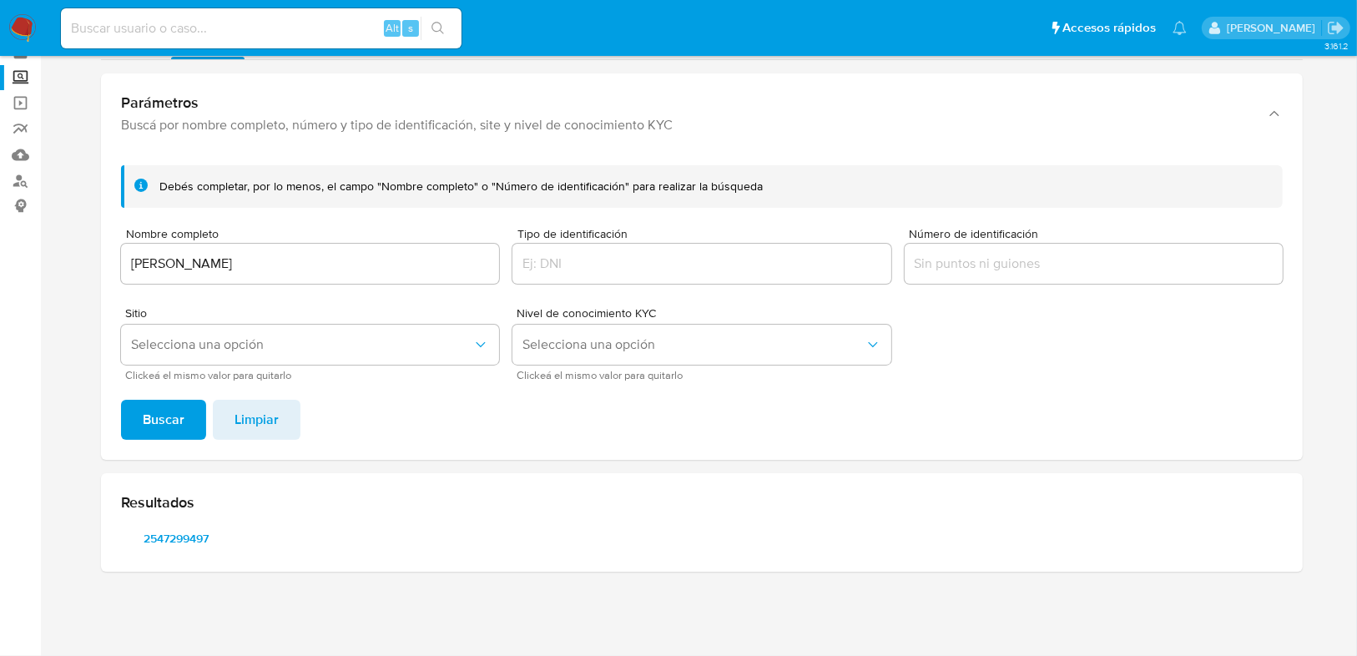
scroll to position [85, 0]
click at [178, 542] on span "2547299497" at bounding box center [176, 538] width 87 height 23
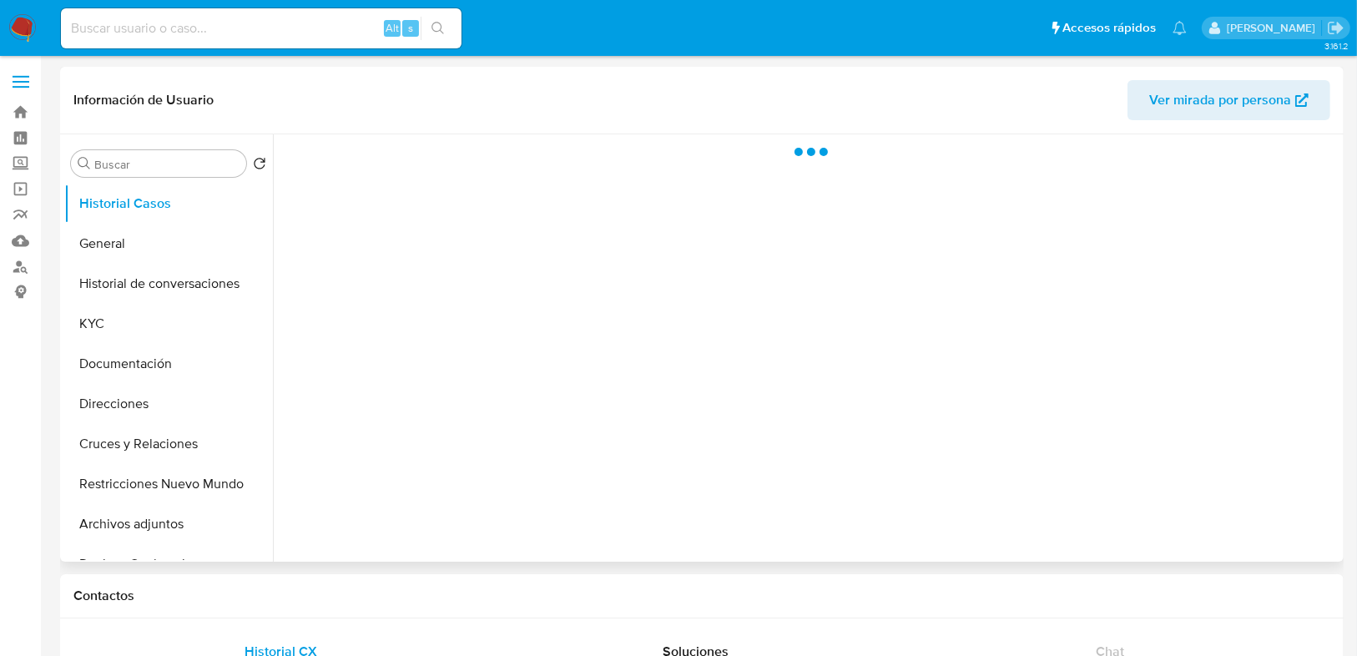
select select "10"
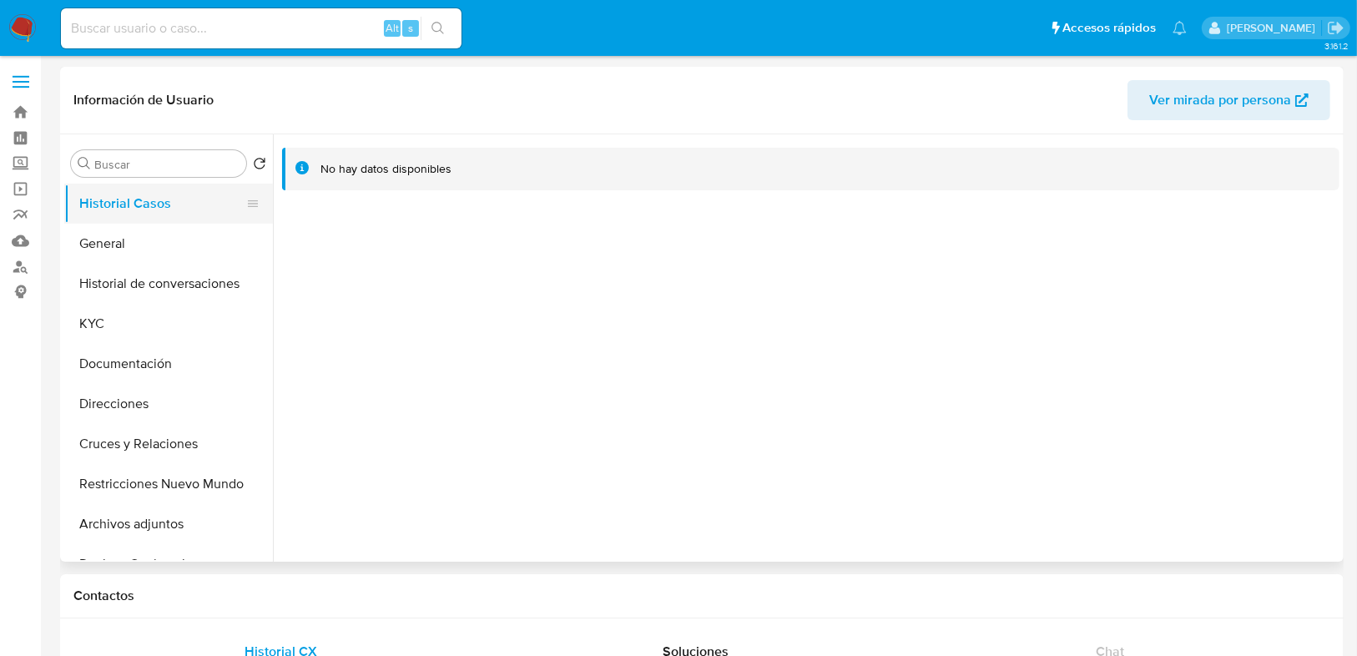
drag, startPoint x: 388, startPoint y: 209, endPoint x: 254, endPoint y: 209, distance: 133.5
click at [388, 209] on div at bounding box center [806, 347] width 1066 height 427
click at [147, 244] on button "General" at bounding box center [161, 244] width 195 height 40
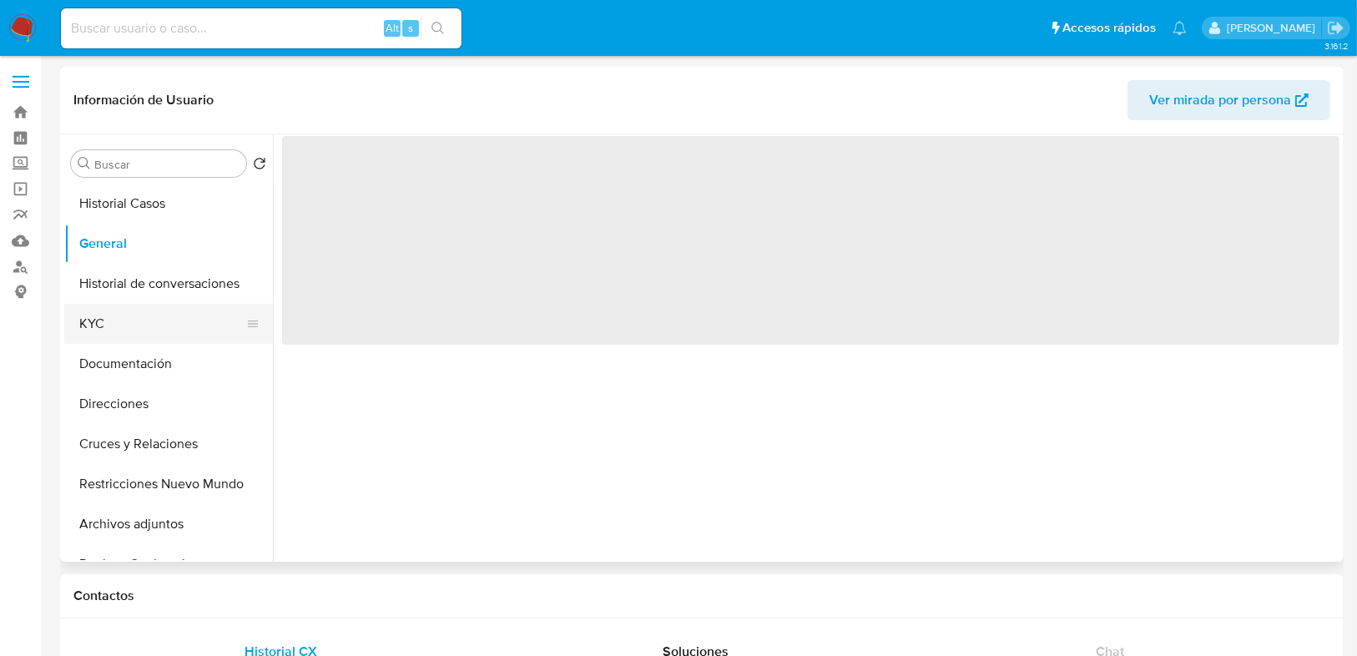
click at [127, 329] on button "KYC" at bounding box center [161, 324] width 195 height 40
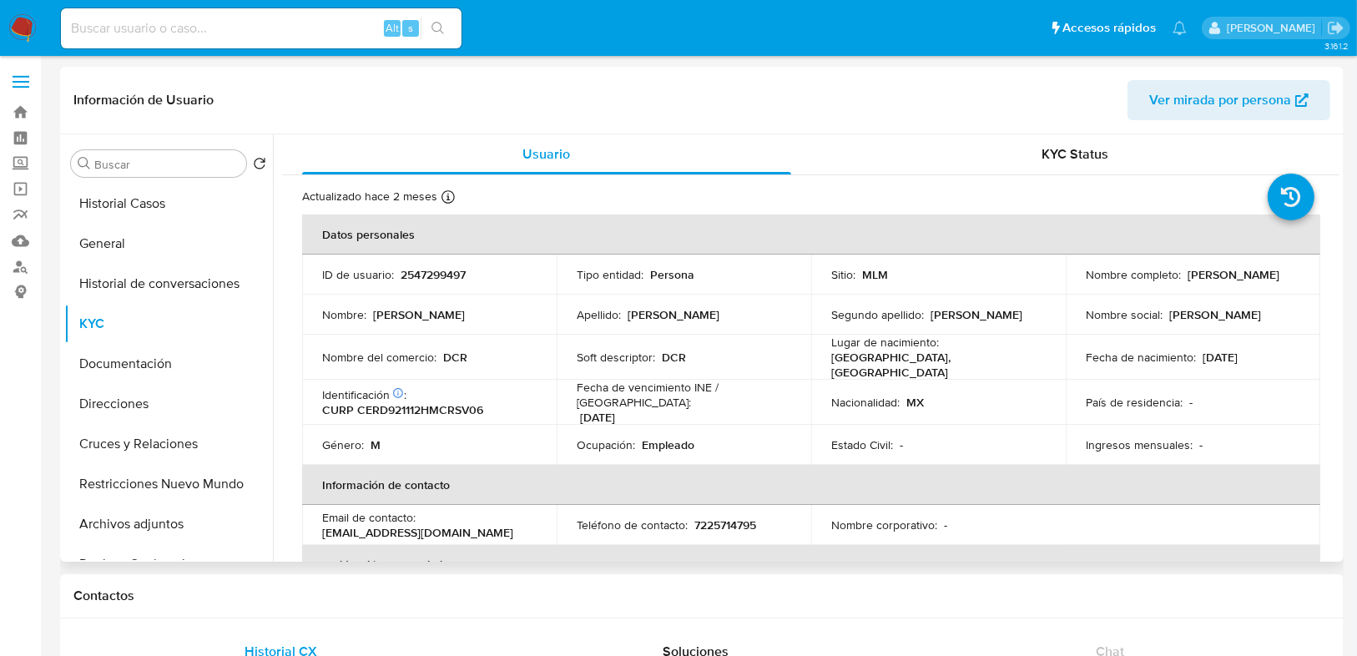
click at [392, 280] on div "ID de usuario : 2547299497" at bounding box center [429, 274] width 214 height 15
drag, startPoint x: 401, startPoint y: 273, endPoint x: 121, endPoint y: 274, distance: 280.4
click at [498, 272] on div "ID de usuario : 2547299497" at bounding box center [429, 274] width 214 height 15
copy p "2547299497"
drag, startPoint x: 427, startPoint y: 189, endPoint x: 427, endPoint y: 249, distance: 60.9
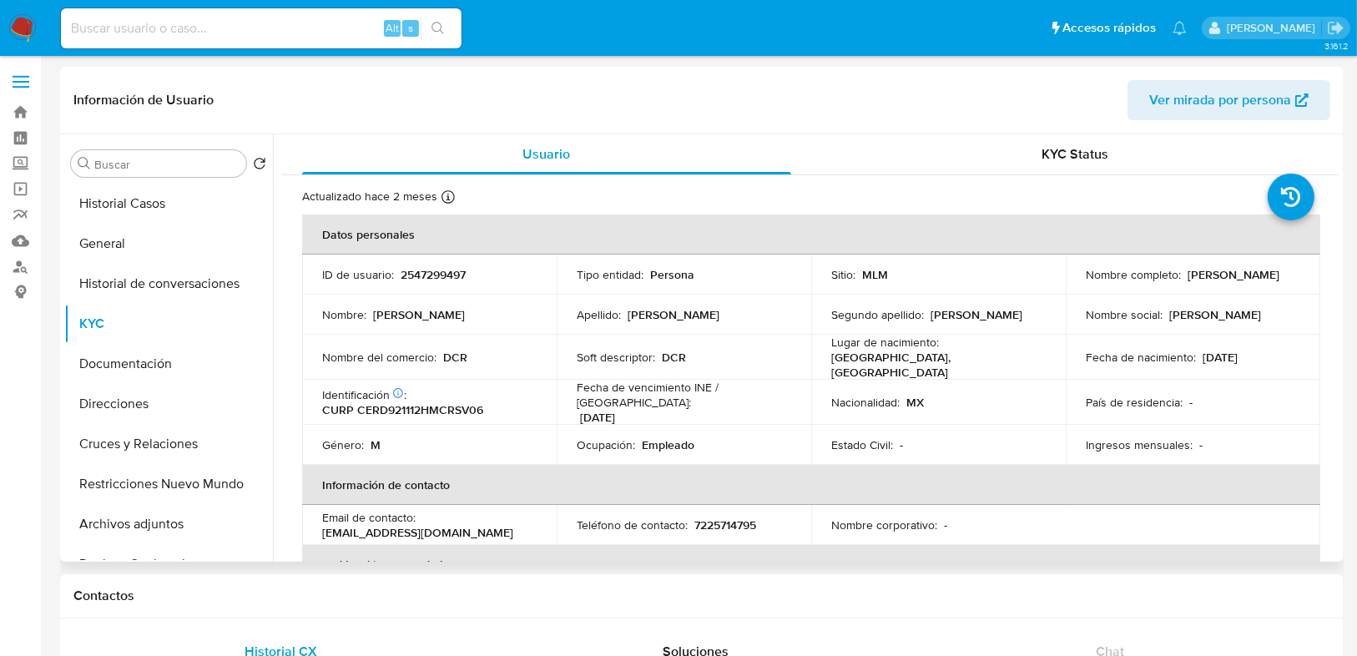
click at [428, 189] on p "Actualizado hace 2 meses" at bounding box center [369, 197] width 135 height 16
drag, startPoint x: 396, startPoint y: 274, endPoint x: 516, endPoint y: 277, distance: 120.2
click at [516, 277] on div "ID de usuario : 2547299497" at bounding box center [429, 274] width 214 height 15
copy div "2547299497"
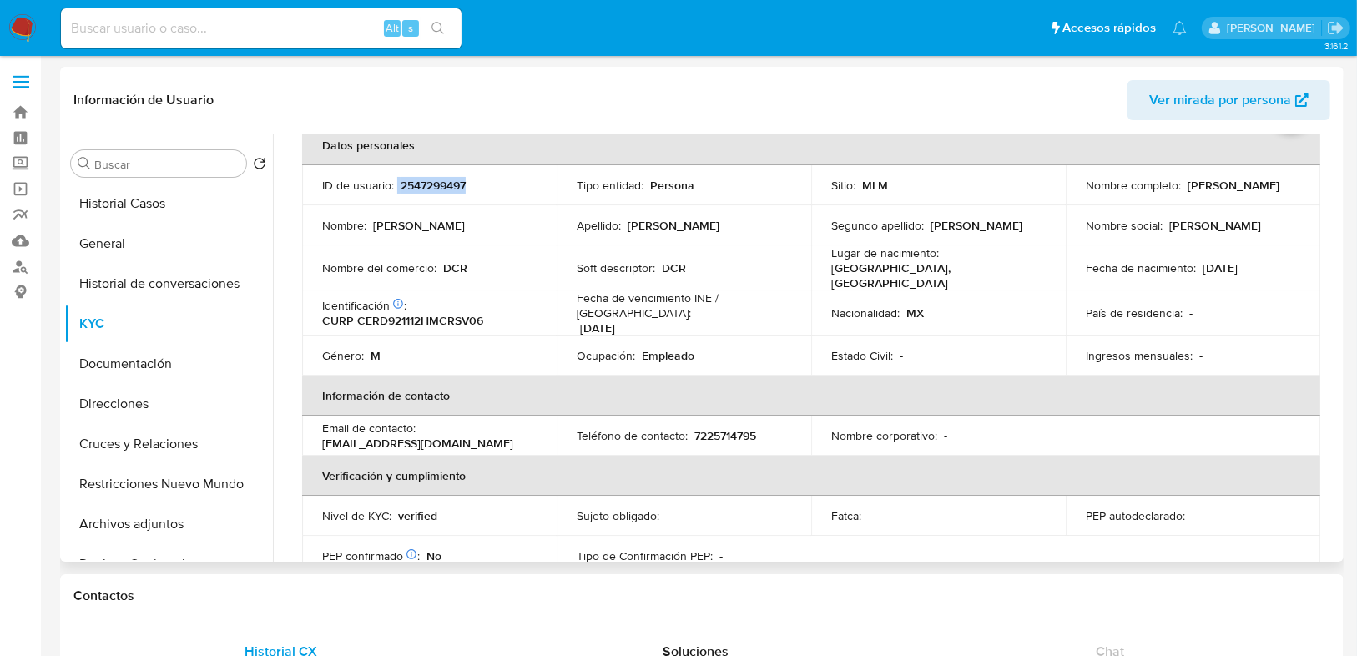
scroll to position [67, 0]
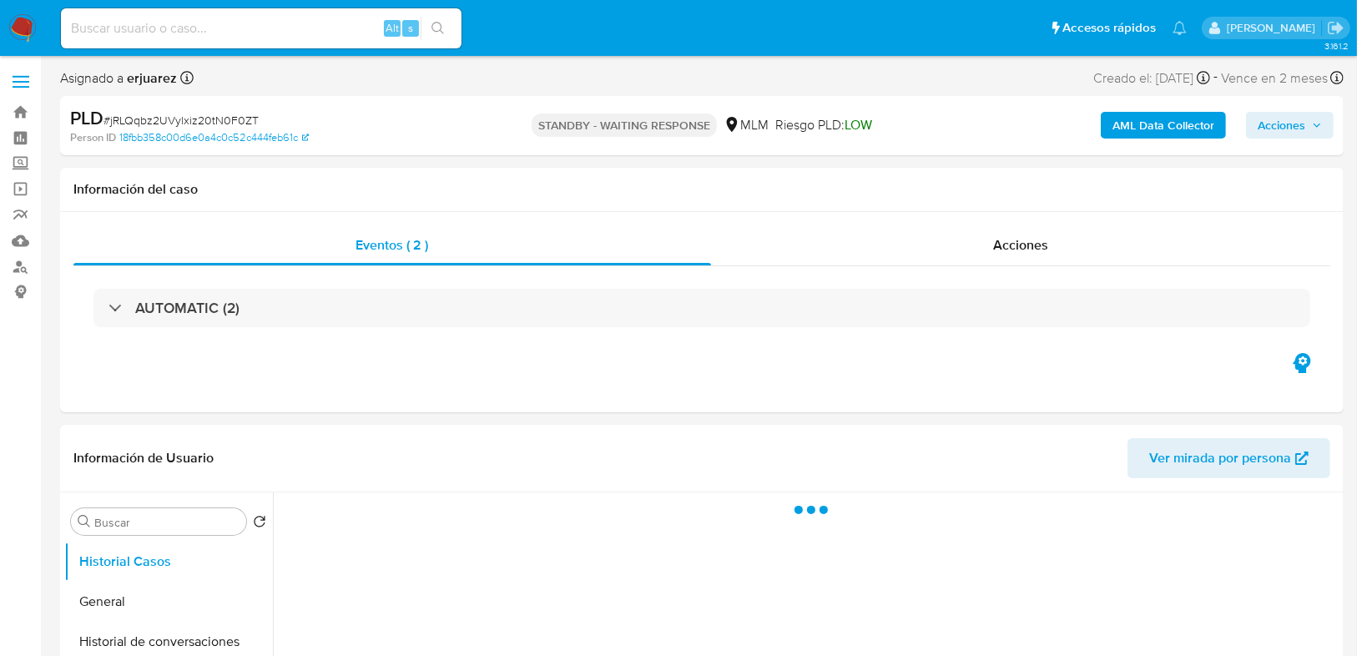
select select "10"
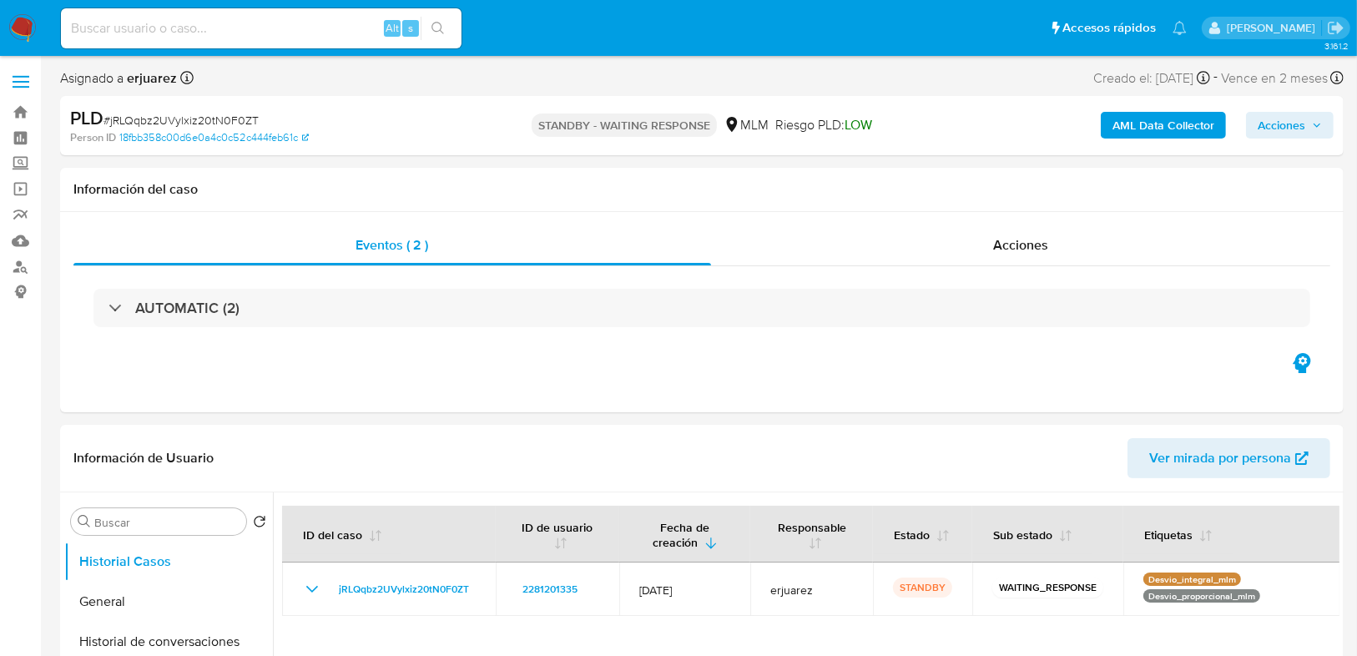
click at [12, 23] on img at bounding box center [22, 28] width 28 height 28
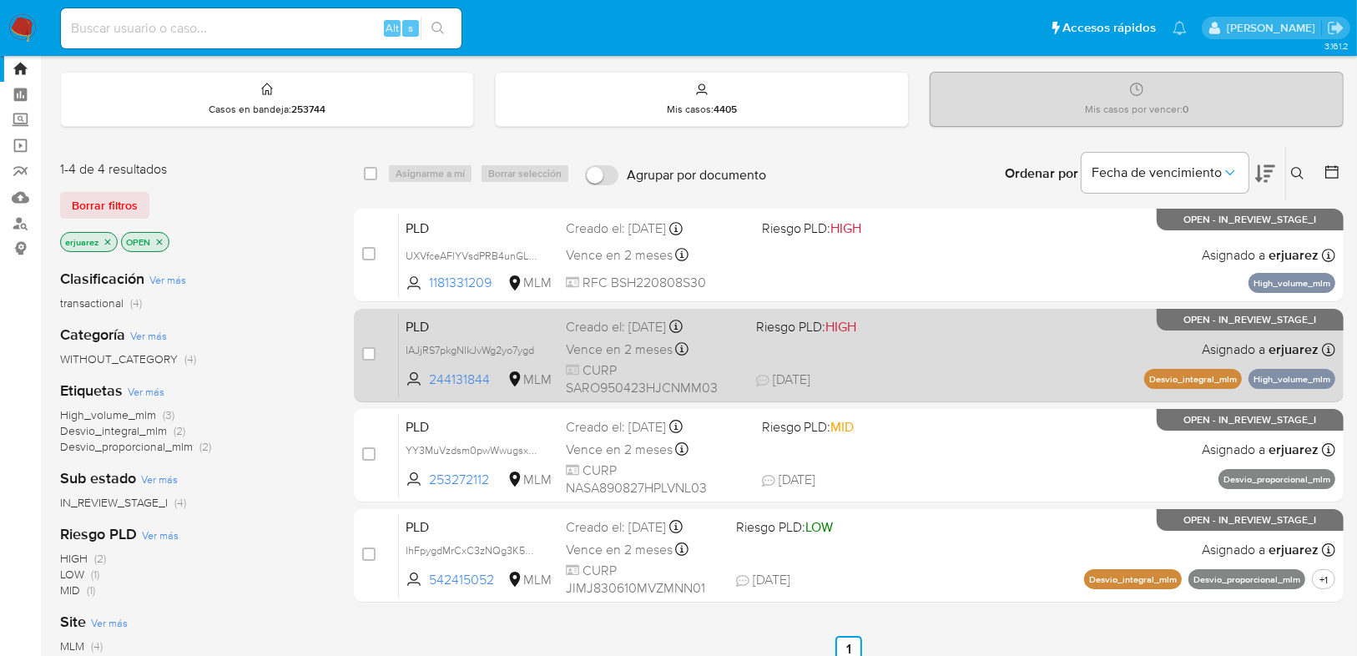
scroll to position [134, 0]
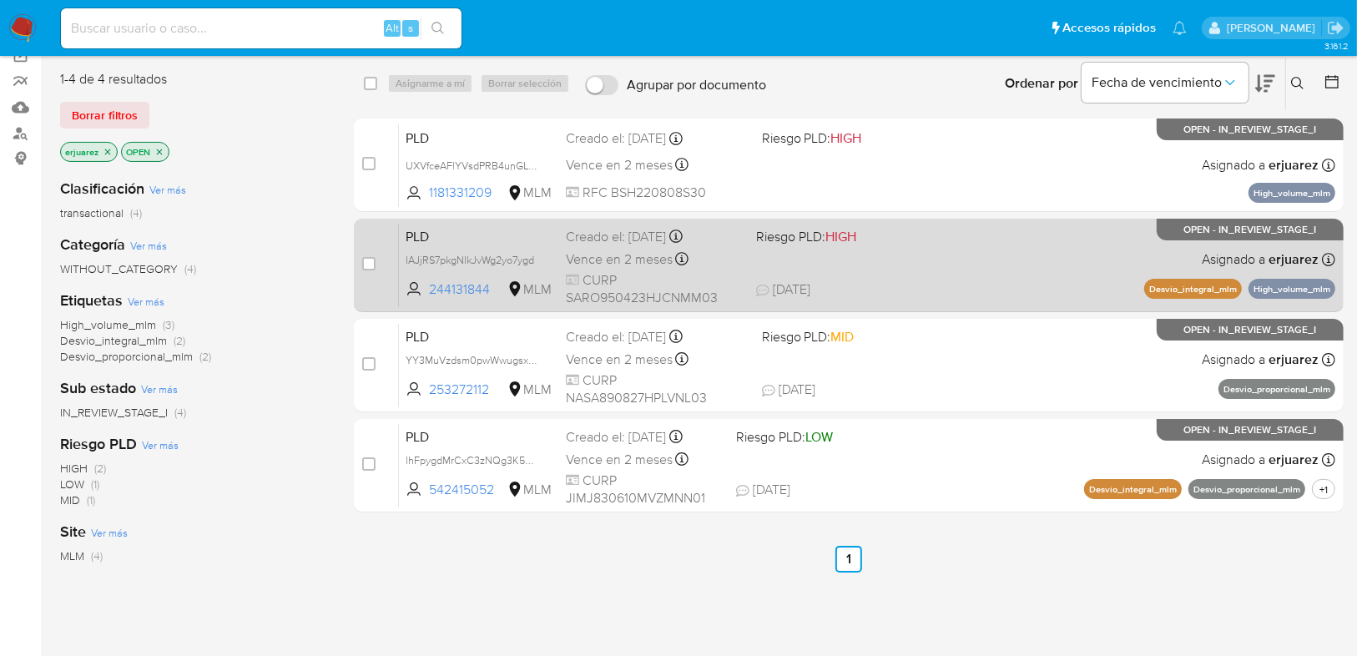
click at [876, 277] on div "PLD IAJjRS7pkgNlkJvWg2yo7ygd 244131844 MLM Riesgo PLD: HIGH Creado el: 12/09/20…" at bounding box center [867, 265] width 936 height 84
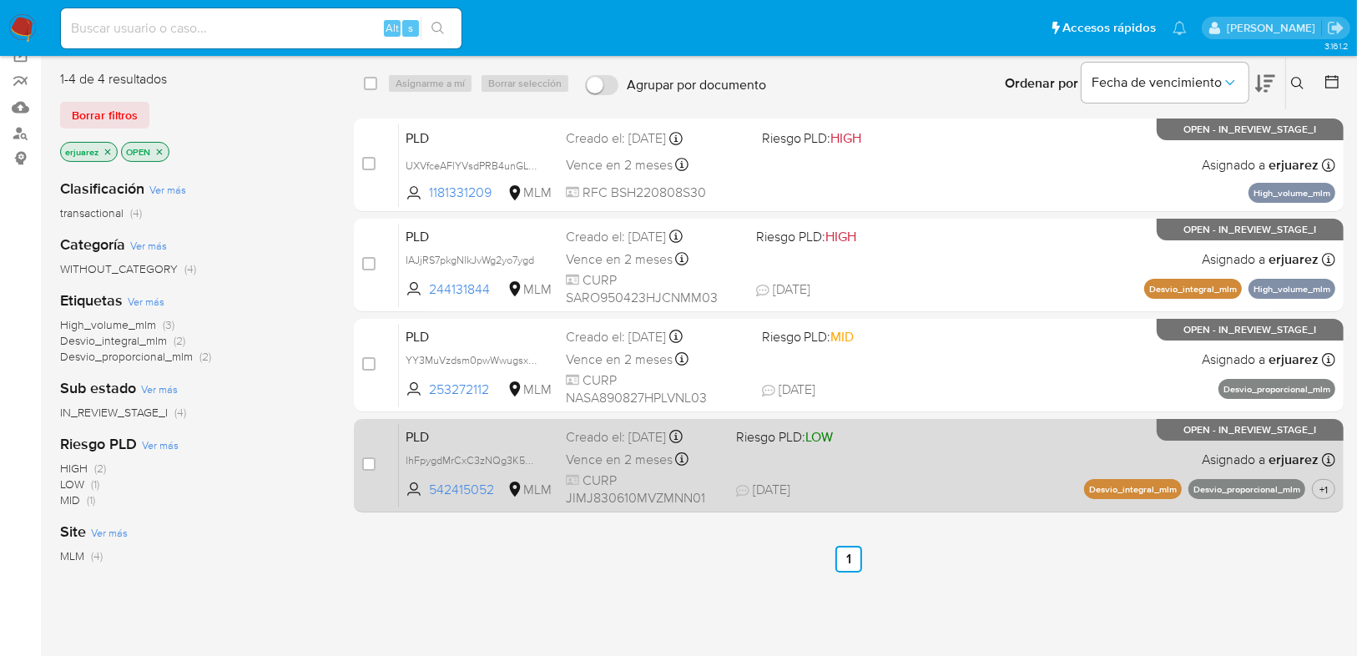
click at [843, 471] on div "PLD lhFpygdMrCxC3zNQg3K5TlmG 542415052 MLM Riesgo PLD: LOW Creado el: 12/09/202…" at bounding box center [867, 465] width 936 height 84
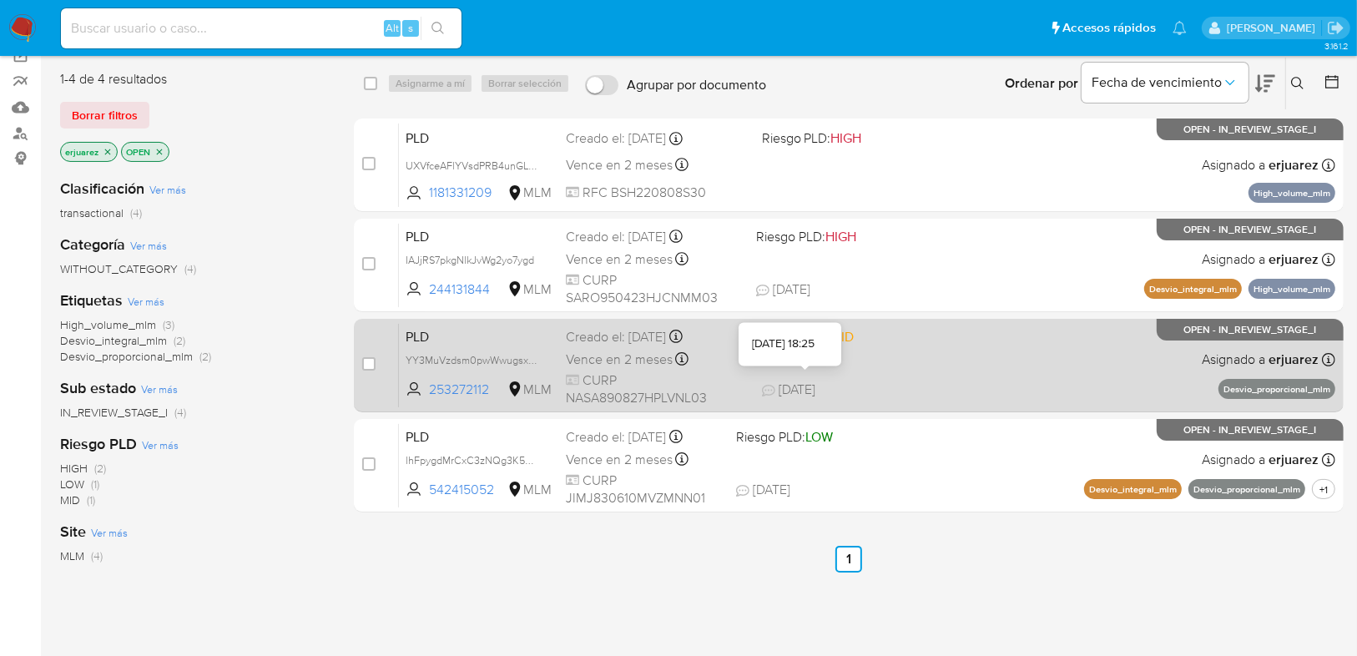
click at [813, 388] on span "26/09/2025" at bounding box center [789, 389] width 54 height 18
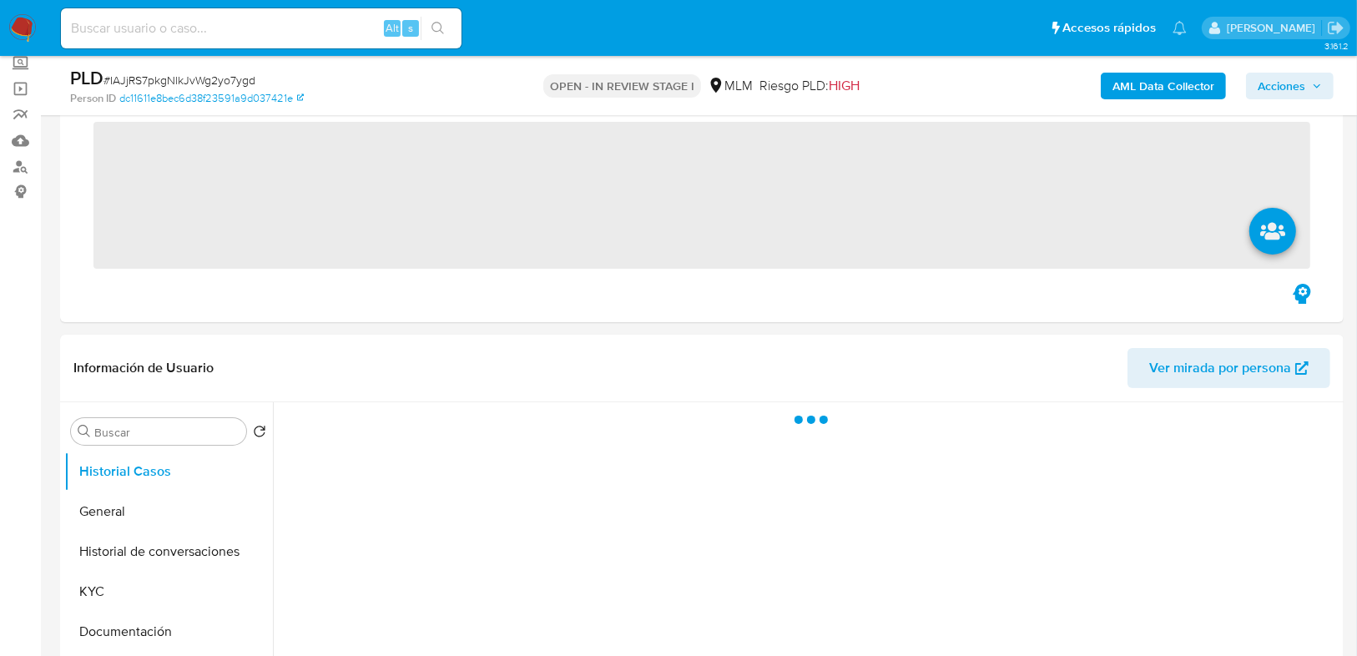
scroll to position [401, 0]
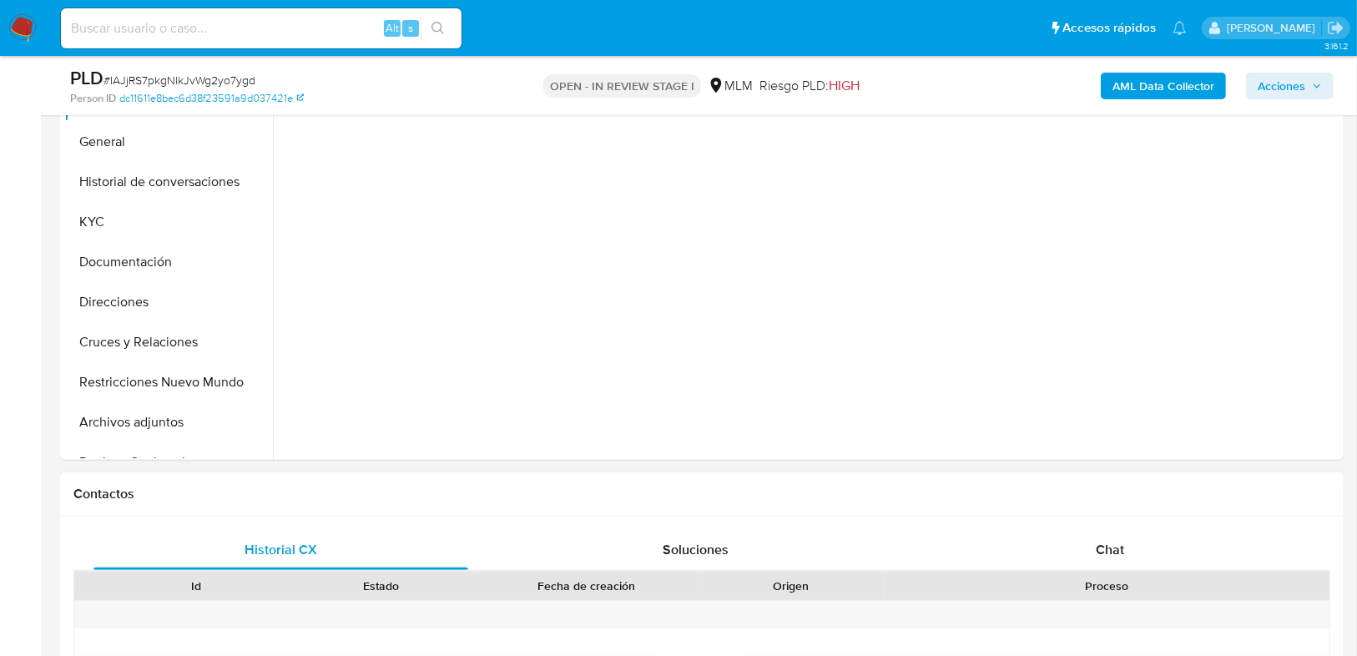
click at [1106, 611] on div at bounding box center [1107, 615] width 446 height 28
click at [1103, 549] on span "Chat" at bounding box center [1110, 549] width 28 height 19
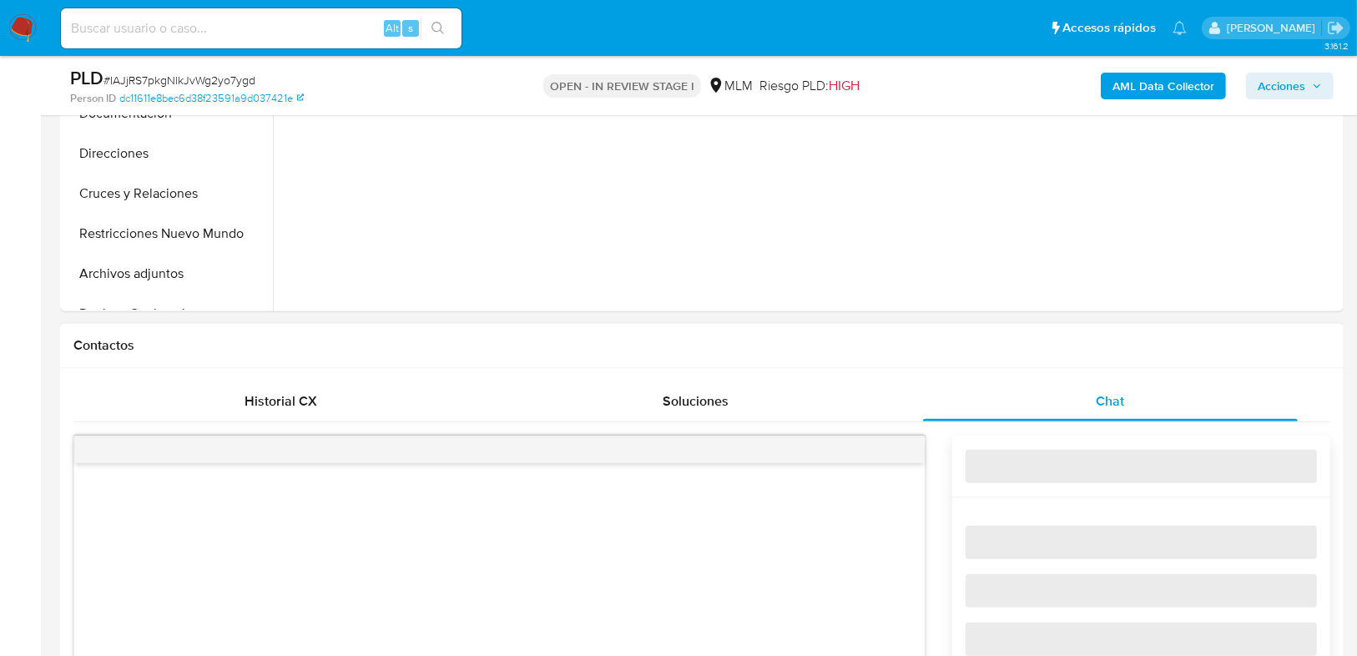
select select "10"
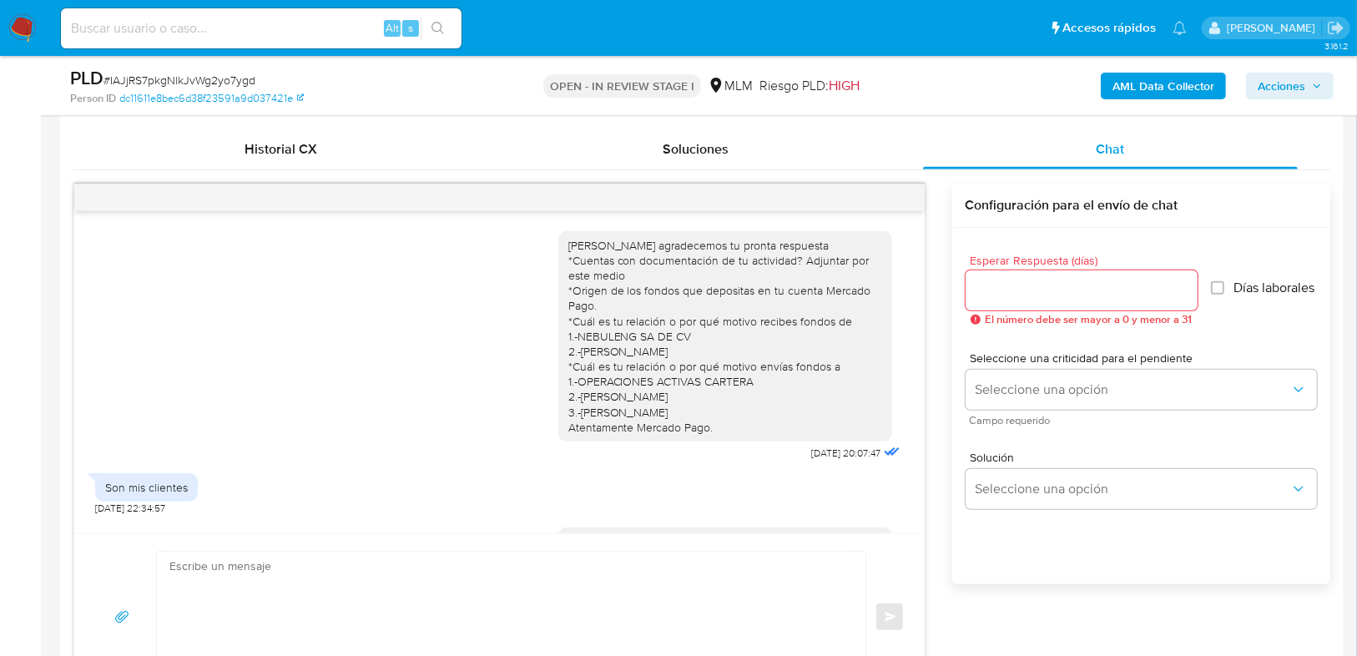
scroll to position [655, 0]
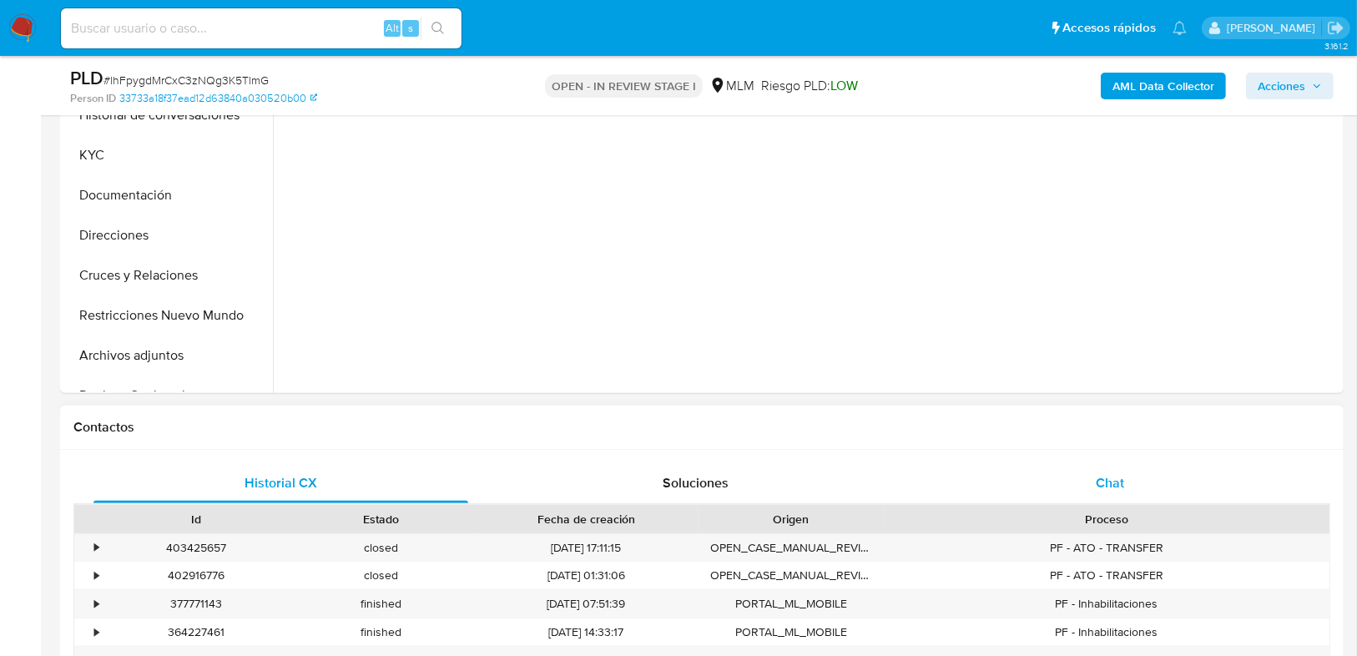
click at [1066, 482] on div "Chat" at bounding box center [1110, 483] width 375 height 40
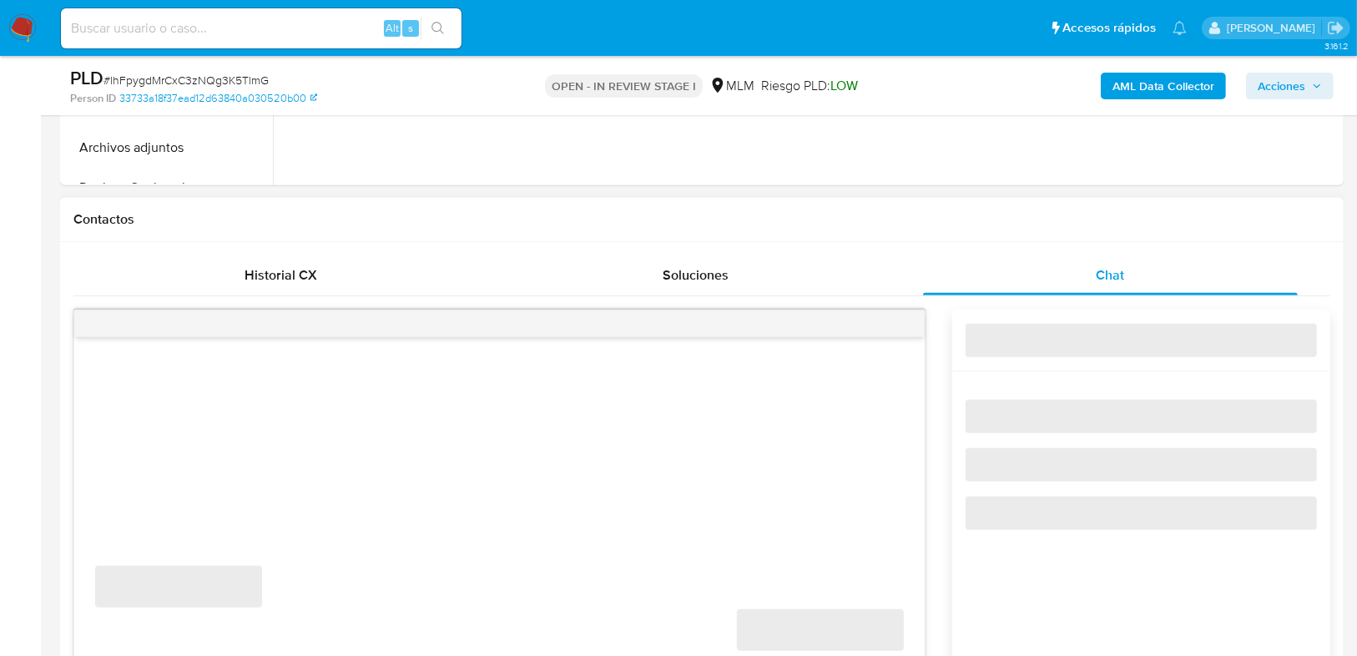
select select "10"
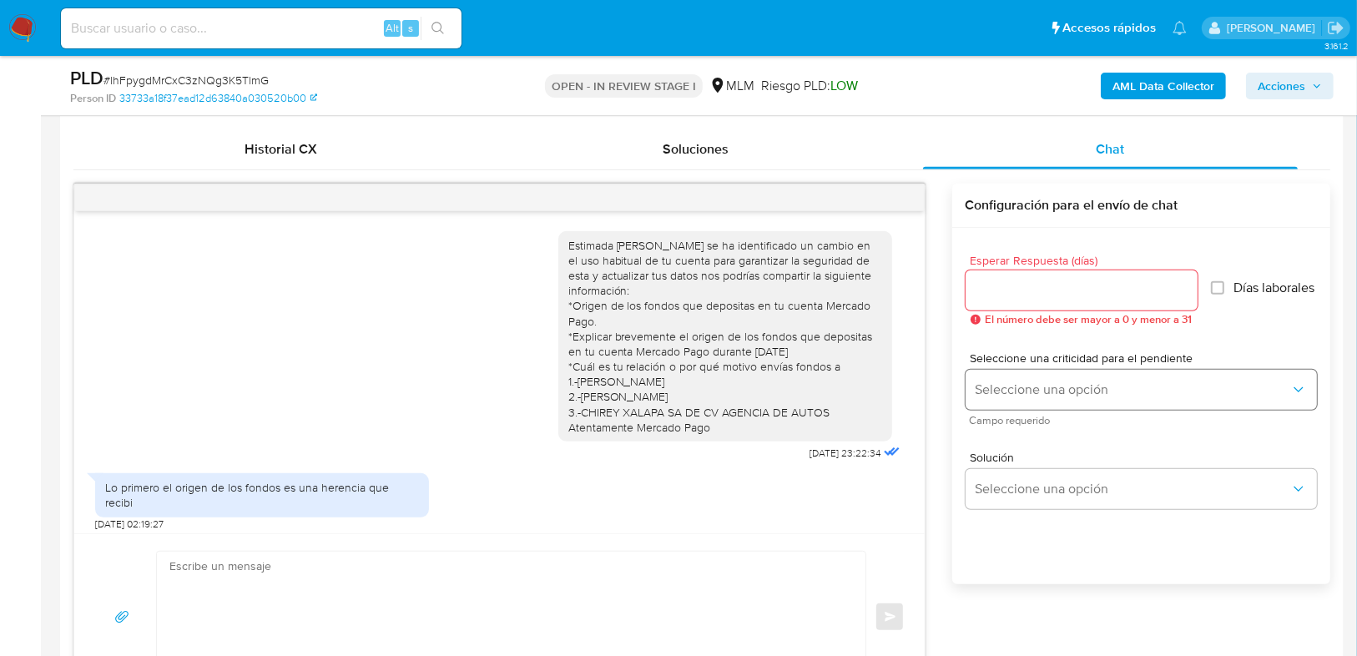
scroll to position [416, 0]
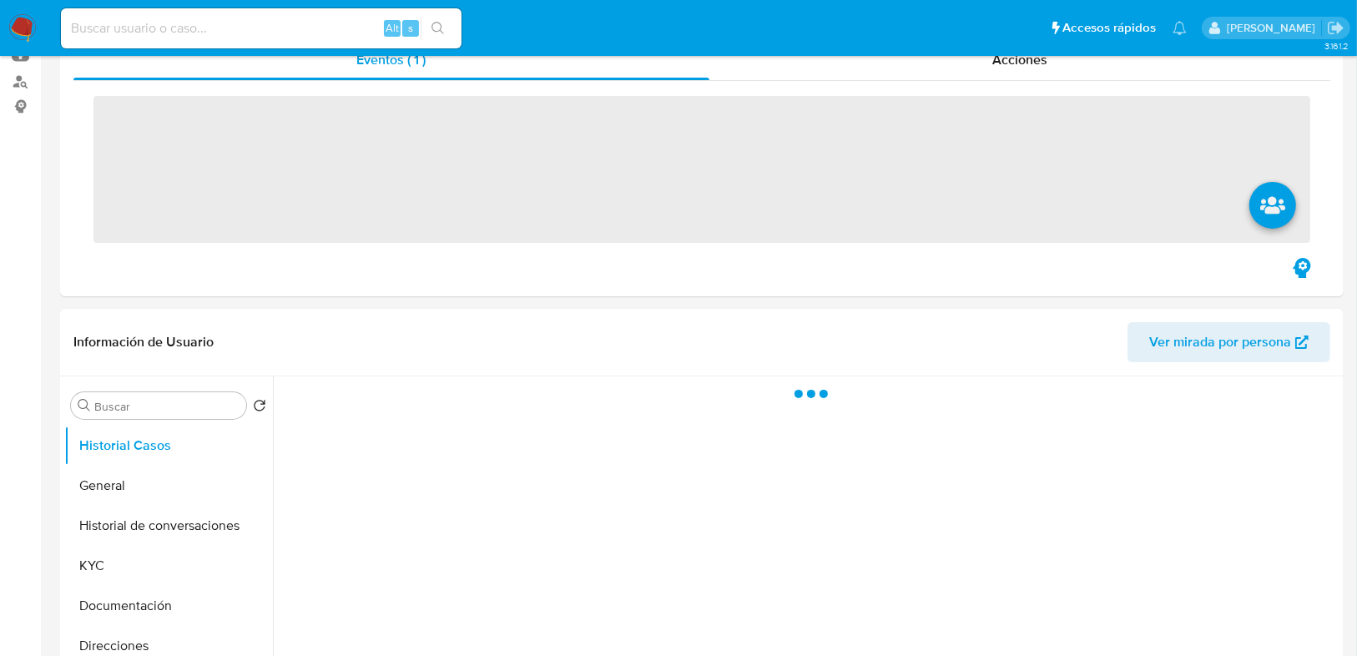
scroll to position [401, 0]
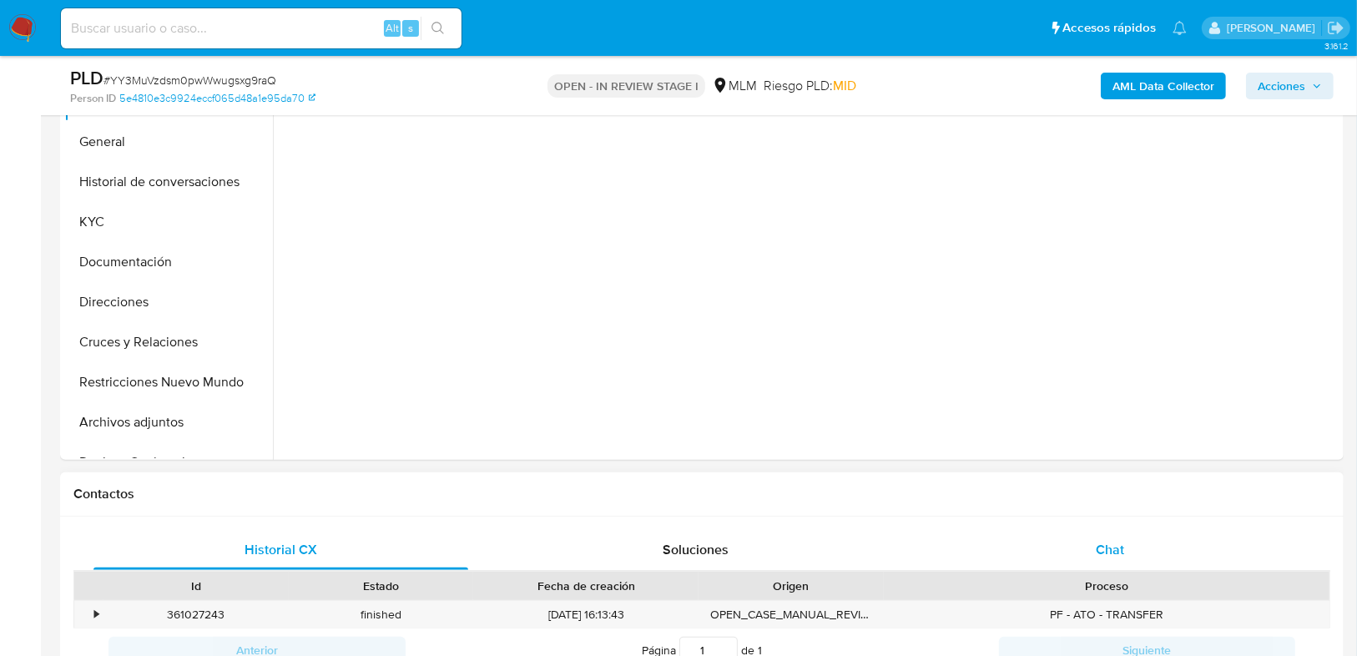
select select "10"
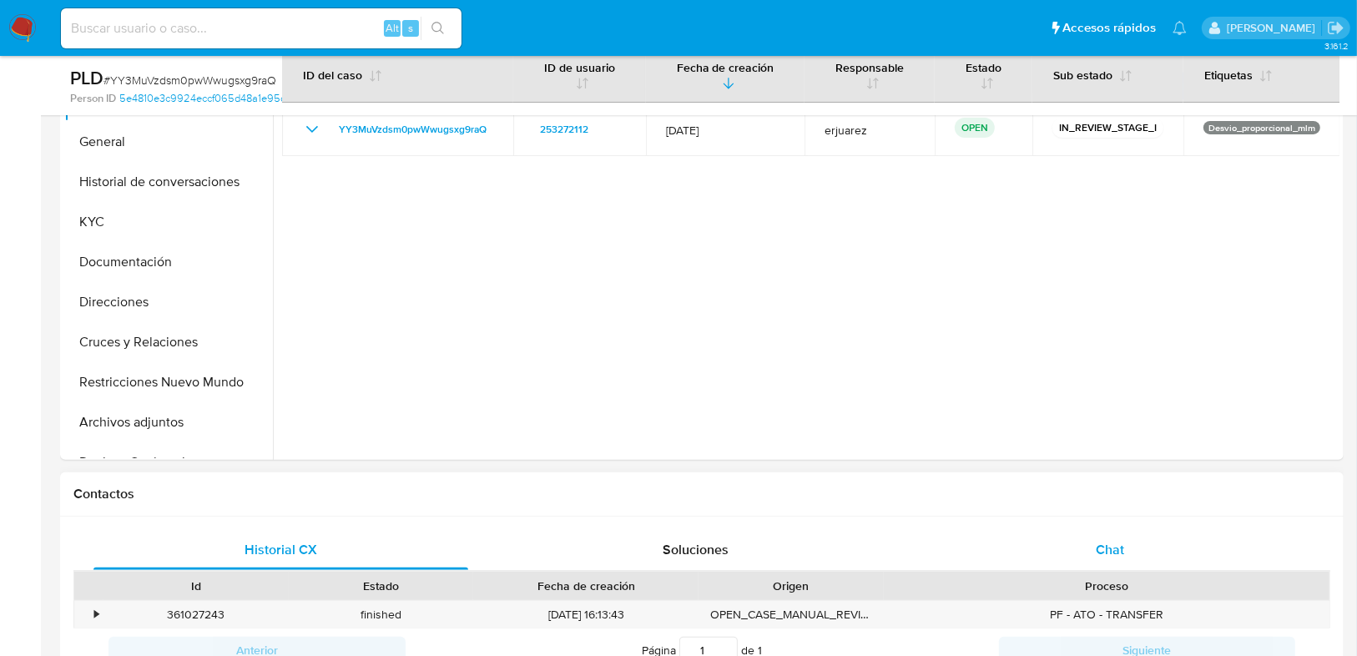
click at [1095, 545] on div "Chat" at bounding box center [1110, 550] width 375 height 40
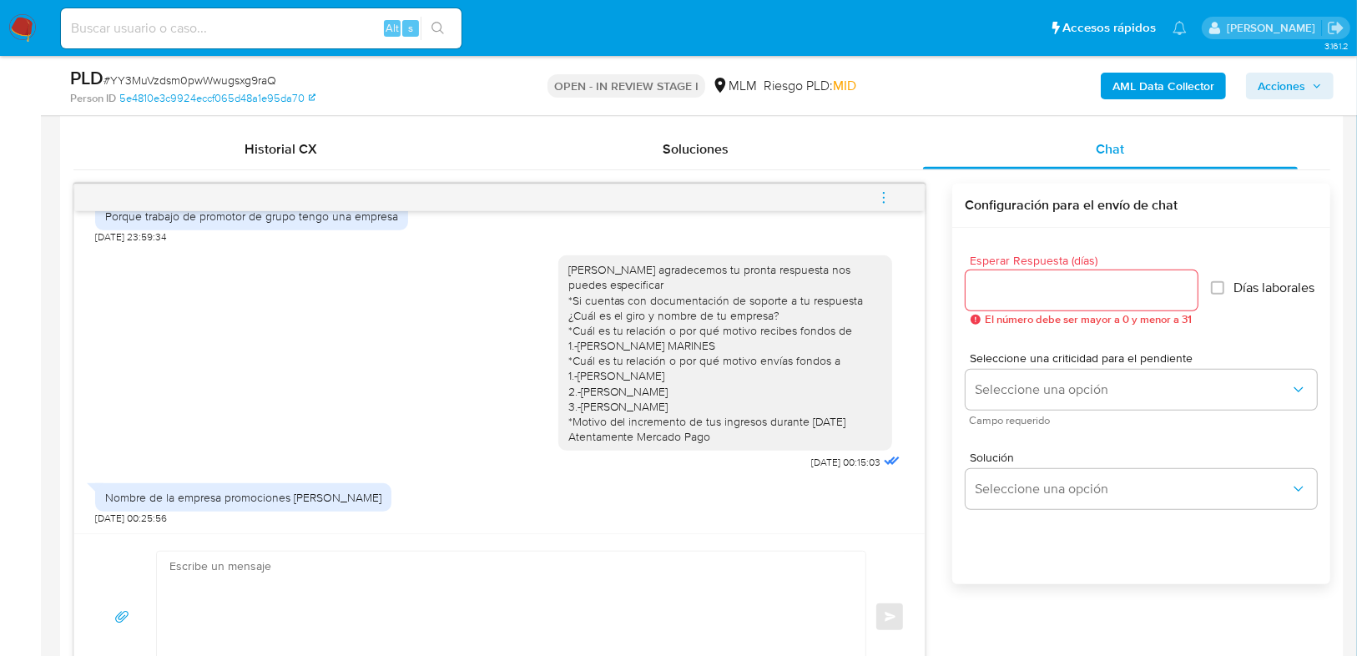
scroll to position [868, 0]
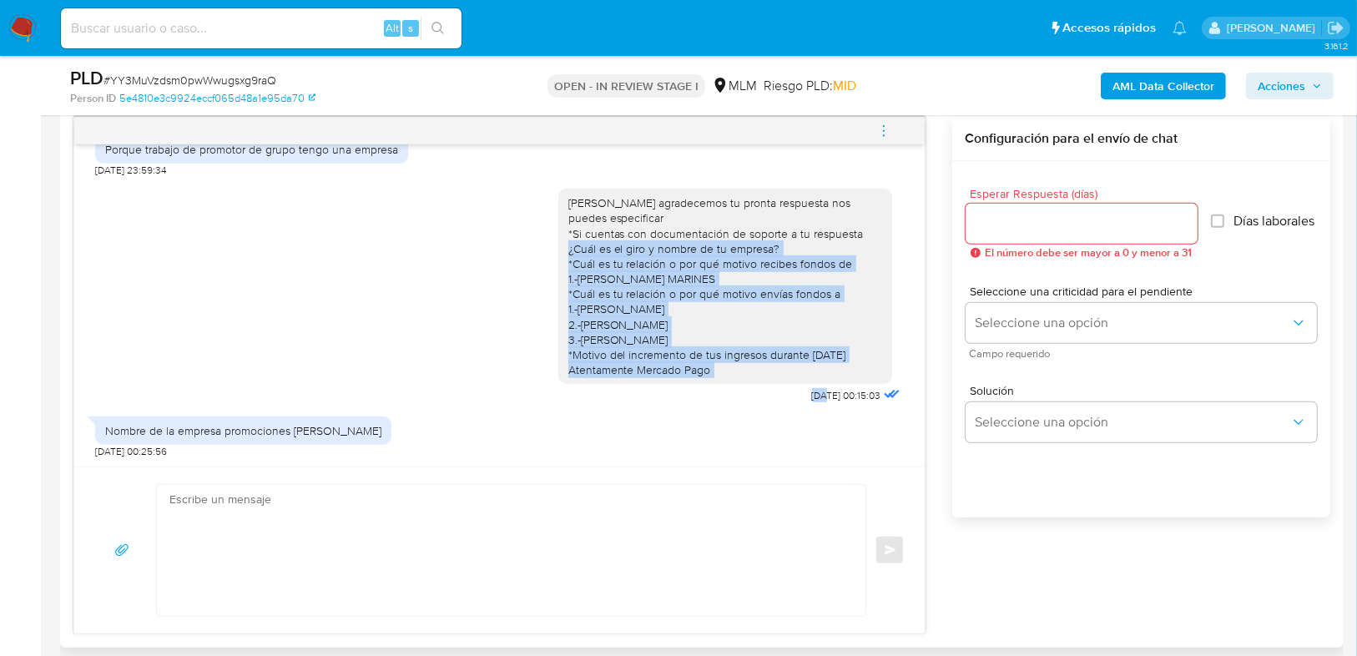
drag, startPoint x: 558, startPoint y: 245, endPoint x: 792, endPoint y: 384, distance: 271.6
click at [792, 384] on div "Hola Alberto agradecemos tu pronta respuesta nos puedes especificar *Si cuentas…" at bounding box center [730, 292] width 345 height 230
copy div "¿Cuál es el giro y nombre de tu empresa? *Cuál es tu relación o por qué motivo …"
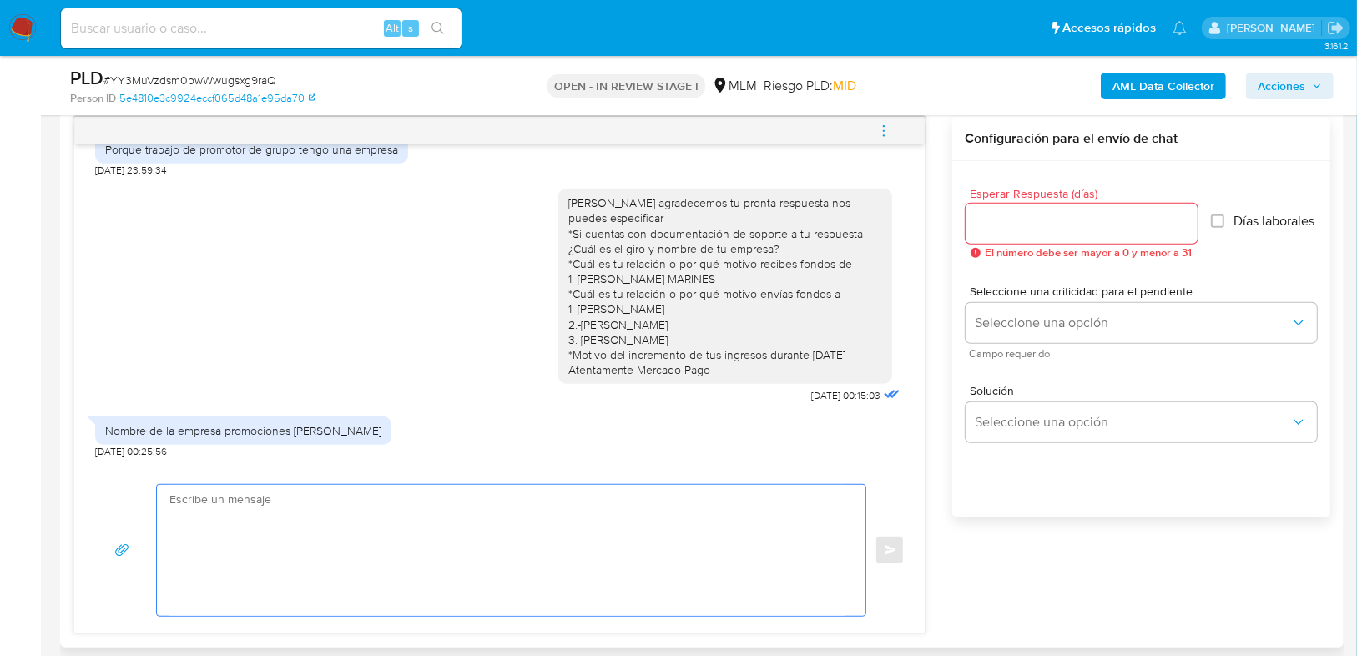
click at [289, 508] on textarea at bounding box center [506, 550] width 675 height 131
drag, startPoint x: 244, startPoint y: 511, endPoint x: 606, endPoint y: 321, distance: 407.9
click at [244, 510] on textarea at bounding box center [506, 550] width 675 height 131
drag, startPoint x: 556, startPoint y: 265, endPoint x: 746, endPoint y: 369, distance: 217.0
click at [746, 369] on div "Hola Alberto agradecemos tu pronta respuesta nos puedes especificar *Si cuentas…" at bounding box center [725, 286] width 334 height 195
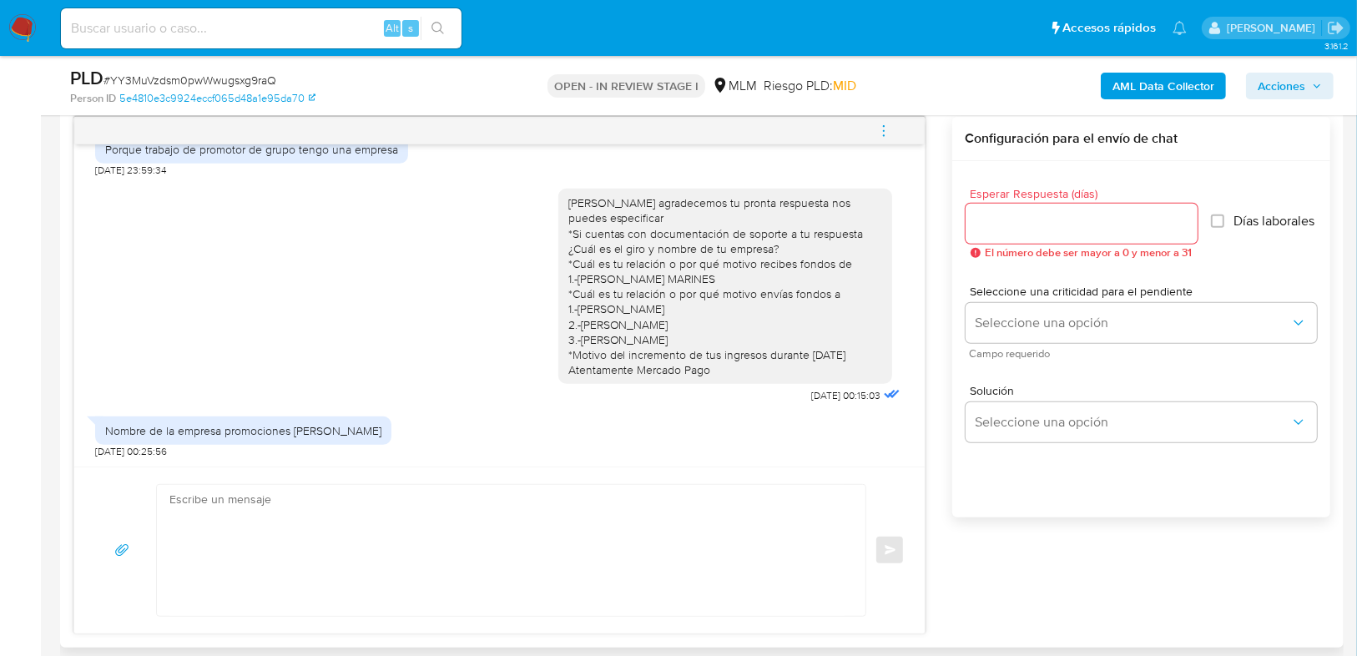
copy div "*Cuál es tu relación o por qué motivo recibes fondos de 1.-MARCELINO GODINEZ MA…"
drag, startPoint x: 384, startPoint y: 442, endPoint x: 327, endPoint y: 487, distance: 72.5
click at [374, 449] on div "Nombre de la empresa promociones Navor 27/09/2025 00:25:56" at bounding box center [499, 433] width 809 height 50
click at [313, 510] on textarea at bounding box center [506, 550] width 675 height 131
paste textarea "*Cuál es tu relación o por qué motivo recibes fondos de 1.-MARCELINO GODINEZ MA…"
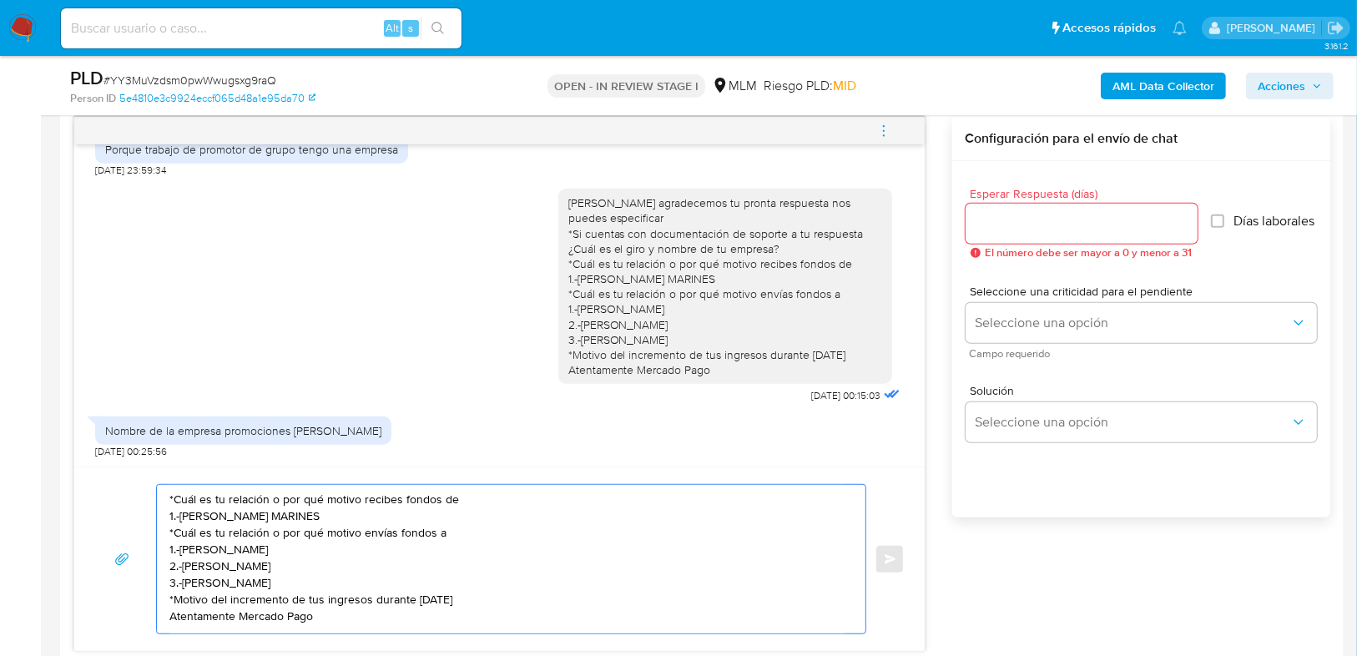
type textarea "*Cuál es tu relación o por qué motivo recibes fondos de 1.-MARCELINO GODINEZ MA…"
click at [1014, 224] on input "Esperar Respuesta (días)" at bounding box center [1081, 224] width 232 height 22
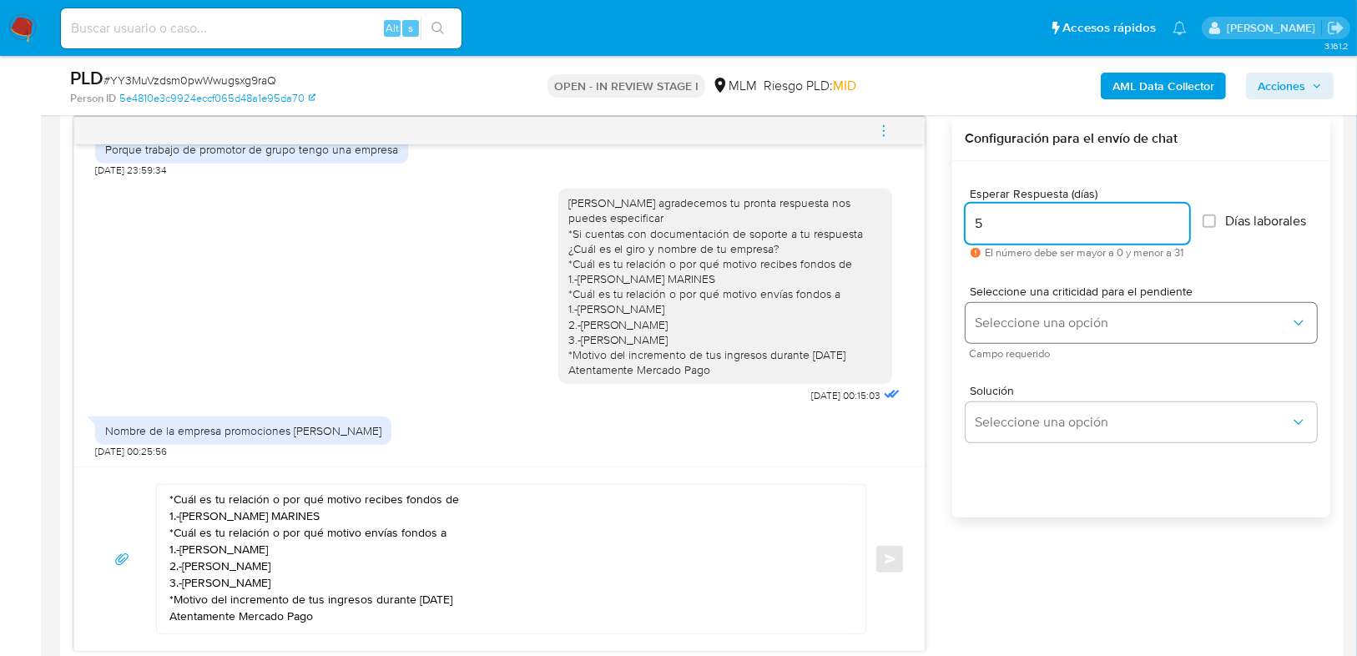
type input "5"
drag, startPoint x: 1057, startPoint y: 317, endPoint x: 1045, endPoint y: 321, distance: 13.2
click at [1056, 317] on span "Seleccione una opción" at bounding box center [1132, 323] width 315 height 17
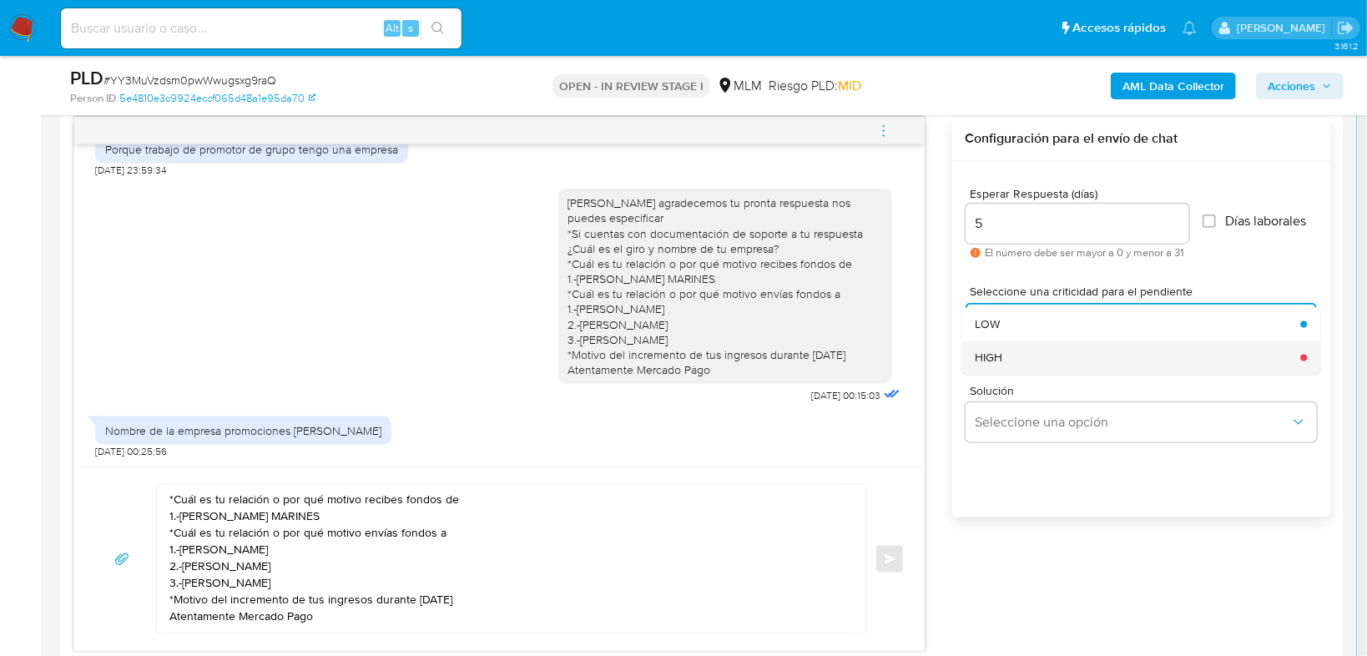
click at [998, 351] on span "HIGH" at bounding box center [989, 357] width 28 height 15
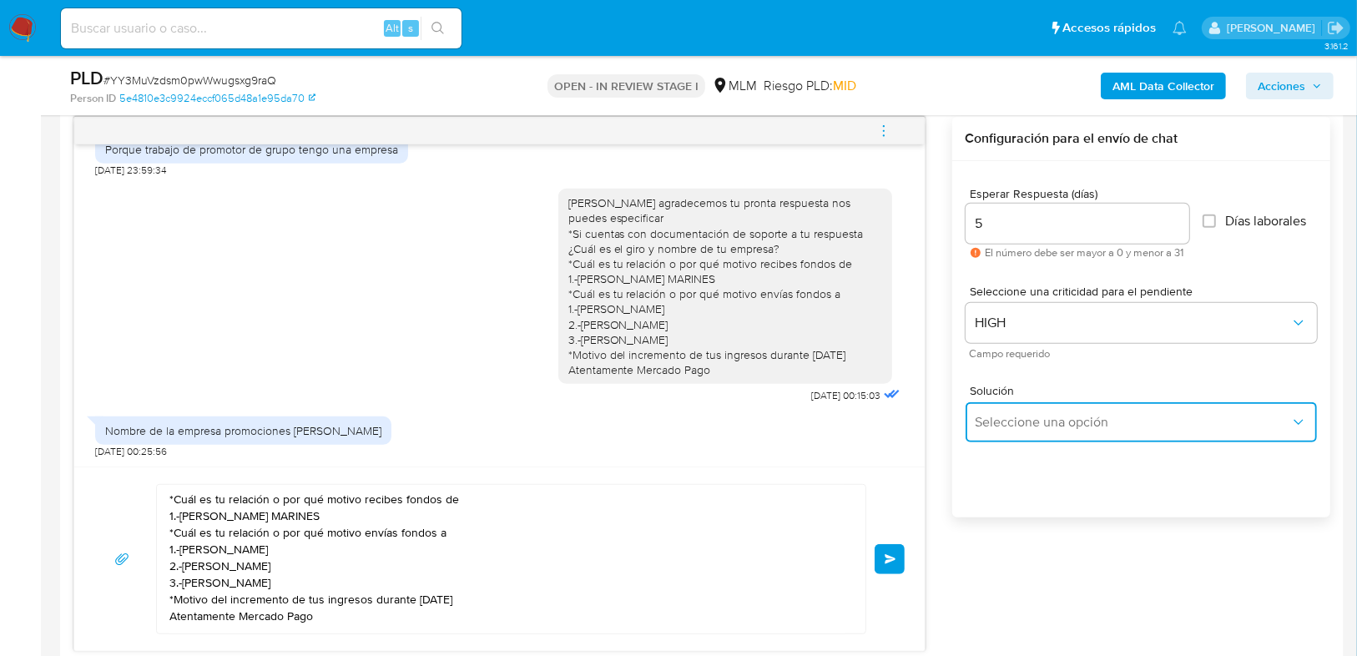
click at [1015, 414] on span "Seleccione una opción" at bounding box center [1132, 422] width 315 height 17
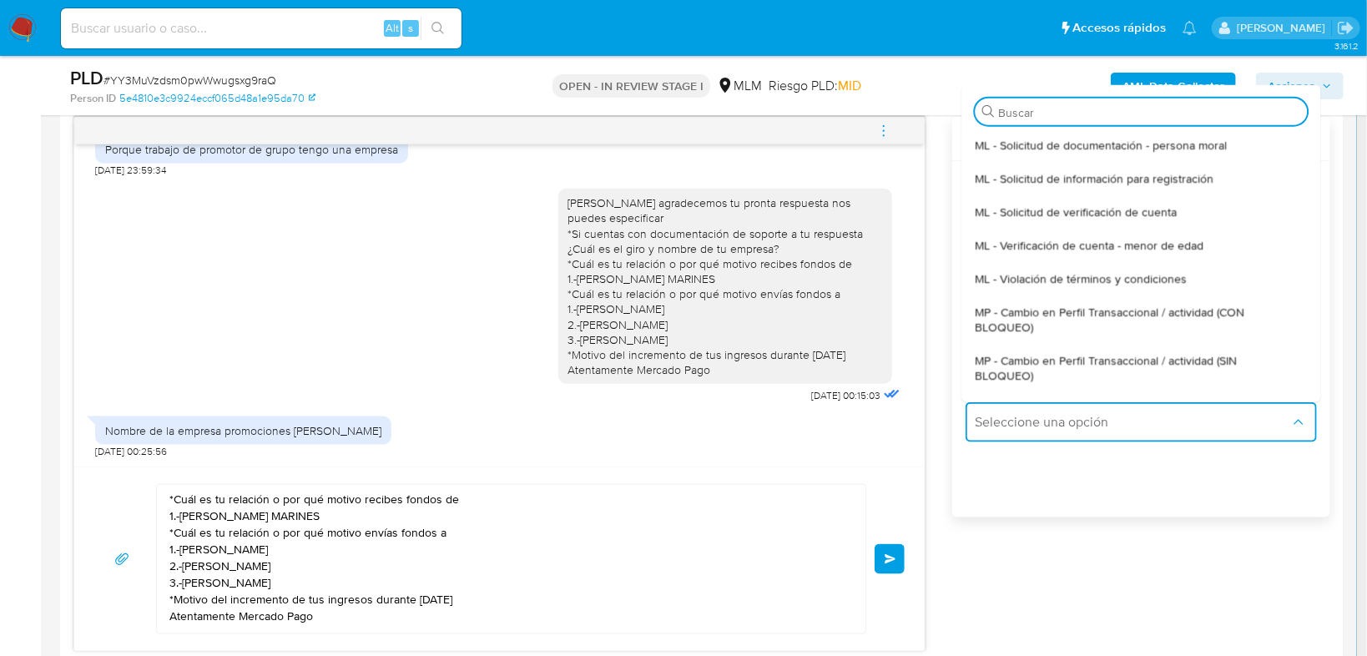
drag, startPoint x: 1106, startPoint y: 354, endPoint x: 578, endPoint y: 516, distance: 552.4
click at [1106, 354] on span "MP - Cambio en Perfil Transaccional / actividad (SIN BLOQUEO)" at bounding box center [1136, 368] width 322 height 30
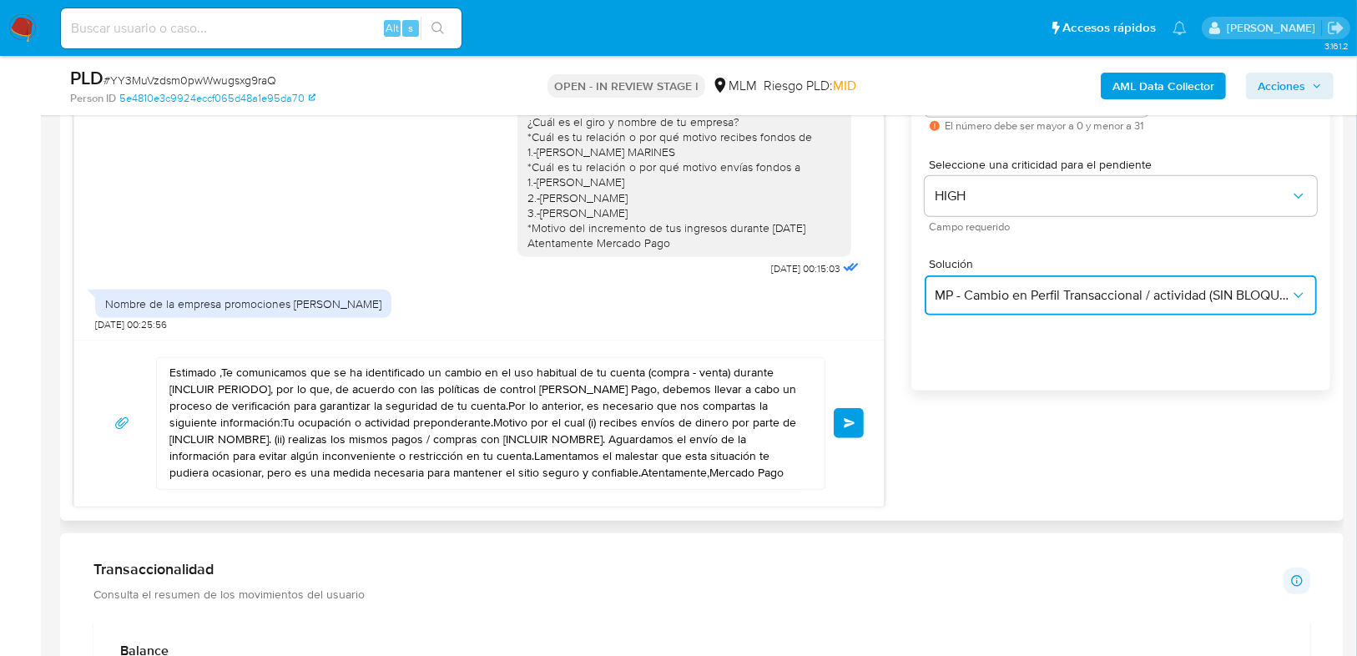
scroll to position [1001, 0]
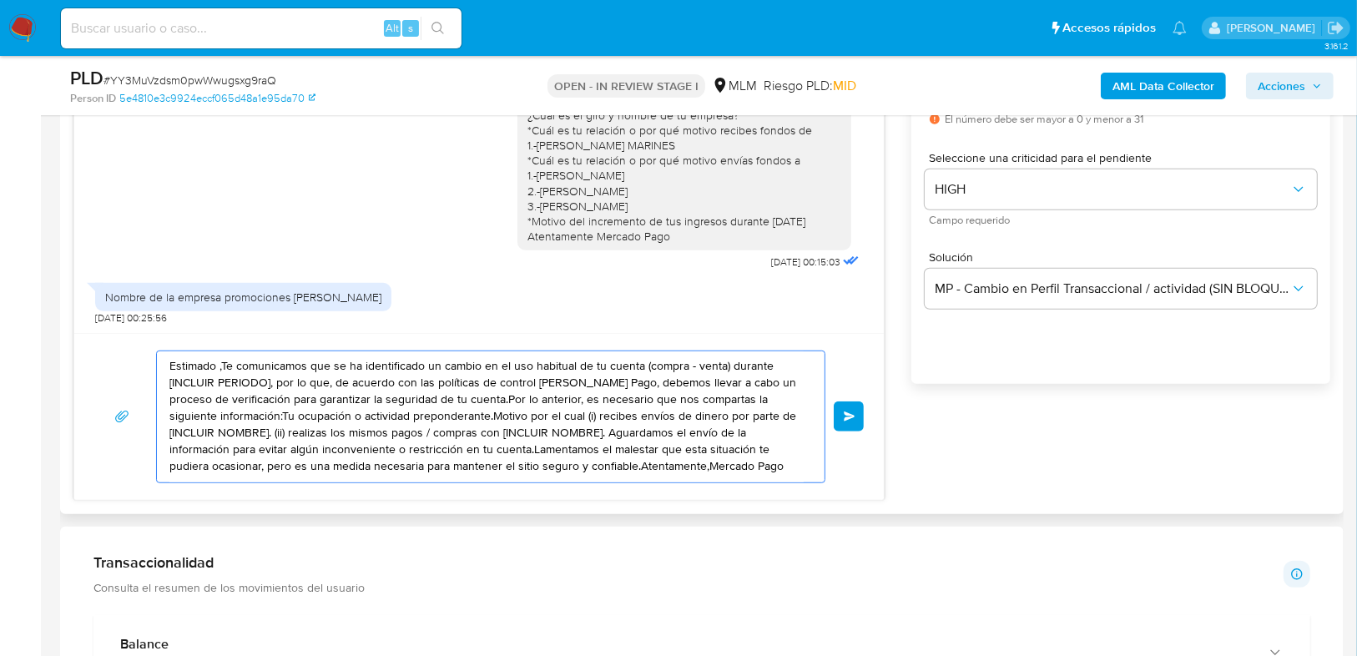
paste textarea "*Cuál es tu relación o por qué motivo recibes fondos de 1.-MARCELINO GODINEZ MA…"
drag, startPoint x: 170, startPoint y: 363, endPoint x: 935, endPoint y: 506, distance: 777.7
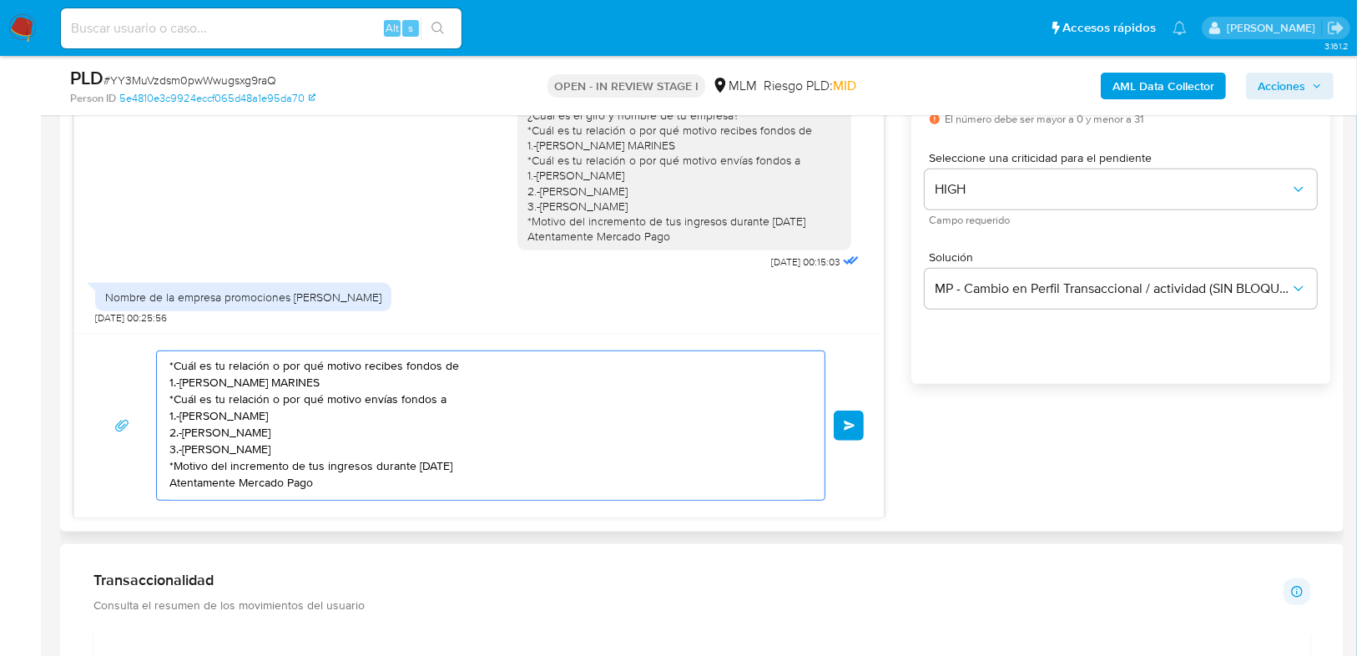
scroll to position [0, 0]
click at [170, 363] on textarea "*Cuál es tu relación o por qué motivo recibes fondos de 1.-MARCELINO GODINEZ MA…" at bounding box center [486, 425] width 634 height 149
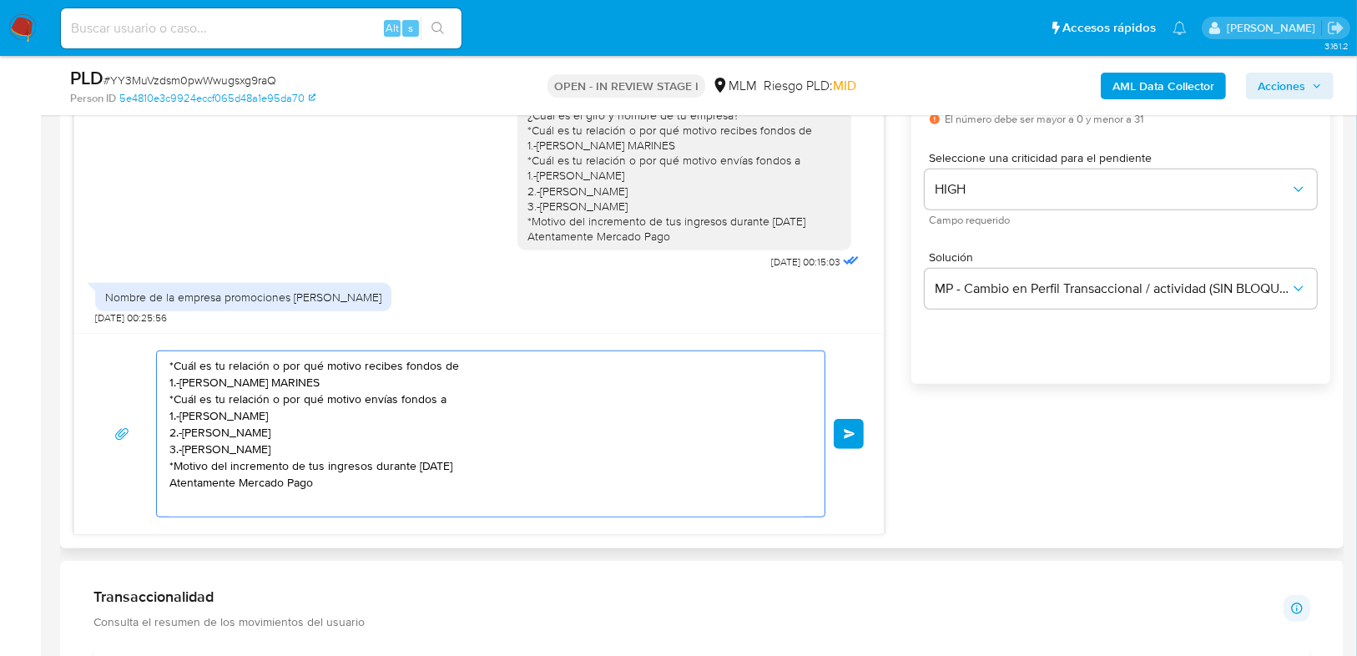
click at [179, 360] on textarea "*Cuál es tu relación o por qué motivo recibes fondos de 1.-MARCELINO GODINEZ MA…" at bounding box center [486, 433] width 634 height 165
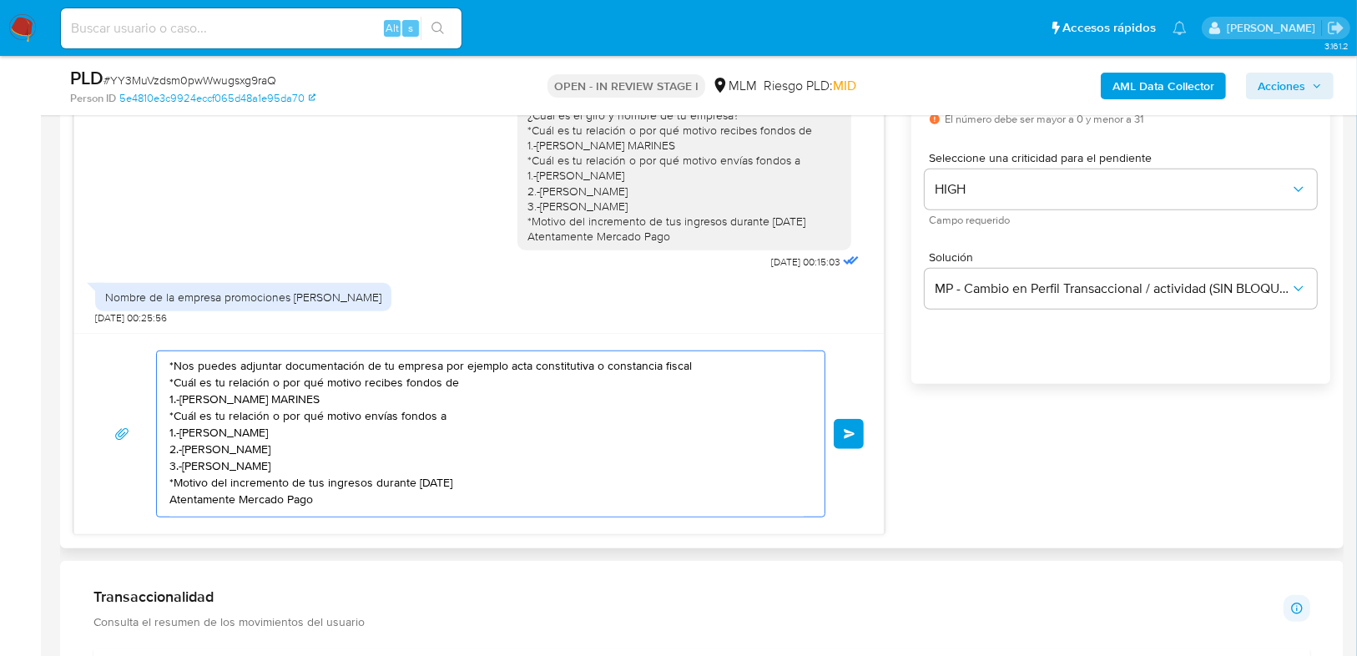
drag, startPoint x: 268, startPoint y: 461, endPoint x: 159, endPoint y: 351, distance: 154.6
click at [159, 351] on div "*Nos puedes adjuntar documentación de tu empresa por ejemplo acta constitutiva …" at bounding box center [486, 433] width 659 height 165
type textarea "*Nos puedes adjuntar documentación de tu empresa por ejemplo acta constitutiva …"
click at [842, 431] on button "Enviar" at bounding box center [849, 434] width 30 height 30
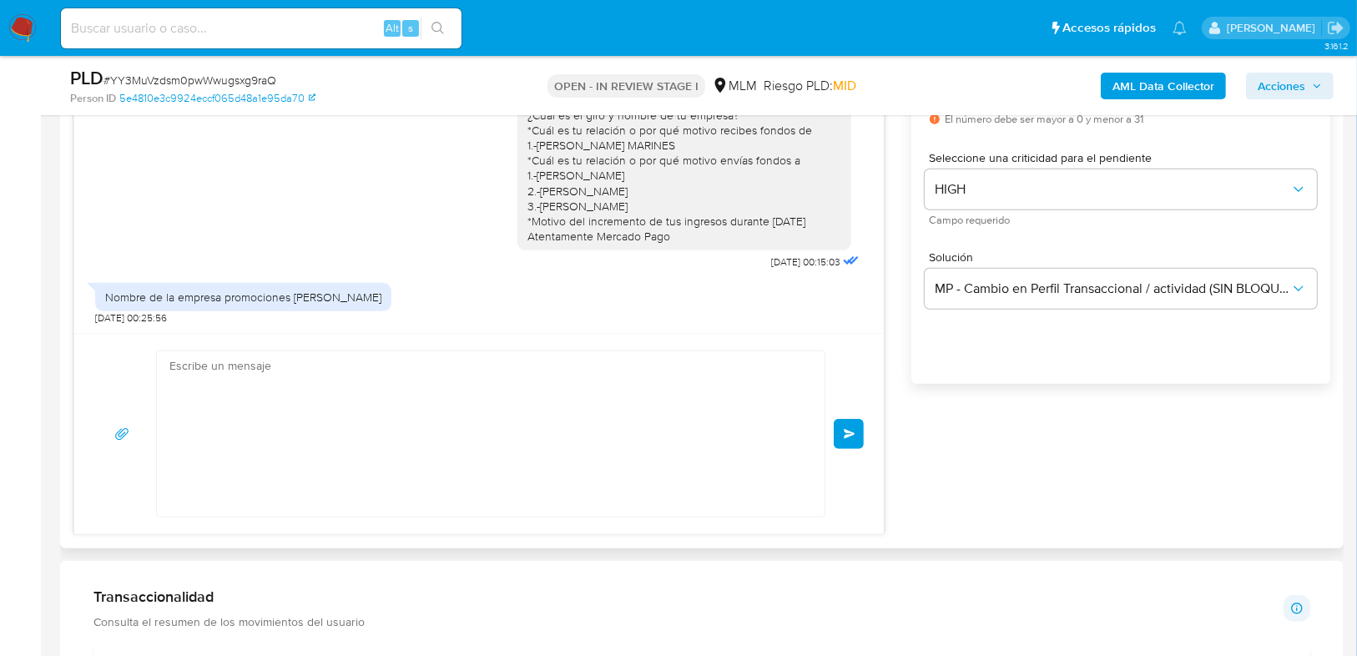
scroll to position [517, 0]
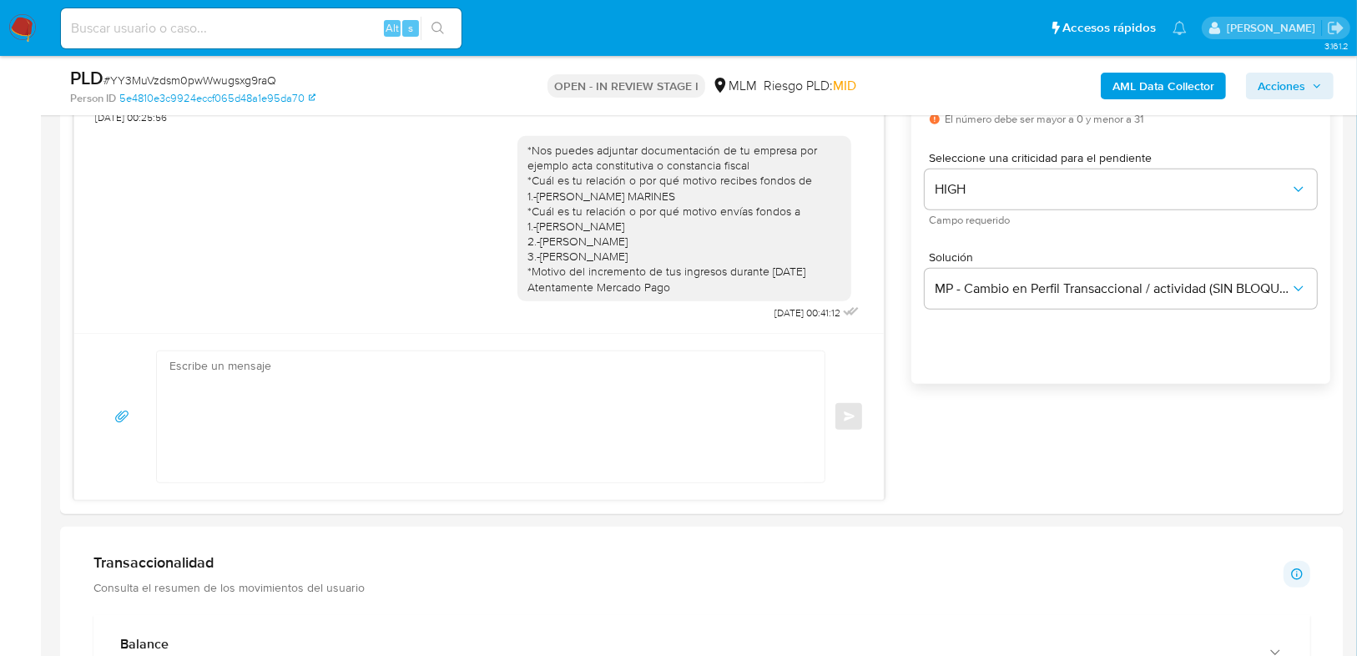
drag, startPoint x: 29, startPoint y: 20, endPoint x: 40, endPoint y: 7, distance: 17.2
click at [29, 20] on img at bounding box center [22, 28] width 28 height 28
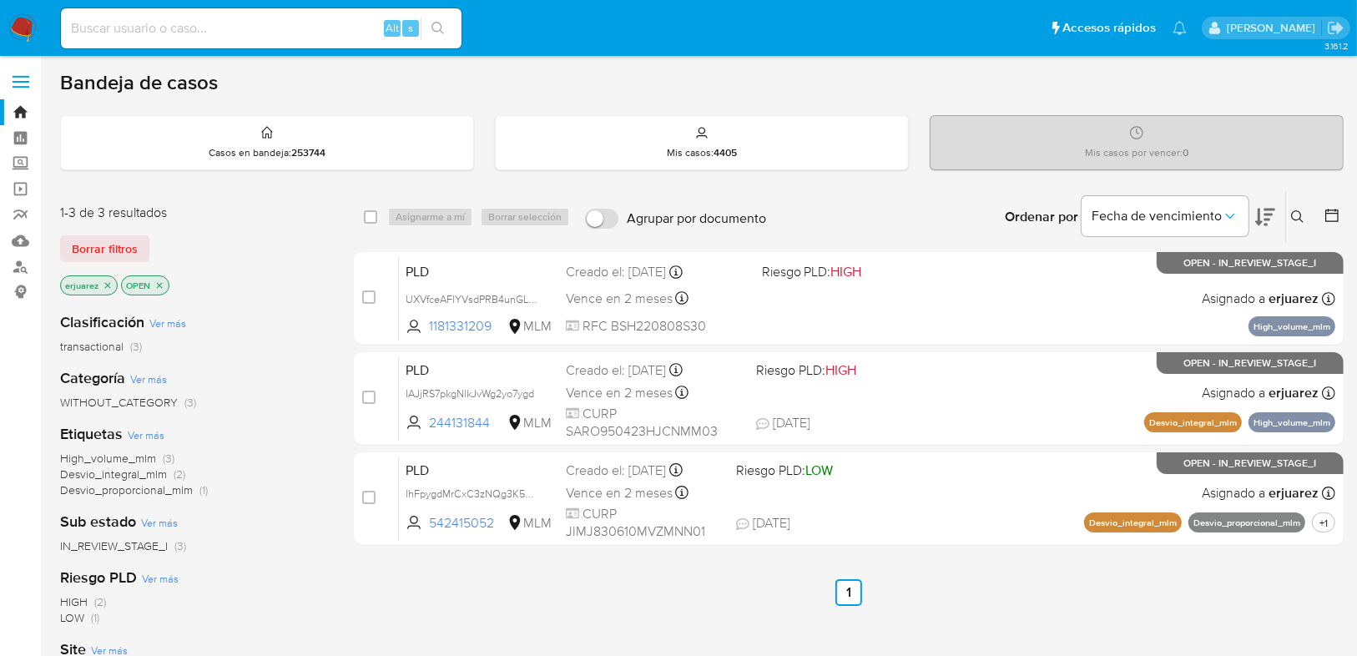
drag, startPoint x: 23, startPoint y: 27, endPoint x: 12, endPoint y: 26, distance: 10.9
click at [23, 26] on img at bounding box center [22, 28] width 28 height 28
click at [21, 28] on img at bounding box center [22, 28] width 28 height 28
